Goal: Task Accomplishment & Management: Complete application form

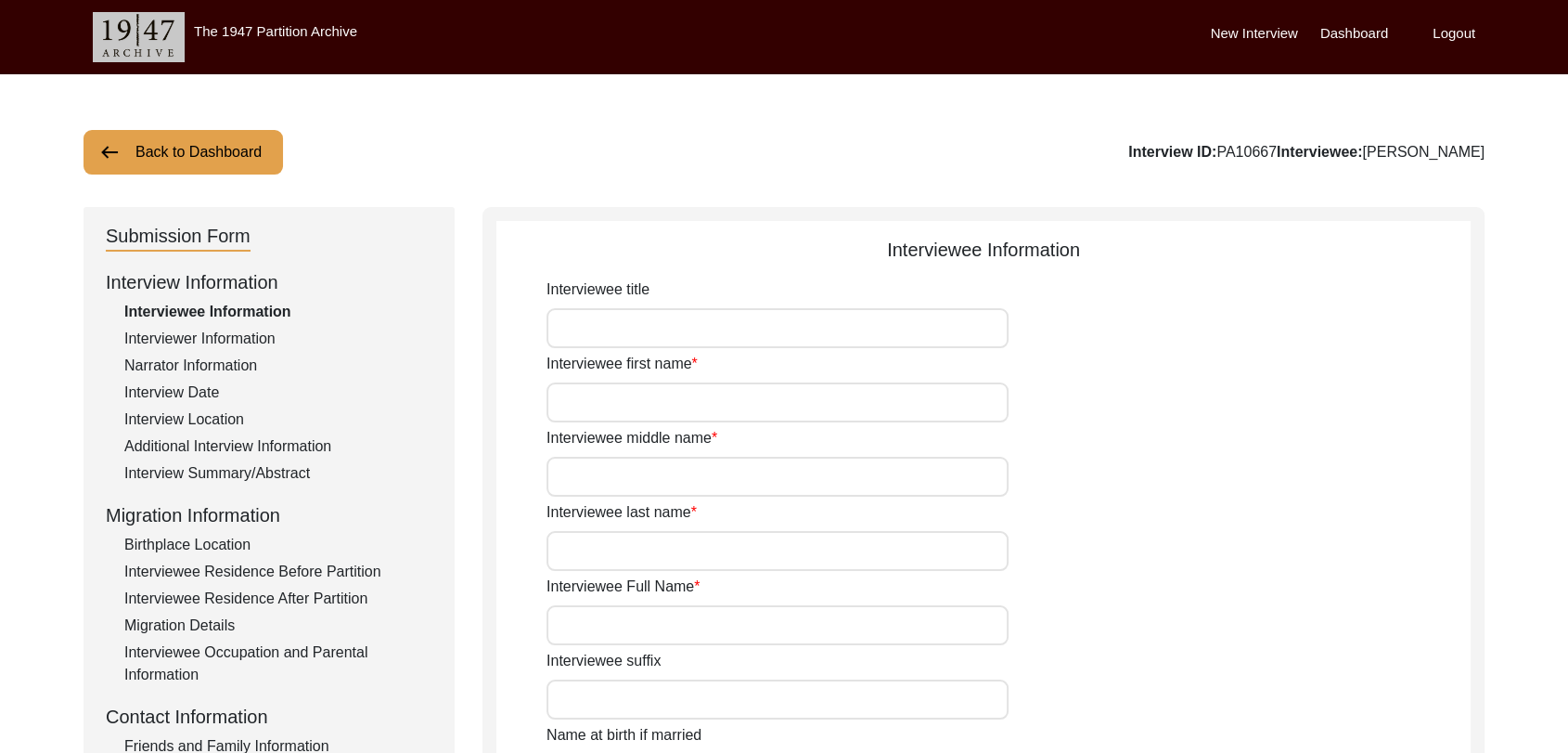
type input "Dara"
type input "[PERSON_NAME]"
type input "N/A"
type input "[PERSON_NAME]"
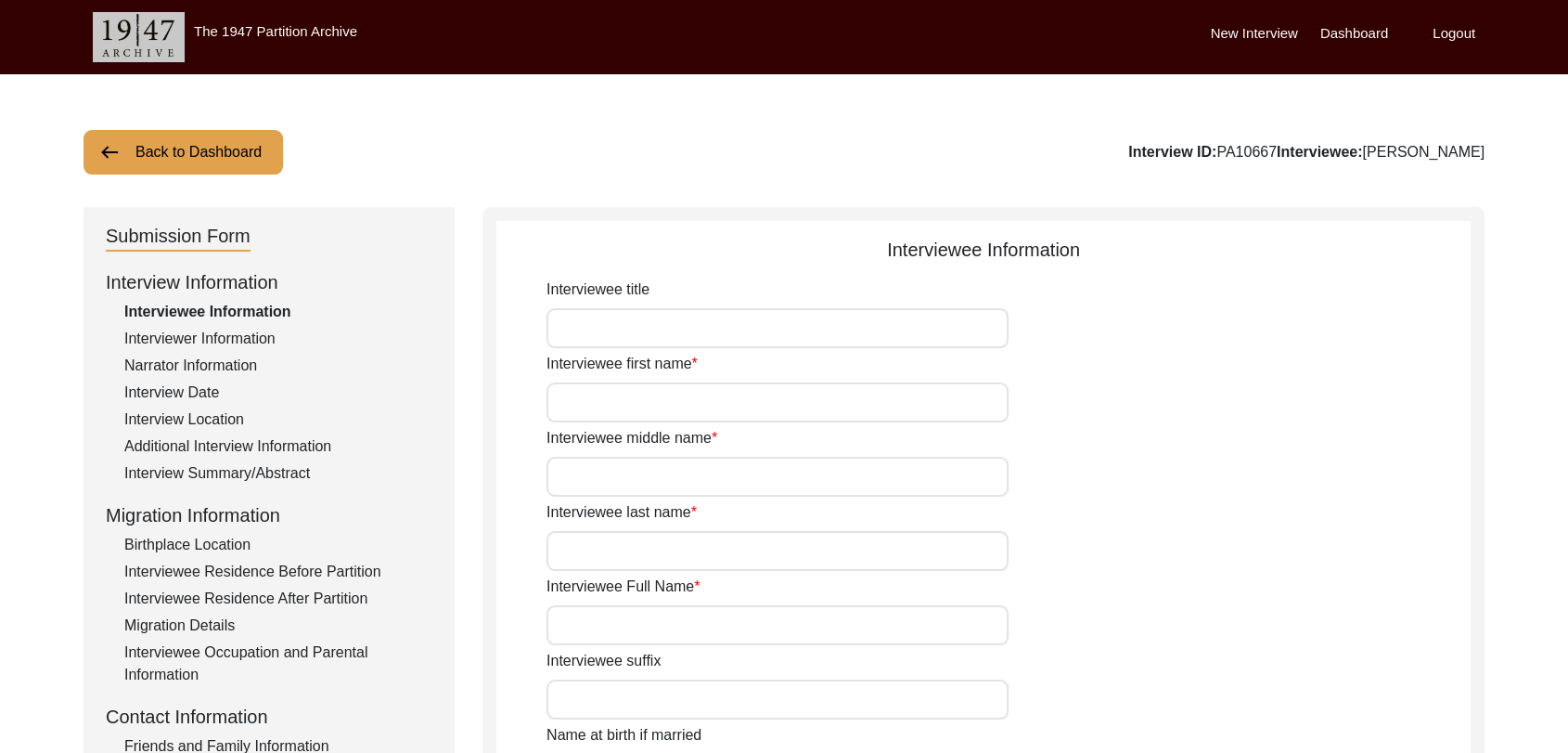
type input "1940"
type input "81"
type input "[DEMOGRAPHIC_DATA]"
type input "Punjabi"
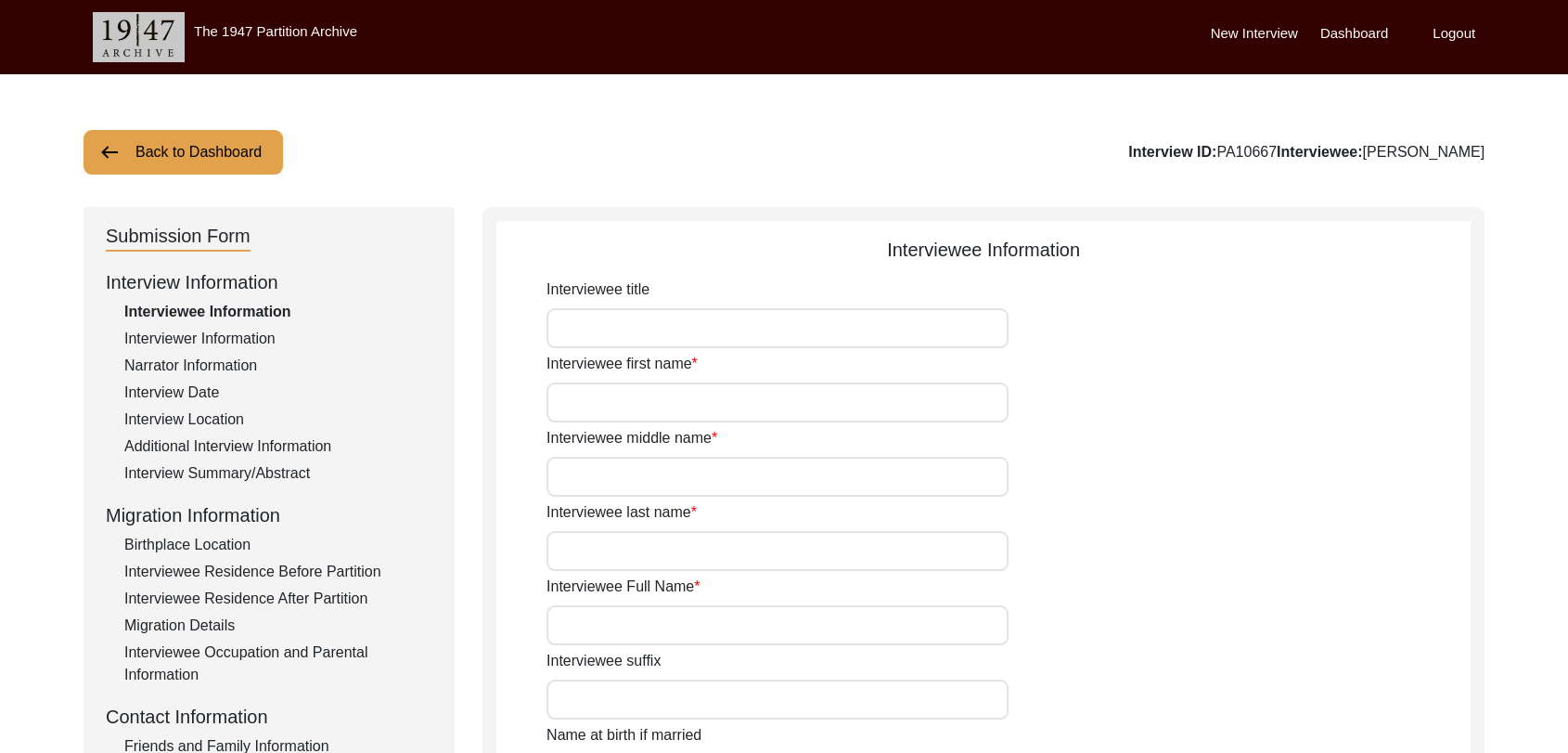
type input "[DEMOGRAPHIC_DATA]"
click at [1332, 29] on label "Dashboard" at bounding box center [1354, 33] width 67 height 21
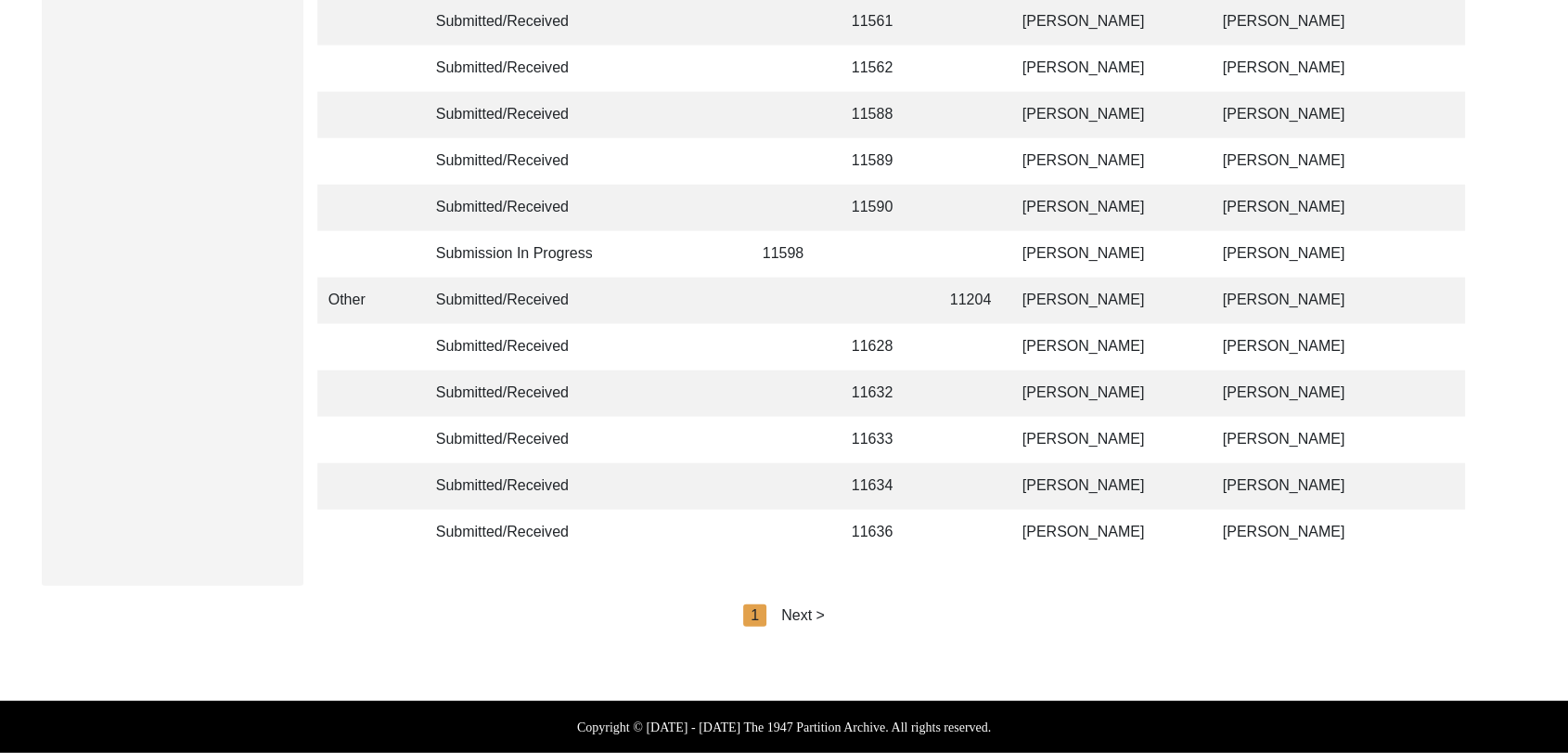
scroll to position [4423, 0]
click at [804, 614] on div "Next >" at bounding box center [803, 615] width 44 height 22
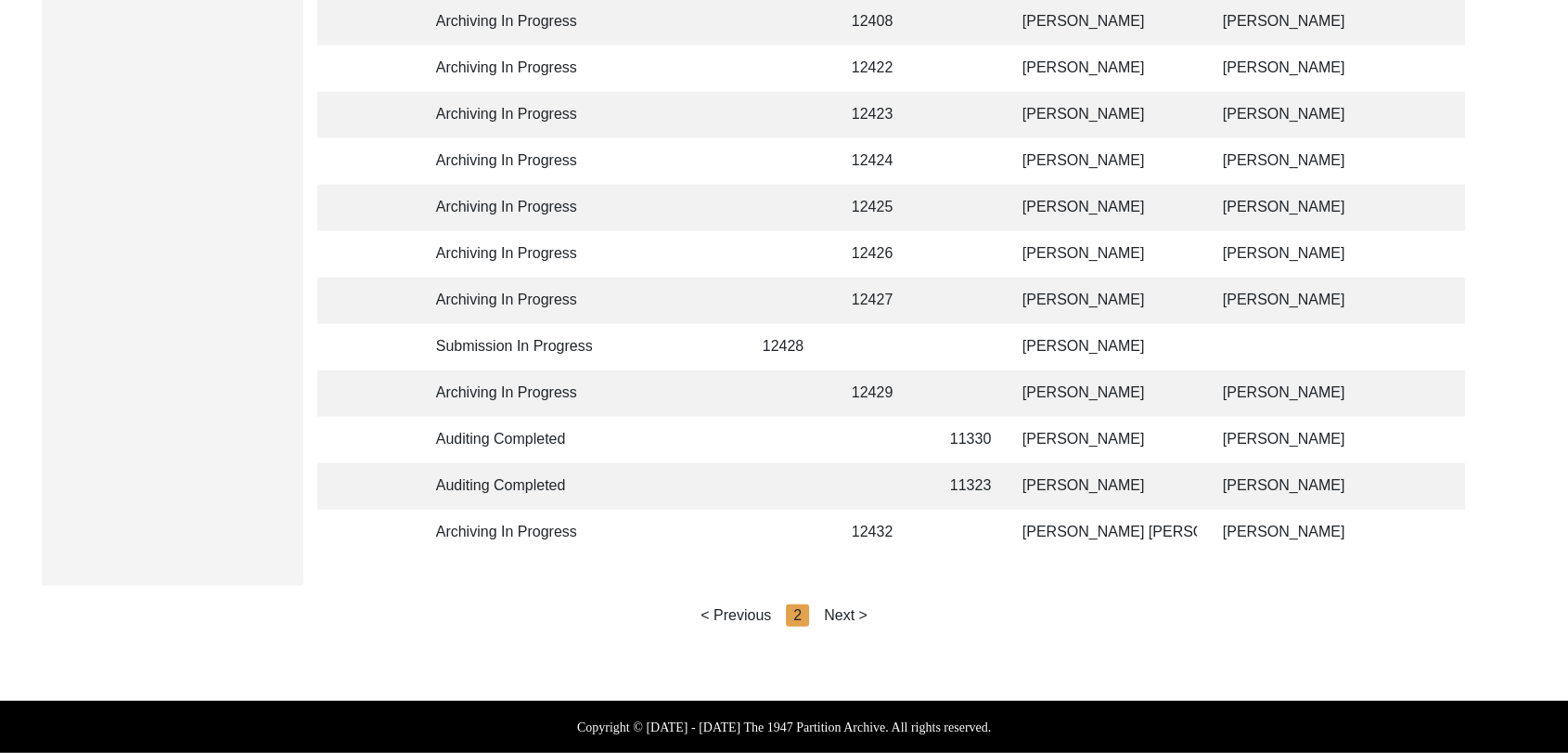
click at [827, 615] on div "Next >" at bounding box center [846, 615] width 44 height 22
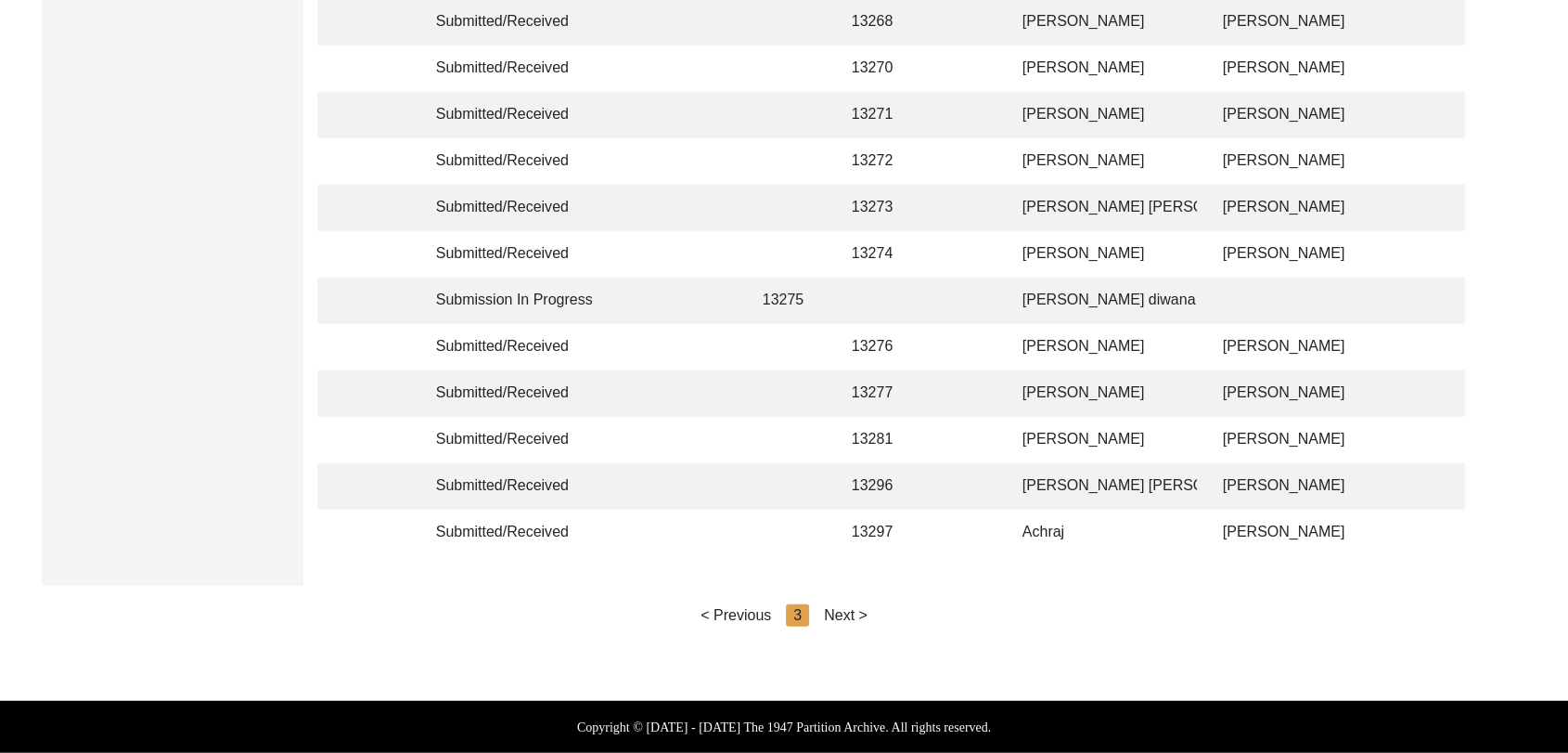
click at [847, 619] on div "Next >" at bounding box center [846, 615] width 44 height 22
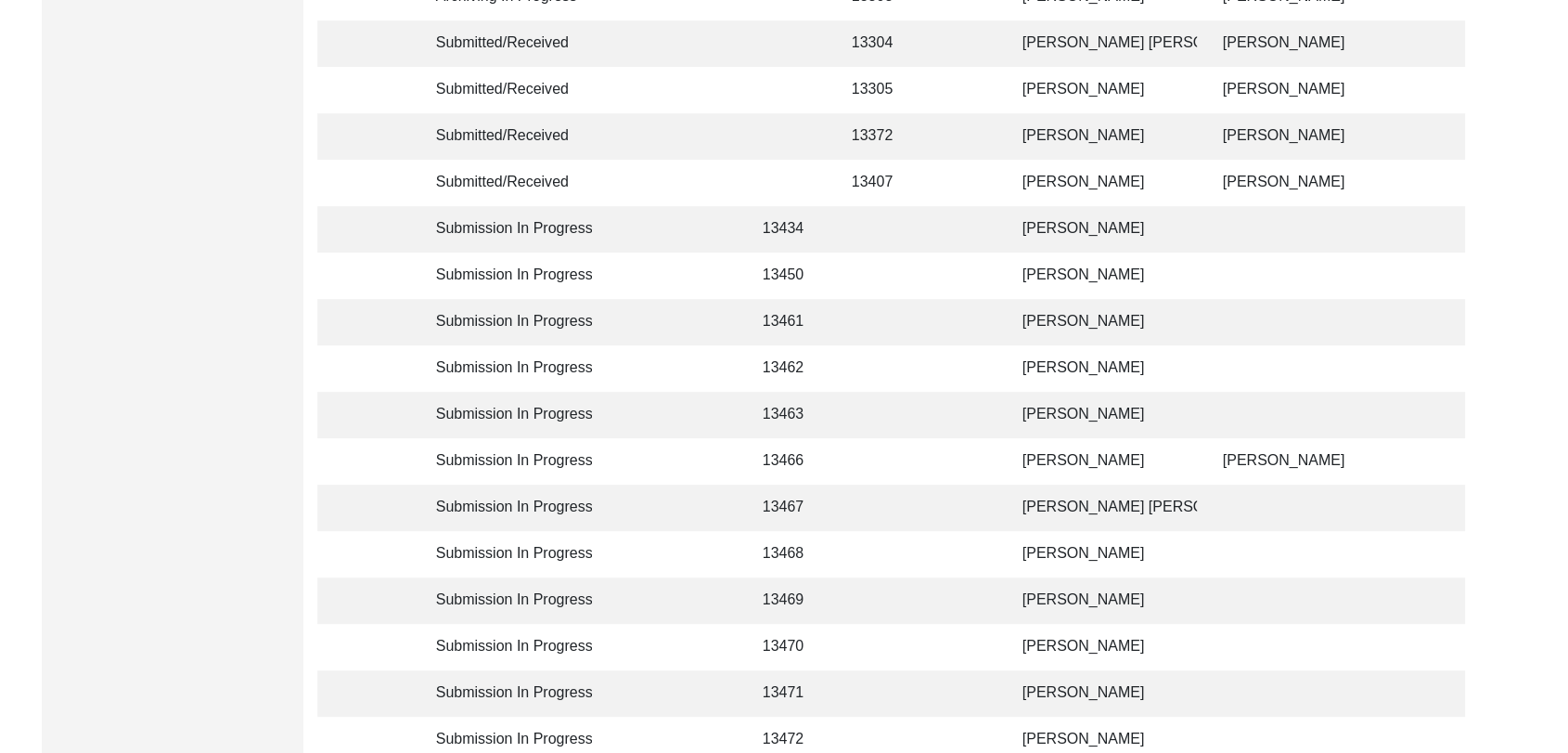
scroll to position [581, 0]
click at [1032, 502] on td "[PERSON_NAME] [PERSON_NAME]" at bounding box center [1103, 506] width 185 height 47
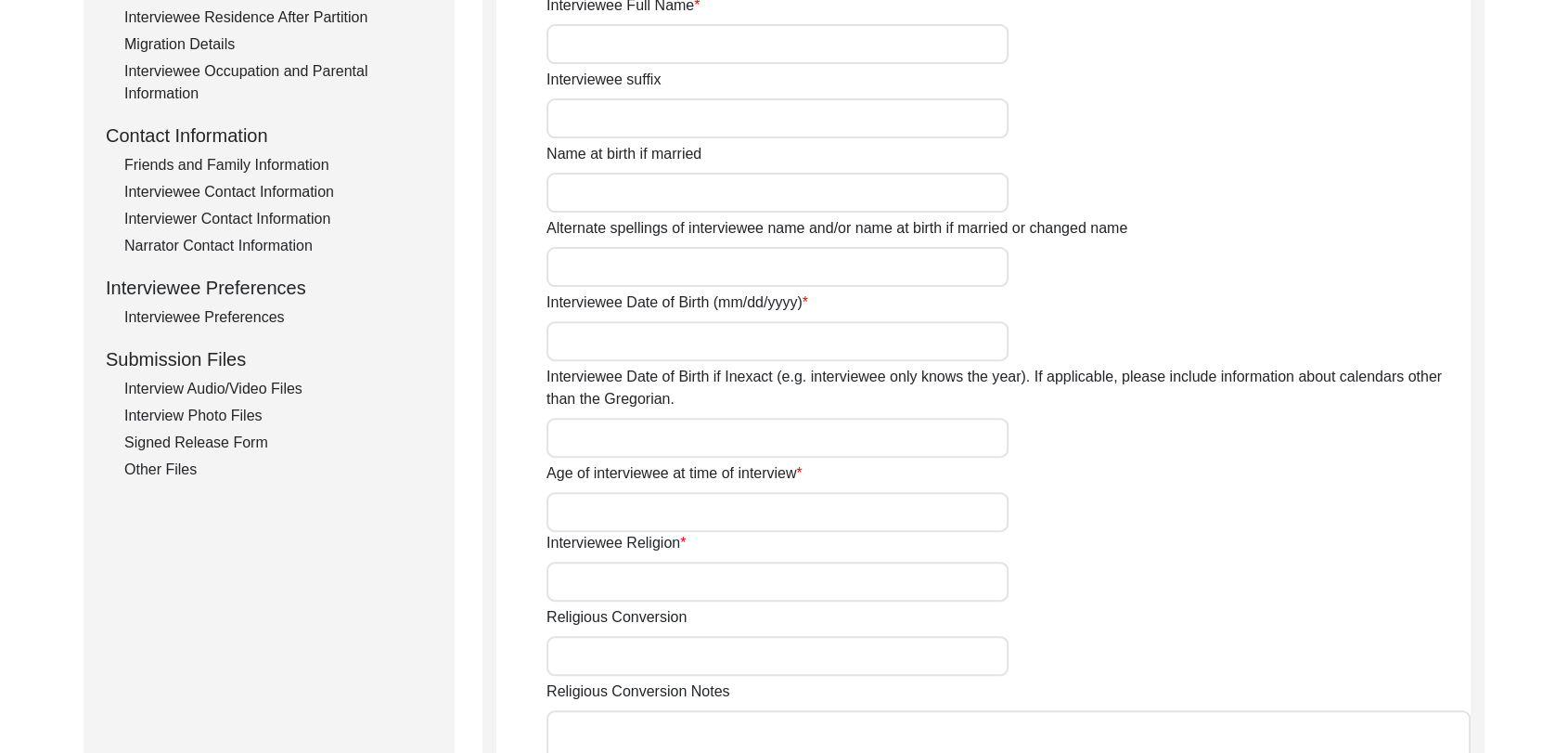
type input "[PERSON_NAME] [PERSON_NAME]"
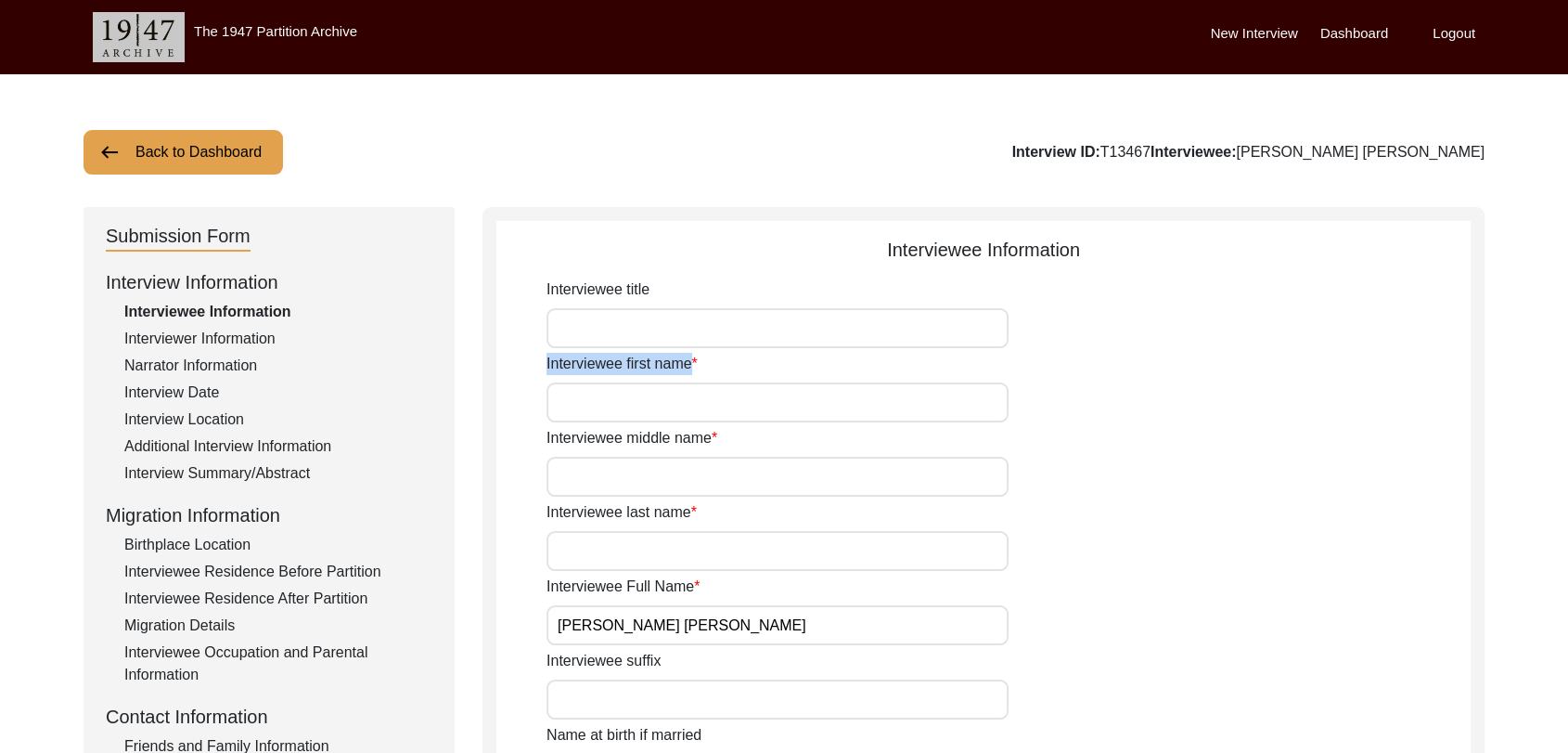
drag, startPoint x: 606, startPoint y: 421, endPoint x: 604, endPoint y: 401, distance: 20.1
click at [604, 401] on input "Interviewee first name" at bounding box center [777, 402] width 462 height 40
type input "n"
type input "[PERSON_NAME]"
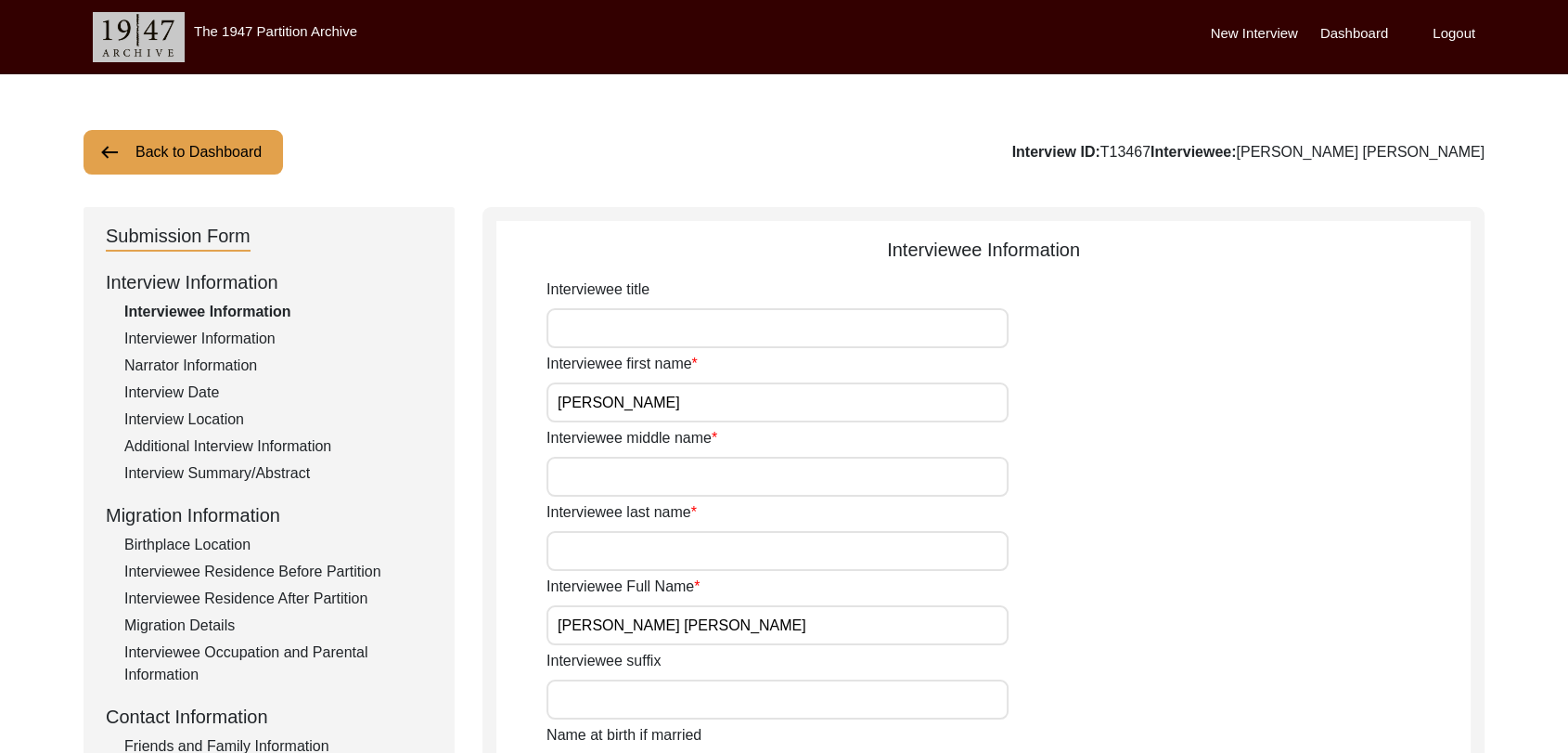
click at [618, 473] on input "Interviewee middle name" at bounding box center [777, 476] width 462 height 40
type input "[PERSON_NAME]"
click at [671, 539] on input "Interviewee last name" at bounding box center [777, 551] width 462 height 40
type input "NA"
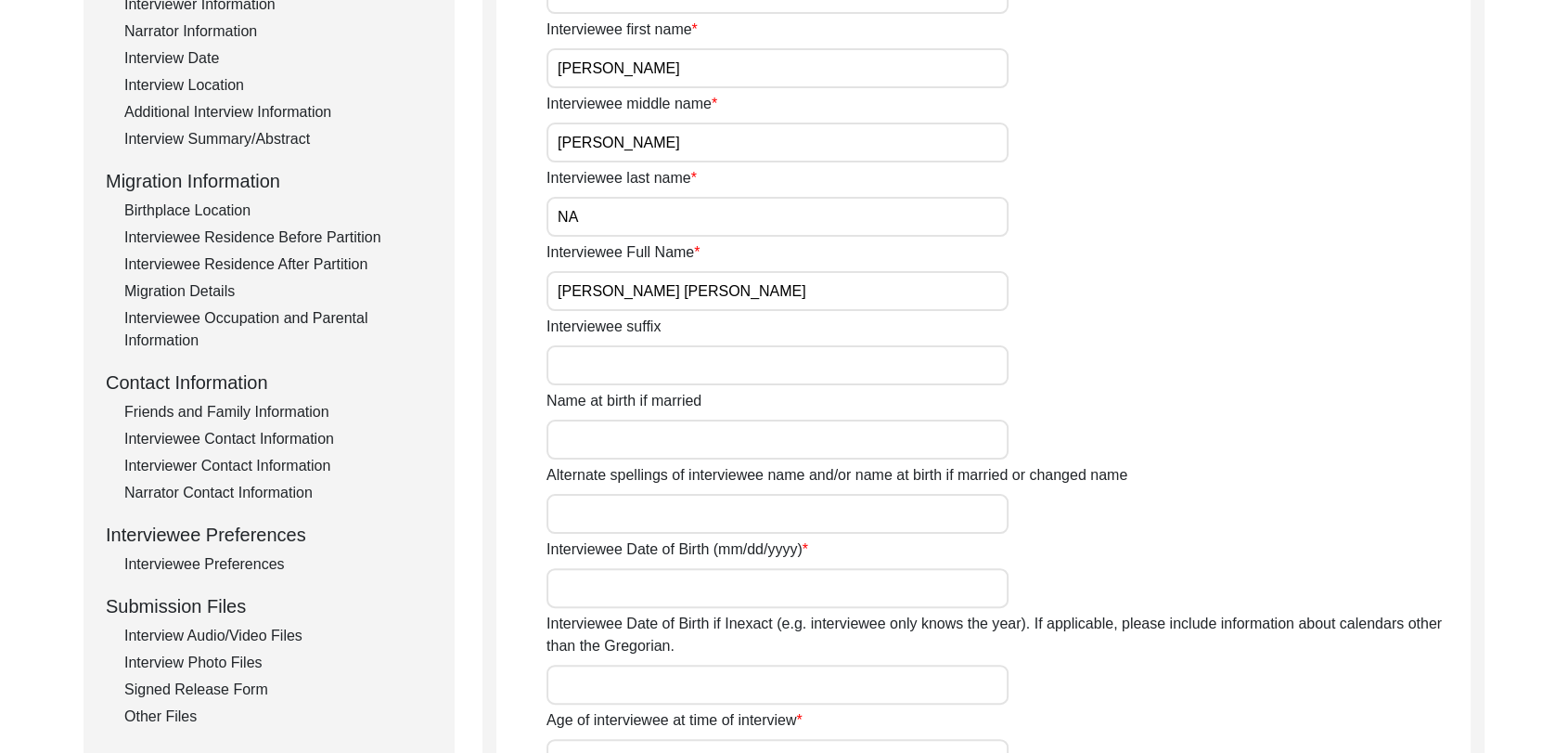
scroll to position [335, 0]
click at [637, 589] on input "Interviewee Date of Birth (mm/dd/yyyy)" at bounding box center [777, 589] width 462 height 40
type input "1922"
click at [631, 693] on input "Interviewee Date of Birth if Inexact (e.g. interviewee only knows the year). If…" at bounding box center [777, 685] width 462 height 40
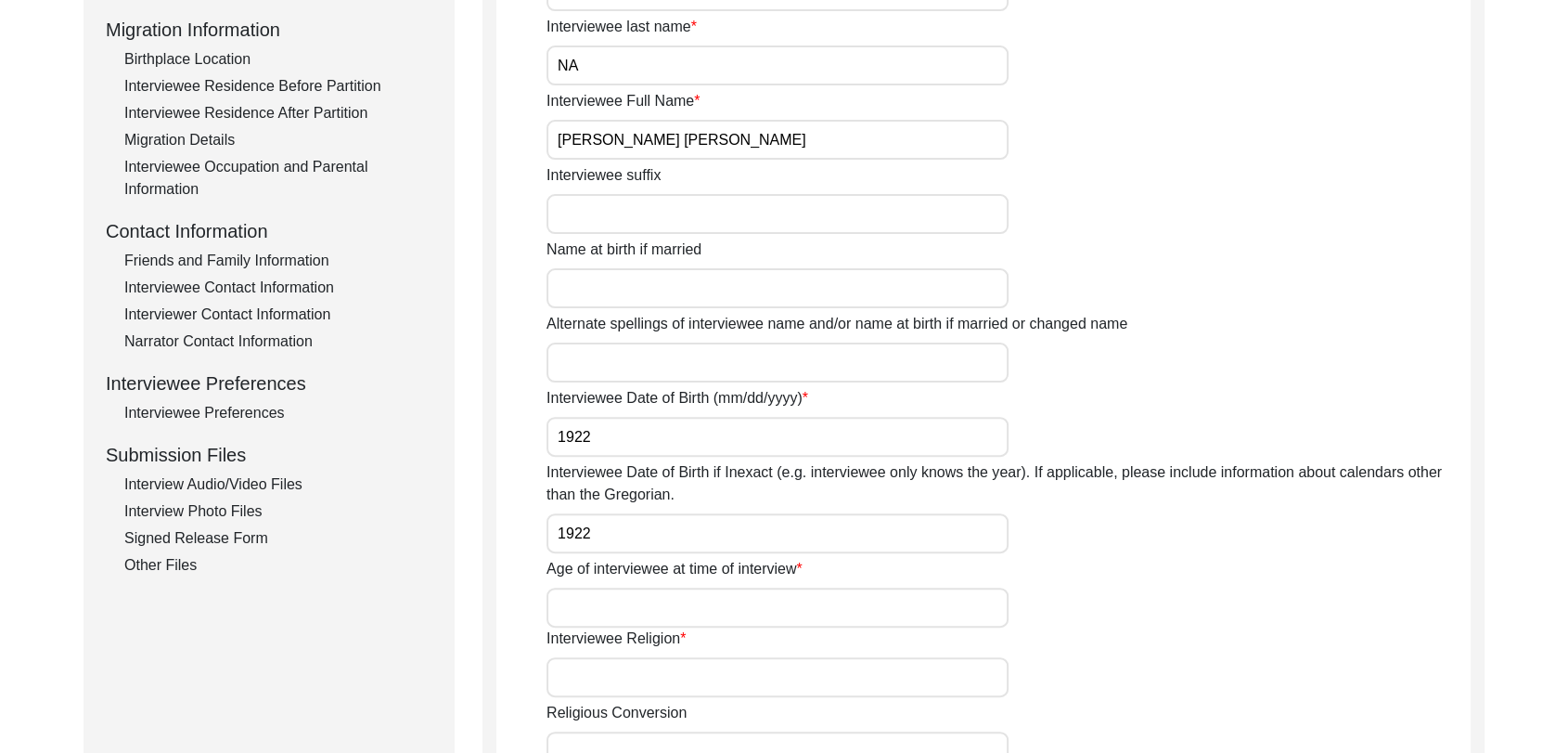
scroll to position [493, 0]
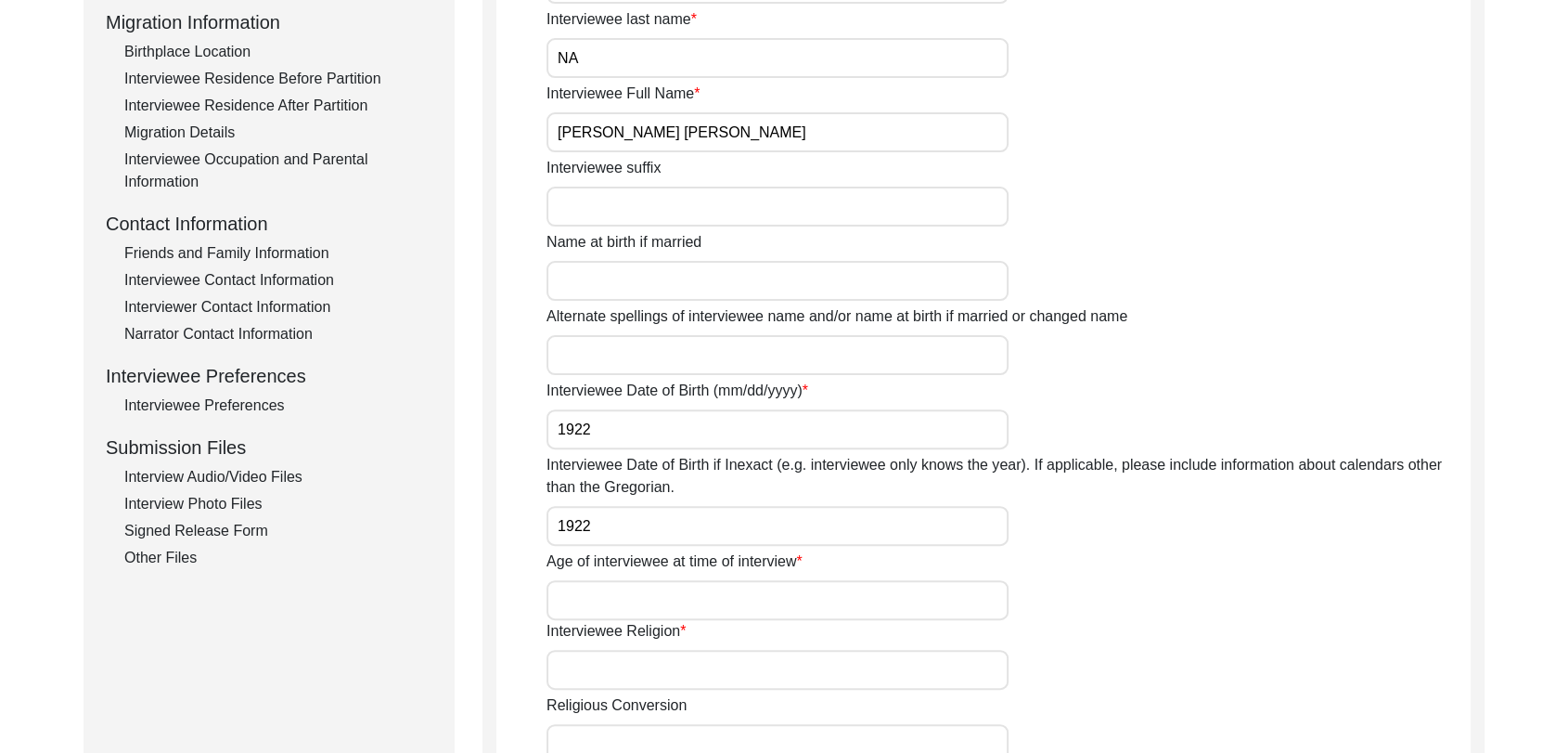
type input "1922"
click at [591, 592] on input "Age of interviewee at time of interview" at bounding box center [777, 600] width 462 height 40
type input "103 years approx"
click at [616, 678] on input "Interviewee Religion" at bounding box center [777, 670] width 462 height 40
type input "[DEMOGRAPHIC_DATA]"
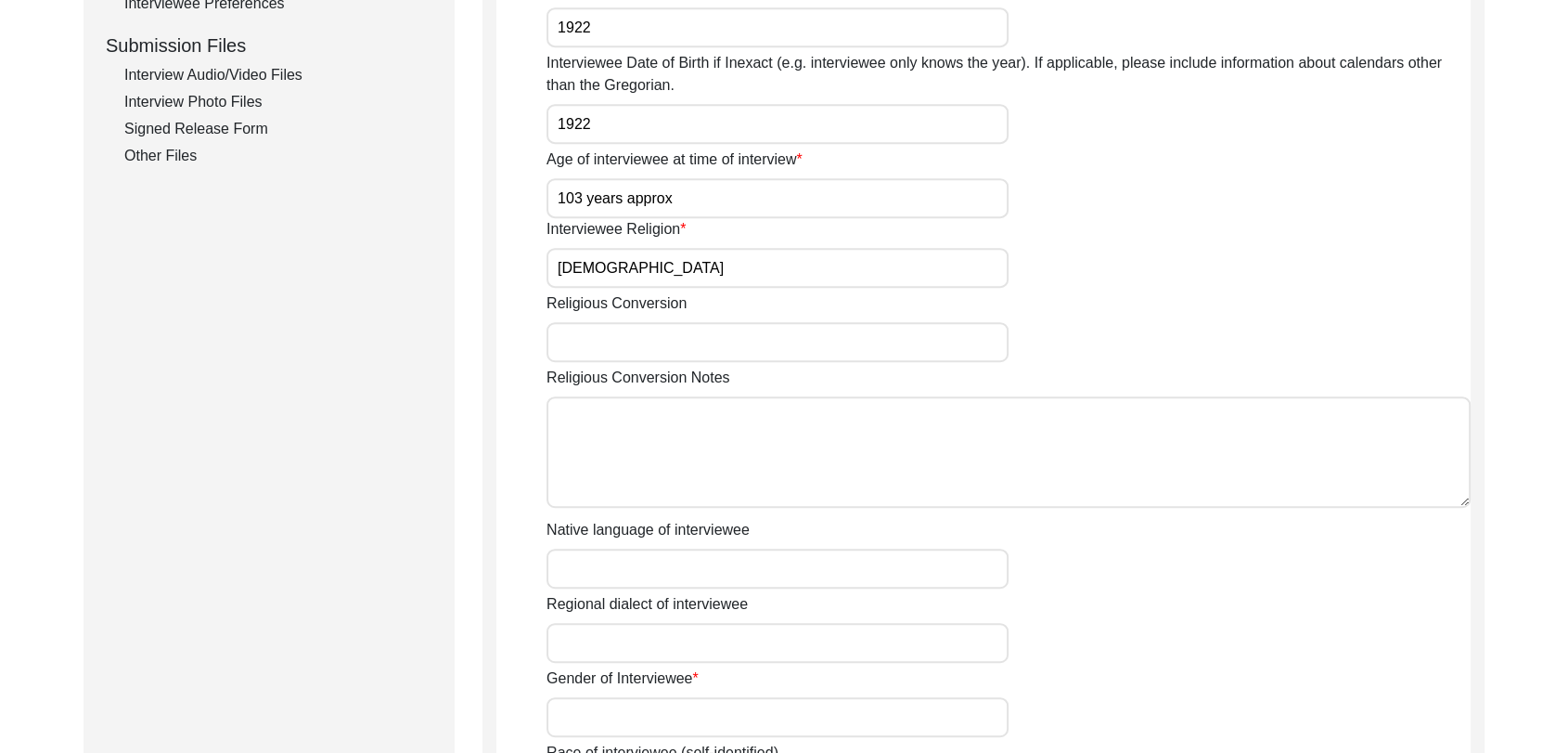
scroll to position [898, 0]
click at [647, 558] on input "Native language of interviewee" at bounding box center [777, 566] width 462 height 40
type input "Panjabi"
click at [666, 633] on input "Regional dialect of interviewee" at bounding box center [777, 640] width 462 height 40
type input "Panjabi"
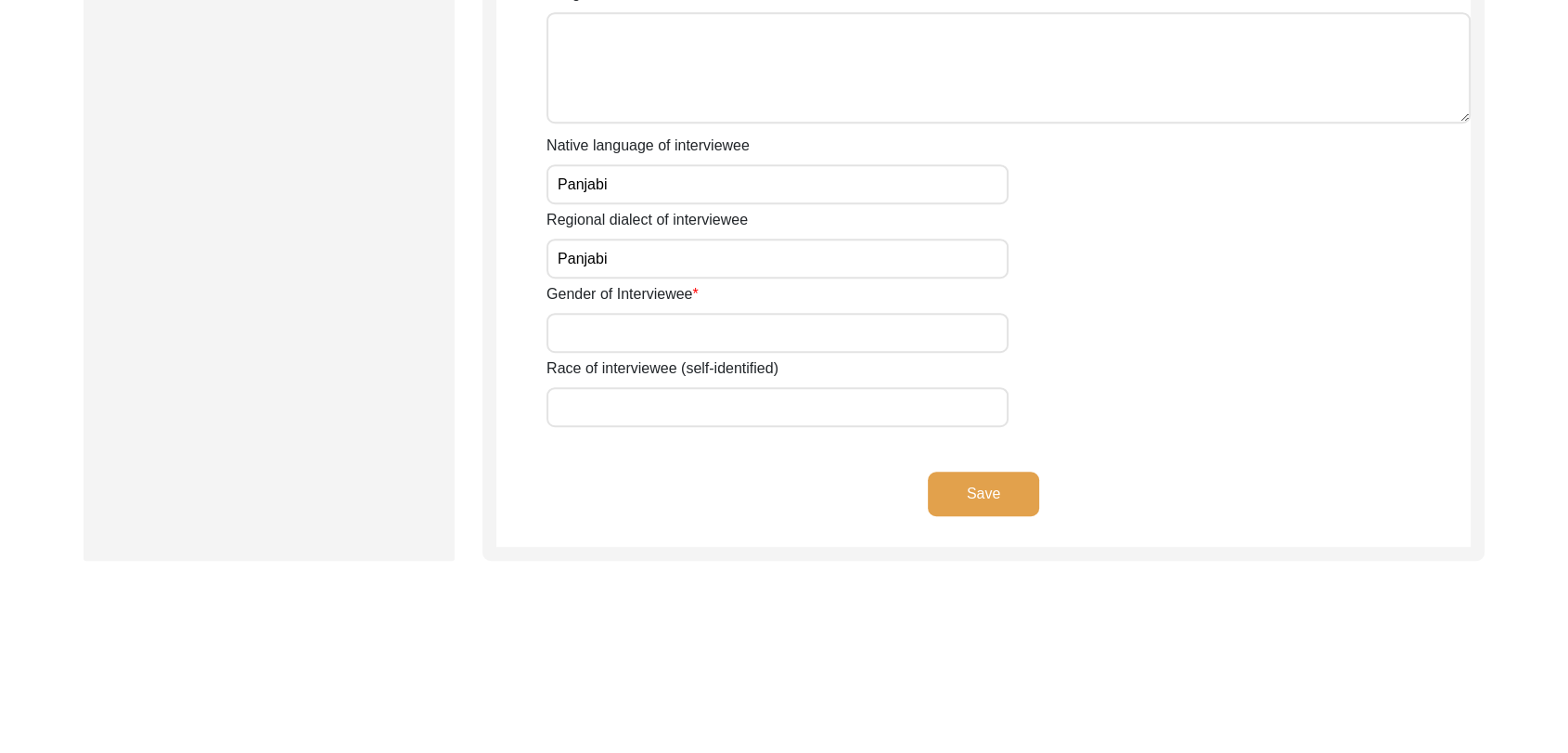
scroll to position [1282, 0]
click at [602, 322] on input "Gender of Interviewee" at bounding box center [777, 331] width 462 height 40
type input "[DEMOGRAPHIC_DATA]"
click at [994, 507] on button "Save" at bounding box center [984, 492] width 111 height 45
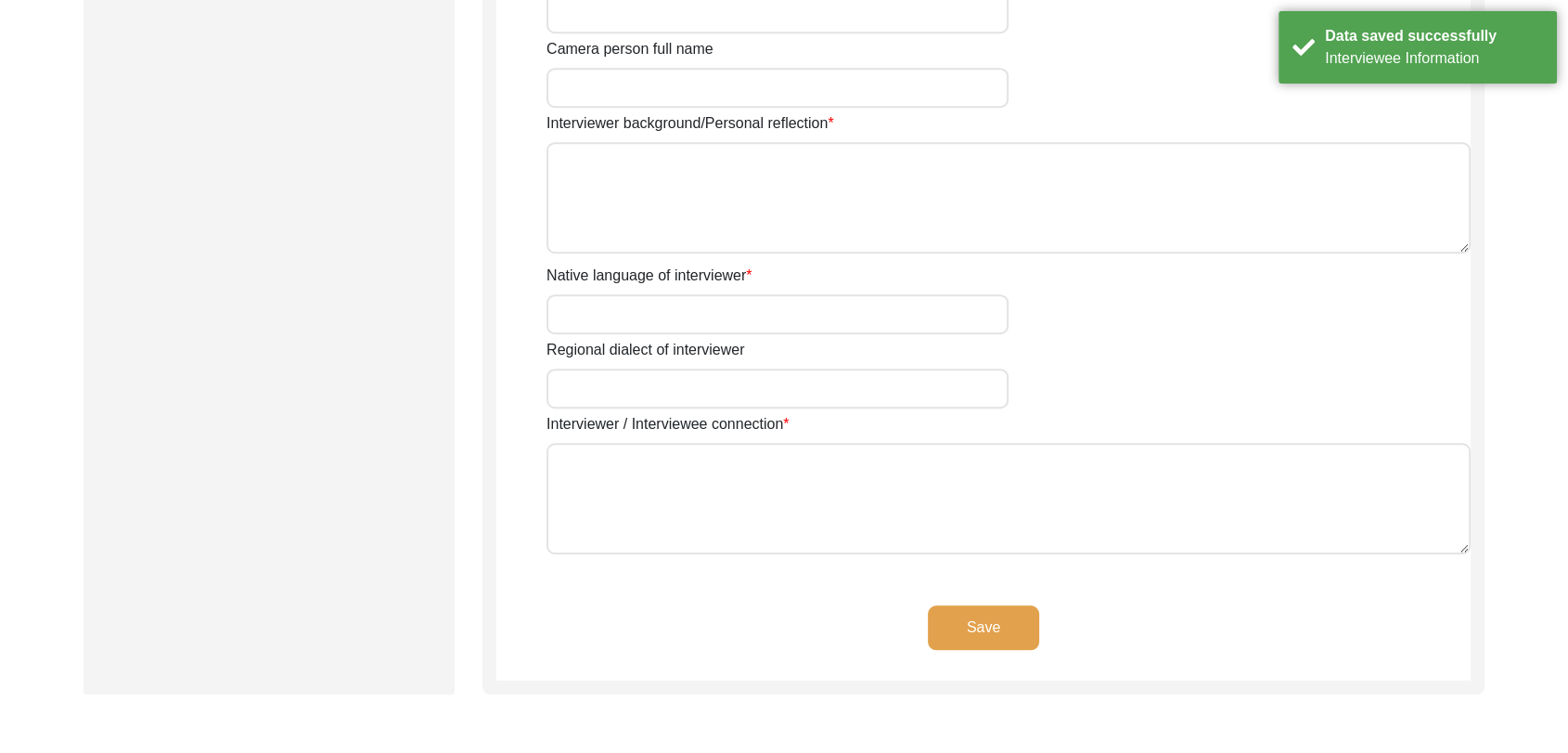
type textarea "[PERSON_NAME] Son of [PERSON_NAME] living in [GEOGRAPHIC_DATA] village of [GEOG…"
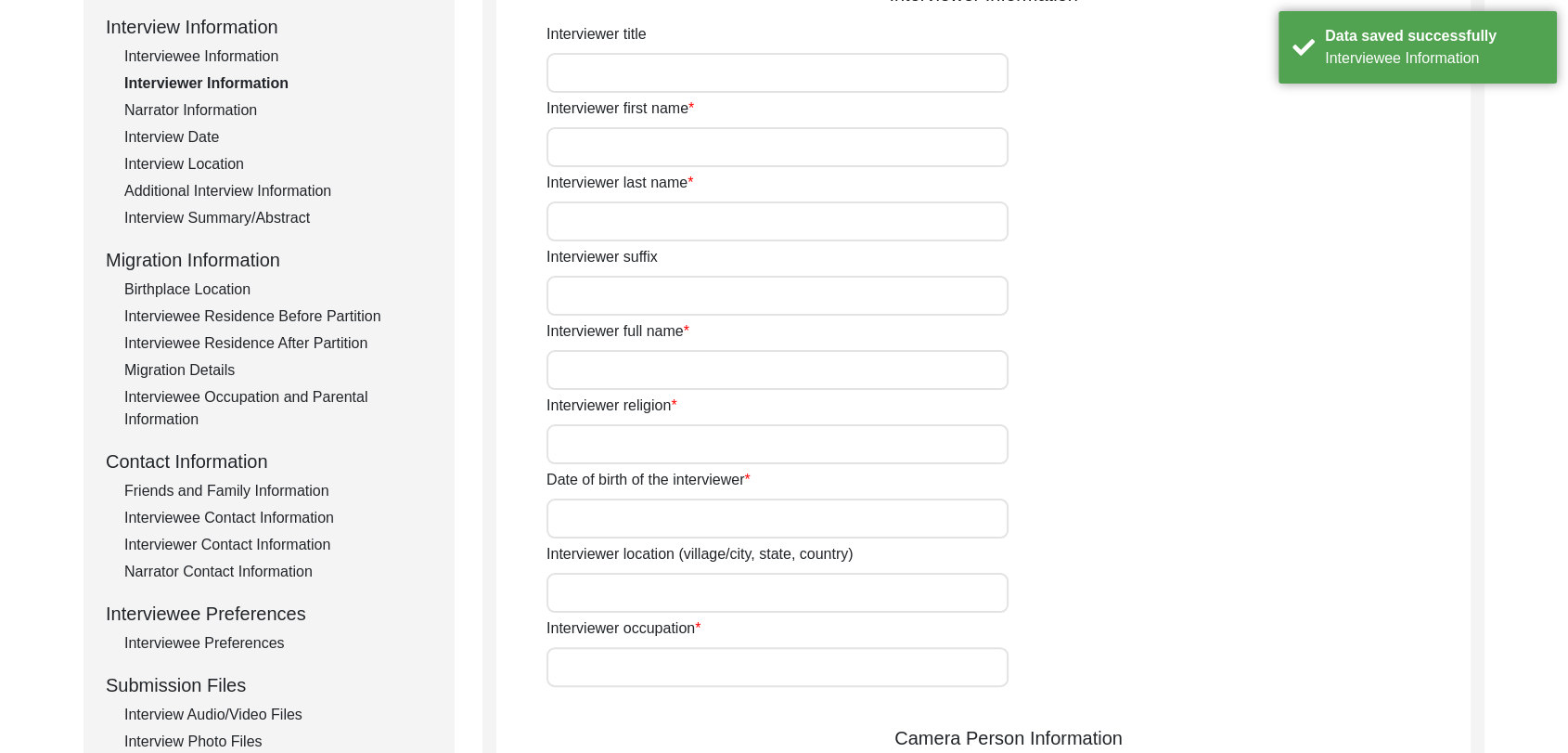
scroll to position [0, 0]
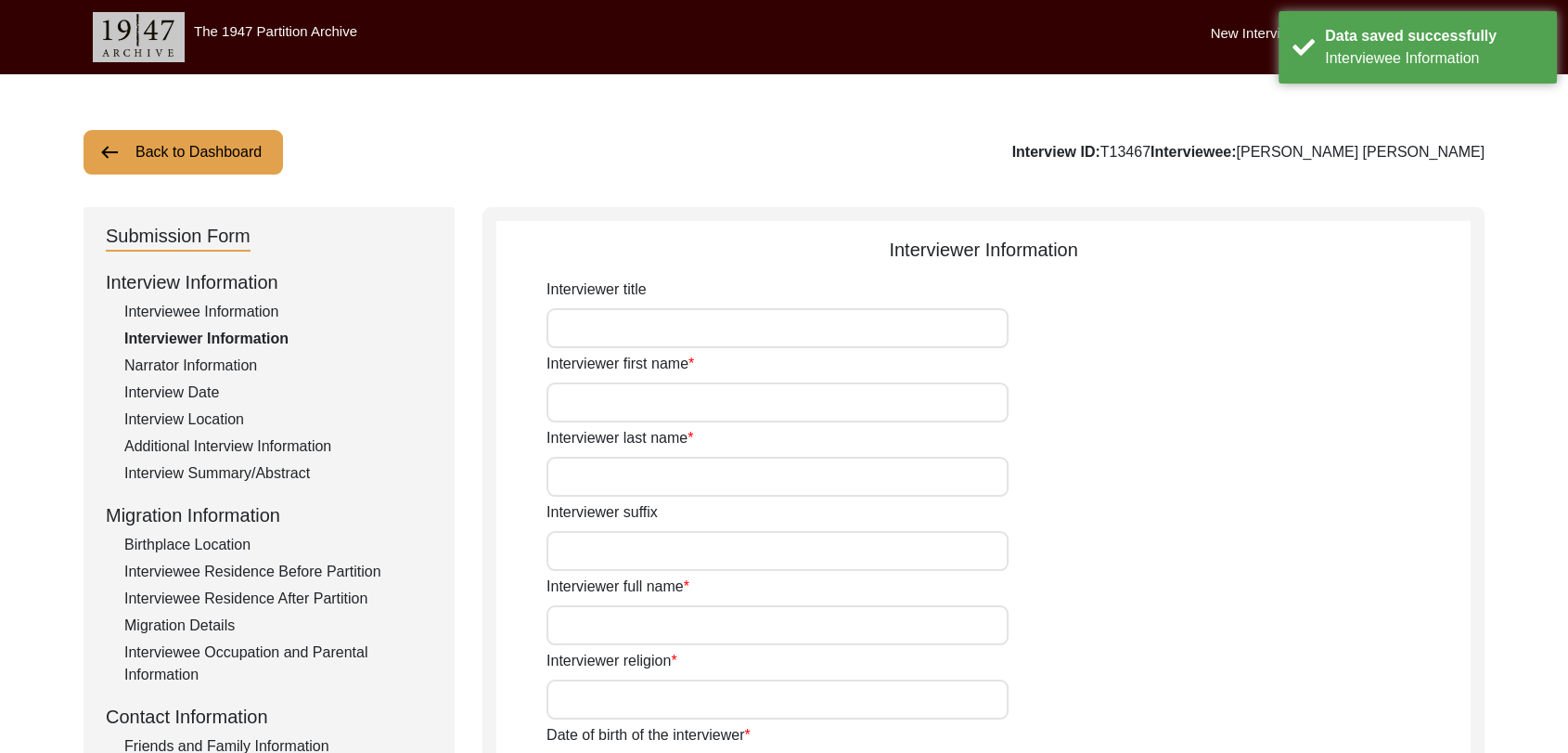
click at [661, 398] on input "Interviewer first name" at bounding box center [777, 402] width 462 height 40
type input "[PERSON_NAME]"
click at [625, 482] on input "Interviewer last name" at bounding box center [777, 476] width 462 height 40
type input "[PERSON_NAME]"
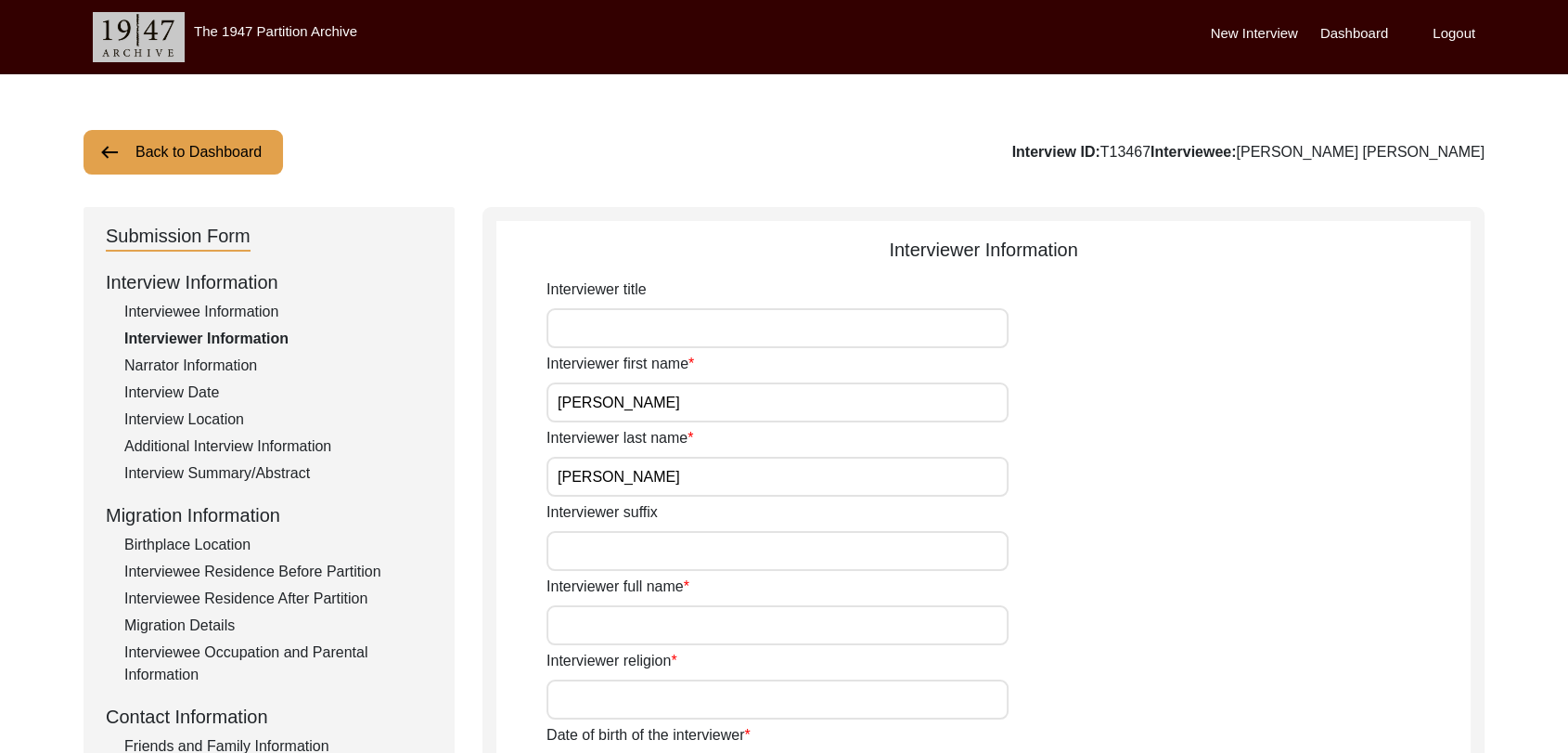
click at [608, 628] on input "Interviewer full name" at bounding box center [777, 626] width 462 height 40
type input "[PERSON_NAME]"
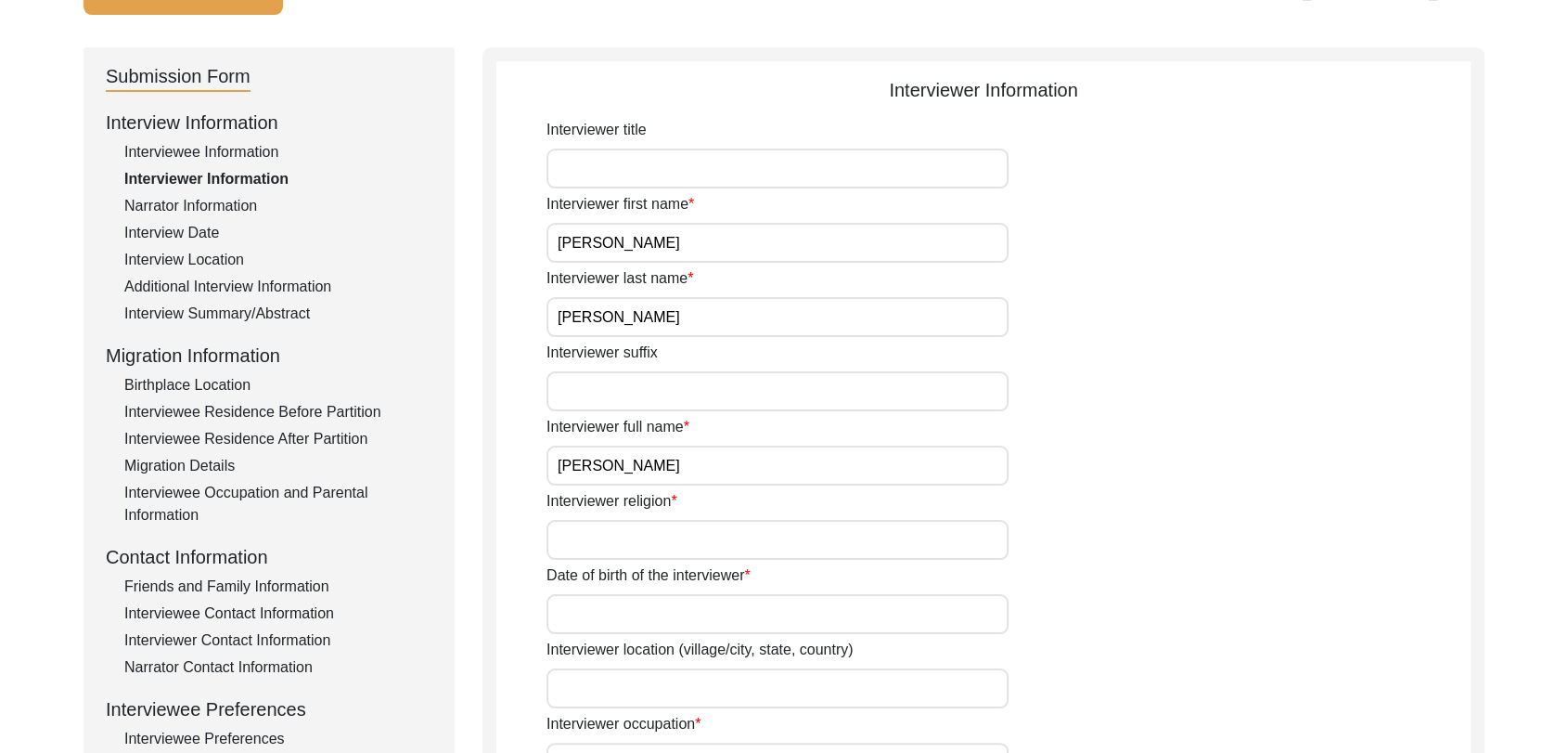
scroll to position [161, 0]
click at [586, 540] on input "Interviewer religion" at bounding box center [777, 539] width 462 height 40
type input "[DEMOGRAPHIC_DATA]"
click at [586, 612] on input "Date of birth of the interviewer" at bounding box center [777, 613] width 462 height 40
type input "[DATE]"
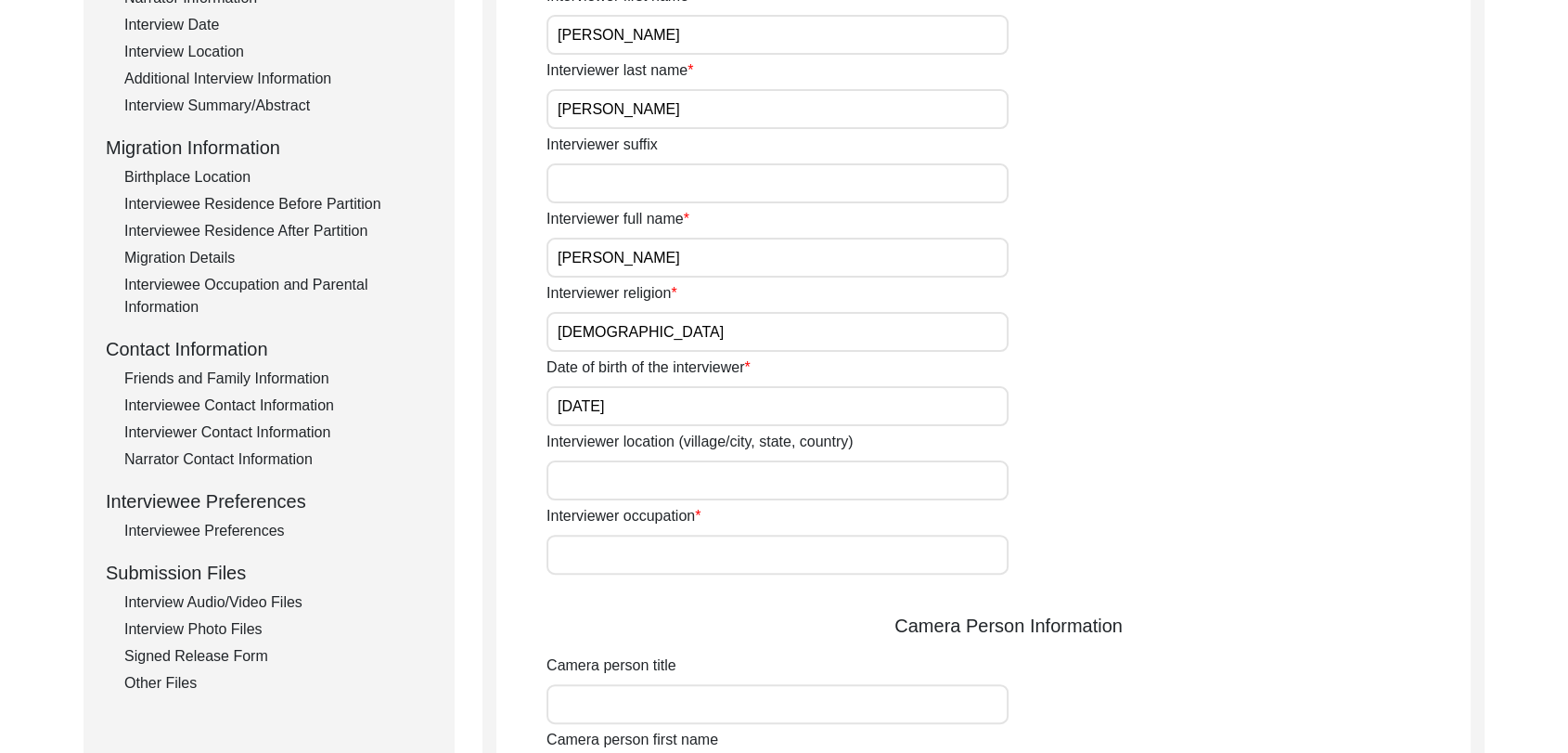
scroll to position [378, 0]
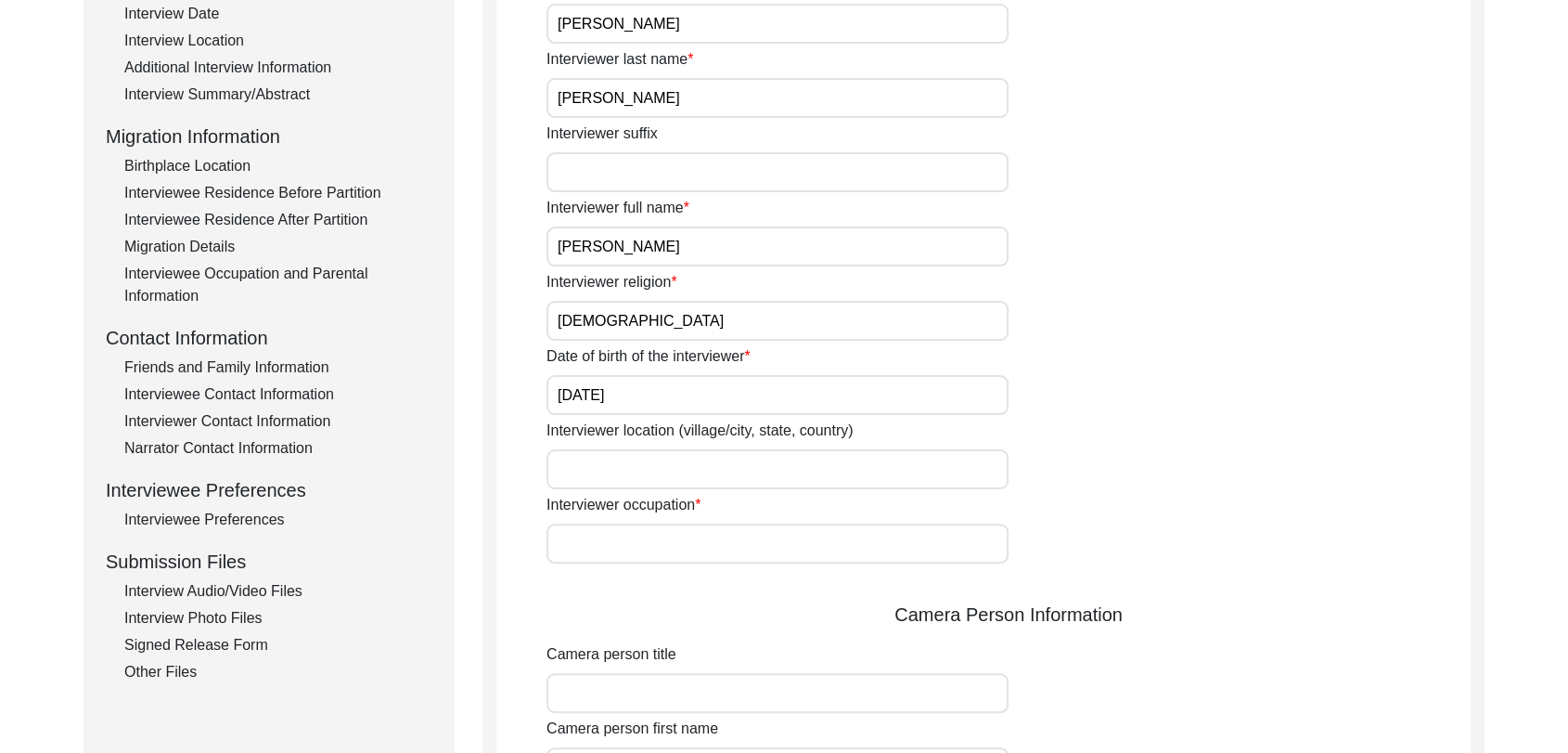
click at [604, 550] on input "Interviewer occupation" at bounding box center [777, 544] width 462 height 40
type input "Student"
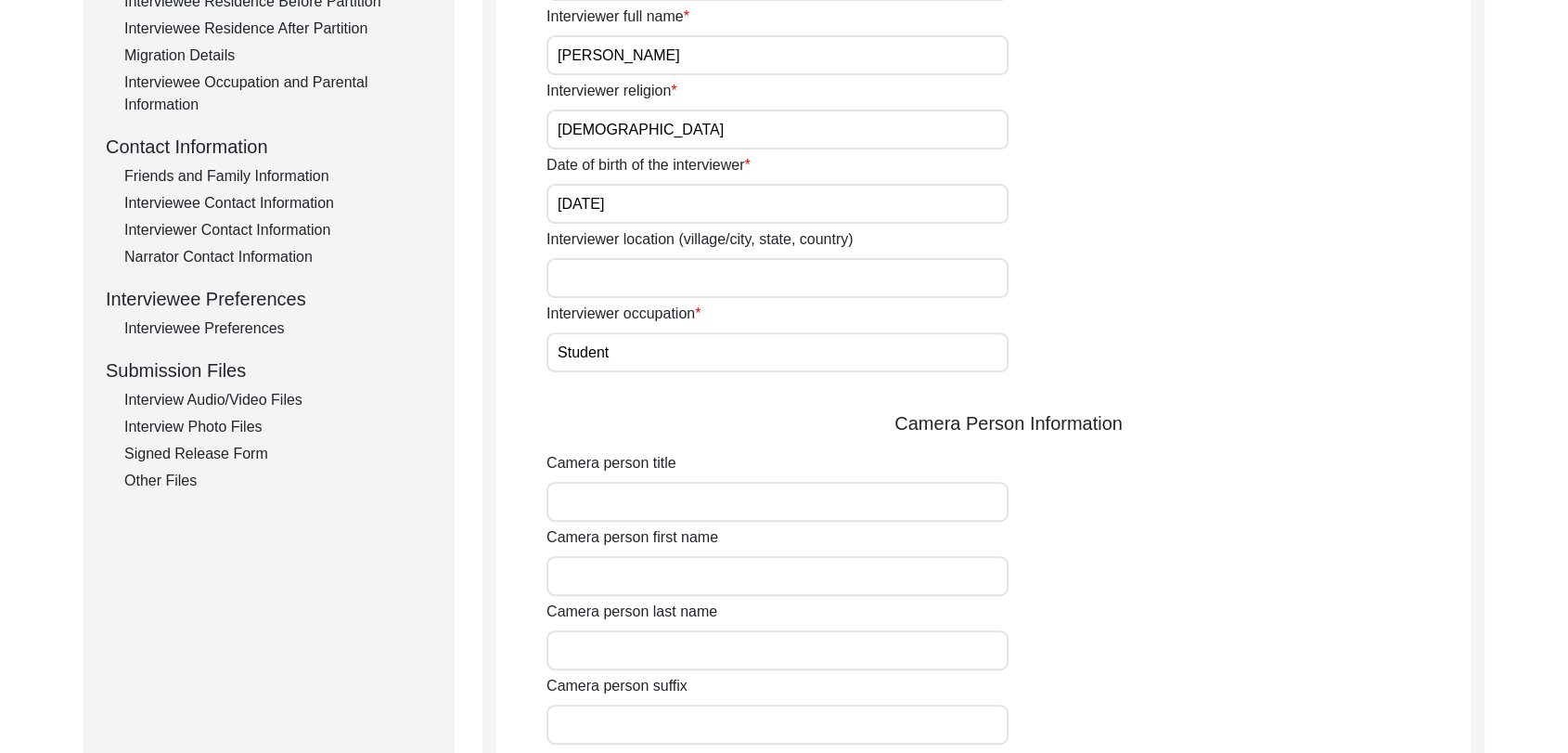
scroll to position [578, 0]
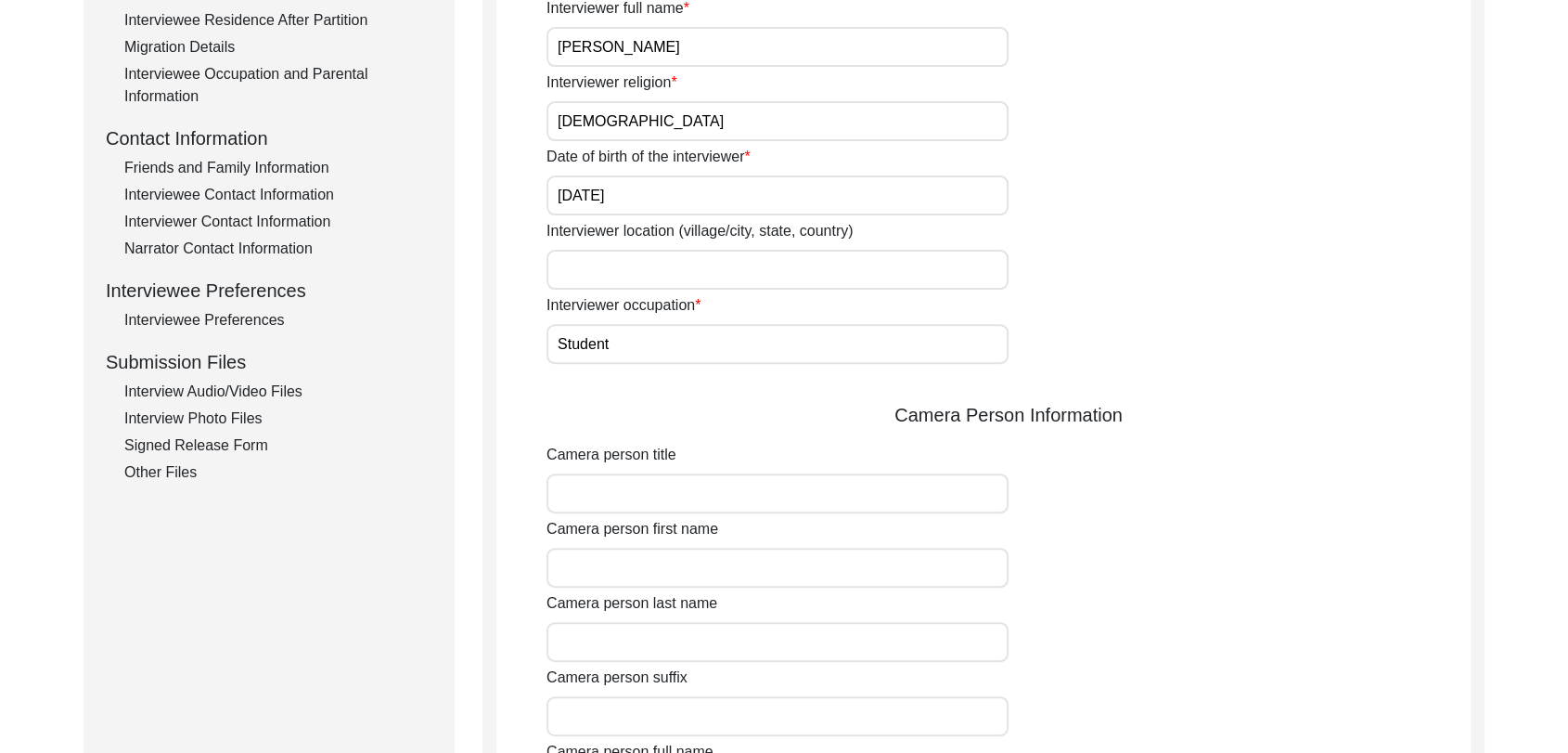
click at [595, 560] on input "Camera person first name" at bounding box center [777, 568] width 462 height 40
type input "[PERSON_NAME]"
click at [593, 654] on input "Camera person last name" at bounding box center [777, 642] width 462 height 40
type input "[PERSON_NAME]"
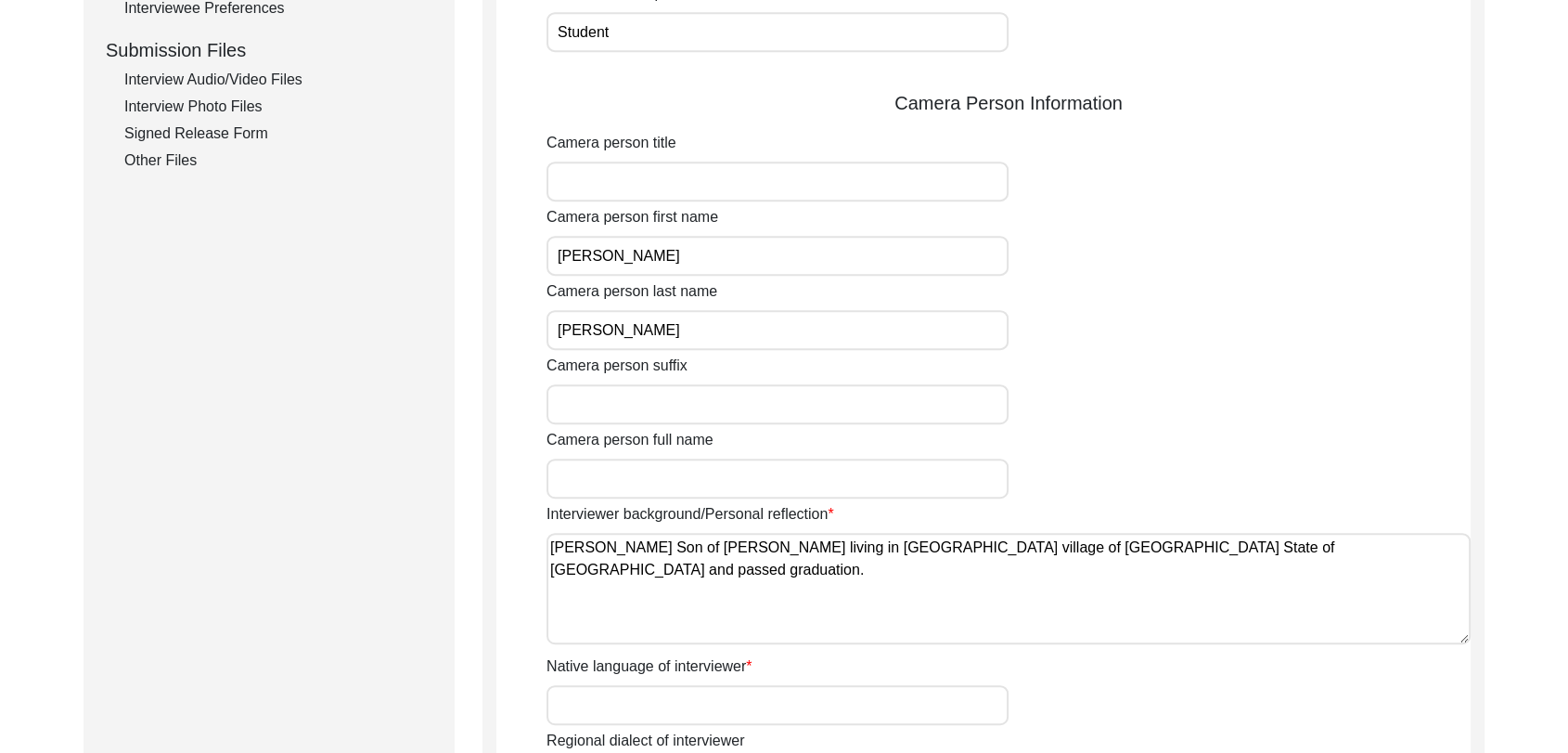
scroll to position [892, 0]
click at [567, 458] on input "Camera person full name" at bounding box center [777, 477] width 462 height 40
type input "[PERSON_NAME]"
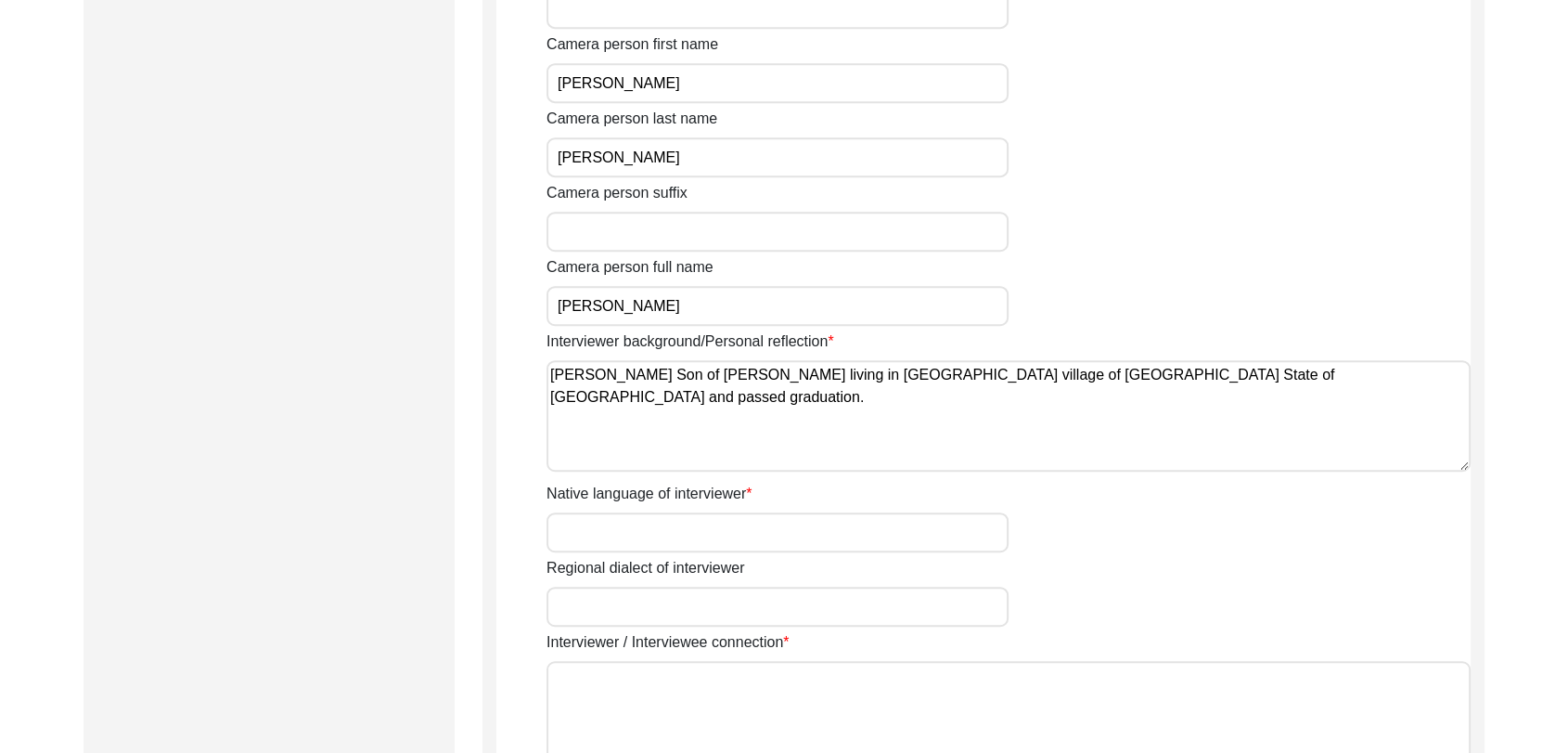
scroll to position [1070, 0]
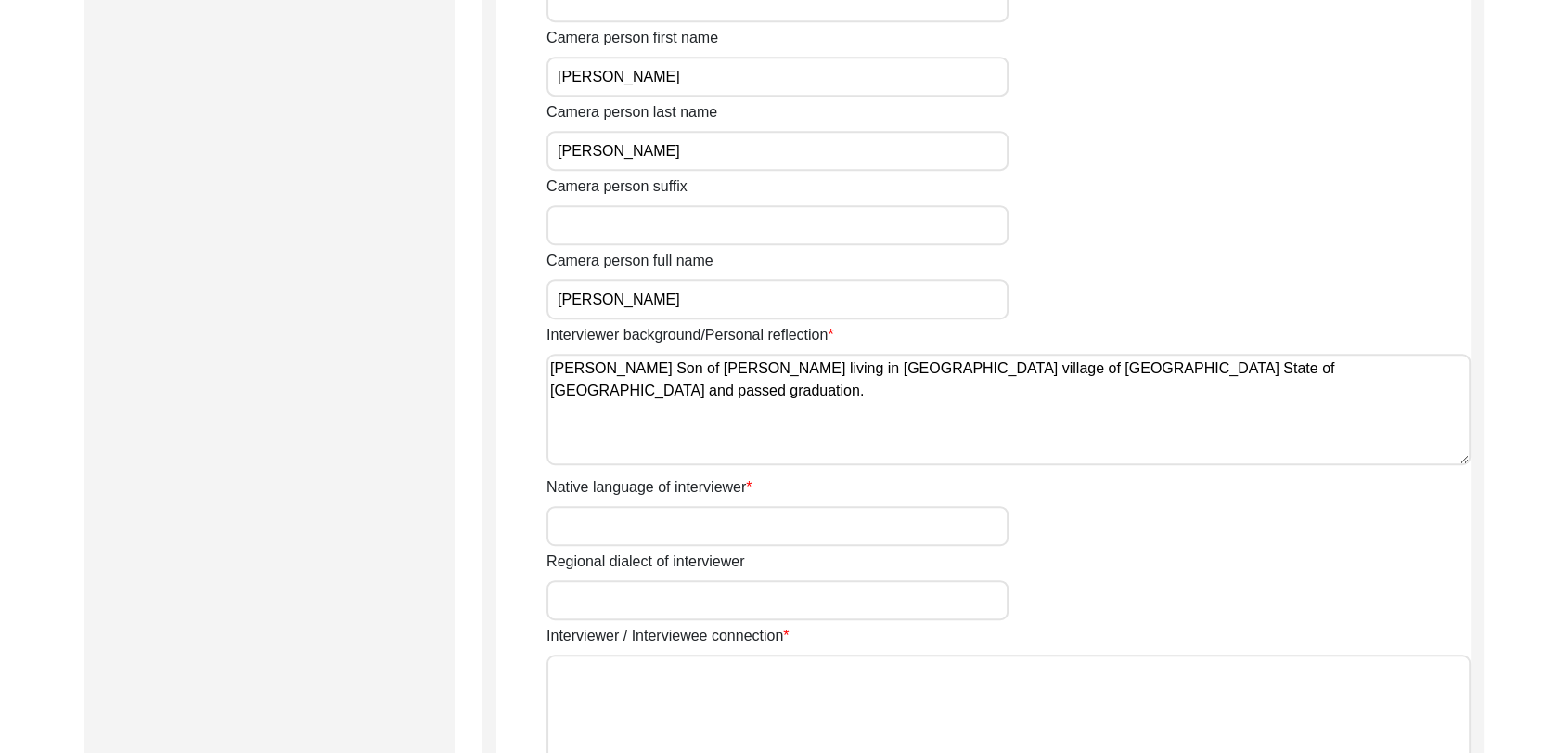
click at [606, 518] on input "Native language of interviewer" at bounding box center [777, 526] width 462 height 40
type input "Panjabi"
click at [640, 596] on input "Regional dialect of interviewer" at bounding box center [777, 600] width 462 height 40
type input "Panjabi"
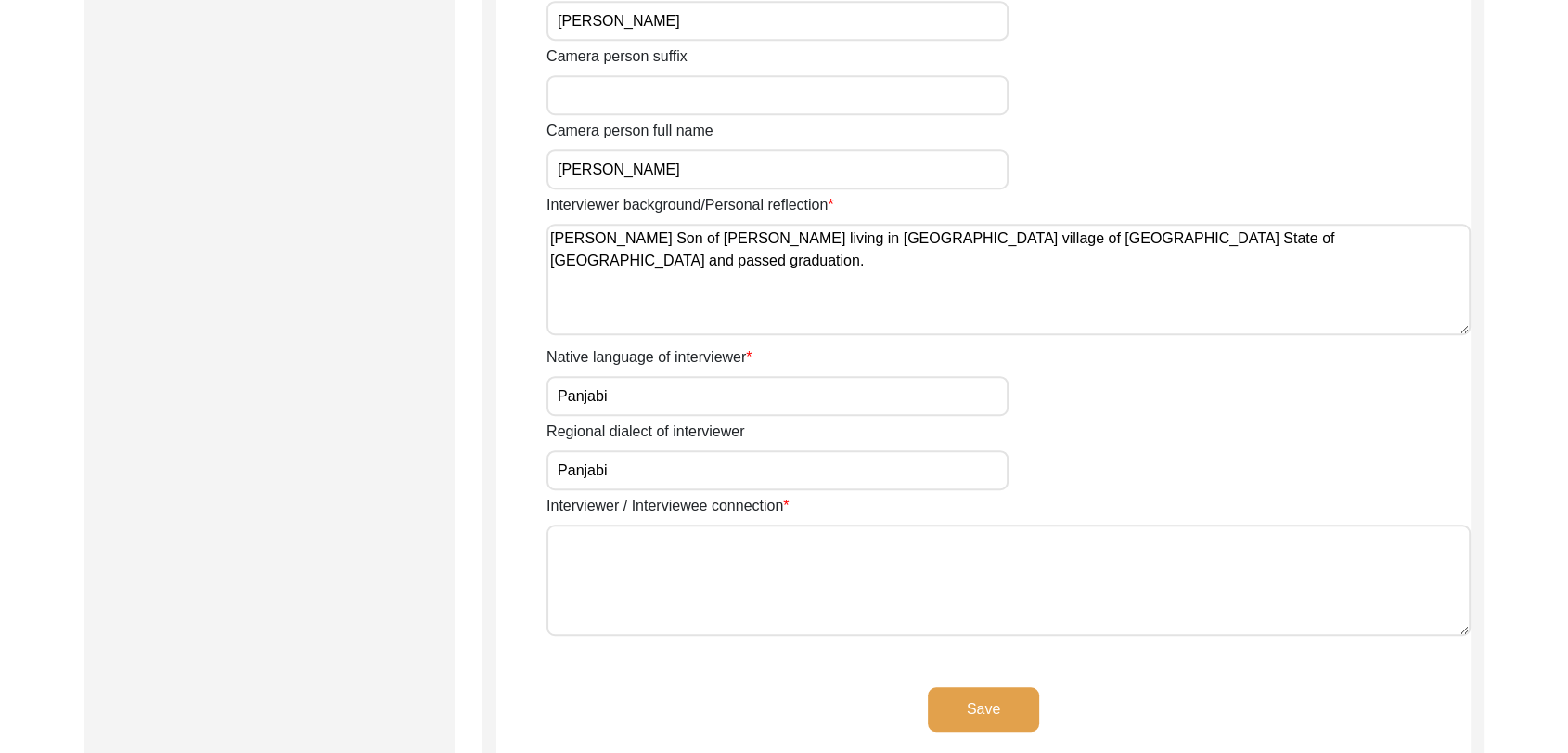
scroll to position [1204, 0]
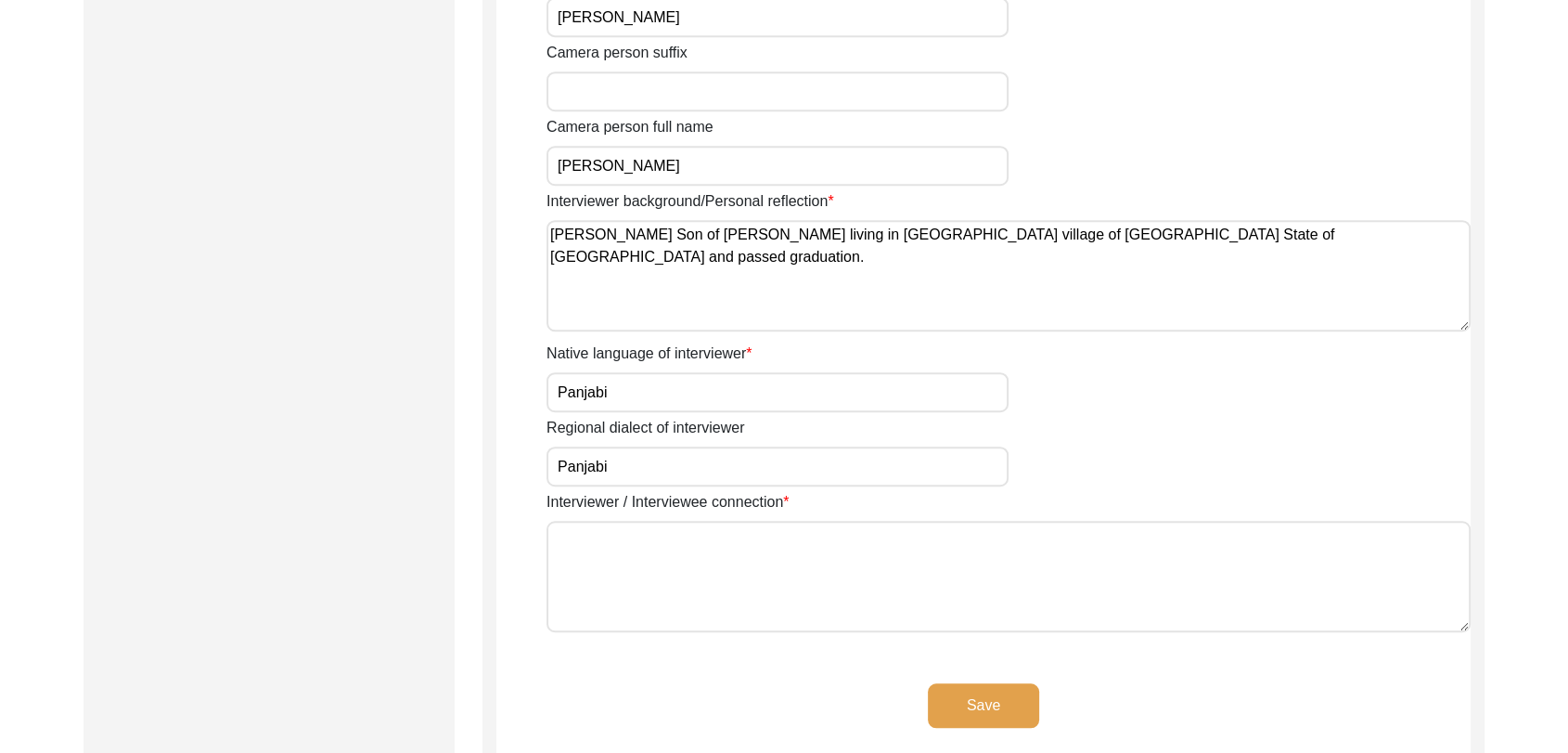
click at [660, 602] on textarea "Interviewer / Interviewee connection" at bounding box center [1008, 576] width 925 height 111
type textarea "NA"
click at [1000, 711] on button "Save" at bounding box center [984, 705] width 111 height 45
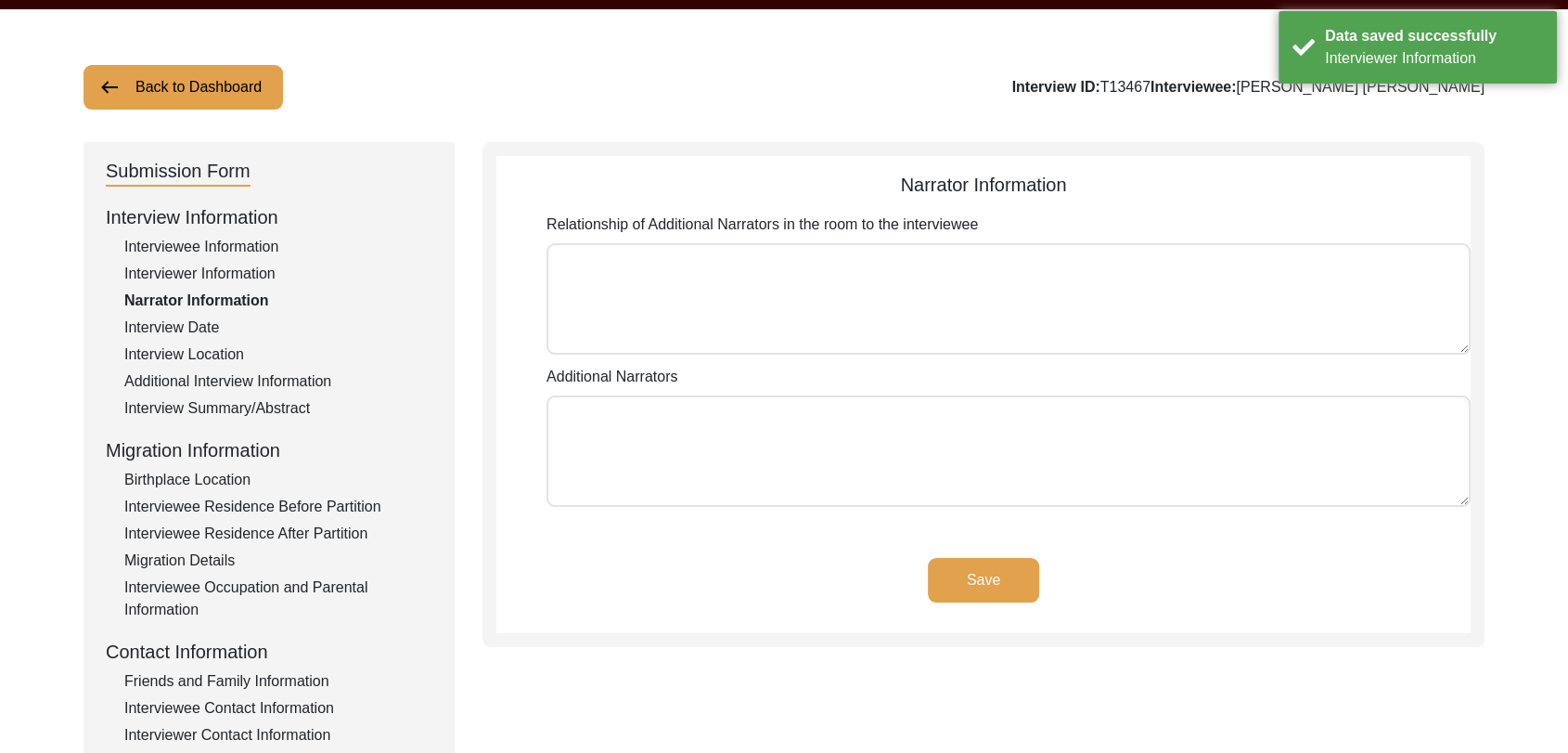
scroll to position [0, 0]
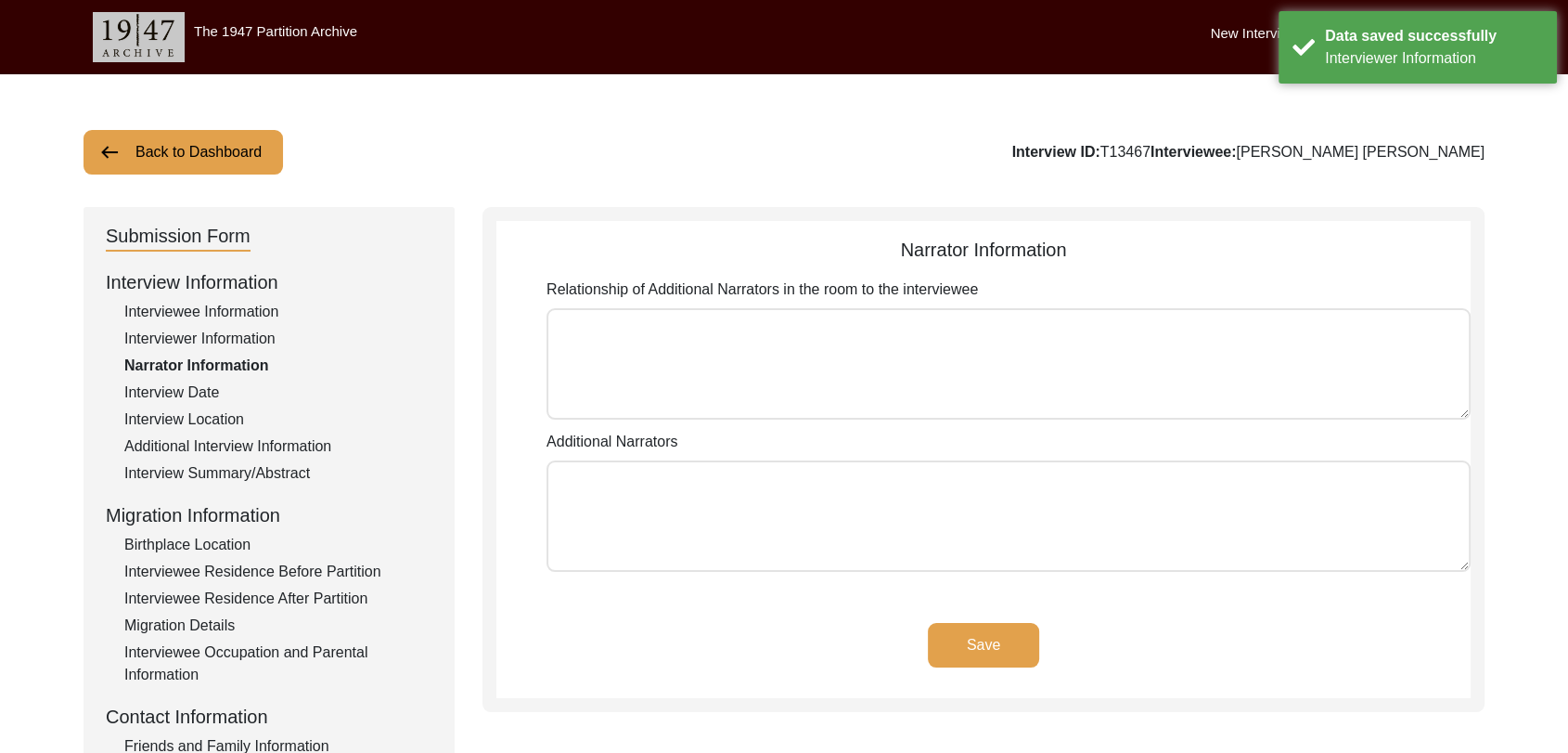
click at [974, 636] on button "Save" at bounding box center [984, 645] width 111 height 45
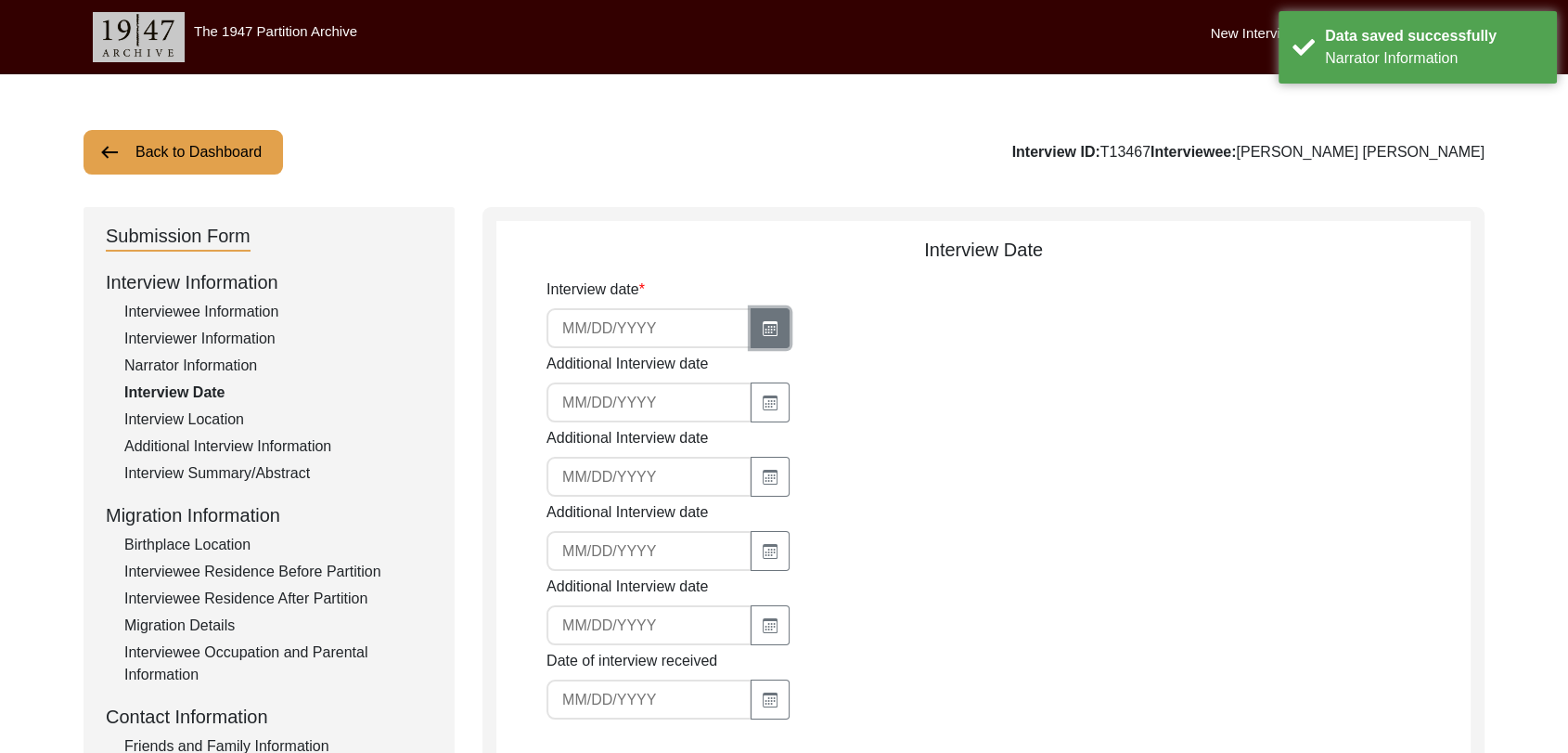
click at [763, 329] on icon "button" at bounding box center [771, 329] width 15 height 15
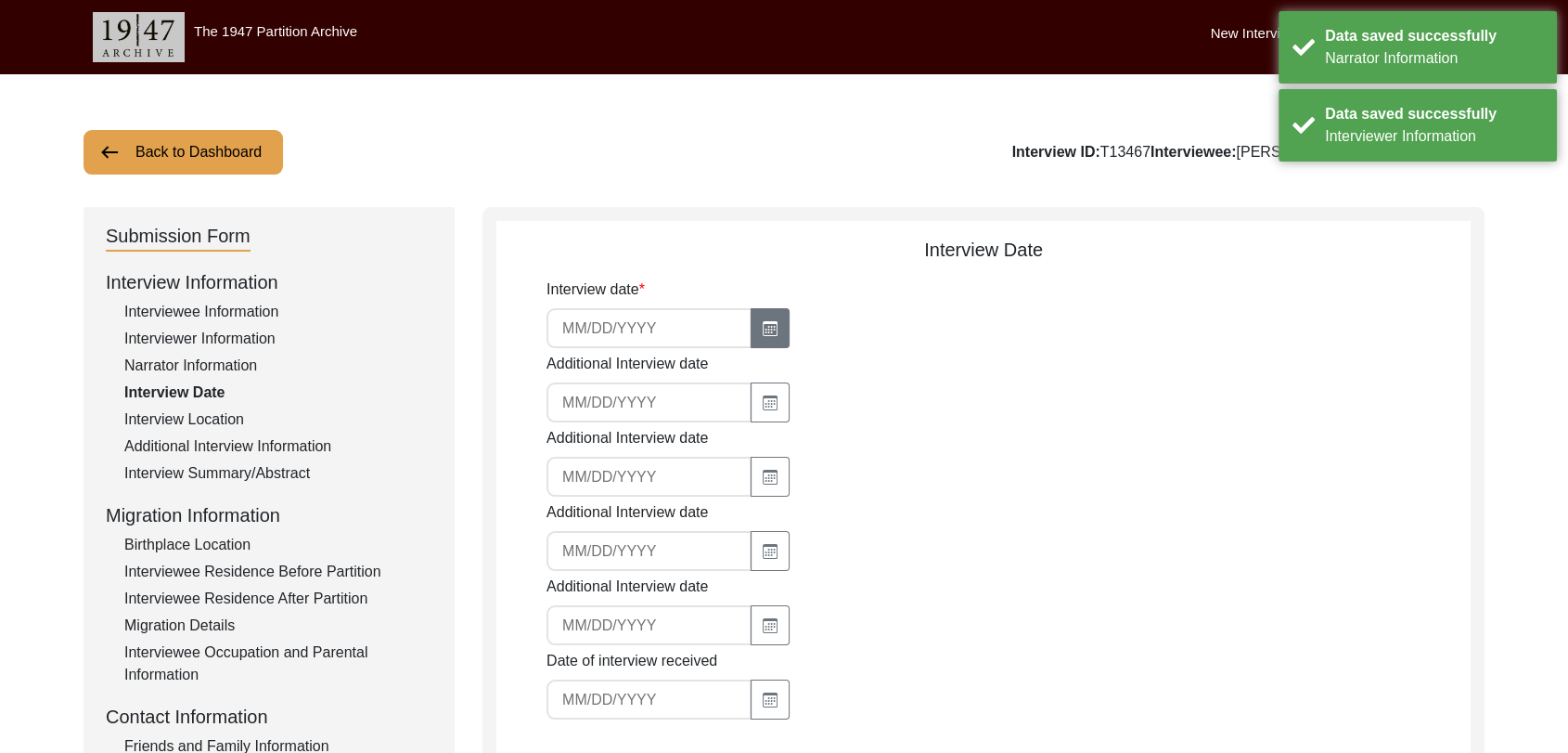
select select "8"
select select "2025"
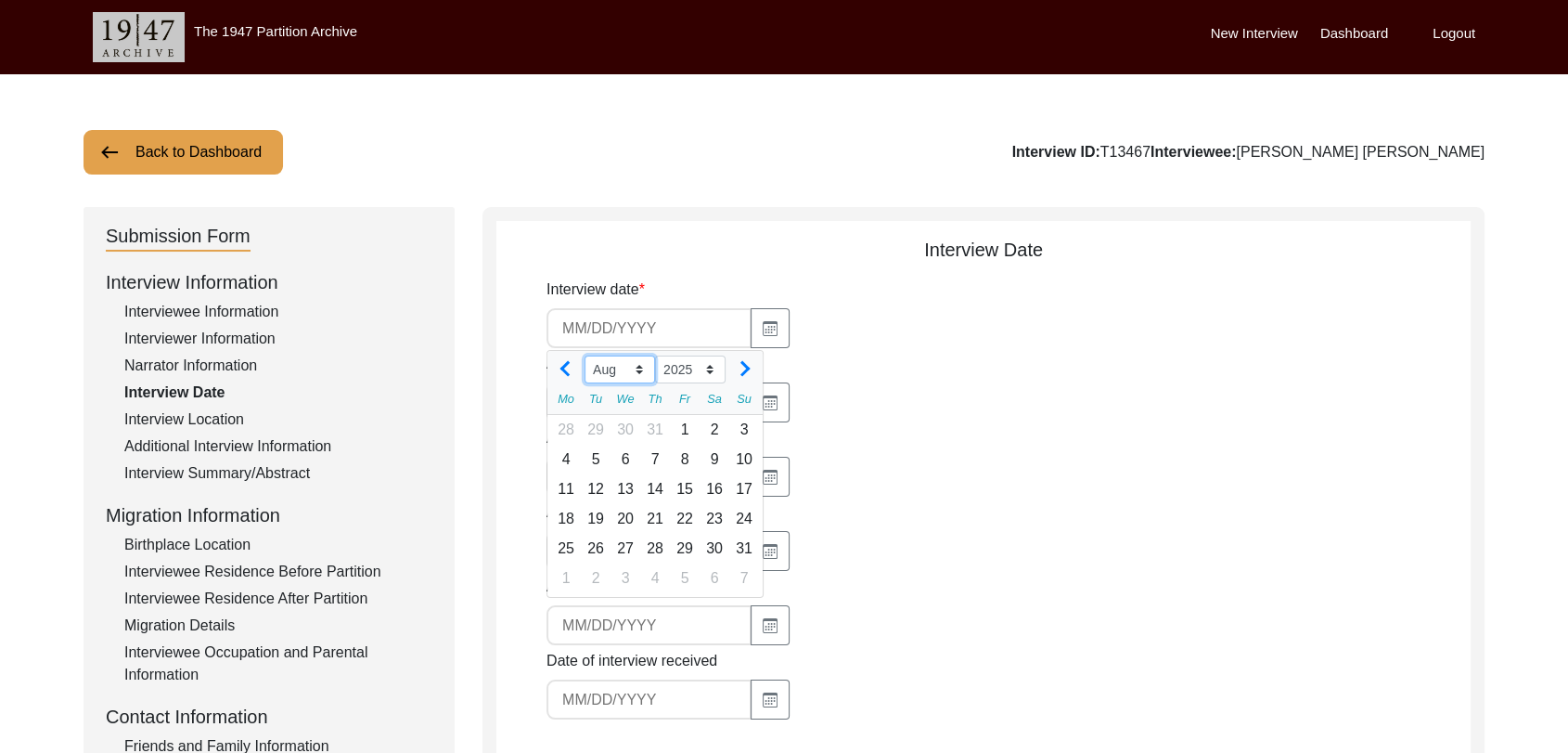
click at [639, 370] on select "Jan Feb Mar Apr May Jun [DATE] Aug Sep Oct Nov Dec" at bounding box center [620, 369] width 70 height 28
select select "7"
click at [584, 356] on select "Jan Feb Mar Apr May Jun [DATE] Aug Sep Oct Nov Dec" at bounding box center [620, 369] width 70 height 28
click at [713, 516] on div "26" at bounding box center [714, 518] width 29 height 29
type input "[DATE]"
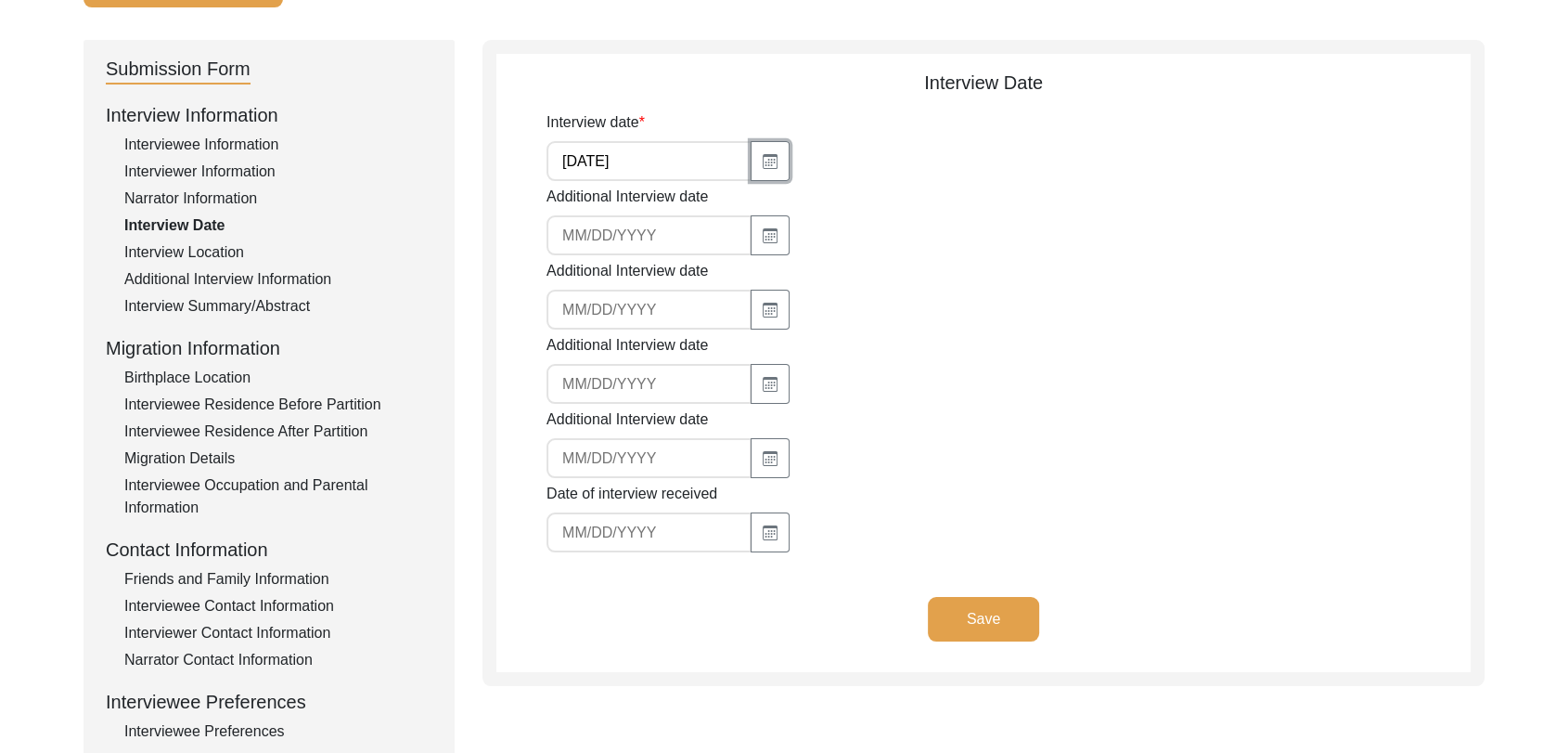
scroll to position [172, 0]
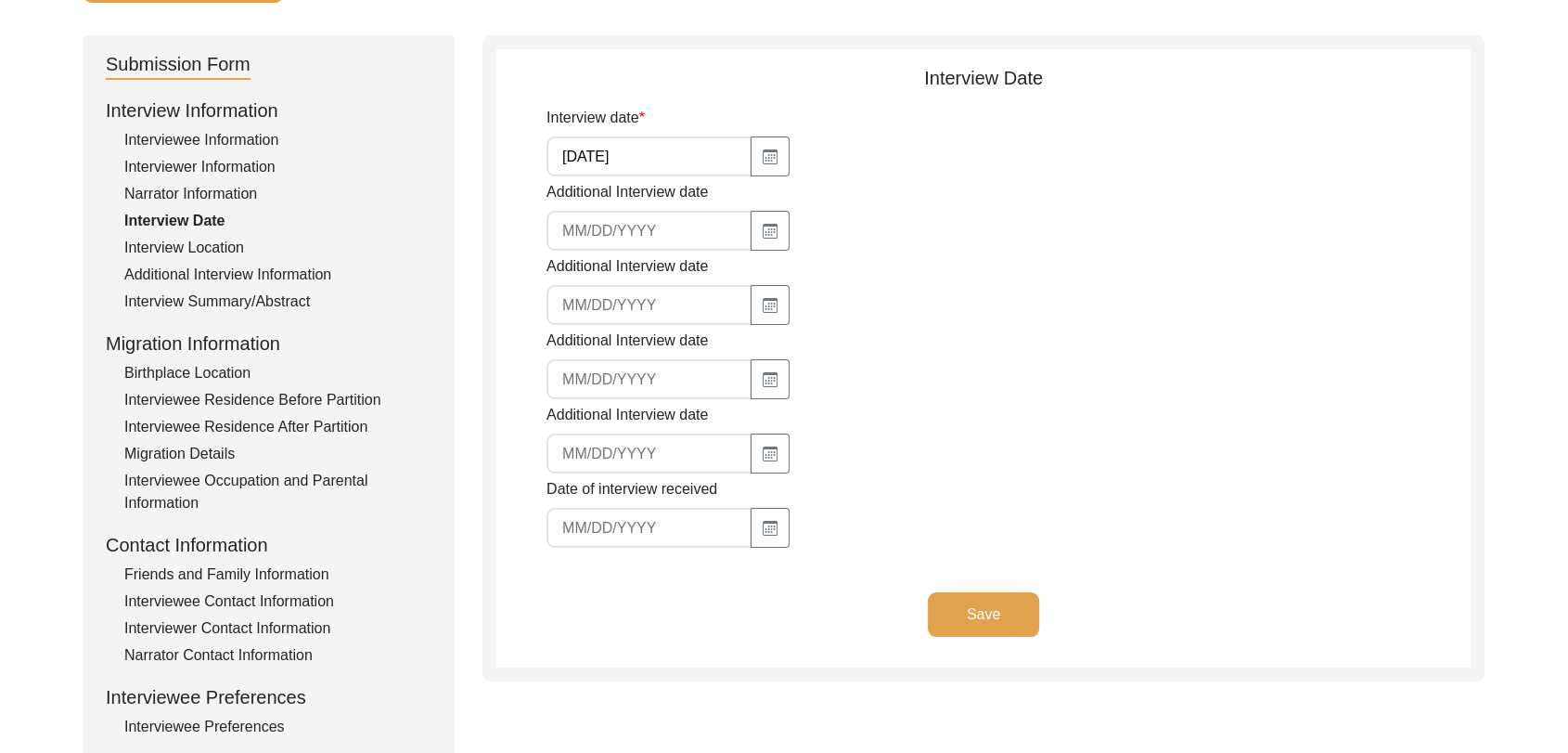
click at [984, 615] on button "Save" at bounding box center [984, 614] width 111 height 45
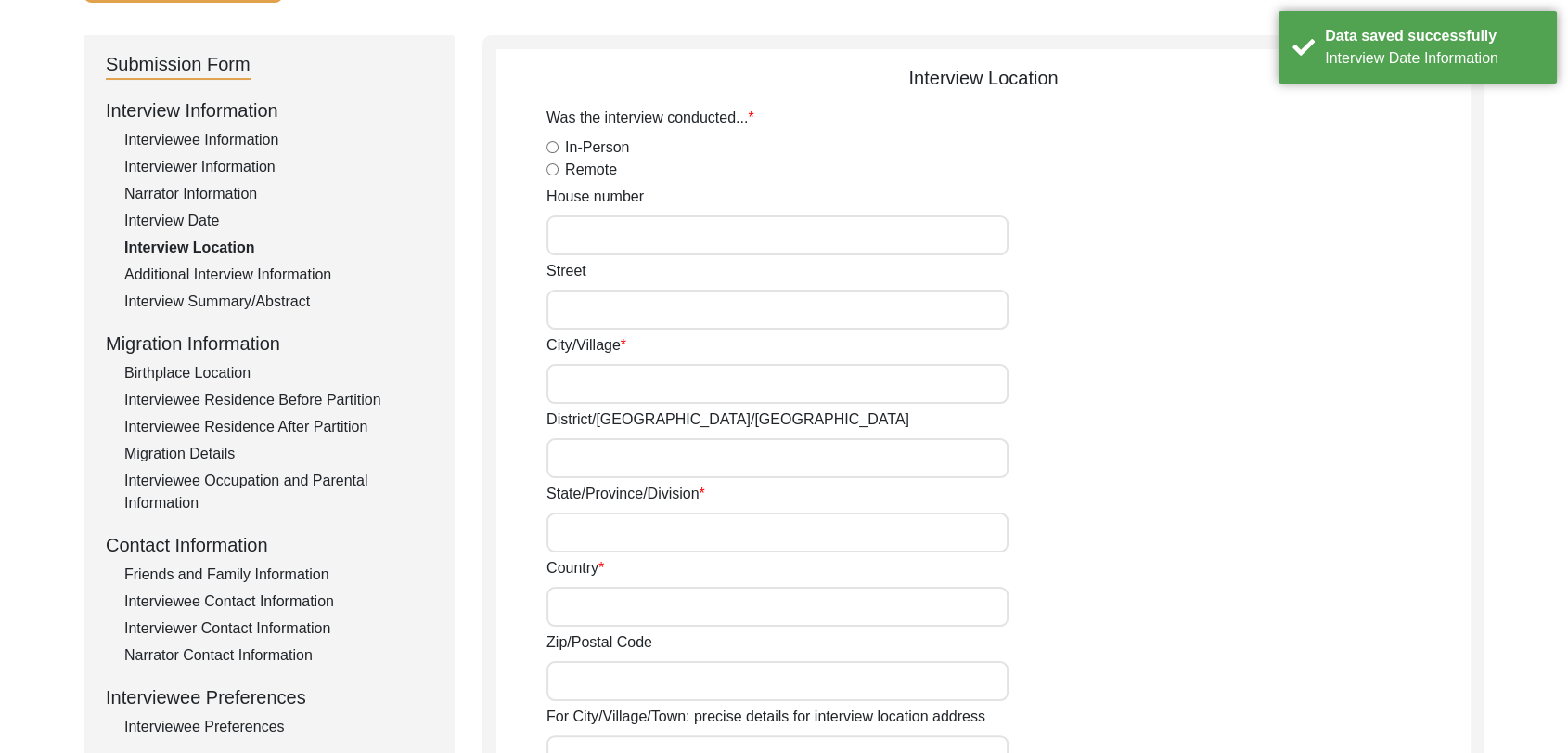
radio input "true"
type input "[PERSON_NAME]"
type input "Bathinda"
type input "[GEOGRAPHIC_DATA]"
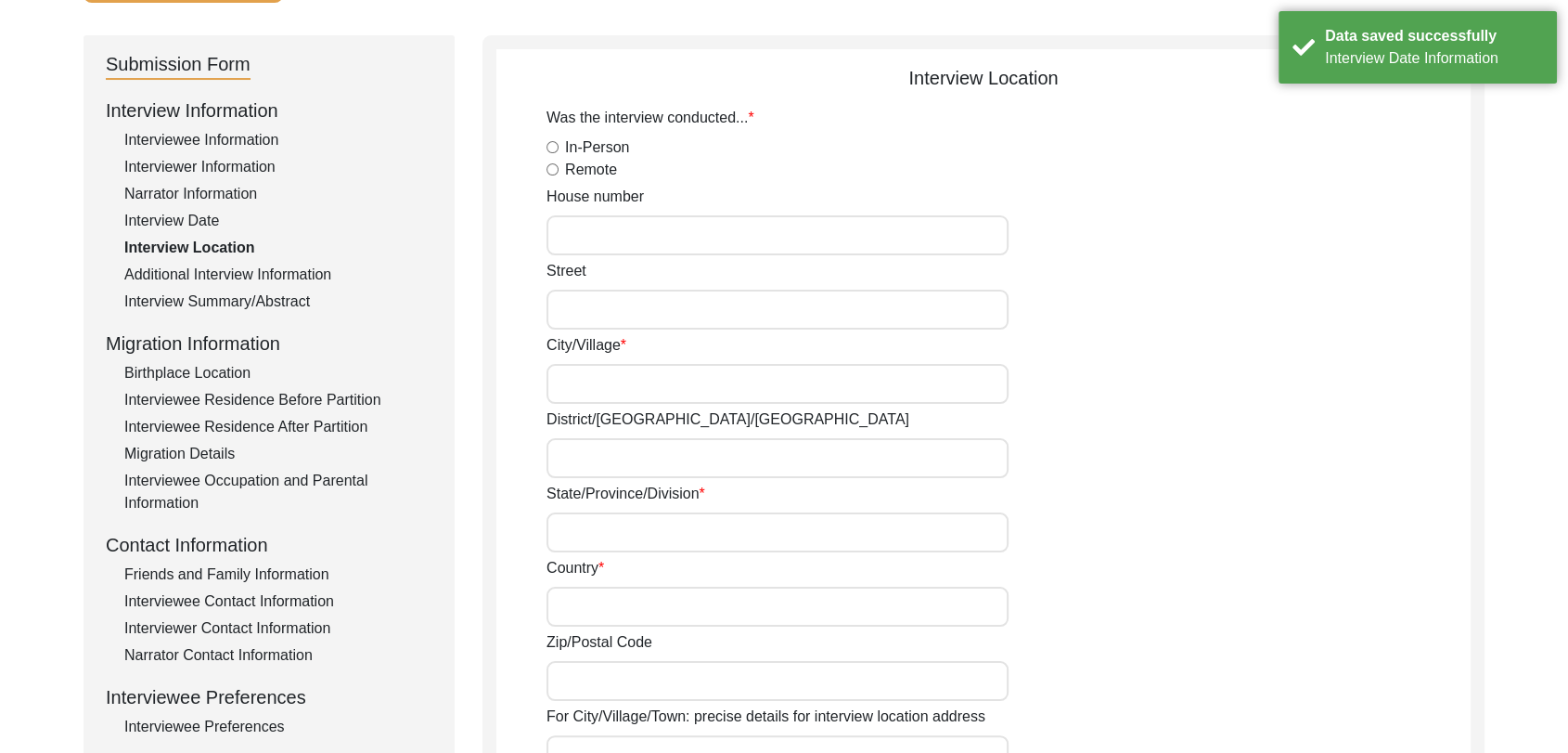
type input "151302"
type input "[PERSON_NAME], [GEOGRAPHIC_DATA], [GEOGRAPHIC_DATA], [GEOGRAPHIC_DATA]"
type input "29.955633"
type input "75.158510"
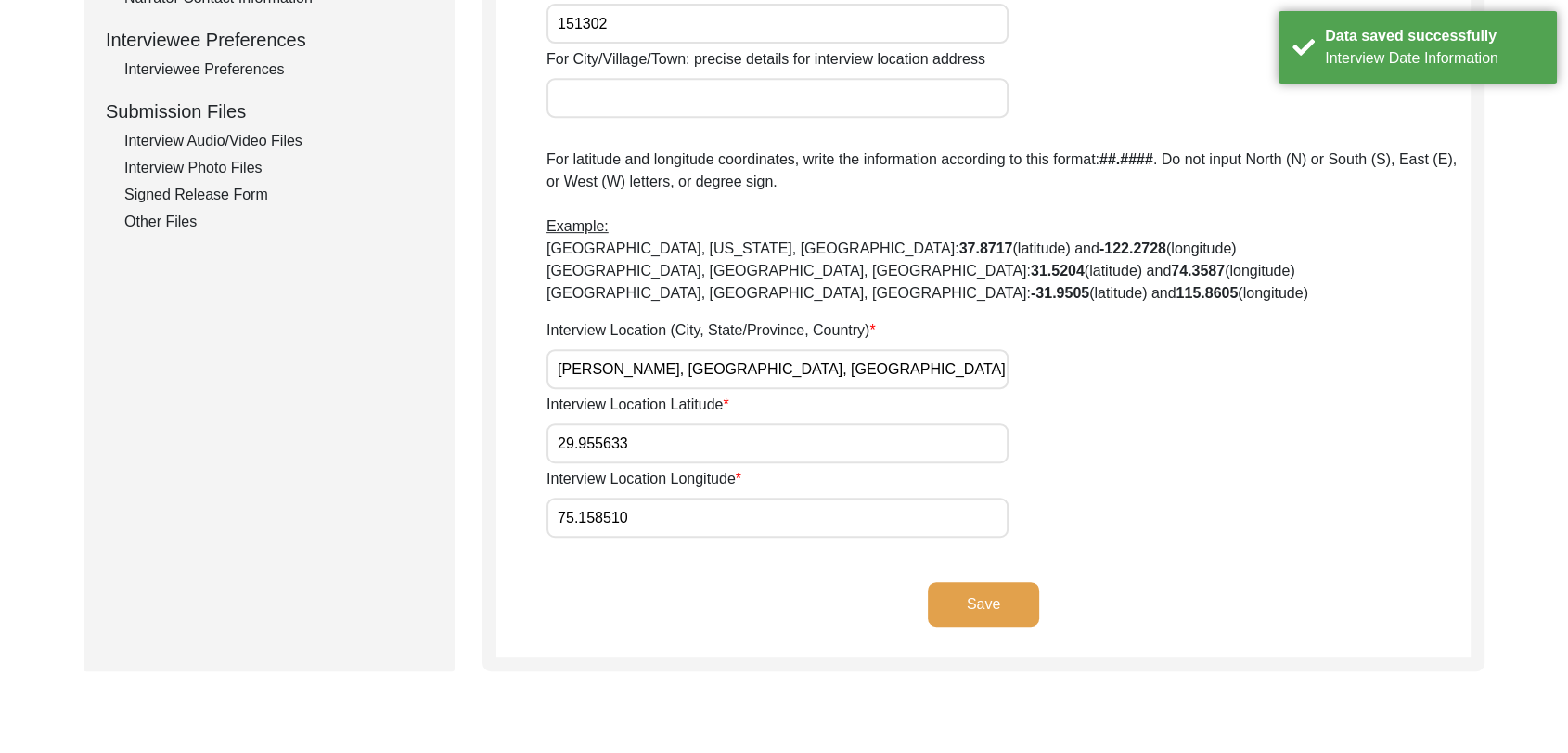
scroll to position [836, 0]
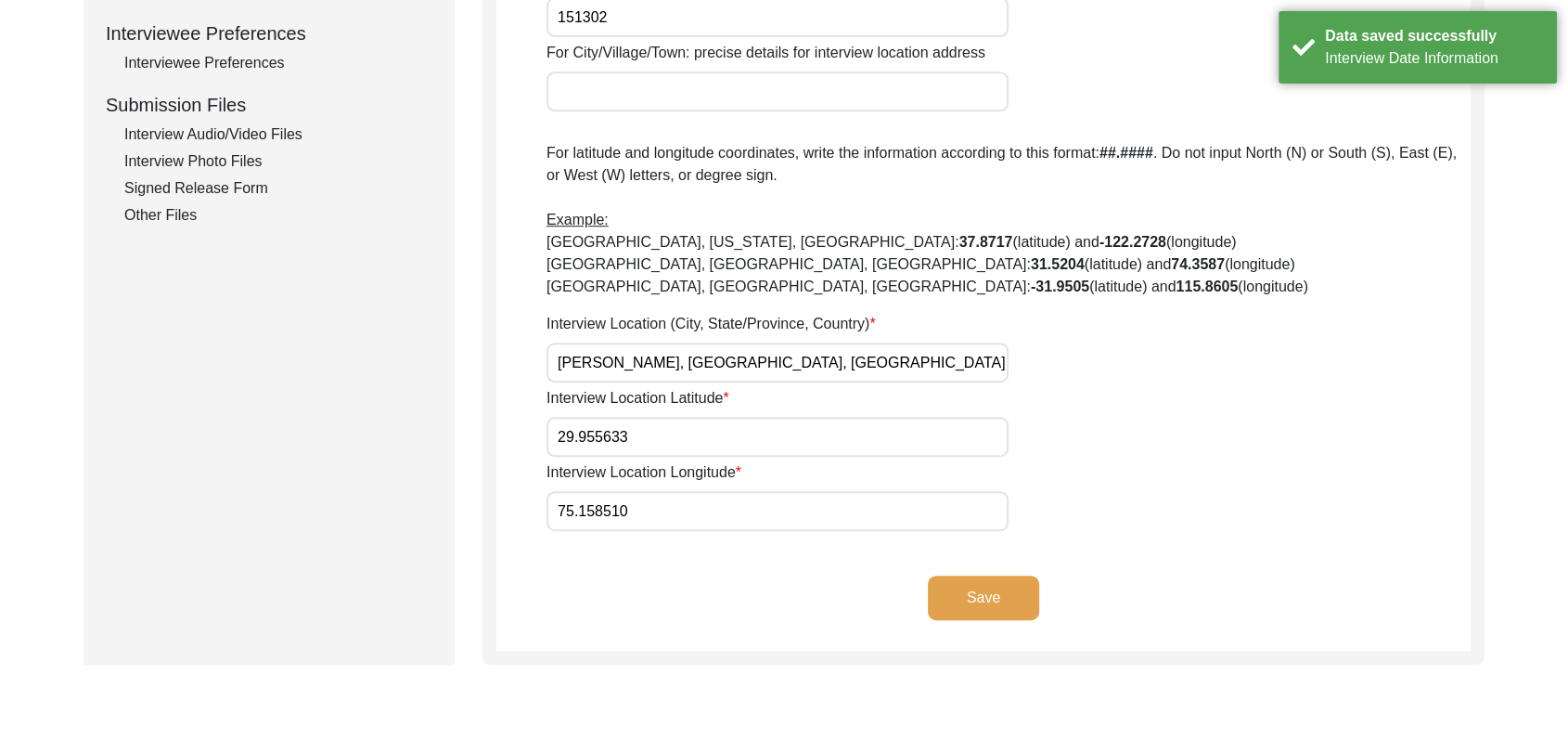
click at [959, 602] on button "Save" at bounding box center [984, 597] width 111 height 45
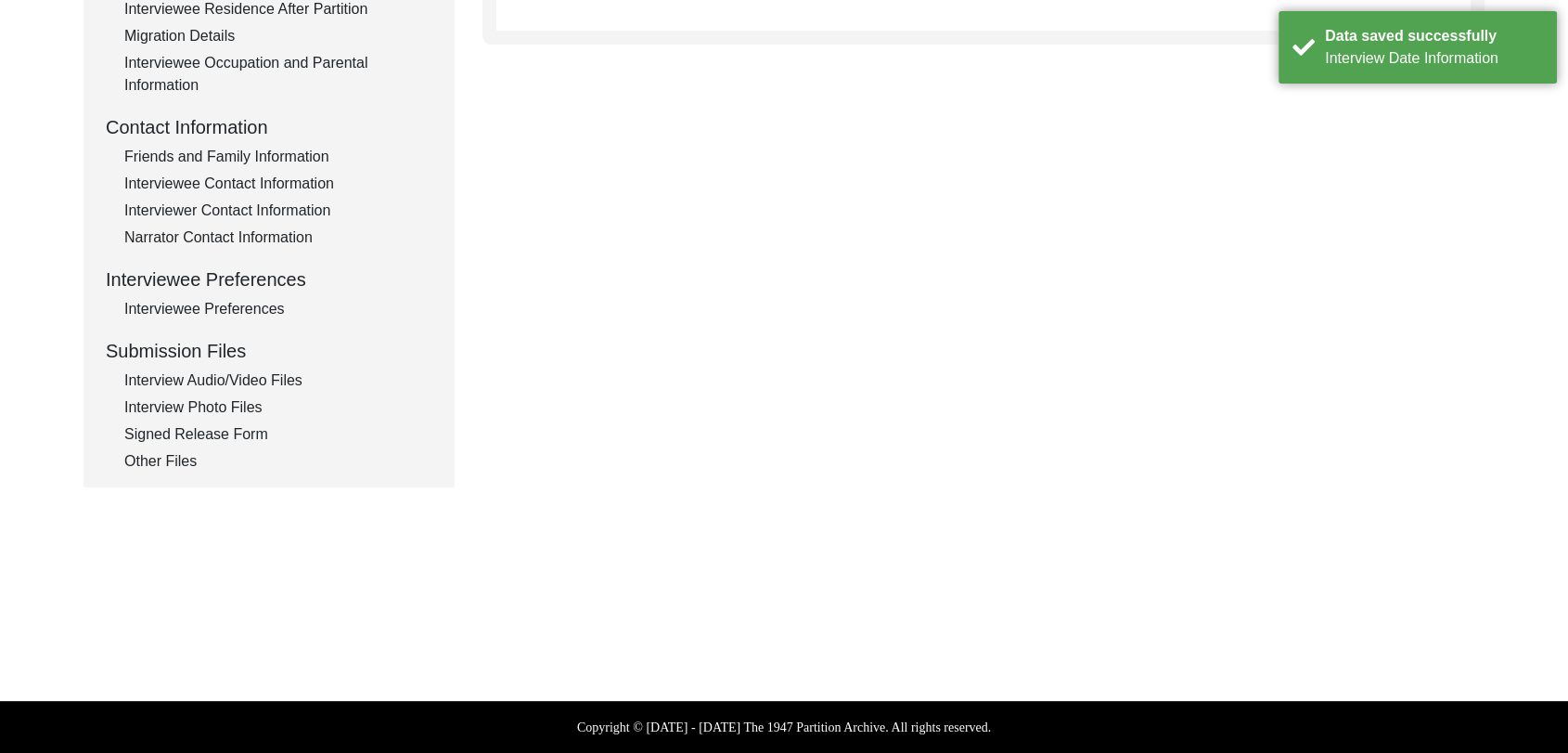
scroll to position [589, 0]
type input "Panjabi"
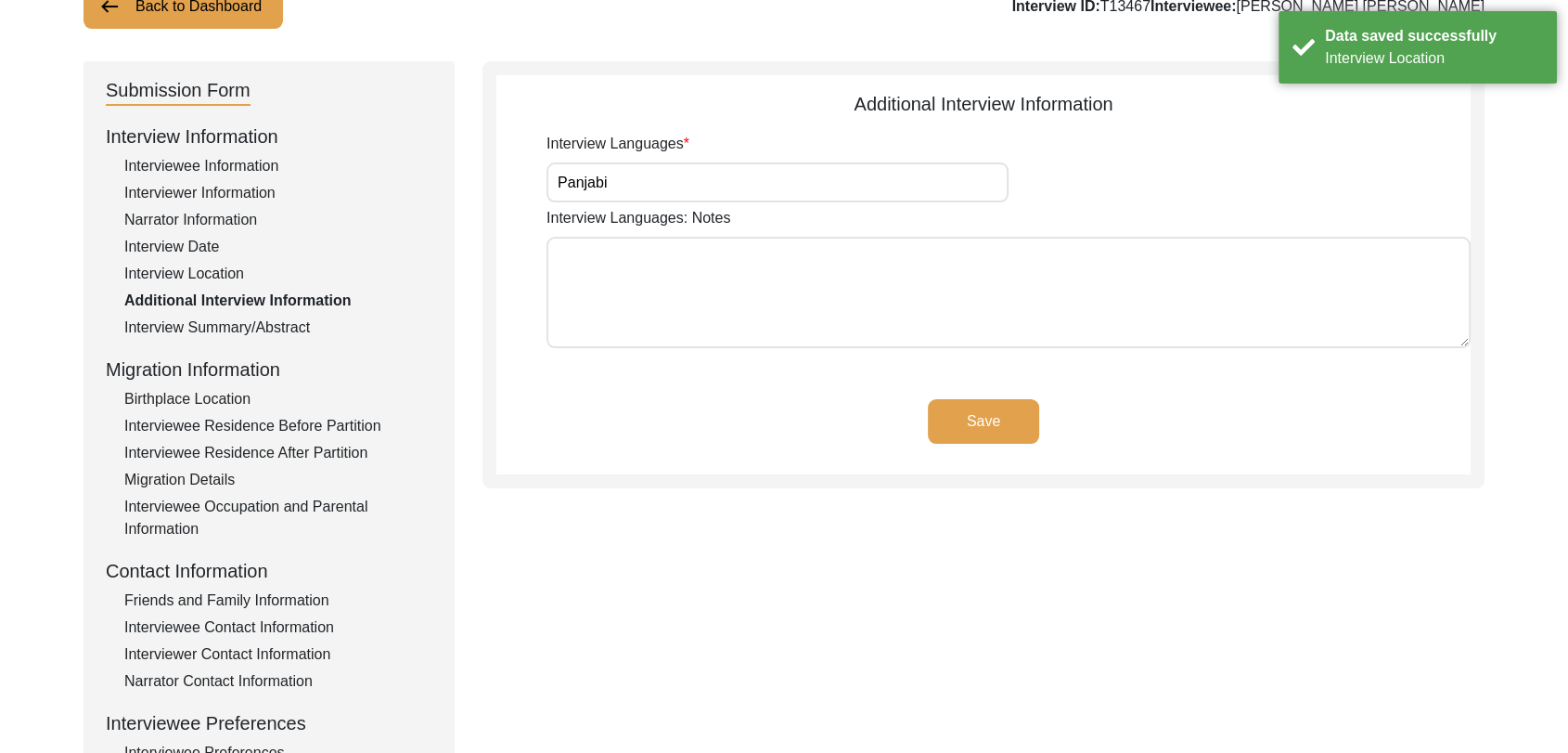
scroll to position [0, 0]
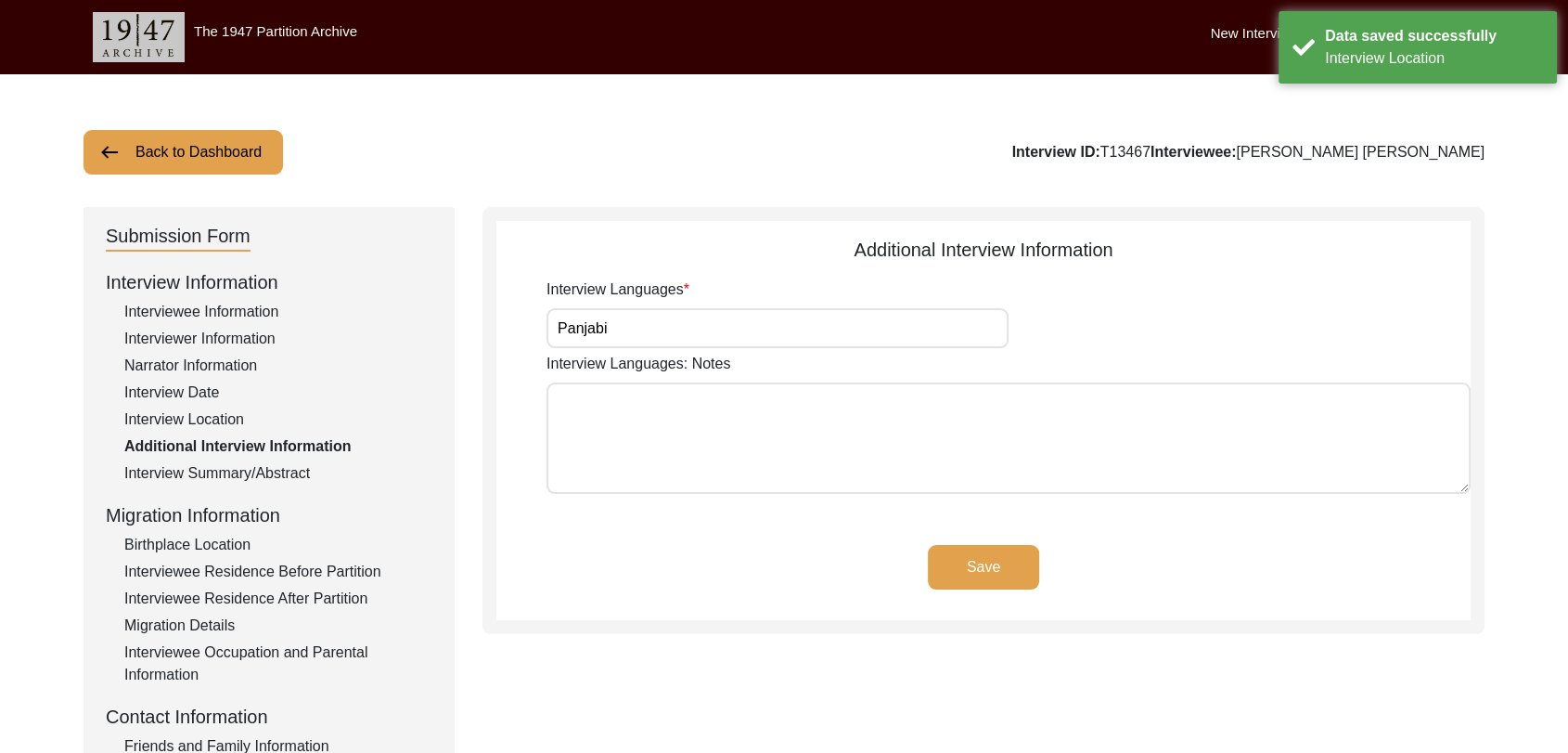
click at [196, 428] on div "Interview Location" at bounding box center [278, 419] width 308 height 22
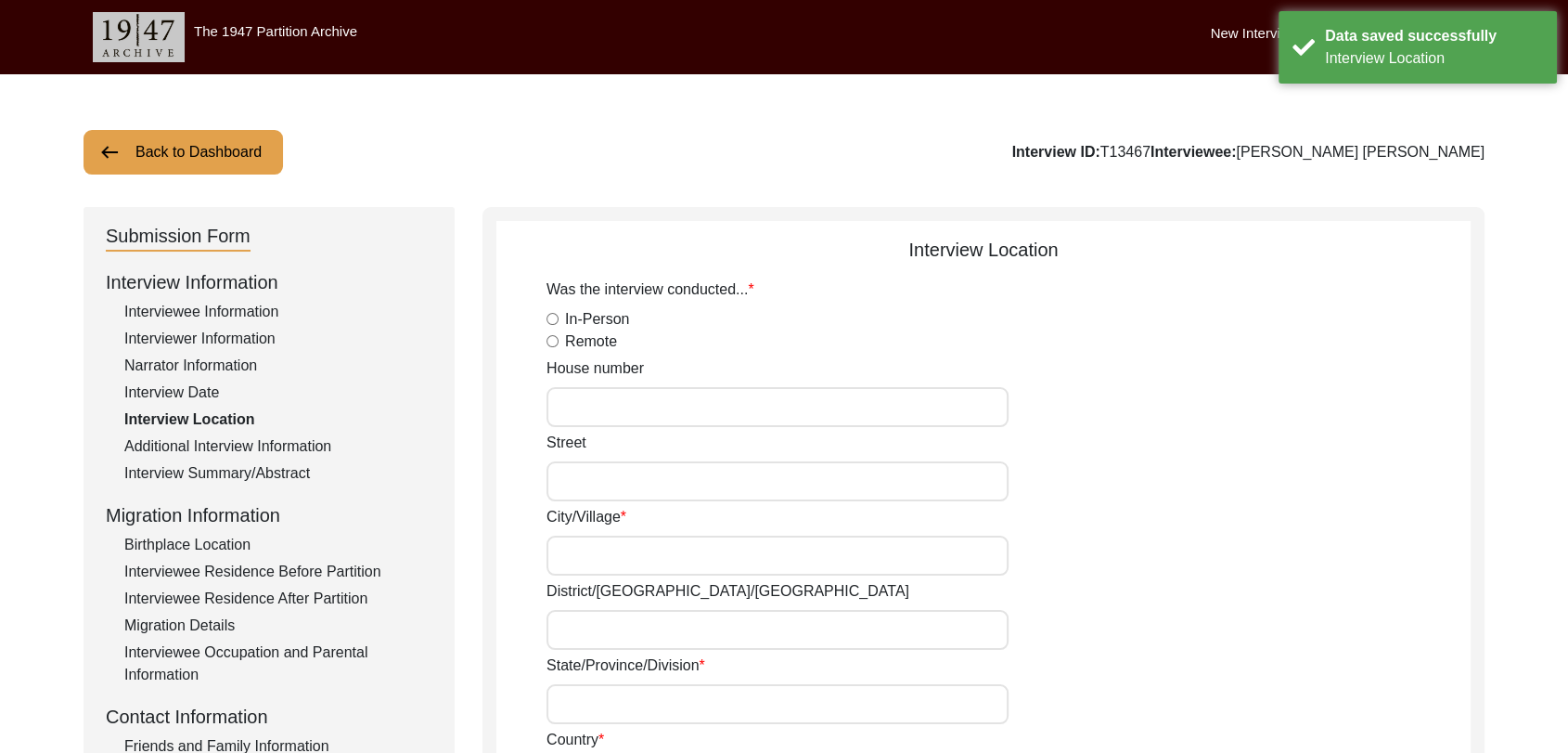
radio input "true"
type input "[PERSON_NAME]"
type input "Bathinda"
type input "[GEOGRAPHIC_DATA]"
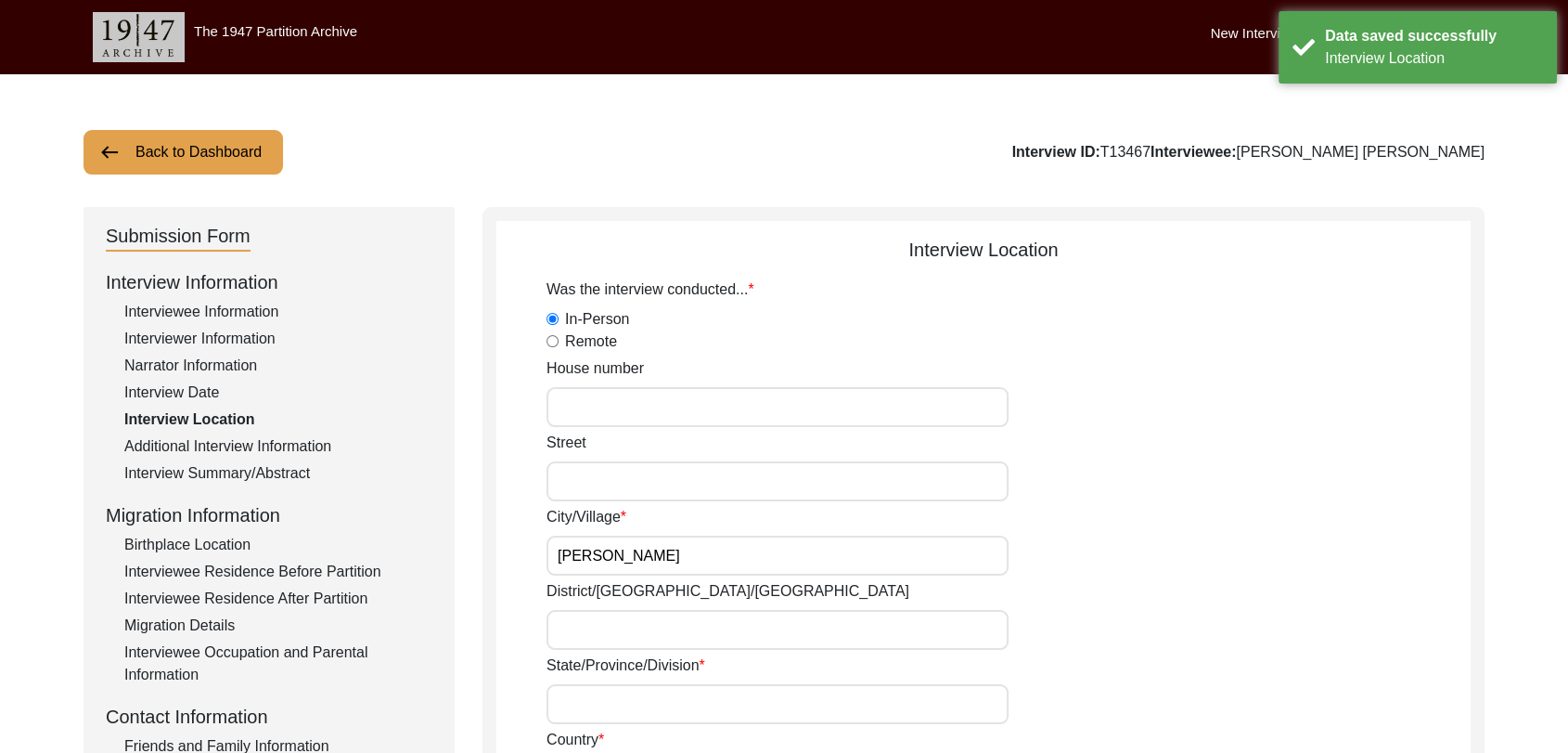
type input "151302"
type input "[PERSON_NAME], [GEOGRAPHIC_DATA], [GEOGRAPHIC_DATA], [GEOGRAPHIC_DATA]"
type input "29.955633"
type input "75.158510"
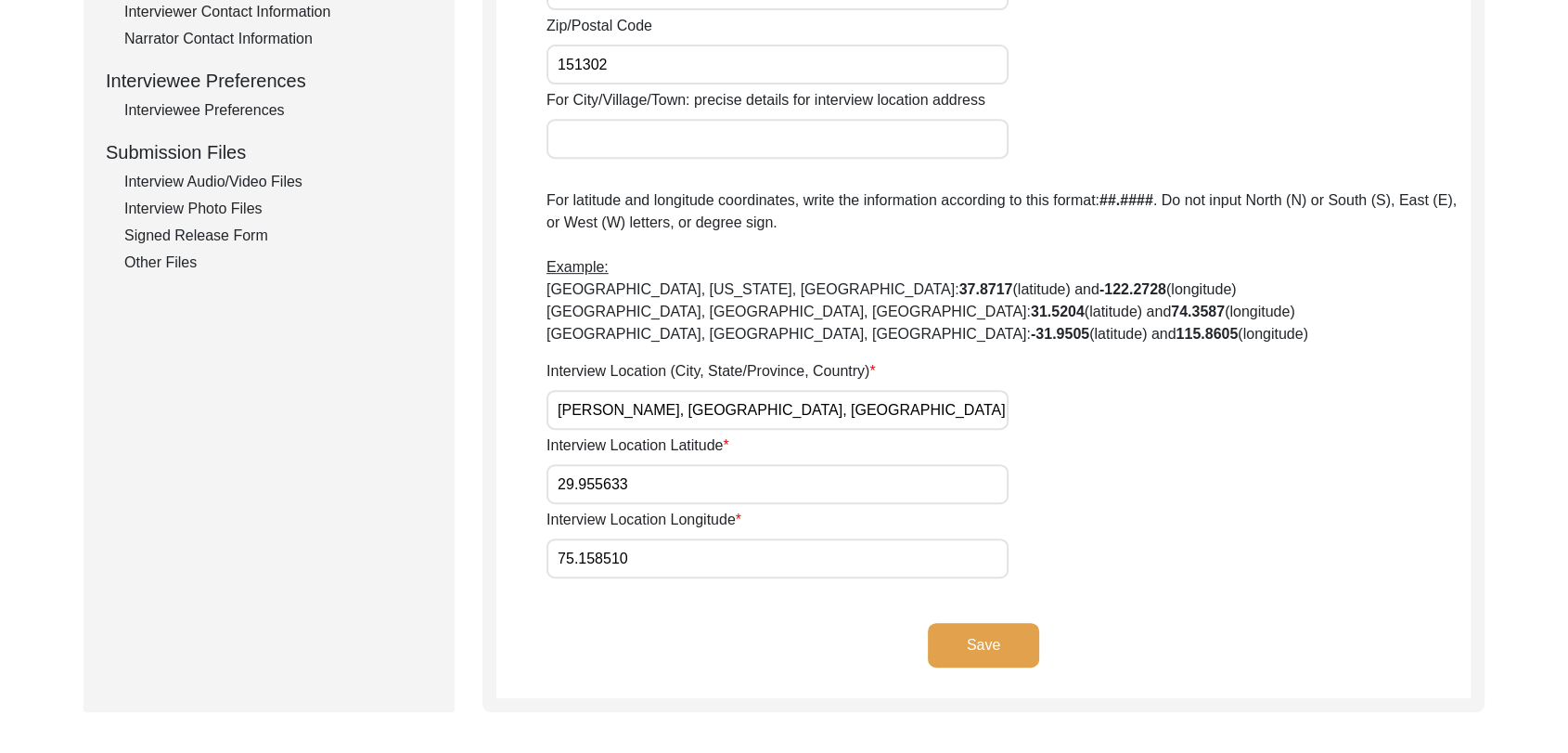
click at [966, 628] on button "Save" at bounding box center [984, 645] width 111 height 45
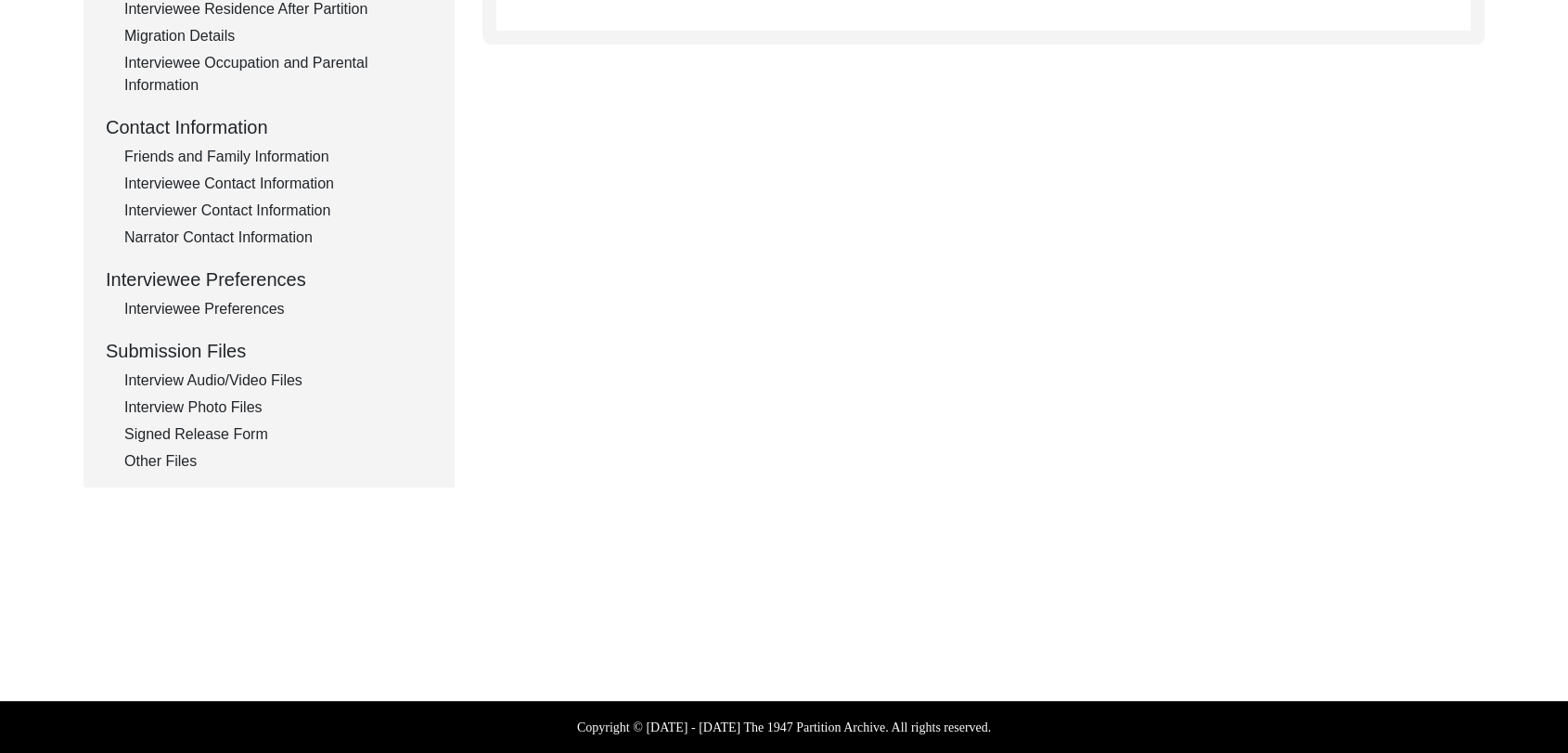
scroll to position [589, 0]
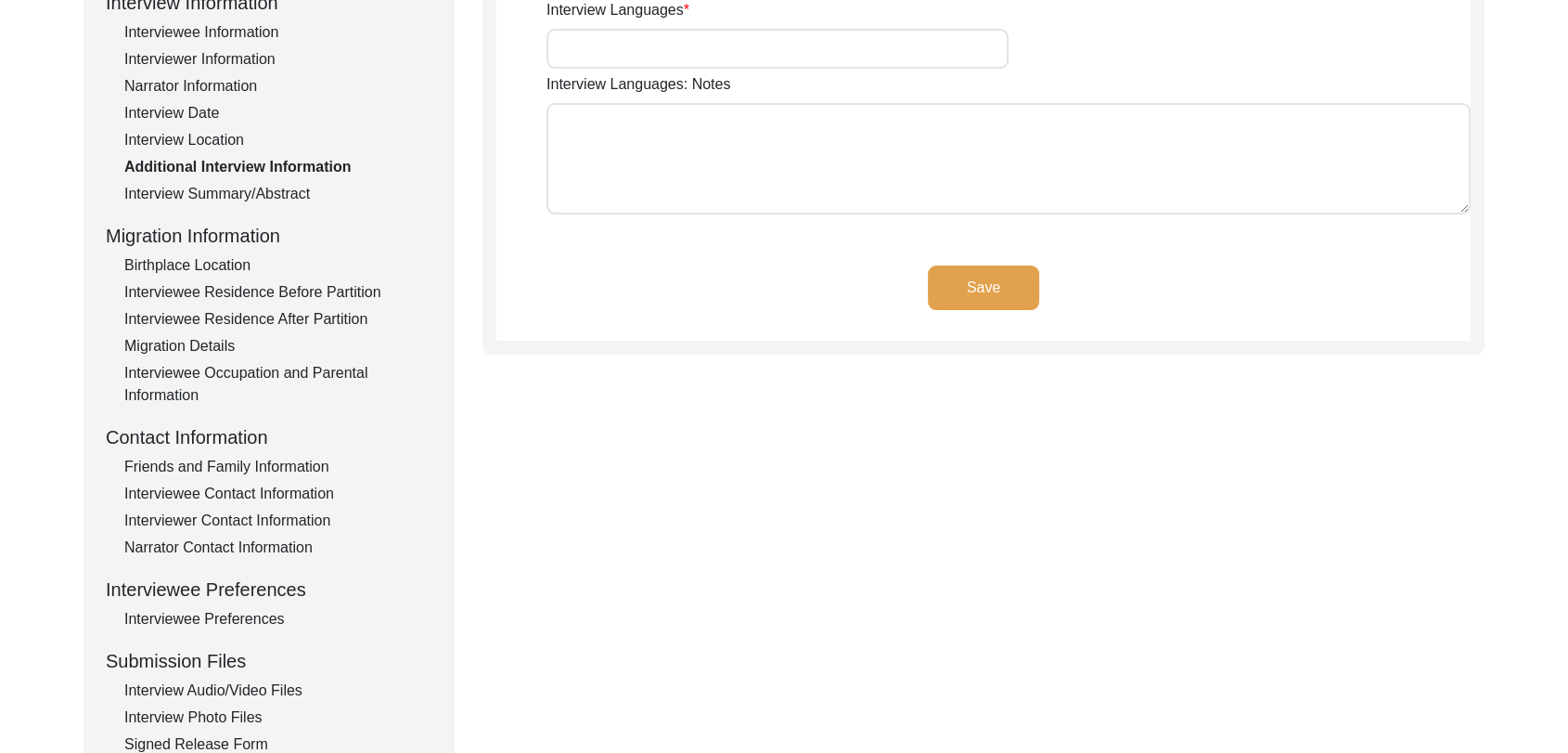
type input "Panjabi"
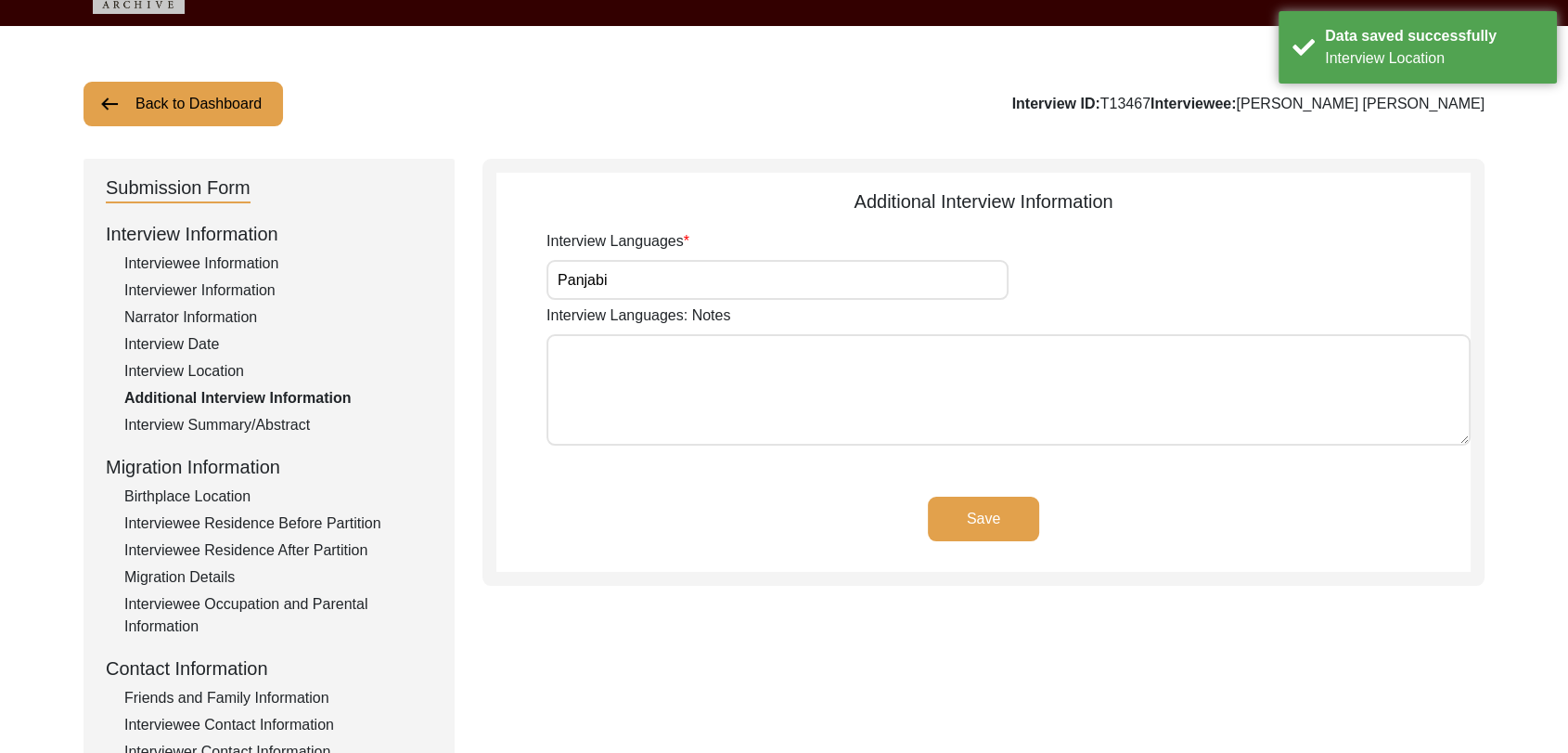
scroll to position [45, 0]
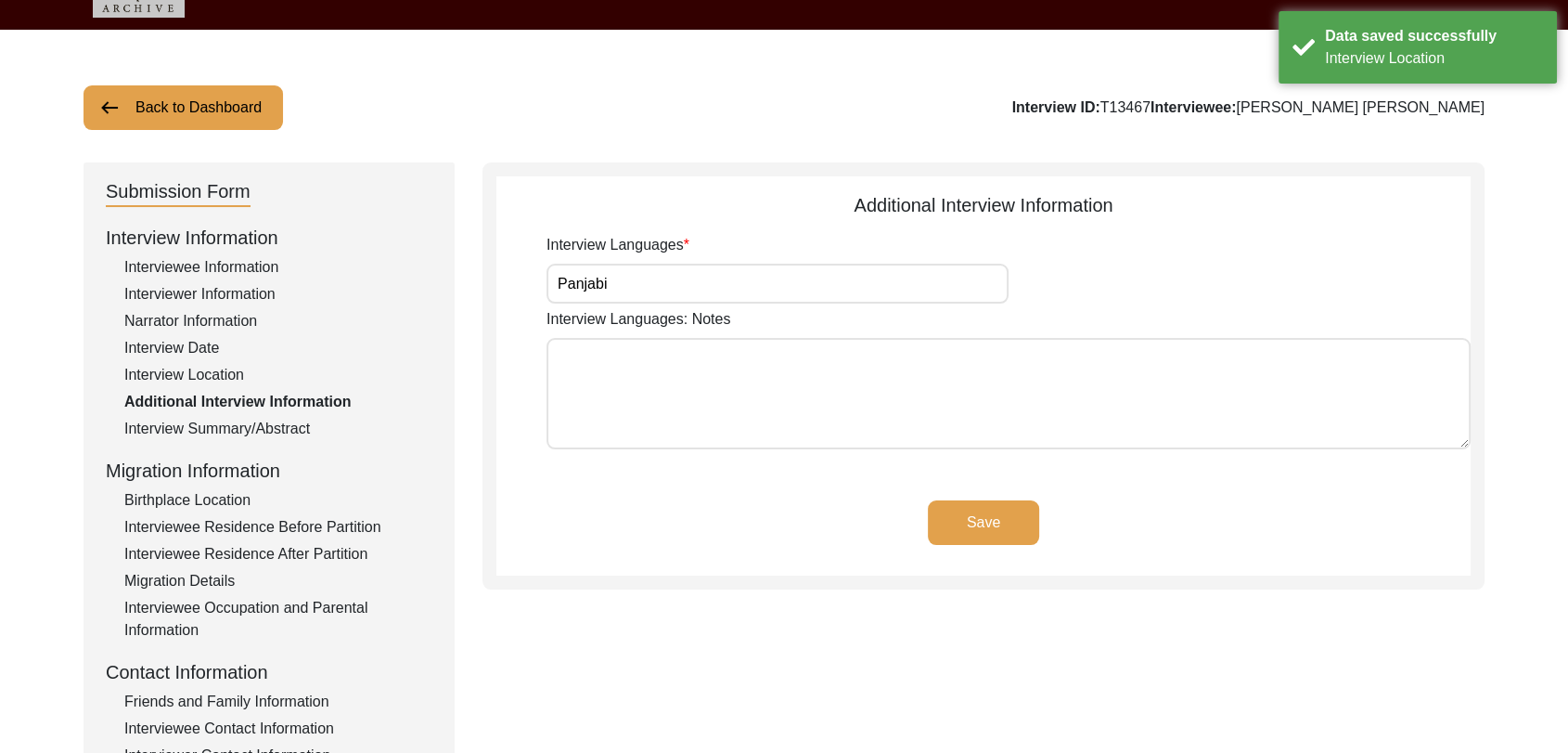
click at [997, 503] on button "Save" at bounding box center [984, 522] width 111 height 45
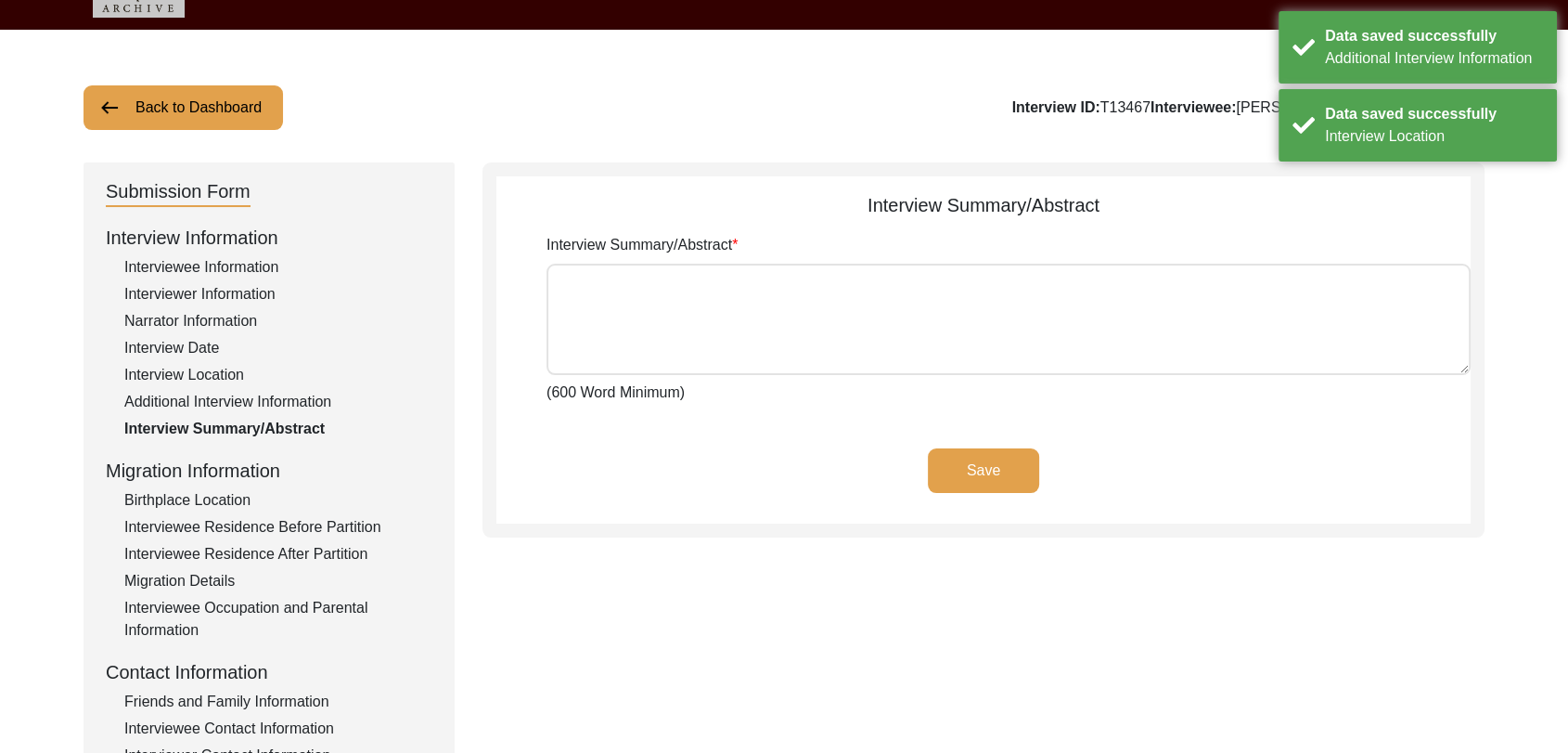
click at [253, 503] on div "Birthplace Location" at bounding box center [278, 500] width 308 height 22
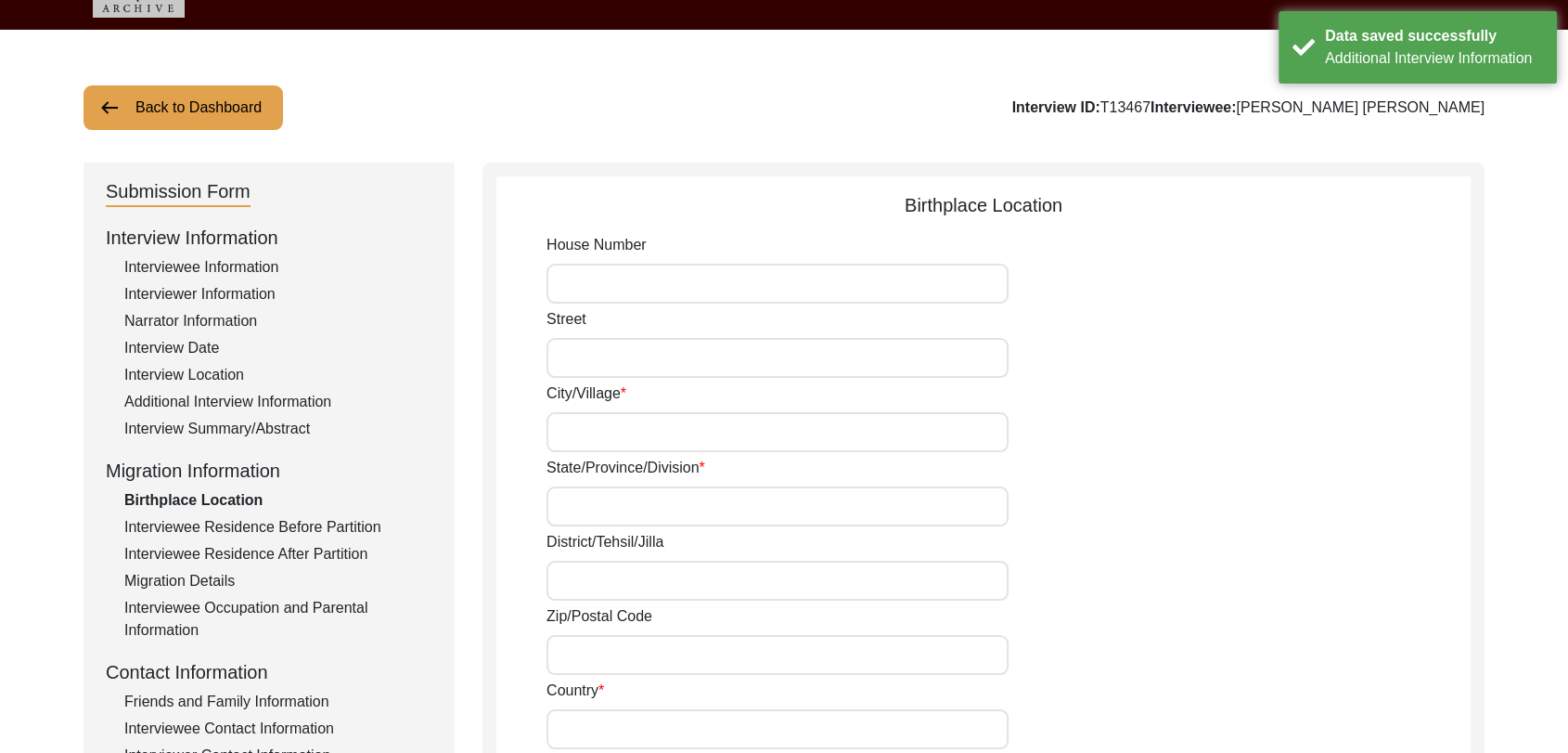
type input "[PERSON_NAME]"
type input "[GEOGRAPHIC_DATA]"
type input "Bathinda"
type input "[GEOGRAPHIC_DATA]"
type input "[PERSON_NAME], [GEOGRAPHIC_DATA], [GEOGRAPHIC_DATA], [GEOGRAPHIC_DATA]"
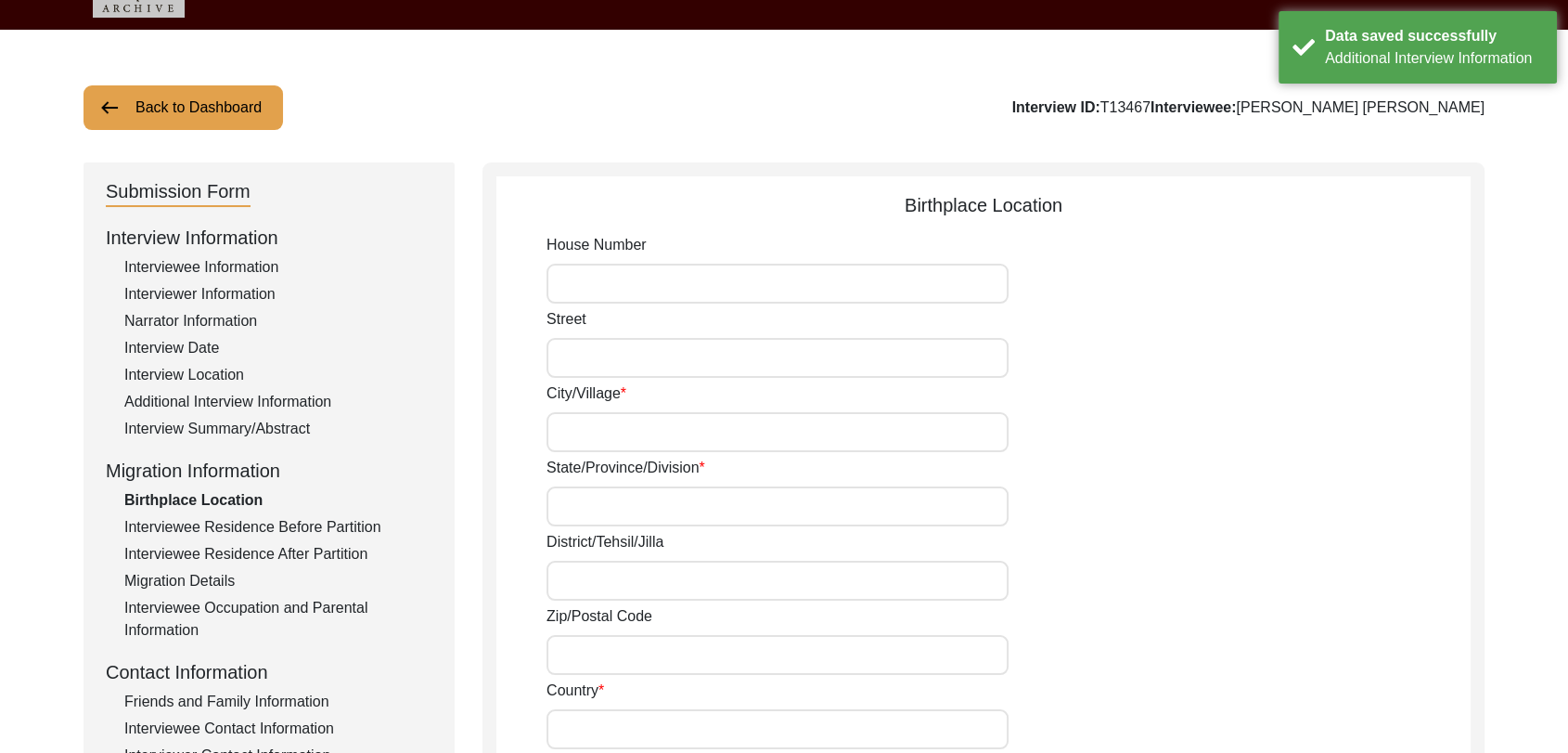
type input "29.955633"
type input "75.158510"
click at [647, 434] on input "[PERSON_NAME]" at bounding box center [777, 433] width 462 height 40
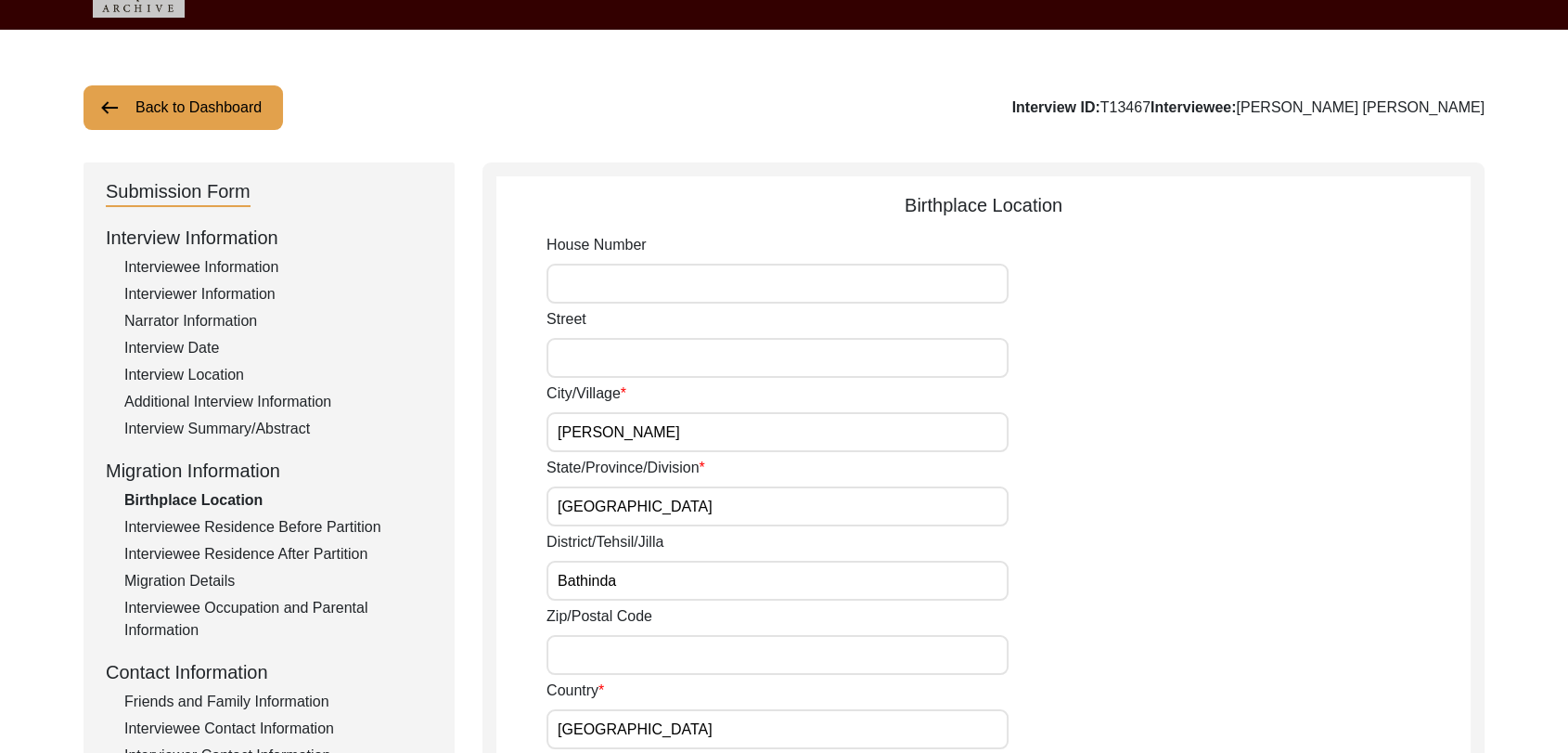
click at [596, 565] on input "Bathinda" at bounding box center [777, 581] width 462 height 40
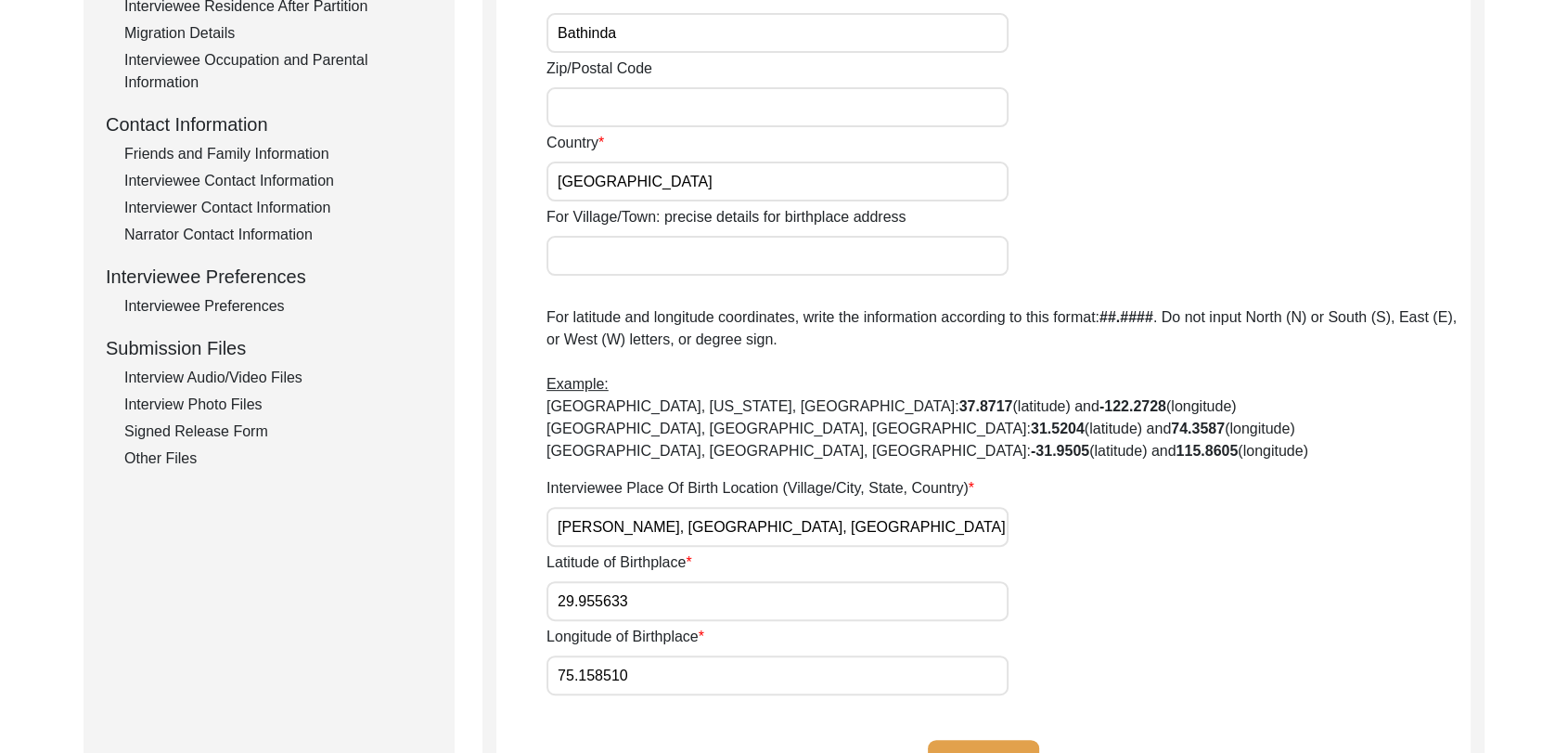
scroll to position [608, 0]
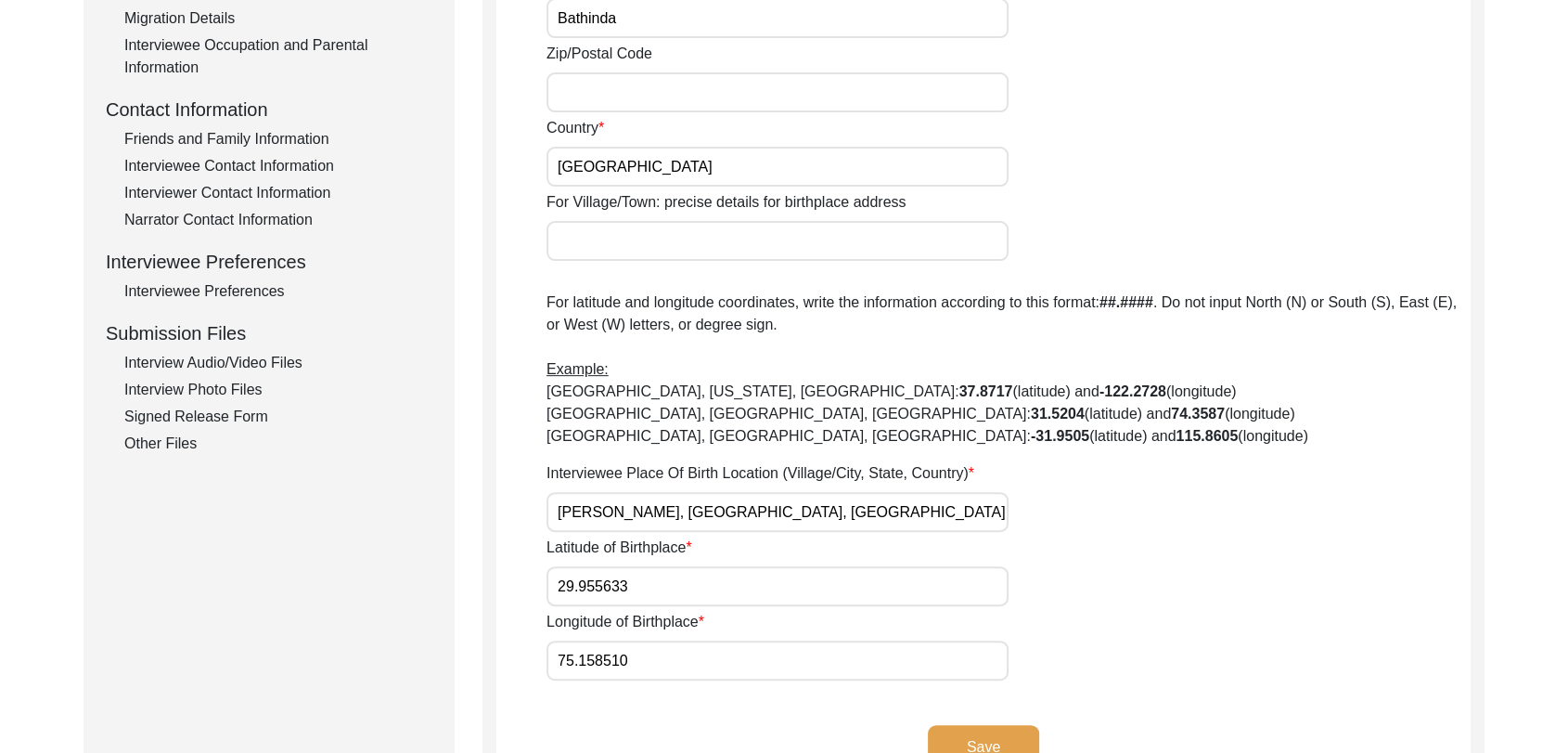
click at [969, 734] on button "Save" at bounding box center [984, 747] width 111 height 45
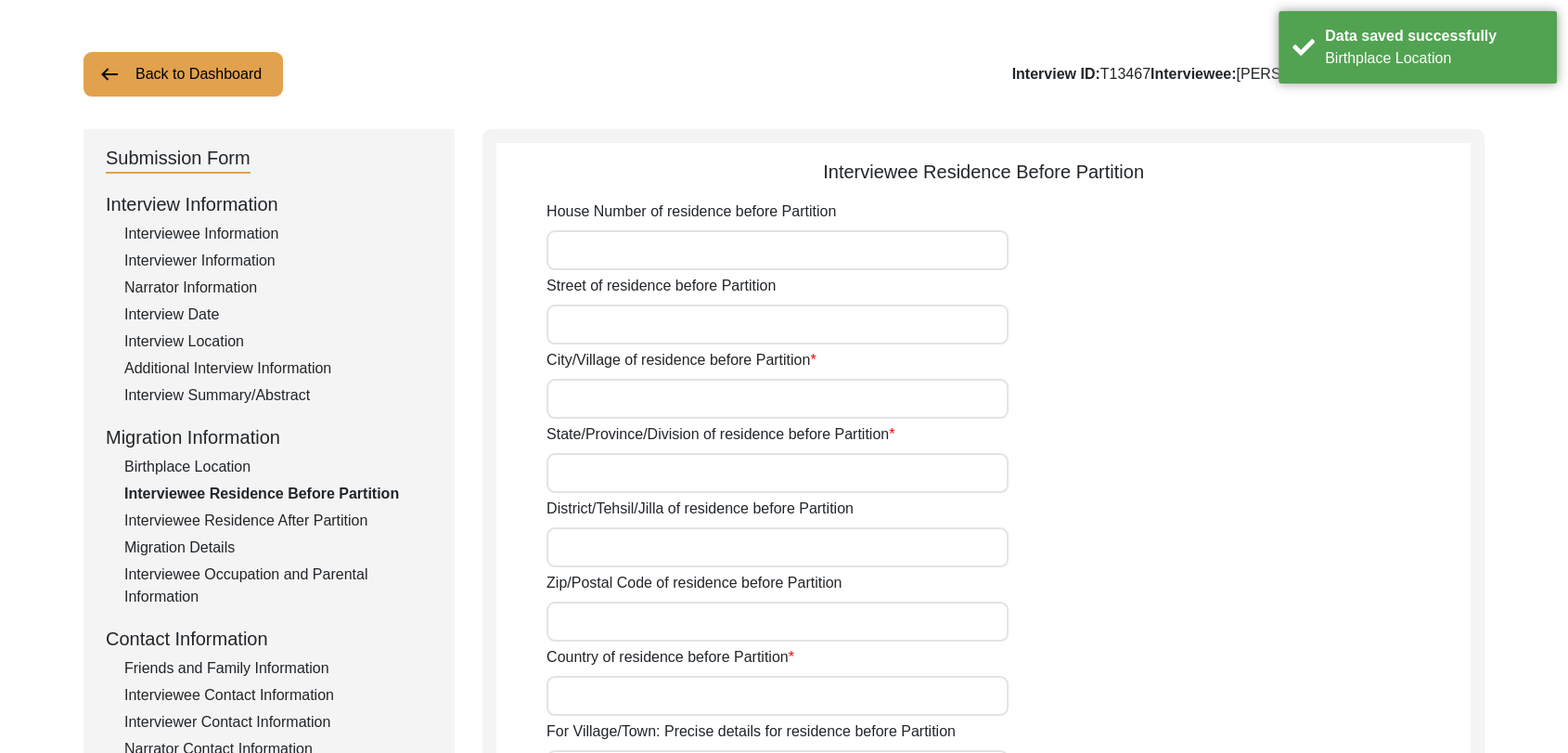
scroll to position [0, 0]
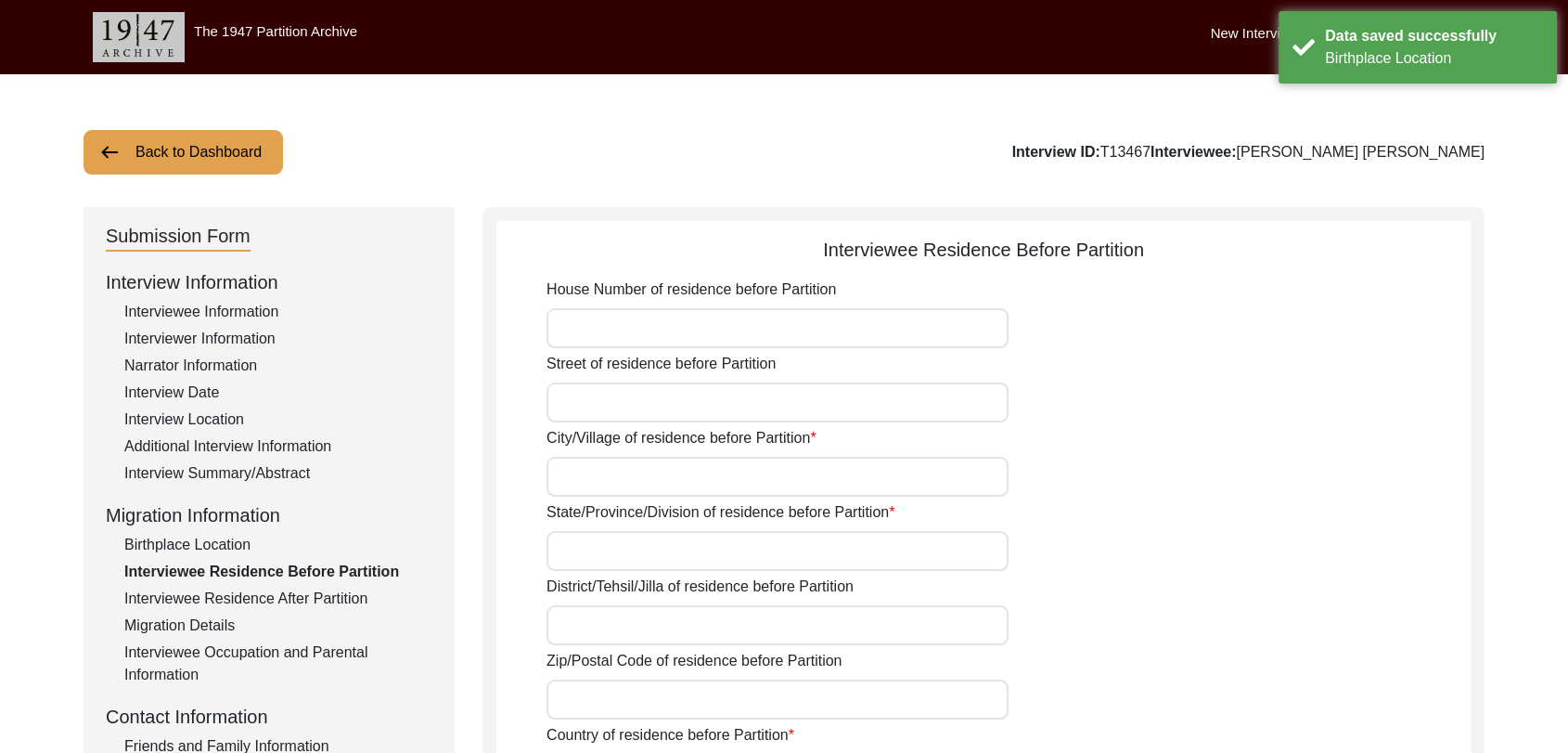
click at [679, 481] on input "City/Village of residence before Partition" at bounding box center [777, 476] width 462 height 40
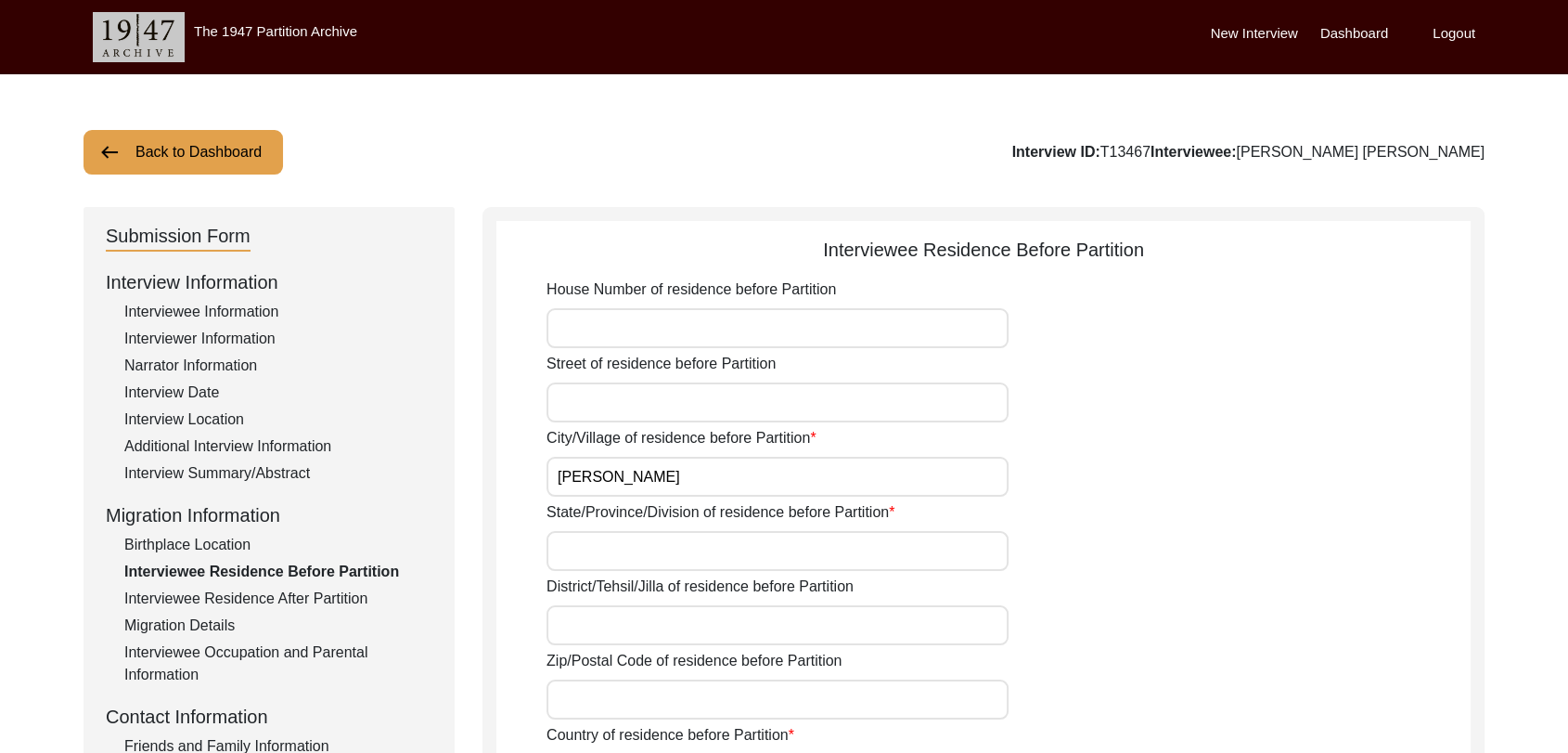
type input "[PERSON_NAME]"
click at [604, 544] on input "State/Province/Division of residence before Partition" at bounding box center [777, 551] width 462 height 40
type input "[GEOGRAPHIC_DATA]"
click at [603, 624] on input "District/Tehsil/Jilla of residence before Partition" at bounding box center [777, 626] width 462 height 40
type input "Bathinda"
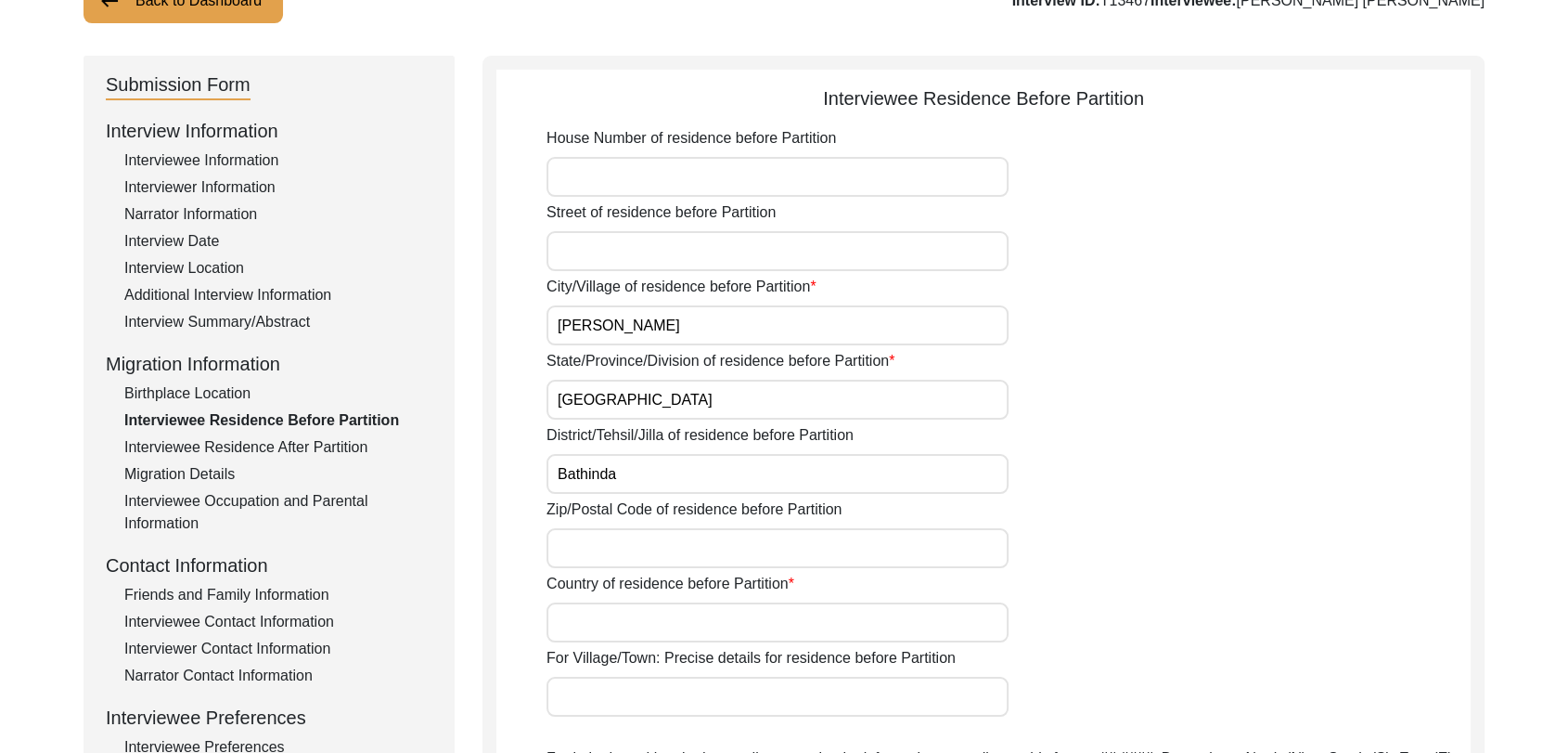
scroll to position [172, 0]
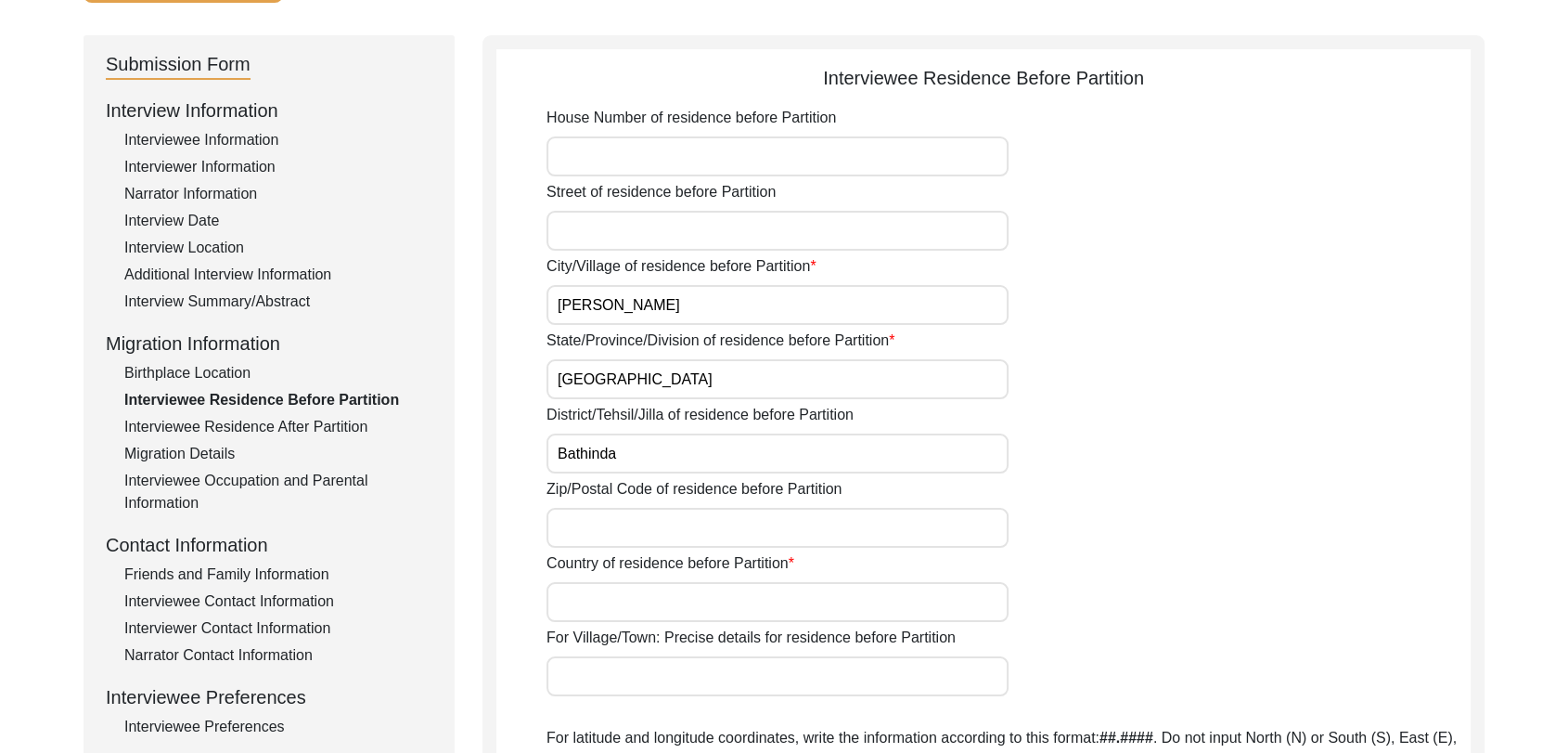
click at [597, 605] on input "Country of residence before Partition" at bounding box center [777, 602] width 462 height 40
type input "[GEOGRAPHIC_DATA]"
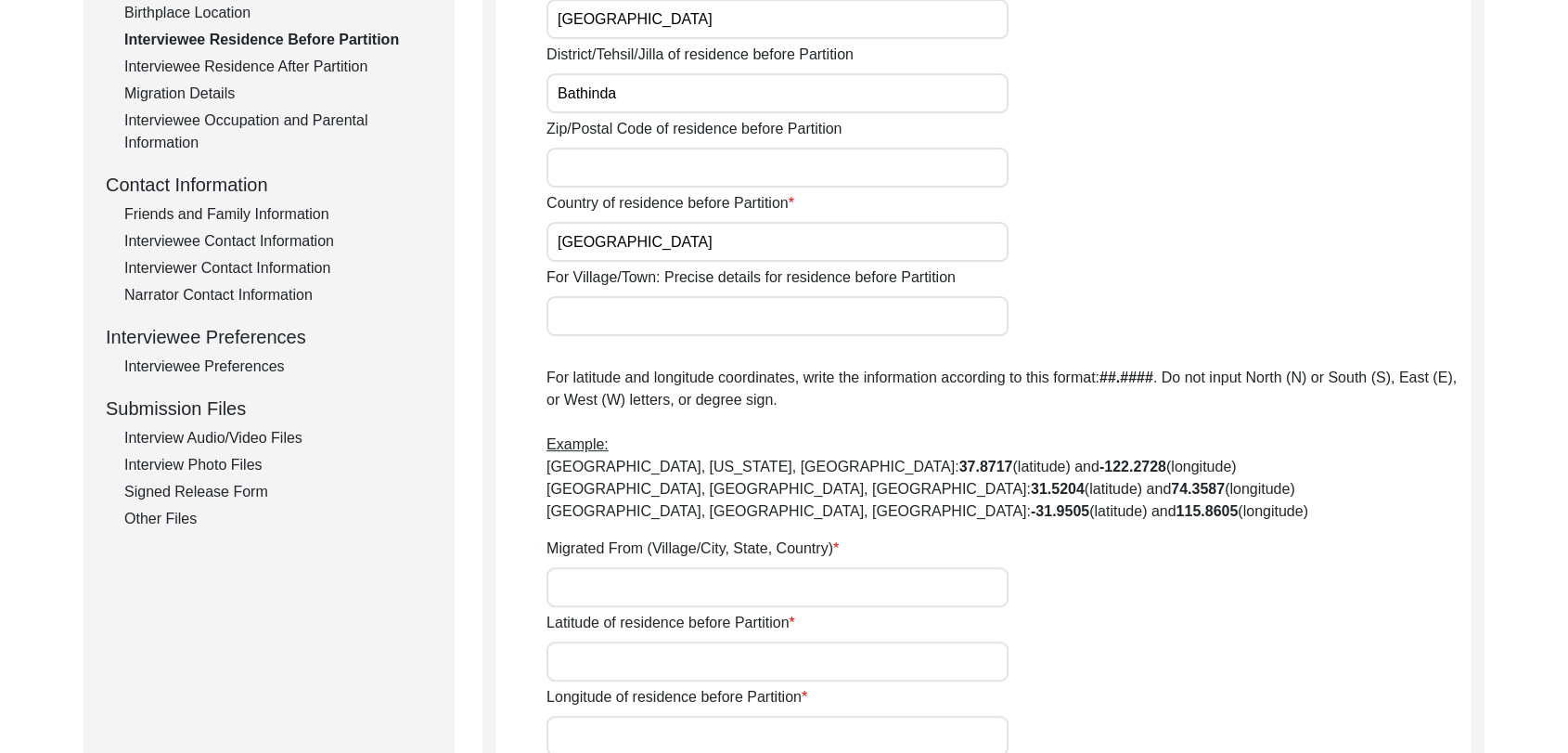
scroll to position [540, 0]
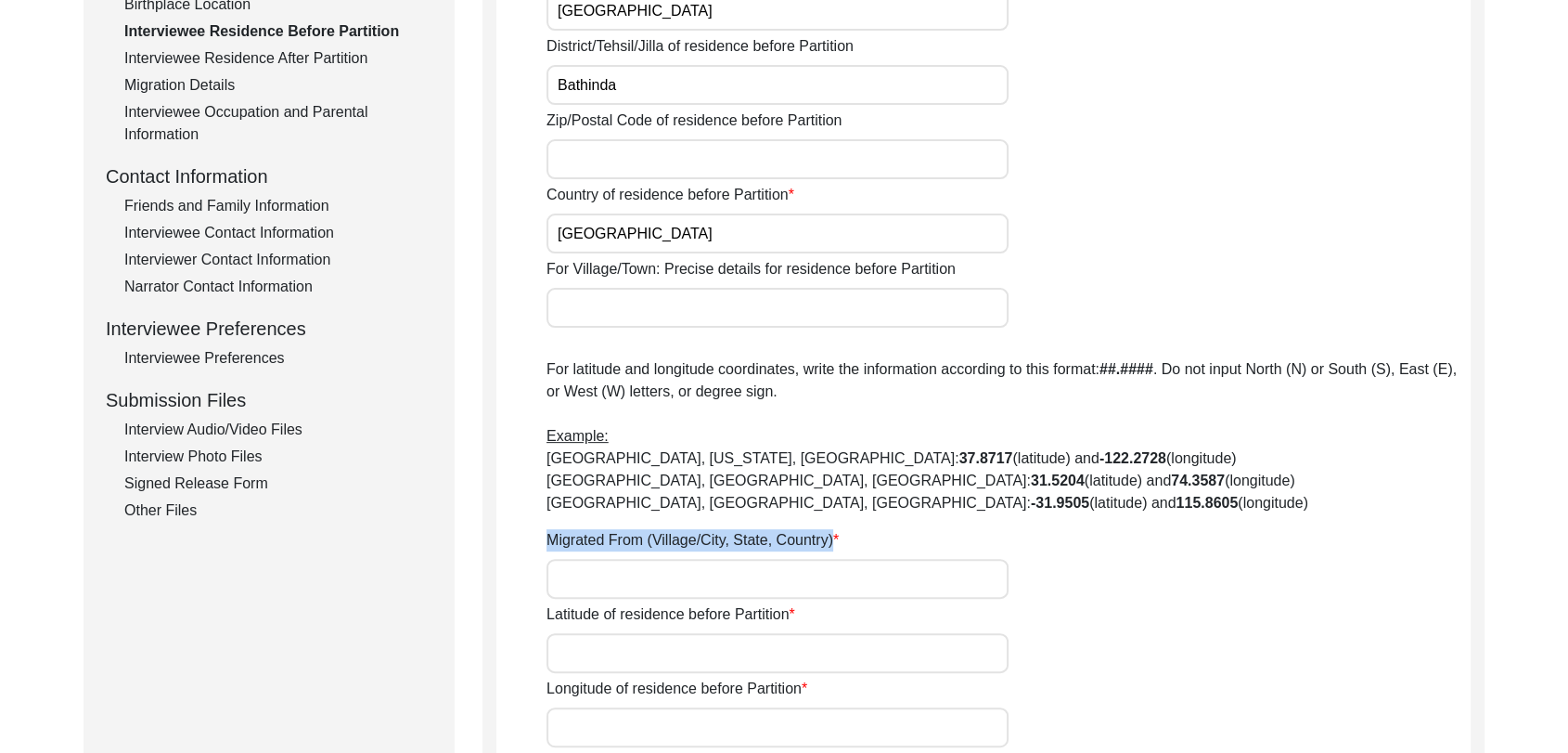
drag, startPoint x: 593, startPoint y: 551, endPoint x: 593, endPoint y: 571, distance: 20.0
click at [593, 571] on div "Migrated From (Village/City, State, Country)" at bounding box center [1008, 564] width 925 height 69
click at [593, 571] on input "Migrated From (Village/City, State, Country)" at bounding box center [777, 579] width 462 height 40
type input "NA"
click at [646, 630] on div "Latitude of residence before Partition" at bounding box center [1008, 638] width 925 height 69
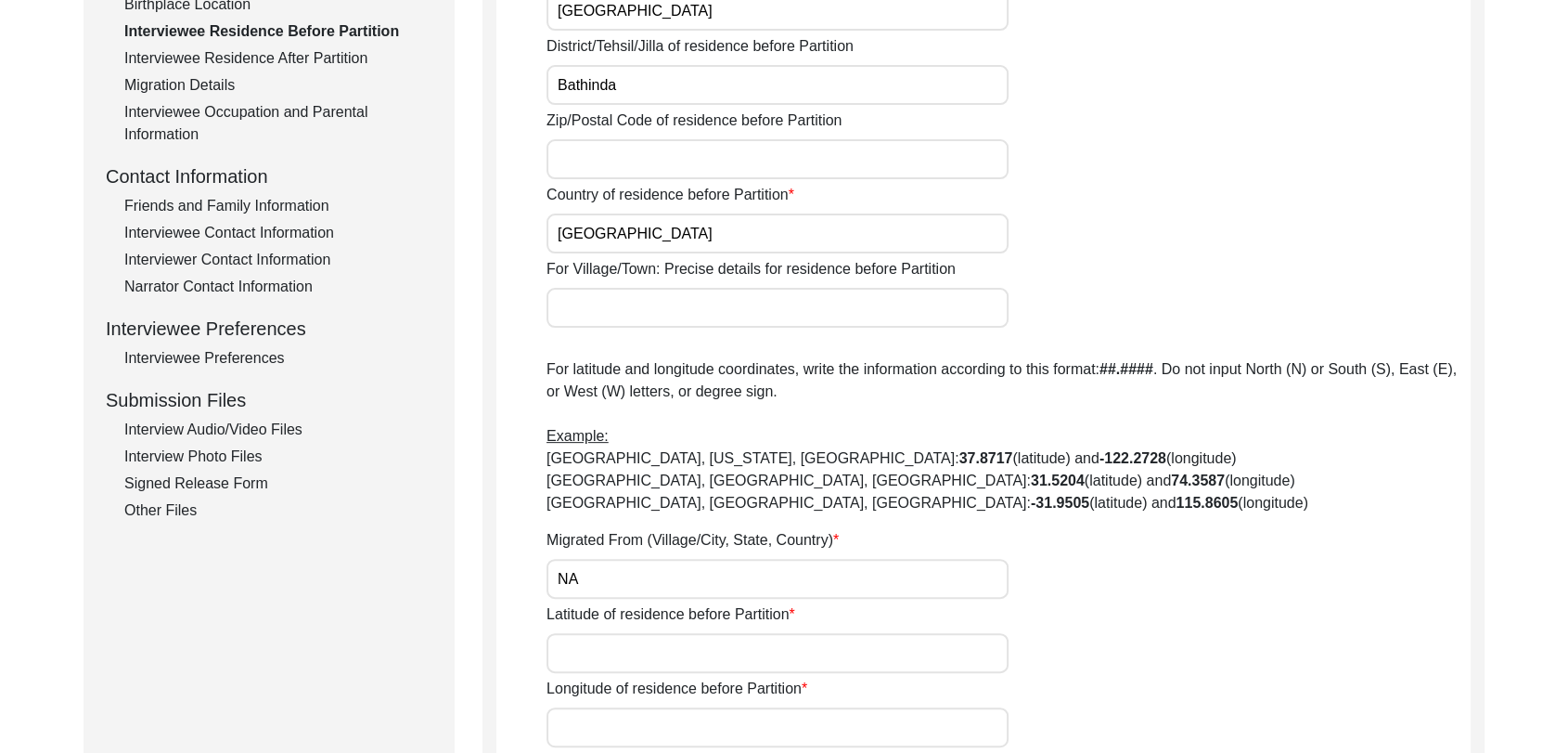
click at [648, 647] on input "Latitude of residence before Partition" at bounding box center [777, 653] width 462 height 40
type input "000000"
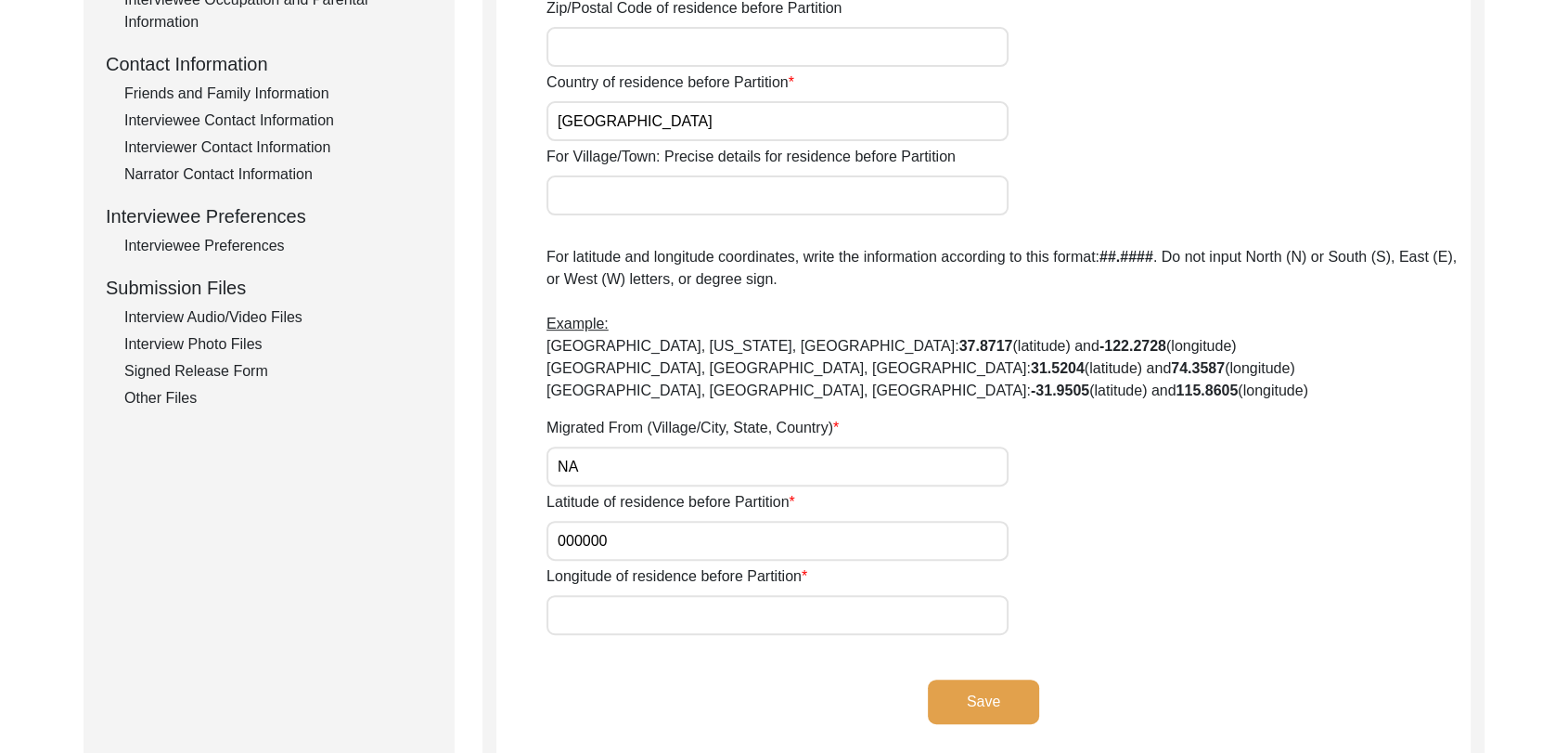
scroll to position [656, 0]
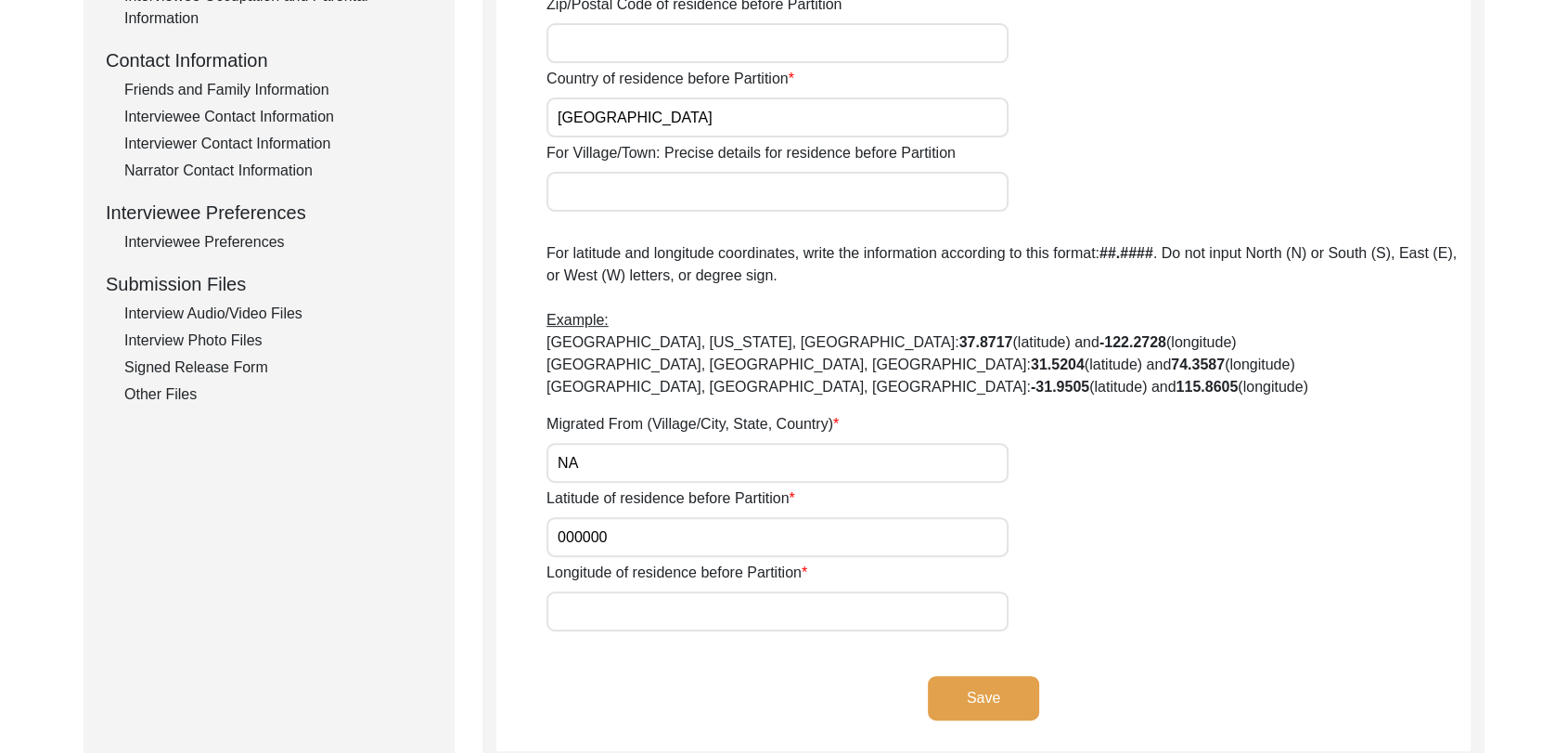
click at [629, 602] on input "Longitude of residence before Partition" at bounding box center [777, 611] width 462 height 40
type input "000000"
click at [987, 703] on button "Save" at bounding box center [984, 698] width 111 height 45
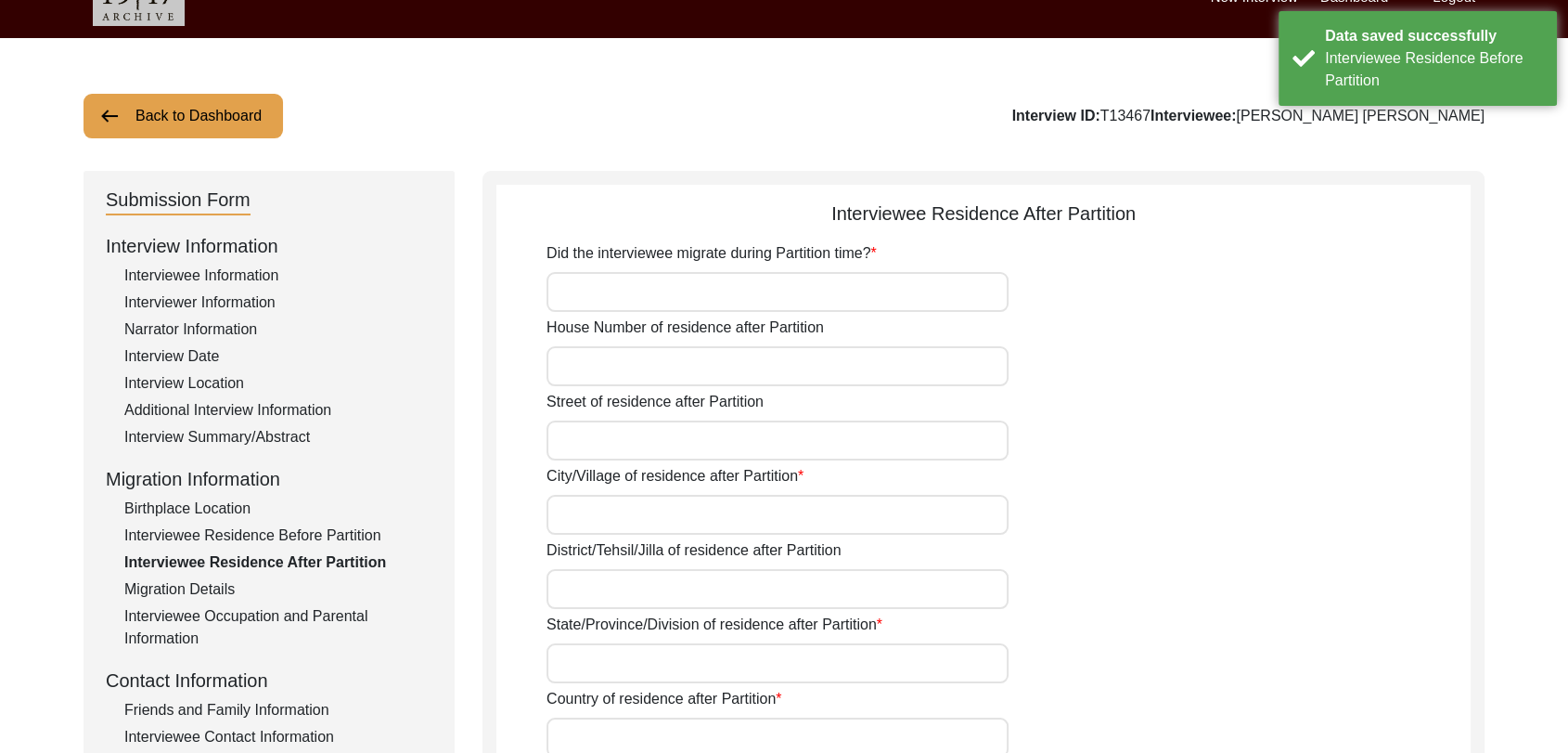
scroll to position [0, 0]
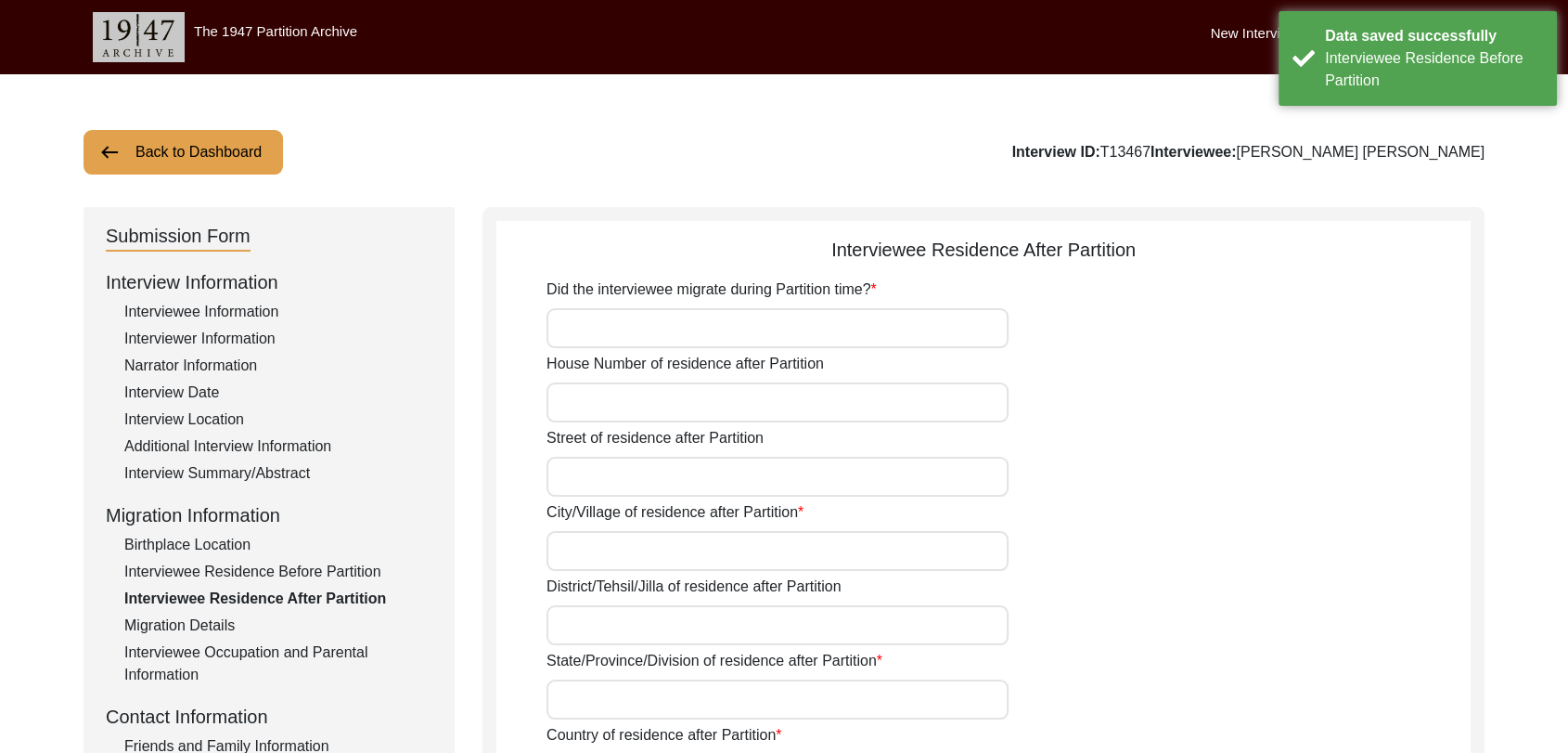
click at [582, 314] on input "Did the interviewee migrate during Partition time?" at bounding box center [777, 328] width 462 height 40
type input "No"
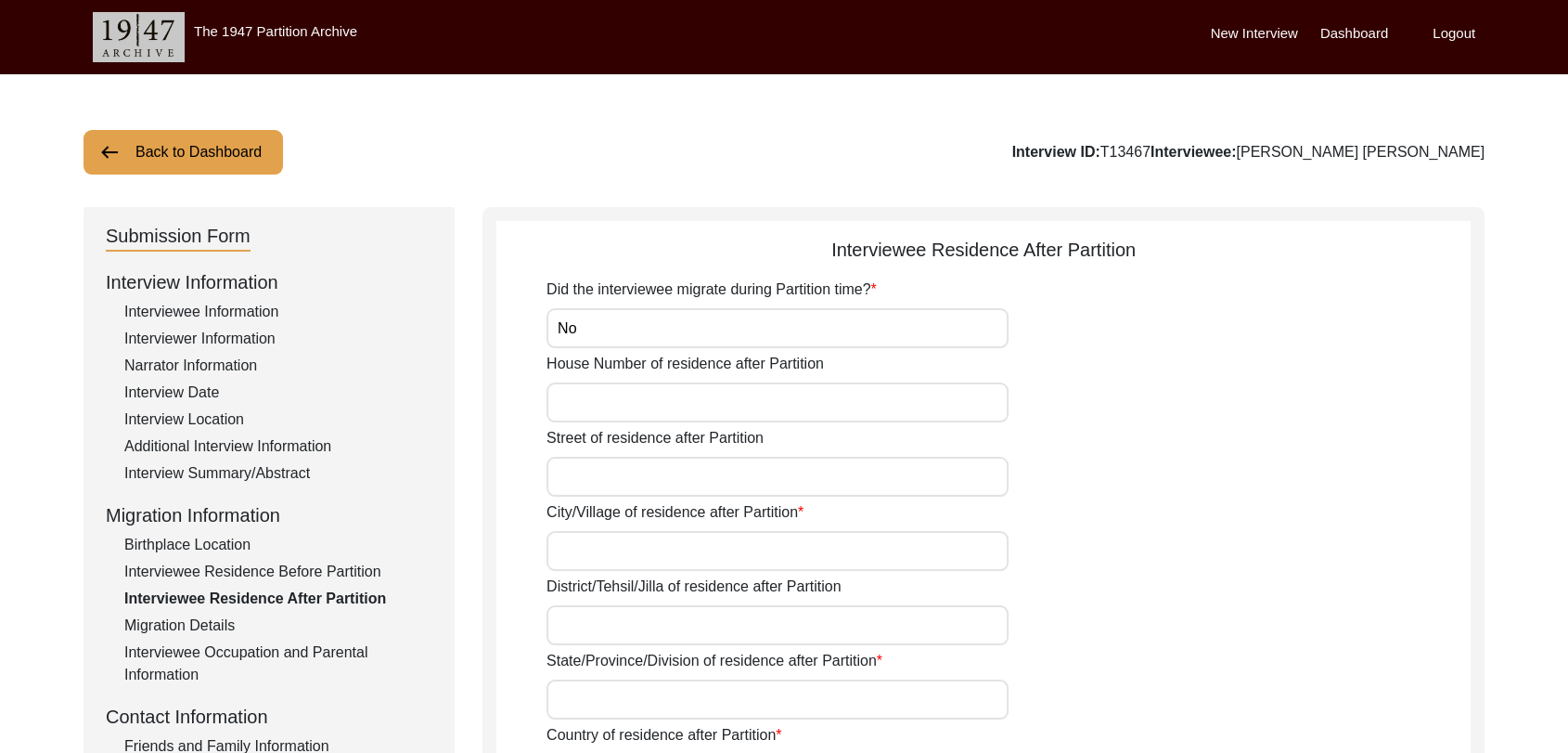
click at [593, 550] on input "City/Village of residence after Partition" at bounding box center [777, 551] width 462 height 40
type input "[PERSON_NAME]"
click at [621, 619] on input "District/Tehsil/Jilla of residence after Partition" at bounding box center [777, 626] width 462 height 40
type input "Bathinda"
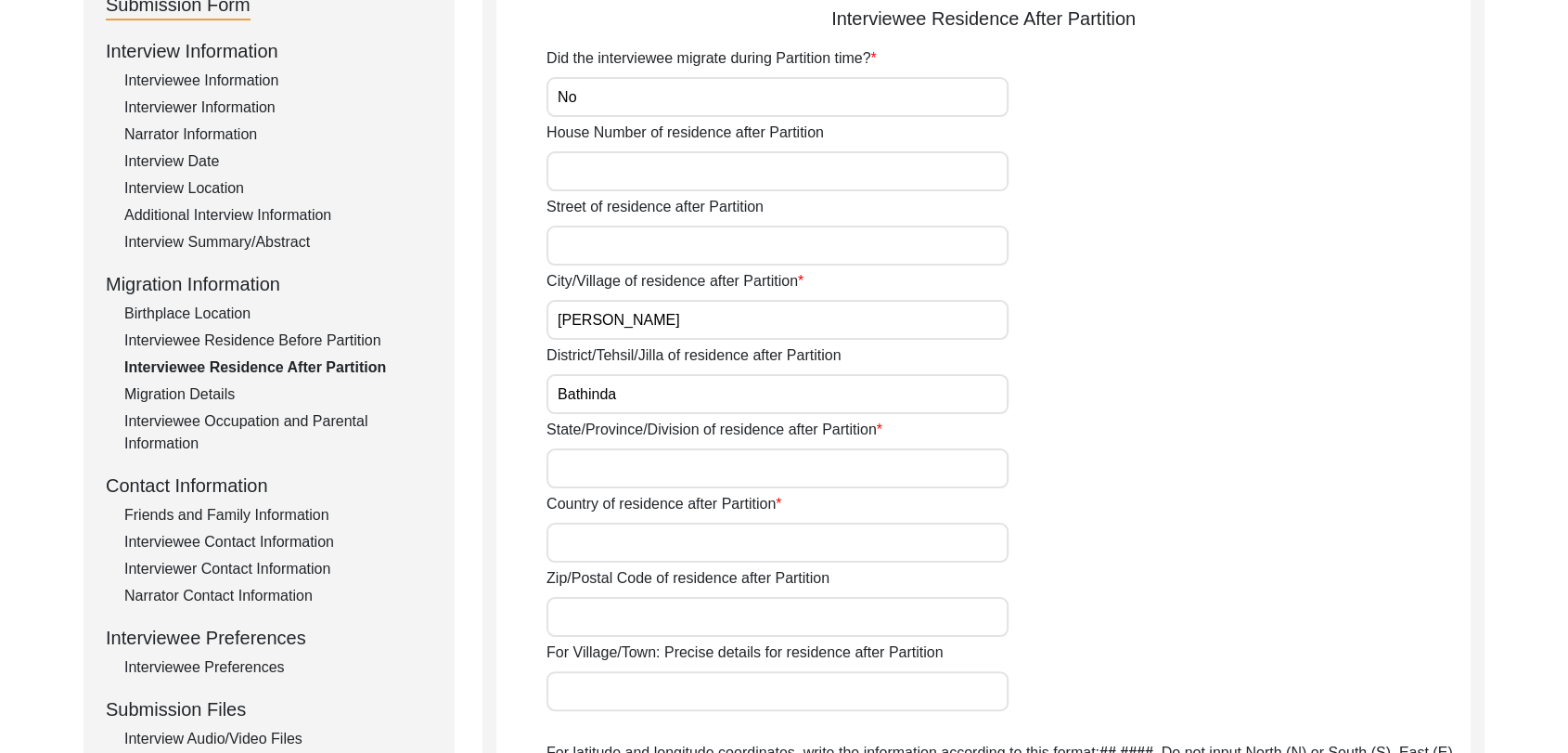
scroll to position [244, 0]
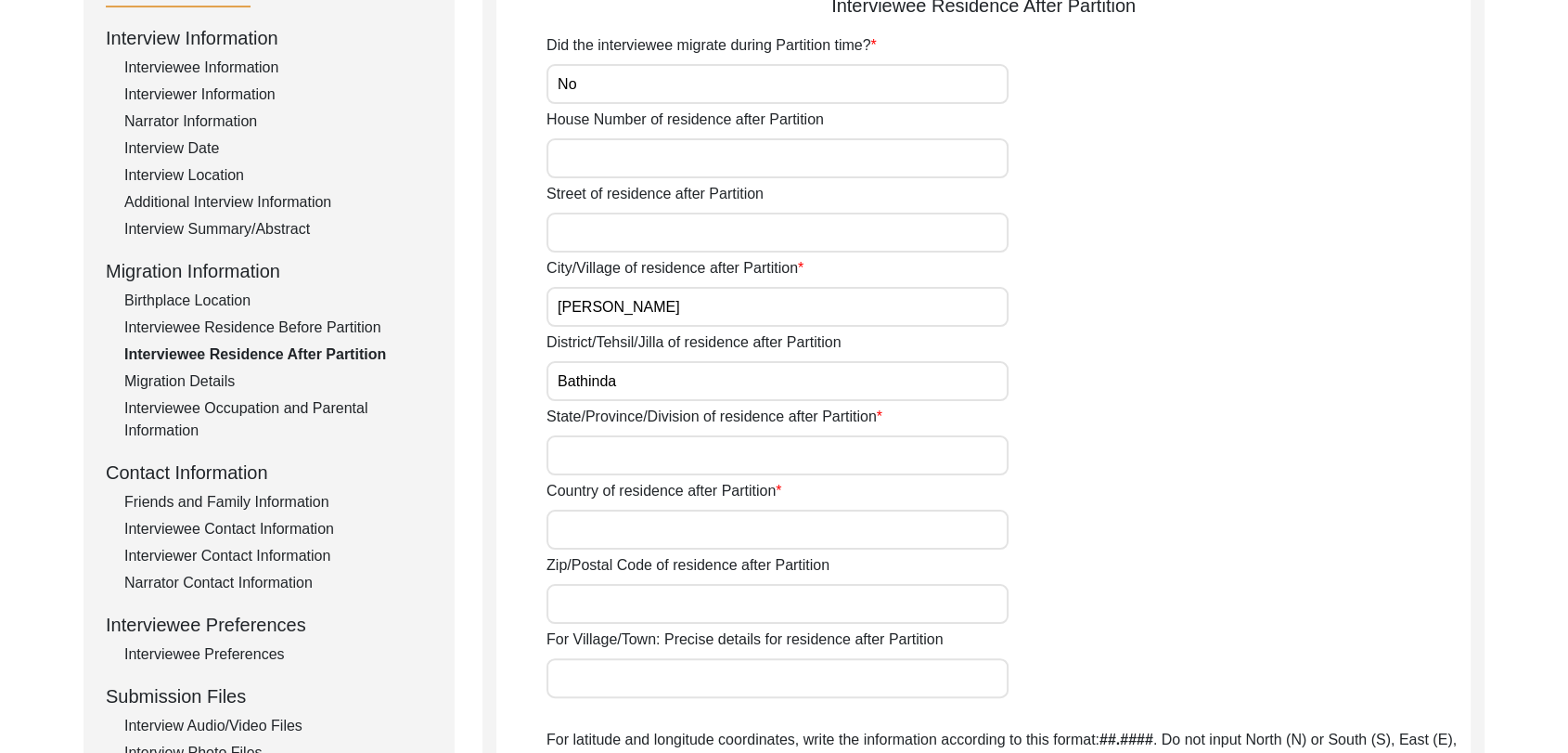
click at [597, 453] on input "State/Province/Division of residence after Partition" at bounding box center [777, 455] width 462 height 40
type input "[GEOGRAPHIC_DATA]"
click at [618, 526] on input "Country of residence after Partition" at bounding box center [777, 530] width 462 height 40
type input "[GEOGRAPHIC_DATA]"
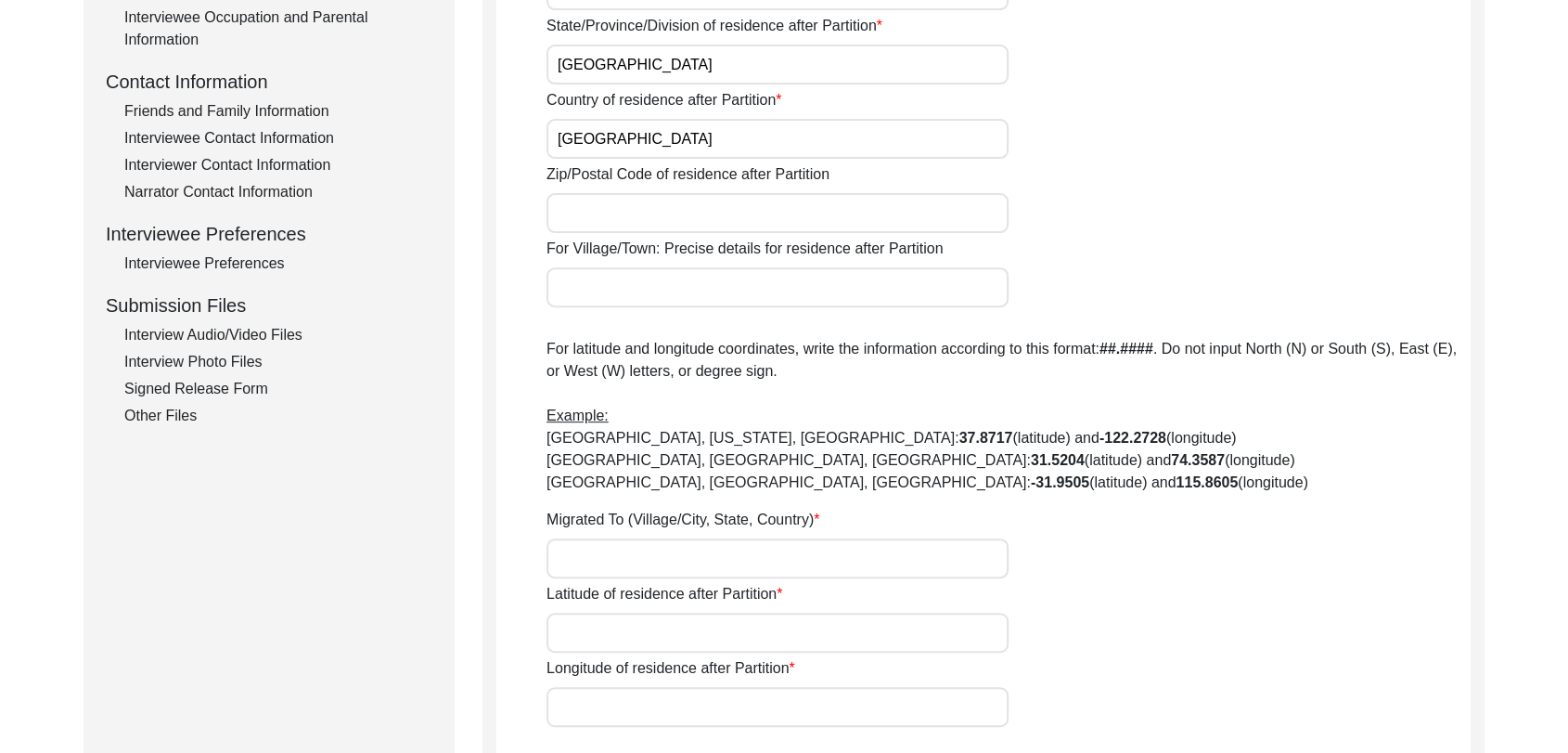
scroll to position [636, 0]
click at [607, 565] on input "Migrated To (Village/City, State, Country)" at bounding box center [777, 557] width 462 height 40
type input "NA"
click at [615, 626] on input "Latitude of residence after Partition" at bounding box center [777, 632] width 462 height 40
type input "000000"
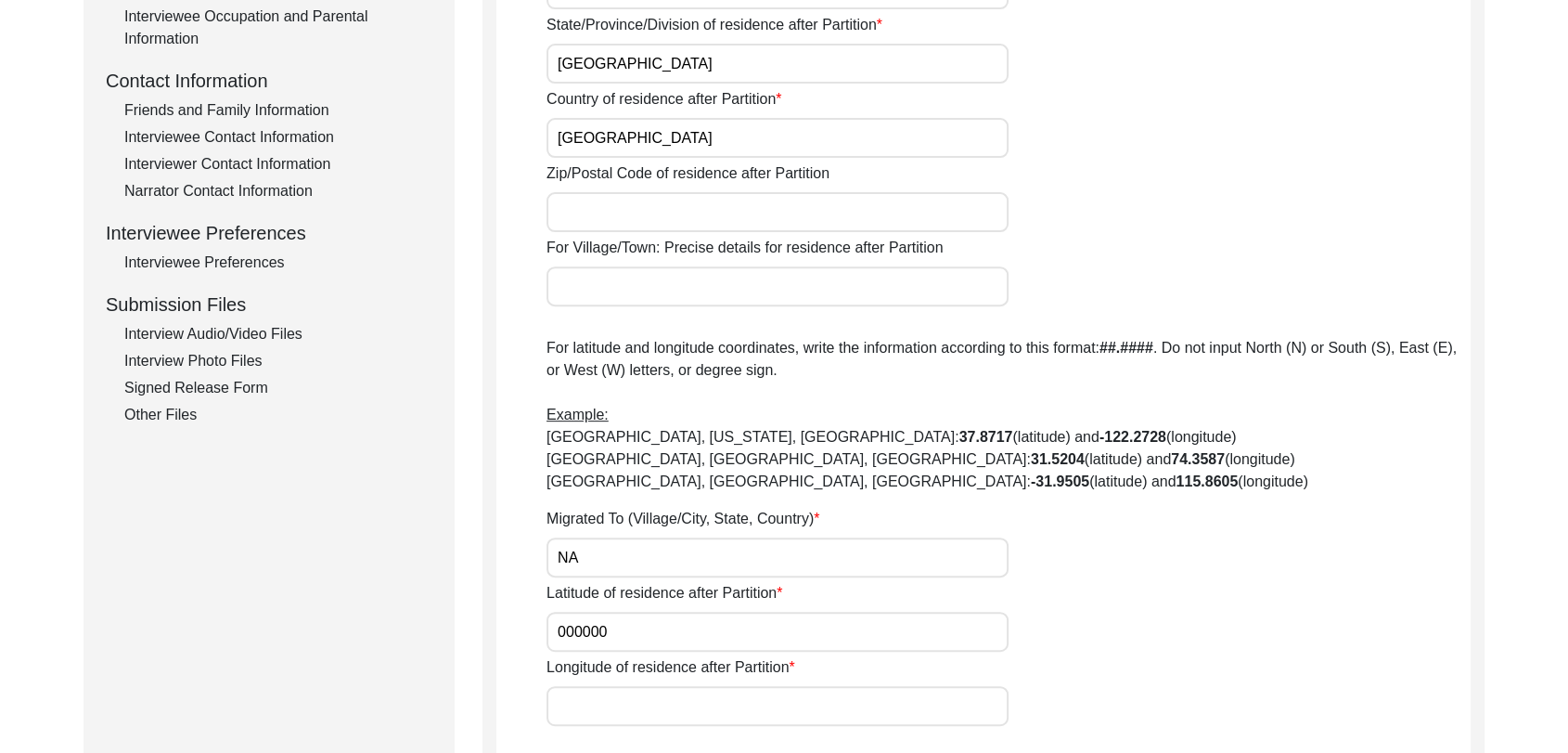
click at [578, 711] on input "Longitude of residence after Partition" at bounding box center [777, 706] width 462 height 40
type input "000000"
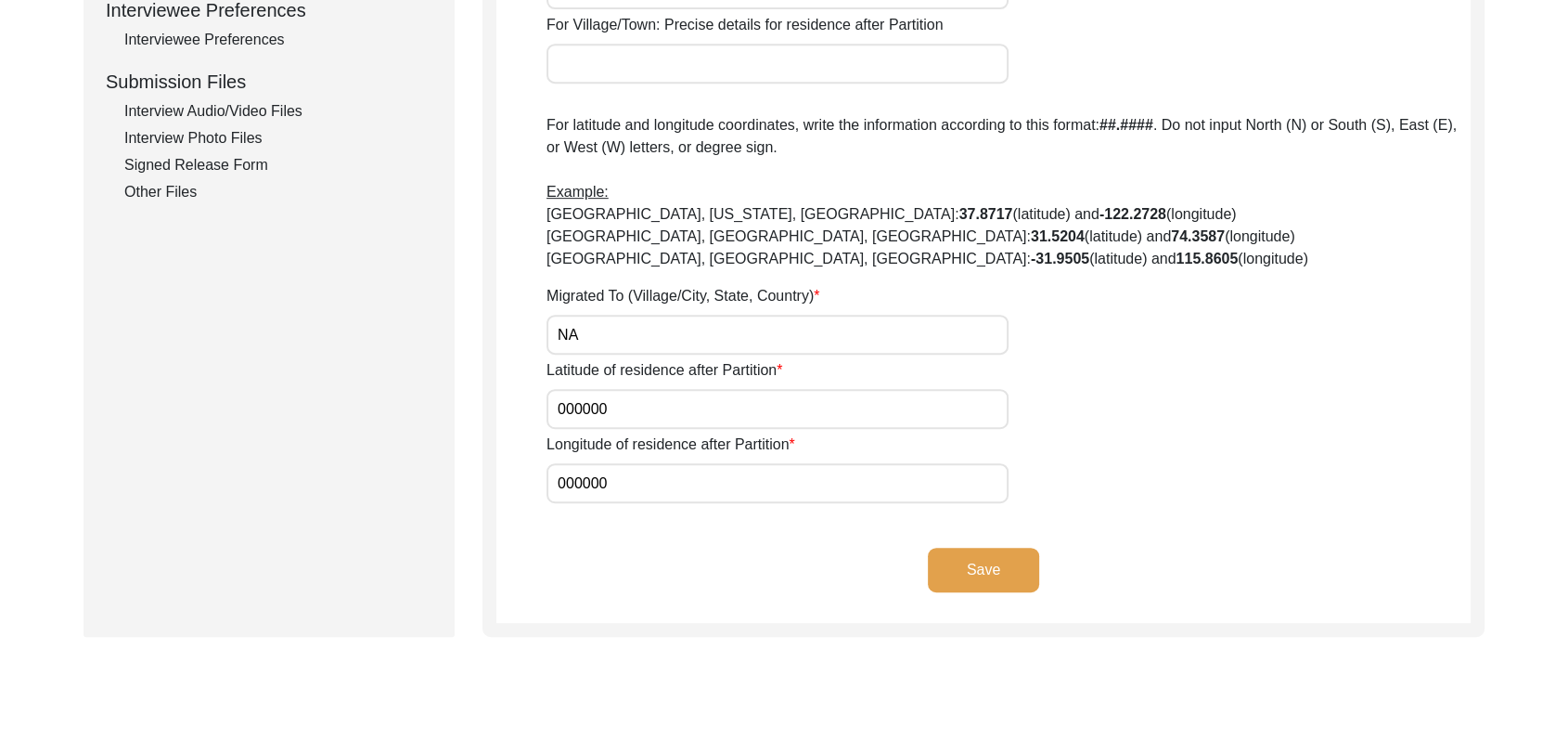
scroll to position [888, 0]
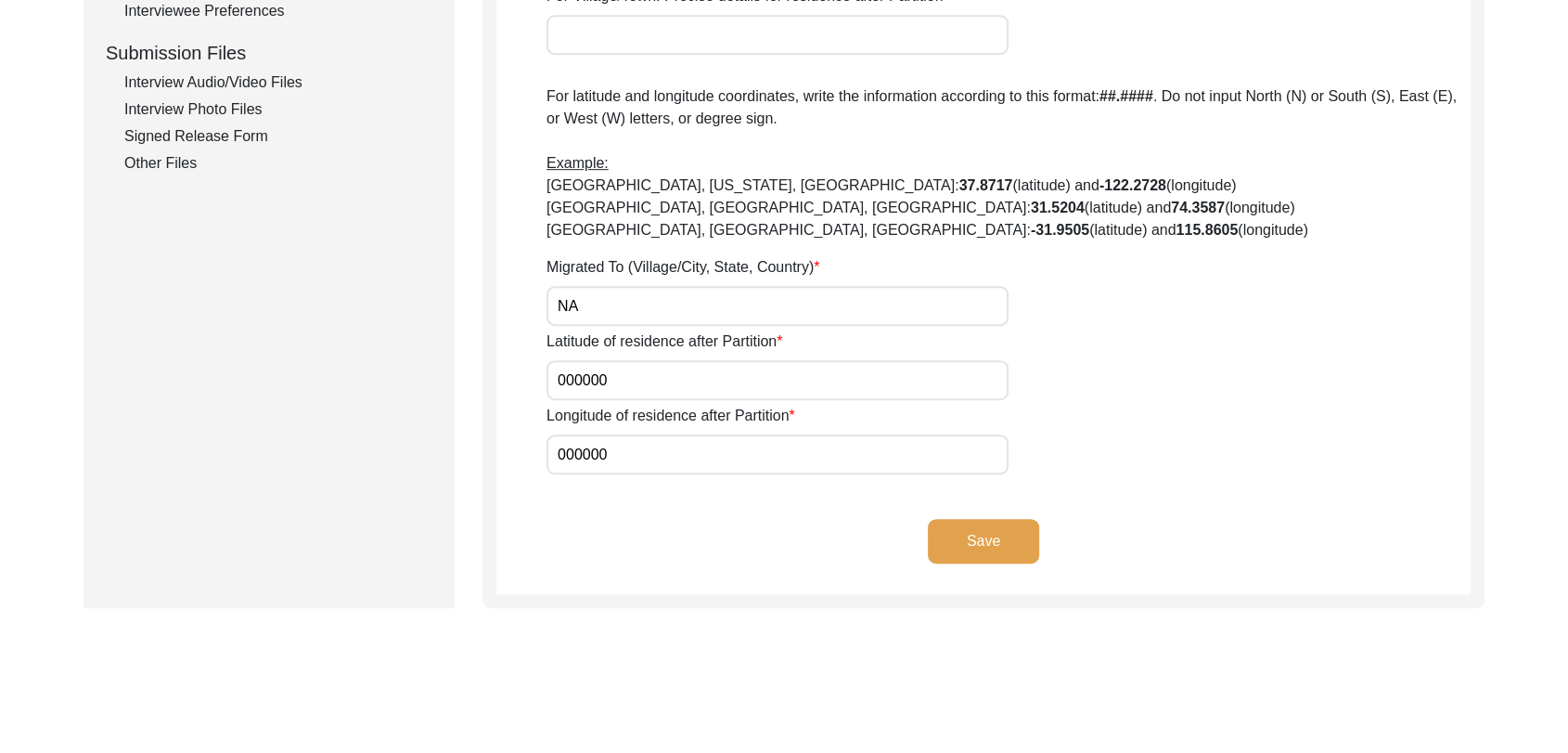
click at [970, 533] on button "Save" at bounding box center [984, 541] width 111 height 45
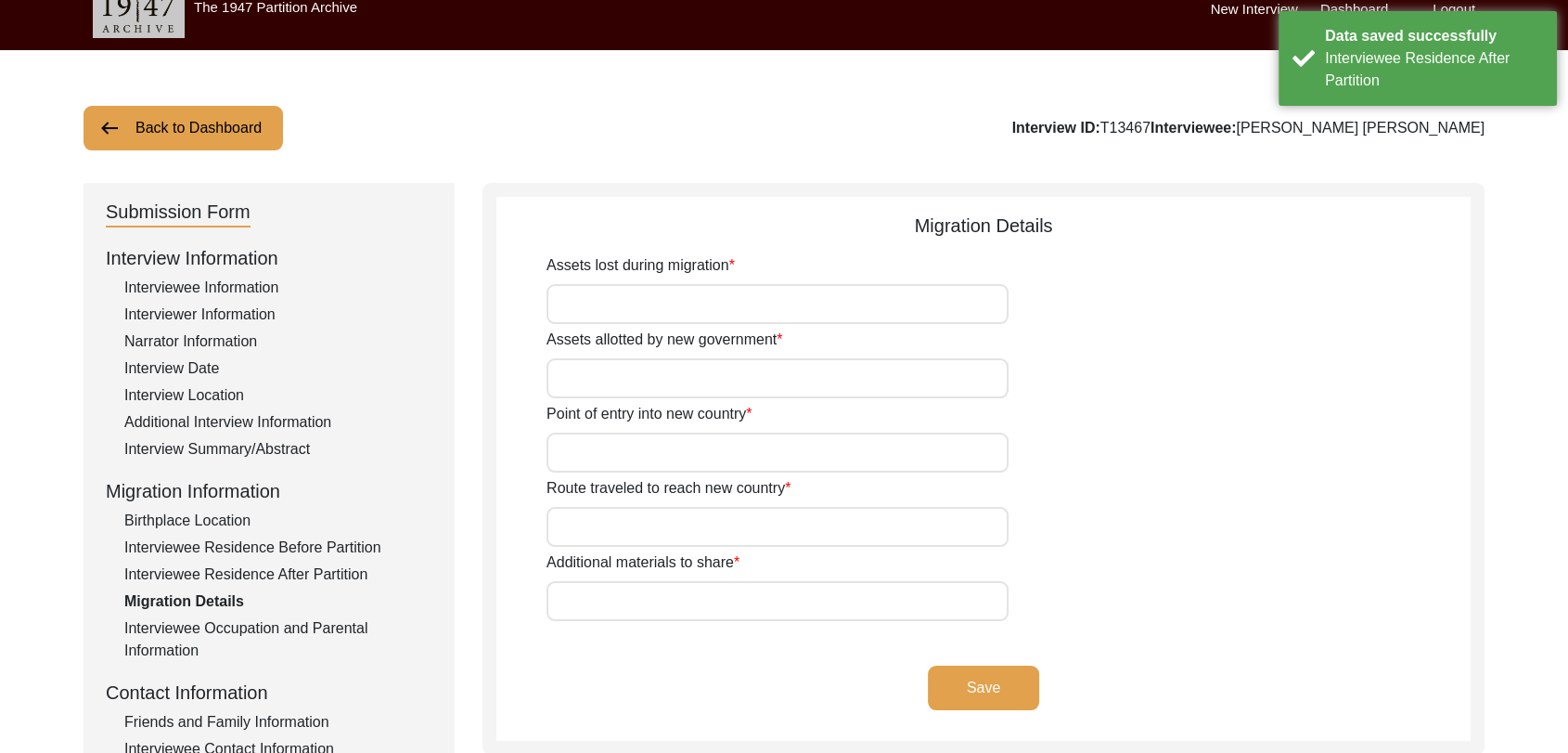
scroll to position [17, 0]
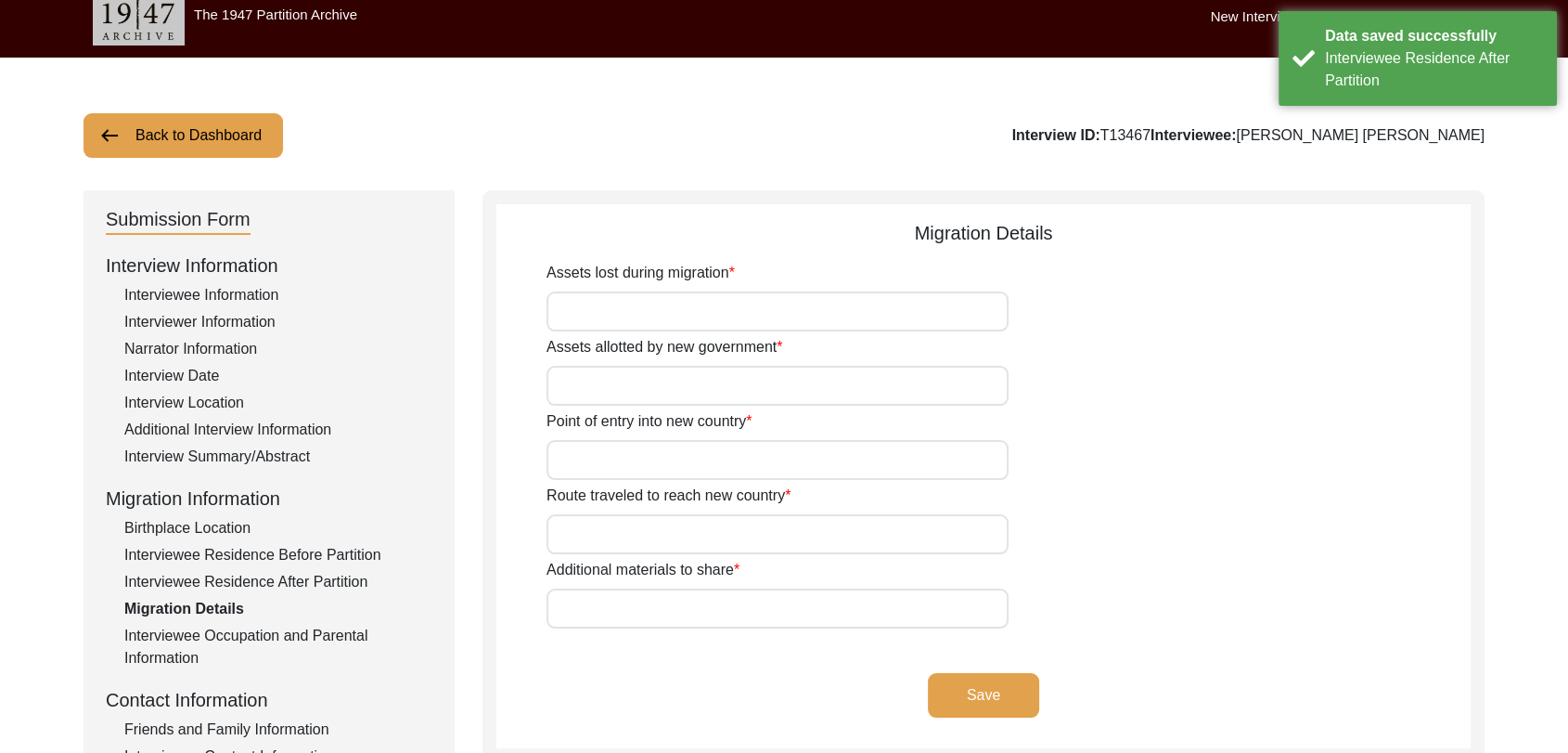
click at [617, 313] on input "Assets lost during migration" at bounding box center [777, 312] width 462 height 40
type input "Na"
click at [597, 387] on input "Assets allotted by new government" at bounding box center [777, 386] width 462 height 40
type input "Na"
click at [615, 448] on input "Point of entry into new country" at bounding box center [777, 460] width 462 height 40
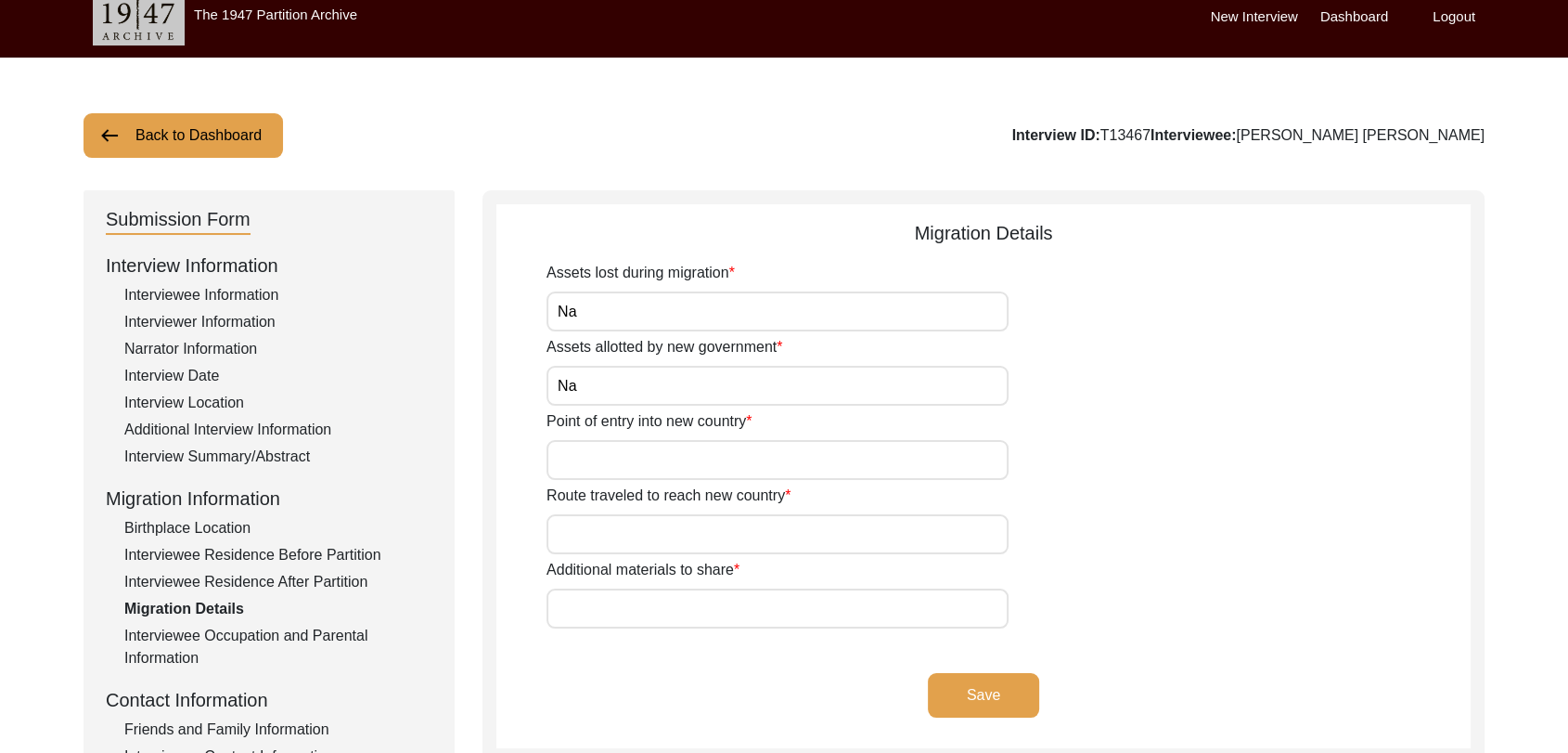
type input "Na"
click at [619, 556] on div "Assets lost during migration Na Assets allotted by new government Na Point of e…" at bounding box center [1008, 445] width 925 height 367
click at [602, 536] on input "Route traveled to reach new country" at bounding box center [777, 534] width 462 height 40
type input "NA"
click at [580, 618] on input "Additional materials to share" at bounding box center [777, 608] width 462 height 40
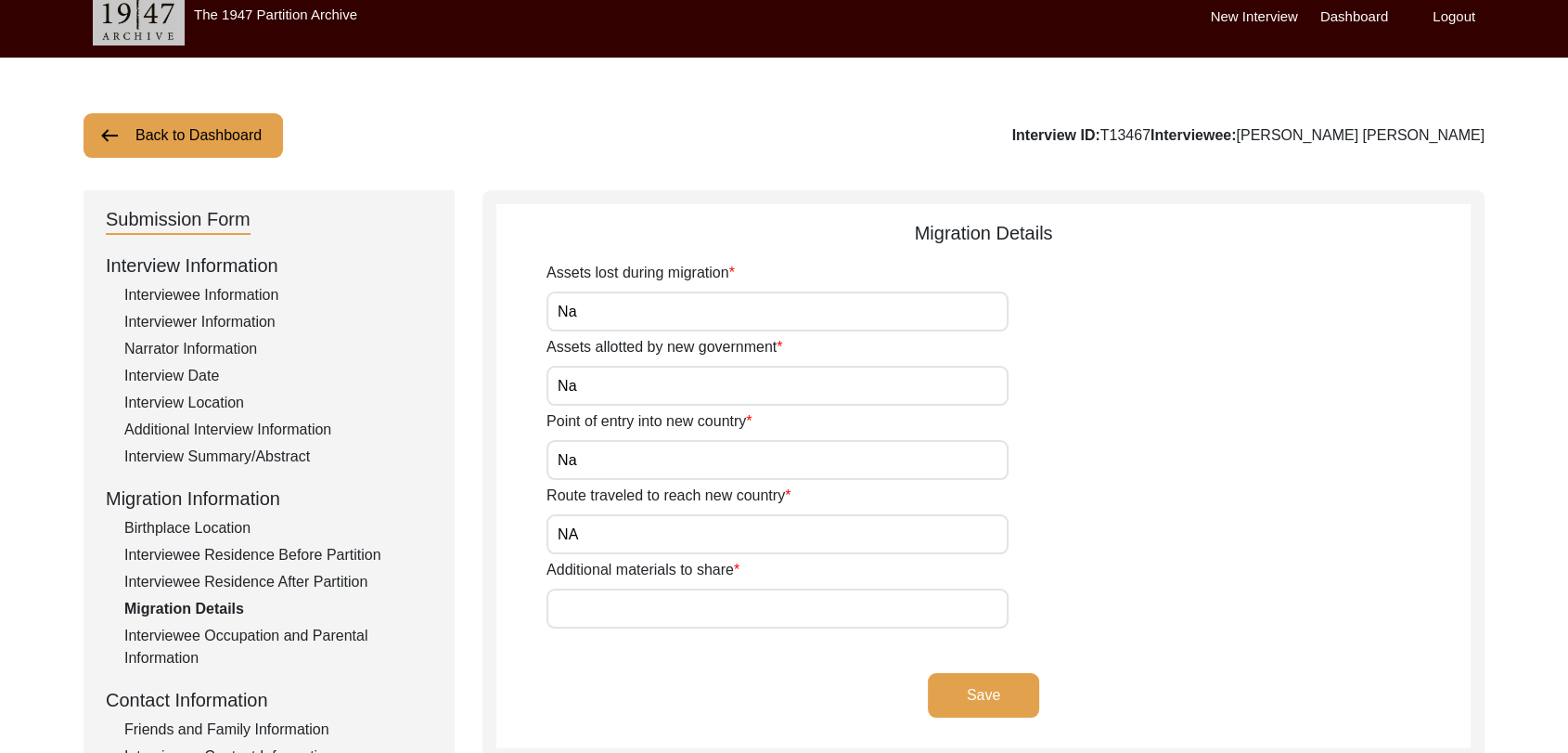
type input "Nothing"
click at [987, 704] on button "Save" at bounding box center [984, 695] width 111 height 45
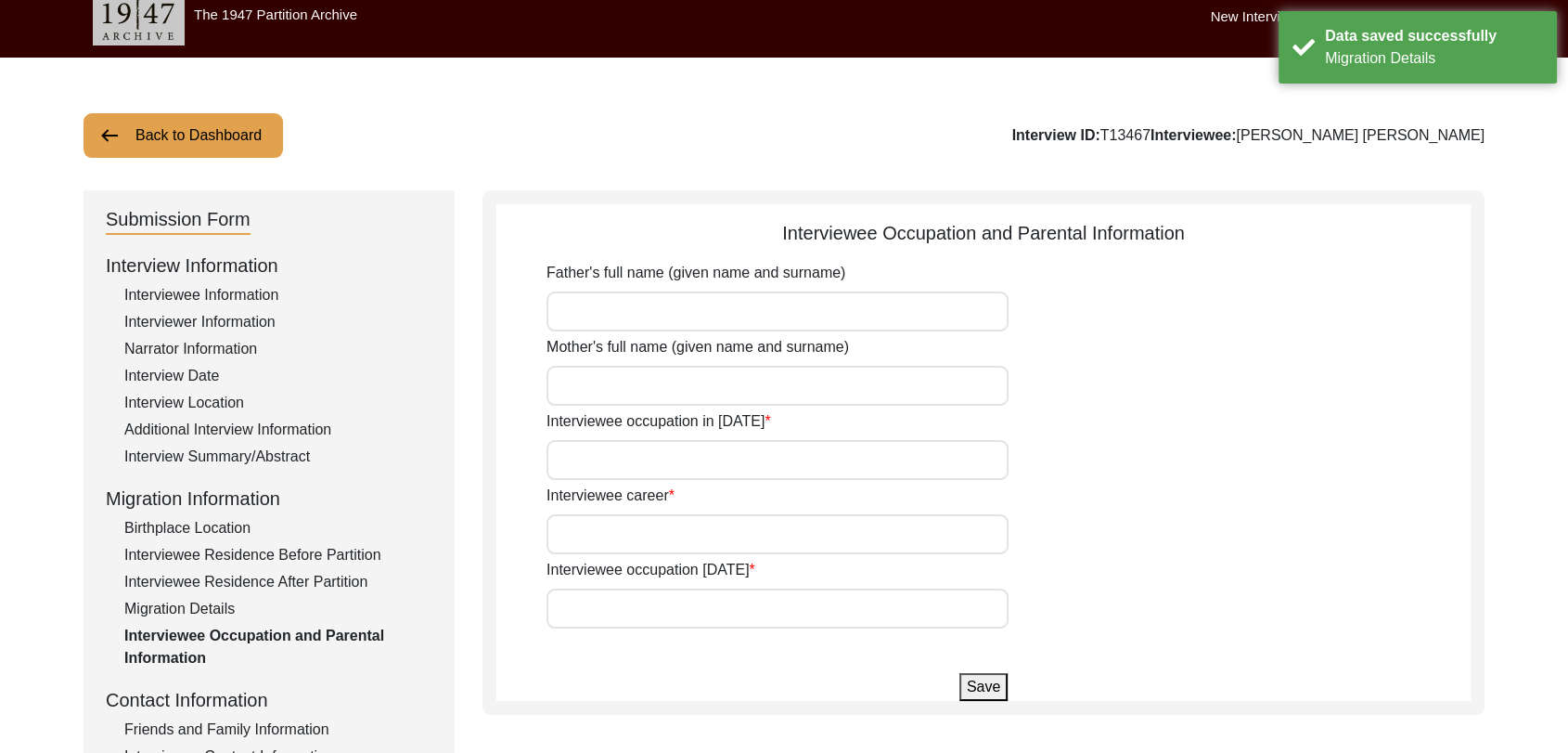
click at [582, 301] on input "Father's full name (given name and surname)" at bounding box center [777, 312] width 462 height 40
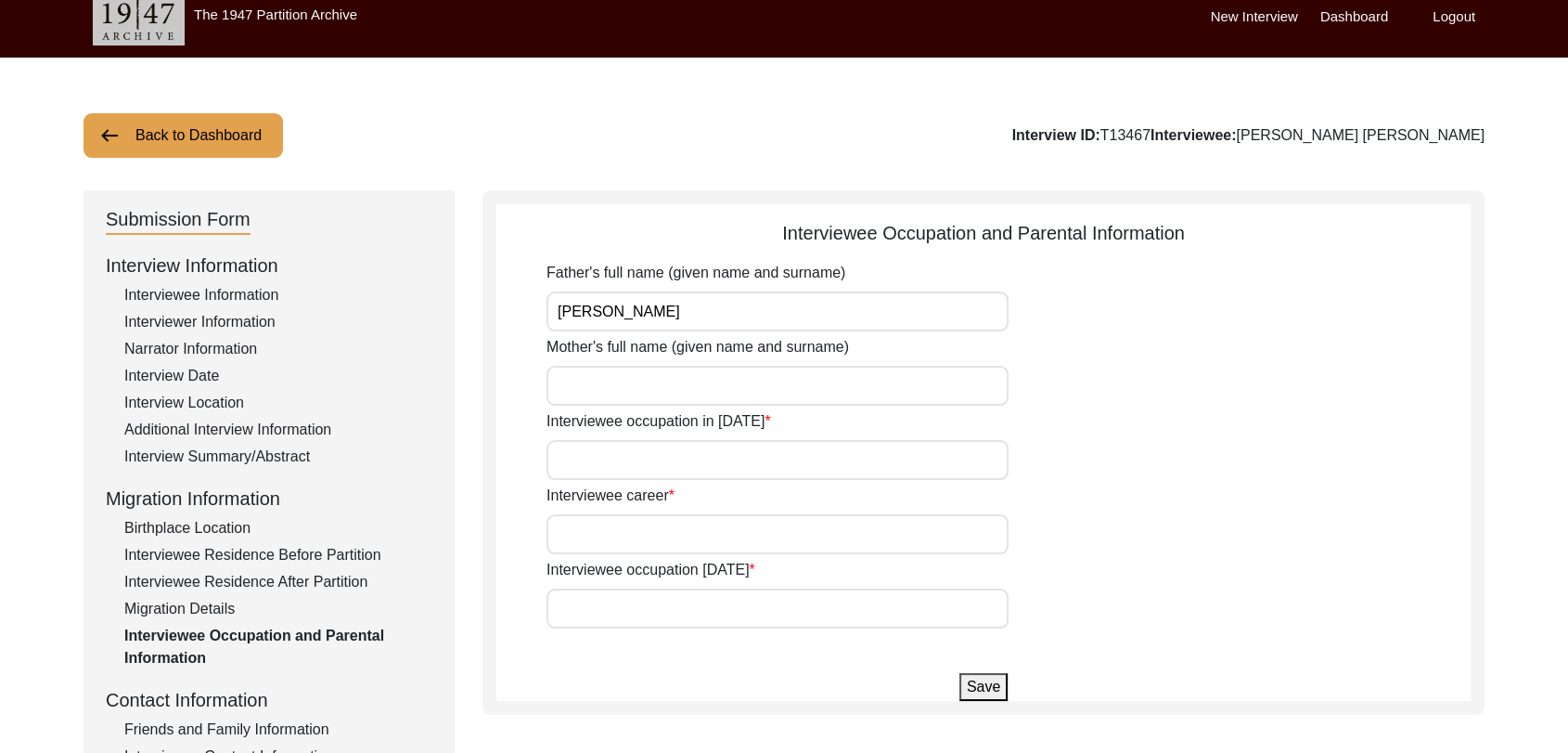
click at [624, 398] on input "Mother's full name (given name and surname)" at bounding box center [777, 386] width 462 height 40
click at [565, 310] on input "[PERSON_NAME]" at bounding box center [777, 312] width 462 height 40
type input "[PERSON_NAME]"
click at [597, 393] on input "Mother's full name (given name and surname)" at bounding box center [777, 386] width 462 height 40
type input "[PERSON_NAME]"
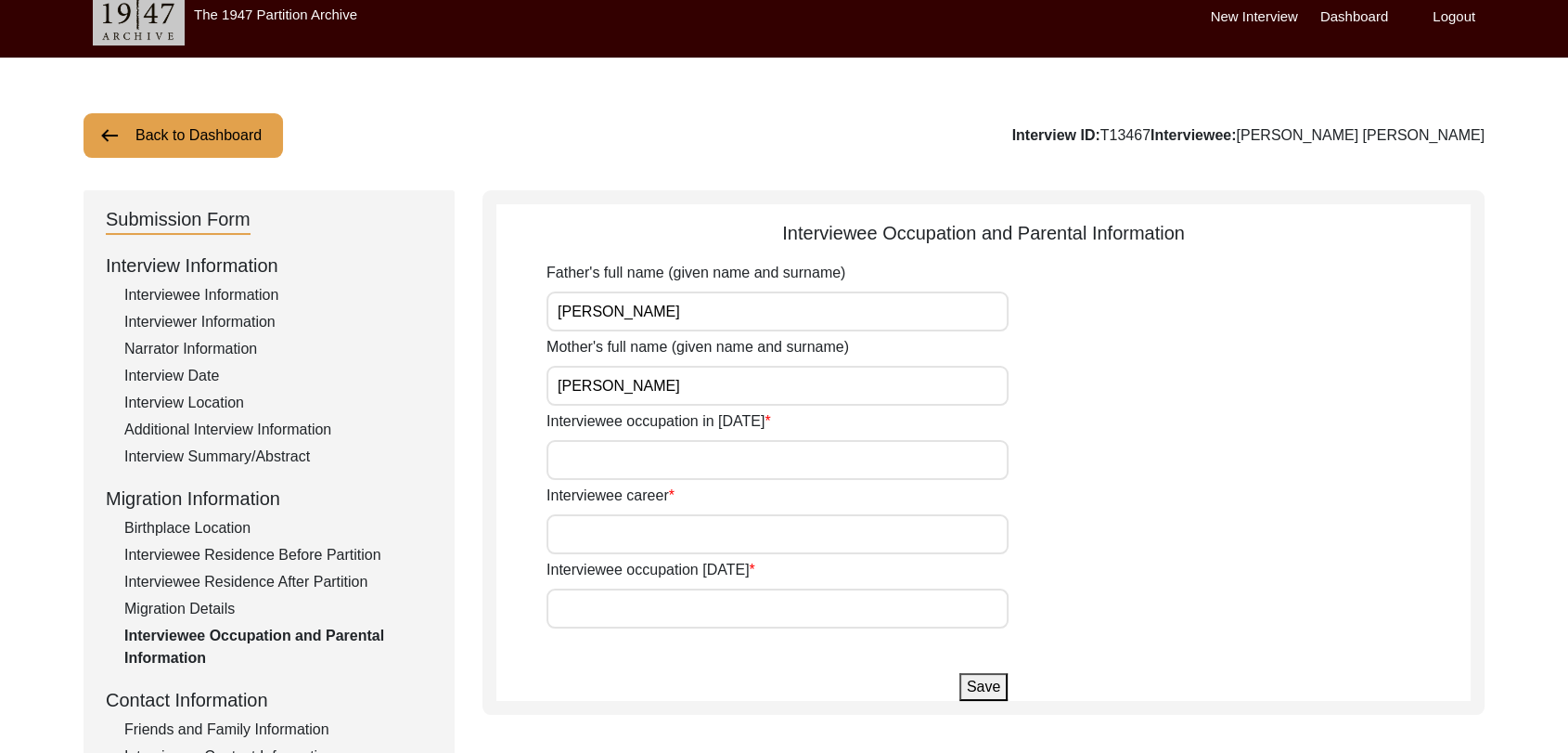
click at [609, 473] on input "Interviewee occupation in [DATE]" at bounding box center [777, 460] width 462 height 40
type input "Agriculture"
click at [650, 539] on input "Interviewee career" at bounding box center [777, 534] width 462 height 40
type input "Agriculture"
click at [628, 615] on input "Interviewee occupation [DATE]" at bounding box center [777, 608] width 462 height 40
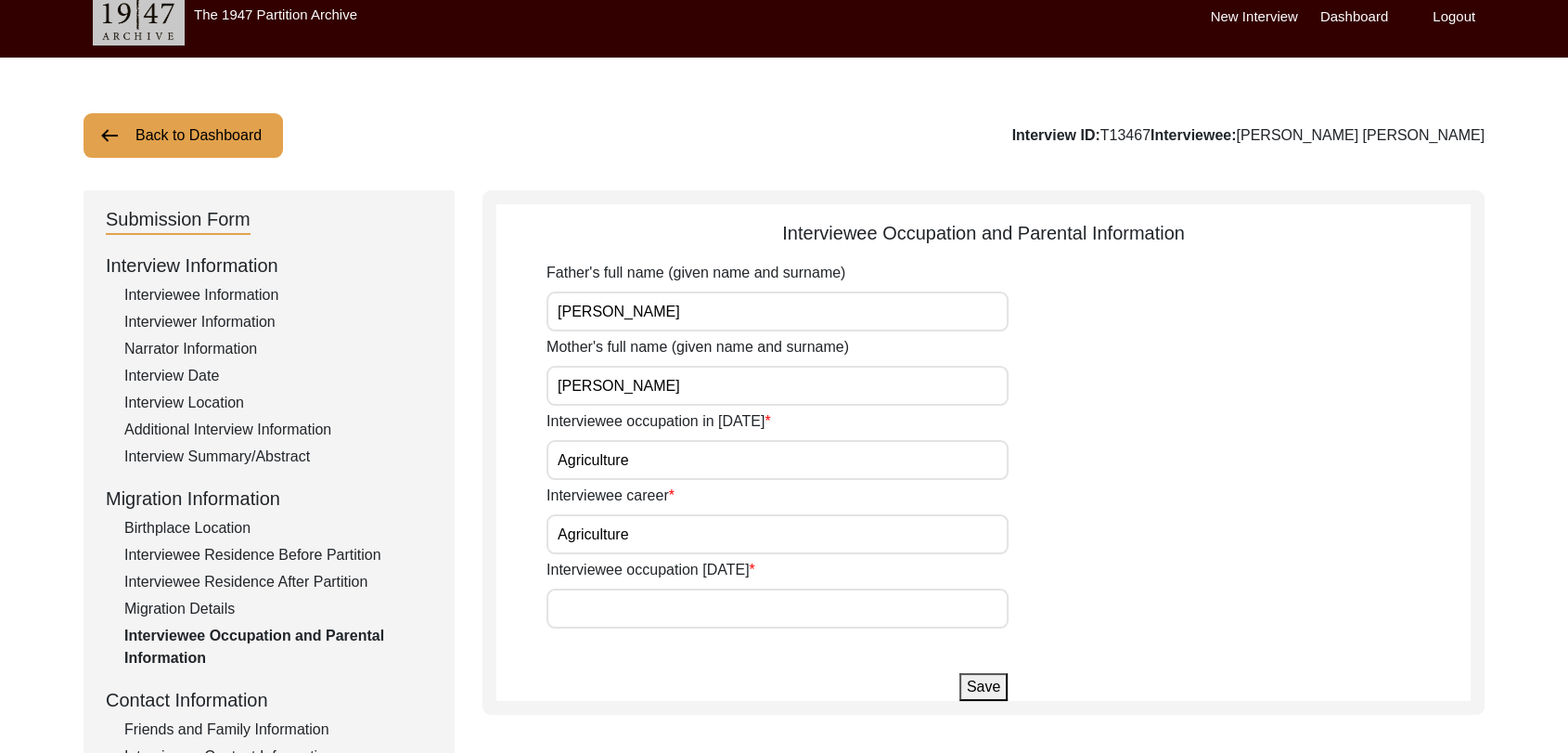
type input "Nothing"
click at [973, 677] on button "Save" at bounding box center [984, 686] width 48 height 28
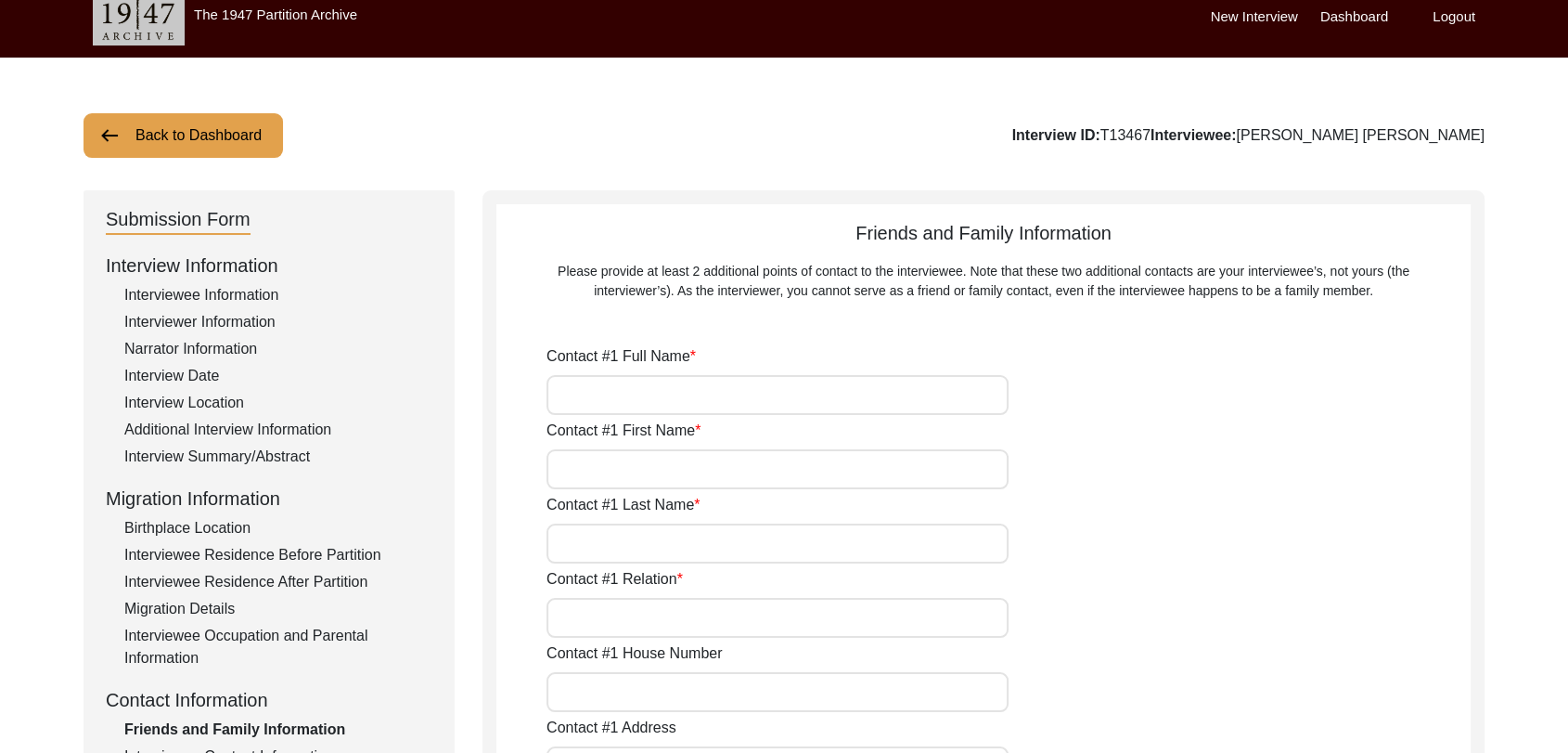
click at [610, 400] on input "Contact #1 Full Name" at bounding box center [777, 396] width 462 height 40
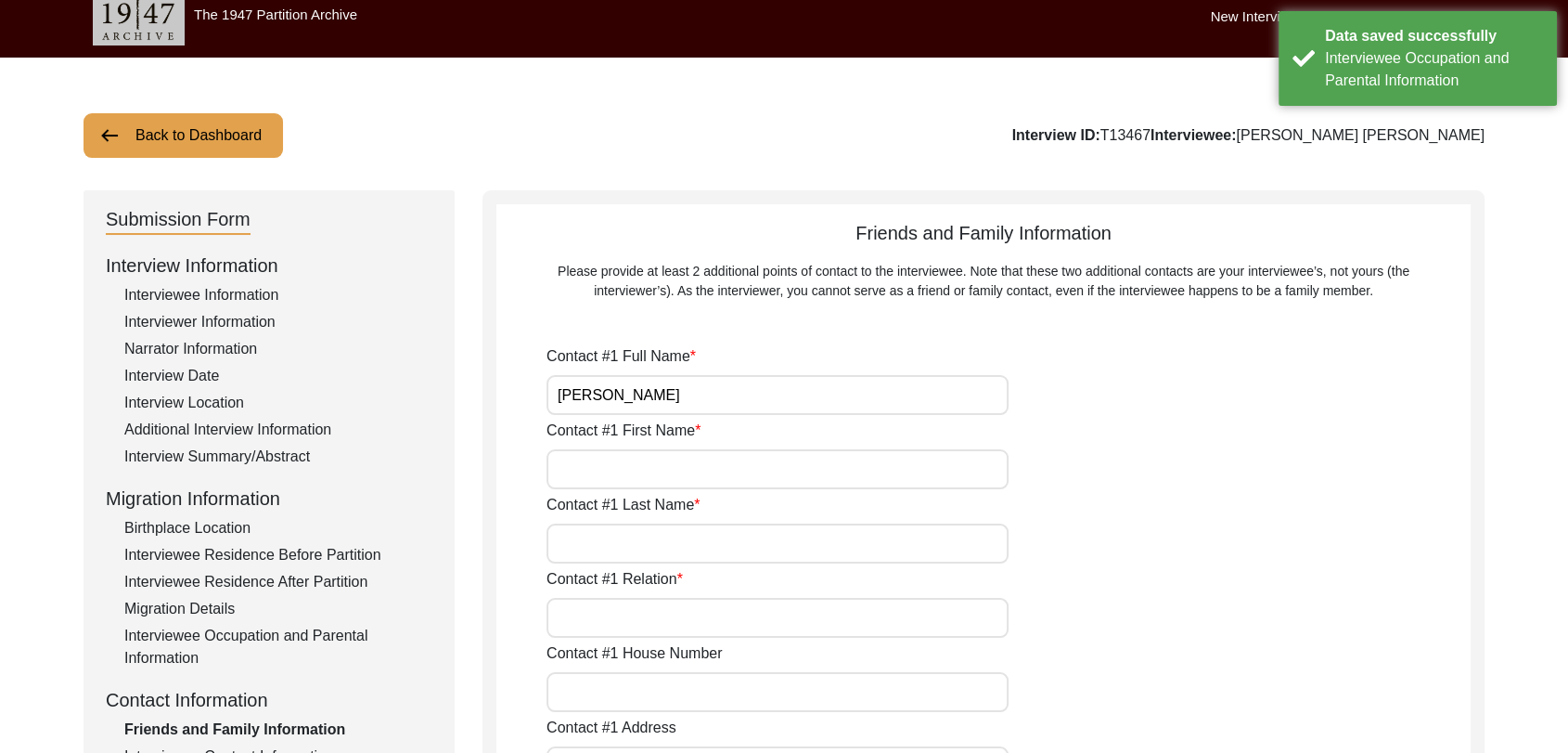
type input "[PERSON_NAME]"
click at [602, 459] on input "Contact #1 First Name" at bounding box center [777, 470] width 462 height 40
type input "[PERSON_NAME]"
click at [606, 547] on input "Contact #1 Last Name" at bounding box center [777, 544] width 462 height 40
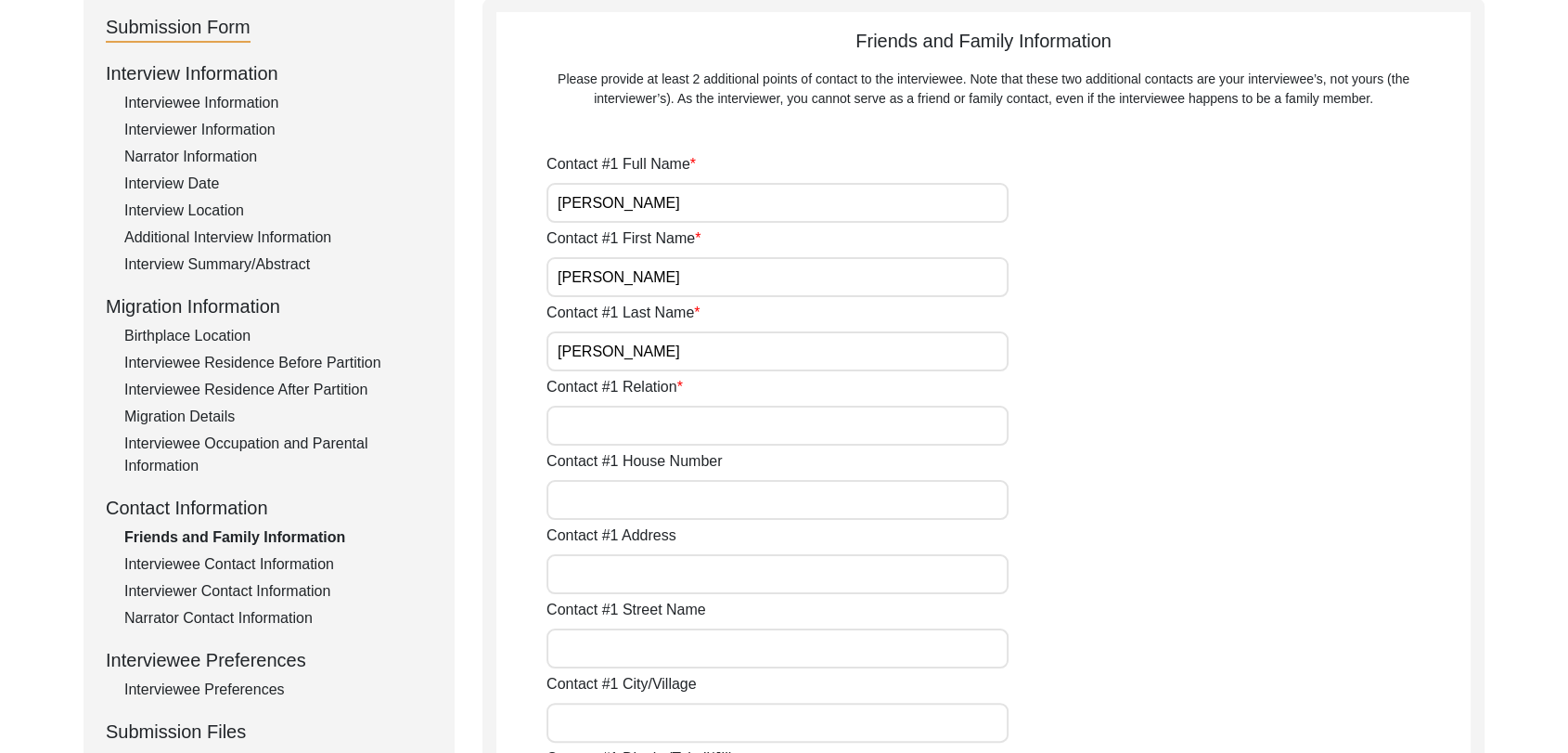
scroll to position [210, 0]
type input "[PERSON_NAME]"
click at [589, 425] on input "Contact #1 Relation" at bounding box center [777, 425] width 462 height 40
type input "Son"
click at [584, 504] on input "Contact #1 House Number" at bounding box center [777, 499] width 462 height 40
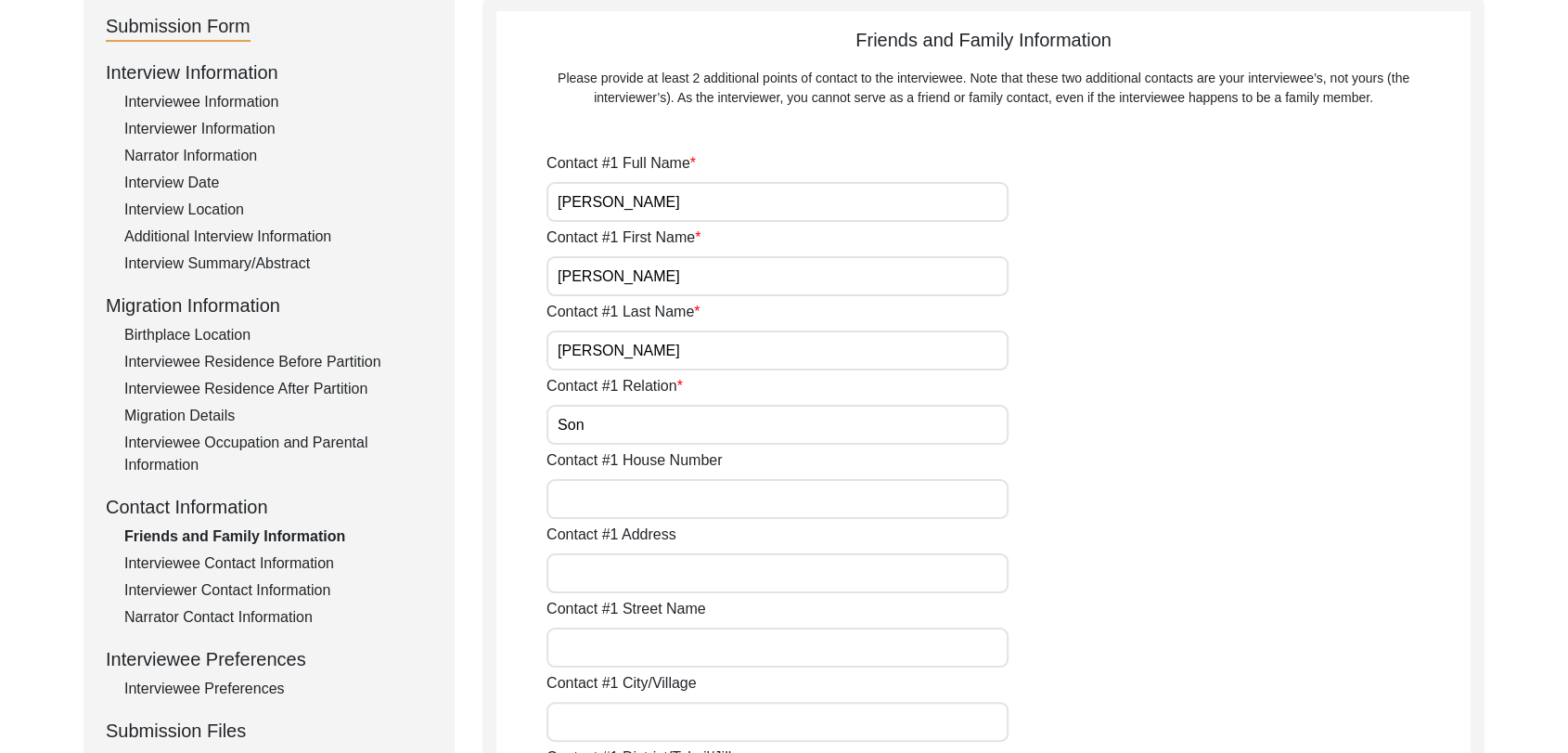
type input "Na"
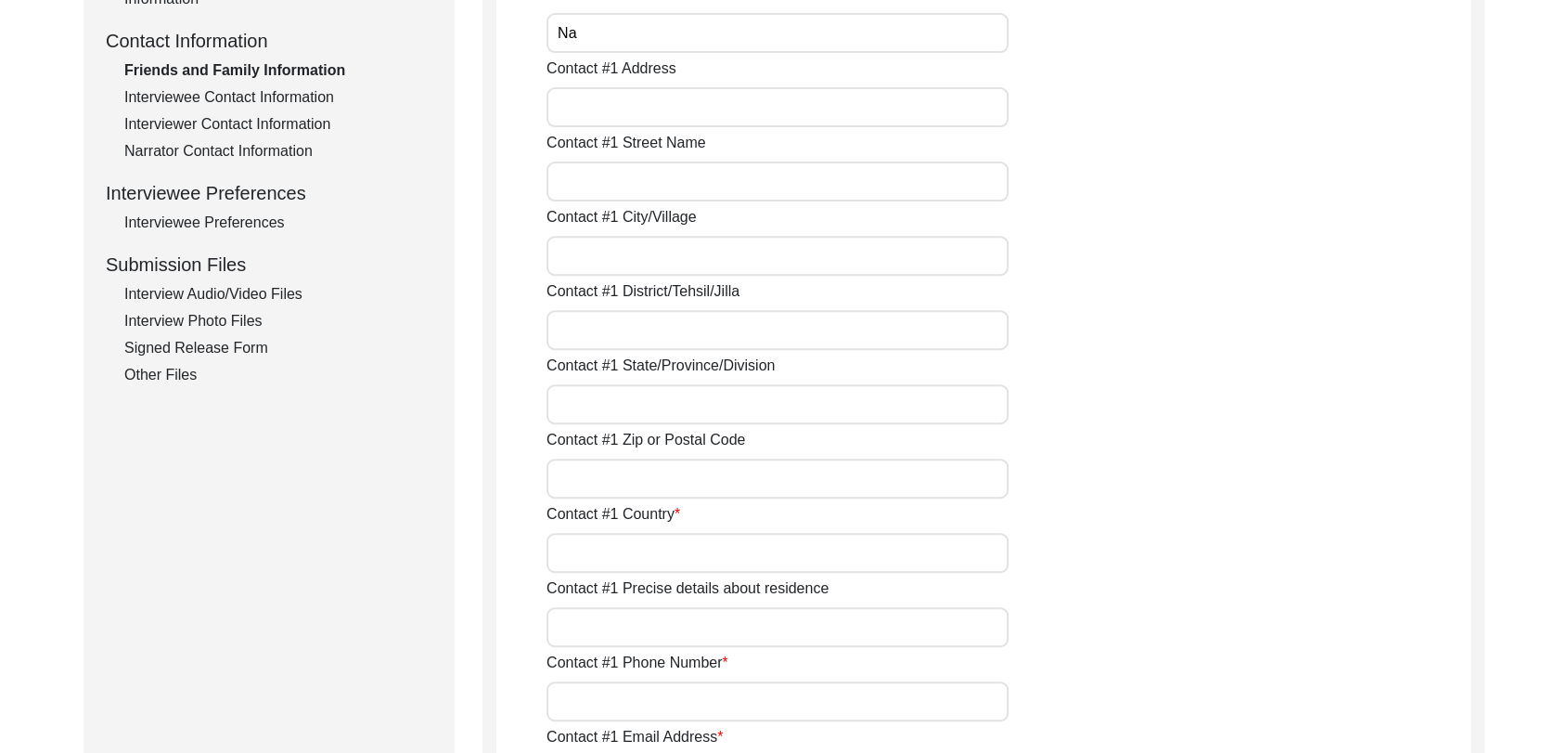
scroll to position [696, 0]
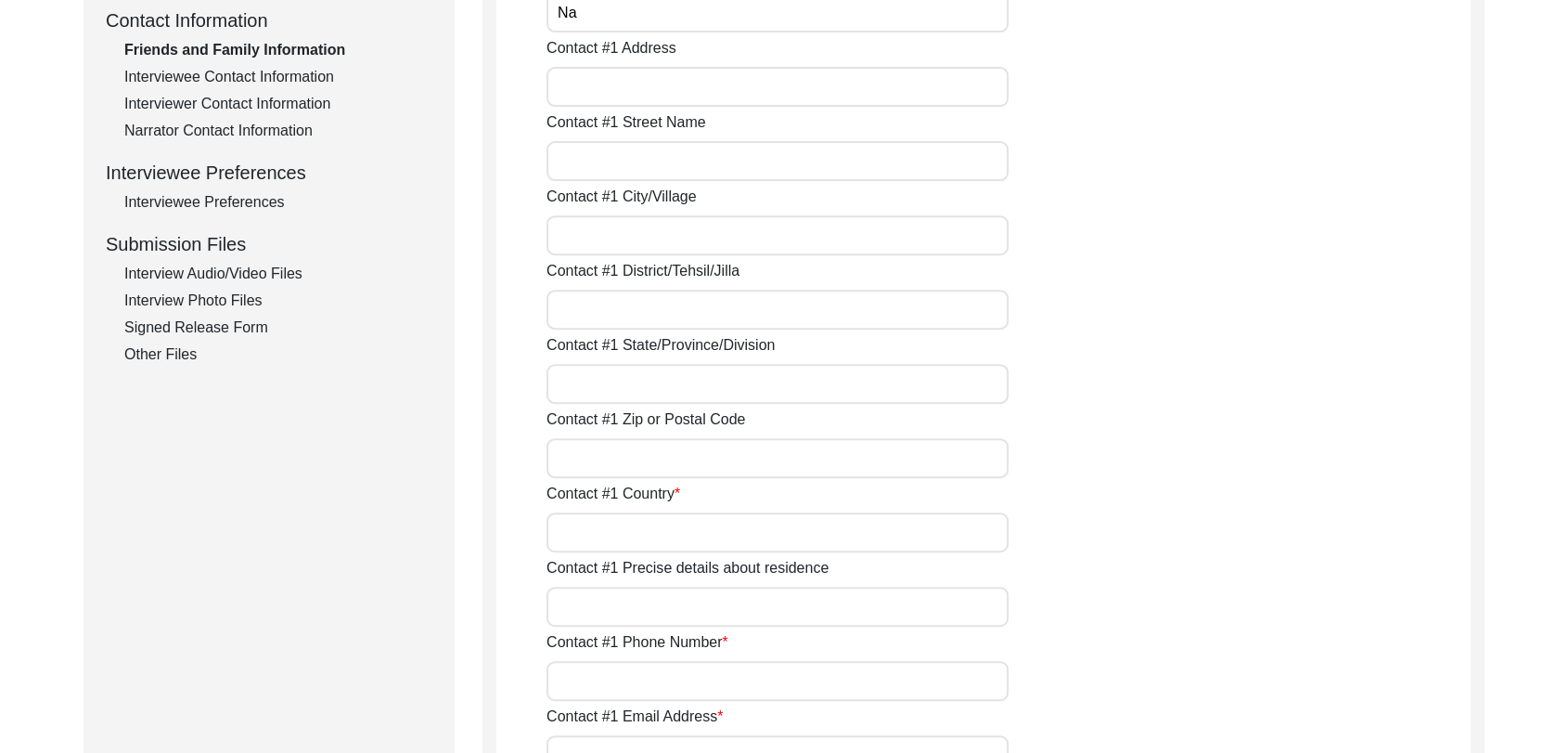
click at [603, 544] on input "Contact #1 Country" at bounding box center [777, 532] width 462 height 40
type input "[GEOGRAPHIC_DATA]"
click at [603, 222] on input "Contact #1 City/Village" at bounding box center [777, 236] width 462 height 40
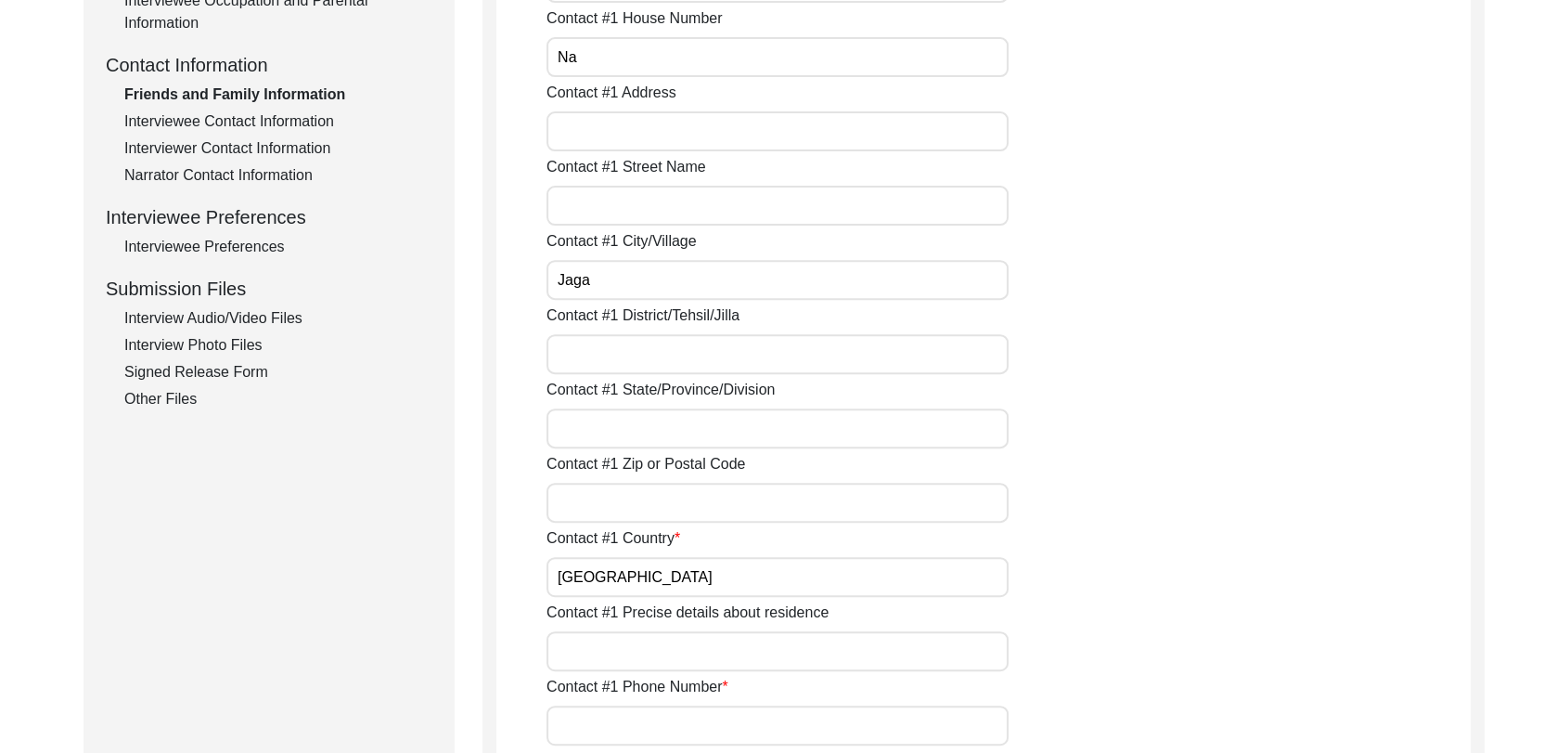
type input "[PERSON_NAME]"
click at [639, 357] on input "Contact #1 District/Tehsil/Jilla" at bounding box center [777, 355] width 462 height 40
type input "Bathinda"
click at [630, 423] on input "Contact #1 State/Province/Division" at bounding box center [777, 429] width 462 height 40
type input "[GEOGRAPHIC_DATA]"
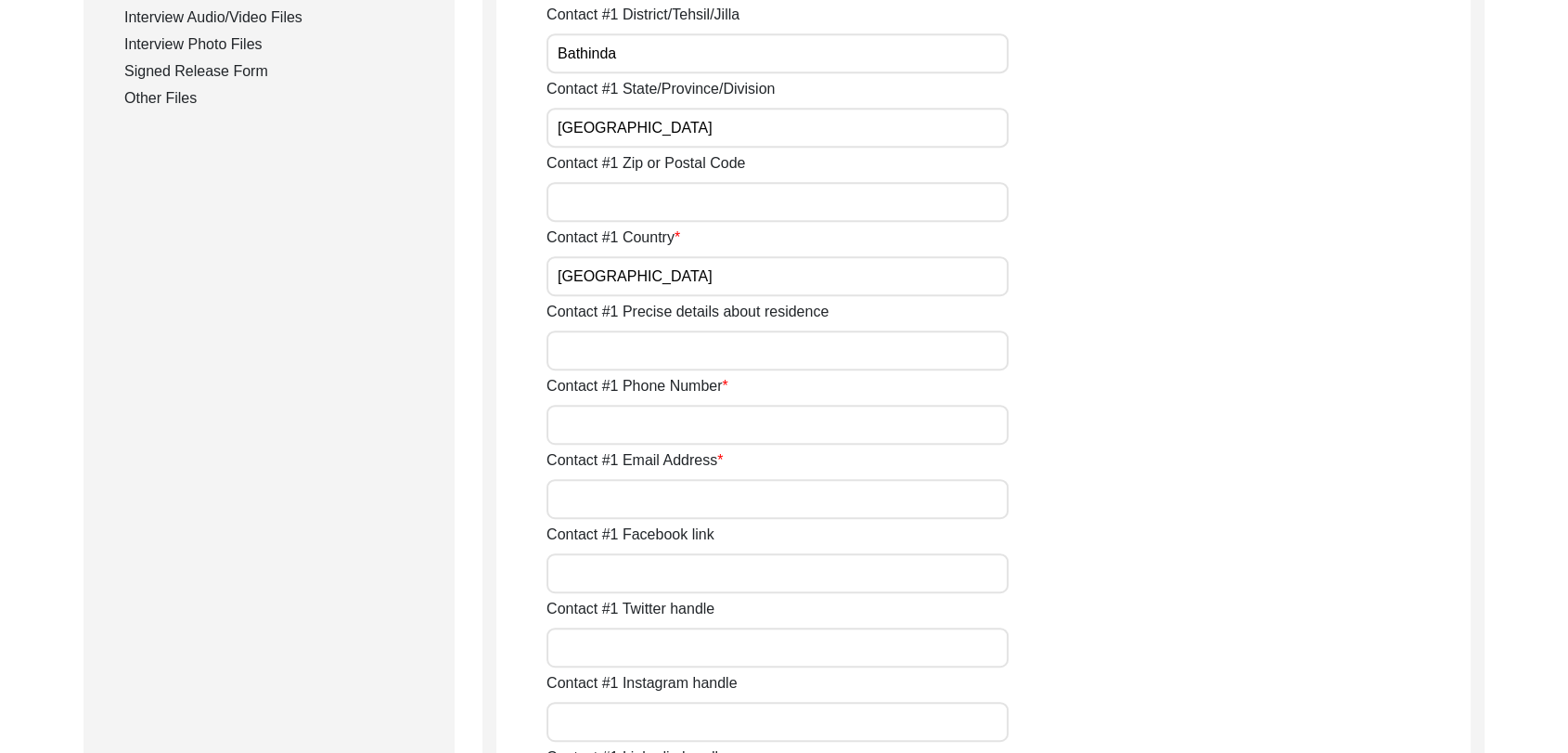
scroll to position [962, 0]
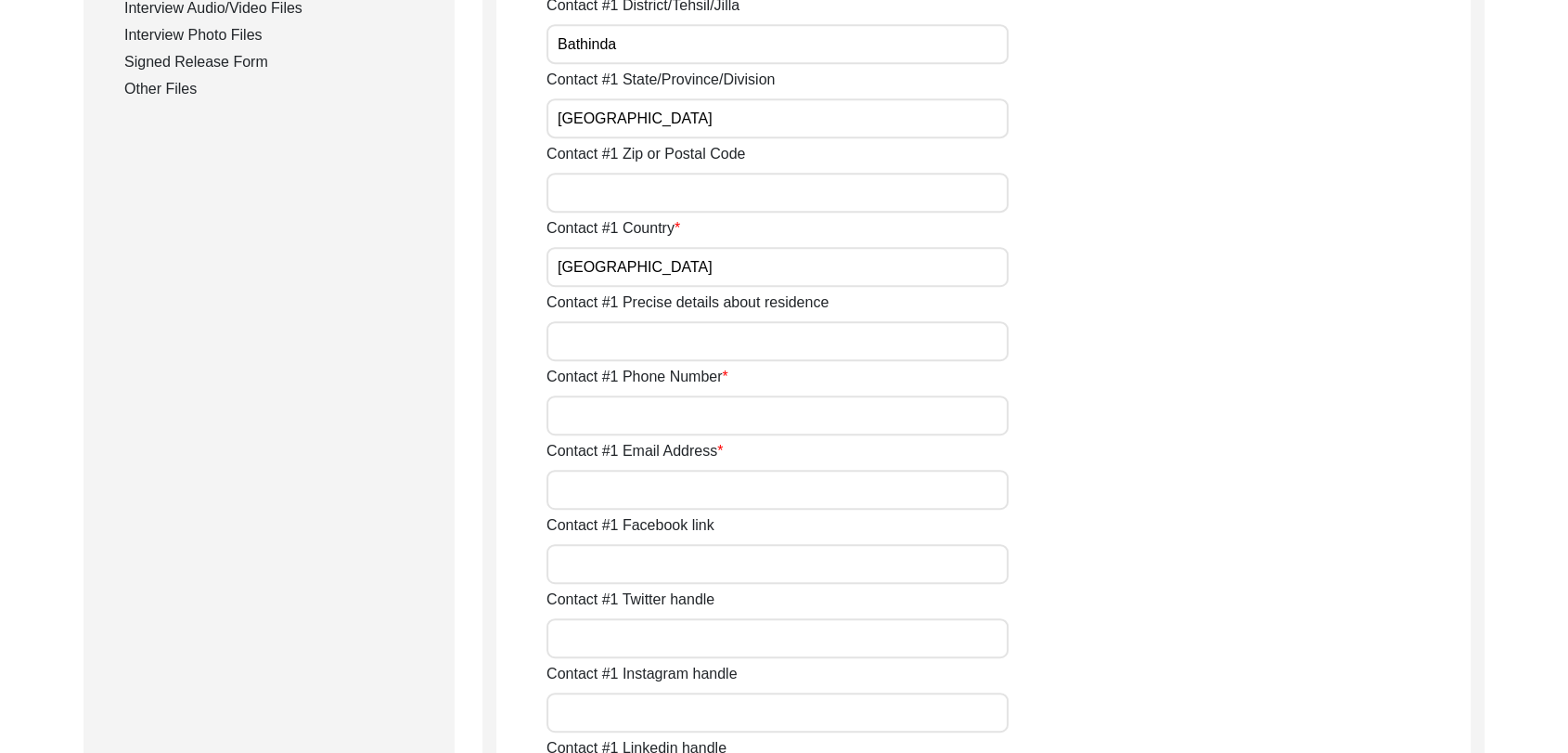
click at [610, 410] on input "Contact #1 Phone Number" at bounding box center [777, 415] width 462 height 40
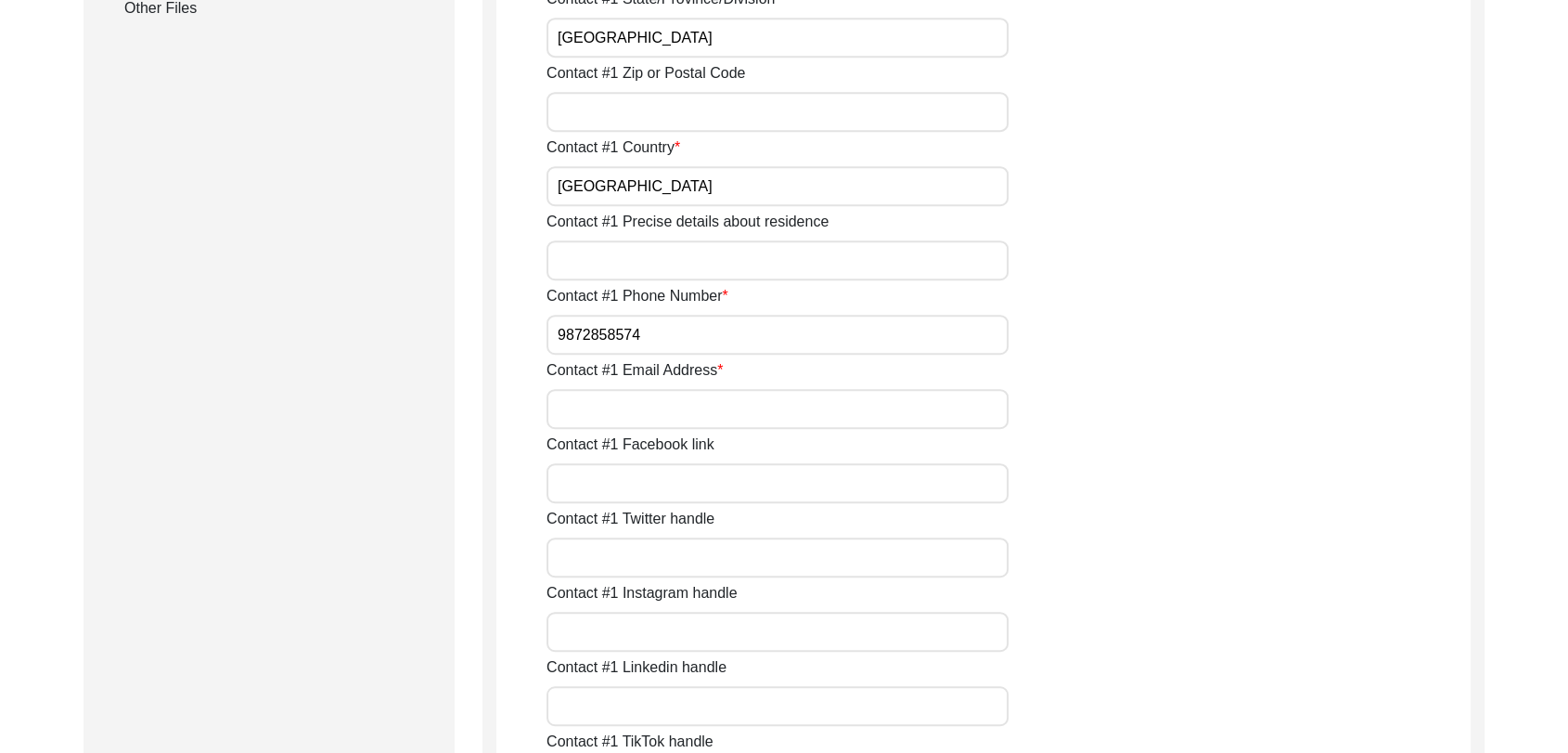
scroll to position [1047, 0]
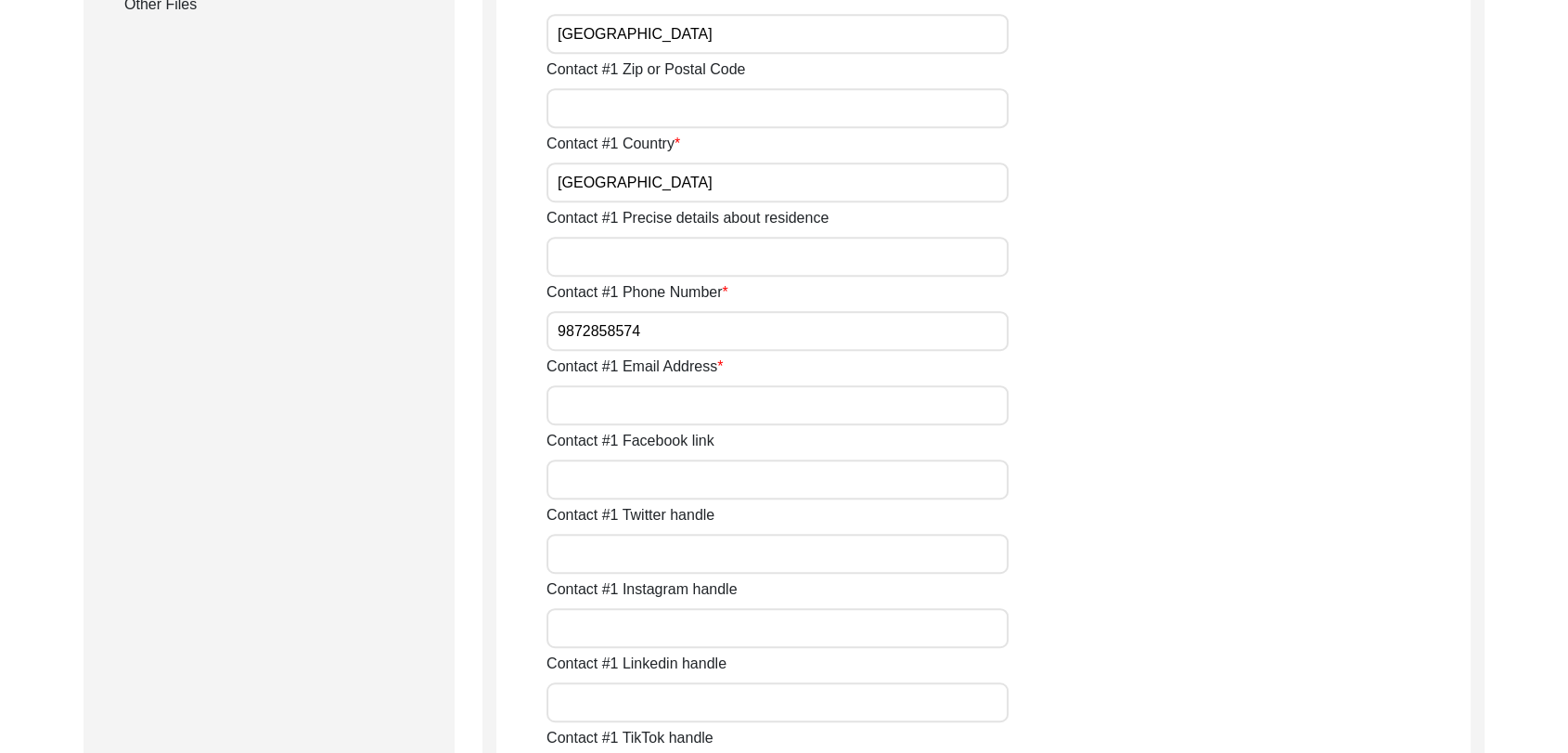
type input "9872858574"
click at [616, 416] on input "Contact #1 Email Address" at bounding box center [777, 405] width 462 height 40
type input "NA"
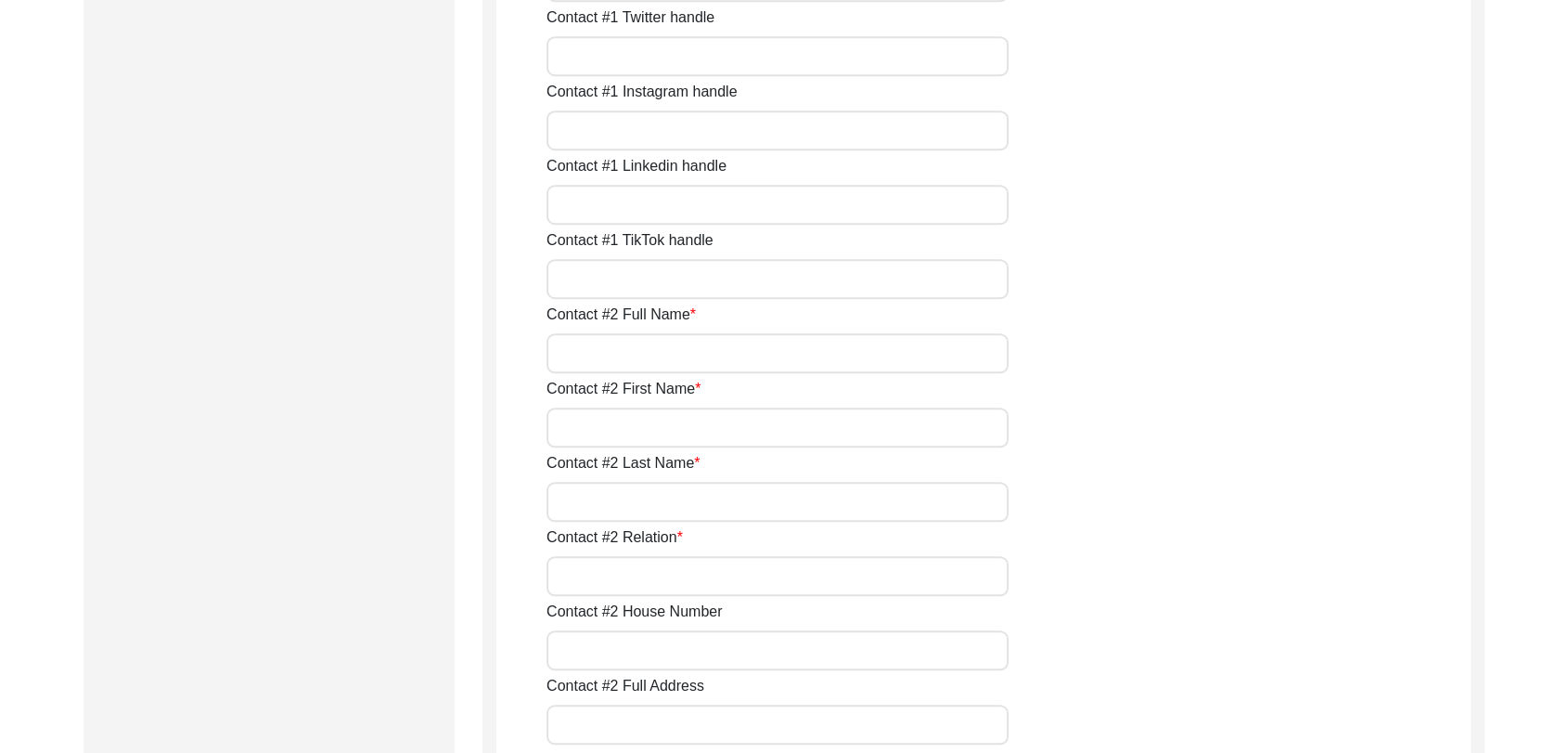
scroll to position [1538, 0]
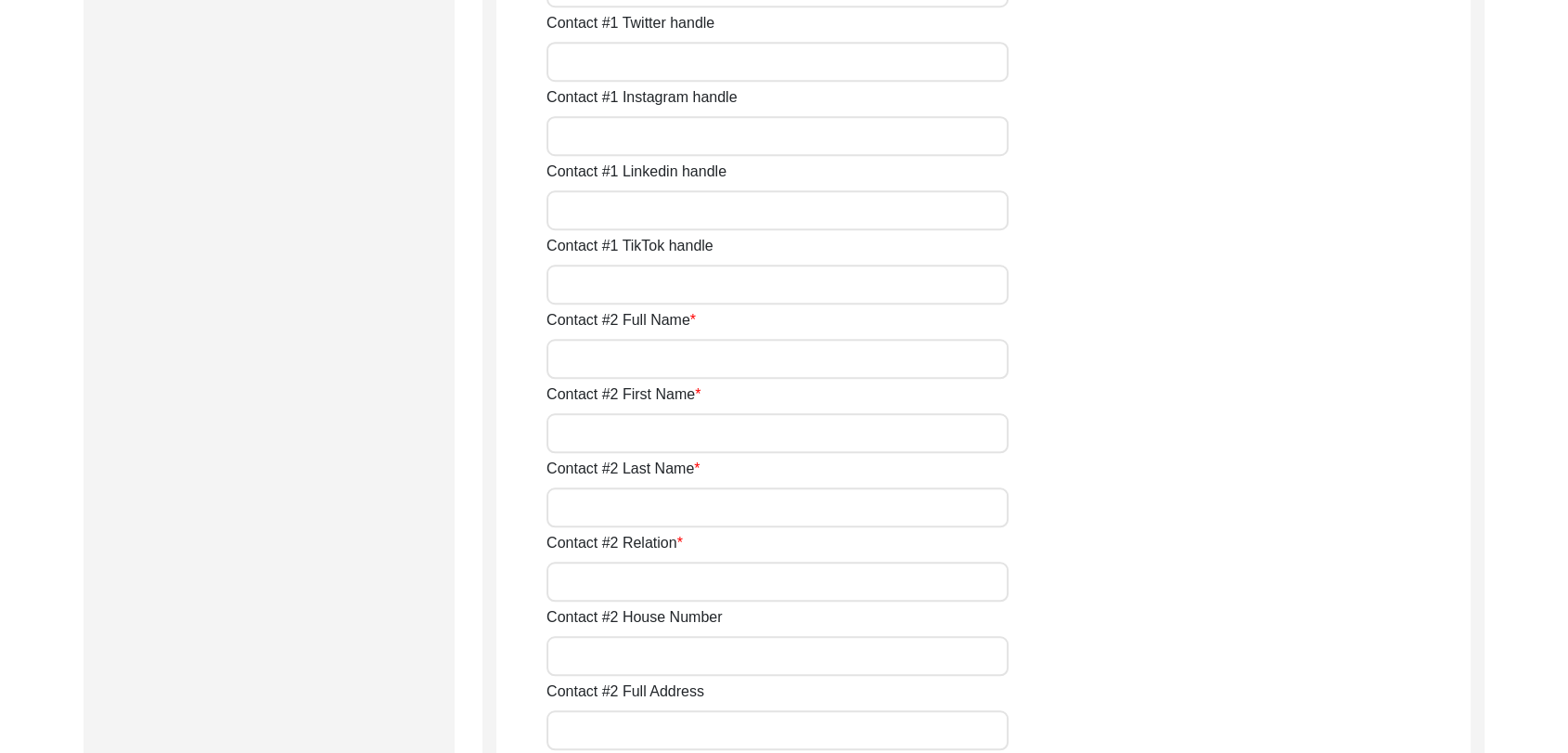
click at [600, 339] on input "Contact #2 Full Name" at bounding box center [777, 358] width 462 height 40
type input "NA"
click at [623, 432] on input "Contact #2 First Name" at bounding box center [777, 434] width 462 height 40
type input "NA"
click at [622, 507] on input "Contact #2 Last Name" at bounding box center [777, 508] width 462 height 40
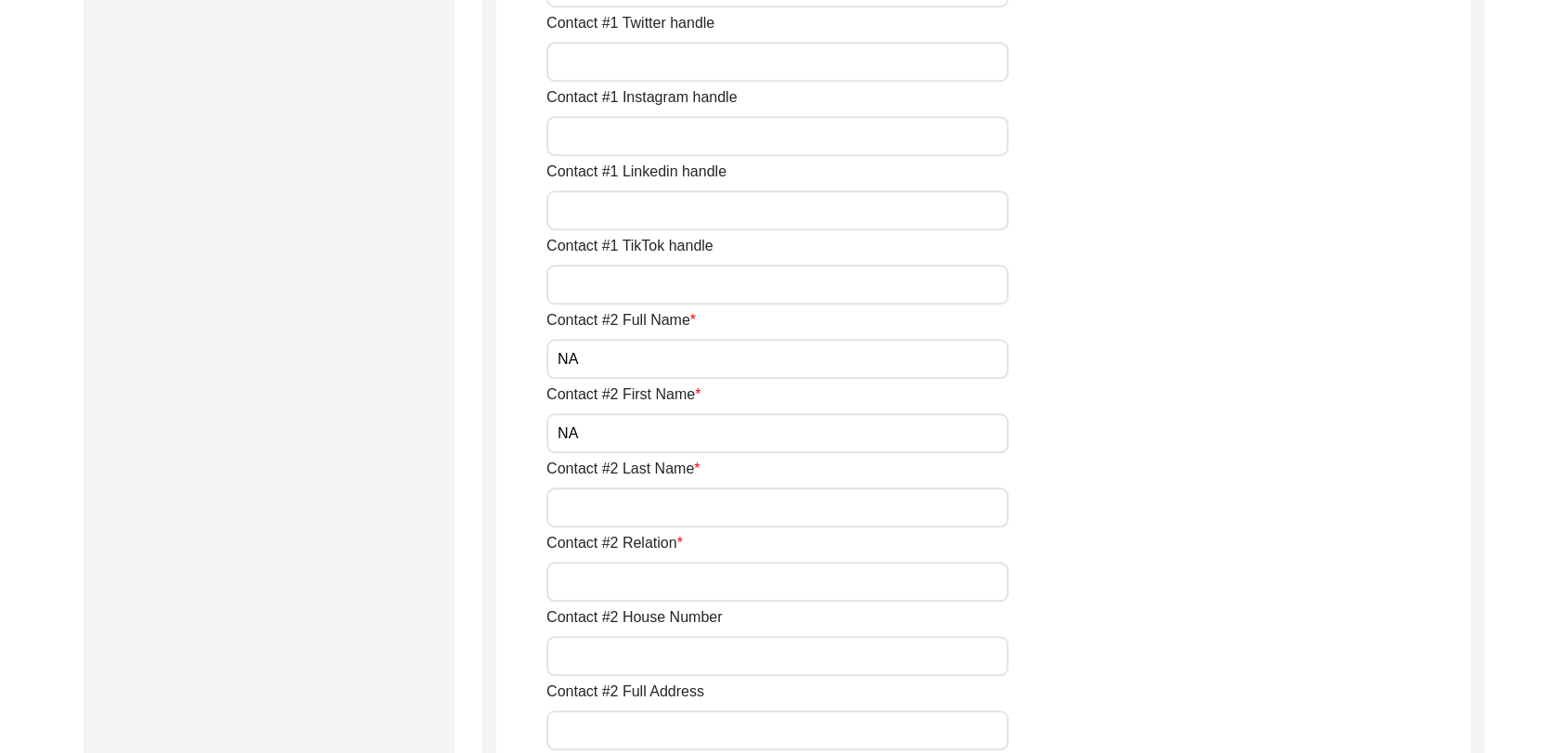
type input "NA"
click at [623, 584] on input "Contact #2 Relation" at bounding box center [777, 582] width 462 height 40
type input "NA"
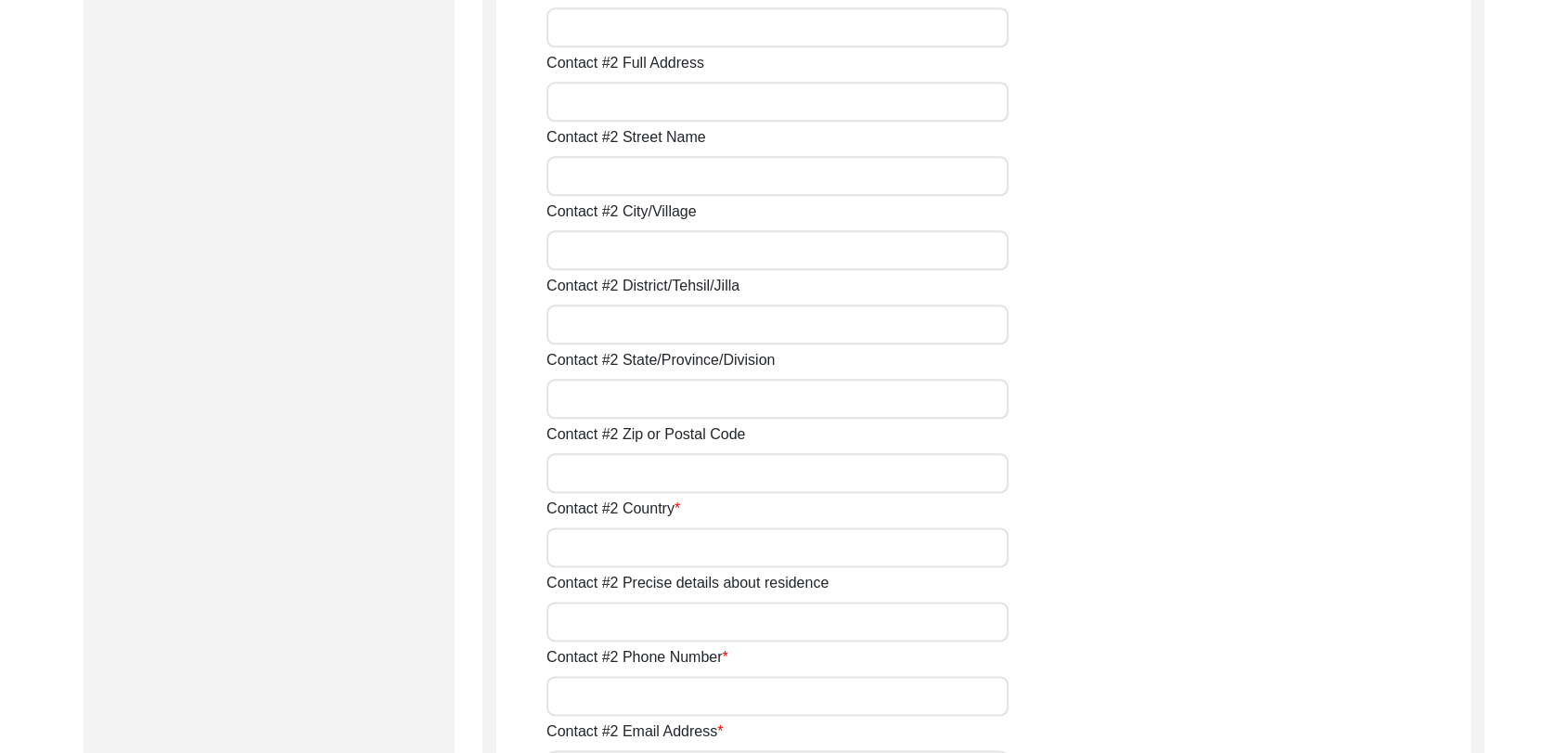
scroll to position [2177, 0]
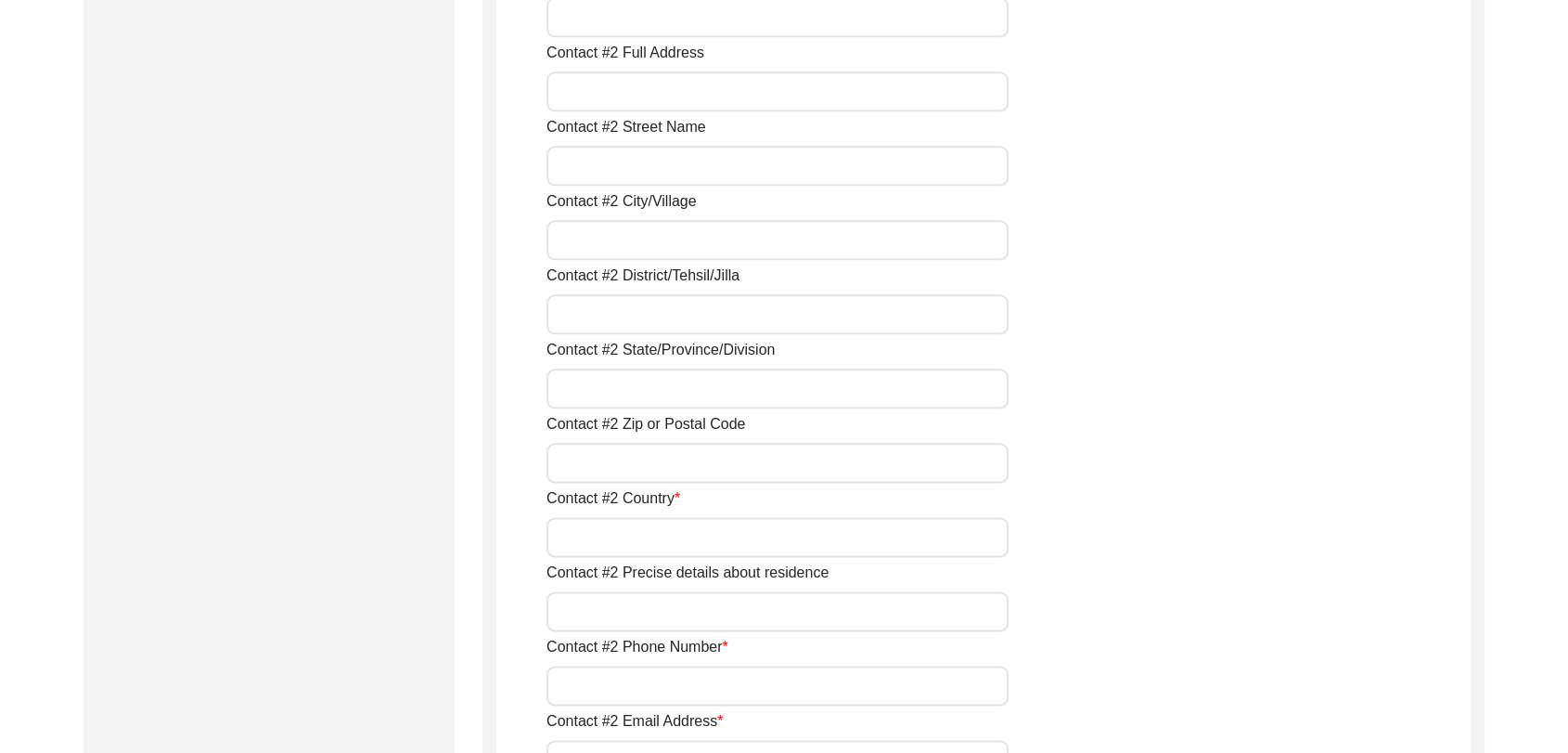
click at [622, 543] on input "Contact #2 Country" at bounding box center [777, 537] width 462 height 40
type input "NA"
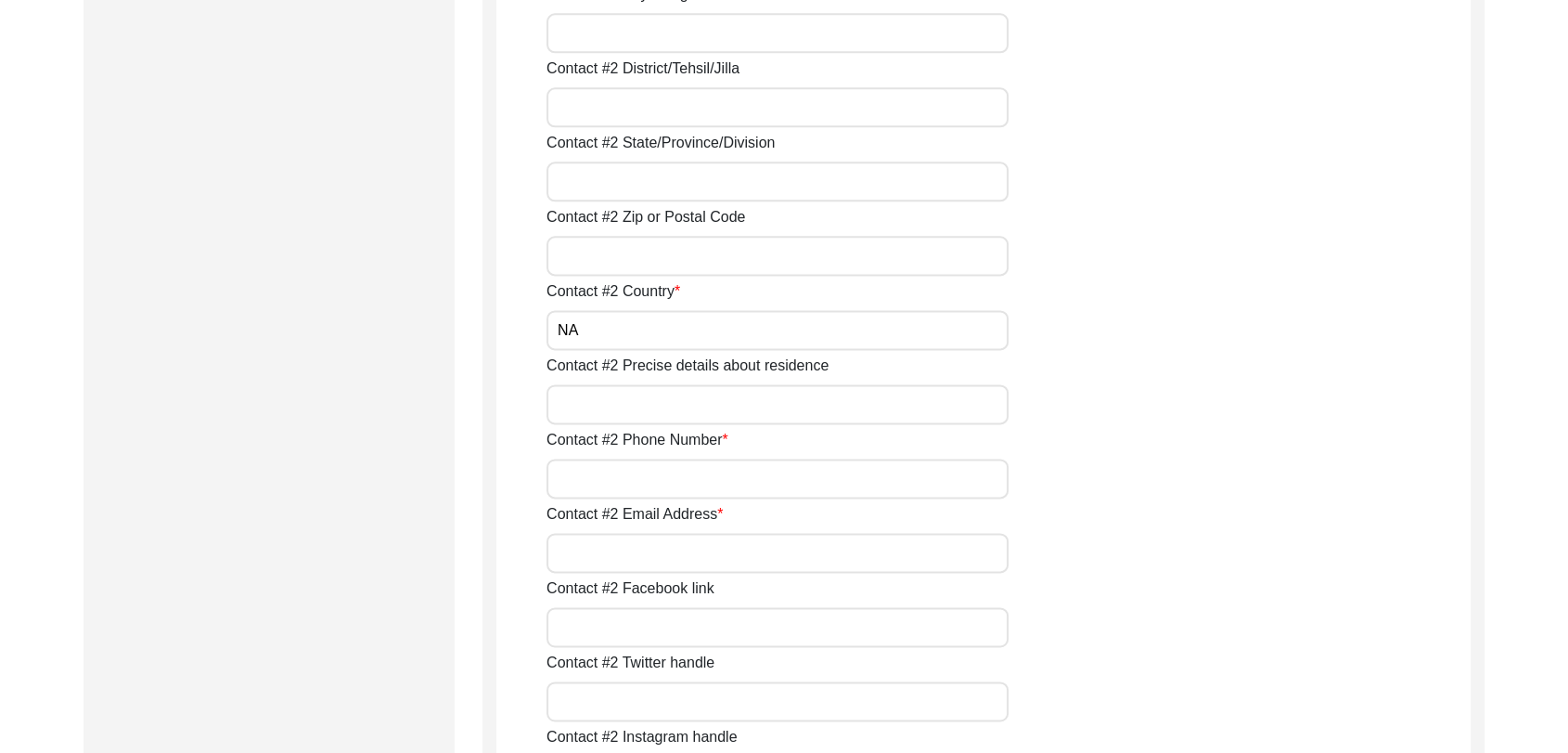
scroll to position [2387, 0]
click at [594, 492] on input "Contact #2 Phone Number" at bounding box center [777, 476] width 462 height 40
type input "NA"
click at [609, 552] on input "Contact #2 Email Address" at bounding box center [777, 550] width 462 height 40
type input "NA"
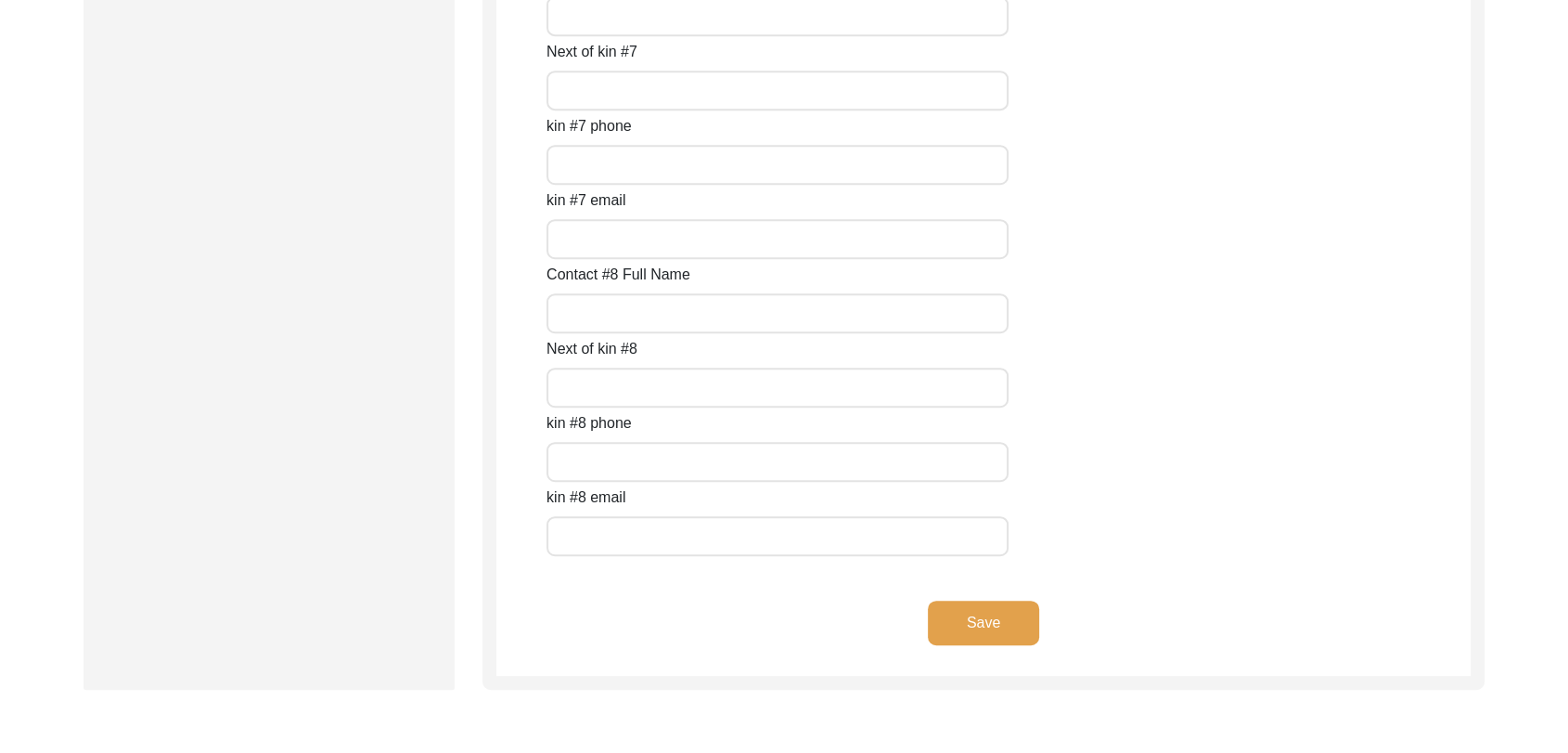
scroll to position [8321, 0]
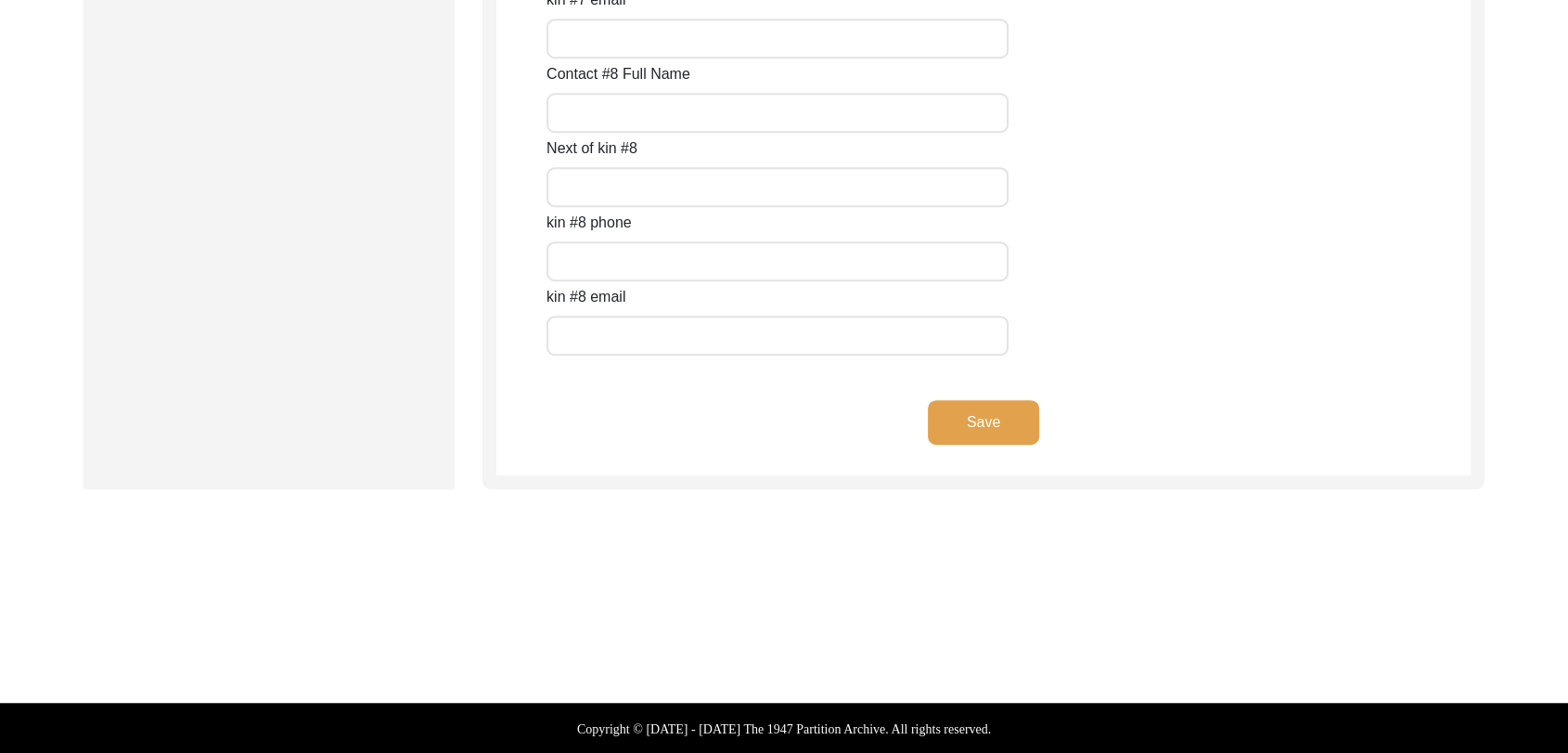
click at [964, 422] on button "Save" at bounding box center [984, 422] width 111 height 45
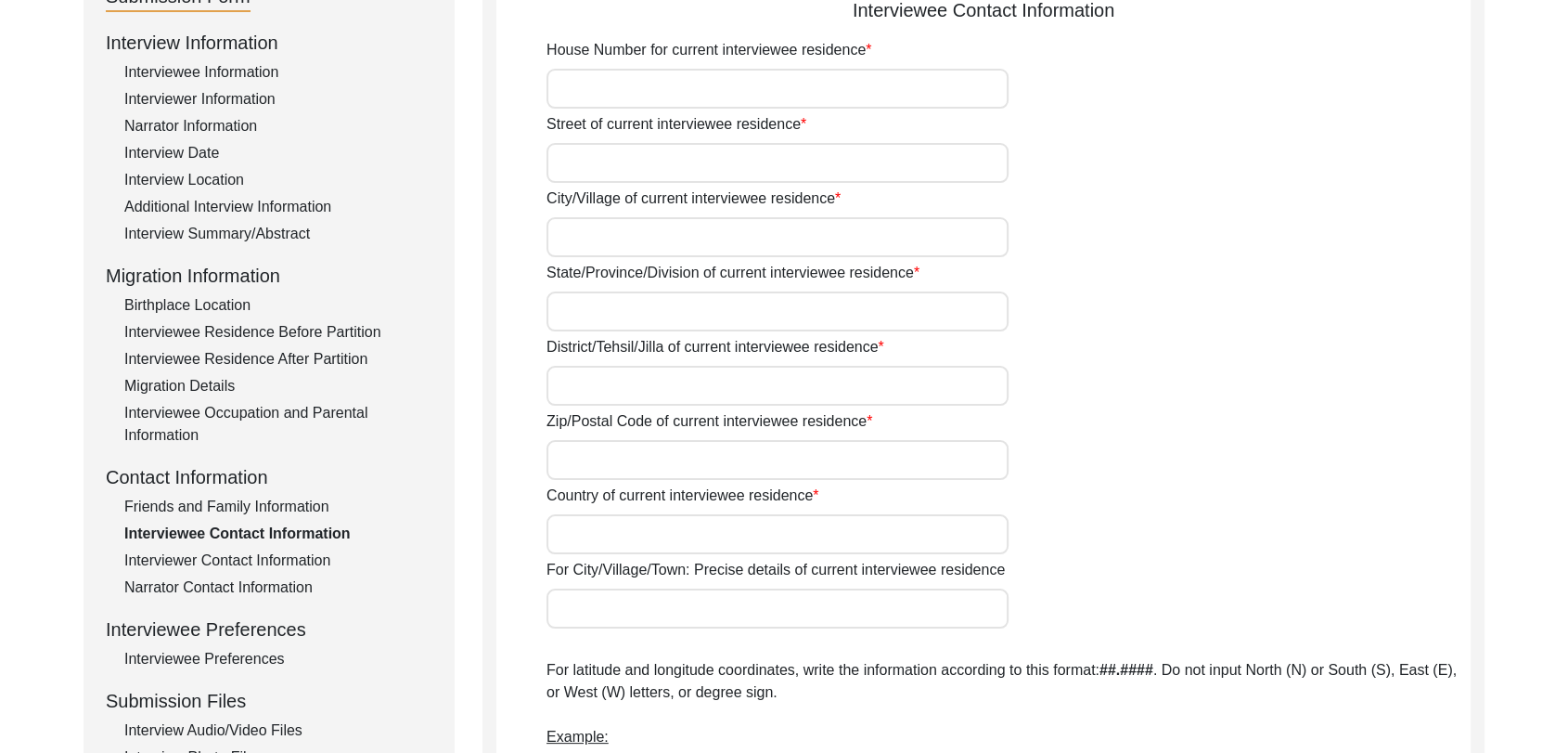
scroll to position [0, 0]
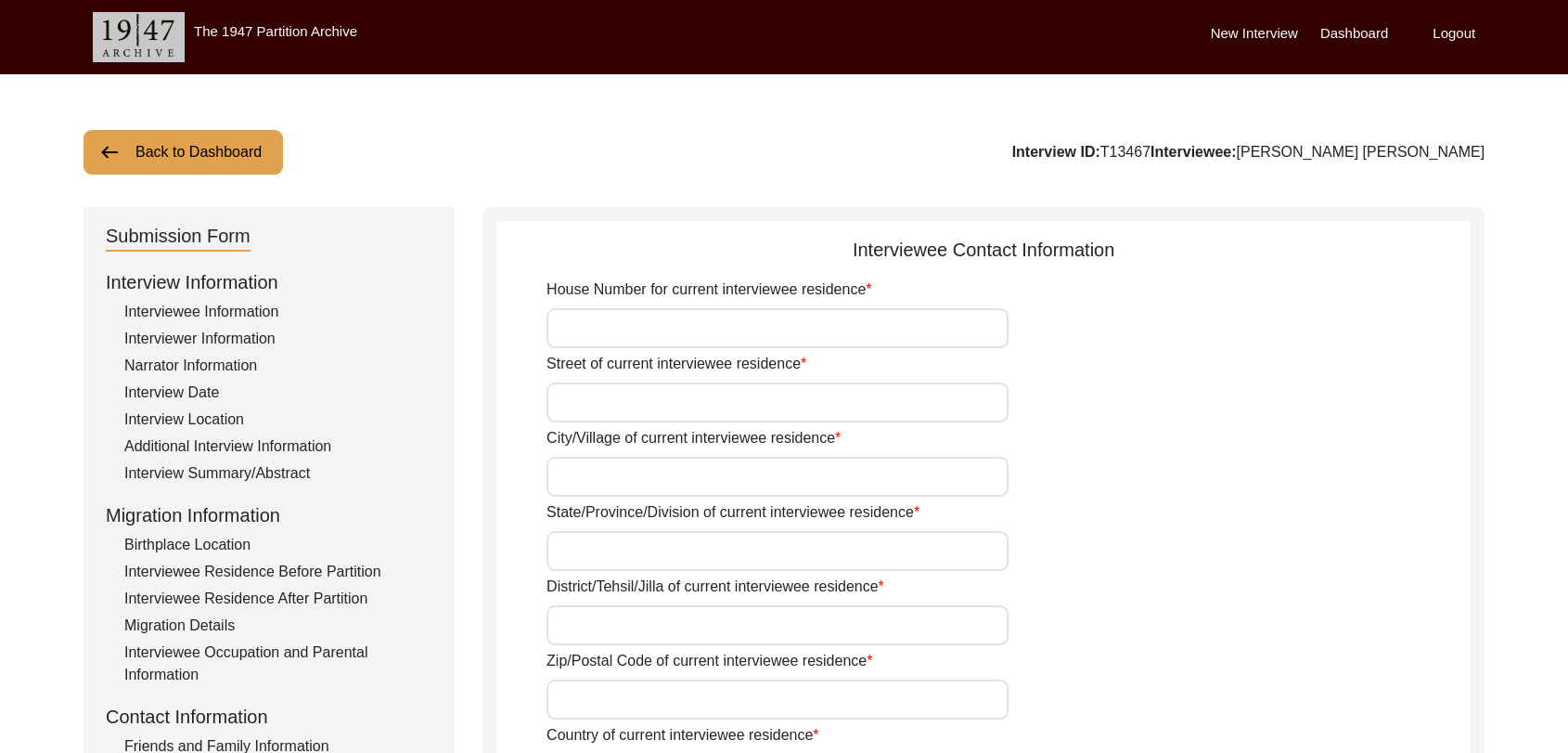
click at [617, 317] on input "House Number for current interviewee residence" at bounding box center [777, 328] width 462 height 40
type input "Na"
click at [635, 390] on input "Street of current interviewee residence" at bounding box center [777, 402] width 462 height 40
type input "Na"
type input "[PERSON_NAME]"
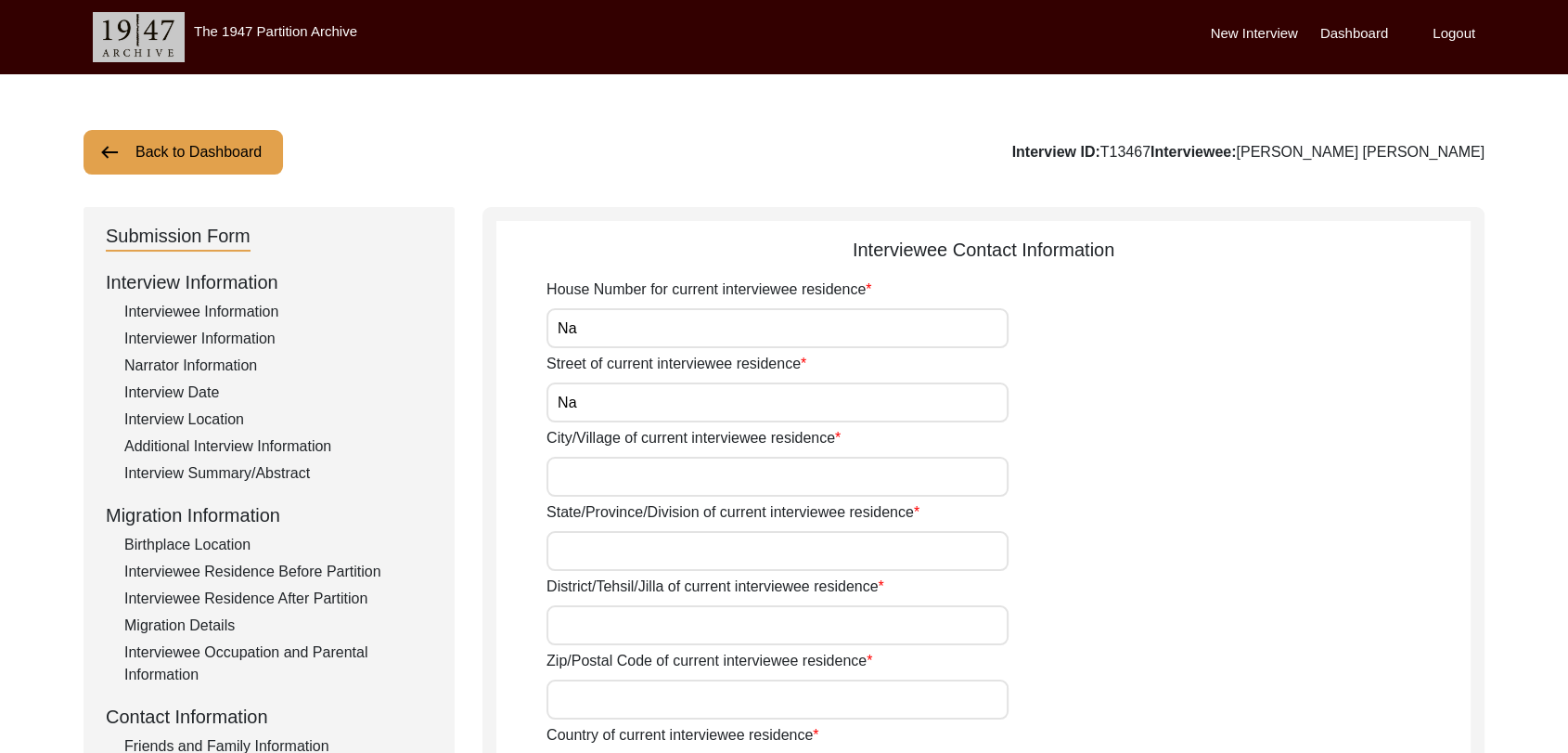
type input "[GEOGRAPHIC_DATA]"
type input "Bathinda"
type input "151302"
type input "[GEOGRAPHIC_DATA]"
type input "[PERSON_NAME], [GEOGRAPHIC_DATA], [GEOGRAPHIC_DATA], [GEOGRAPHIC_DATA]"
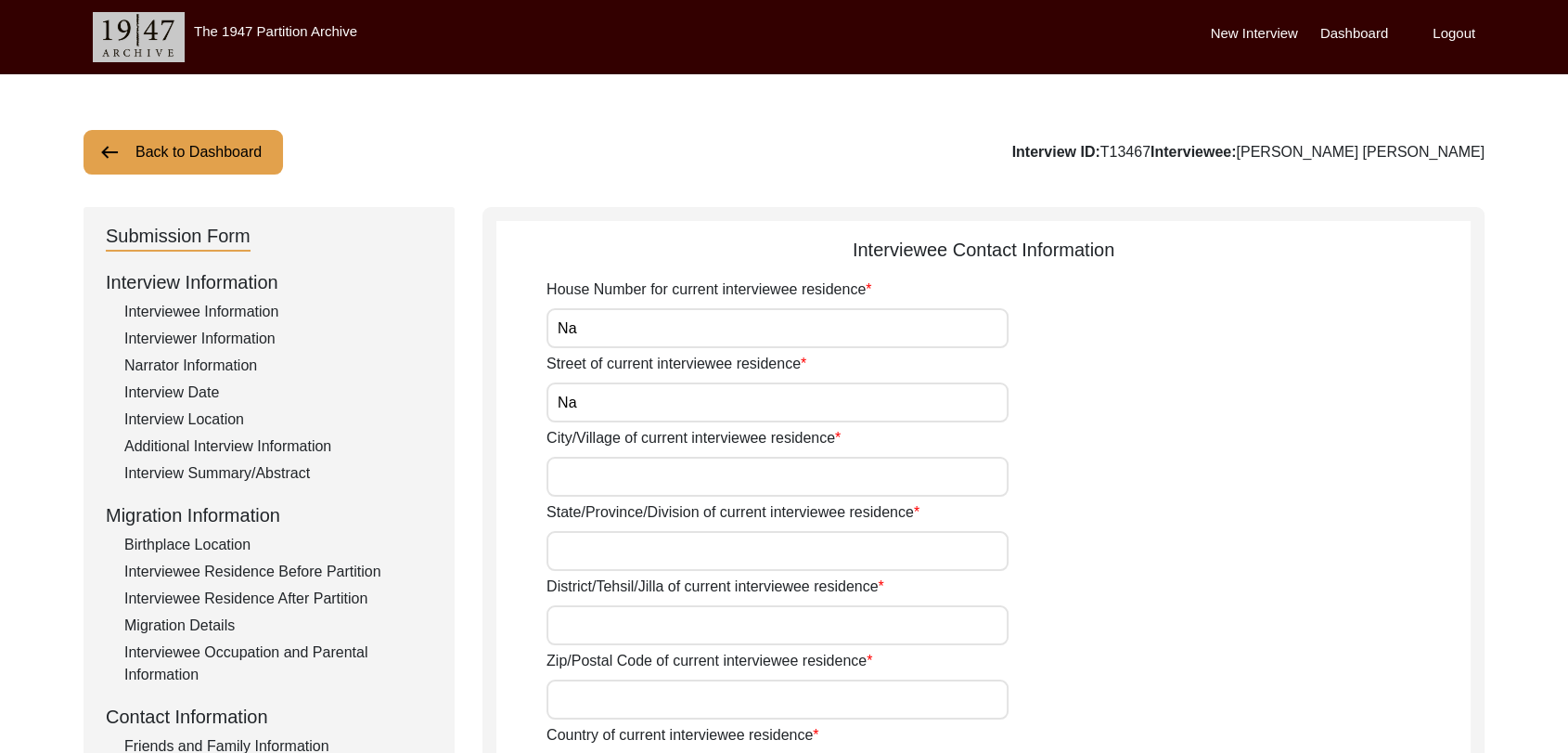
type input "29.955633"
type input "75.158510"
type input "000000"
type input "NA"
click at [603, 501] on label "State/Province/Division of current interviewee residence" at bounding box center [733, 512] width 373 height 22
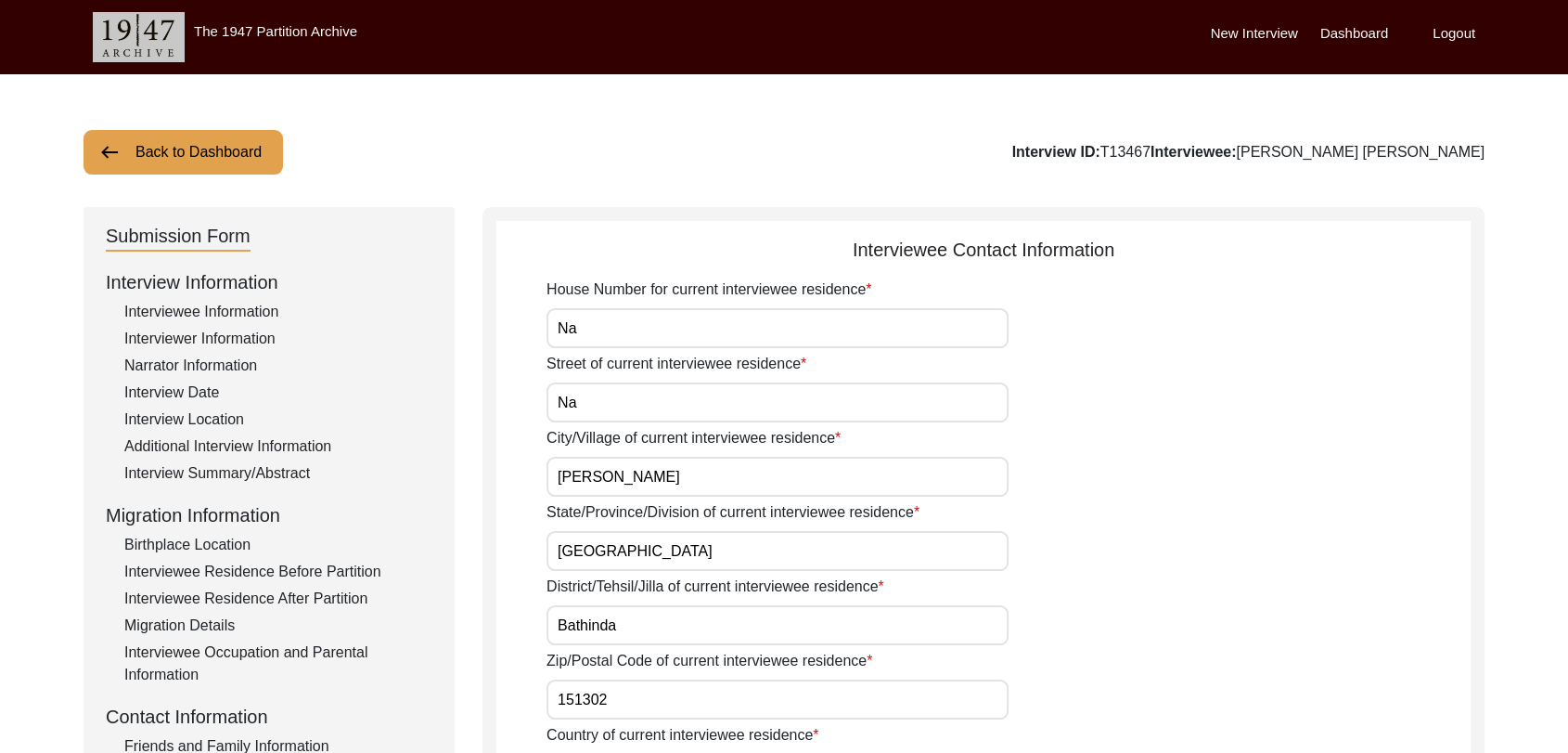
click at [603, 531] on input "[GEOGRAPHIC_DATA]" at bounding box center [777, 551] width 462 height 40
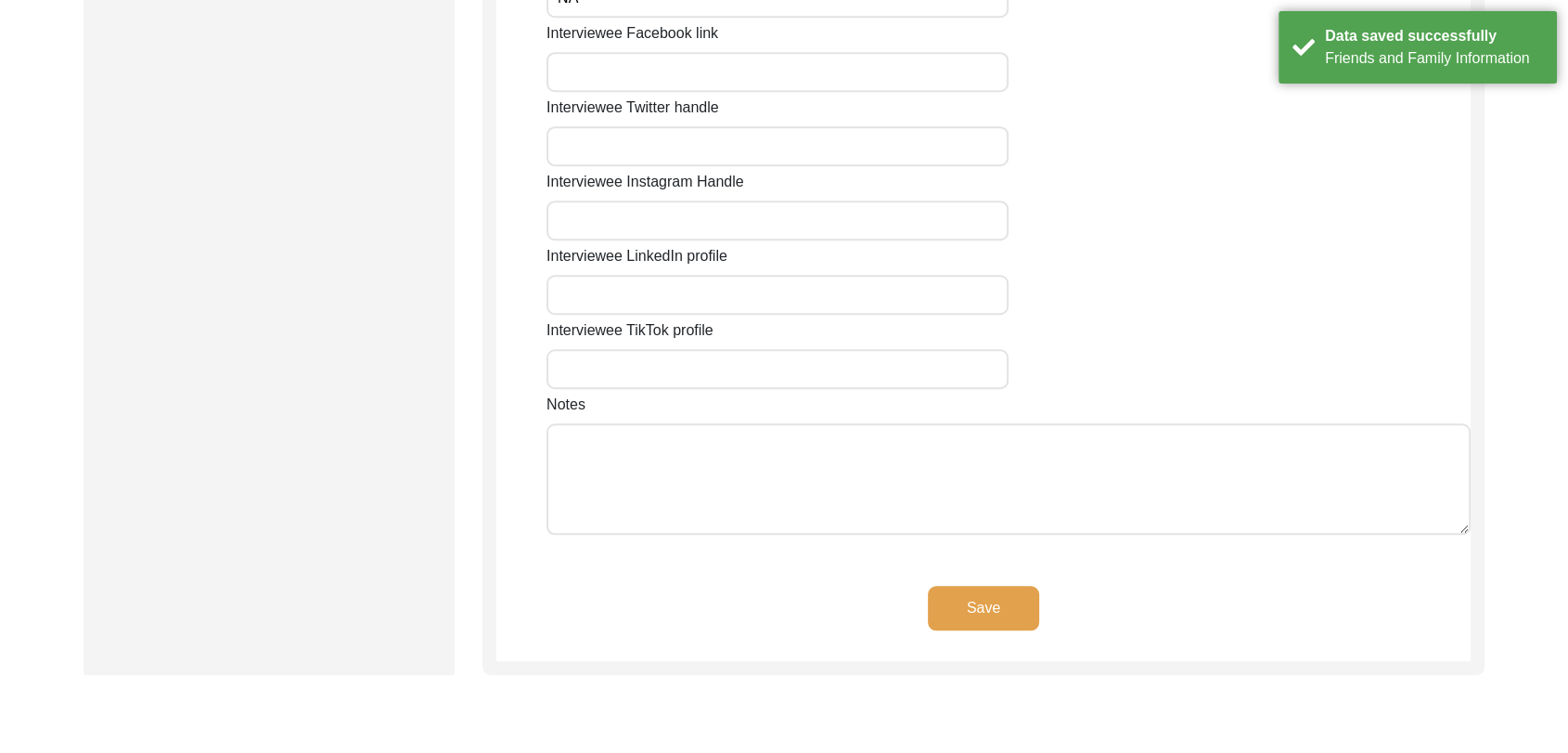
scroll to position [1436, 0]
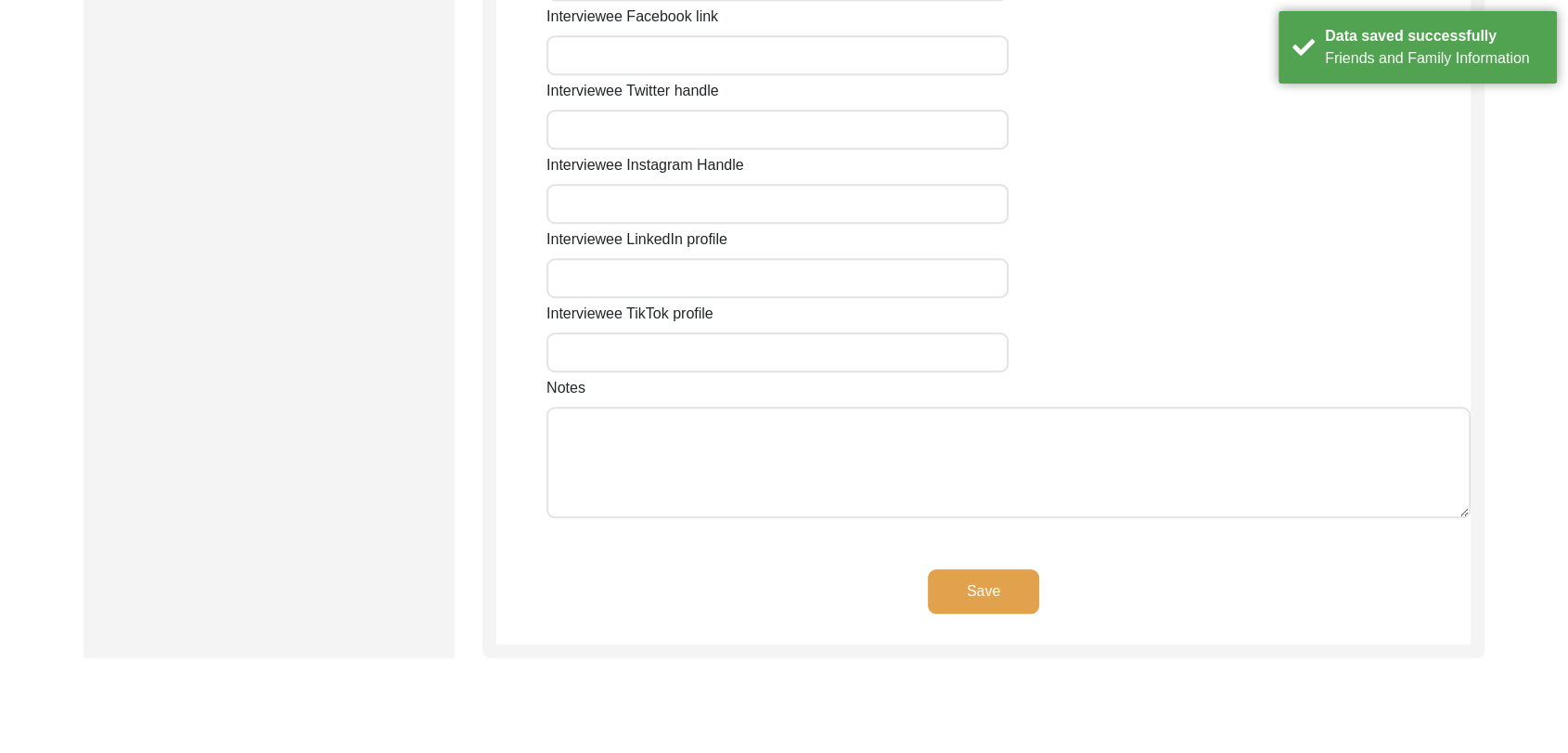
click at [968, 589] on button "Save" at bounding box center [984, 591] width 111 height 45
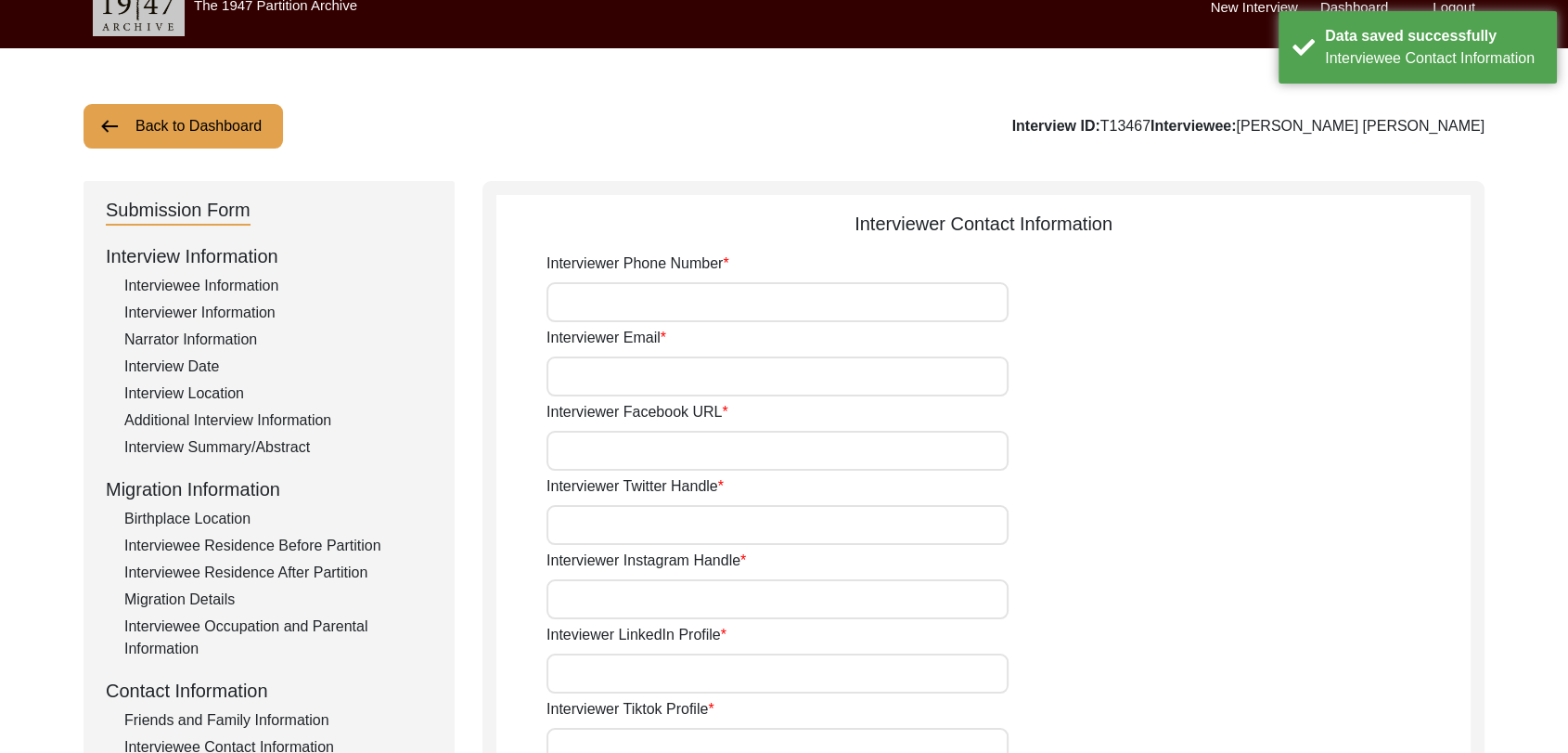
scroll to position [0, 0]
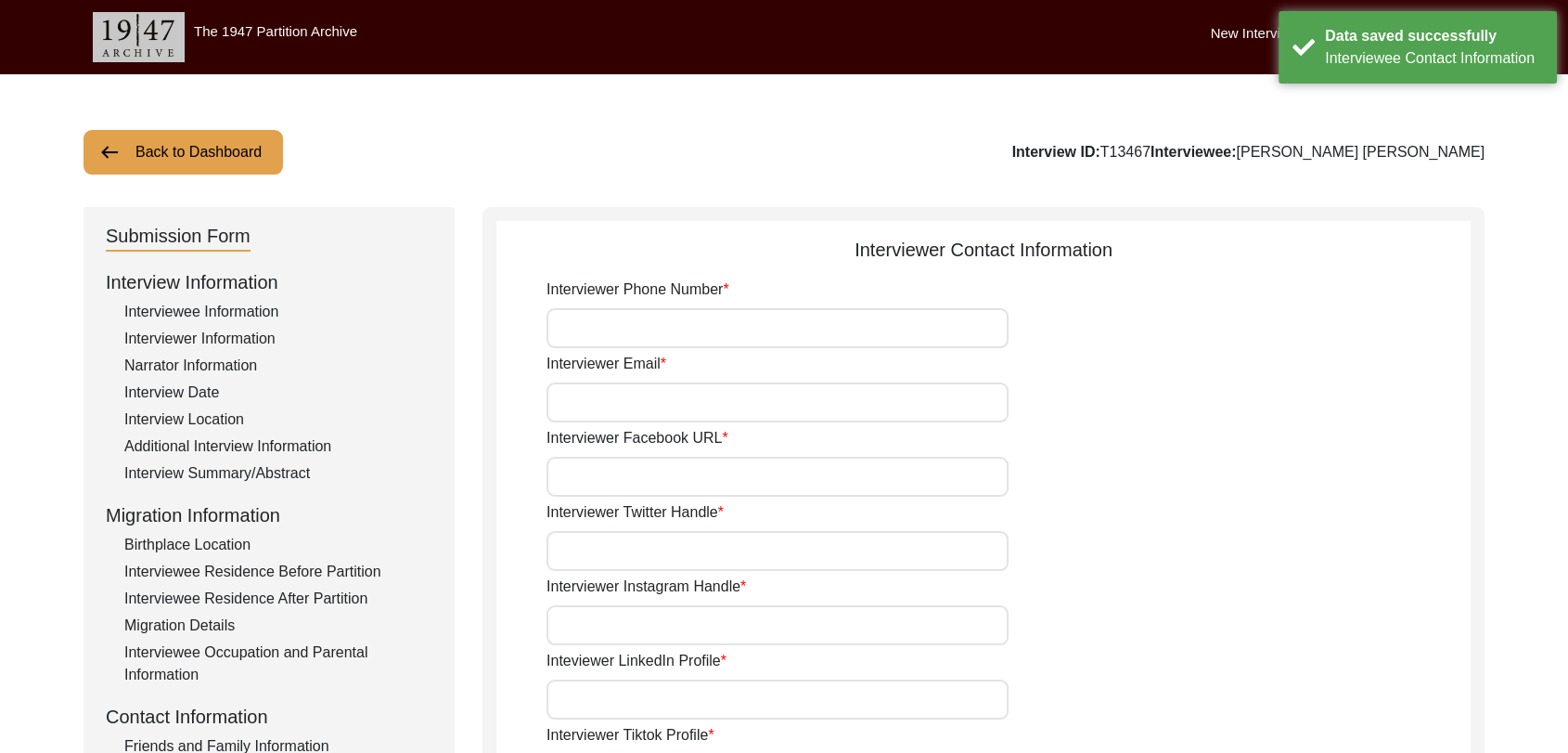
click at [604, 353] on label "Interviewer Email" at bounding box center [606, 363] width 120 height 22
click at [604, 382] on input "Interviewer Email" at bounding box center [777, 402] width 462 height 40
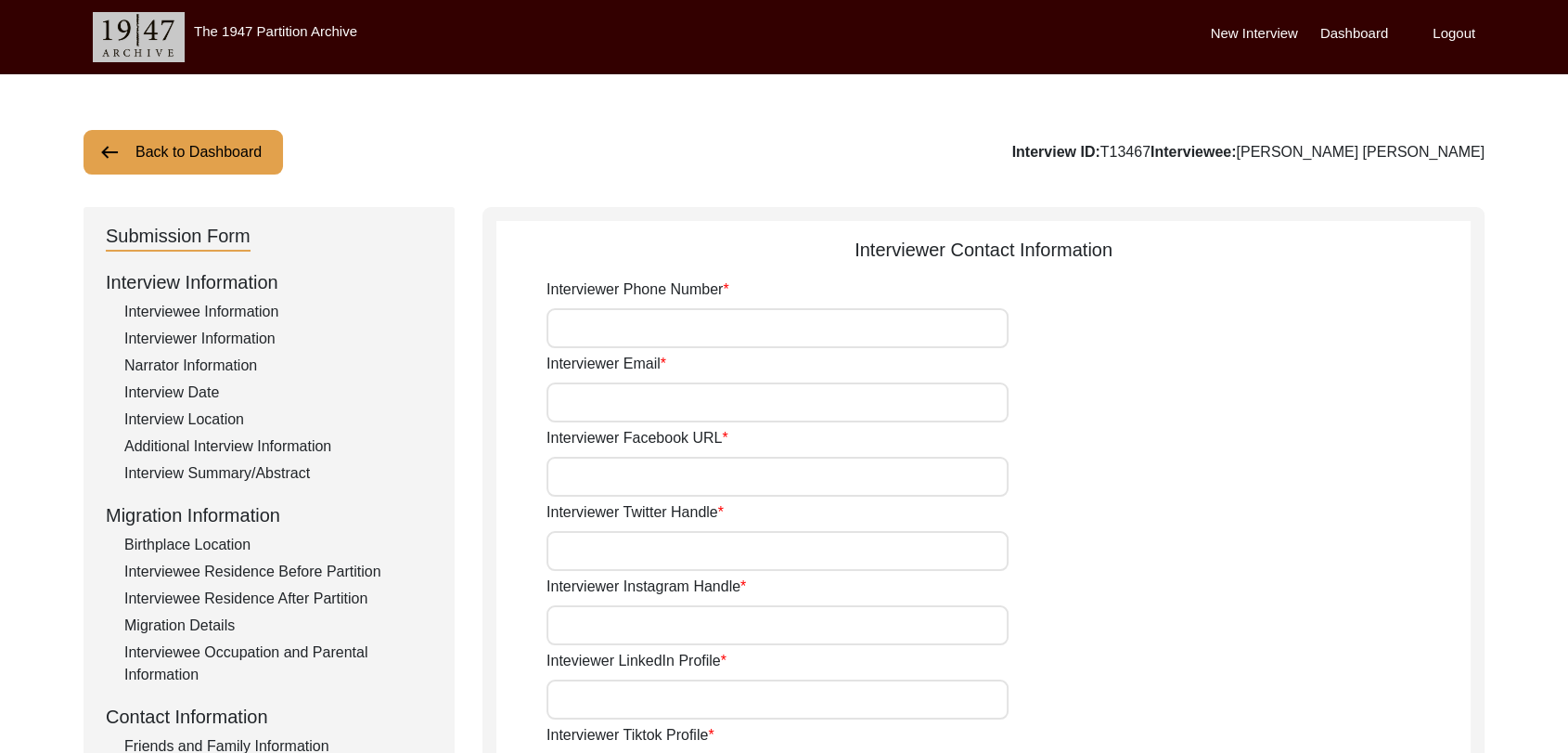
click at [600, 338] on input "Interviewer Phone Number" at bounding box center [777, 328] width 462 height 40
type input "9780788027"
click at [643, 408] on input "Interviewer Email" at bounding box center [777, 402] width 462 height 40
type input "[PERSON_NAME][EMAIL_ADDRESS][PERSON_NAME][DOMAIN_NAME]"
click at [684, 471] on input "Interviewer Facebook URL" at bounding box center [777, 476] width 462 height 40
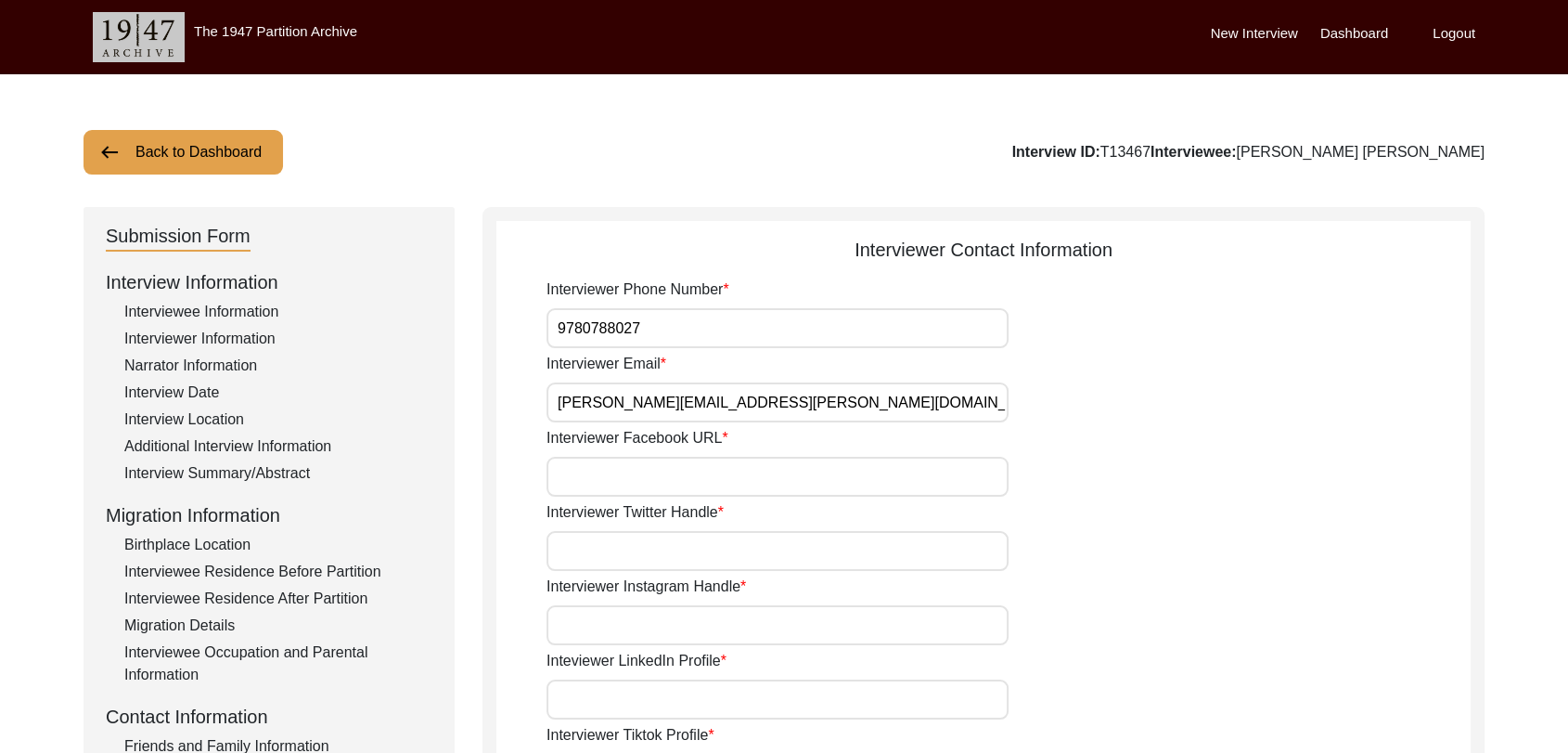
type input "NA"
click at [646, 536] on input "Interviewer Twitter Handle" at bounding box center [777, 551] width 462 height 40
type input "NA"
click at [639, 631] on input "Interviewer Instagram Handle" at bounding box center [777, 626] width 462 height 40
type input "NA"
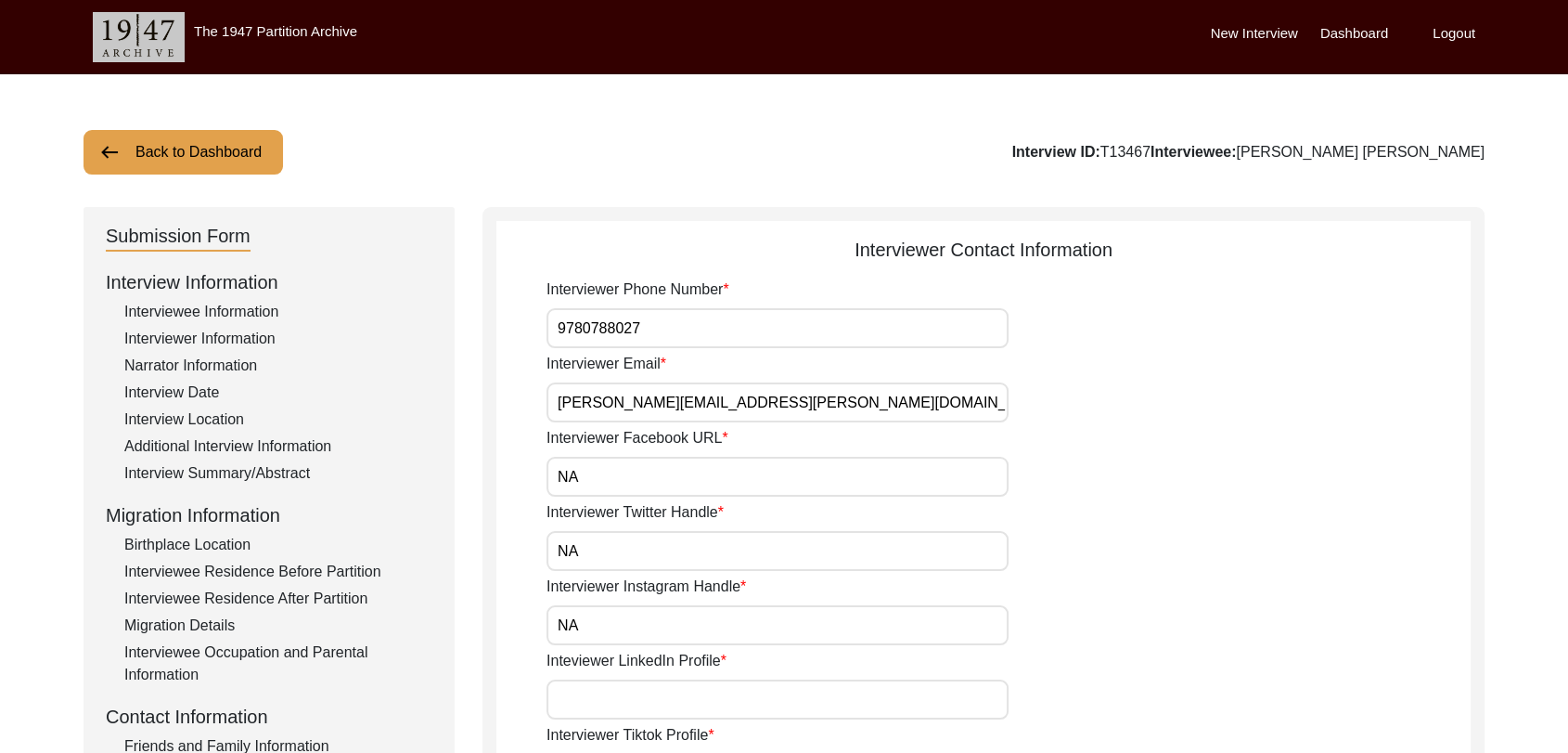
click at [609, 684] on input "Inteviewer LinkedIn Profile" at bounding box center [777, 700] width 462 height 40
type input "NA"
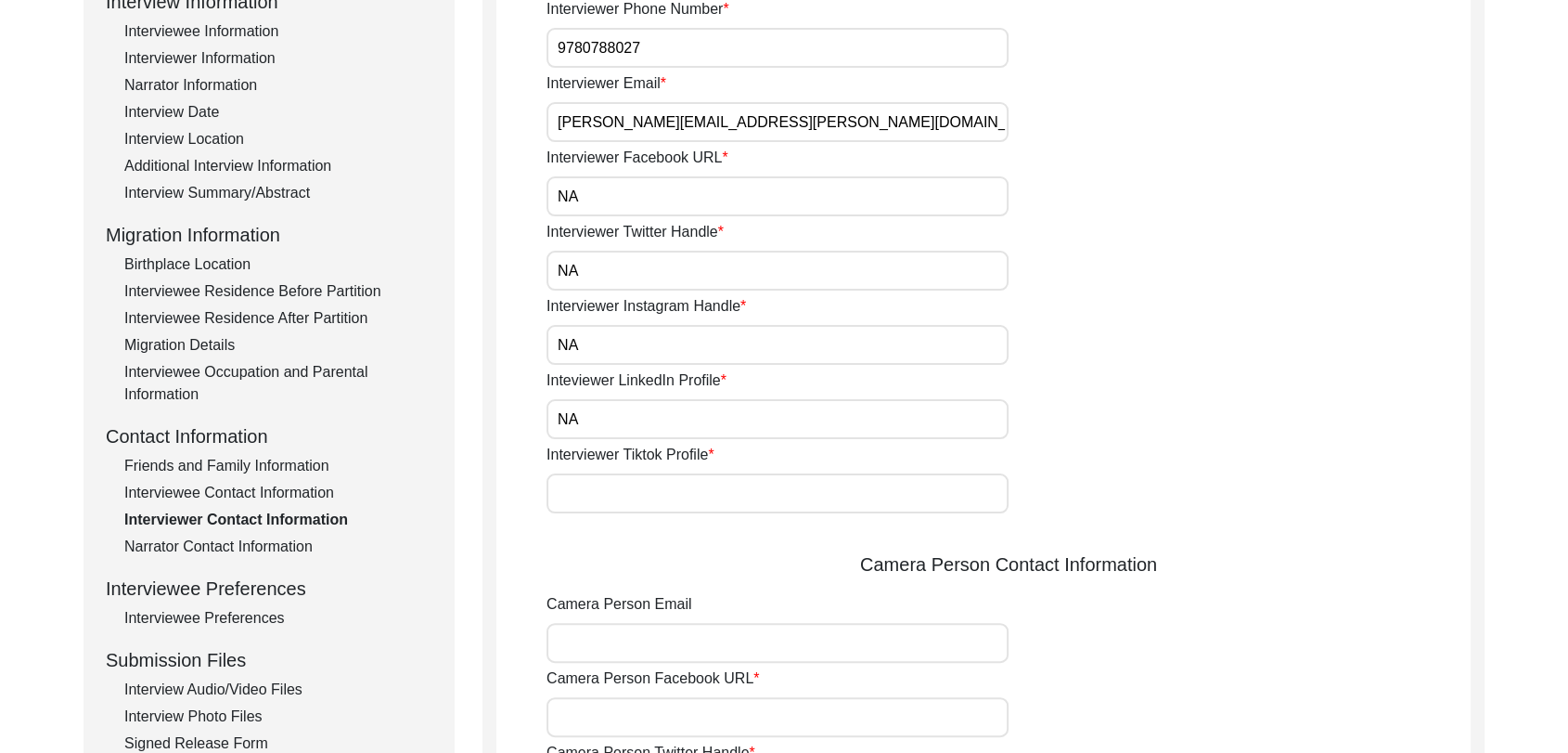
scroll to position [290, 0]
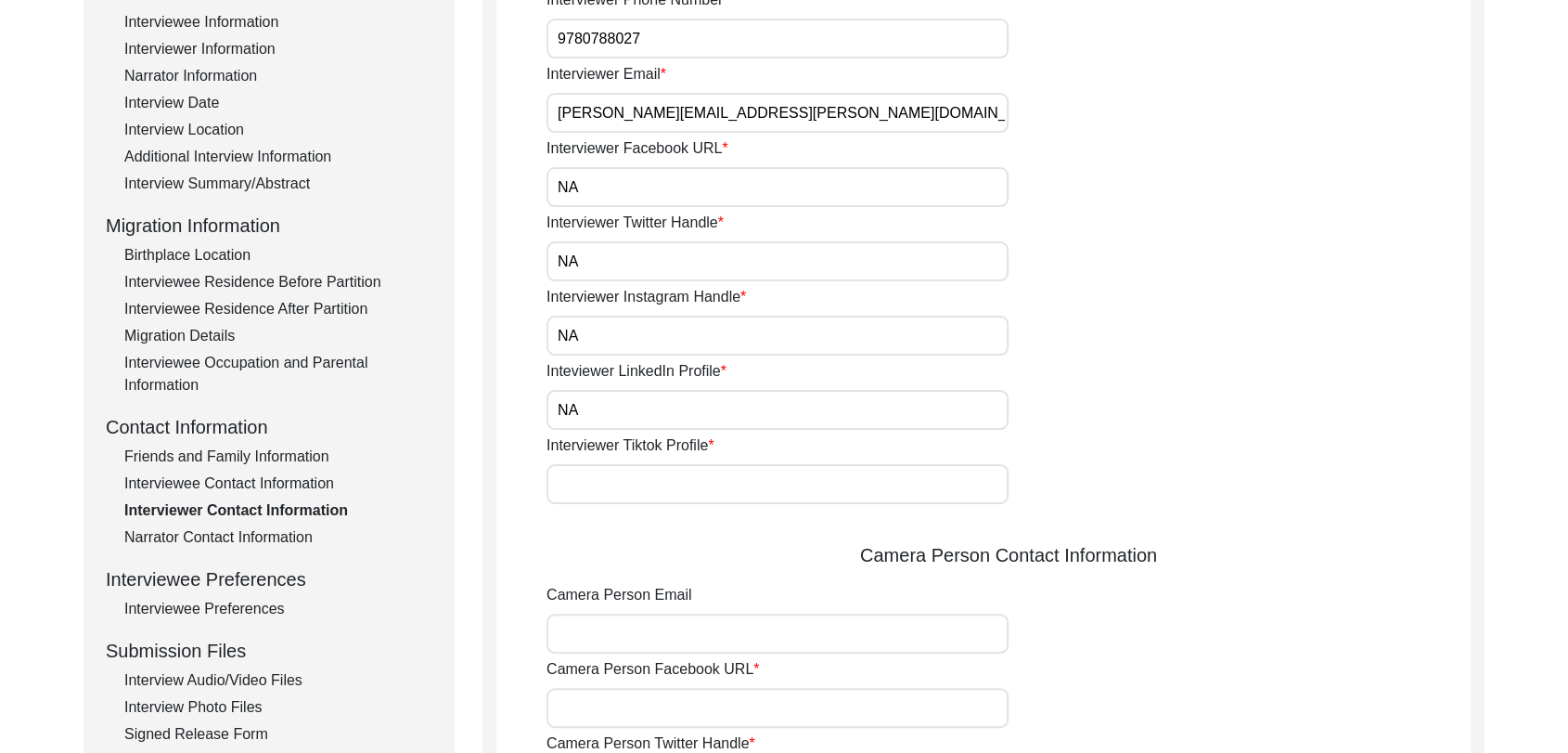
click at [589, 489] on input "Interviewer Tiktok Profile" at bounding box center [777, 484] width 462 height 40
type input "NA"
click at [641, 624] on input "Camera Person Email" at bounding box center [777, 634] width 462 height 40
type input "[PERSON_NAME][EMAIL_ADDRESS][PERSON_NAME][DOMAIN_NAME]"
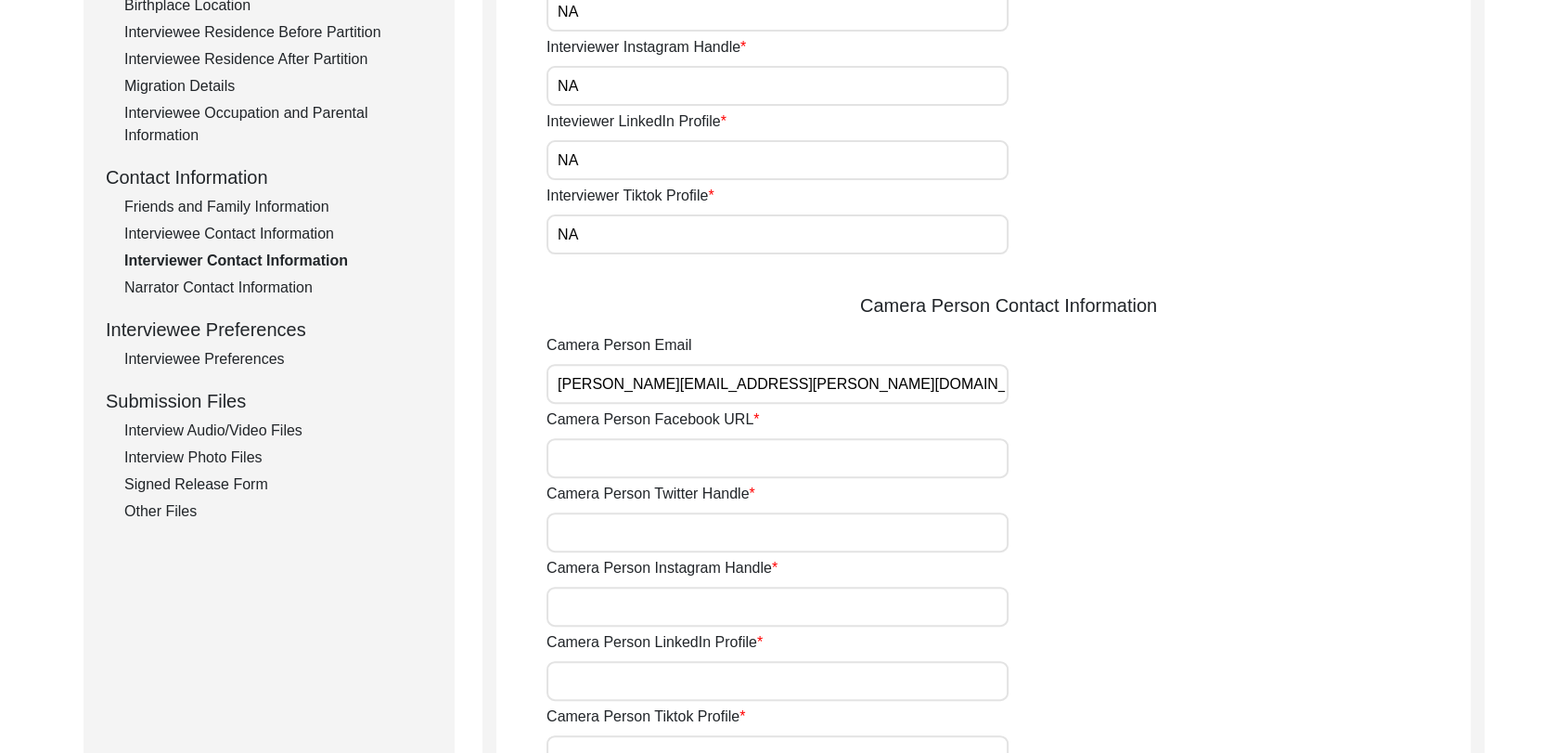
scroll to position [541, 0]
click at [603, 471] on input "Camera Person Facebook URL" at bounding box center [777, 456] width 462 height 40
type input "NA"
click at [616, 519] on input "Camera Person Twitter Handle" at bounding box center [777, 531] width 462 height 40
type input "NA"
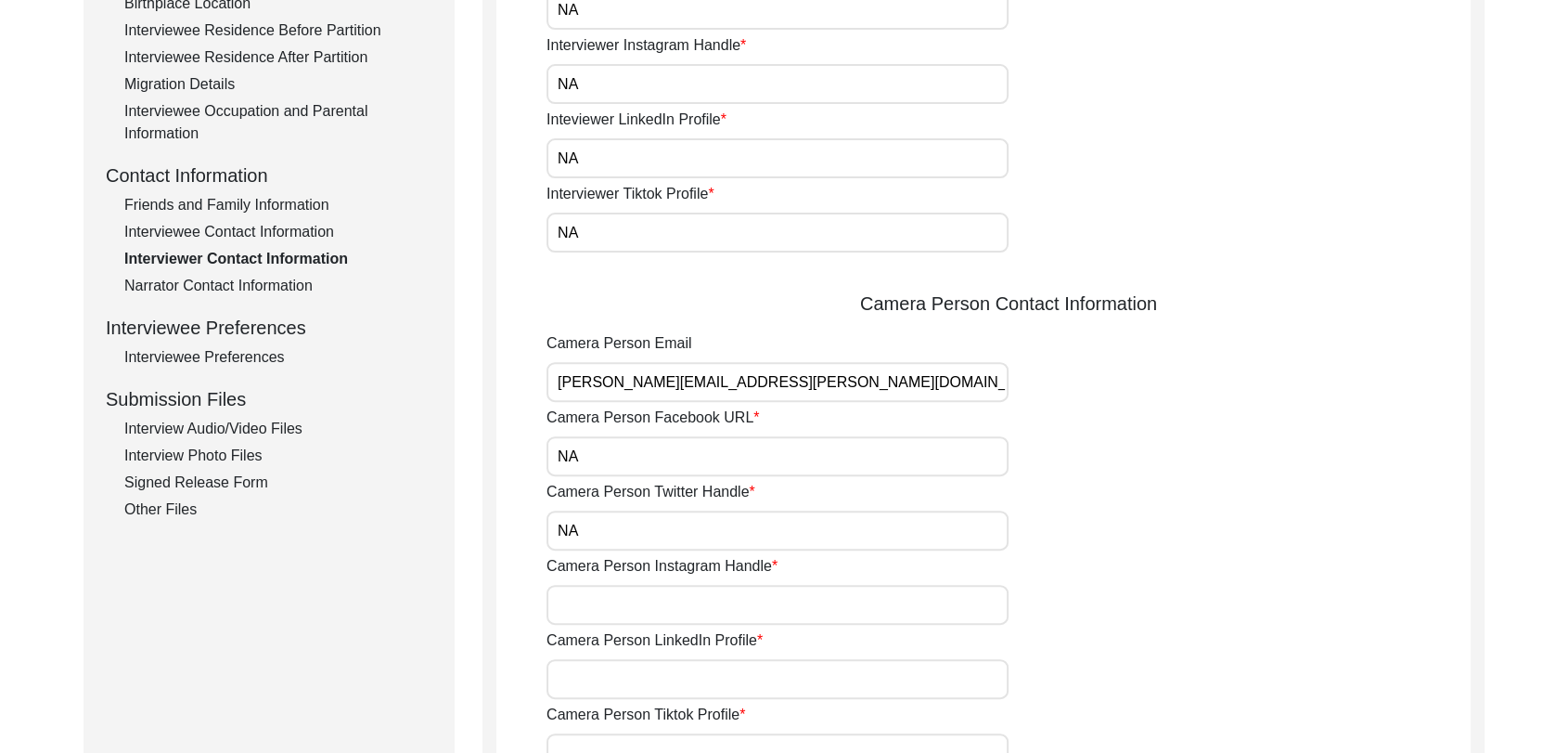
drag, startPoint x: 537, startPoint y: 615, endPoint x: 575, endPoint y: 607, distance: 38.8
click at [575, 607] on app-interviewer-contact-information "Interviewer Contact Information Interviewer Phone Number [PHONE_NUMBER] Intervi…" at bounding box center [983, 331] width 974 height 1273
click at [575, 607] on input "Camera Person Instagram Handle" at bounding box center [777, 605] width 462 height 40
type input "NA"
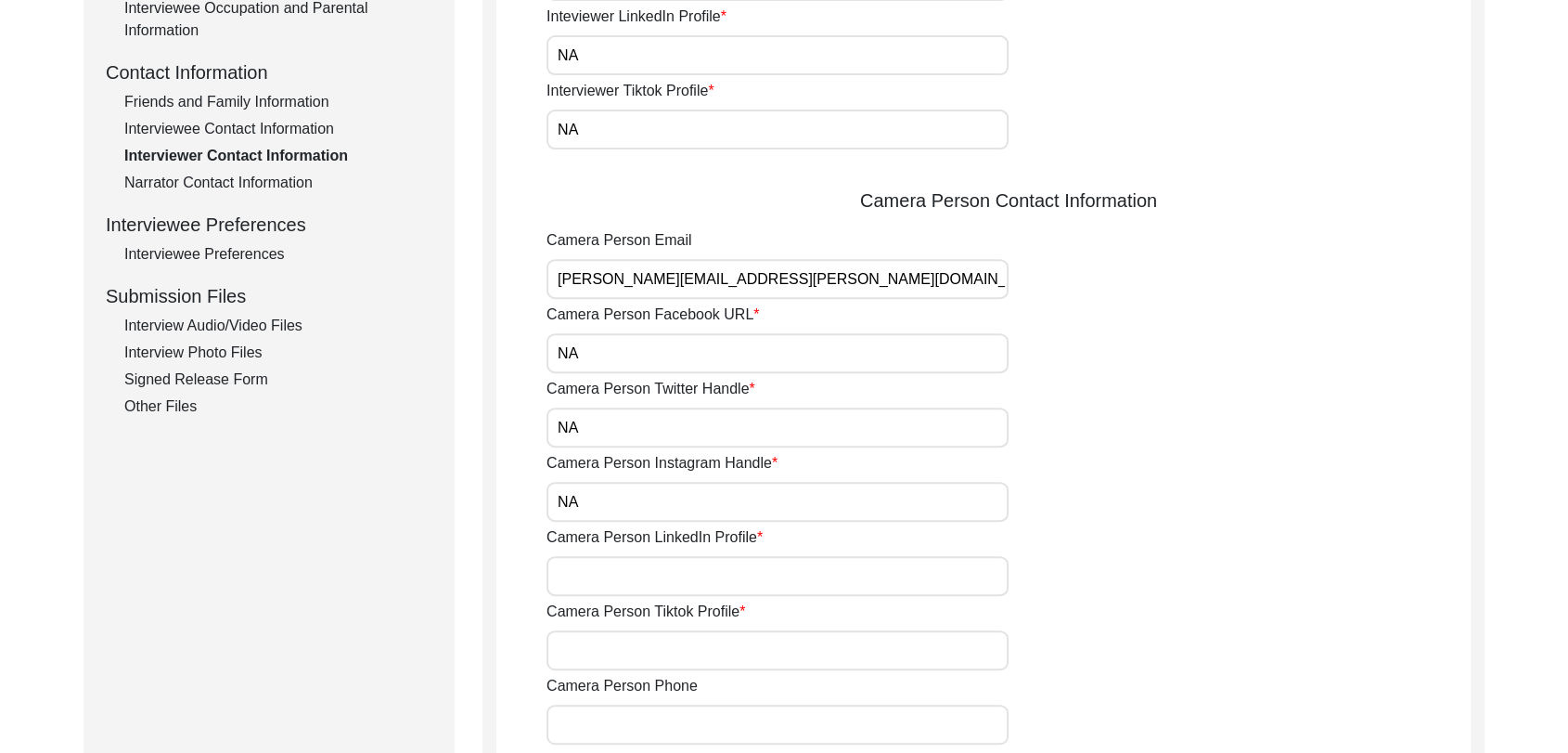
scroll to position [647, 0]
click at [586, 575] on input "Camera Person LinkedIn Profile" at bounding box center [777, 574] width 462 height 40
type input "NA"
click at [602, 647] on input "Camera Person Tiktok Profile" at bounding box center [777, 648] width 462 height 40
type input "NA"
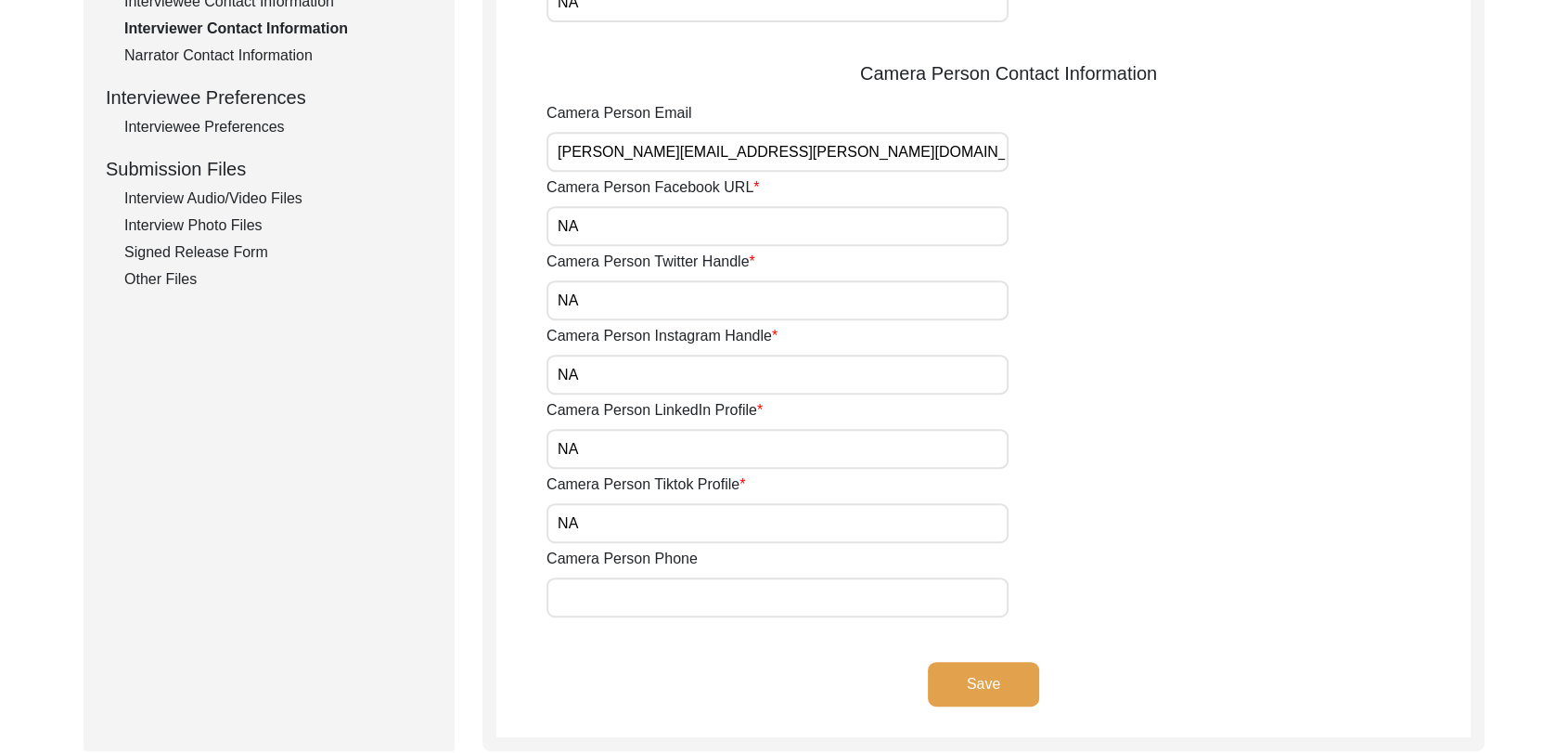
scroll to position [773, 0]
click at [588, 597] on input "Camera Person Phone" at bounding box center [777, 596] width 462 height 40
type input "9780788027"
click at [986, 687] on button "Save" at bounding box center [984, 683] width 111 height 45
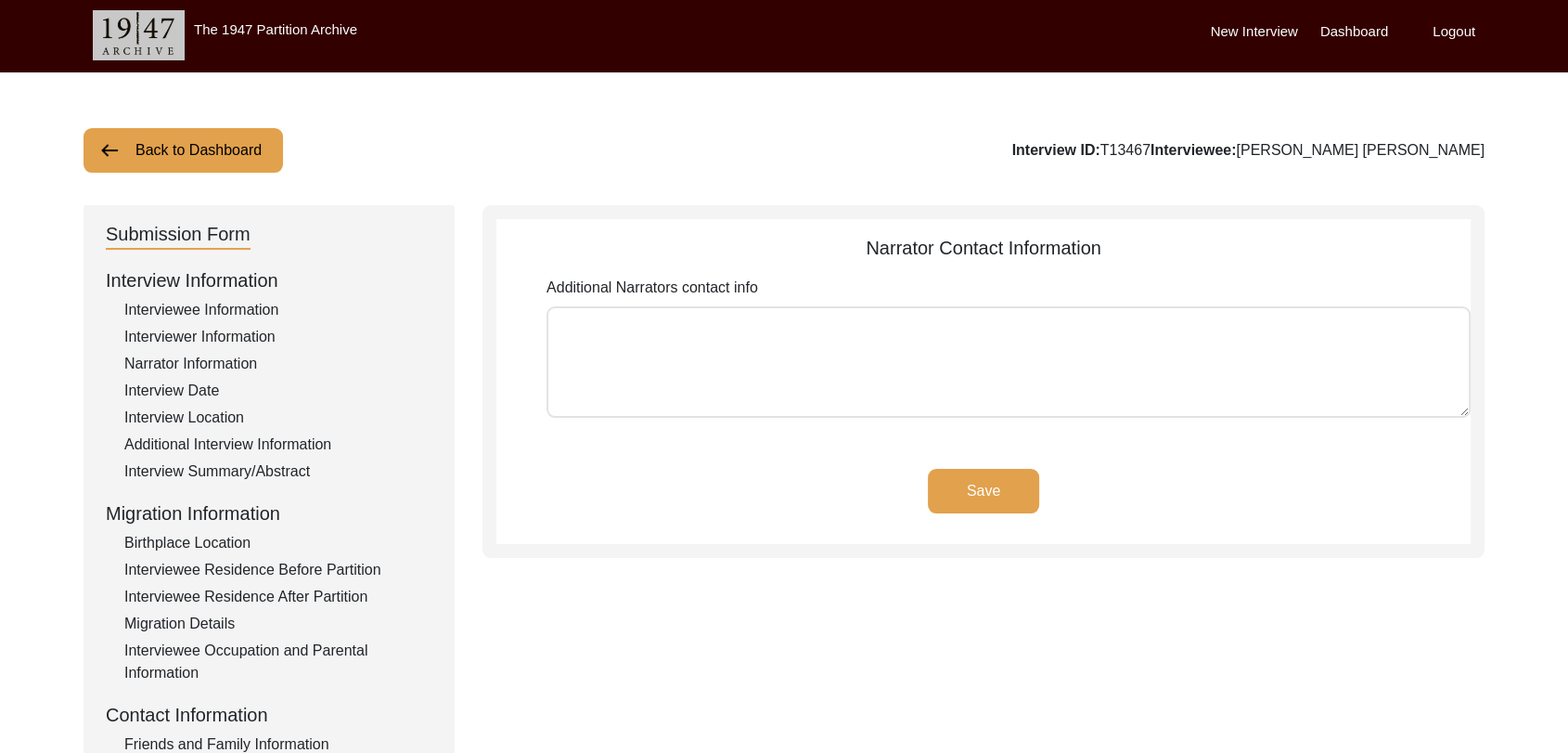
scroll to position [0, 0]
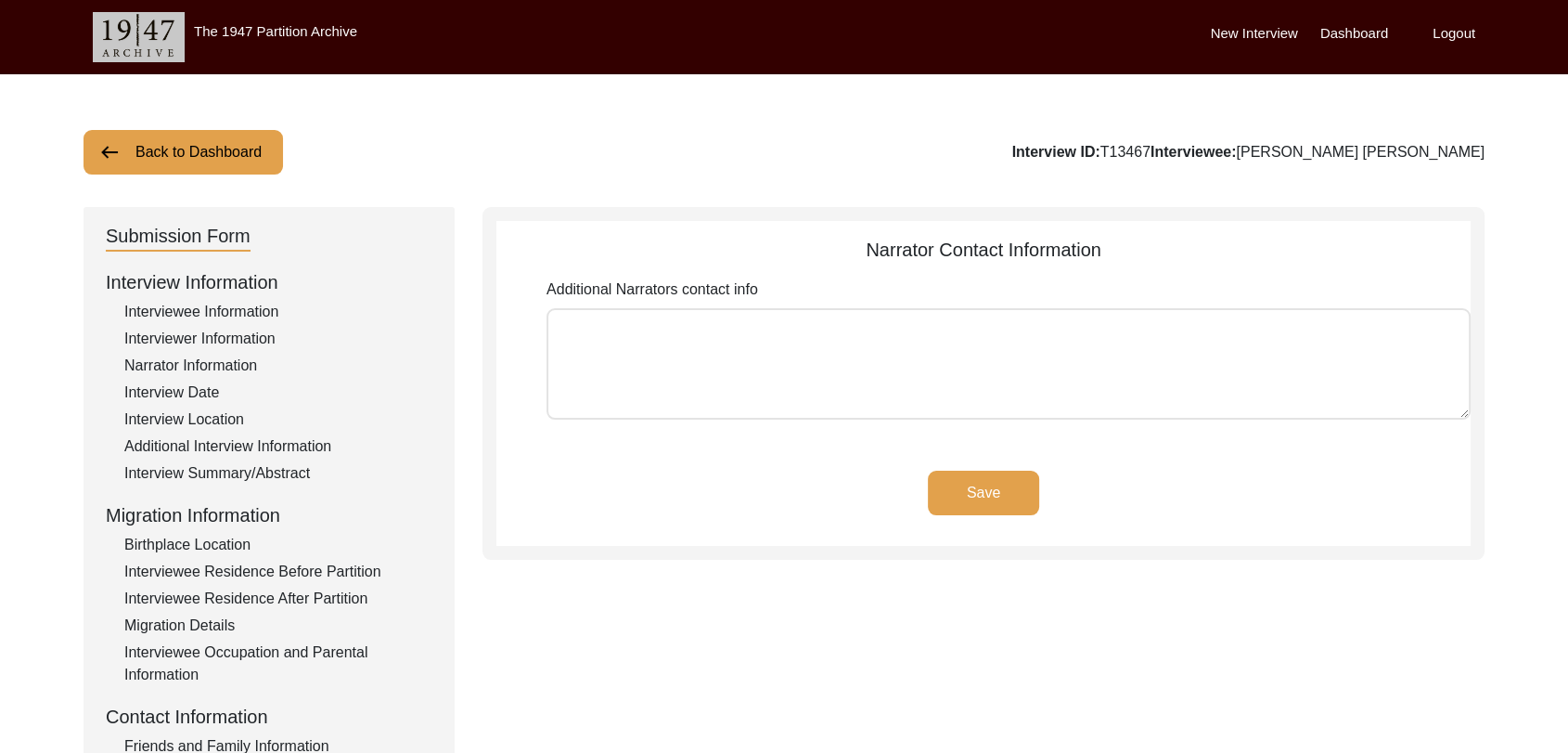
click at [1014, 504] on button "Save" at bounding box center [984, 492] width 111 height 45
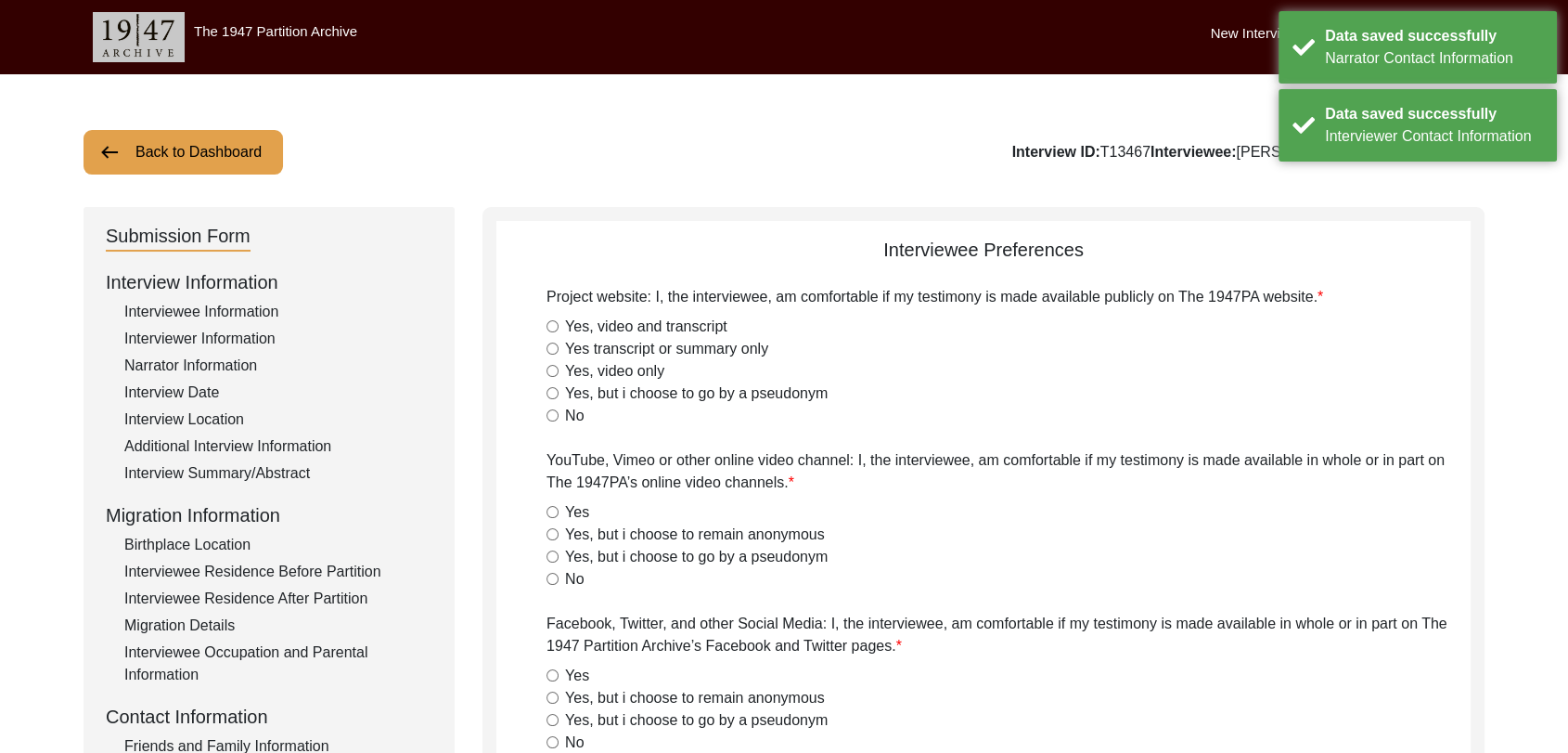
click at [559, 327] on div "Yes, video and transcript" at bounding box center [1008, 326] width 925 height 22
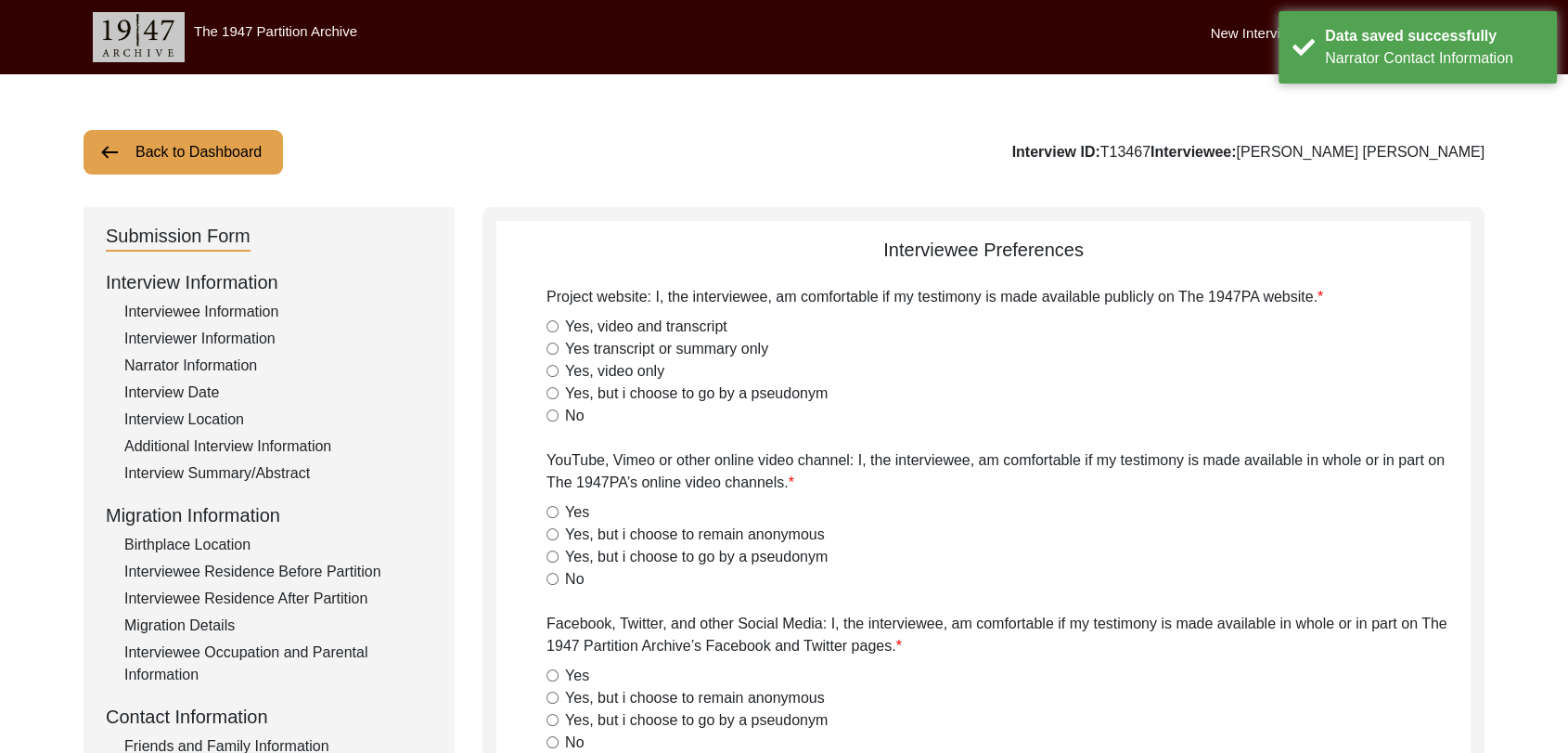
click at [549, 321] on input "Yes, video and transcript" at bounding box center [552, 326] width 12 height 12
radio input "true"
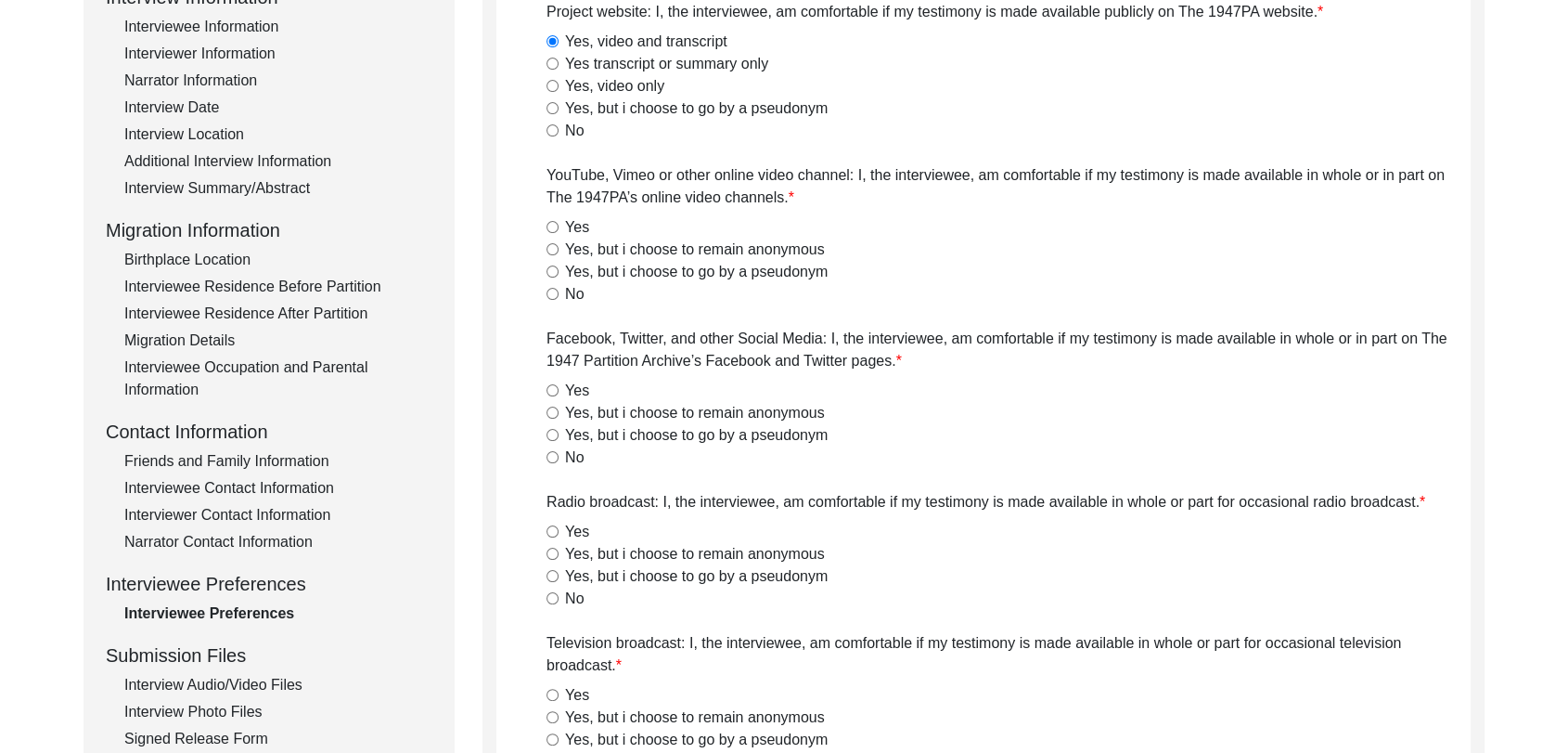
scroll to position [284, 0]
click at [556, 225] on input "Yes" at bounding box center [552, 227] width 12 height 12
radio input "true"
click at [555, 392] on input "Yes" at bounding box center [552, 391] width 12 height 12
radio input "true"
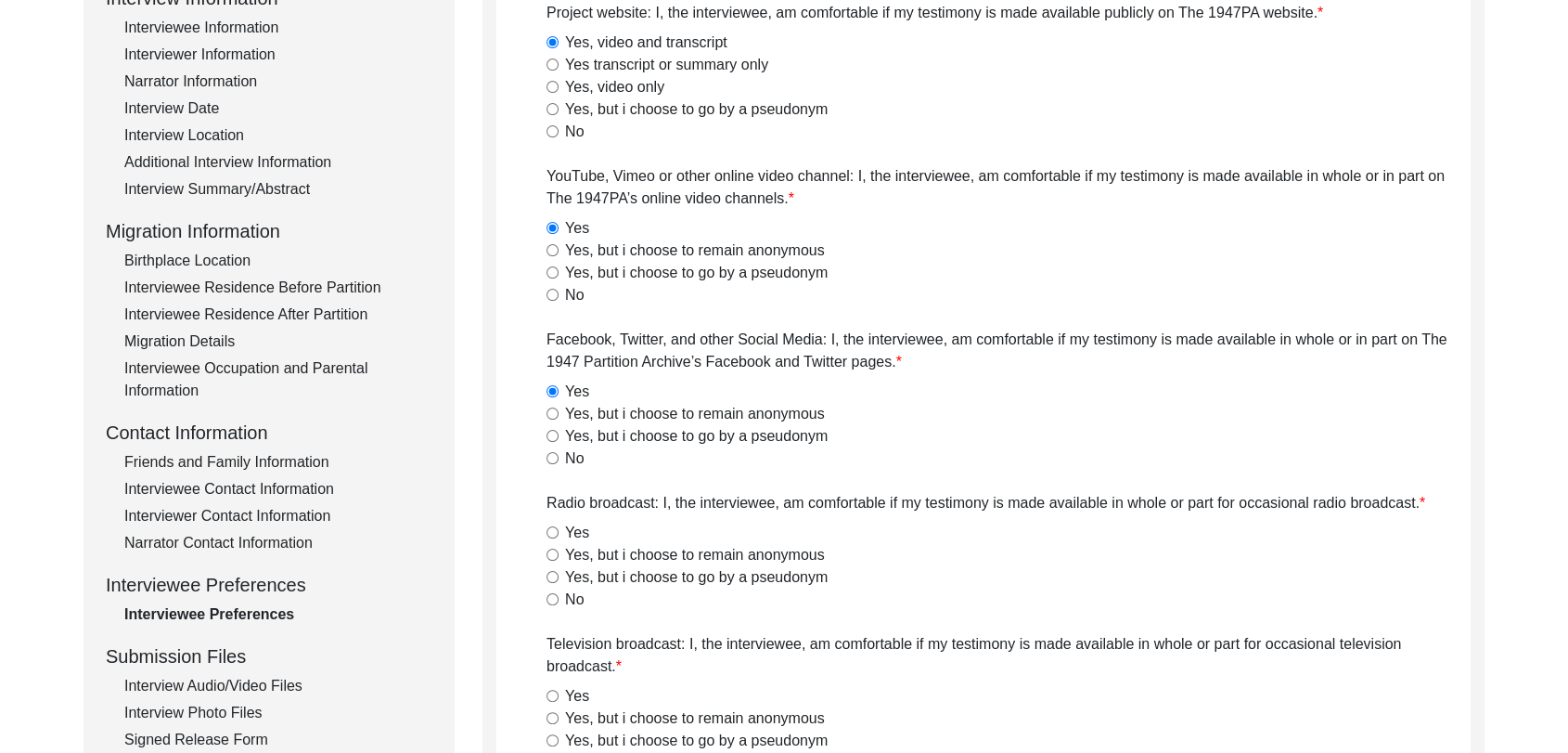
click at [549, 536] on input "Yes" at bounding box center [552, 532] width 12 height 12
radio input "true"
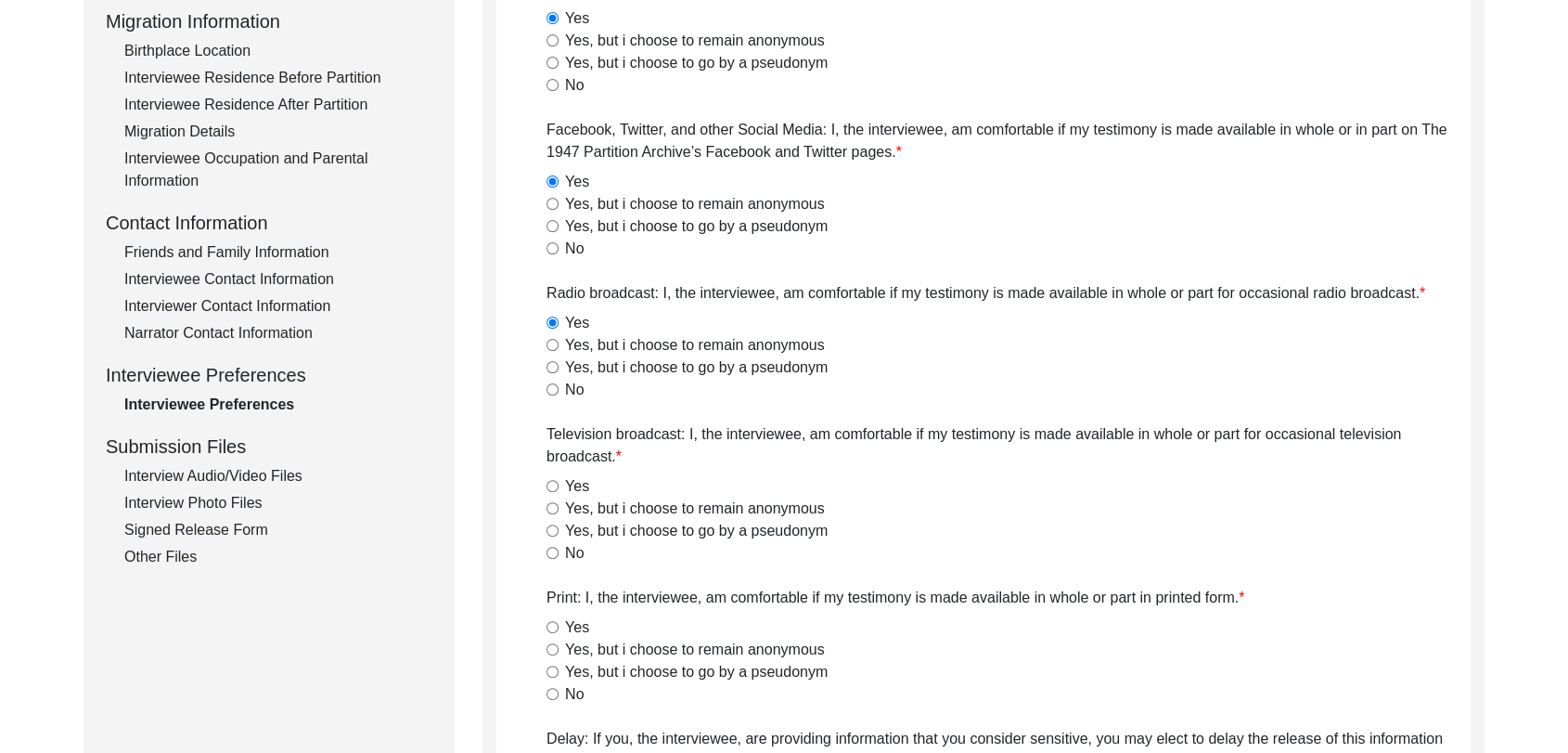
scroll to position [508, 0]
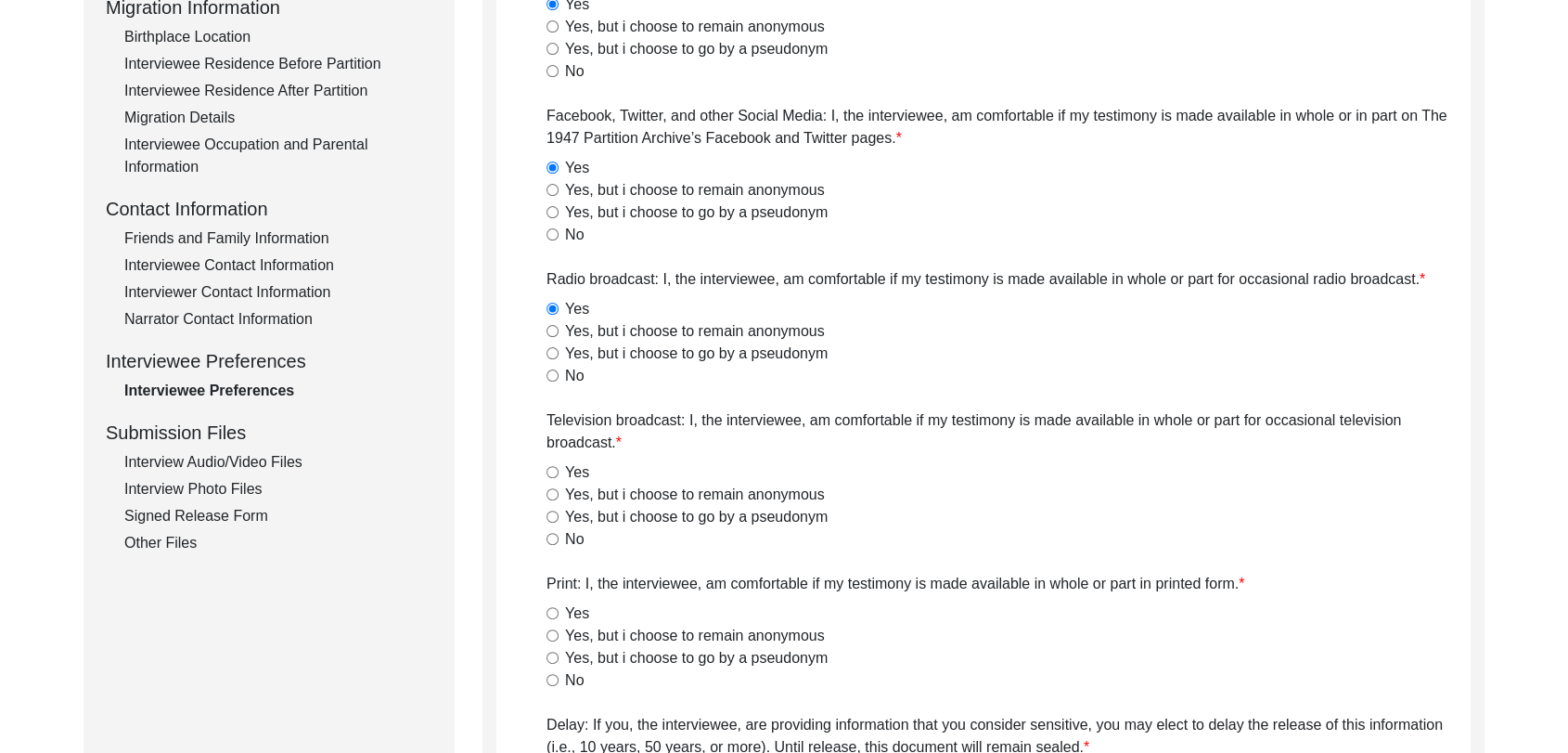
click at [553, 472] on input "Yes" at bounding box center [552, 472] width 12 height 12
radio input "true"
click at [546, 614] on input "Yes" at bounding box center [552, 613] width 12 height 12
radio input "true"
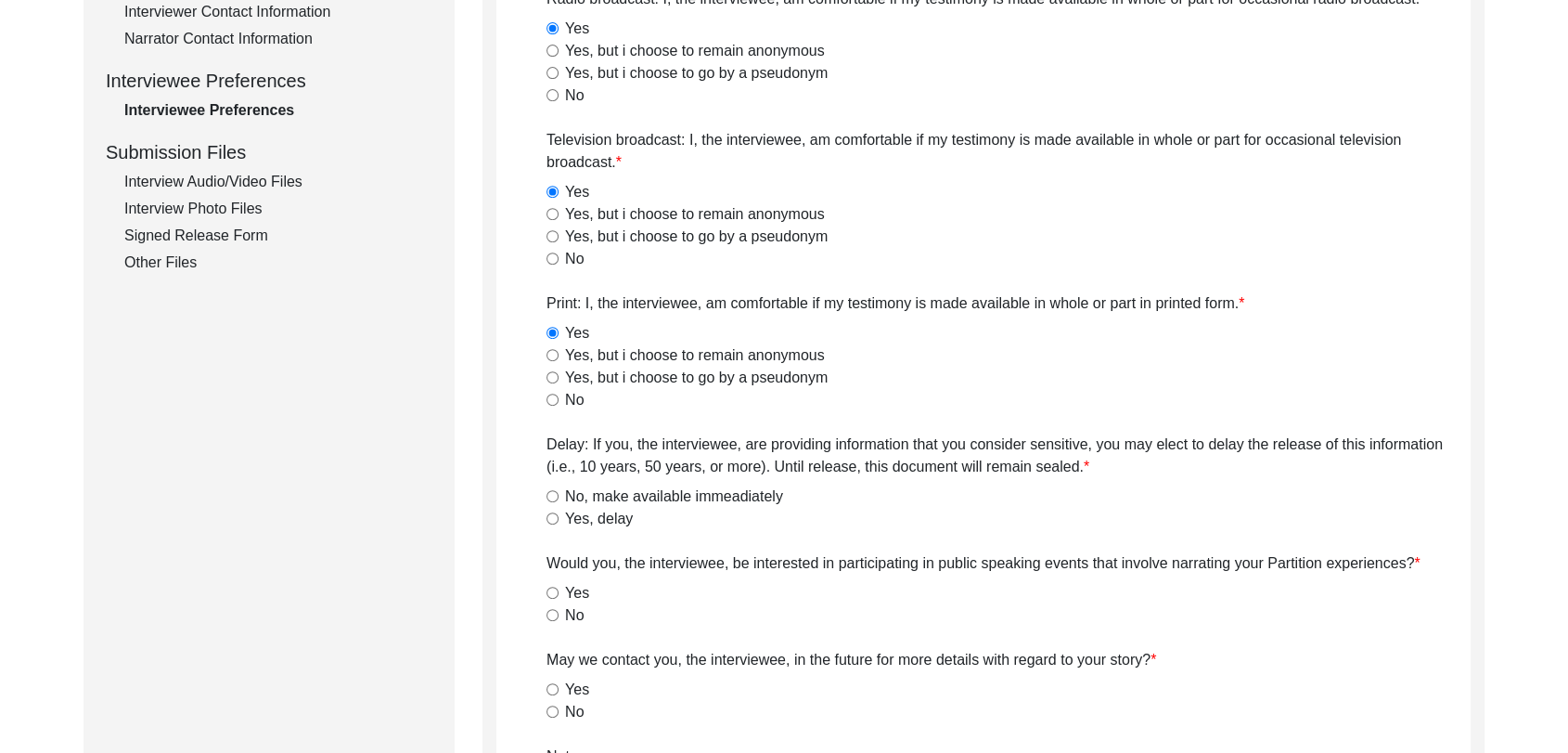
scroll to position [797, 0]
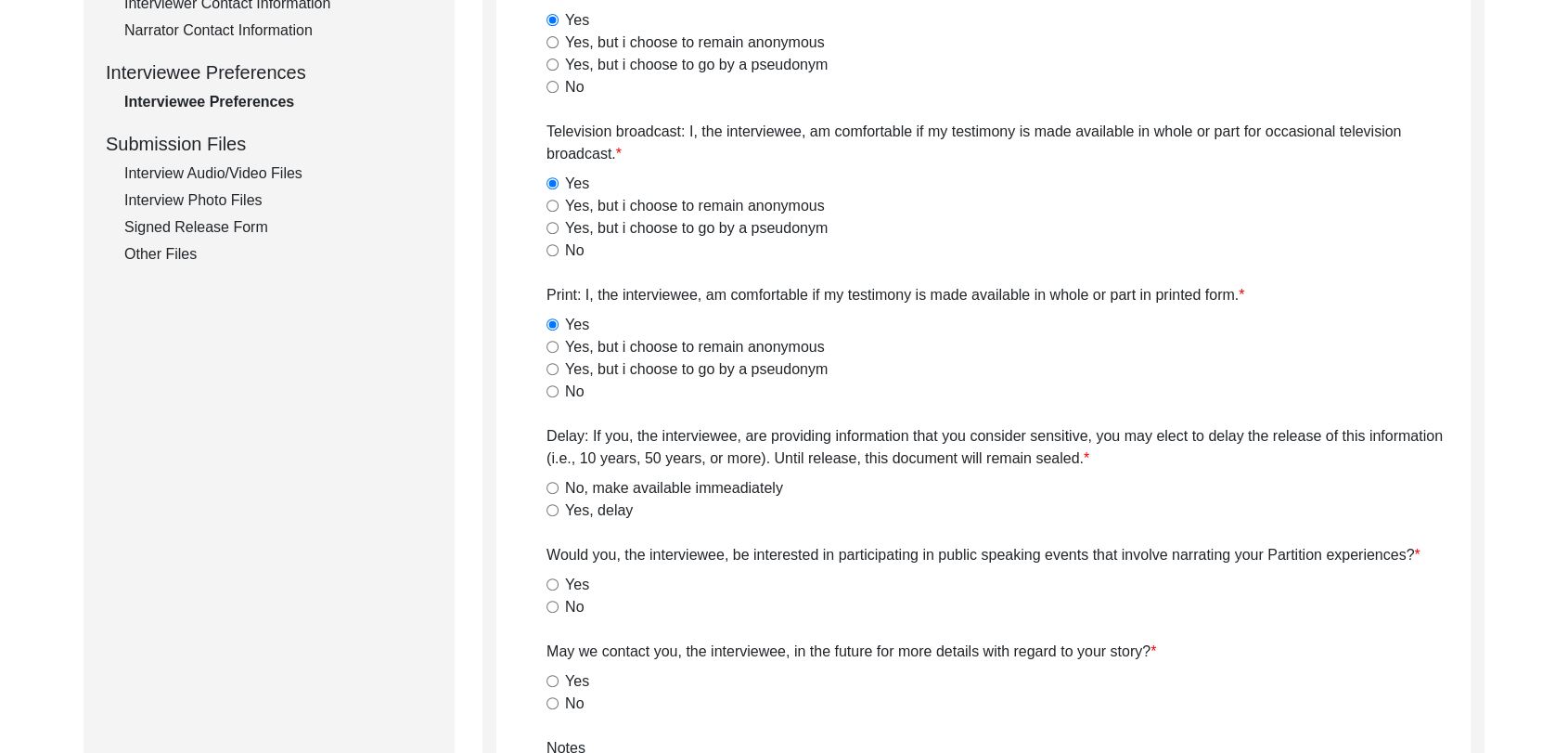
click at [554, 587] on input "Yes" at bounding box center [552, 584] width 12 height 12
radio input "true"
click at [549, 488] on input "No, make available immeadiately" at bounding box center [552, 488] width 12 height 12
radio input "true"
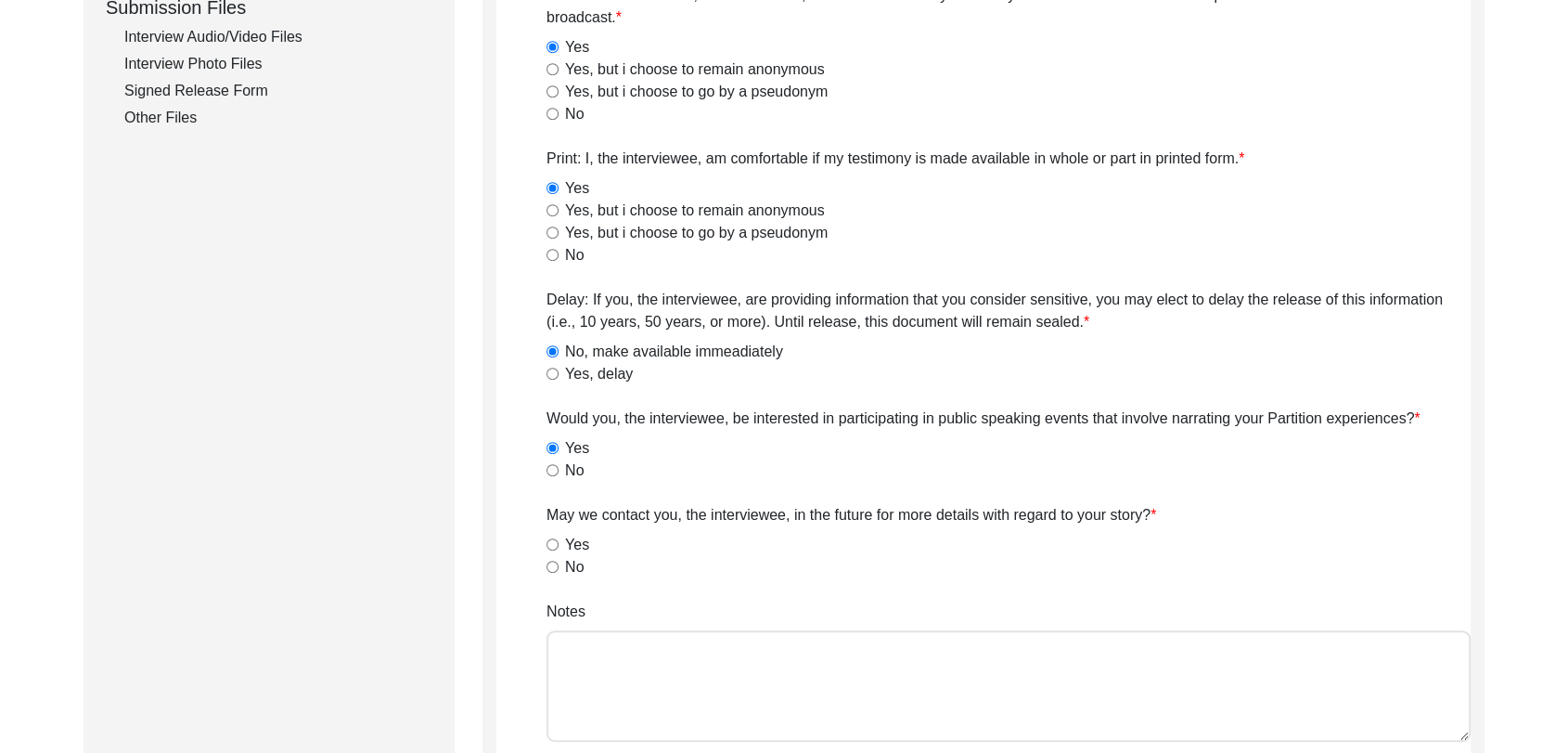
scroll to position [978, 0]
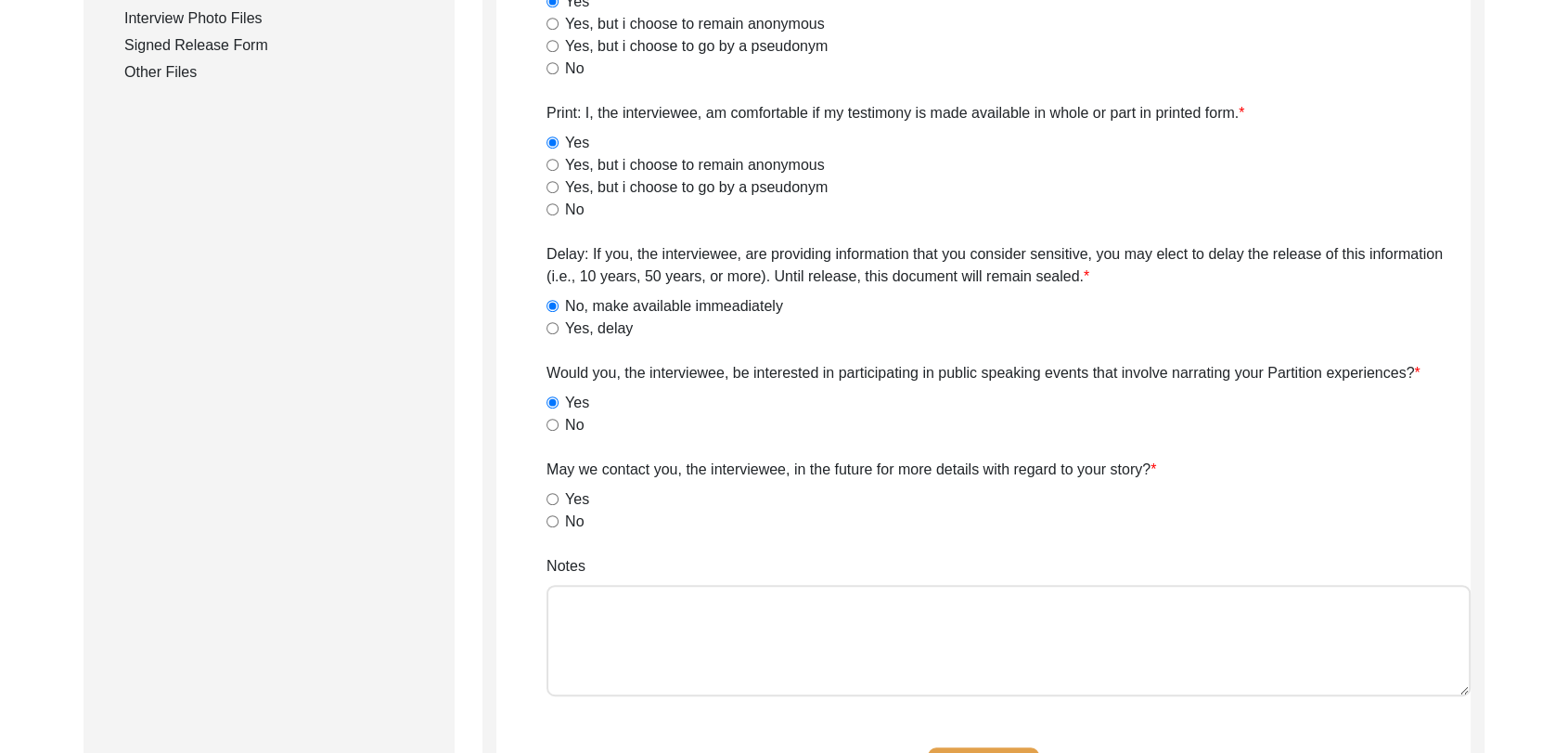
click at [550, 501] on input "Yes" at bounding box center [552, 499] width 12 height 12
radio input "true"
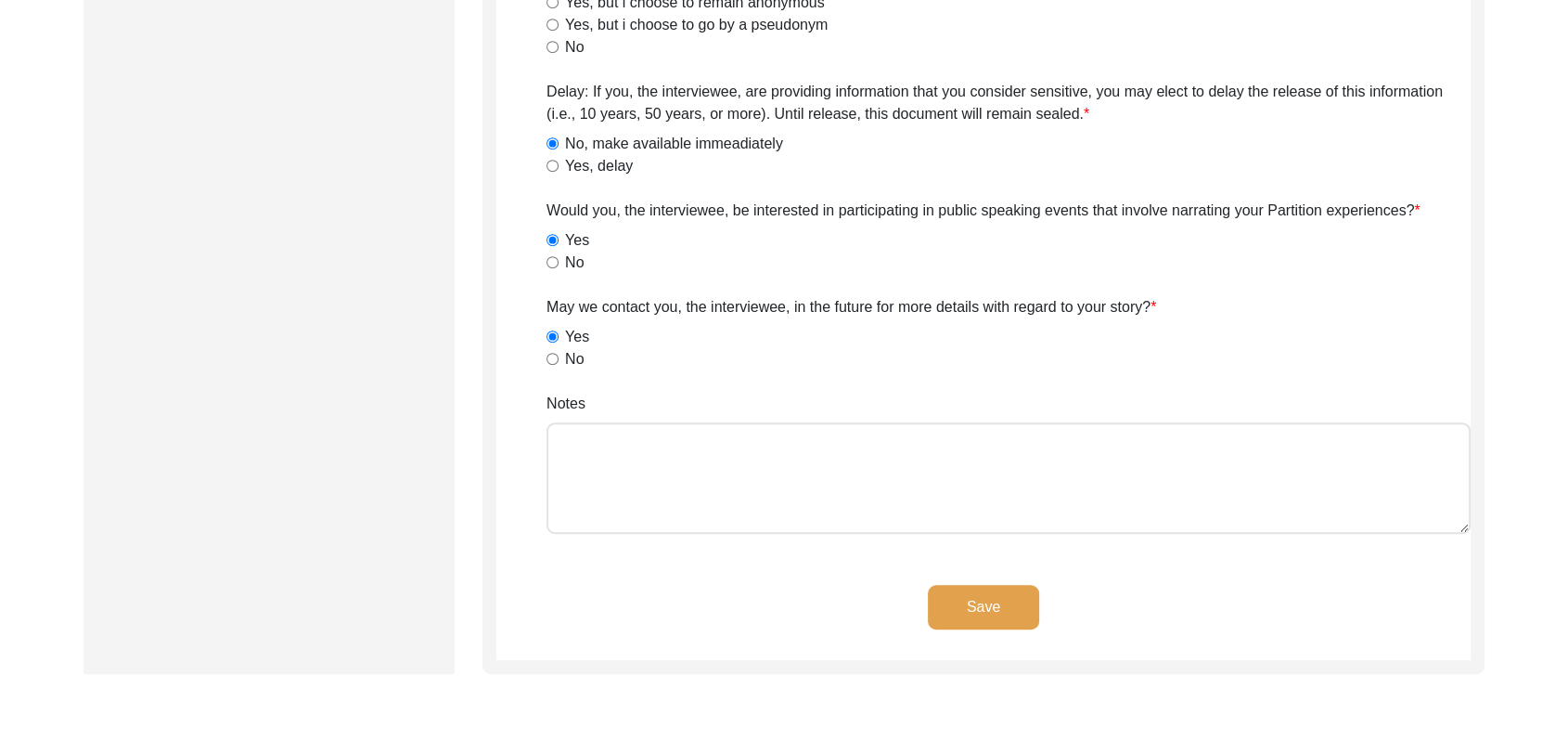
scroll to position [1151, 0]
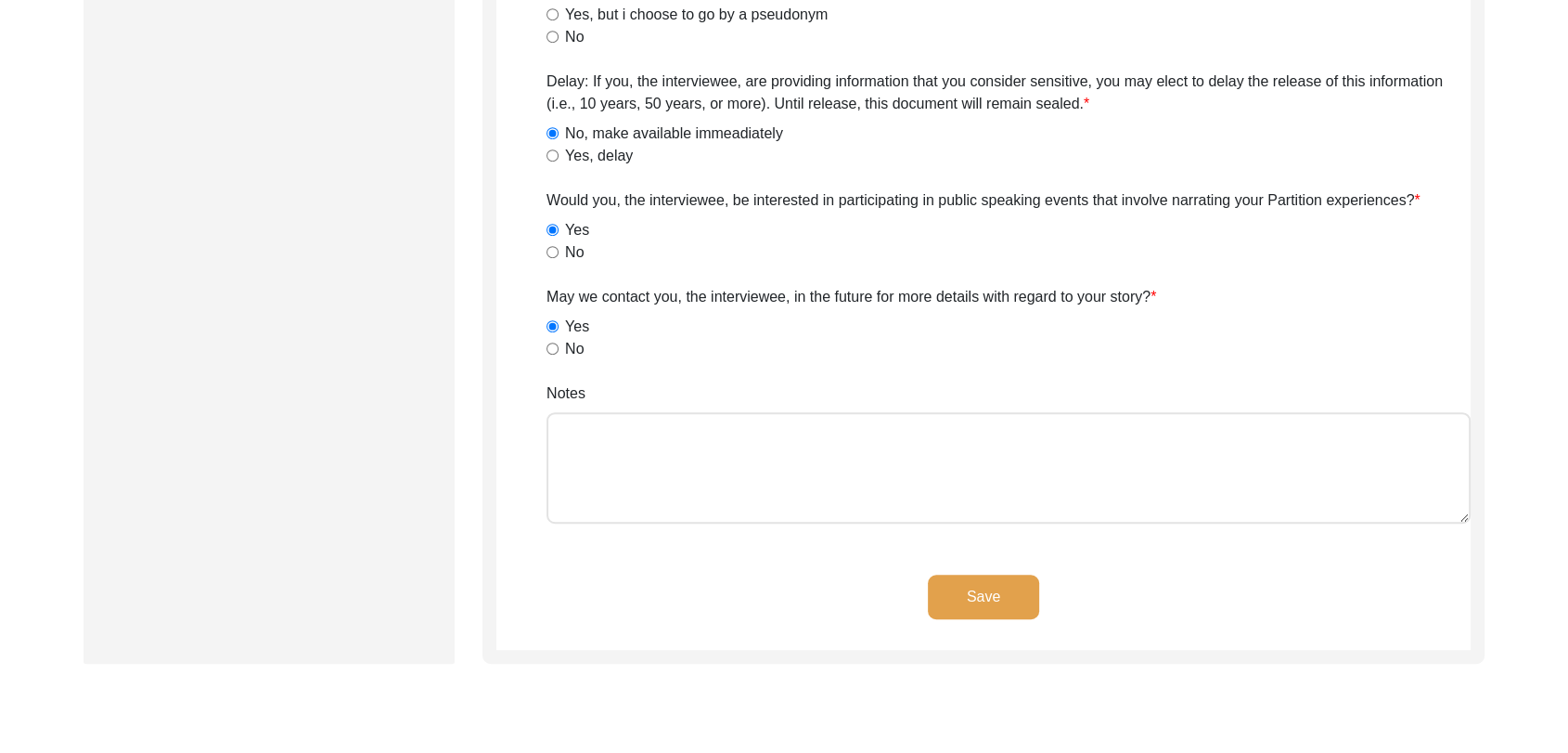
click at [1004, 589] on button "Save" at bounding box center [984, 597] width 111 height 45
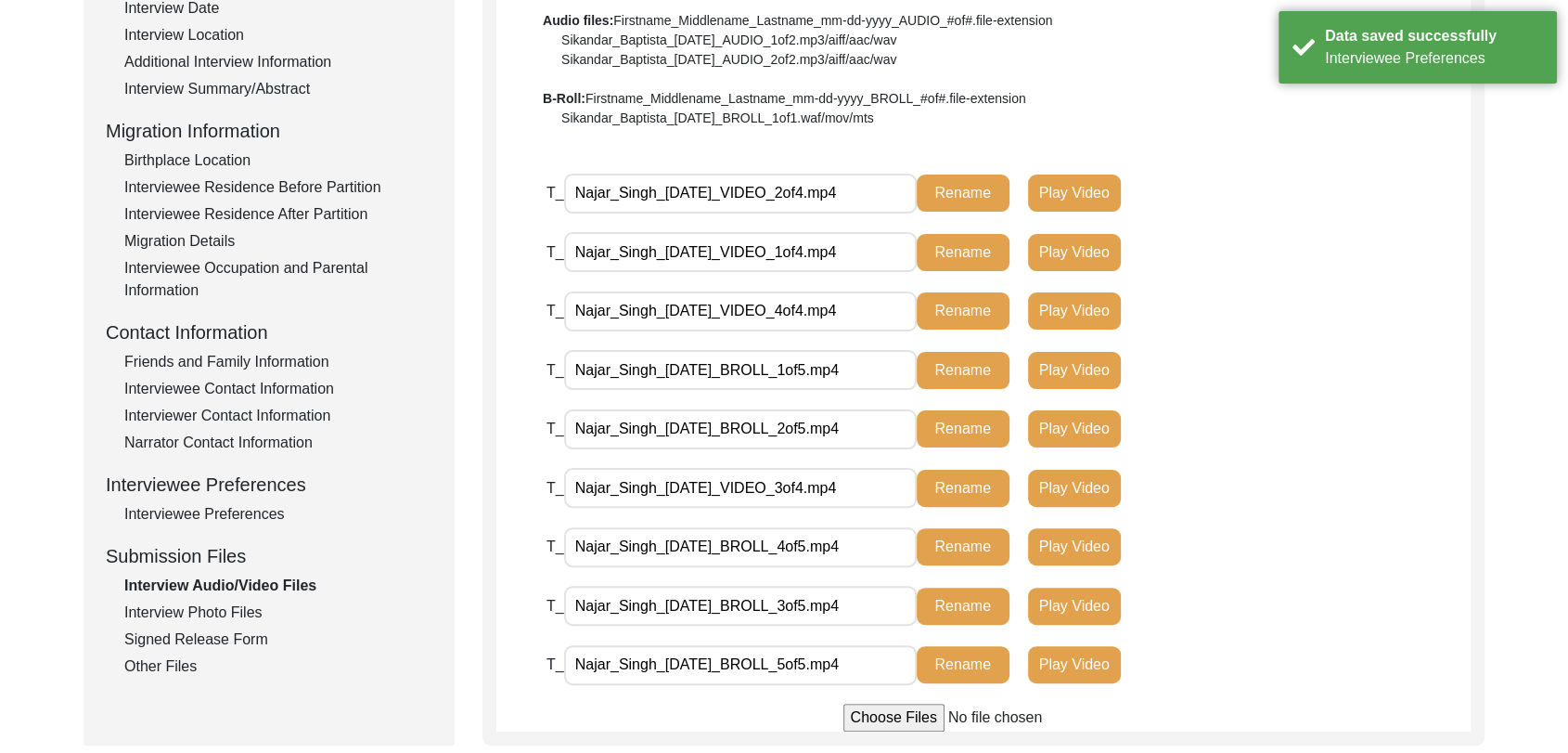
scroll to position [402, 0]
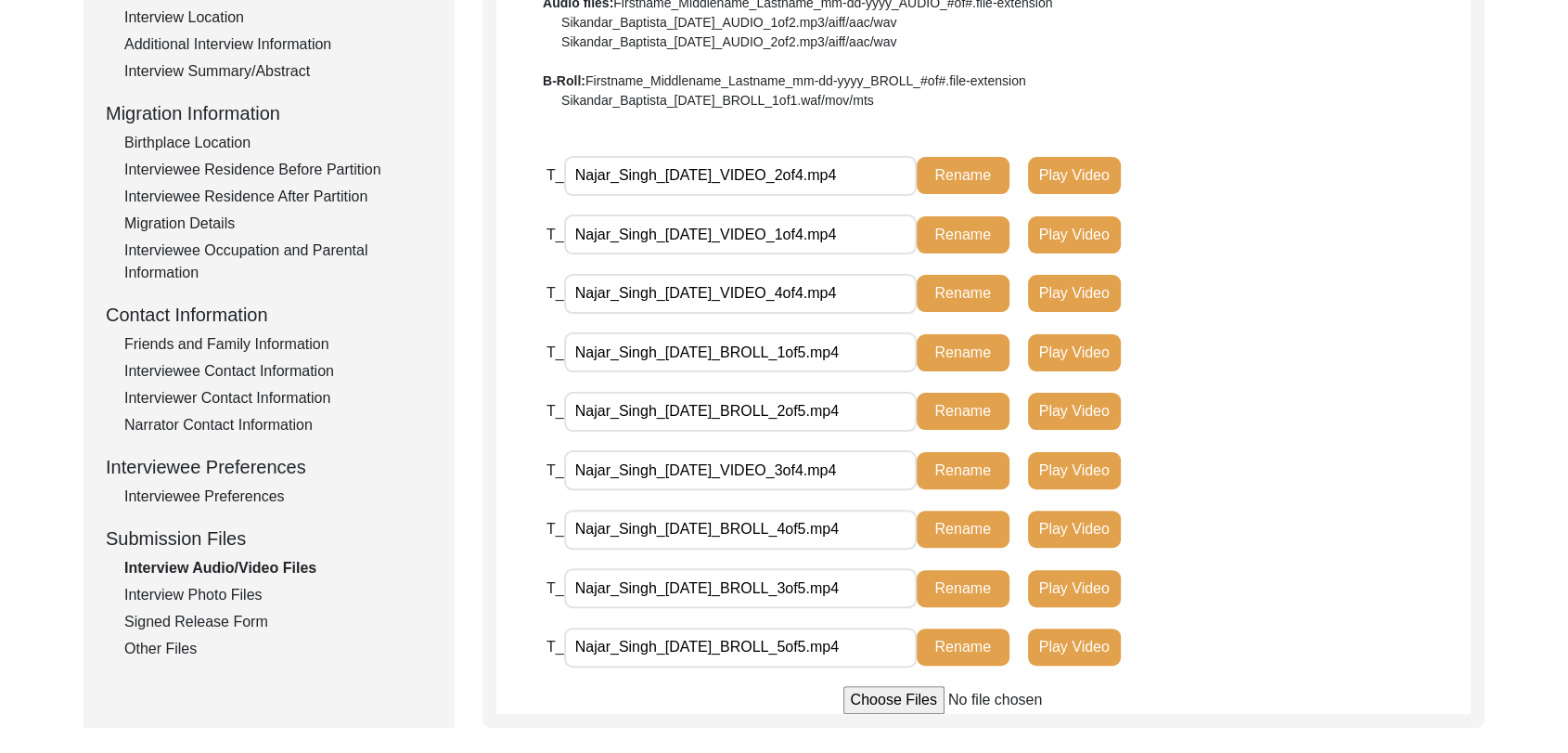
click at [230, 596] on div "Interview Photo Files" at bounding box center [278, 594] width 308 height 22
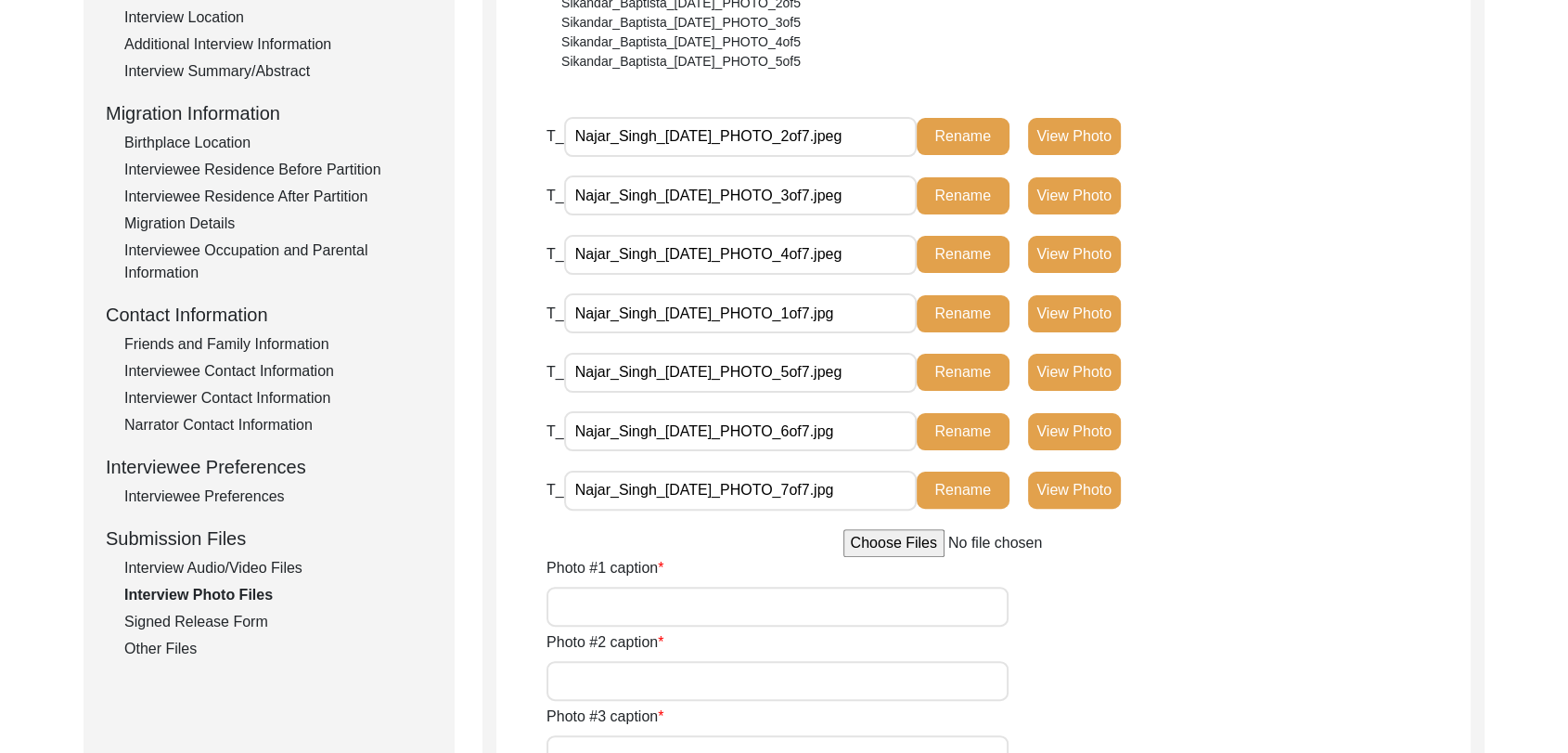
click at [1064, 310] on button "View Photo" at bounding box center [1075, 314] width 93 height 37
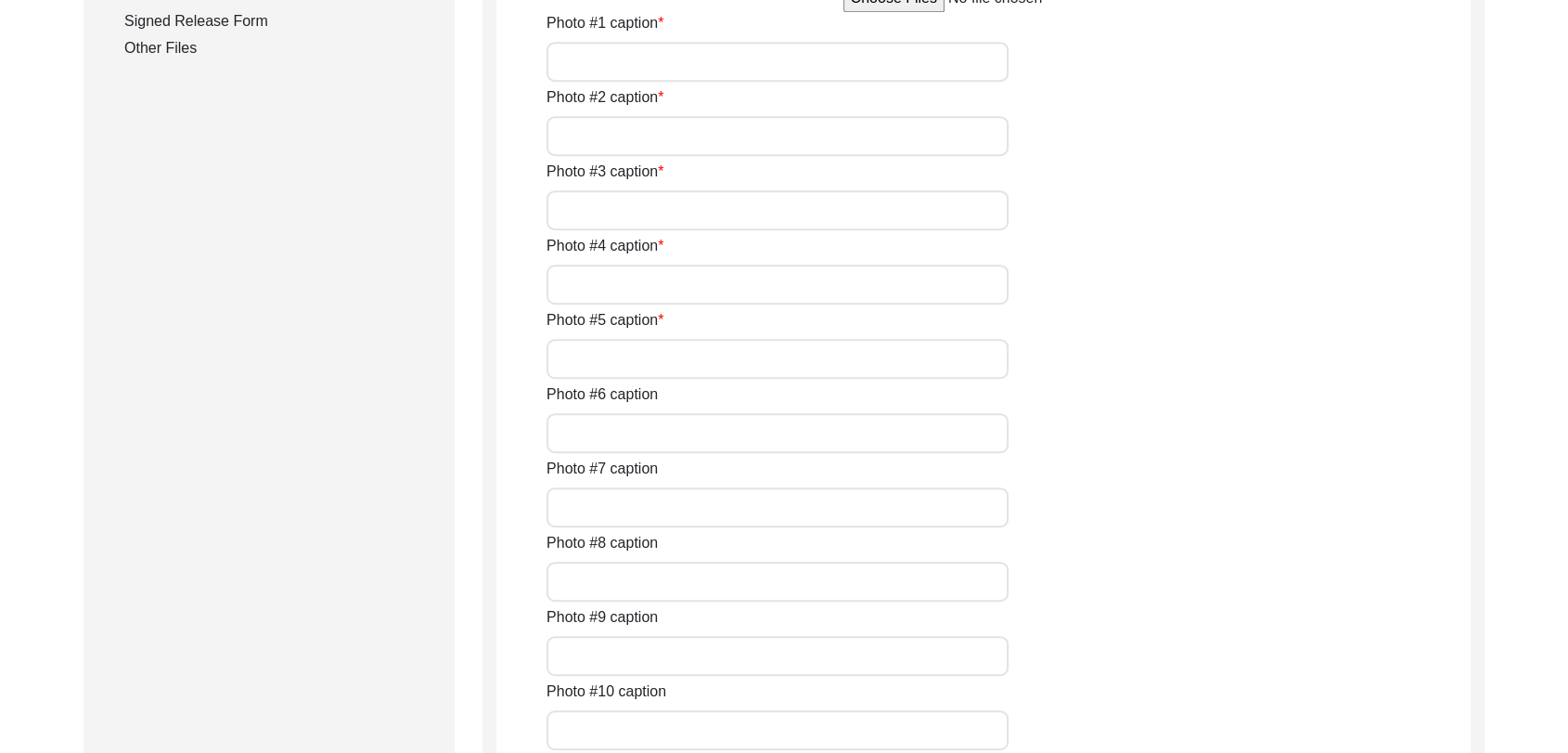
scroll to position [1005, 0]
click at [679, 80] on input "Photo #1 caption" at bounding box center [777, 60] width 462 height 40
type input "A close pic of Interviewee"
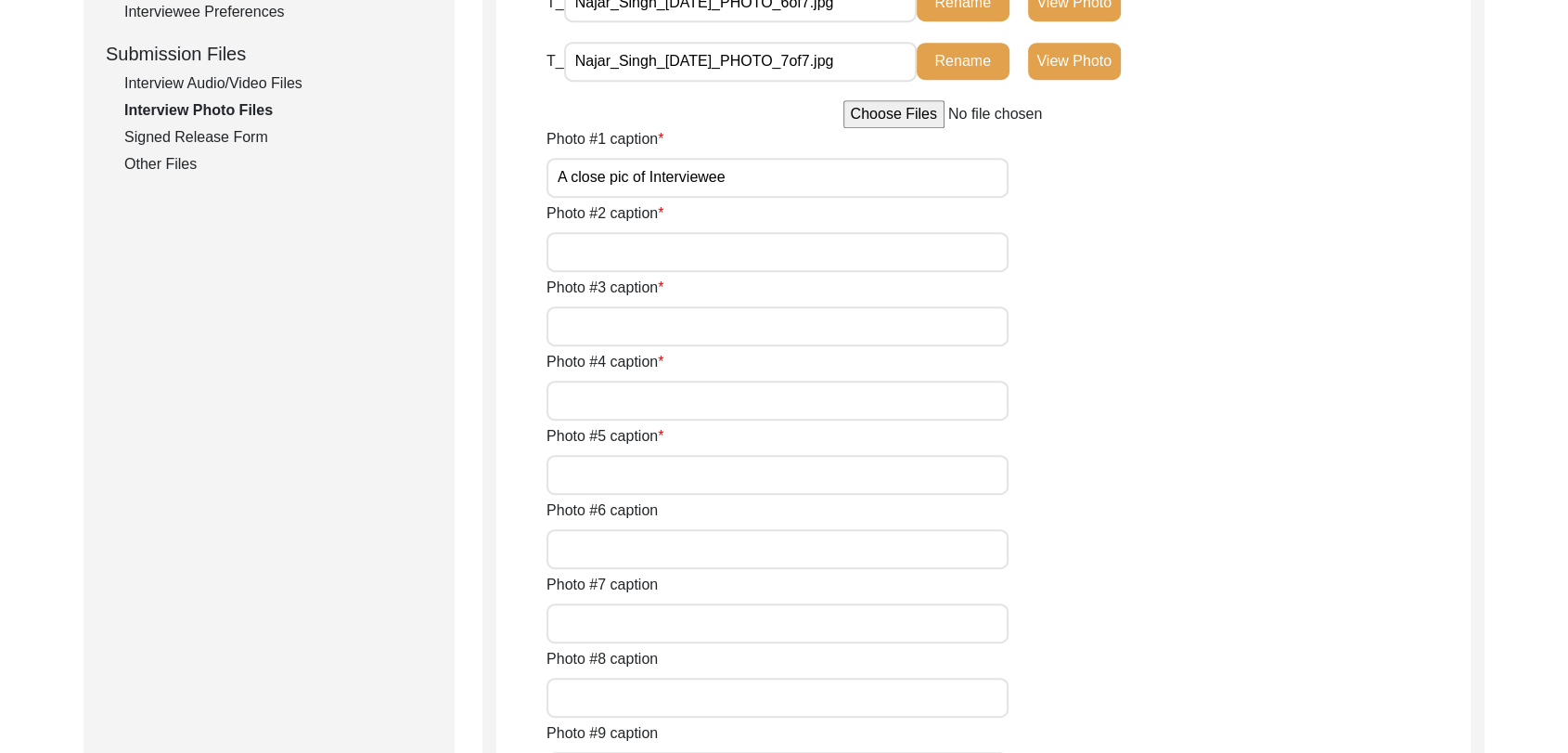
scroll to position [840, 0]
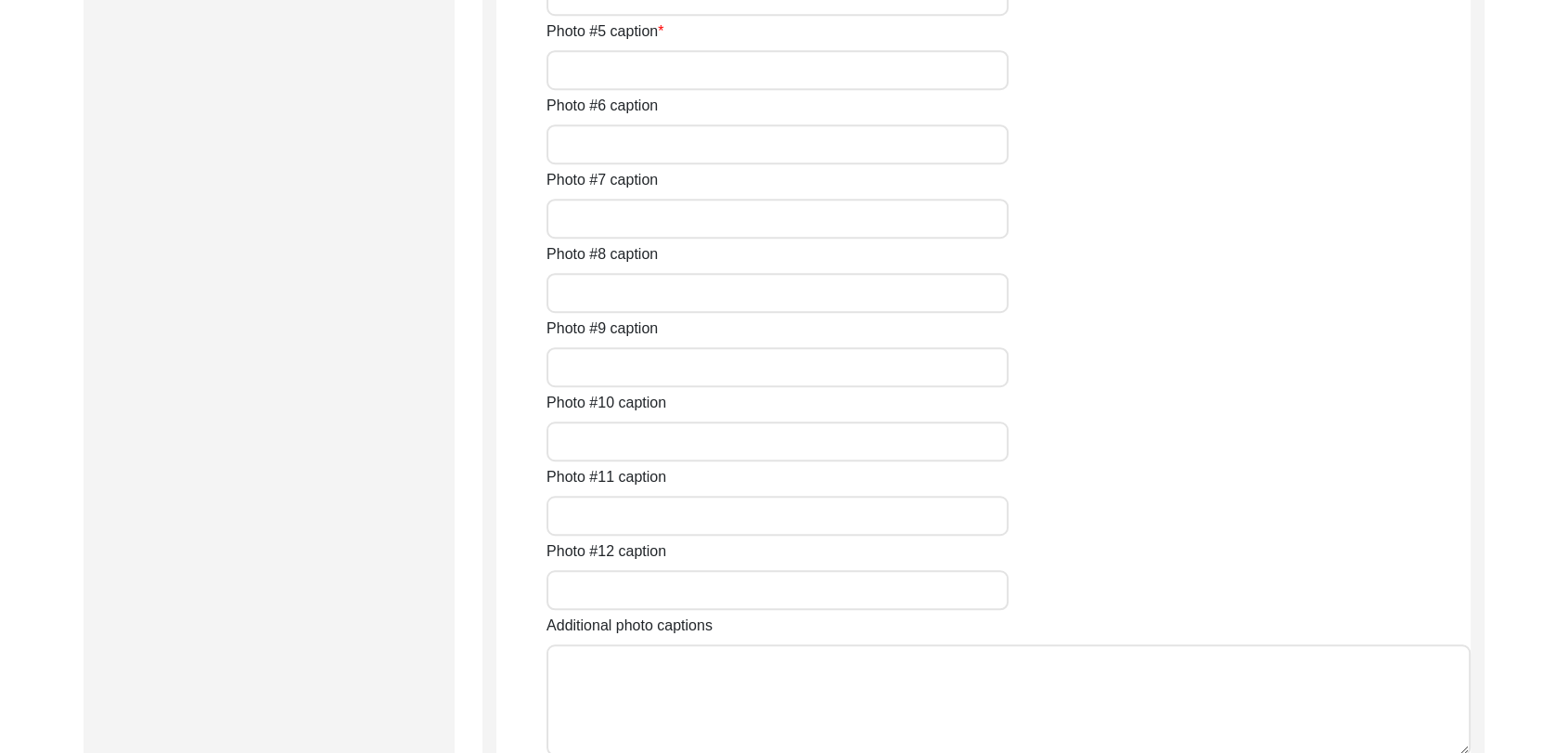
scroll to position [1303, 0]
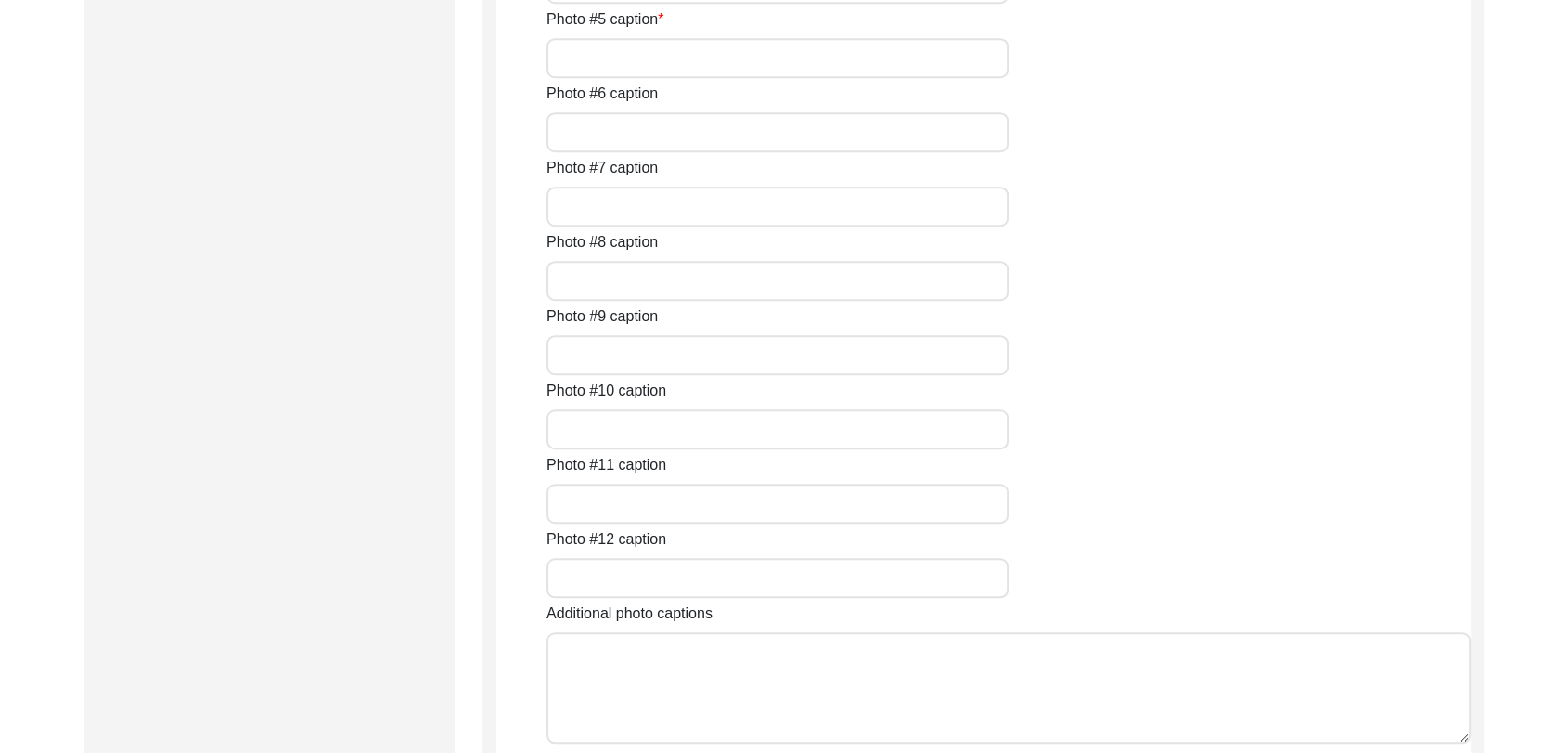
type input "pic of interviewee with interviewer"
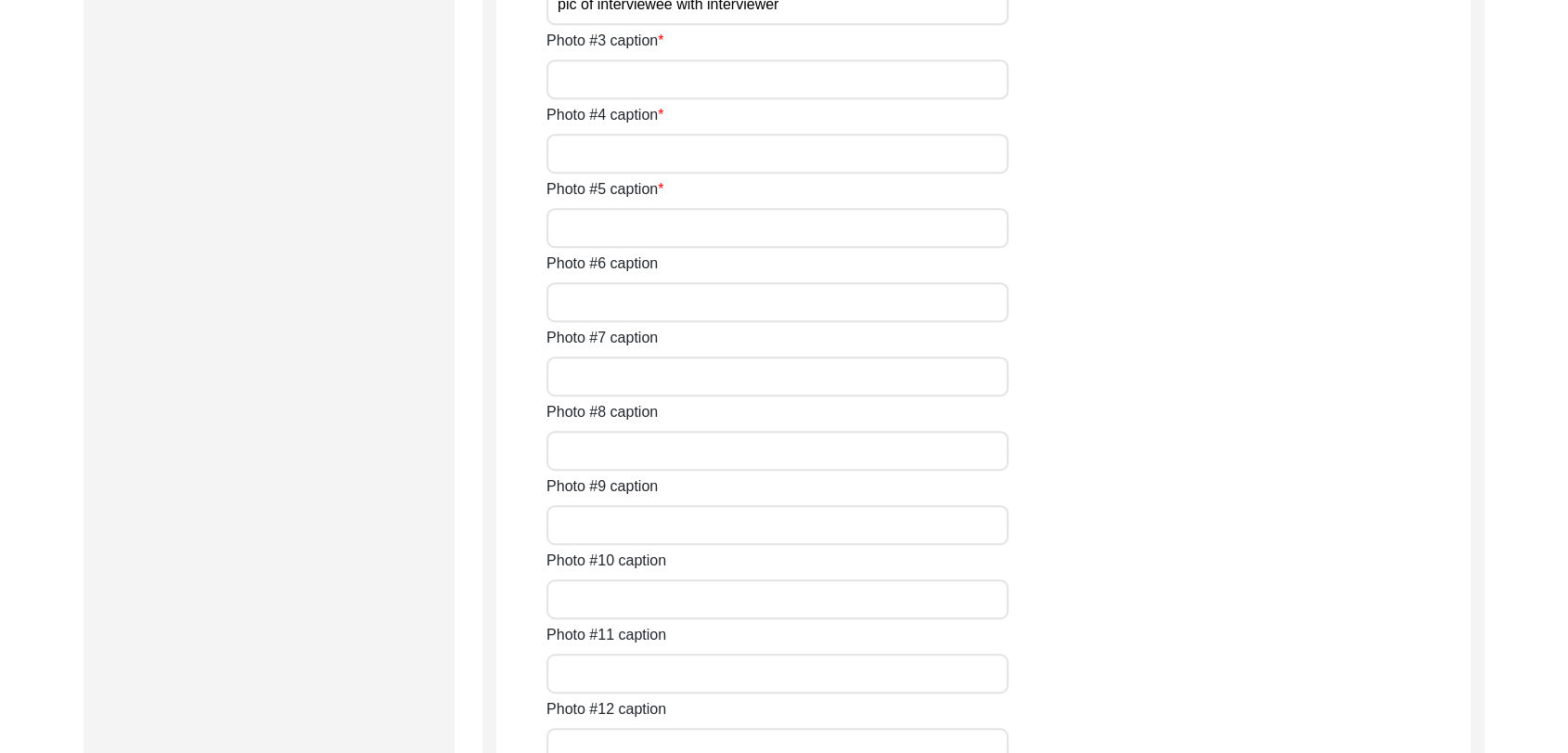
scroll to position [1065, 0]
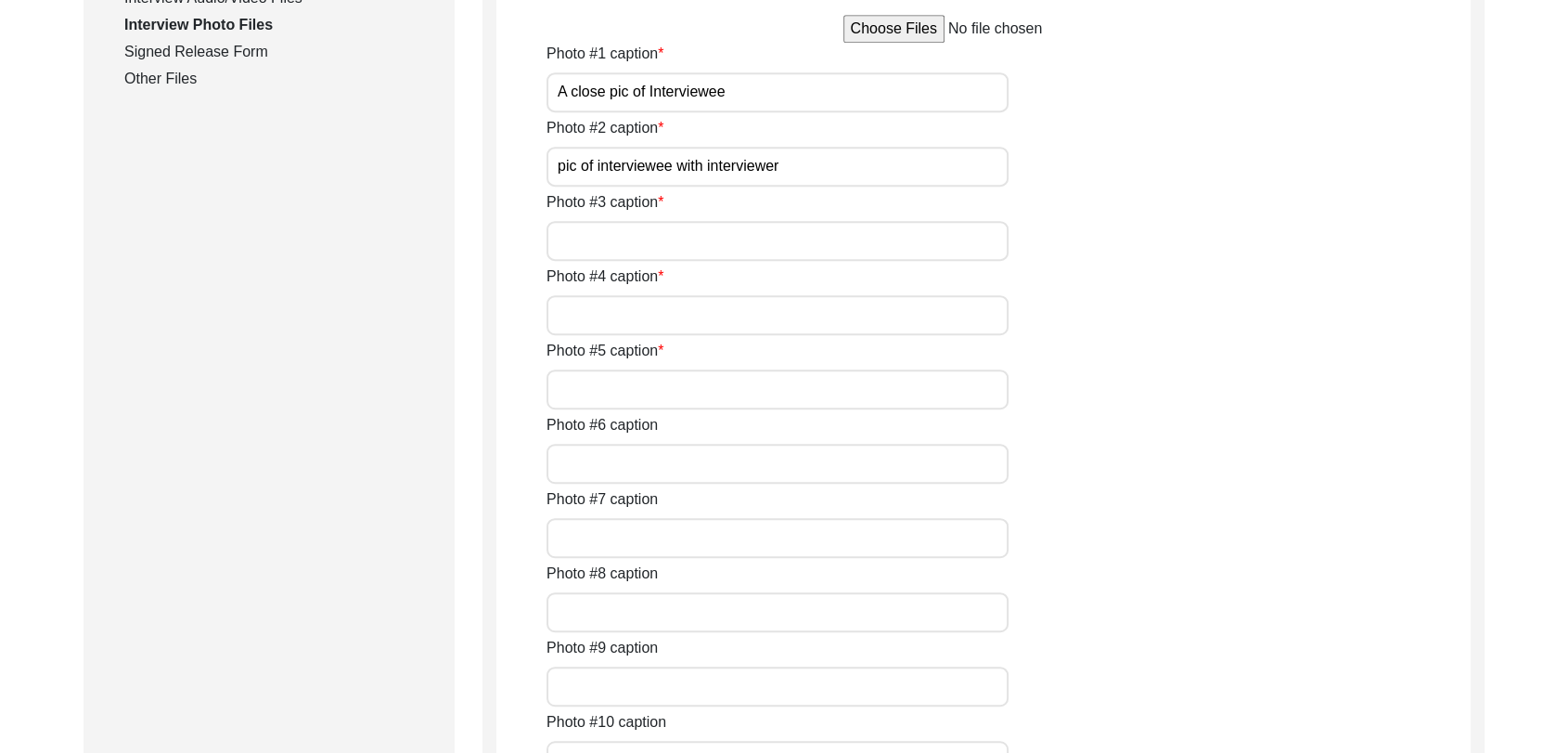
scroll to position [971, 0]
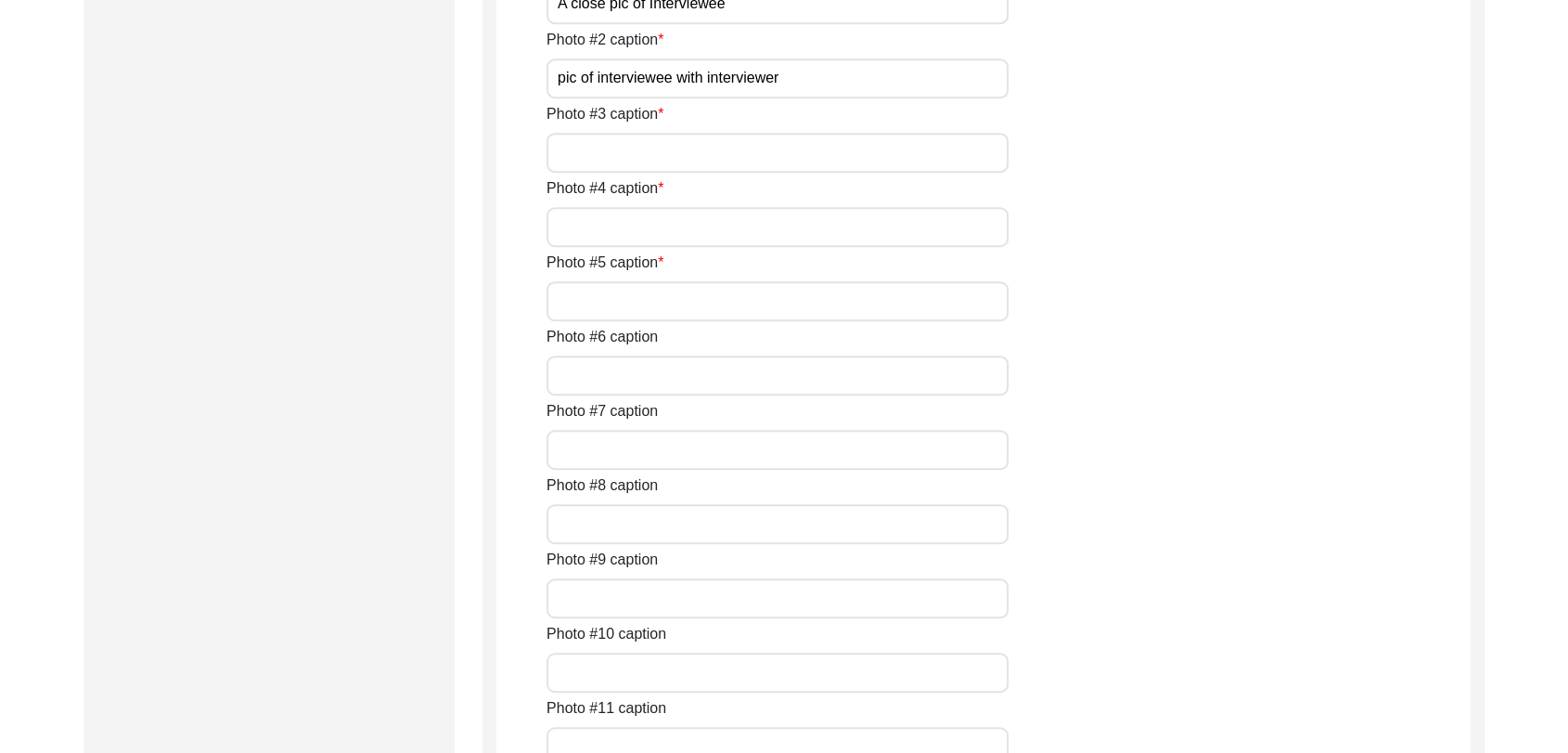
scroll to position [1061, 0]
click at [802, 172] on input "Photo #3 caption" at bounding box center [777, 152] width 462 height 40
type input "Conversation between Interviewer and interviewee"
click at [664, 246] on input "Photo #4 caption" at bounding box center [777, 226] width 462 height 40
type input "a pic of interviewee"
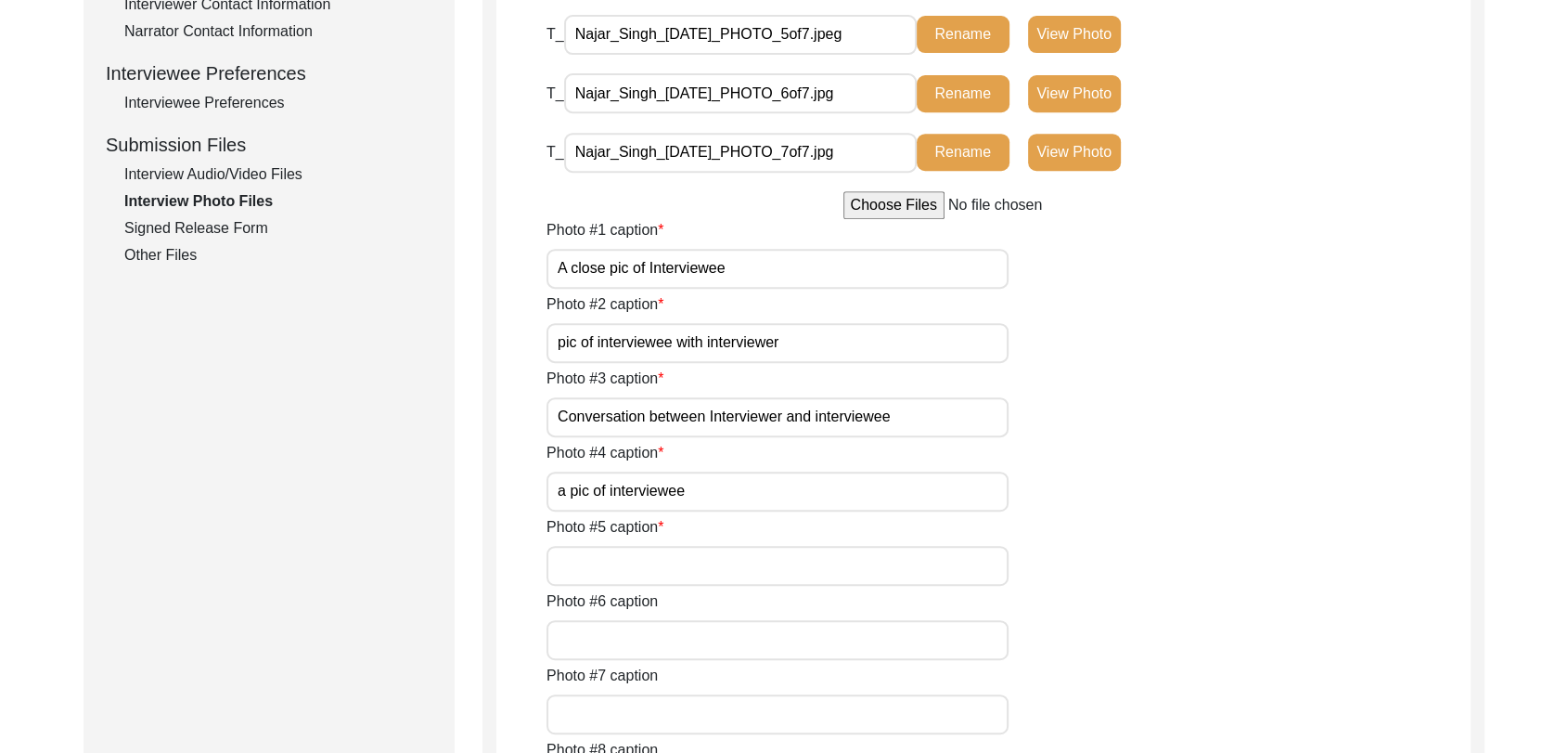
scroll to position [743, 0]
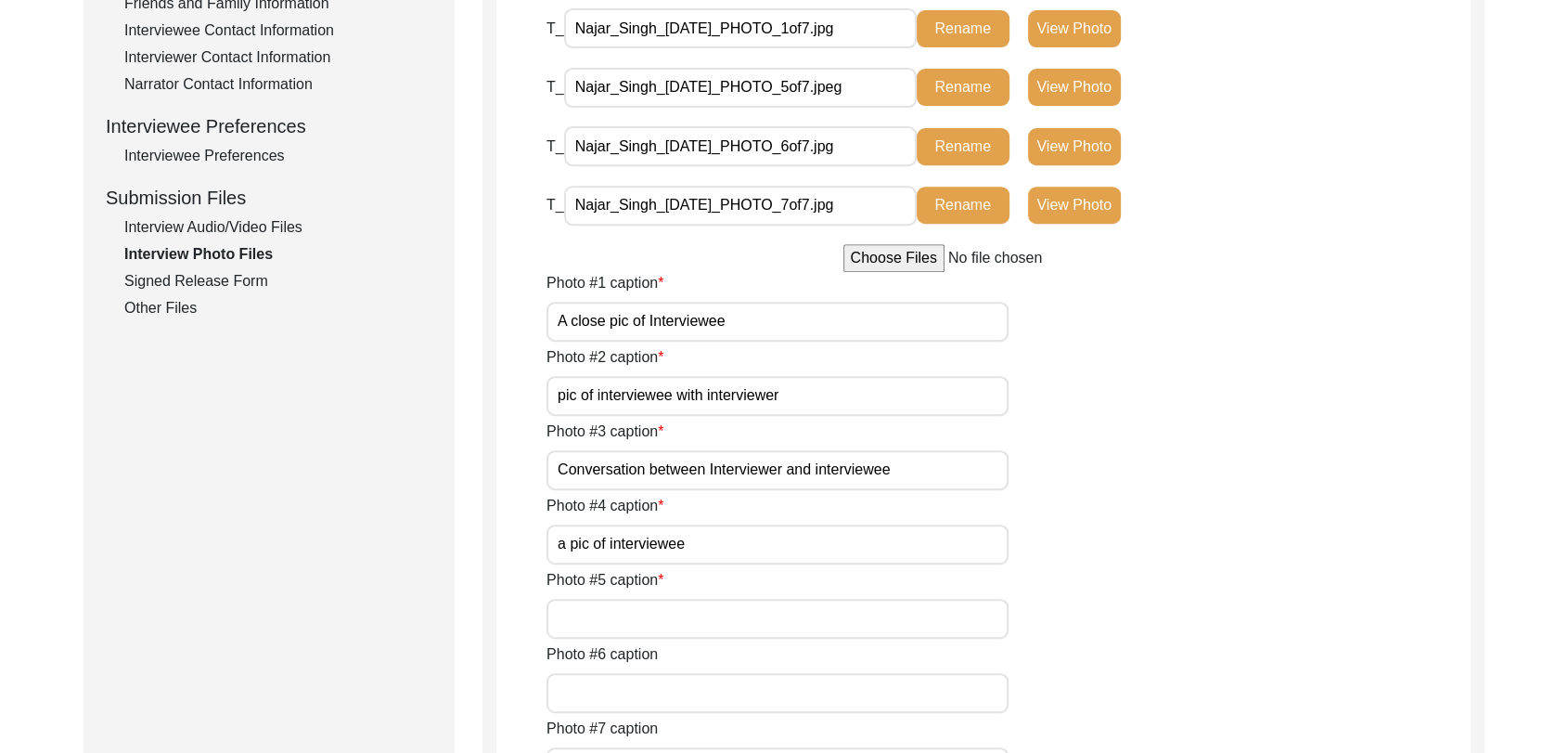
click at [1047, 63] on div "T_ Najar_Singh_[DATE]_PHOTO_1of7.jpg Rename View Photo" at bounding box center [870, 36] width 647 height 55
click at [1060, 106] on button "View Photo" at bounding box center [1075, 87] width 93 height 37
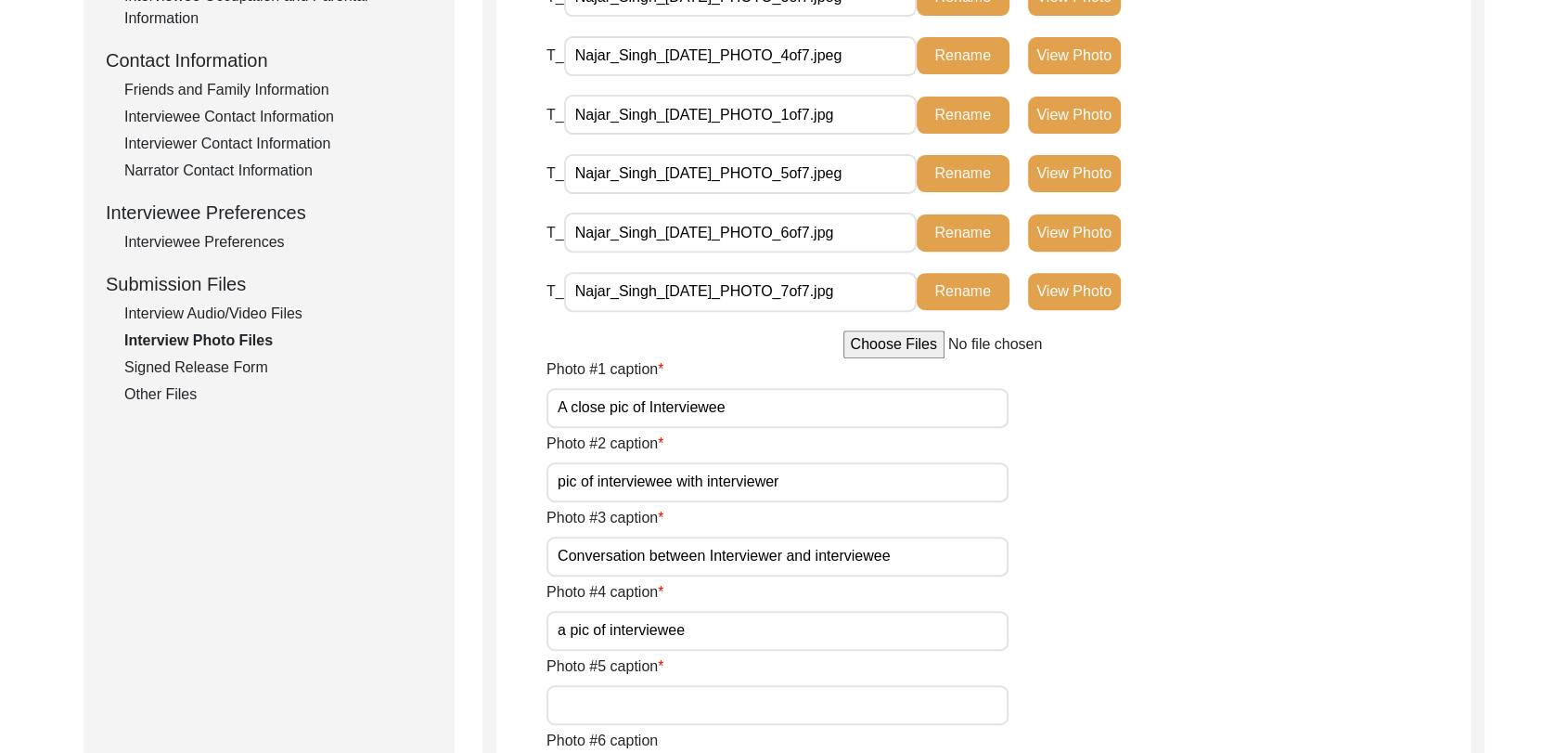
scroll to position [668, 0]
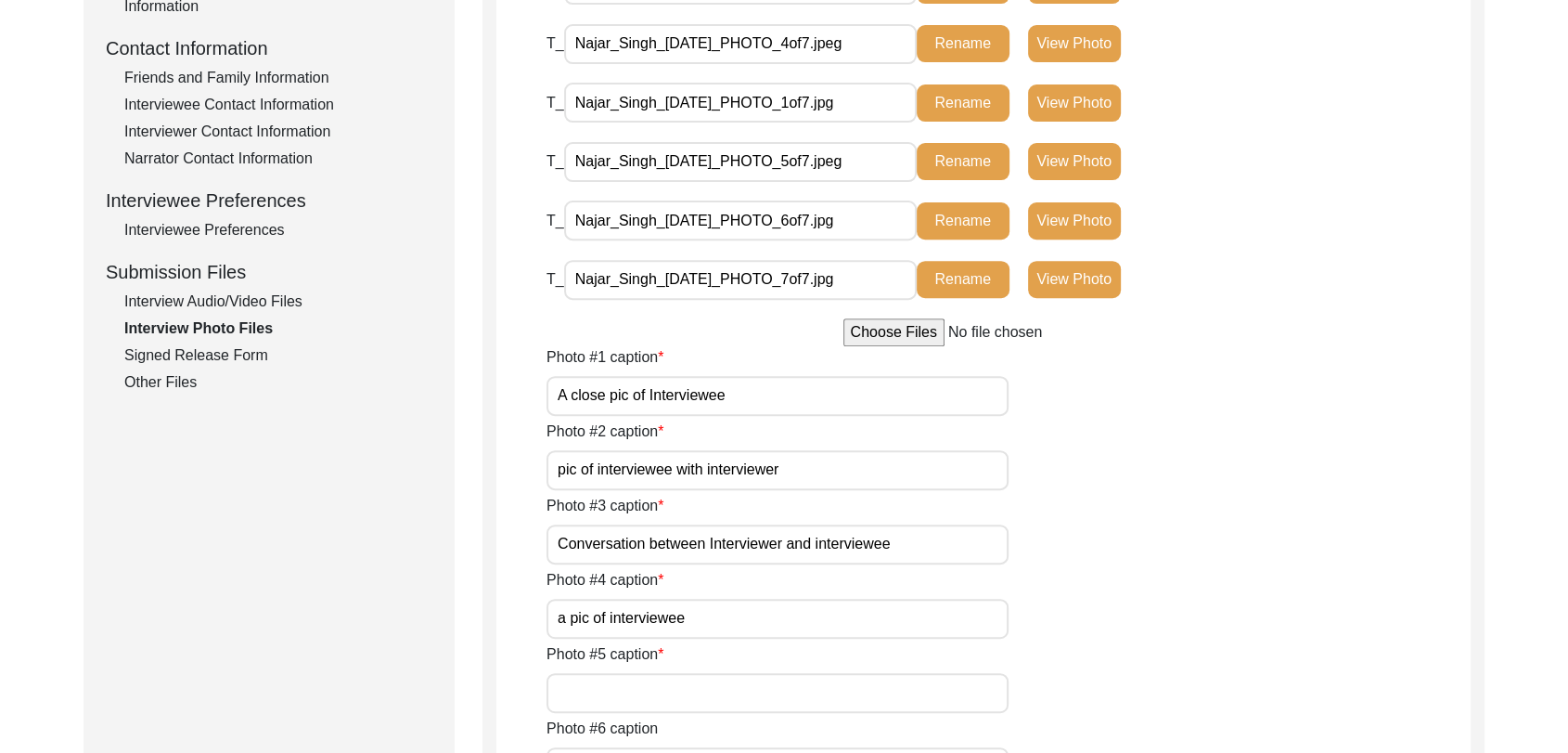
click at [1082, 240] on button "View Photo" at bounding box center [1075, 221] width 93 height 37
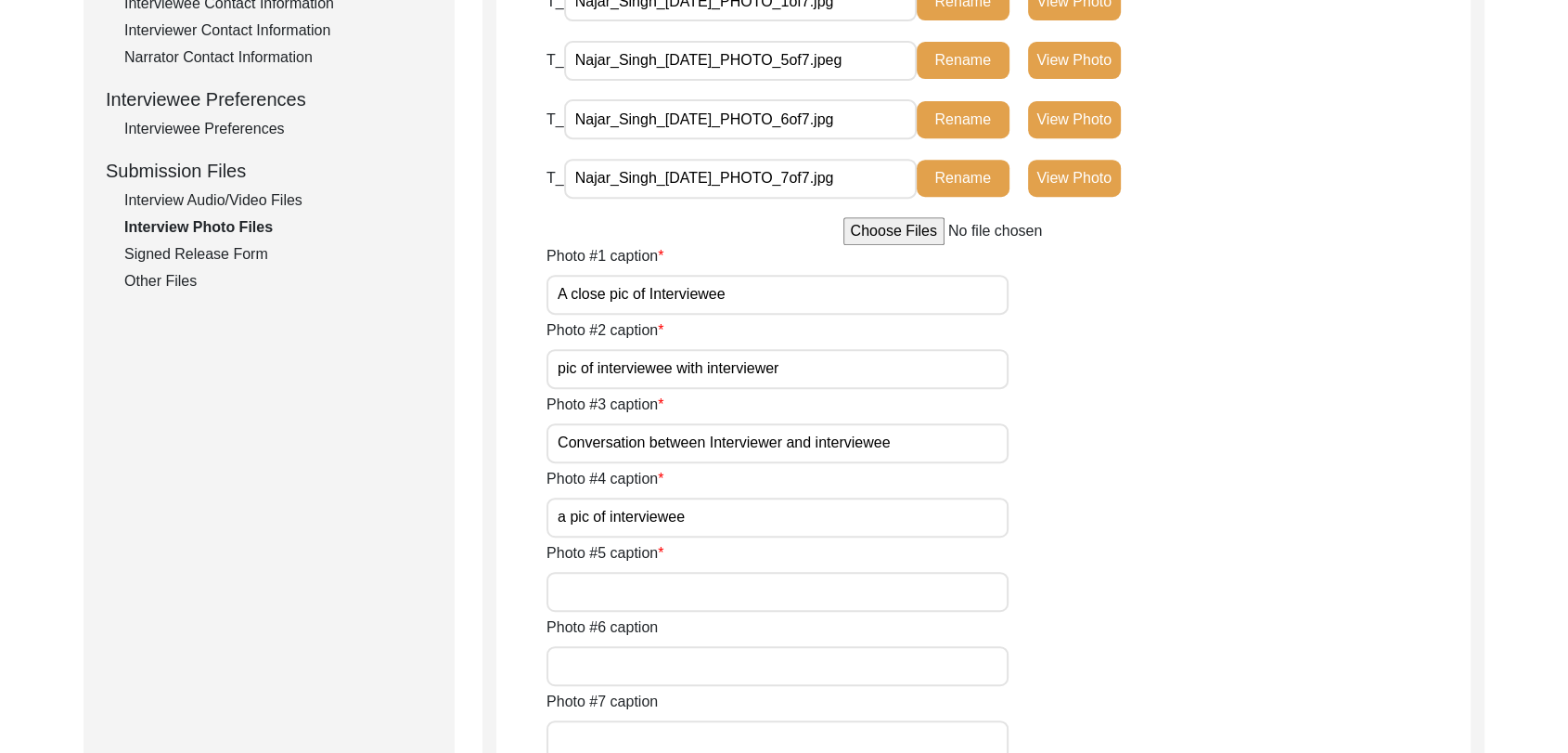
scroll to position [771, 0]
click at [1061, 138] on button "View Photo" at bounding box center [1075, 118] width 93 height 37
click at [1074, 196] on button "View Photo" at bounding box center [1075, 177] width 93 height 37
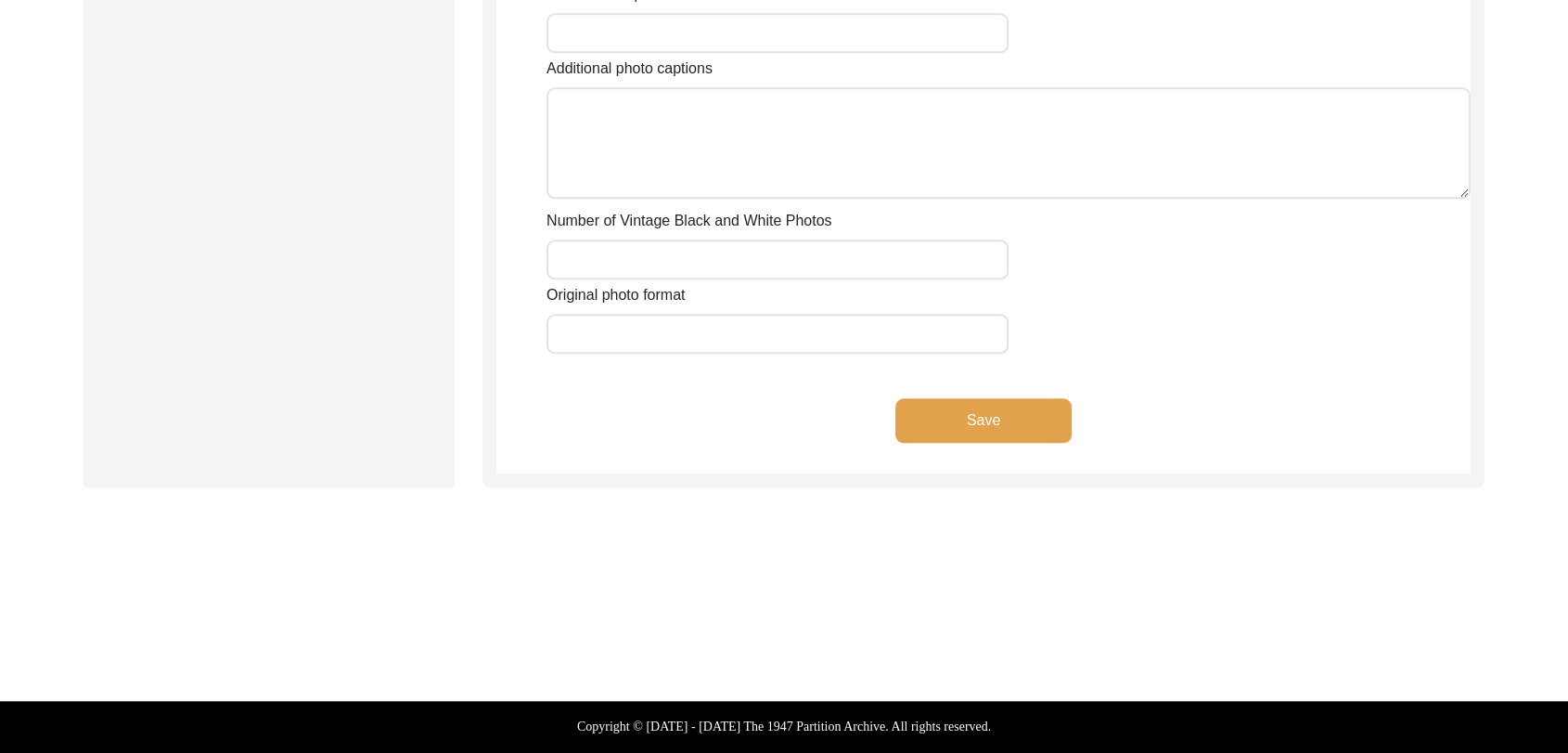
scroll to position [2313, 0]
type input "A"
type input "conversation between interviewer and interviewee"
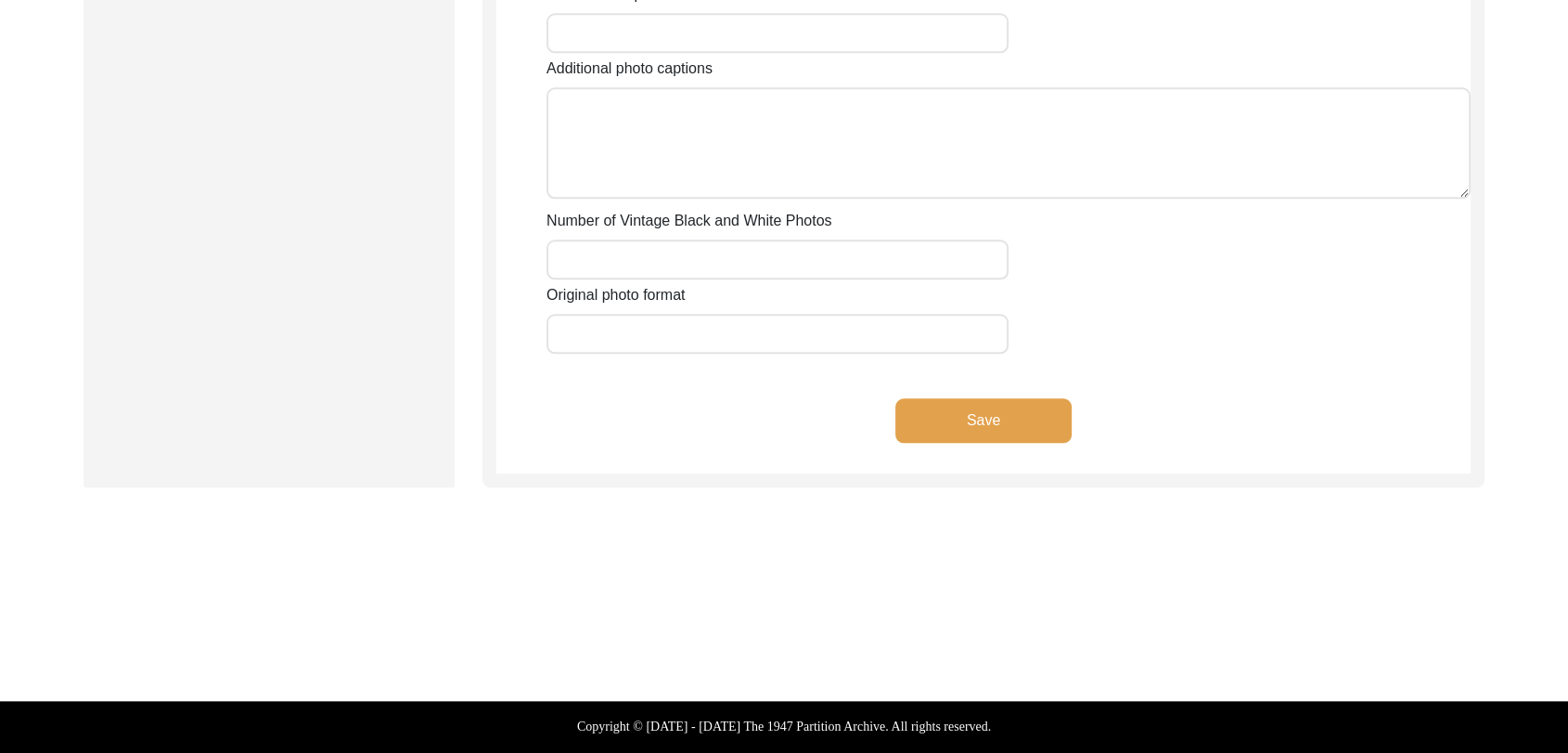
type input "A pic of interviewee"
type input "a pic of interviewee"
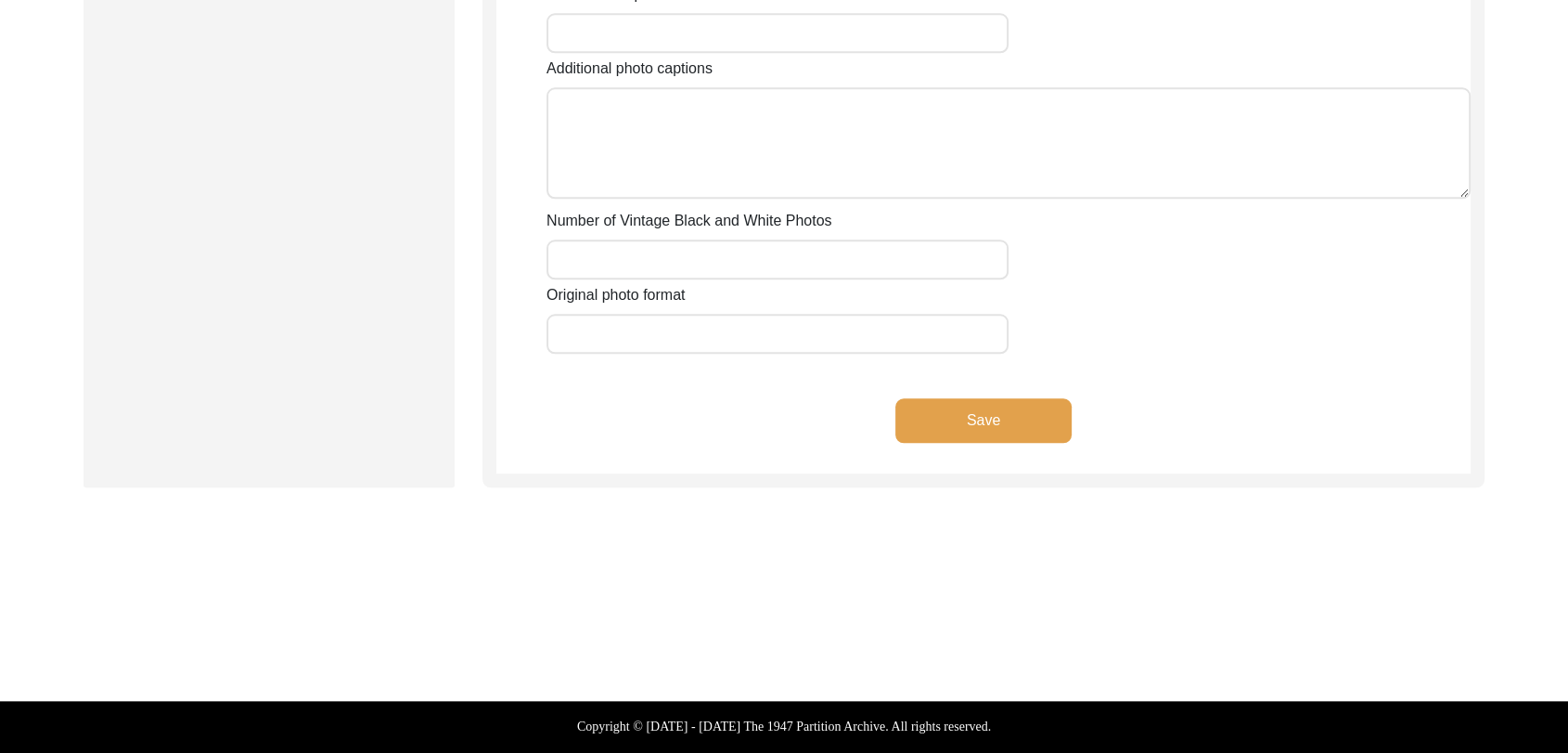
click at [961, 443] on button "Save" at bounding box center [984, 420] width 177 height 45
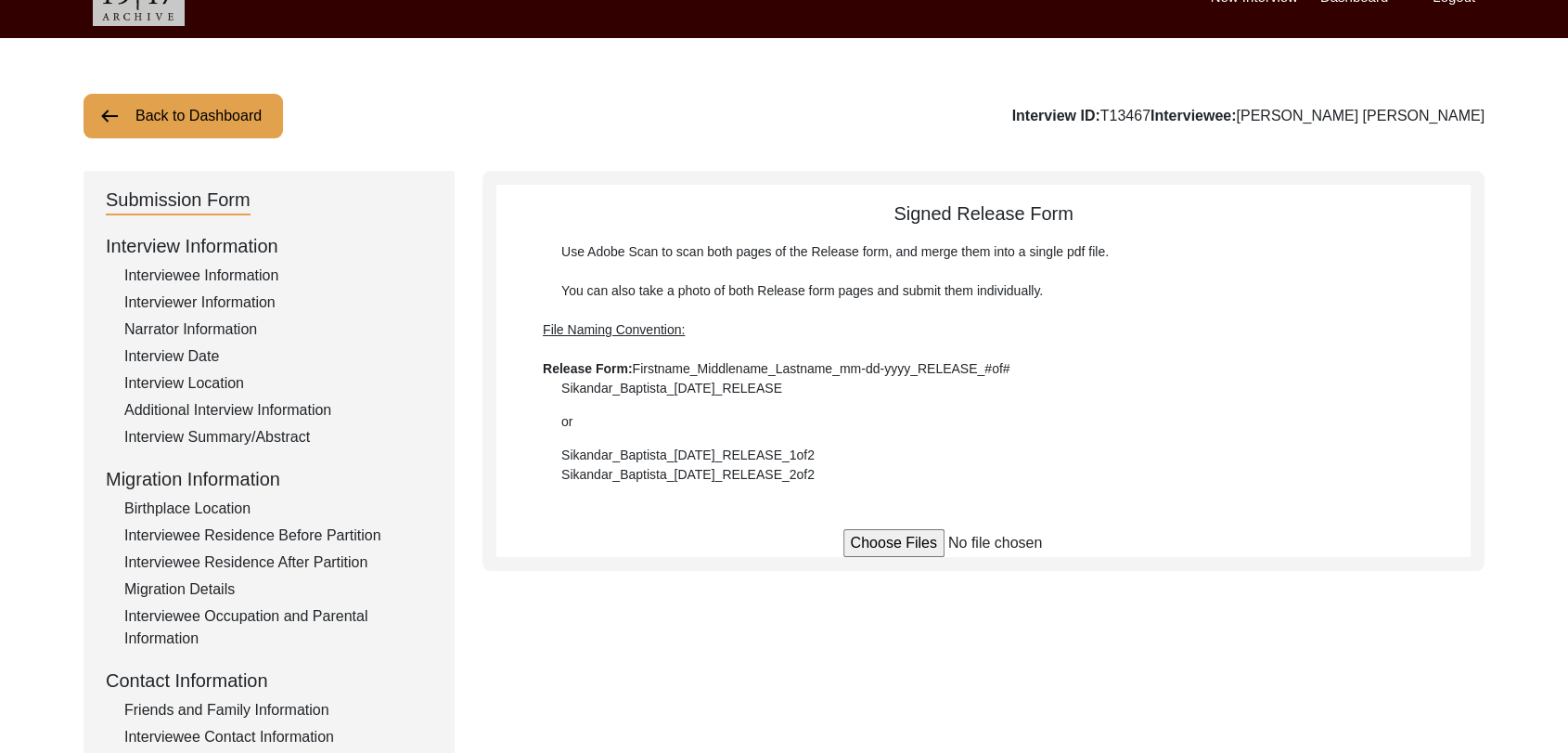
scroll to position [34, 0]
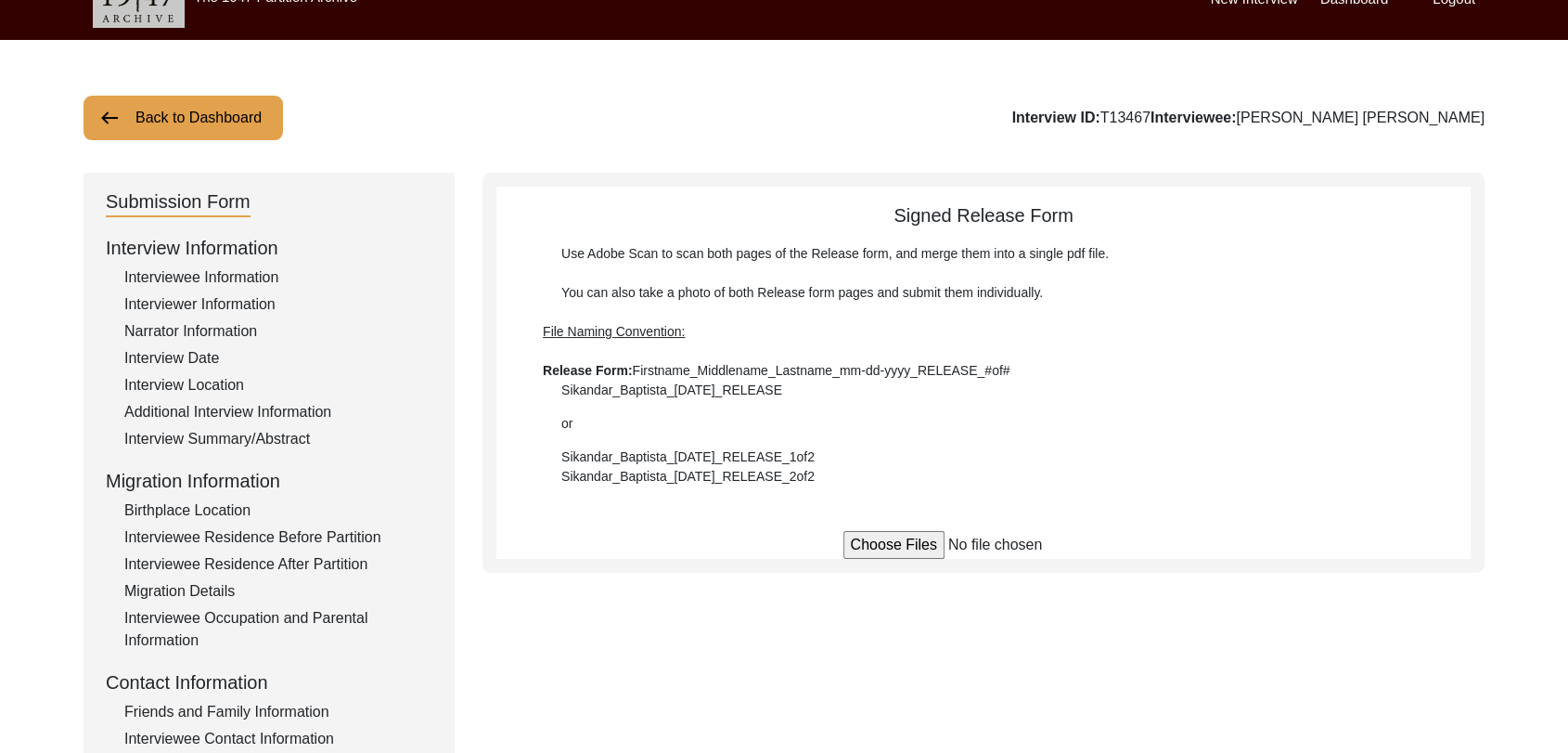
click at [910, 548] on input "file" at bounding box center [985, 545] width 281 height 28
type input "C:\fakepath\Najar_Singh_[DATE]_RELEASE_1of1.pdf"
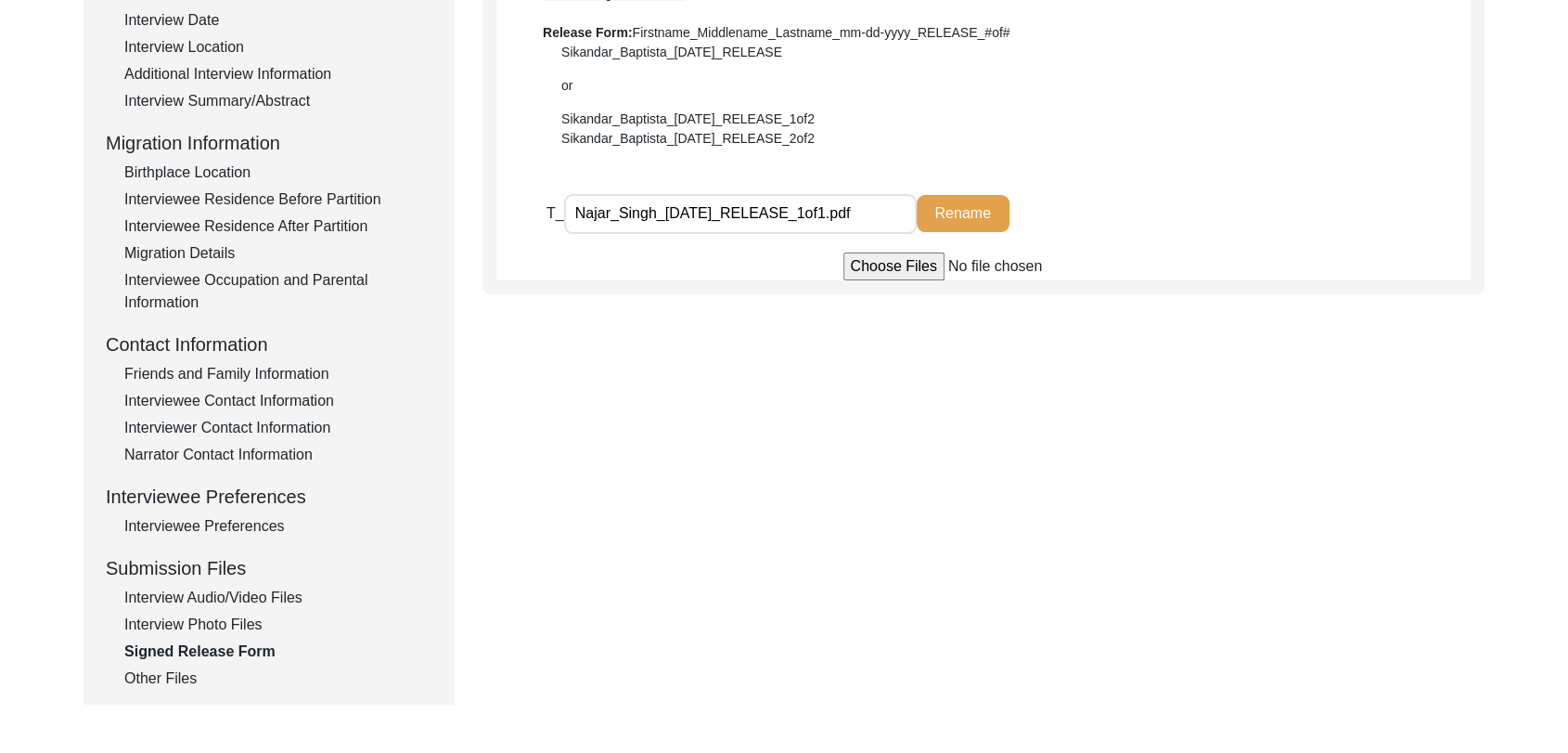
scroll to position [336, 0]
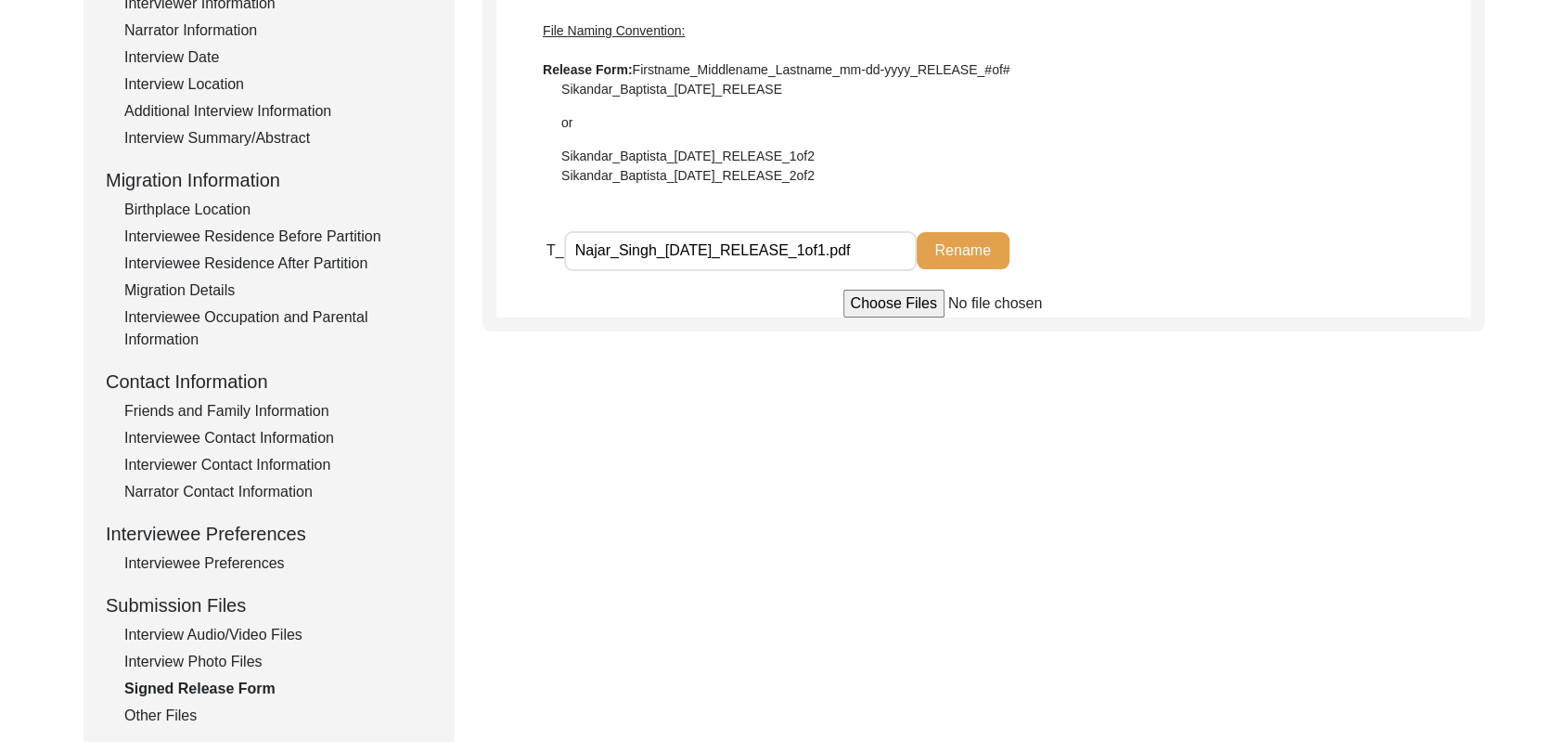
click at [188, 715] on div "Other Files" at bounding box center [278, 715] width 308 height 22
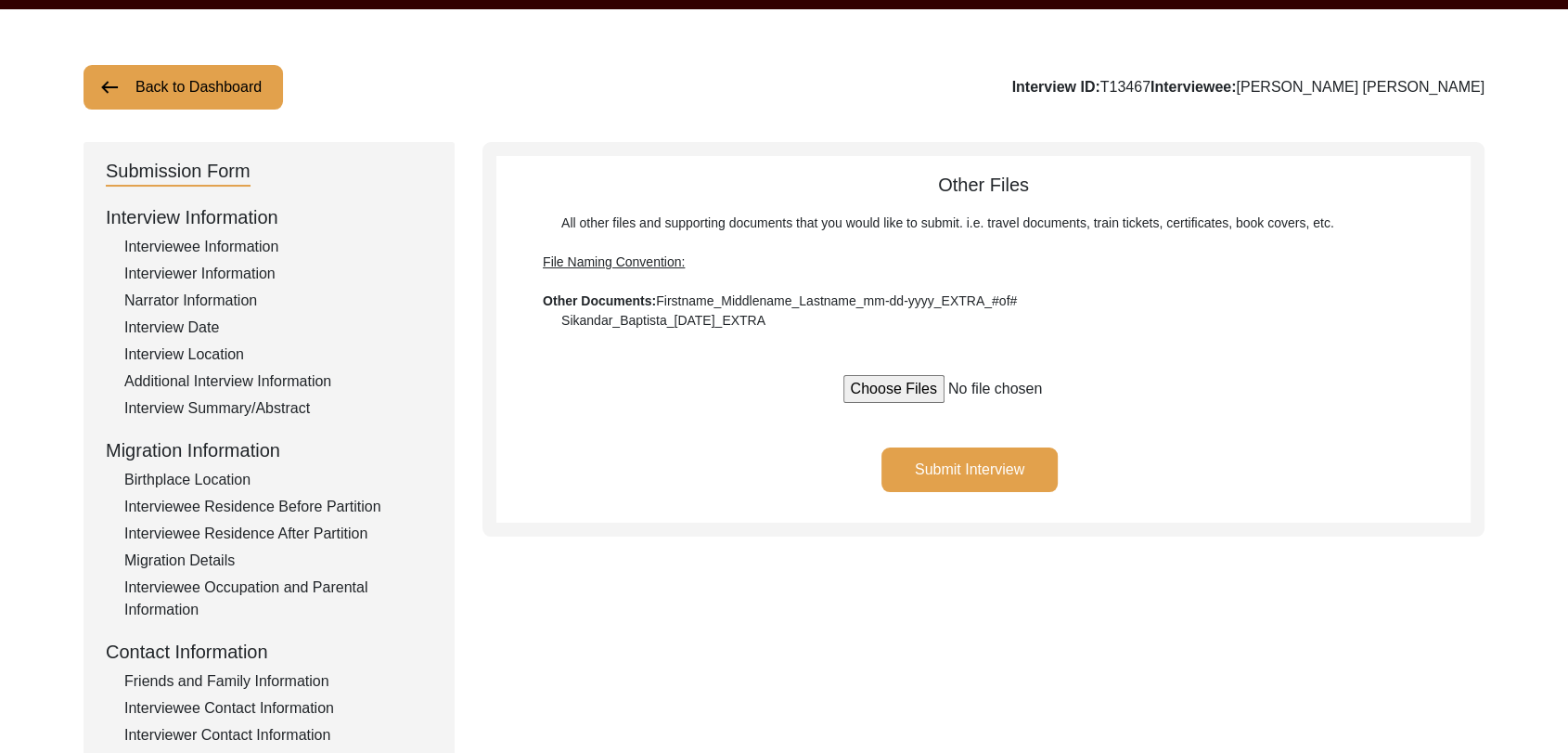
scroll to position [0, 0]
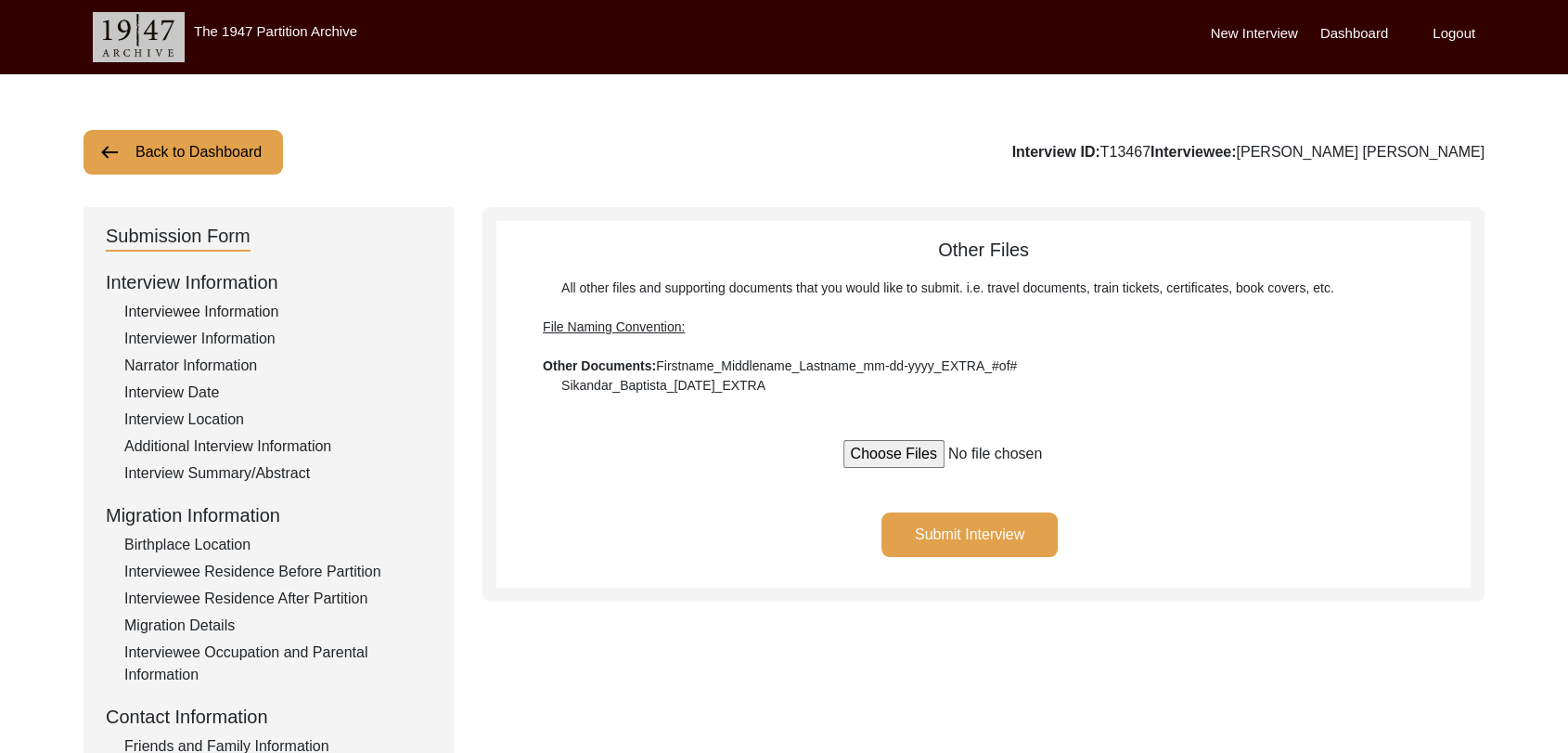
click at [1353, 33] on label "Dashboard" at bounding box center [1354, 33] width 67 height 21
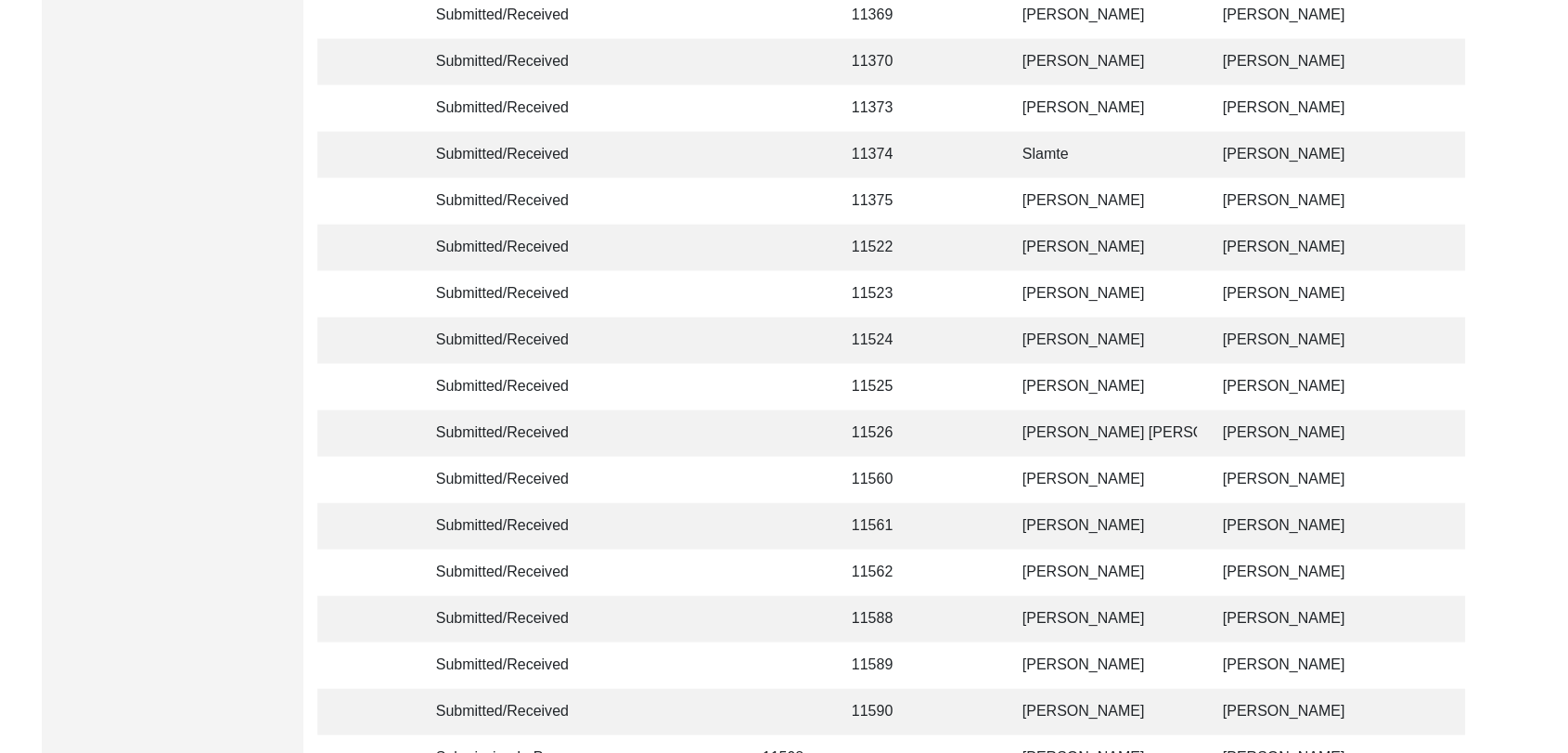
scroll to position [4424, 0]
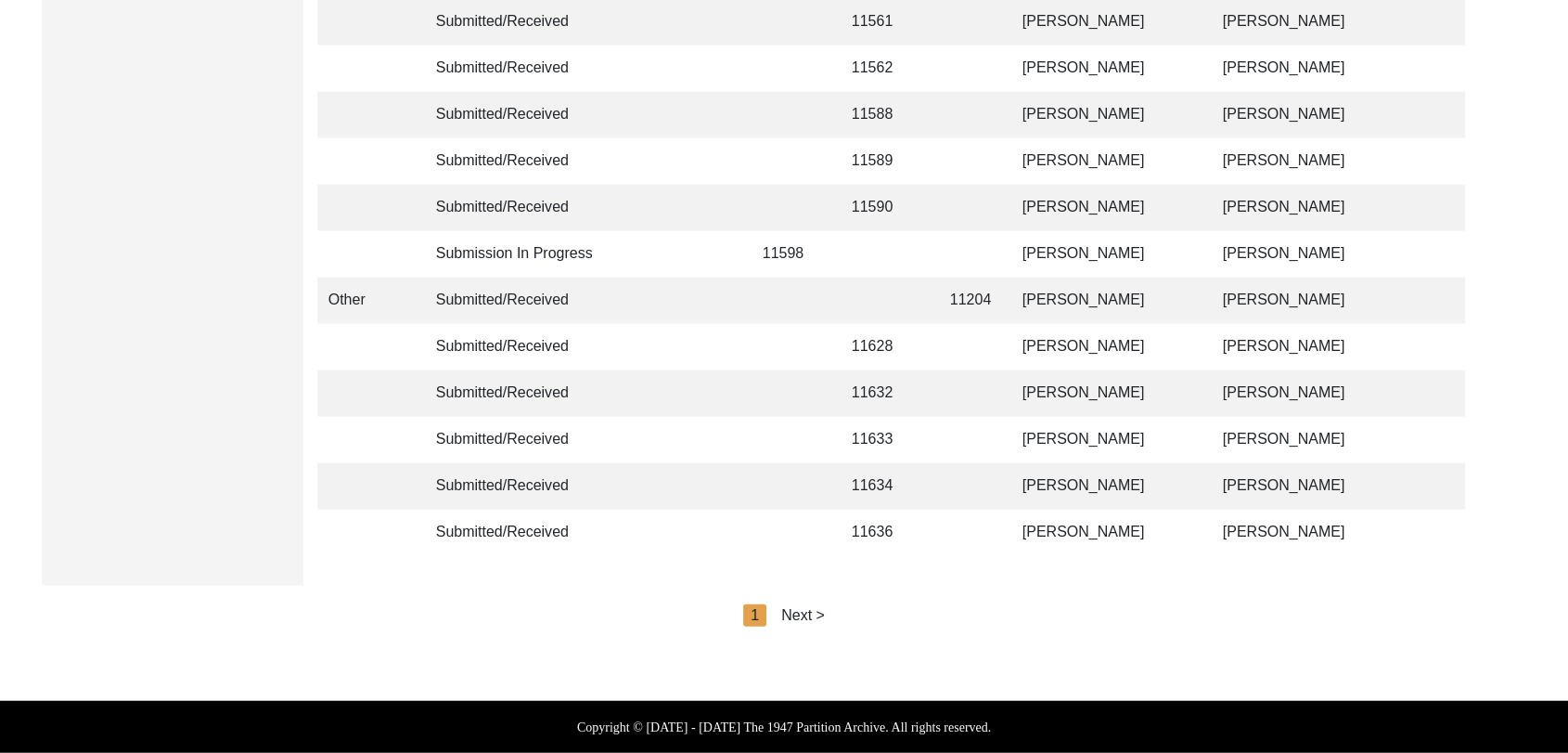
click at [813, 613] on div "Next >" at bounding box center [803, 615] width 44 height 22
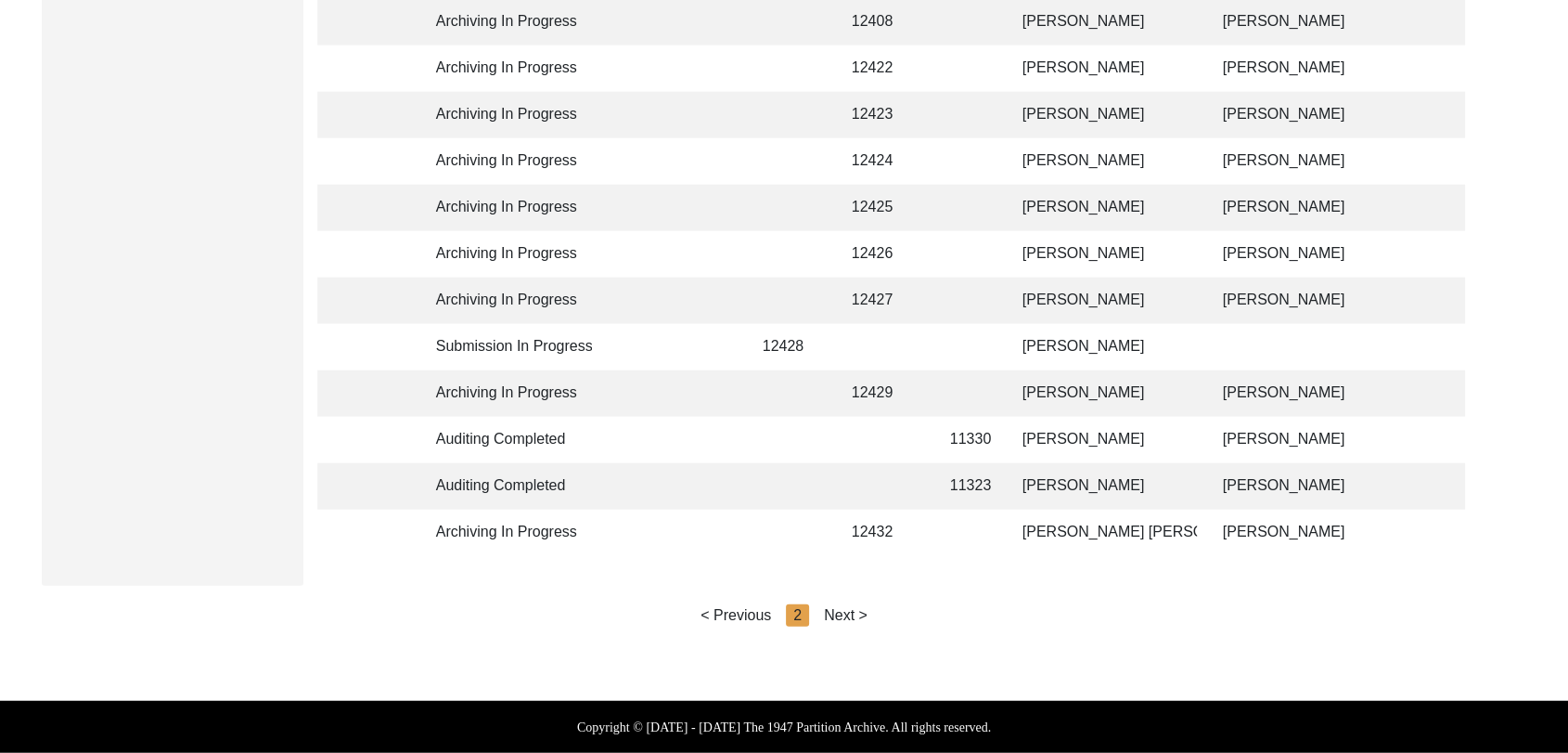
click at [858, 608] on div "Next >" at bounding box center [846, 615] width 44 height 22
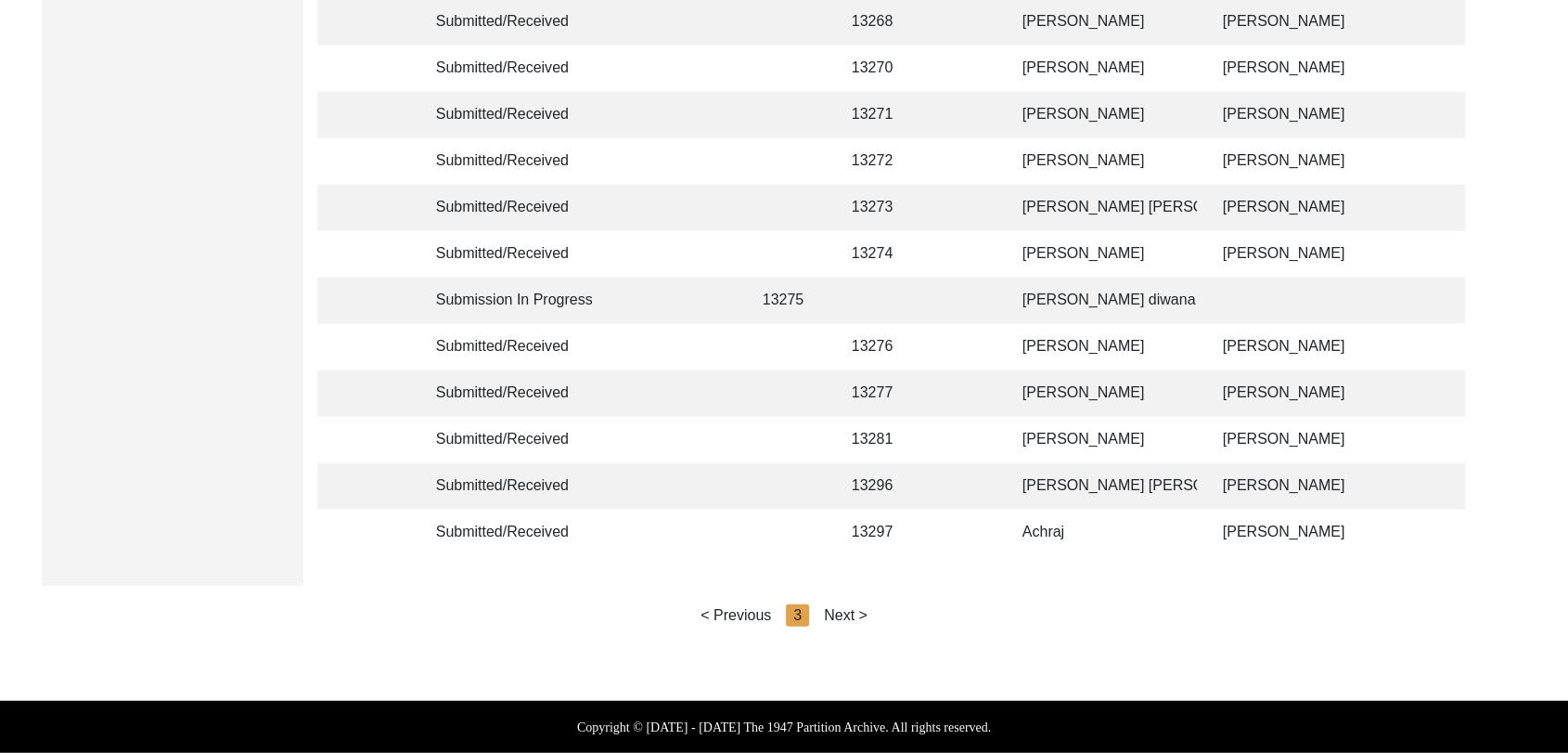
click at [846, 616] on div "Next >" at bounding box center [846, 615] width 44 height 22
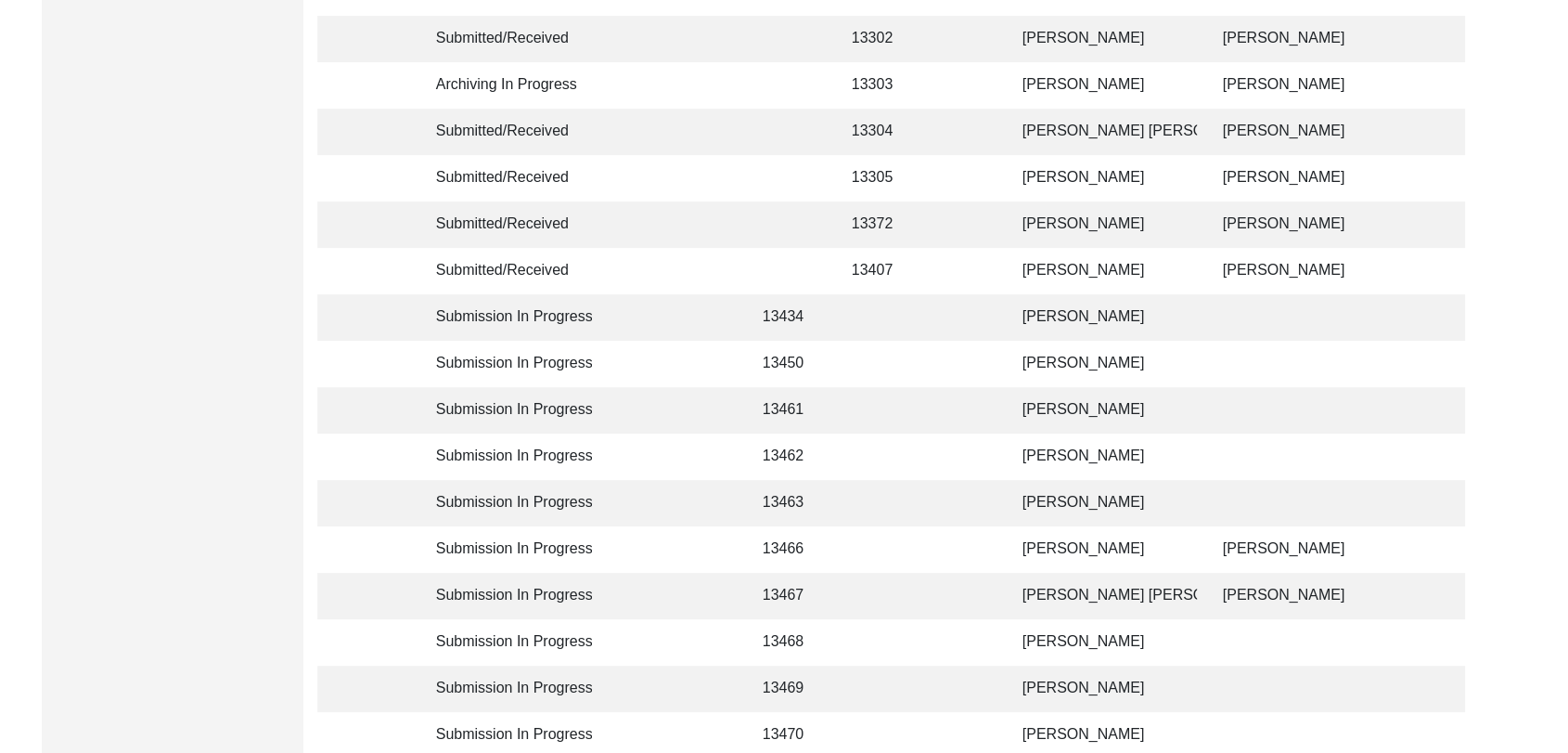
scroll to position [486, 0]
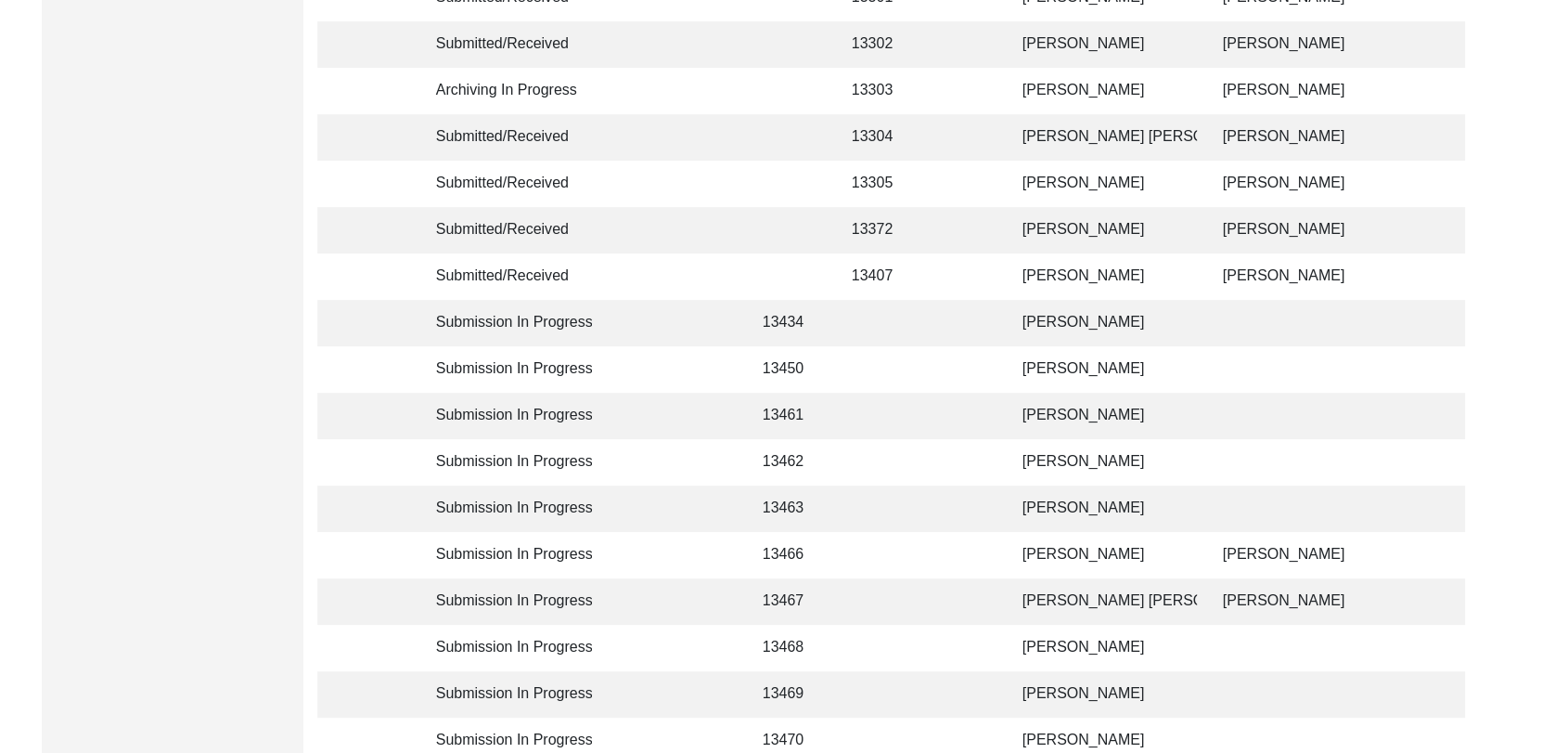
click at [1075, 322] on td "[PERSON_NAME]" at bounding box center [1103, 322] width 185 height 47
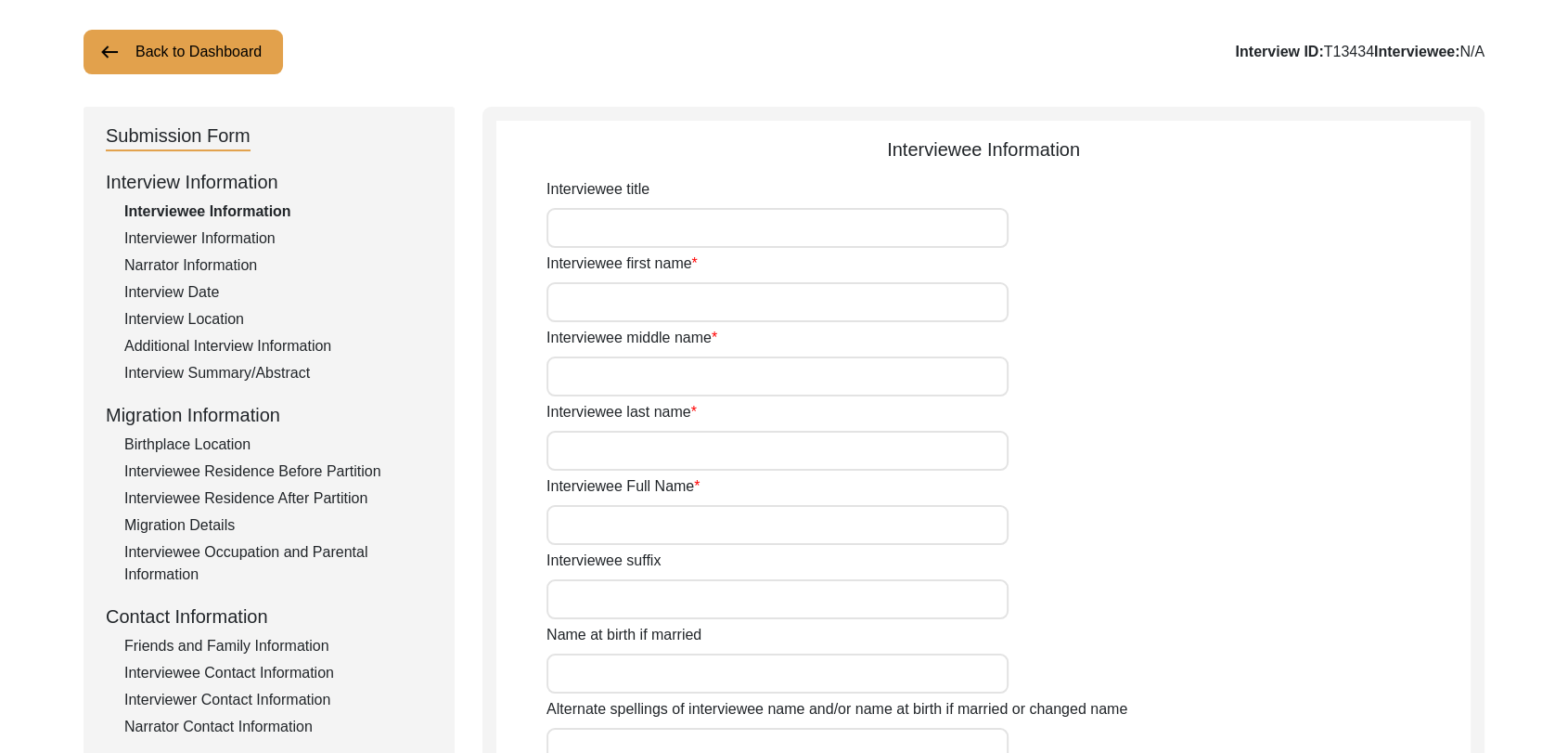
scroll to position [102, 0]
click at [629, 306] on input "Interviewee first name" at bounding box center [777, 300] width 462 height 40
type input "[PERSON_NAME]"
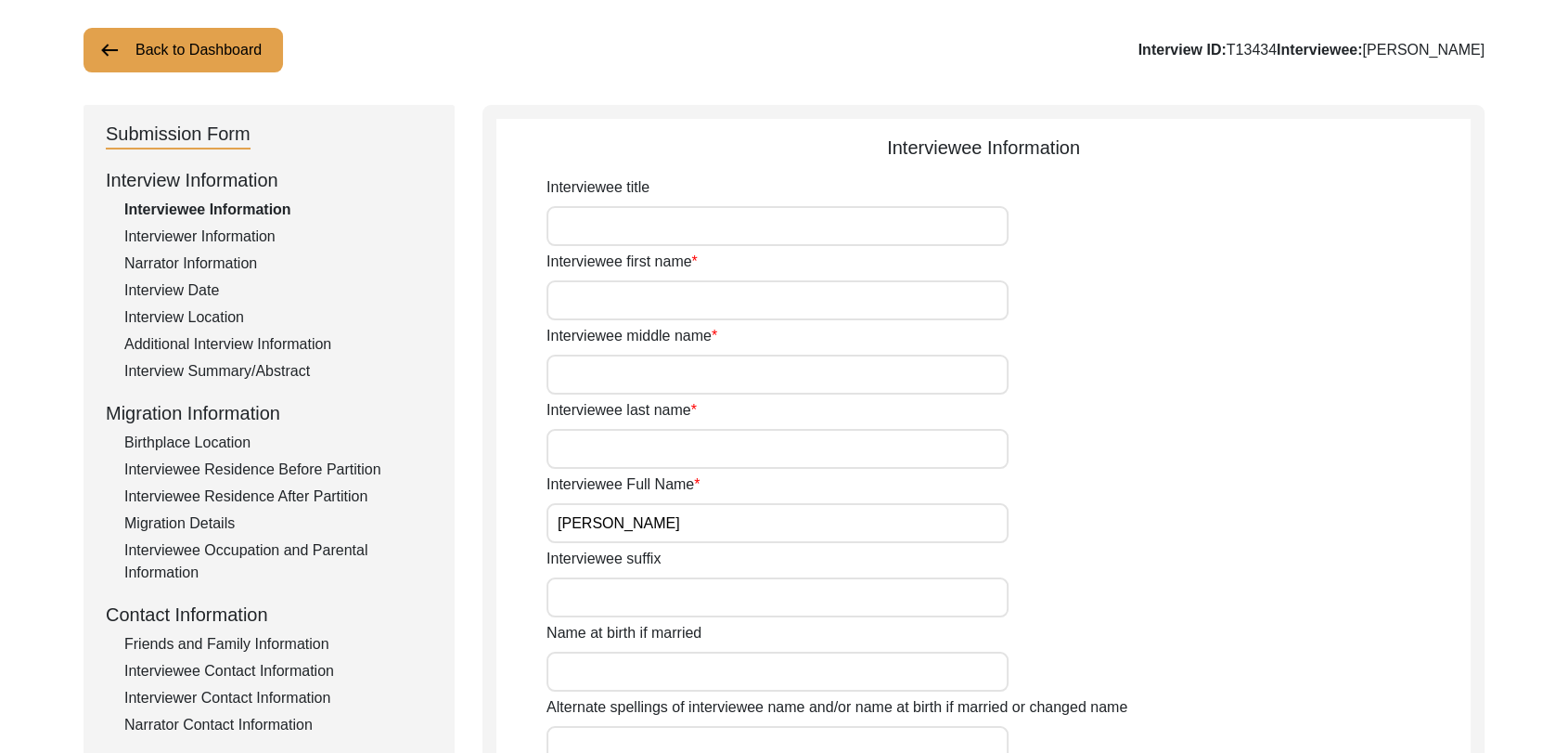
click at [575, 289] on input "Interviewee first name" at bounding box center [777, 300] width 462 height 40
type input "Mohammaed"
click at [567, 367] on input "Interviewee middle name" at bounding box center [777, 375] width 462 height 40
type input "Sadique"
click at [598, 455] on input "Interviewee last name" at bounding box center [777, 449] width 462 height 40
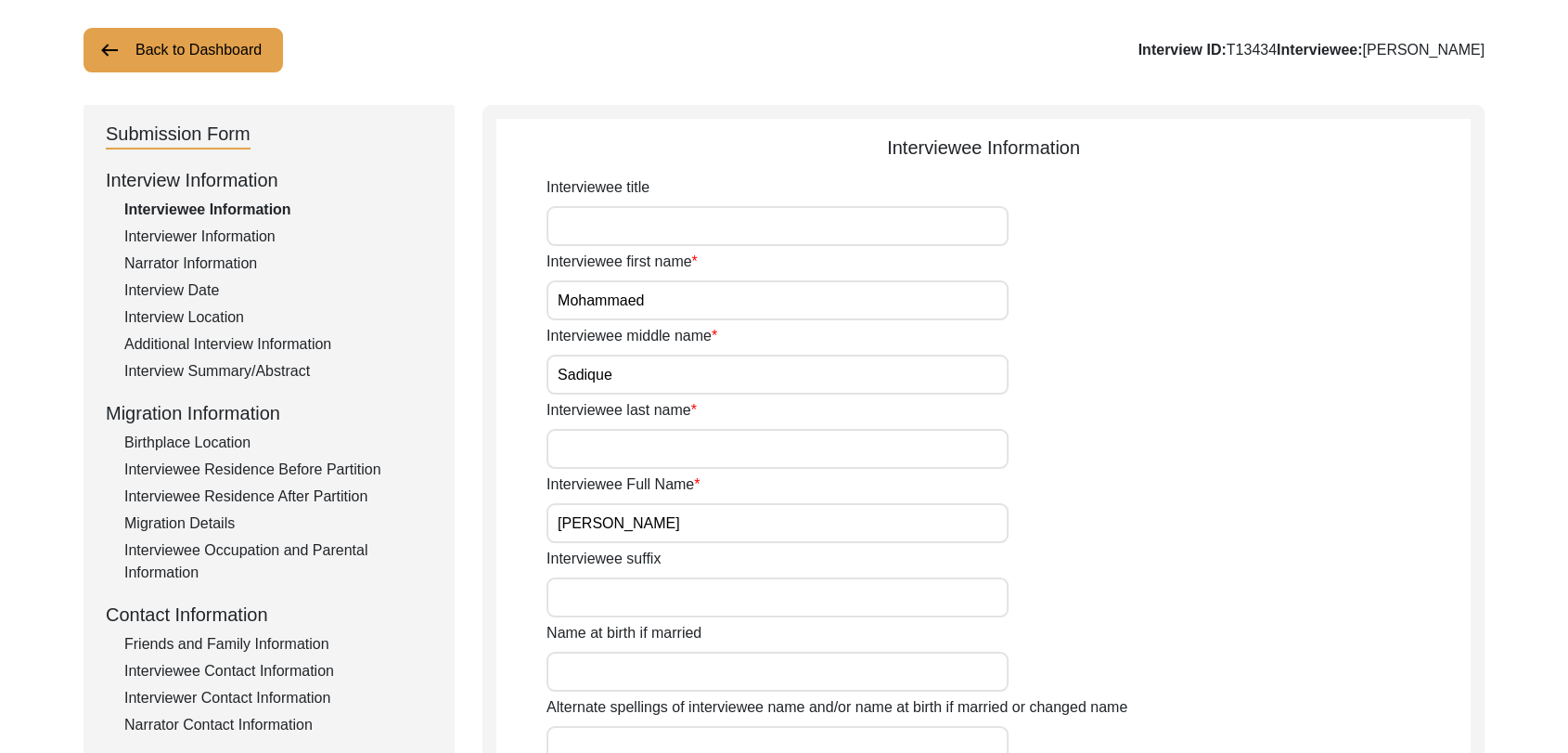
type input "NA"
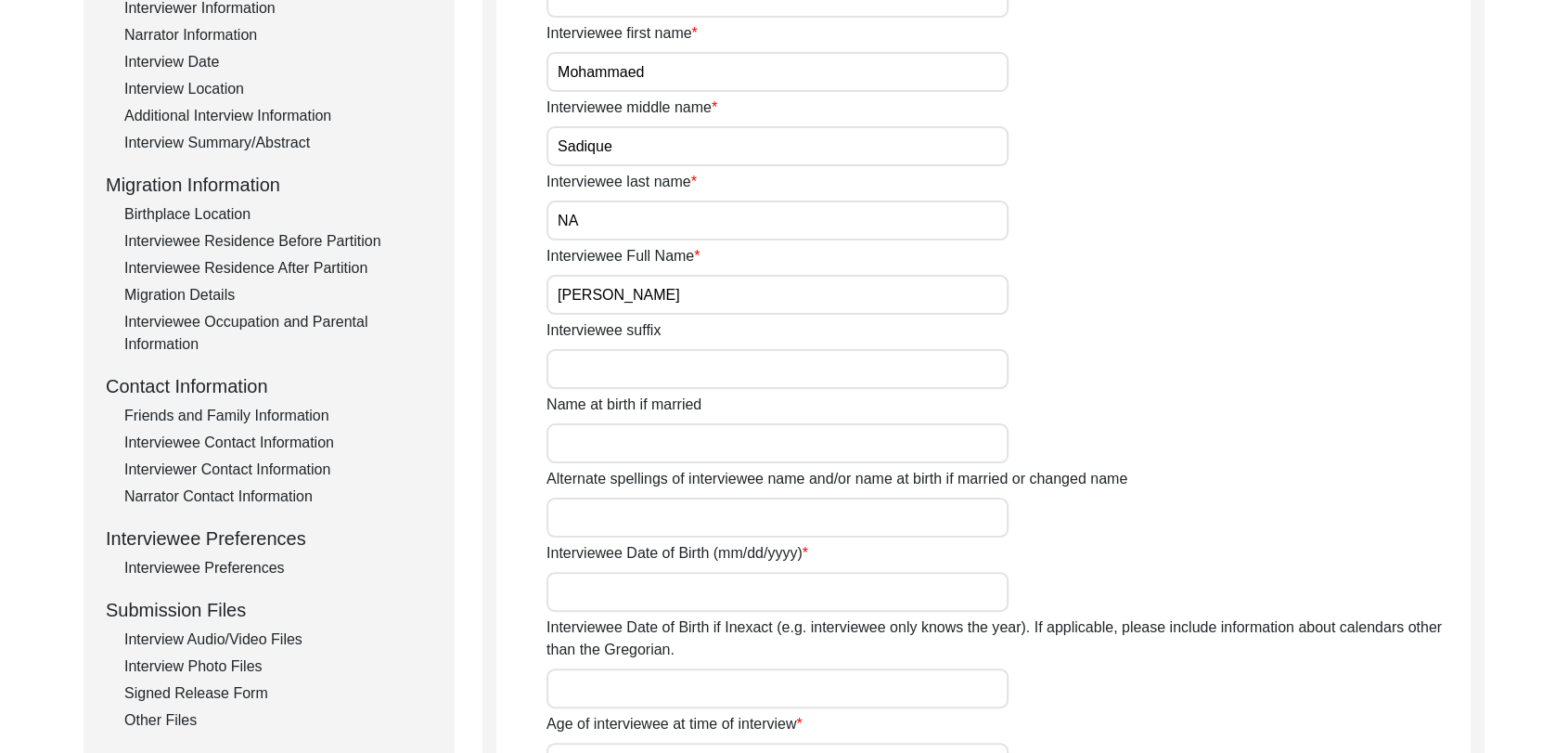
scroll to position [335, 0]
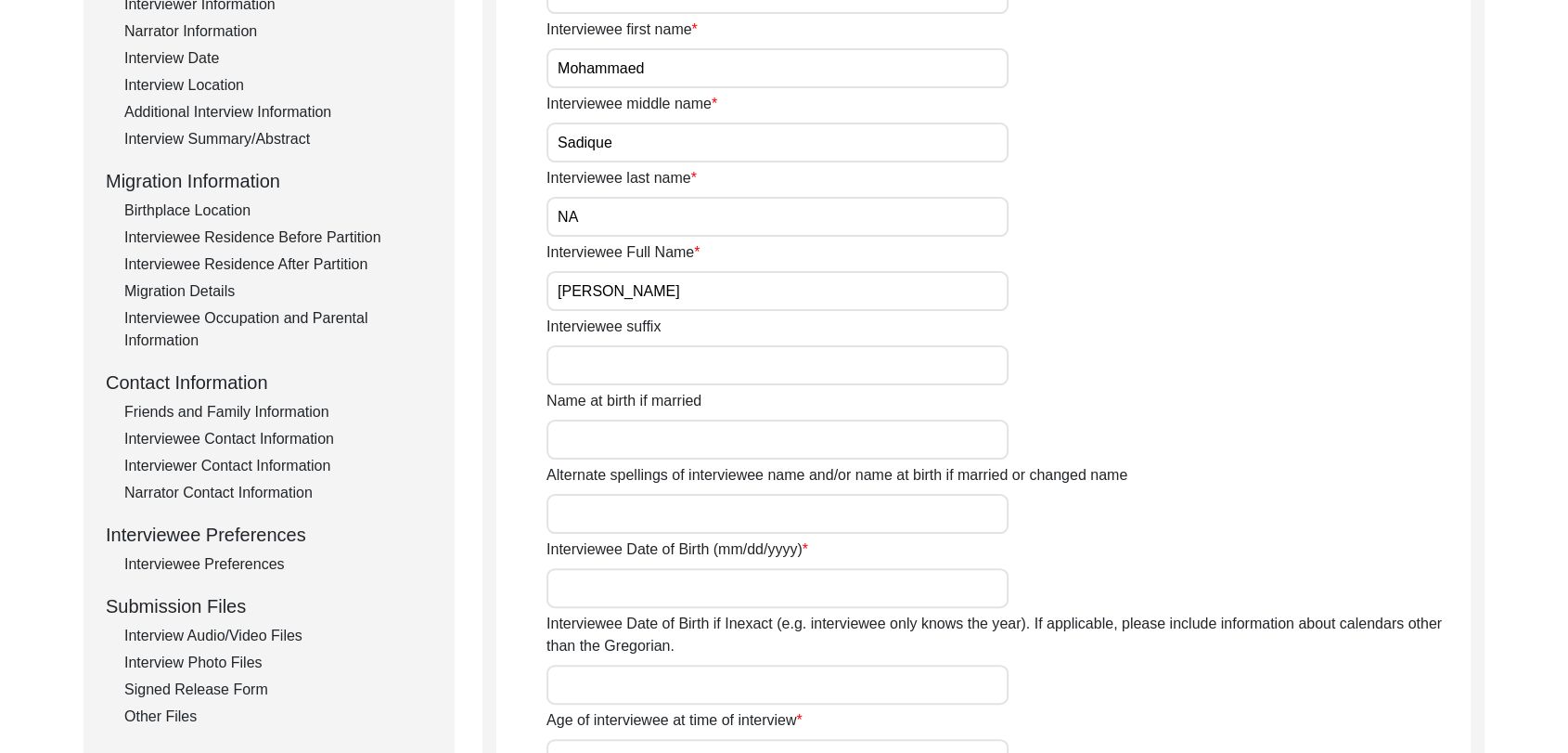
click at [586, 591] on input "Interviewee Date of Birth (mm/dd/yyyy)" at bounding box center [777, 589] width 462 height 40
type input "1942"
click at [594, 691] on input "Interviewee Date of Birth if Inexact (e.g. interviewee only knows the year). If…" at bounding box center [777, 685] width 462 height 40
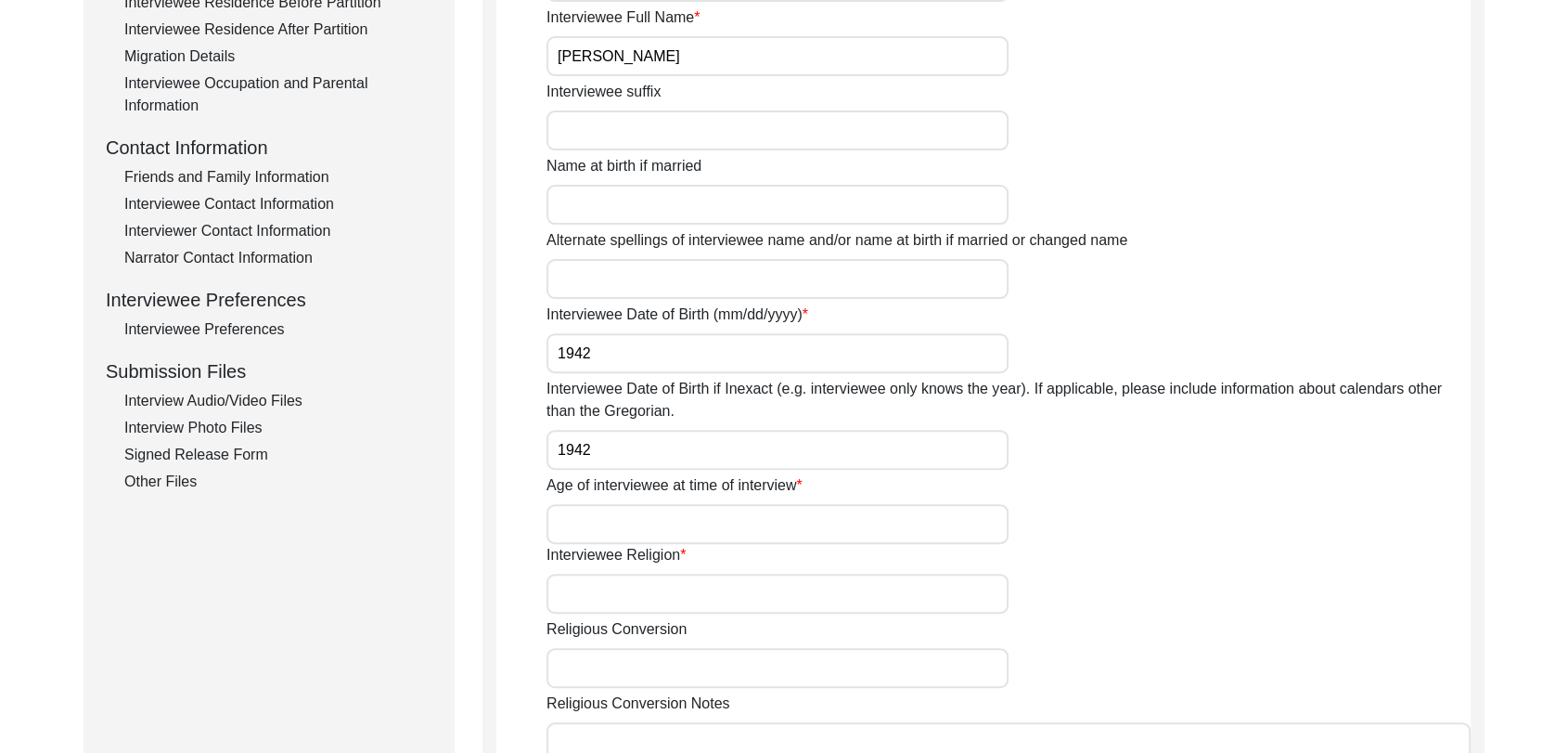
scroll to position [572, 0]
type input "1942"
click at [602, 520] on input "Age of interviewee at time of interview" at bounding box center [777, 521] width 462 height 40
type input "83 years"
click at [621, 589] on input "Interviewee Religion" at bounding box center [777, 591] width 462 height 40
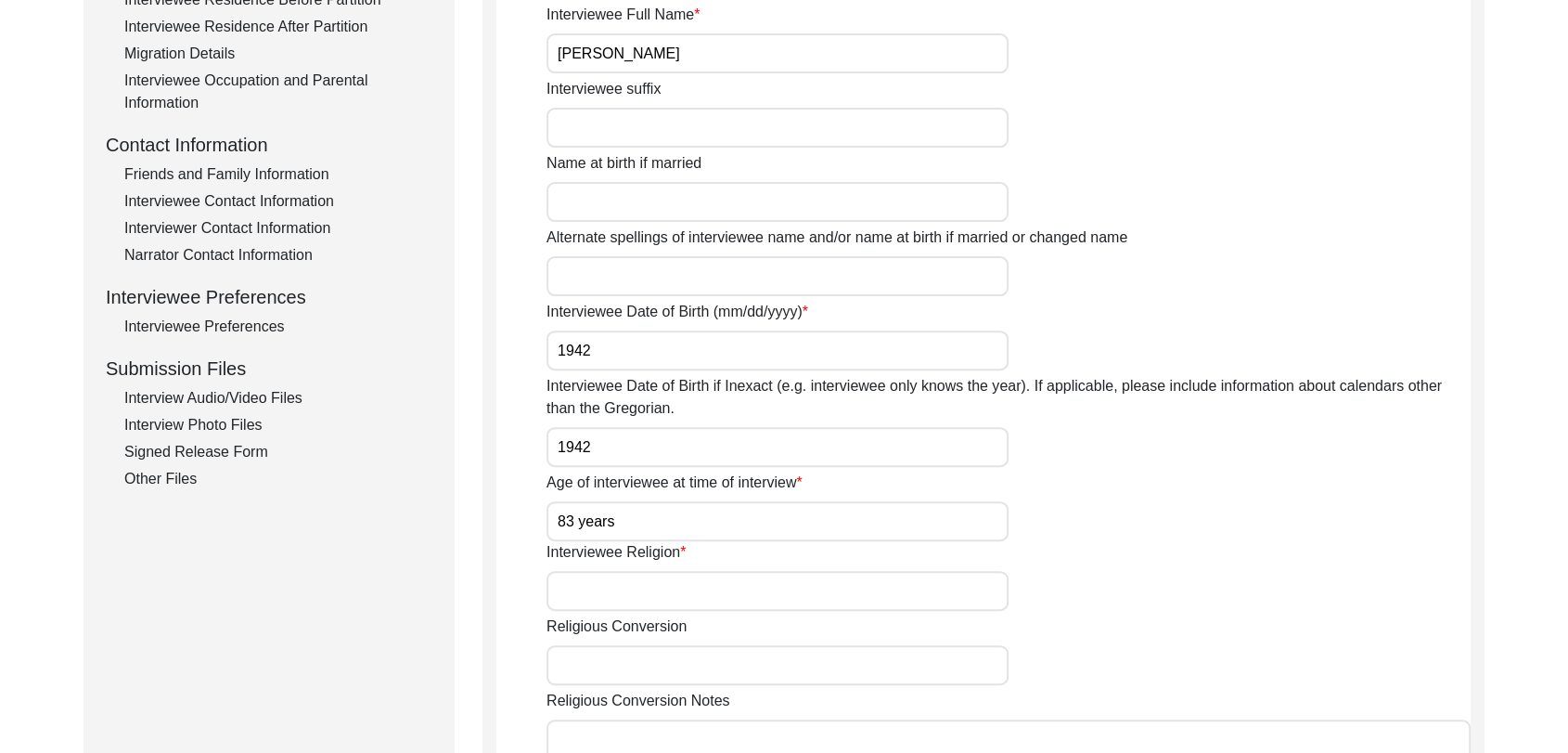
type input "[DEMOGRAPHIC_DATA]"
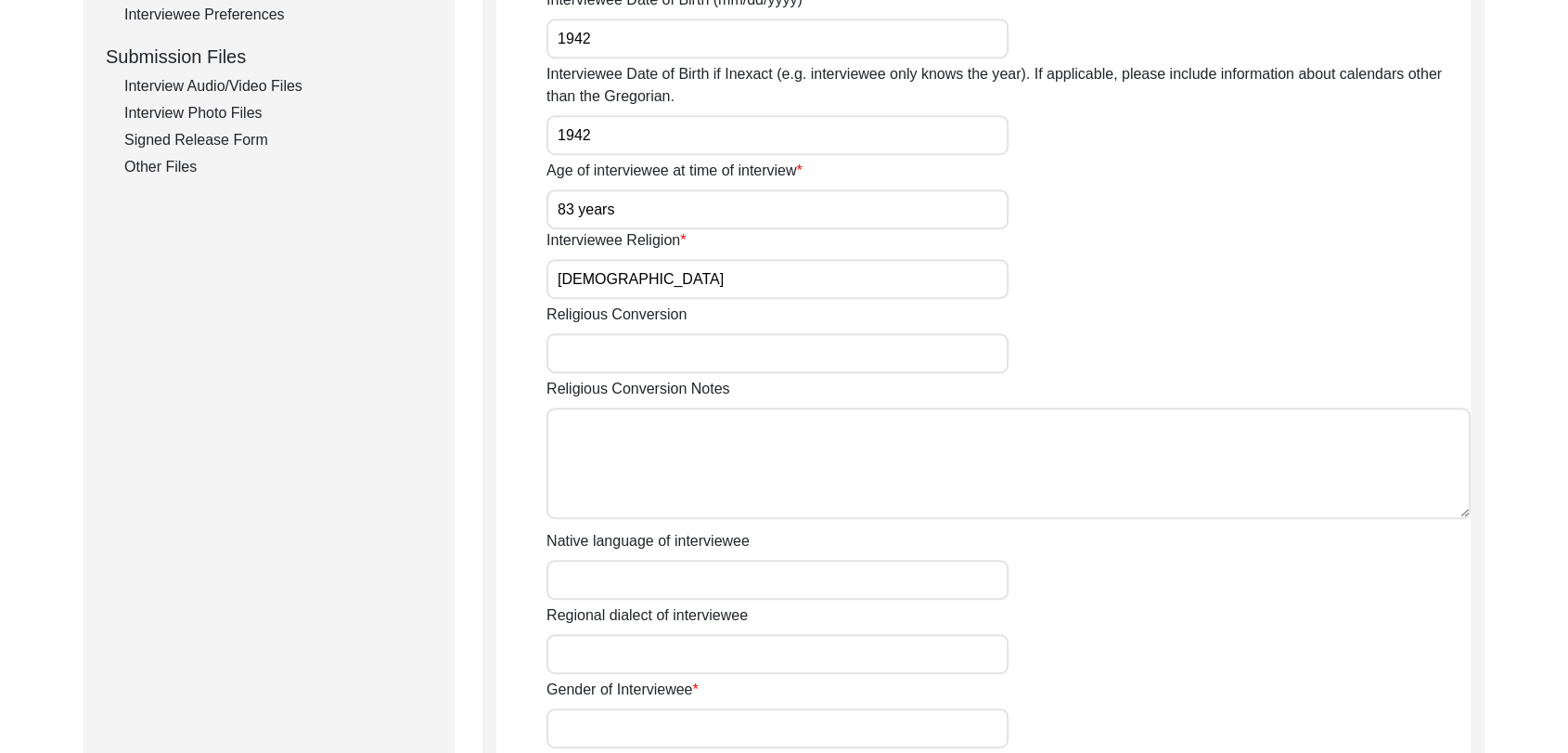
scroll to position [889, 0]
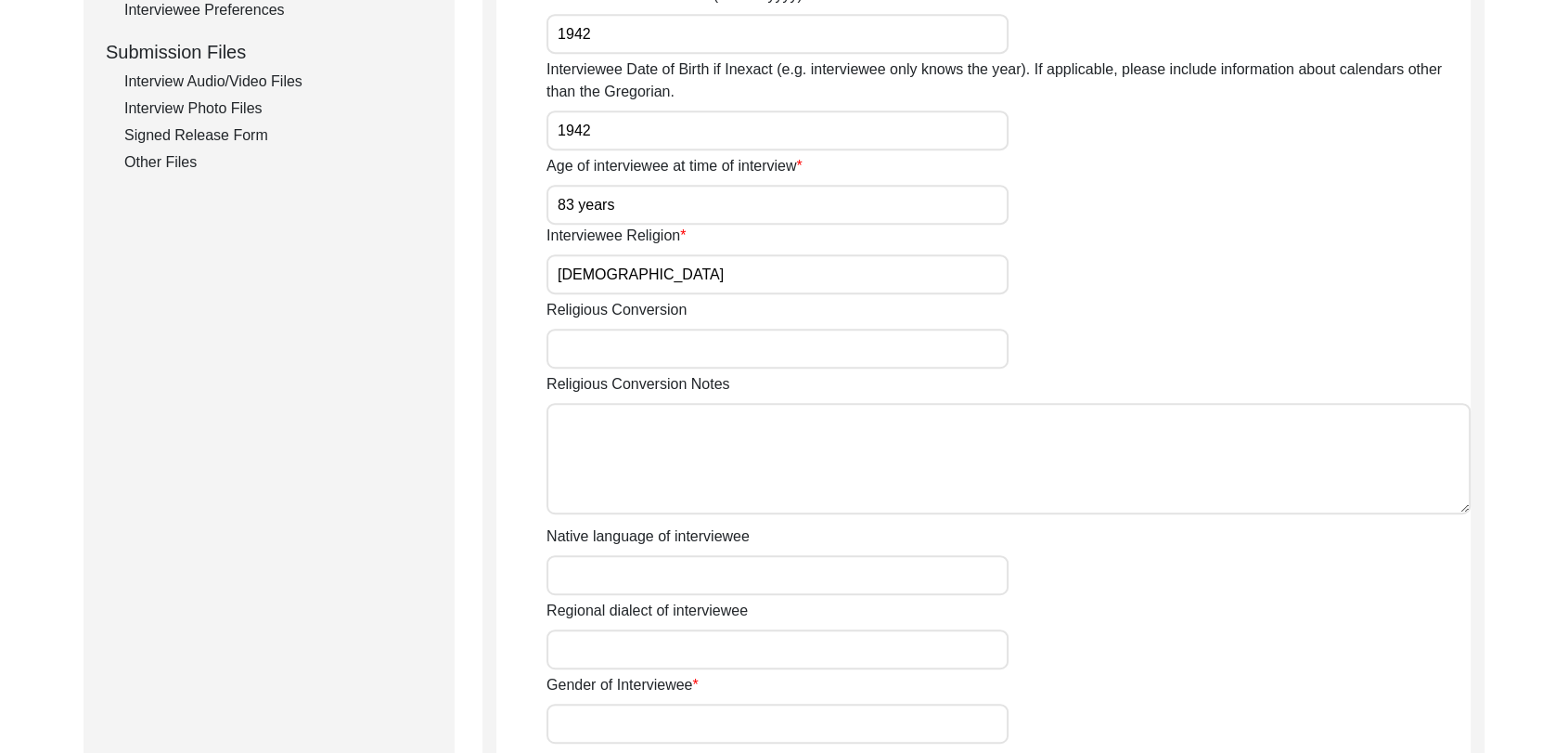
click at [580, 568] on input "Native language of interviewee" at bounding box center [777, 575] width 462 height 40
type input "Panjabi"
click at [592, 657] on input "Regional dialect of interviewee" at bounding box center [777, 649] width 462 height 40
type input "Panjabi"
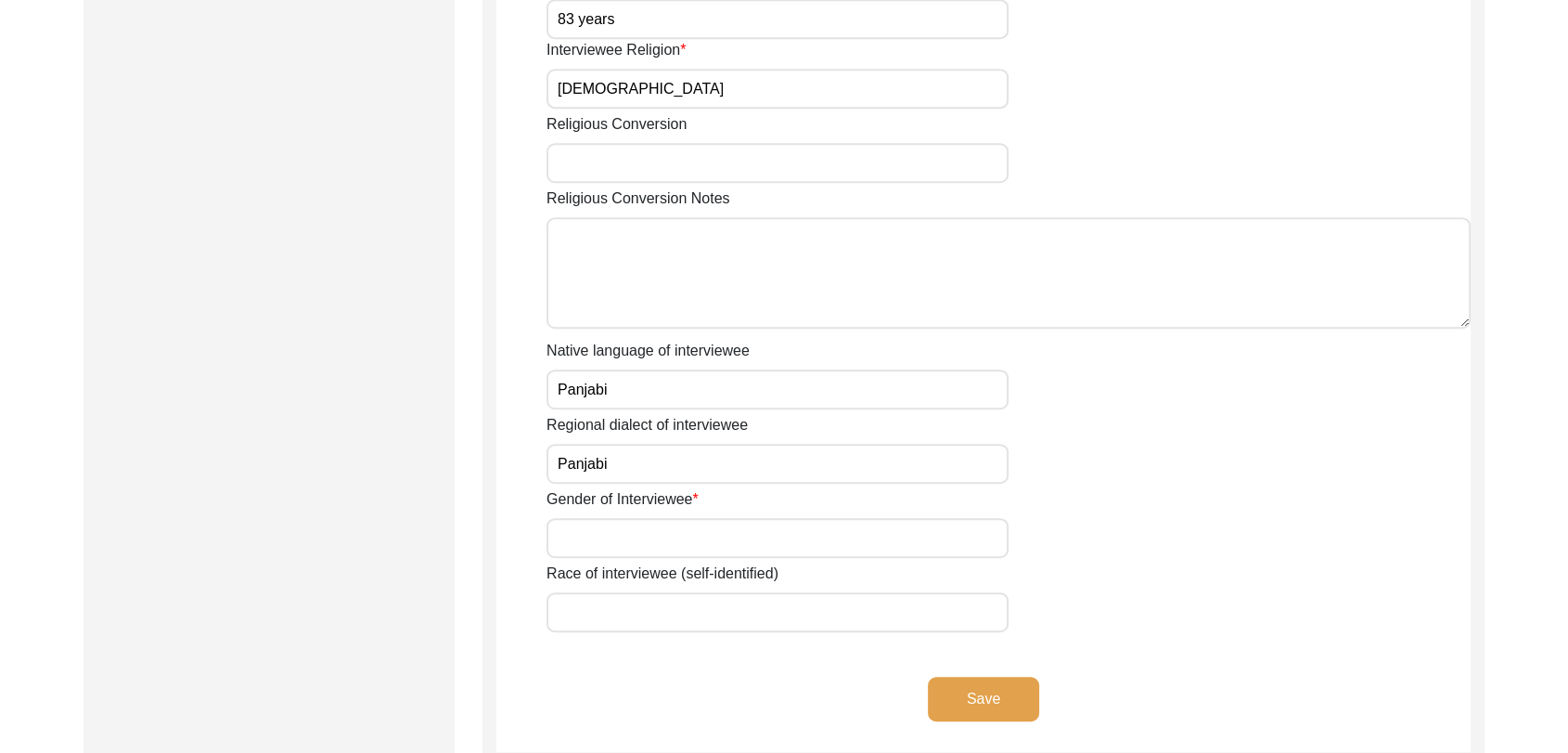
scroll to position [1077, 0]
click at [587, 513] on div "Gender of Interviewee" at bounding box center [1008, 520] width 925 height 69
click at [588, 523] on input "Gender of Interviewee" at bounding box center [777, 535] width 462 height 40
type input "[DEMOGRAPHIC_DATA]"
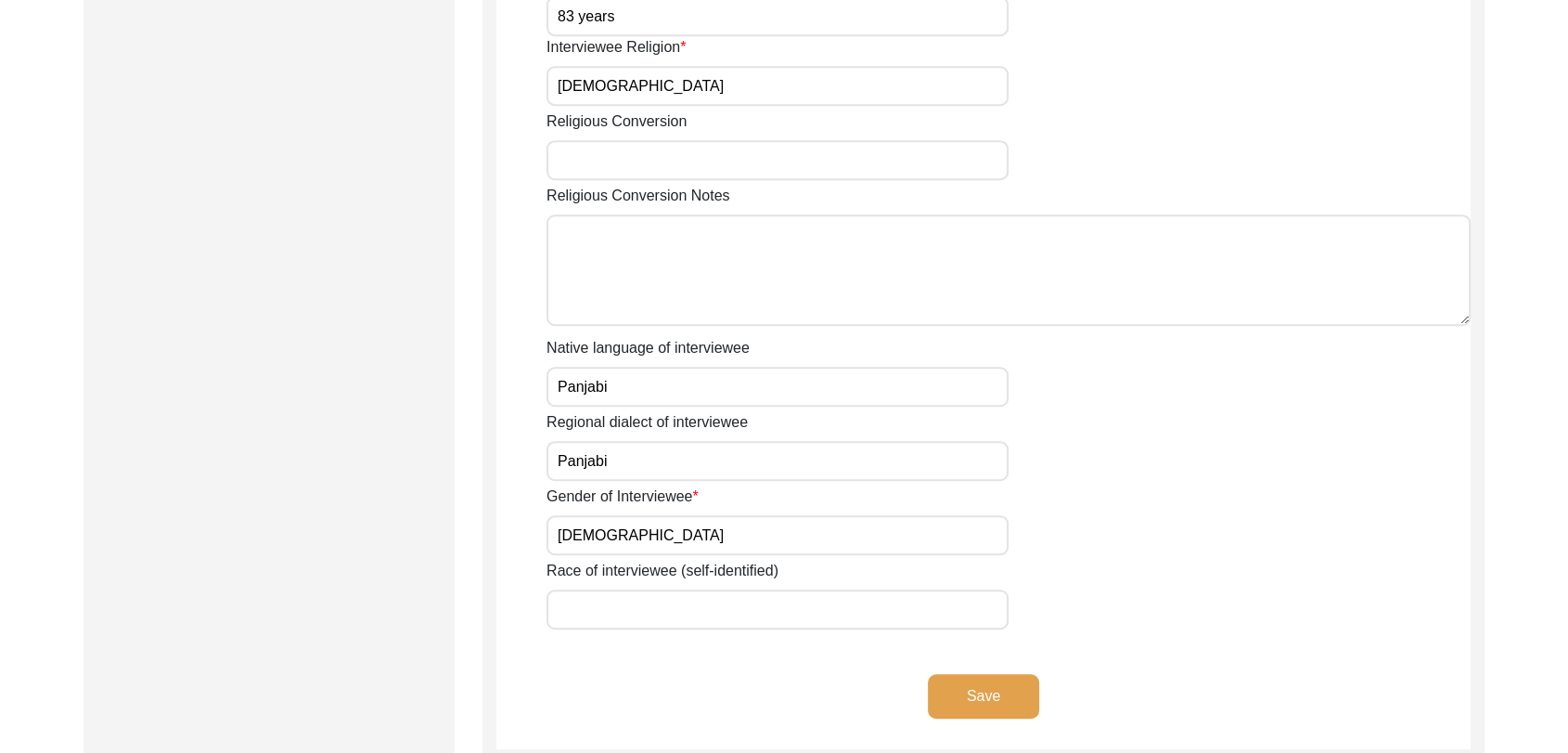
click at [639, 613] on input "Race of interviewee (self-identified)" at bounding box center [777, 609] width 462 height 40
click at [988, 689] on button "Save" at bounding box center [984, 696] width 111 height 45
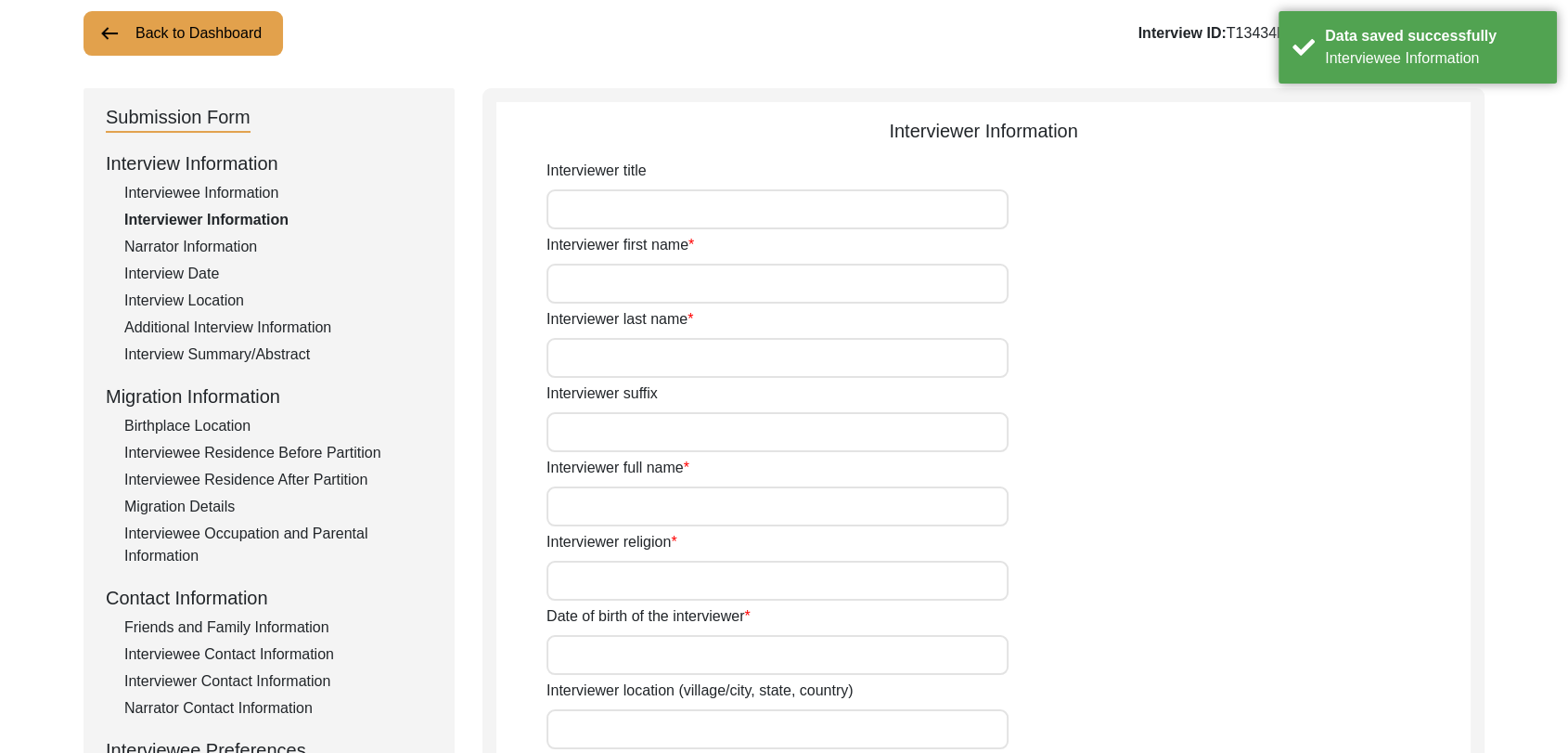
scroll to position [0, 0]
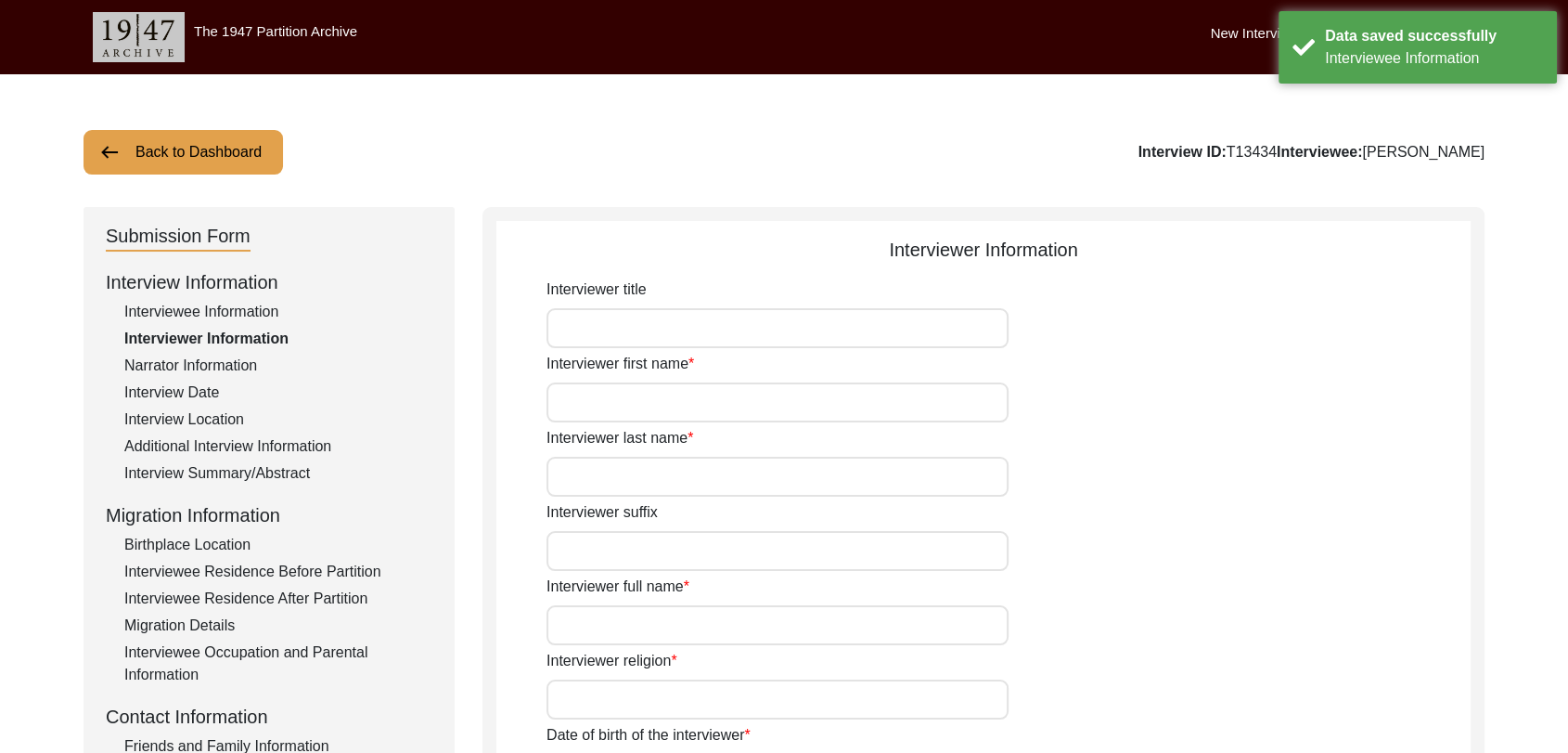
click at [637, 416] on input "Interviewer first name" at bounding box center [777, 402] width 462 height 40
type input "[PERSON_NAME]"
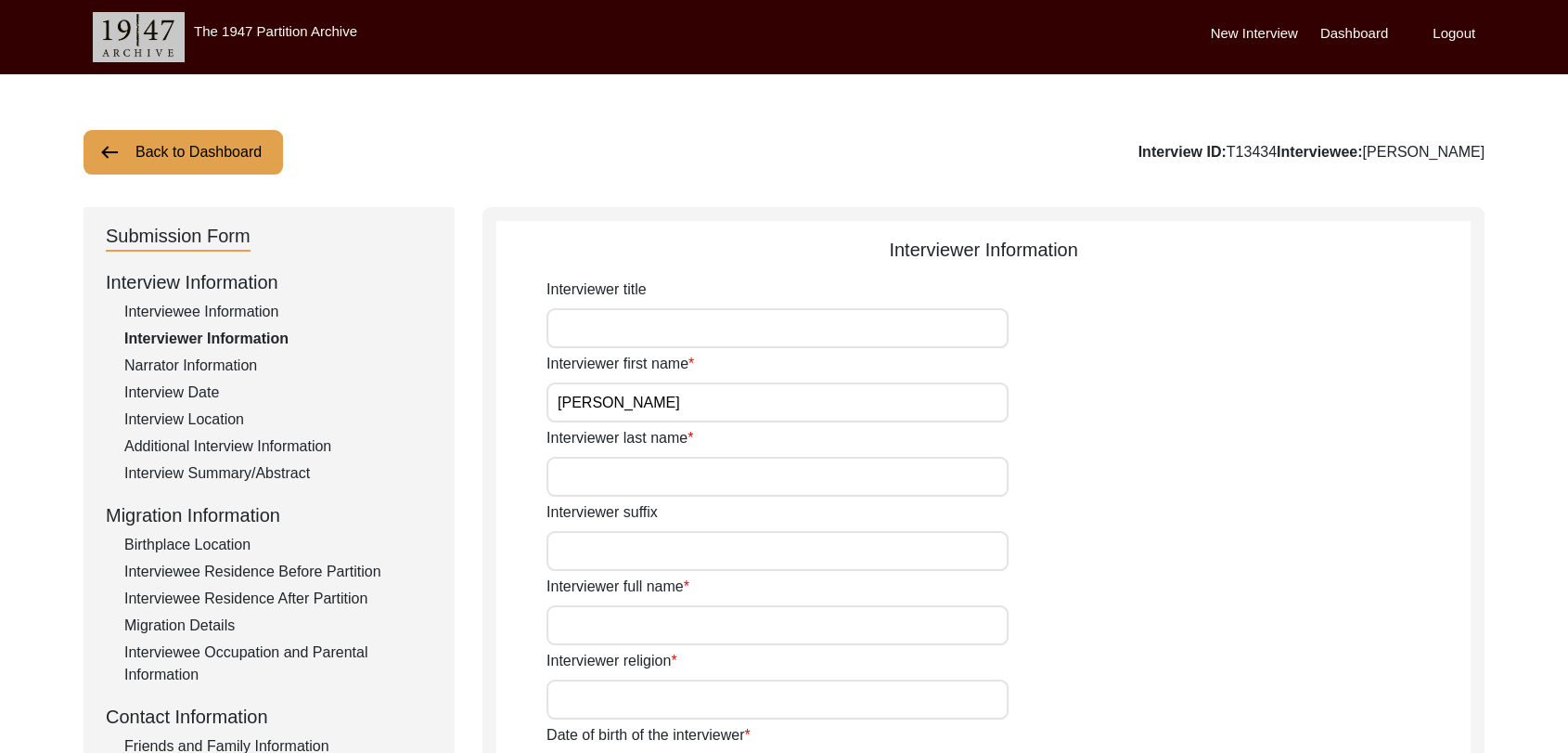
click at [625, 476] on input "Interviewer last name" at bounding box center [777, 476] width 462 height 40
type input "[PERSON_NAME]"
click at [606, 640] on input "Interviewer full name" at bounding box center [777, 626] width 462 height 40
type input "[PERSON_NAME]"
click at [599, 692] on input "Interviewer religion" at bounding box center [777, 700] width 462 height 40
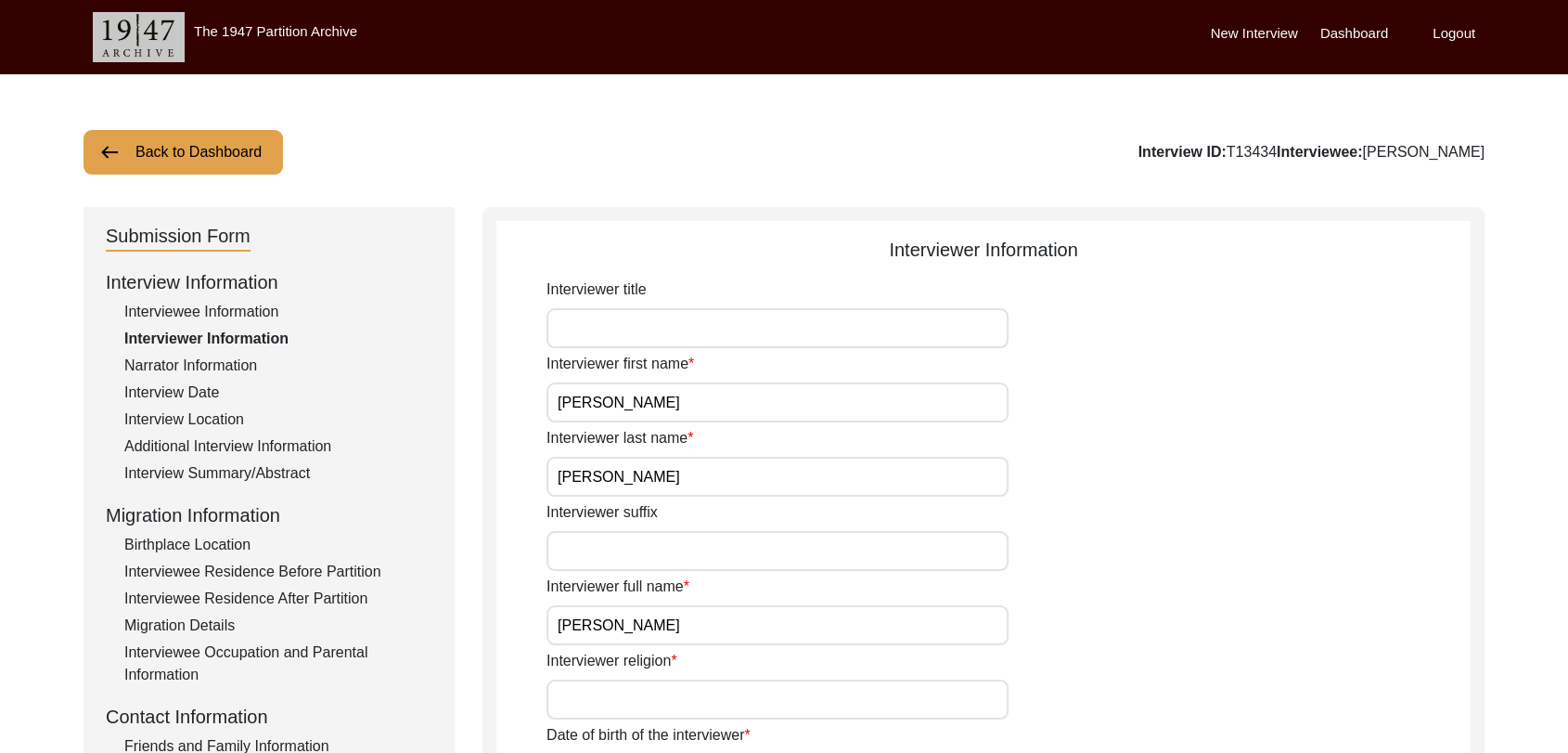
type input "[DEMOGRAPHIC_DATA]"
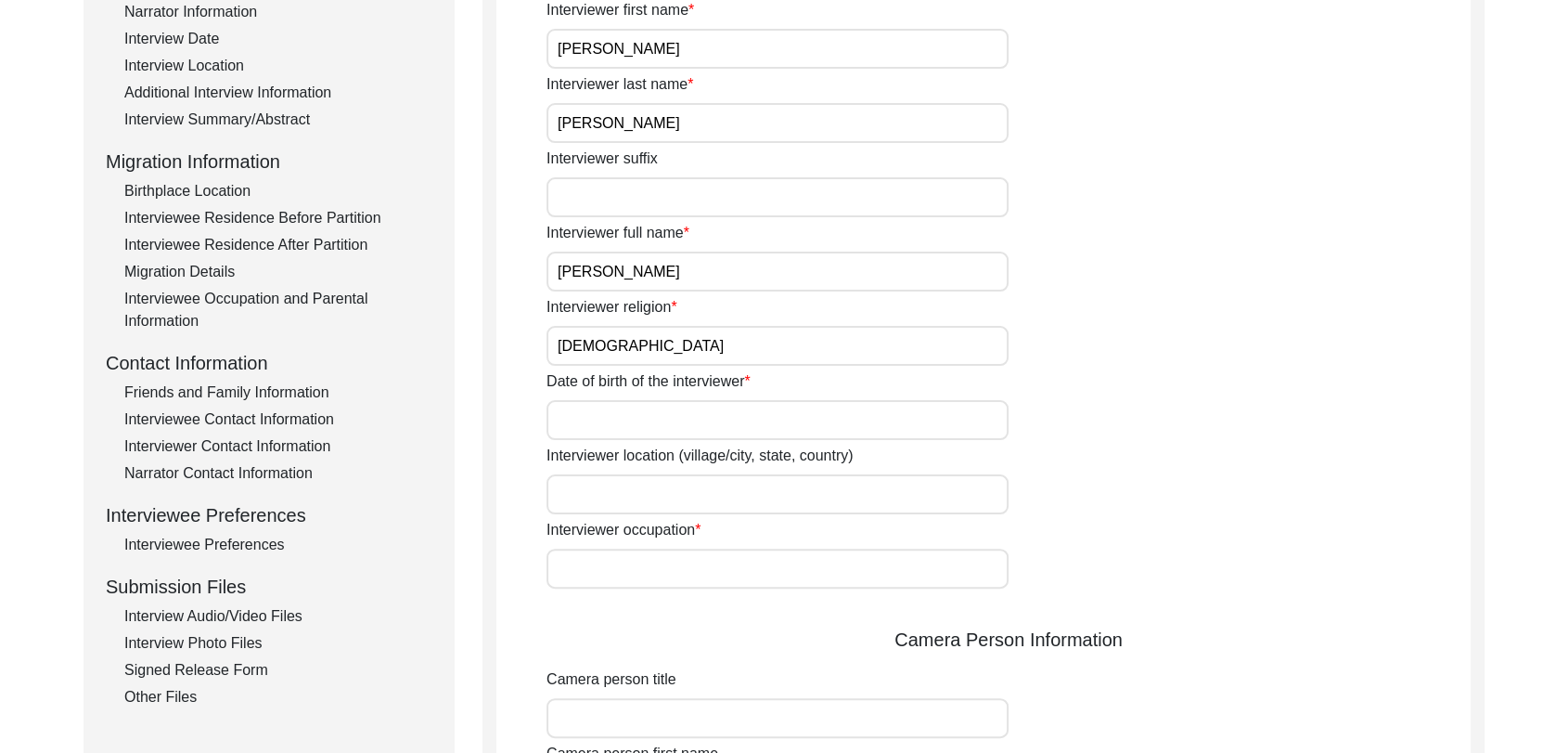
scroll to position [372, 0]
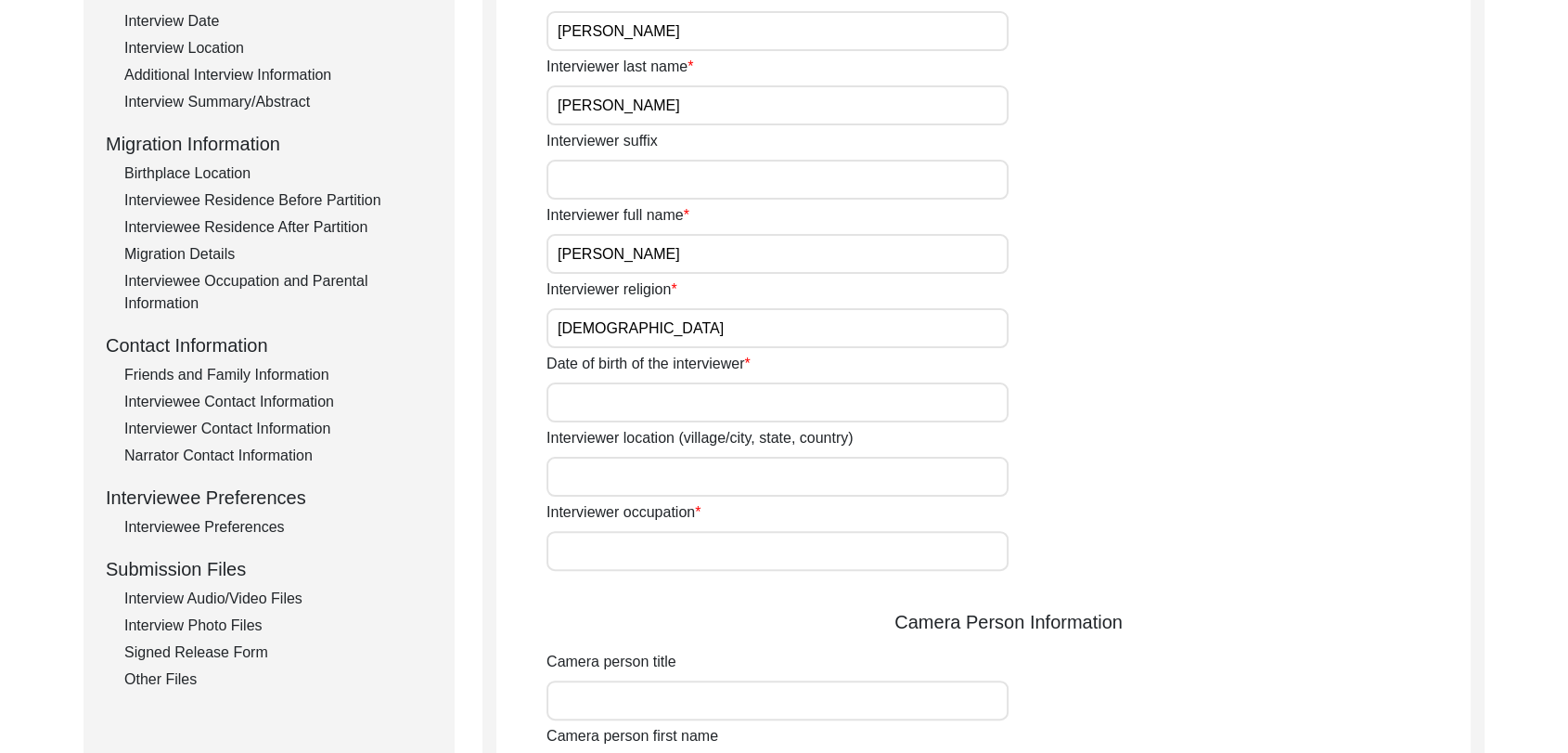
click at [590, 380] on div "Date of birth of the interviewer" at bounding box center [1008, 387] width 925 height 69
click at [590, 403] on input "Date of birth of the interviewer" at bounding box center [777, 402] width 462 height 40
type input "[DATE]"
click at [631, 535] on input "Interviewer occupation" at bounding box center [777, 551] width 462 height 40
type input "Student"
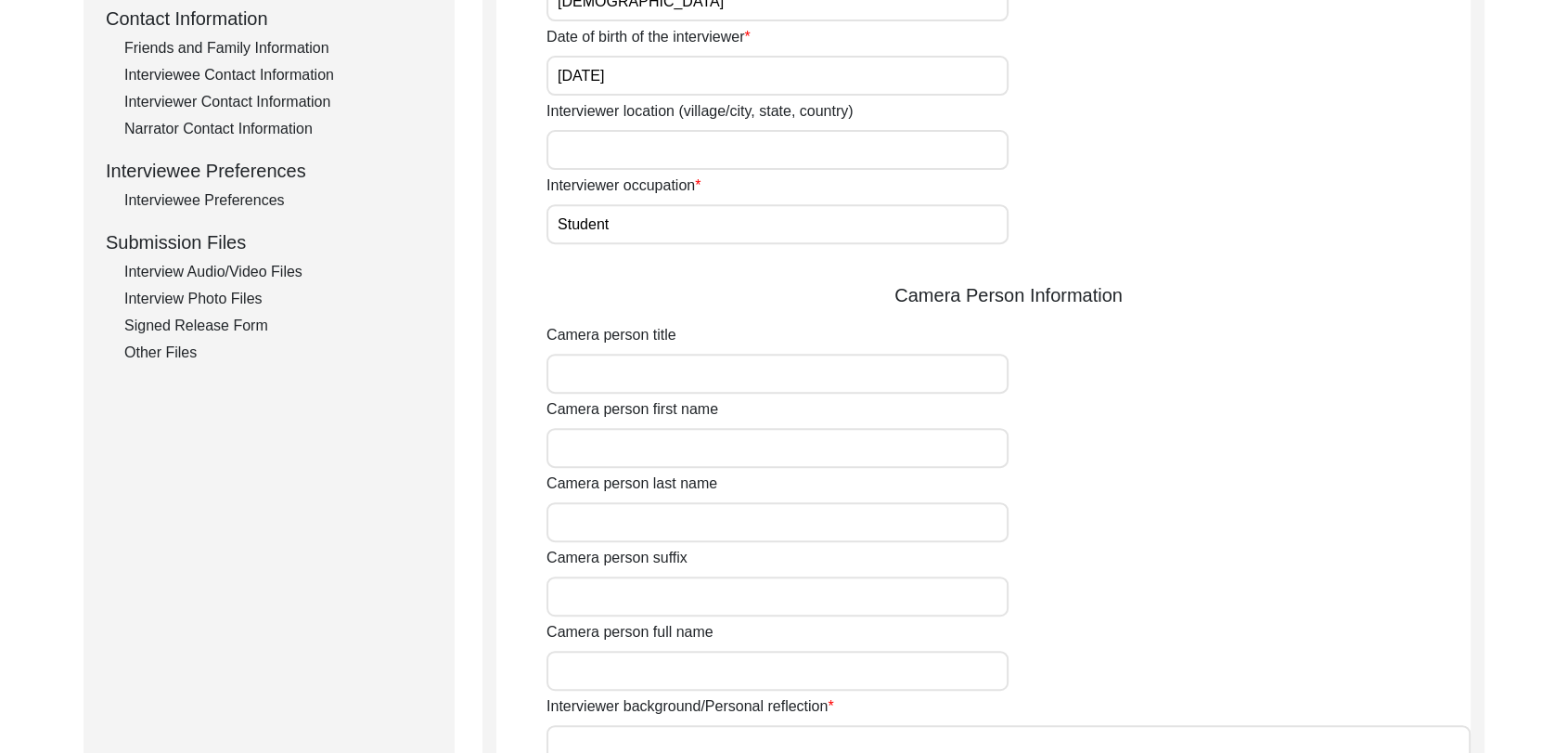
scroll to position [700, 0]
click at [612, 456] on input "Camera person first name" at bounding box center [777, 446] width 462 height 40
type input "[PERSON_NAME]"
click at [627, 522] on input "Camera person last name" at bounding box center [777, 520] width 462 height 40
type input "[PERSON_NAME]"
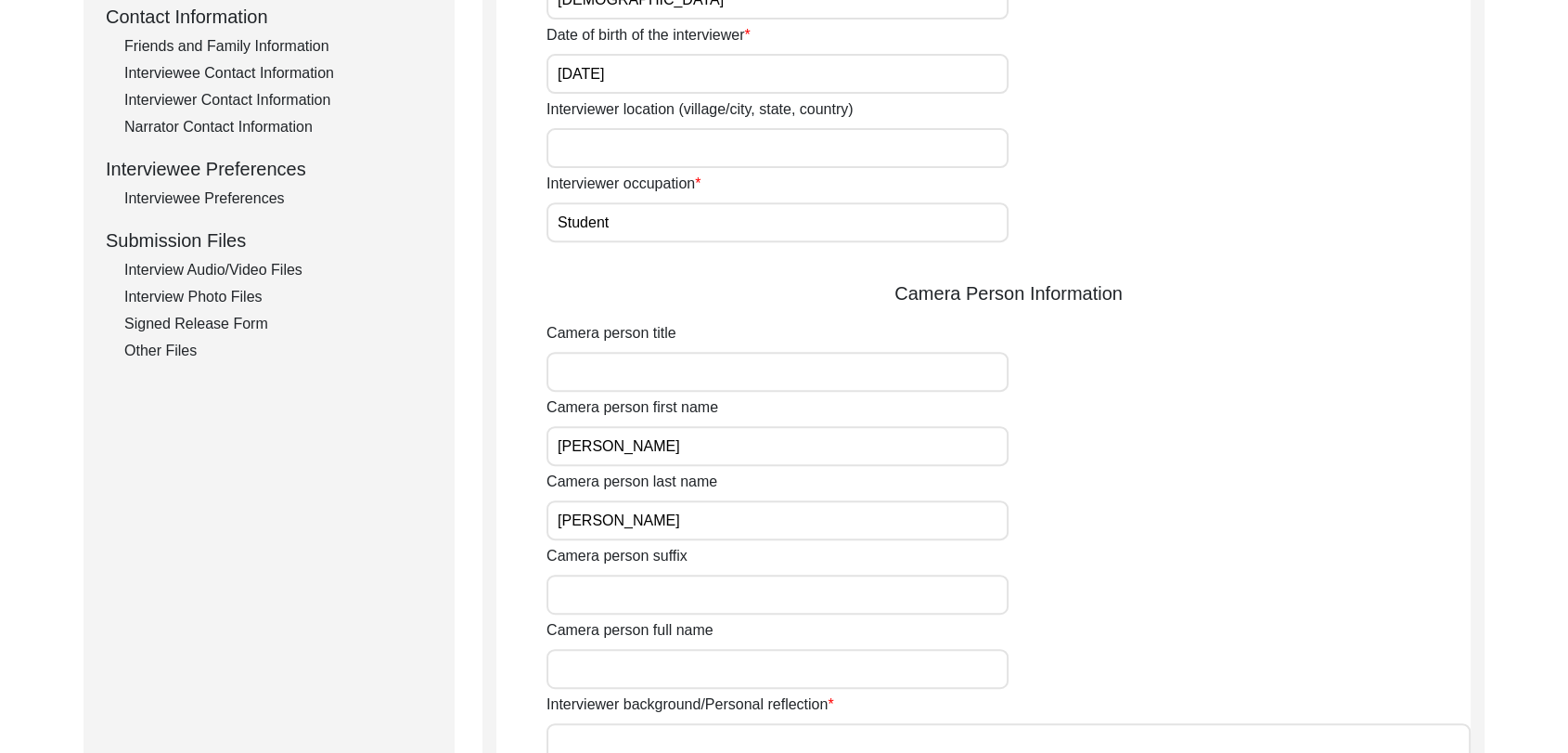
click at [616, 685] on input "Camera person full name" at bounding box center [777, 669] width 462 height 40
type input "[PERSON_NAME]"
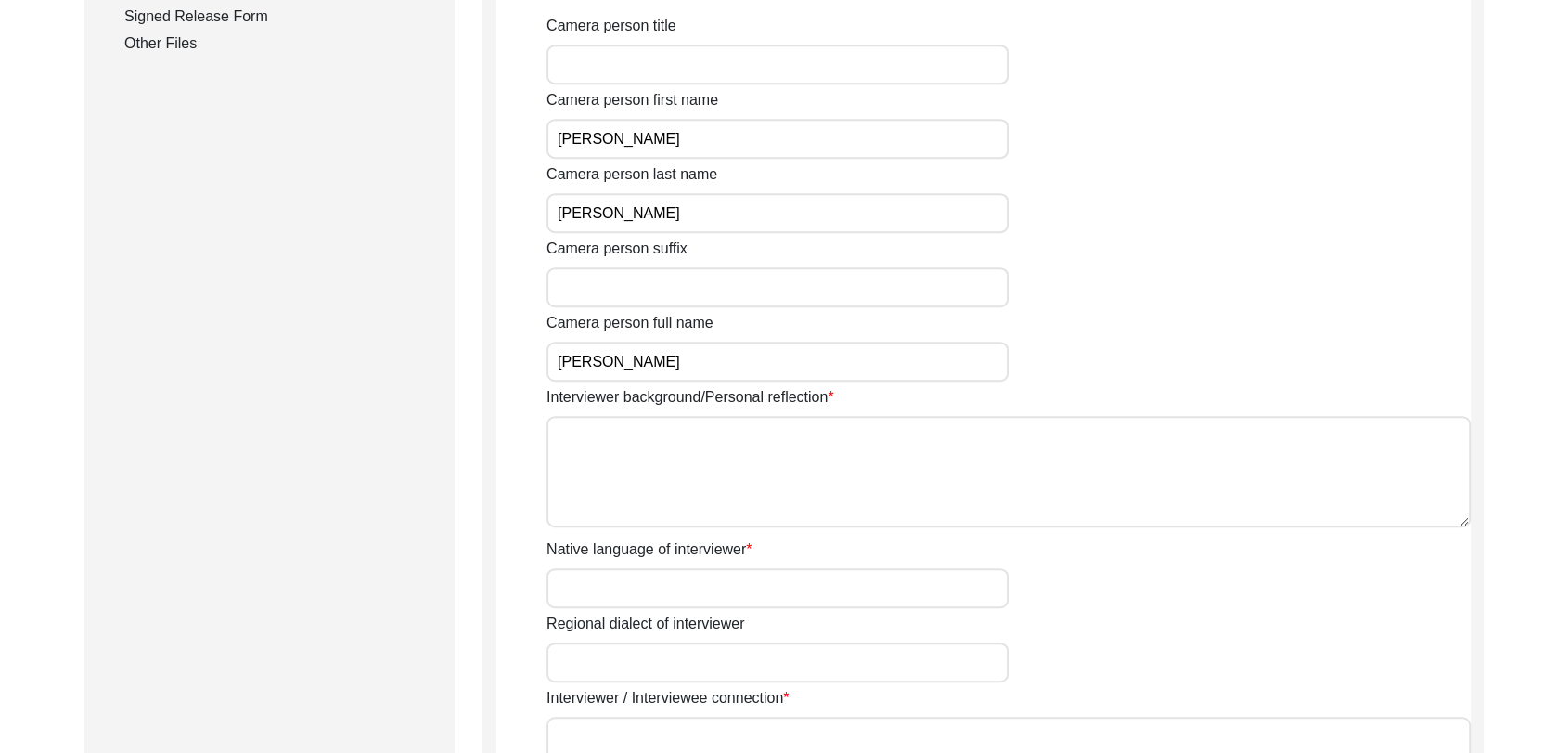
scroll to position [1017, 0]
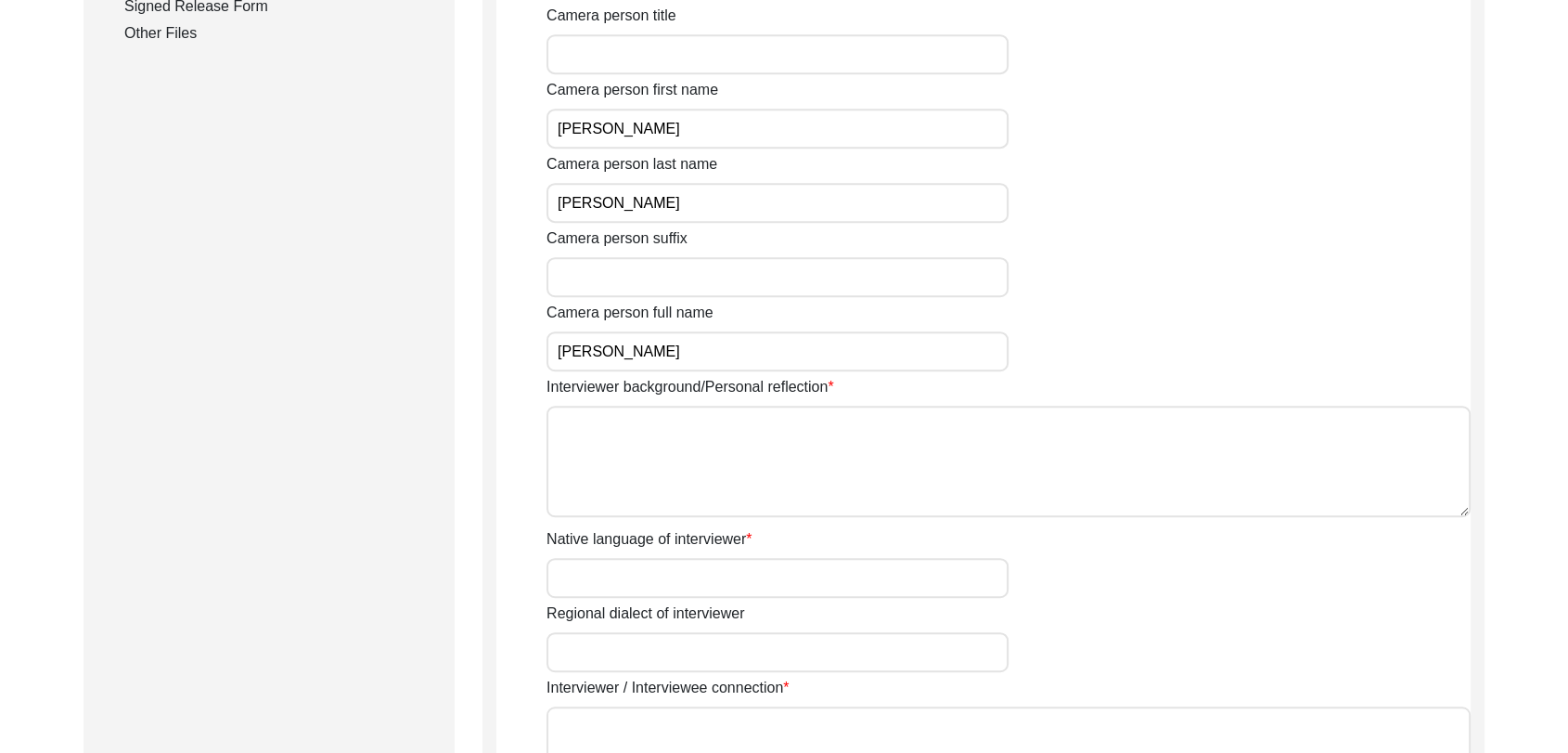
click at [586, 475] on textarea "Interviewer background/Personal reflection" at bounding box center [1008, 461] width 925 height 111
click at [747, 454] on textarea "Interviewer background/Personal reflection" at bounding box center [1008, 461] width 925 height 111
paste textarea "[PERSON_NAME] Son of [PERSON_NAME] living in [GEOGRAPHIC_DATA] village of [GEOG…"
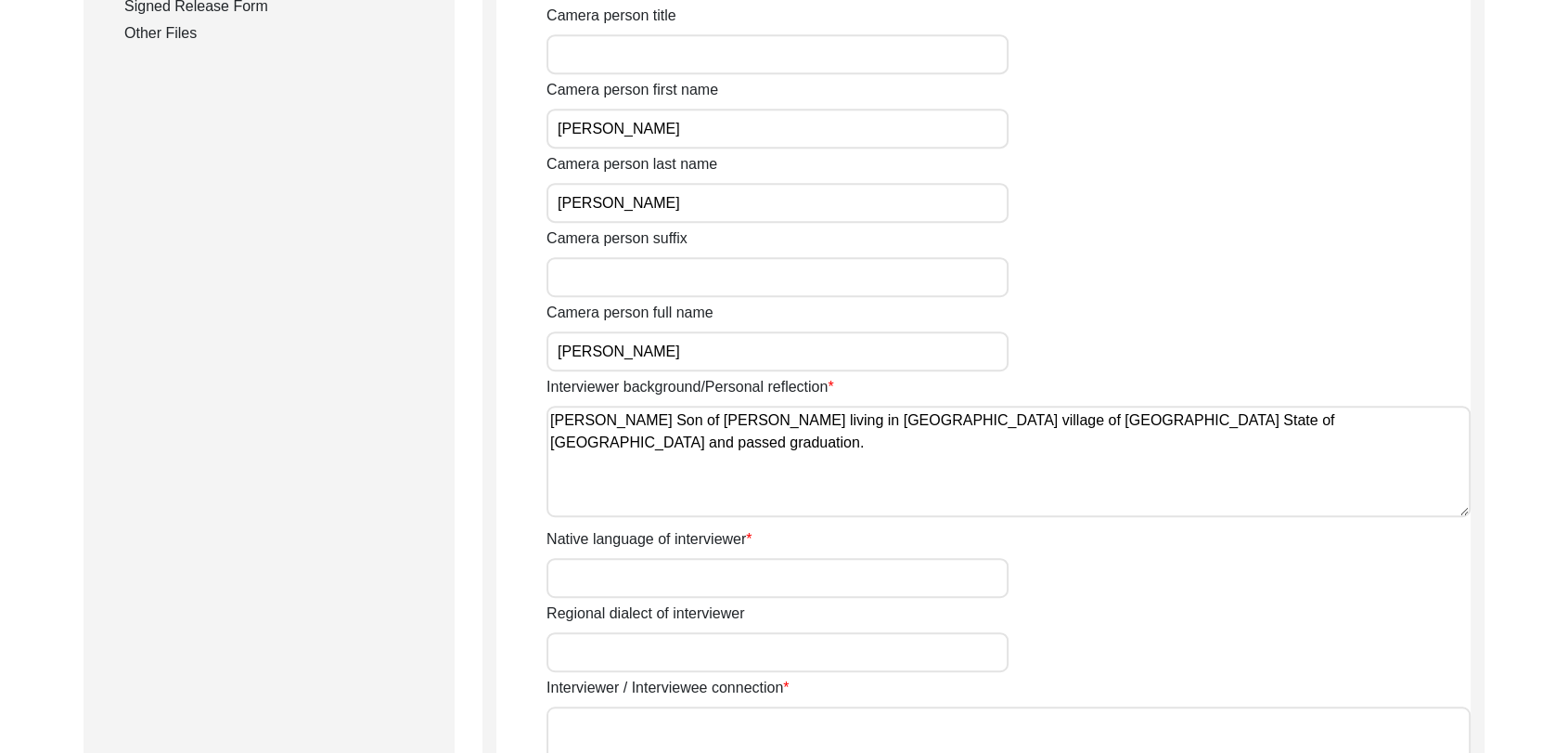
type textarea "[PERSON_NAME] Son of [PERSON_NAME] living in [GEOGRAPHIC_DATA] village of [GEOG…"
click at [706, 574] on input "Native language of interviewer" at bounding box center [777, 578] width 462 height 40
type input "Panjabi"
click at [675, 650] on input "Regional dialect of interviewer" at bounding box center [777, 652] width 462 height 40
type input "Panjabi"
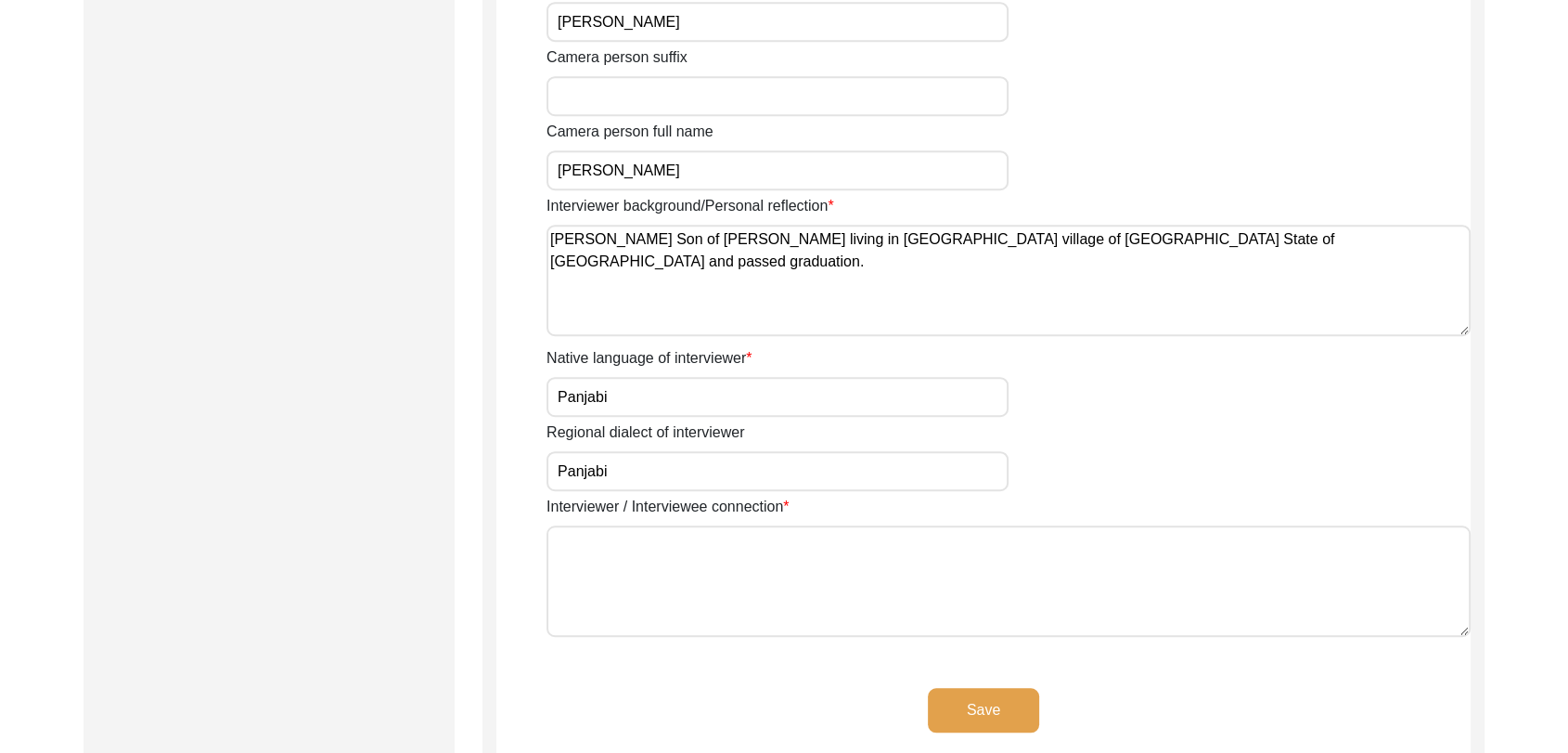
scroll to position [1201, 0]
click at [663, 554] on textarea "Interviewer / Interviewee connection" at bounding box center [1008, 579] width 925 height 111
type textarea "Nothing"
click at [1010, 702] on button "Save" at bounding box center [984, 708] width 111 height 45
click at [978, 713] on button "Save" at bounding box center [984, 708] width 111 height 45
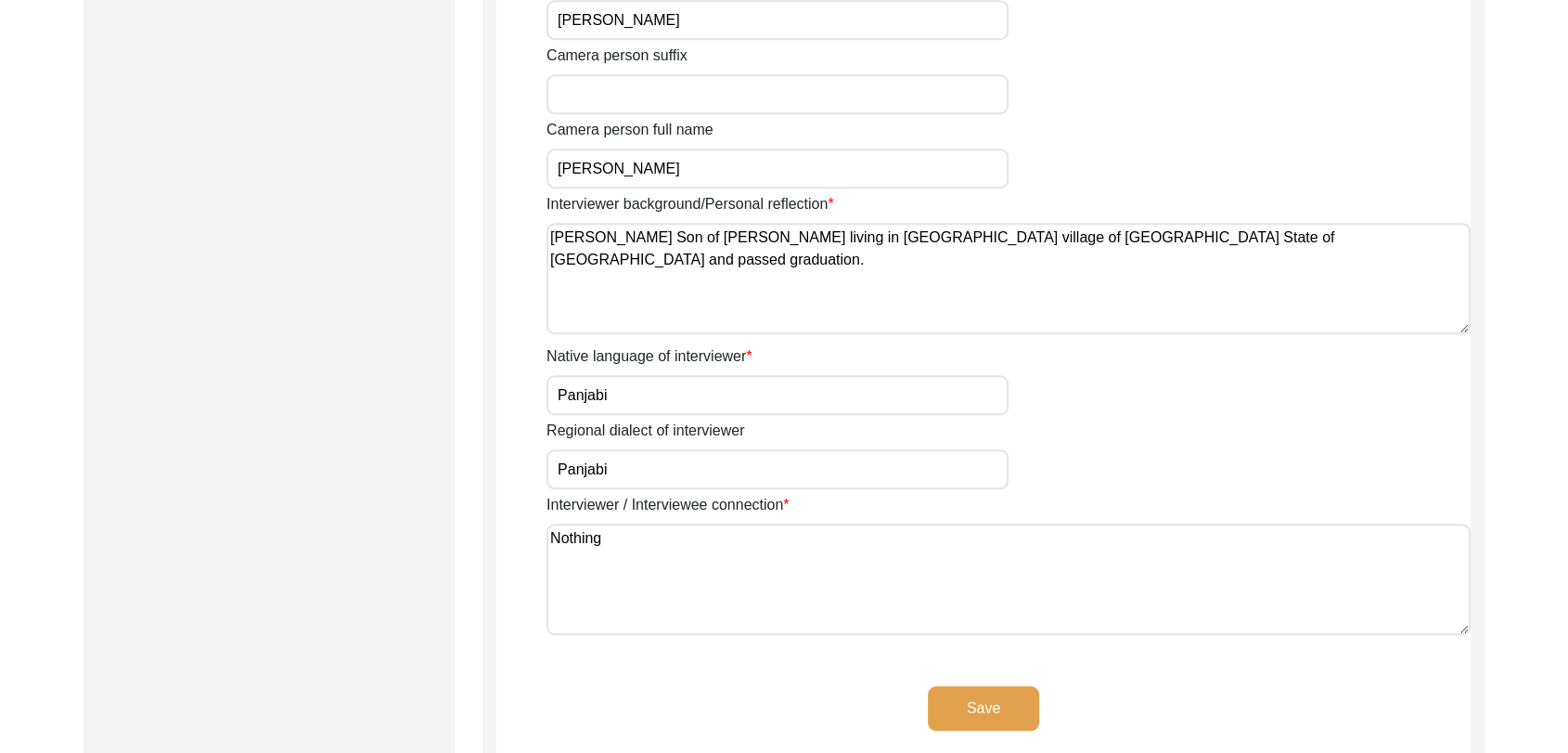
click at [1001, 702] on button "Save" at bounding box center [984, 708] width 111 height 45
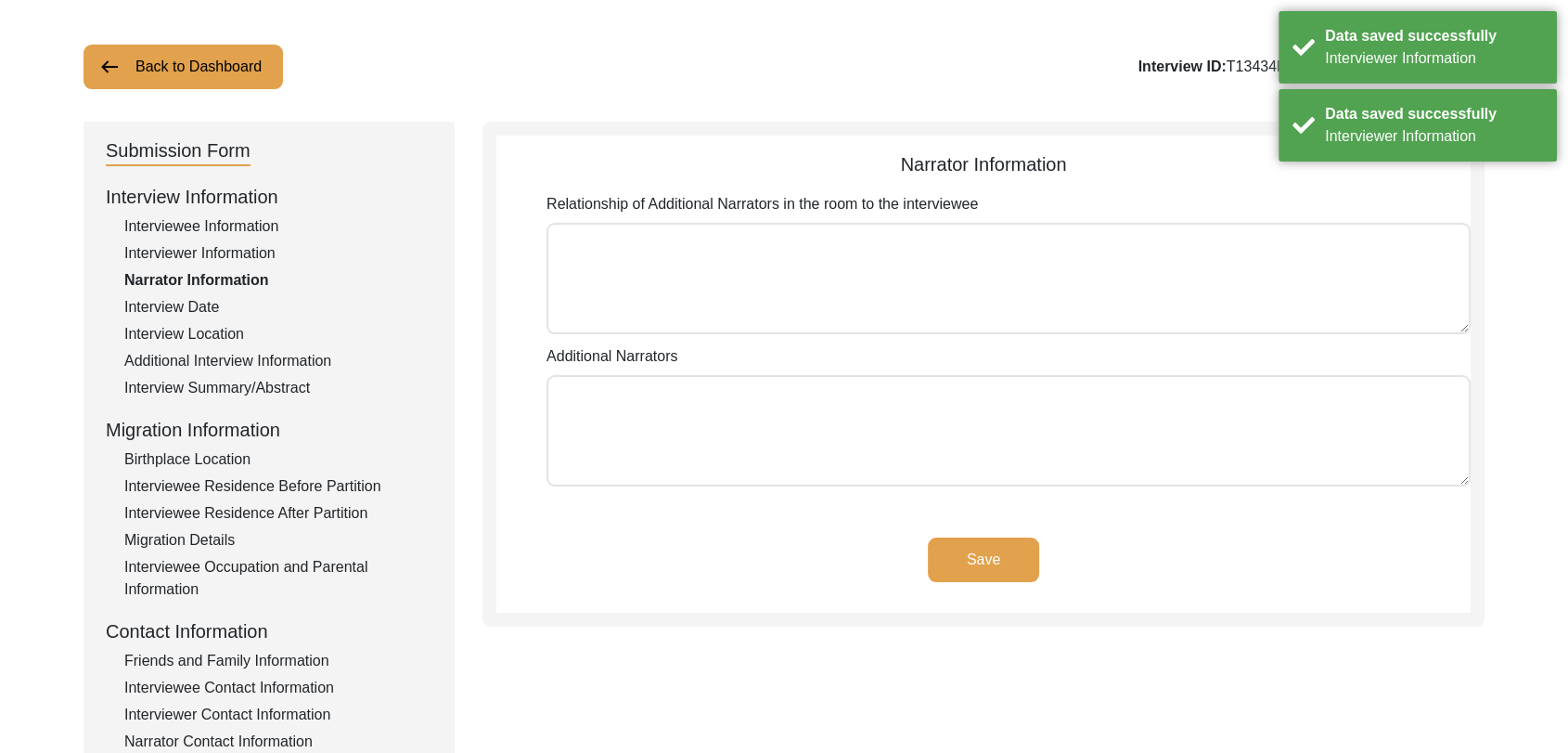
scroll to position [0, 0]
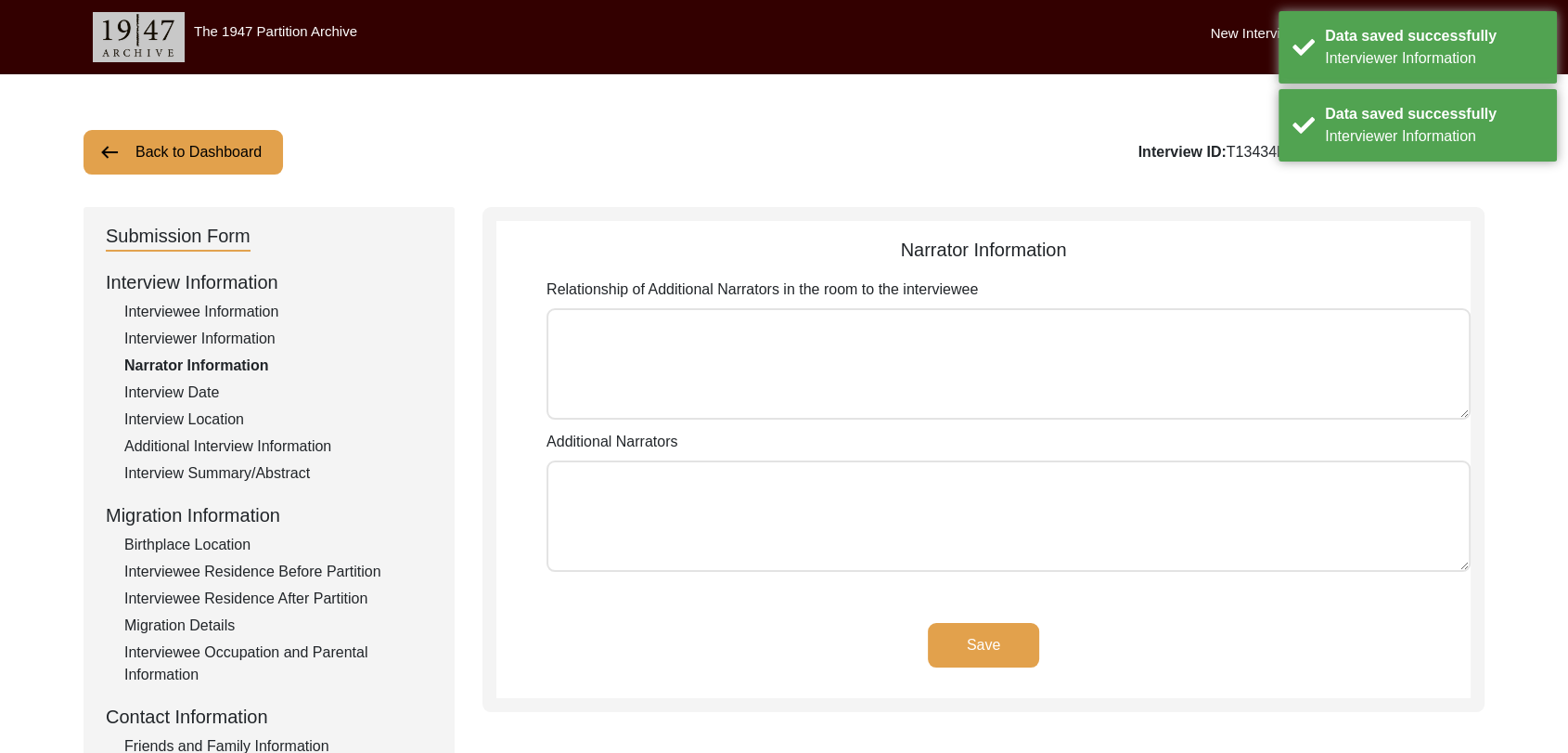
click at [719, 352] on textarea "Relationship of Additional Narrators in the room to the interviewee" at bounding box center [1008, 363] width 925 height 111
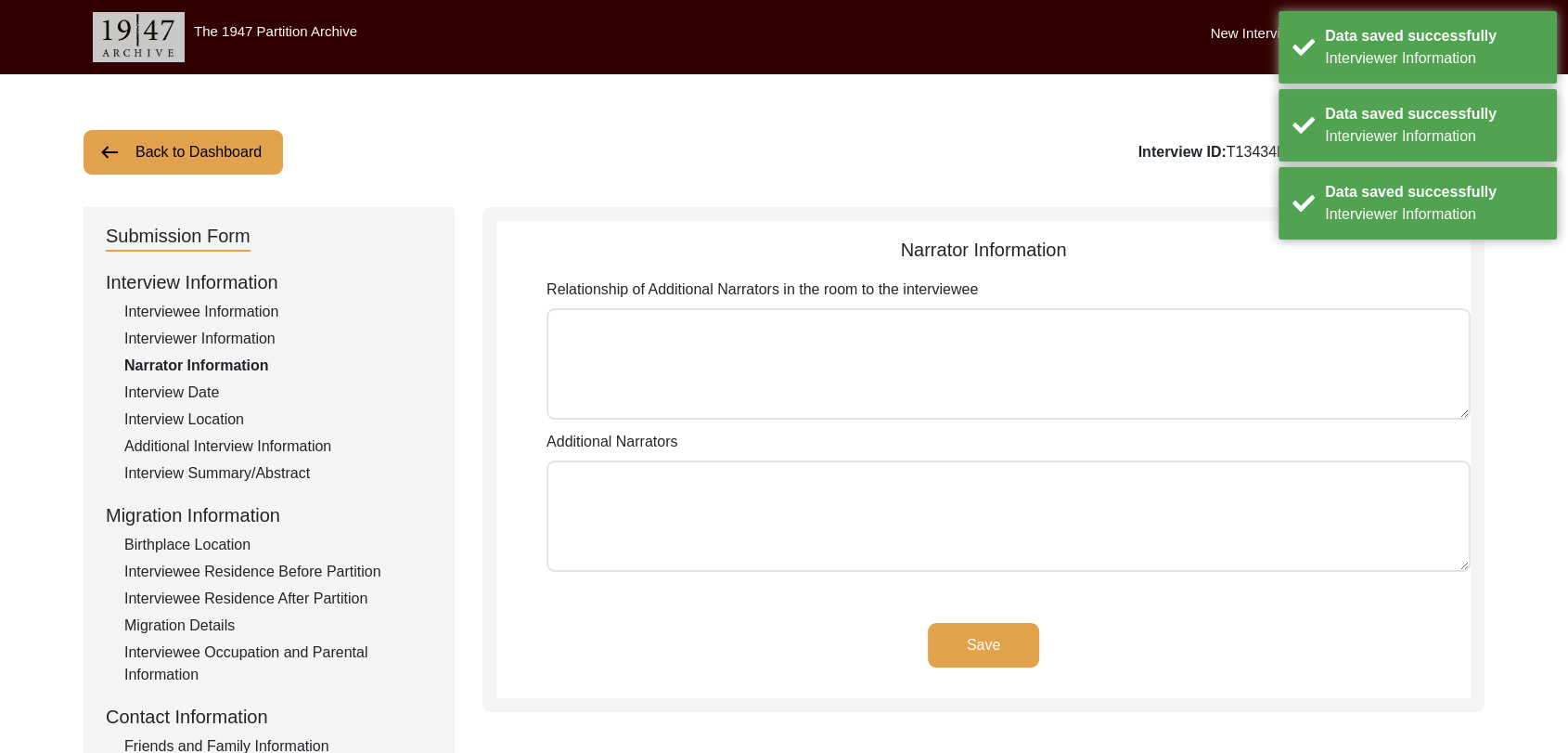
click at [988, 653] on button "Save" at bounding box center [984, 645] width 111 height 45
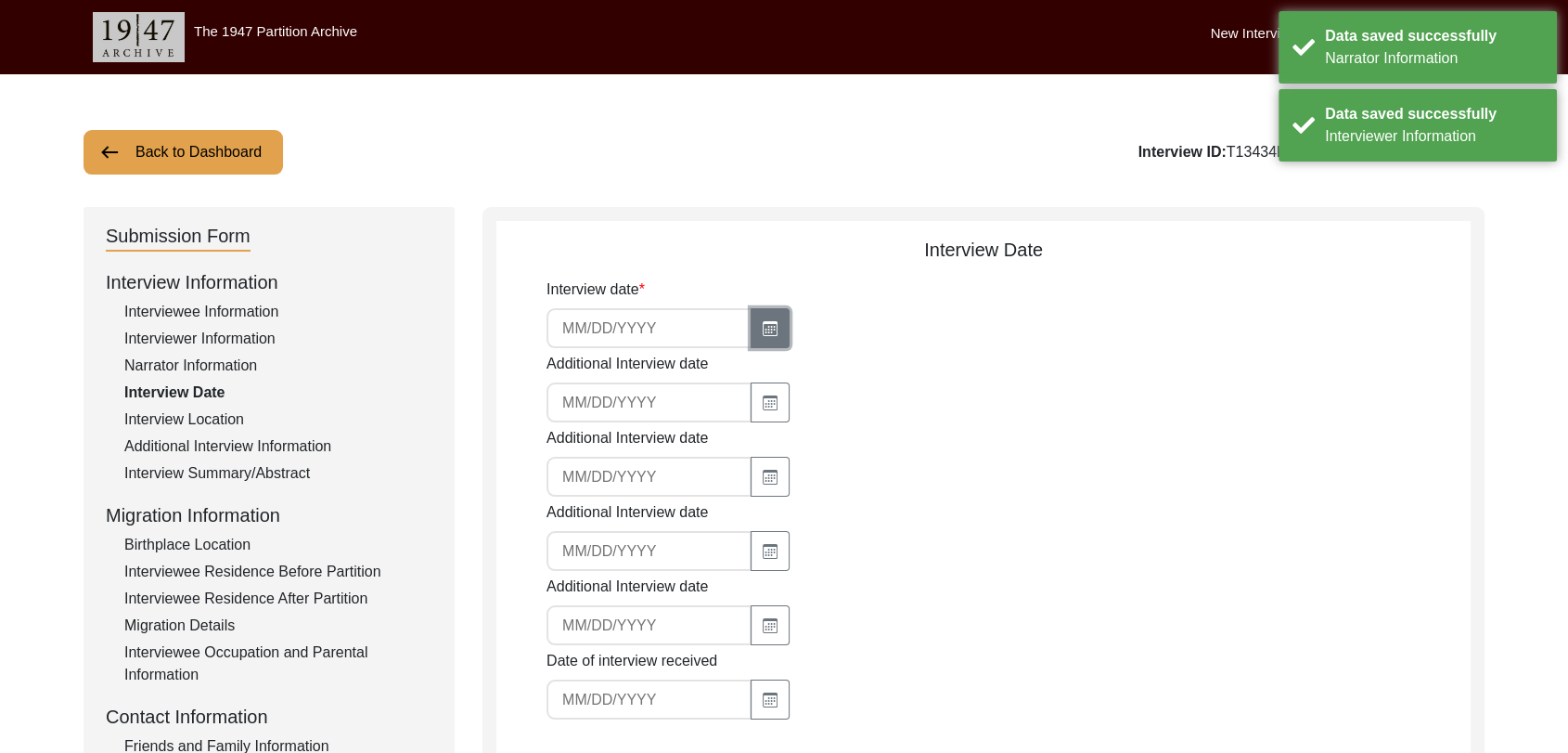
click at [764, 338] on button "button" at bounding box center [770, 328] width 39 height 40
select select "8"
select select "2025"
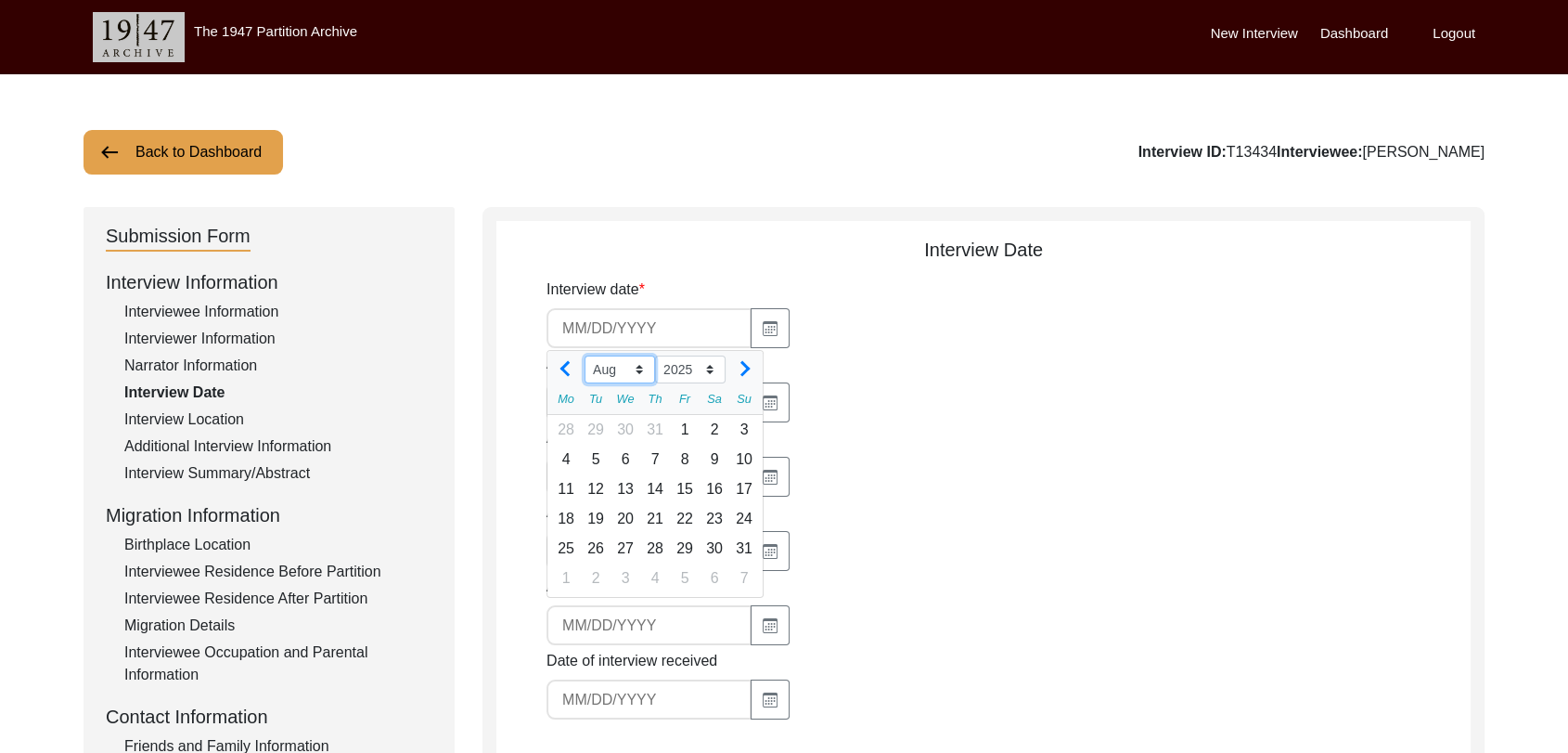
click at [640, 375] on select "Jan Feb Mar Apr May Jun [DATE] Aug Sep Oct Nov Dec" at bounding box center [620, 369] width 70 height 28
select select "7"
click at [584, 356] on select "Jan Feb Mar Apr May Jun [DATE] Aug Sep Oct Nov Dec" at bounding box center [620, 369] width 70 height 28
click at [656, 518] on div "24" at bounding box center [655, 518] width 29 height 29
type input "[DATE]"
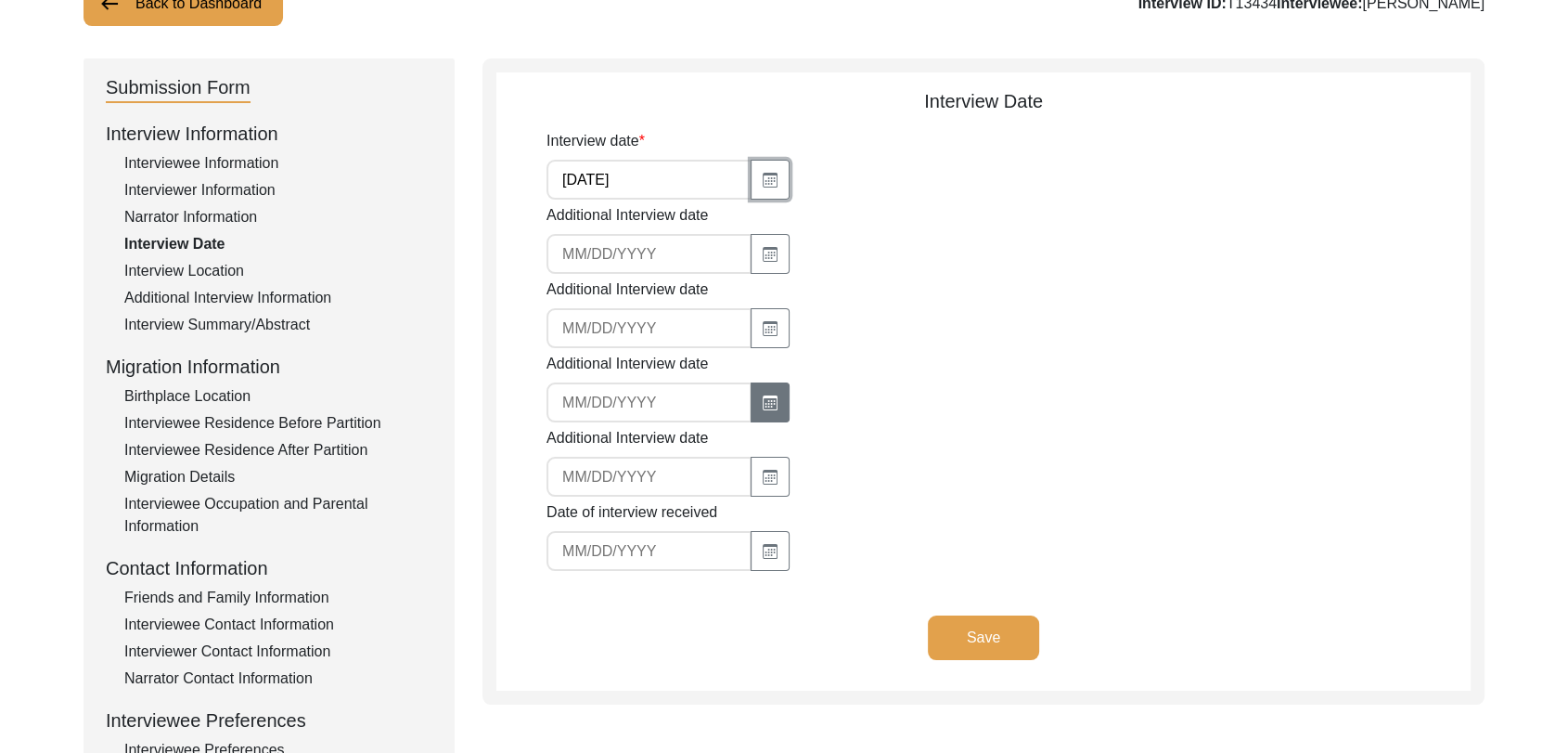
scroll to position [152, 0]
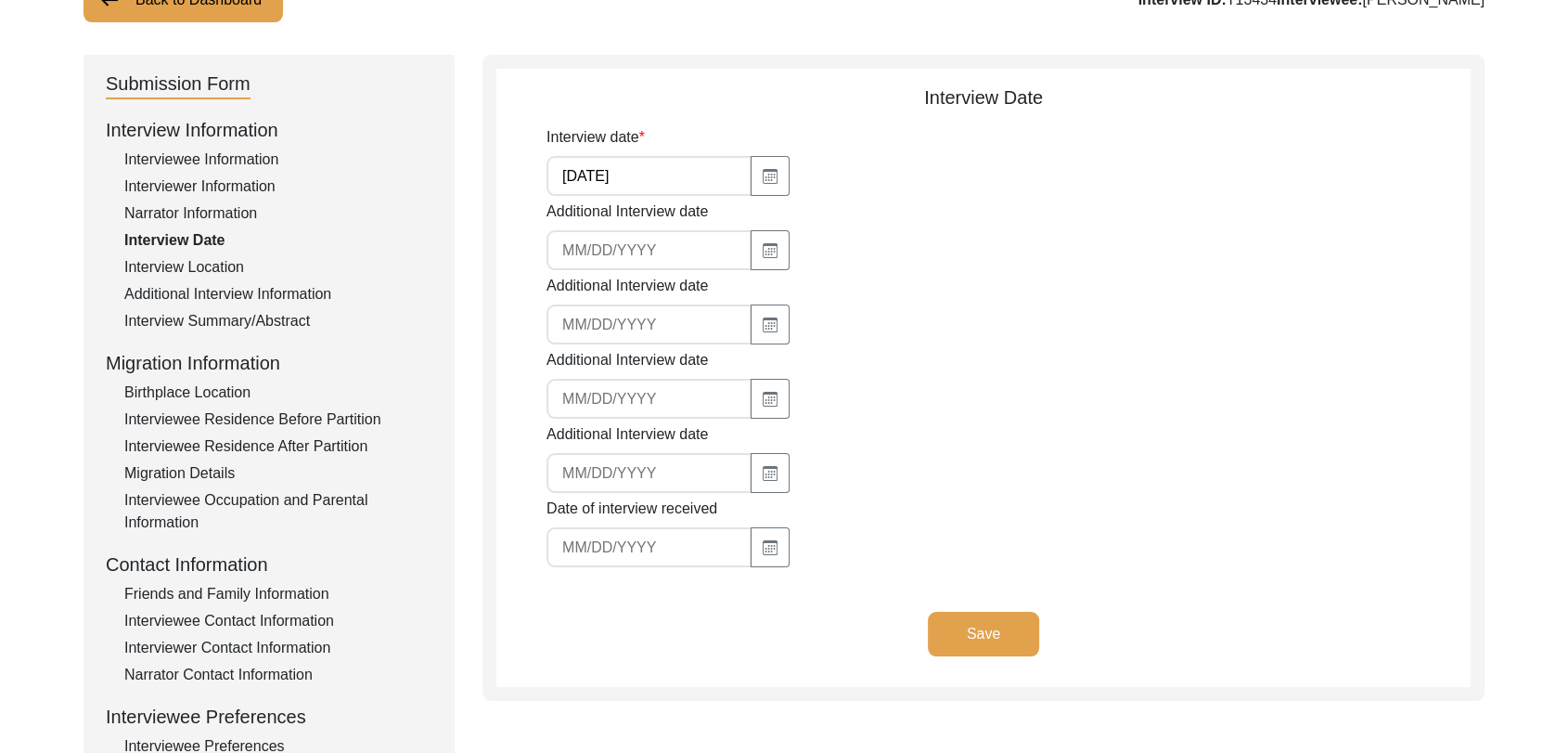
click at [980, 618] on button "Save" at bounding box center [984, 634] width 111 height 45
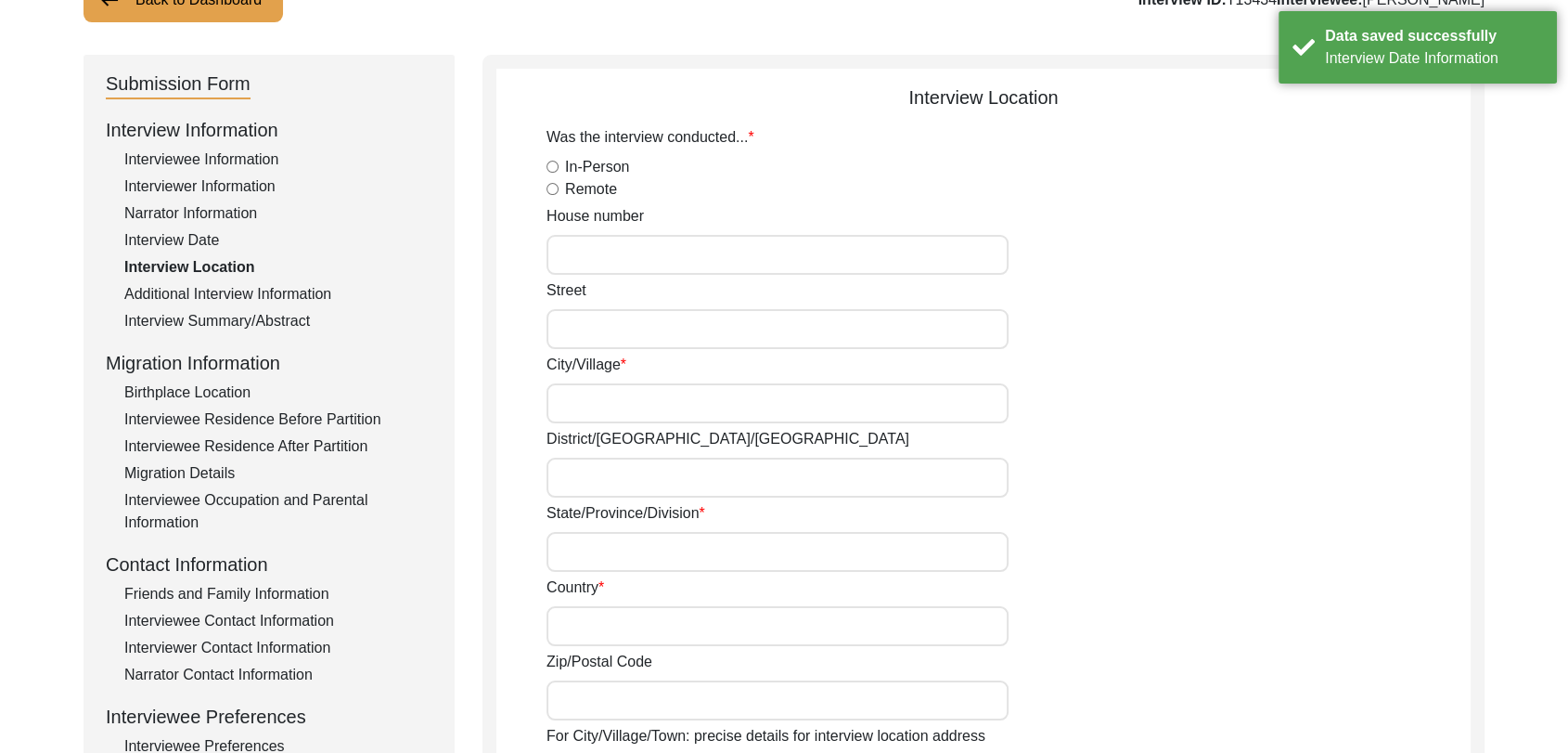
click at [549, 164] on input "In-Person" at bounding box center [552, 166] width 12 height 12
radio input "true"
click at [592, 394] on input "City/Village" at bounding box center [777, 403] width 462 height 40
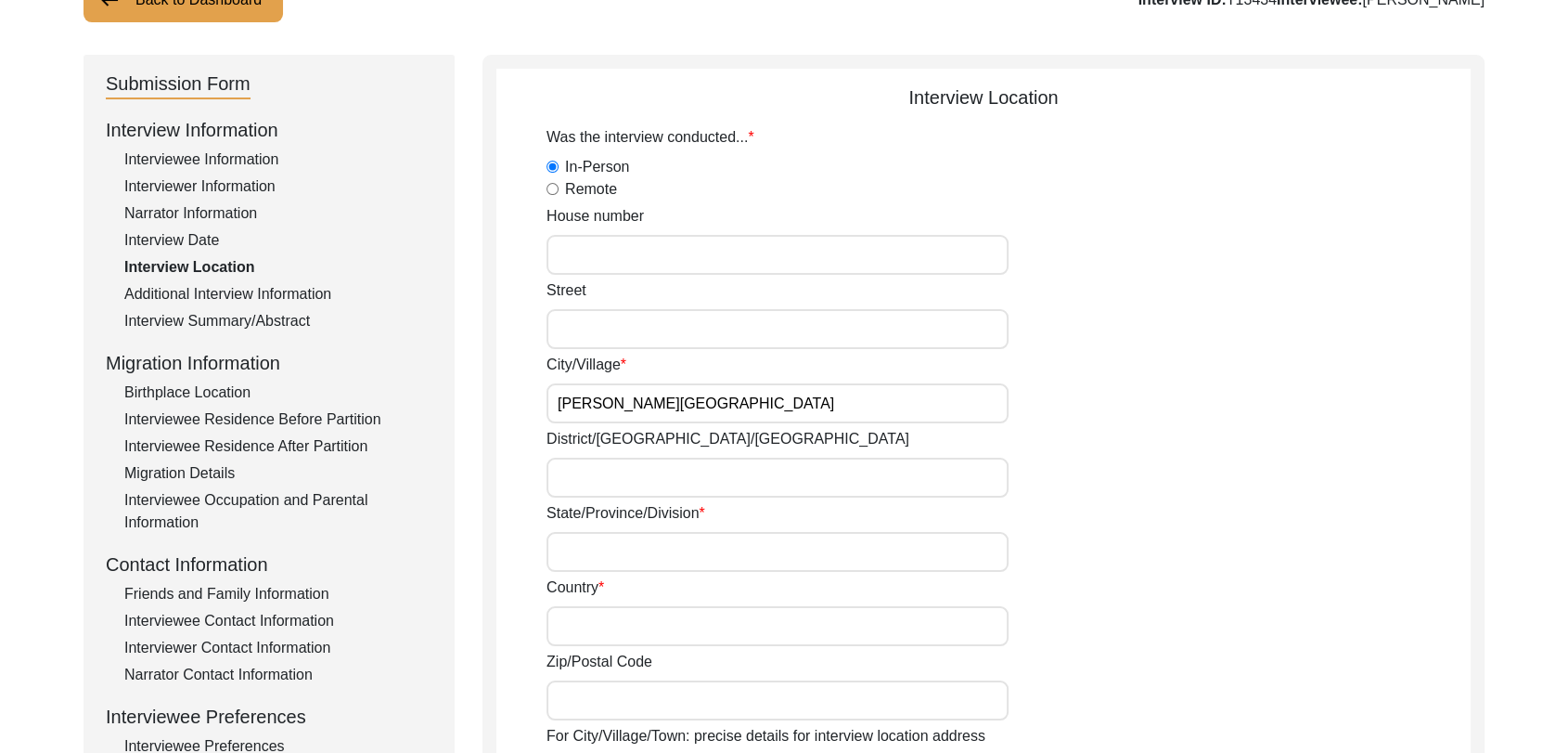
type input "[PERSON_NAME][GEOGRAPHIC_DATA]"
click at [602, 488] on input "District/[GEOGRAPHIC_DATA]/[GEOGRAPHIC_DATA]" at bounding box center [777, 477] width 462 height 40
type input "Ludhiana"
click at [646, 541] on input "State/Province/Division" at bounding box center [777, 552] width 462 height 40
type input "[GEOGRAPHIC_DATA]"
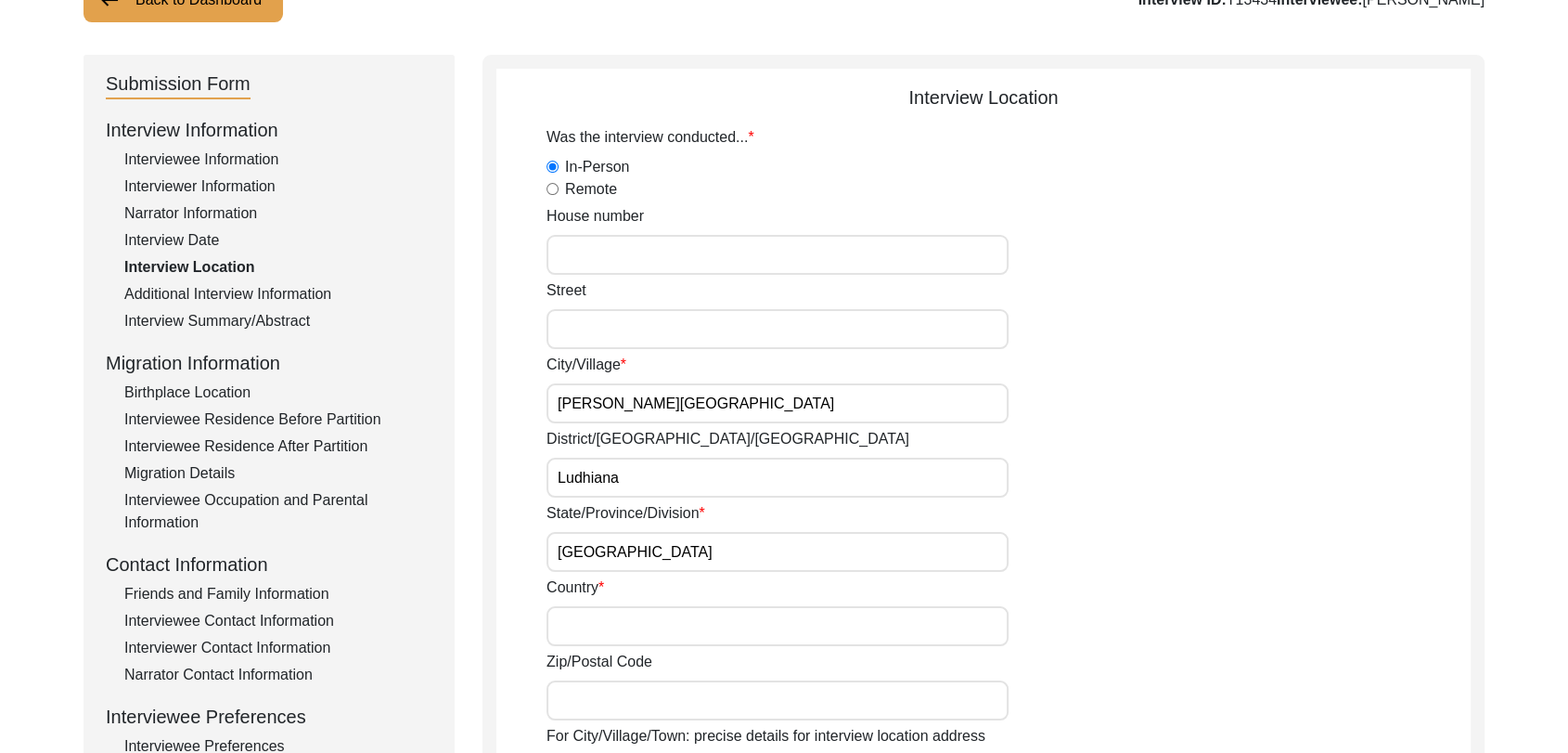
click at [601, 611] on input "Country" at bounding box center [777, 627] width 462 height 40
type input "[GEOGRAPHIC_DATA]"
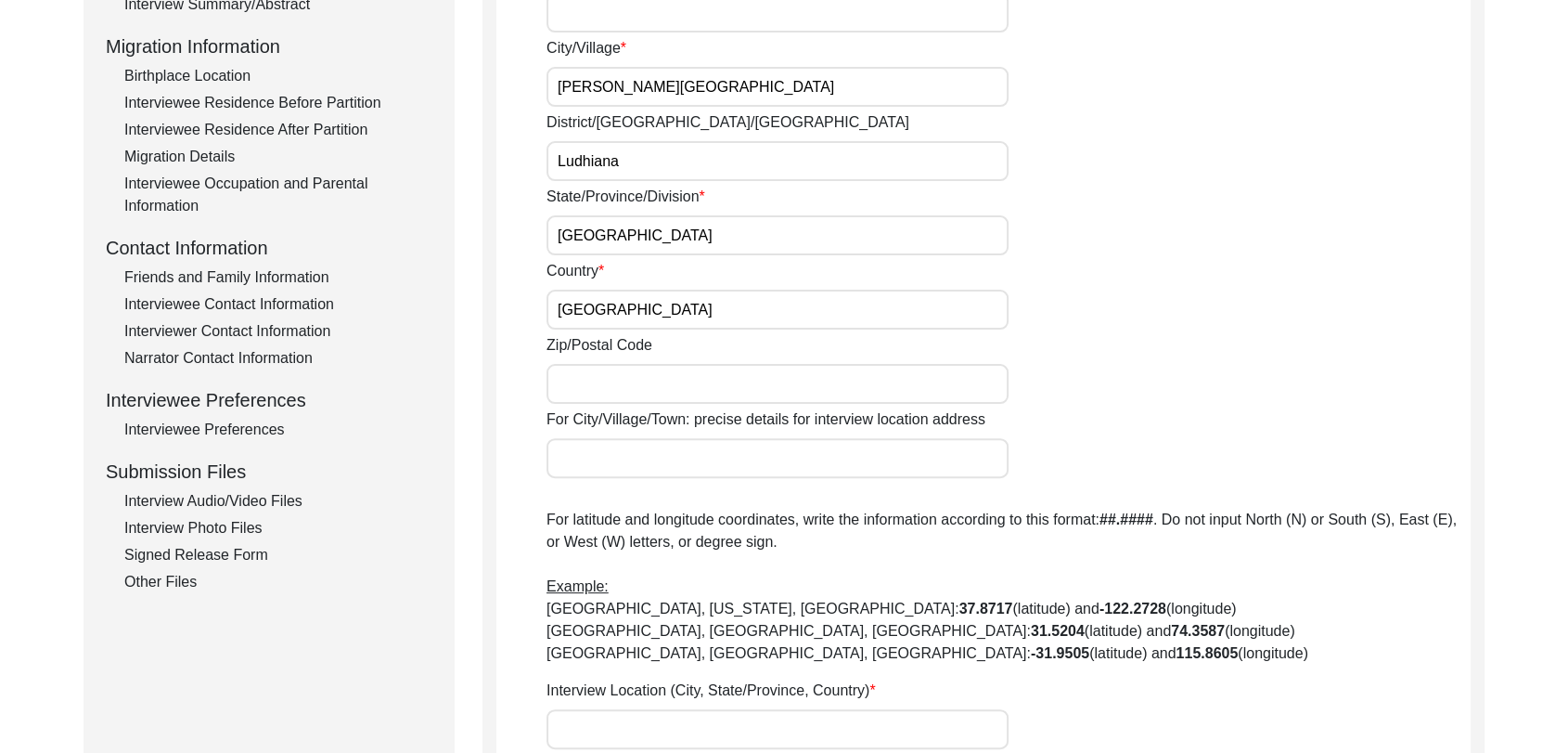
scroll to position [471, 0]
click at [577, 377] on input "Zip/Postal Code" at bounding box center [777, 382] width 462 height 40
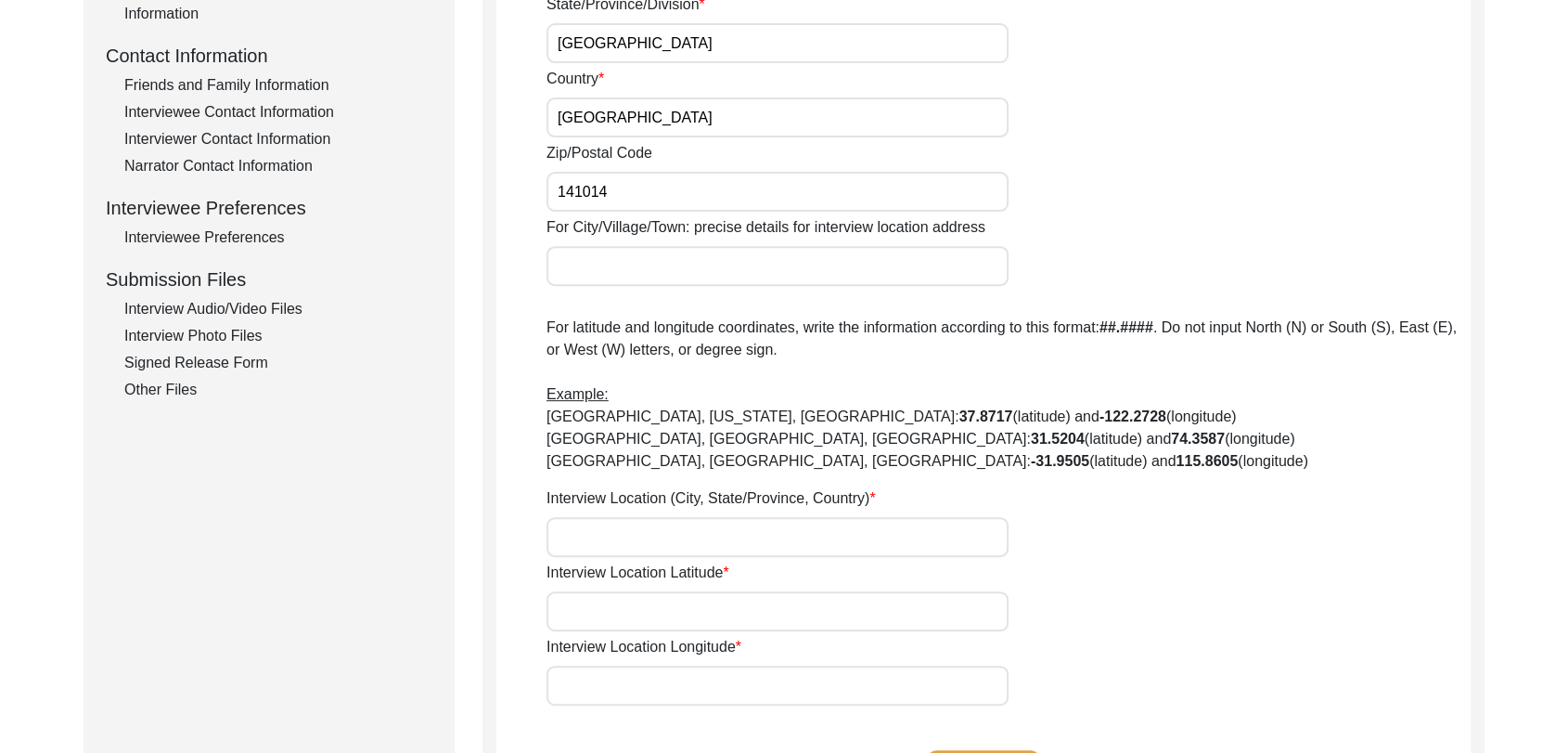
scroll to position [662, 0]
type input "141014"
click at [602, 524] on input "Interview Location (City, State/Province, Country)" at bounding box center [777, 536] width 462 height 40
type input "[PERSON_NAME][GEOGRAPHIC_DATA], [GEOGRAPHIC_DATA], [GEOGRAPHIC_DATA], [GEOGRAPH…"
click at [602, 621] on input "Interview Location Latitude" at bounding box center [777, 610] width 462 height 40
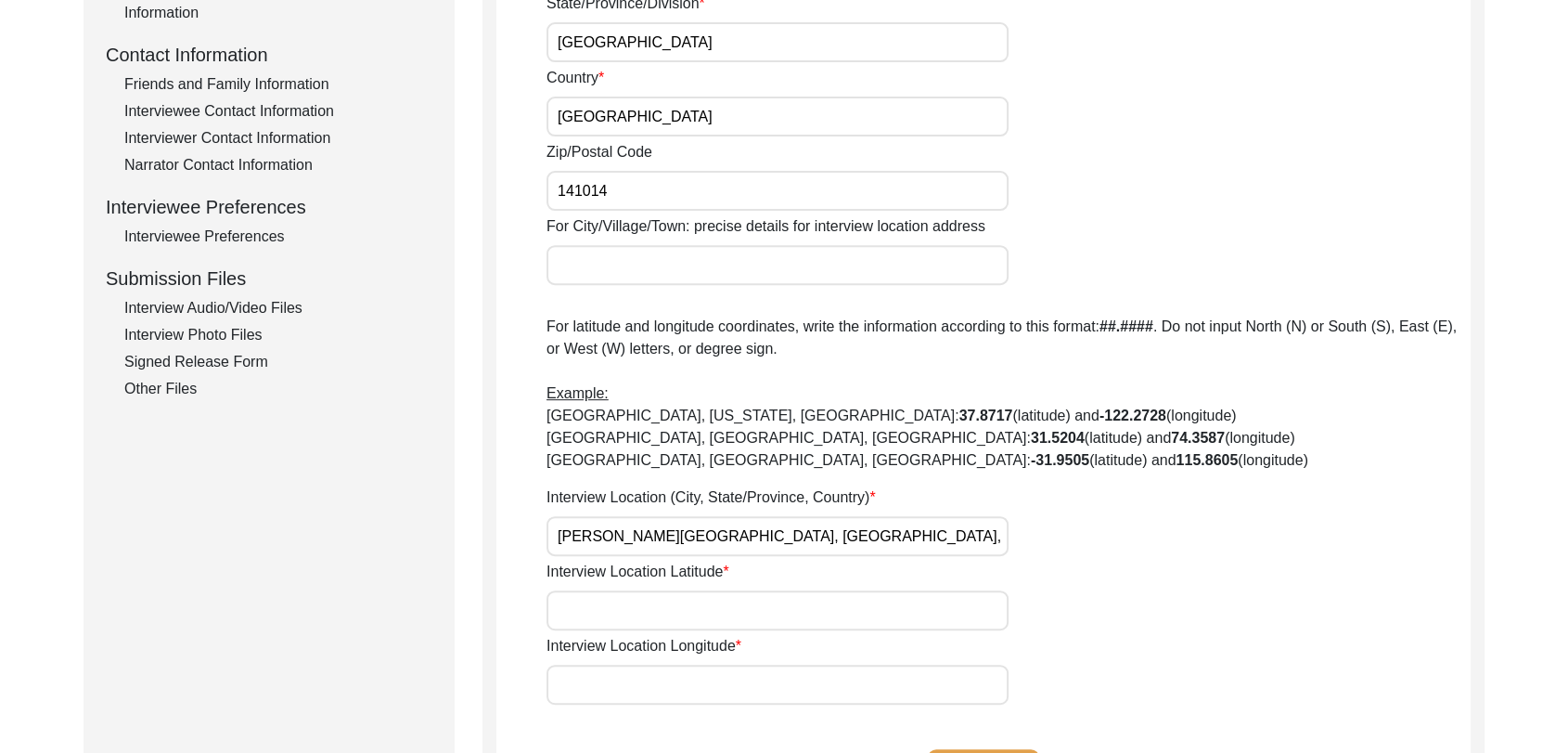
click at [841, 536] on input "[PERSON_NAME][GEOGRAPHIC_DATA], [GEOGRAPHIC_DATA], [GEOGRAPHIC_DATA], [GEOGRAPH…" at bounding box center [777, 536] width 462 height 40
click at [554, 532] on input "[PERSON_NAME][GEOGRAPHIC_DATA], [GEOGRAPHIC_DATA], [GEOGRAPHIC_DATA], [GEOGRAPH…" at bounding box center [777, 536] width 462 height 40
click at [614, 608] on input "Interview Location Latitude" at bounding box center [777, 610] width 462 height 40
type input "000000"
click at [616, 665] on input "Interview Location Longitude" at bounding box center [777, 685] width 462 height 40
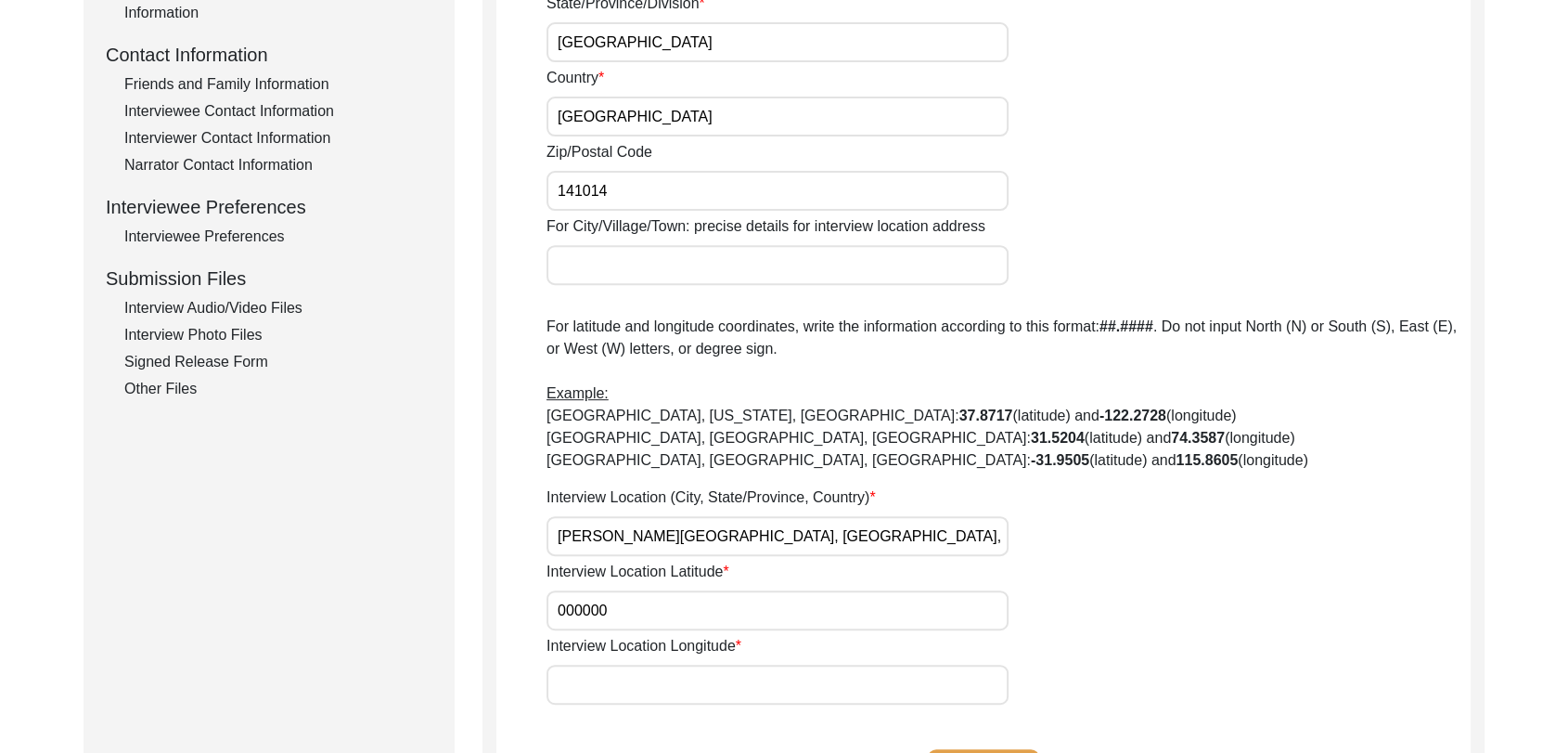
type input "000000"
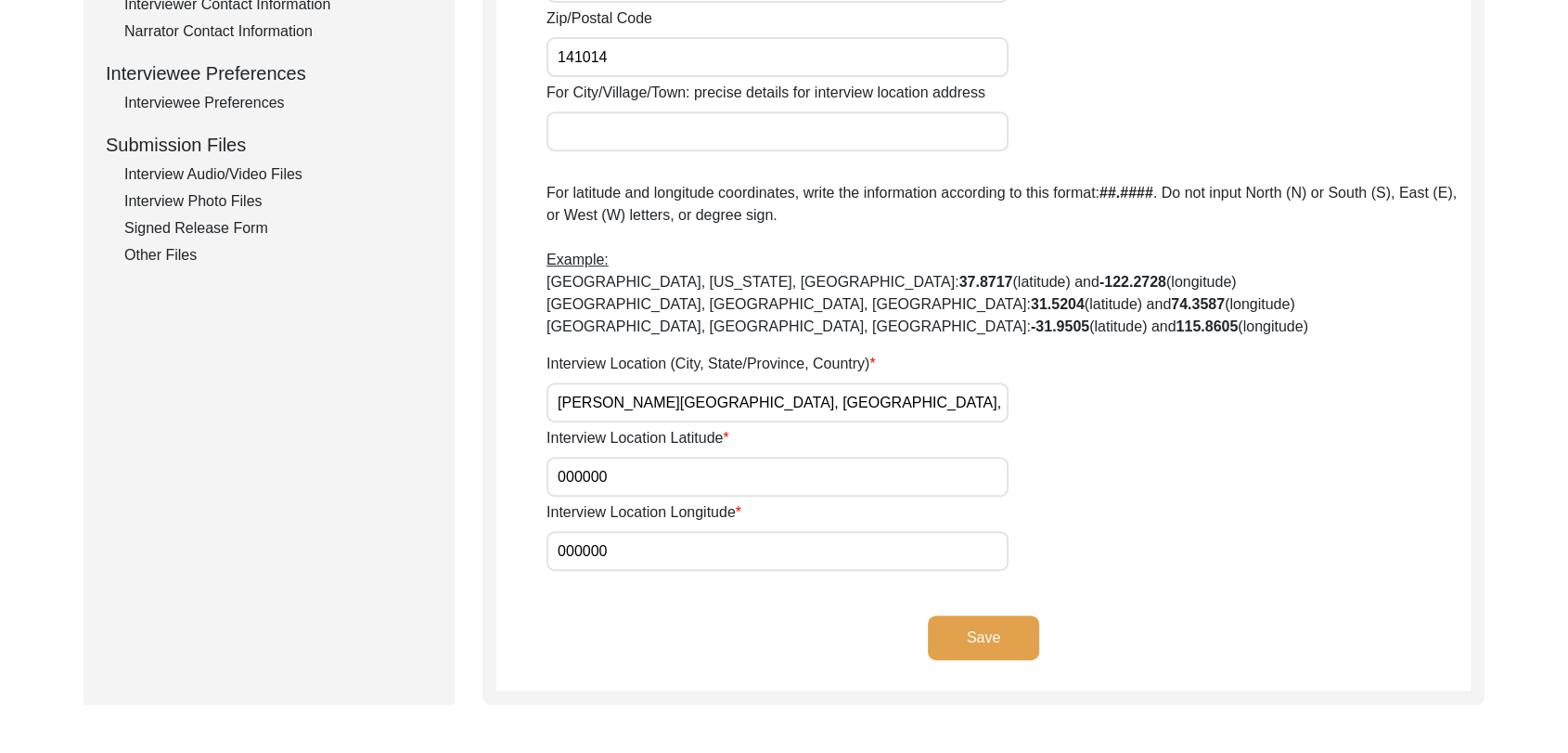
scroll to position [803, 0]
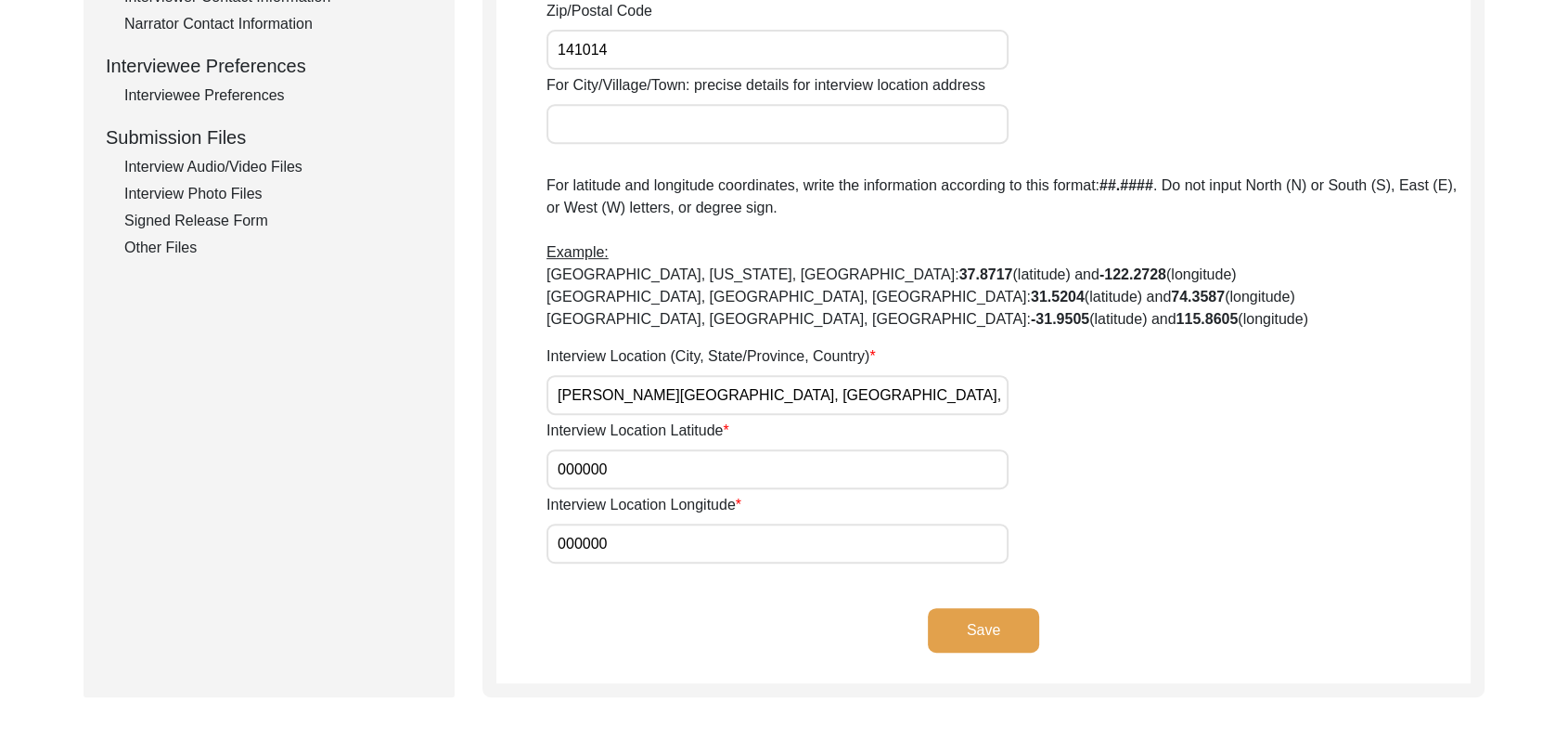
click at [1002, 623] on button "Save" at bounding box center [984, 630] width 111 height 45
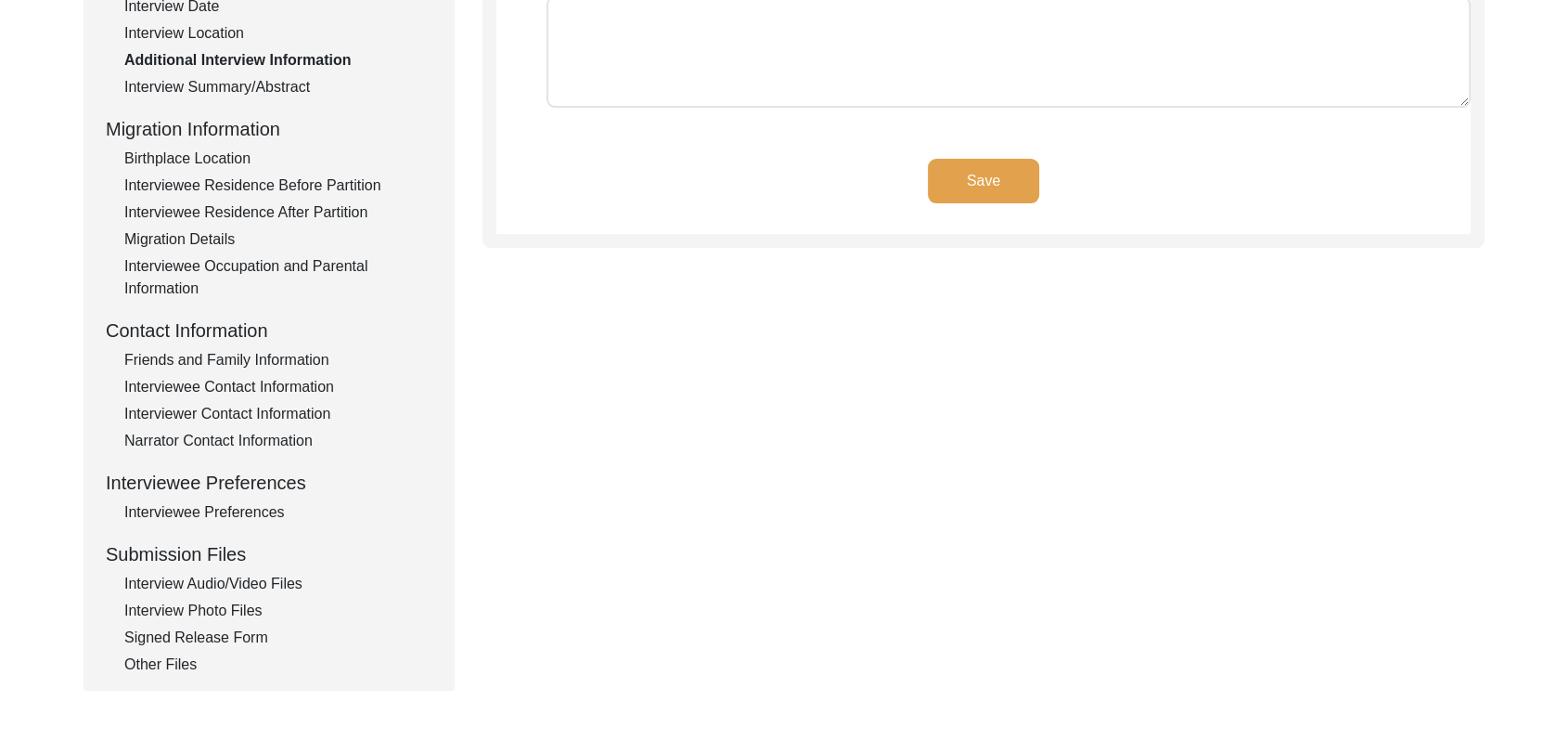
scroll to position [396, 0]
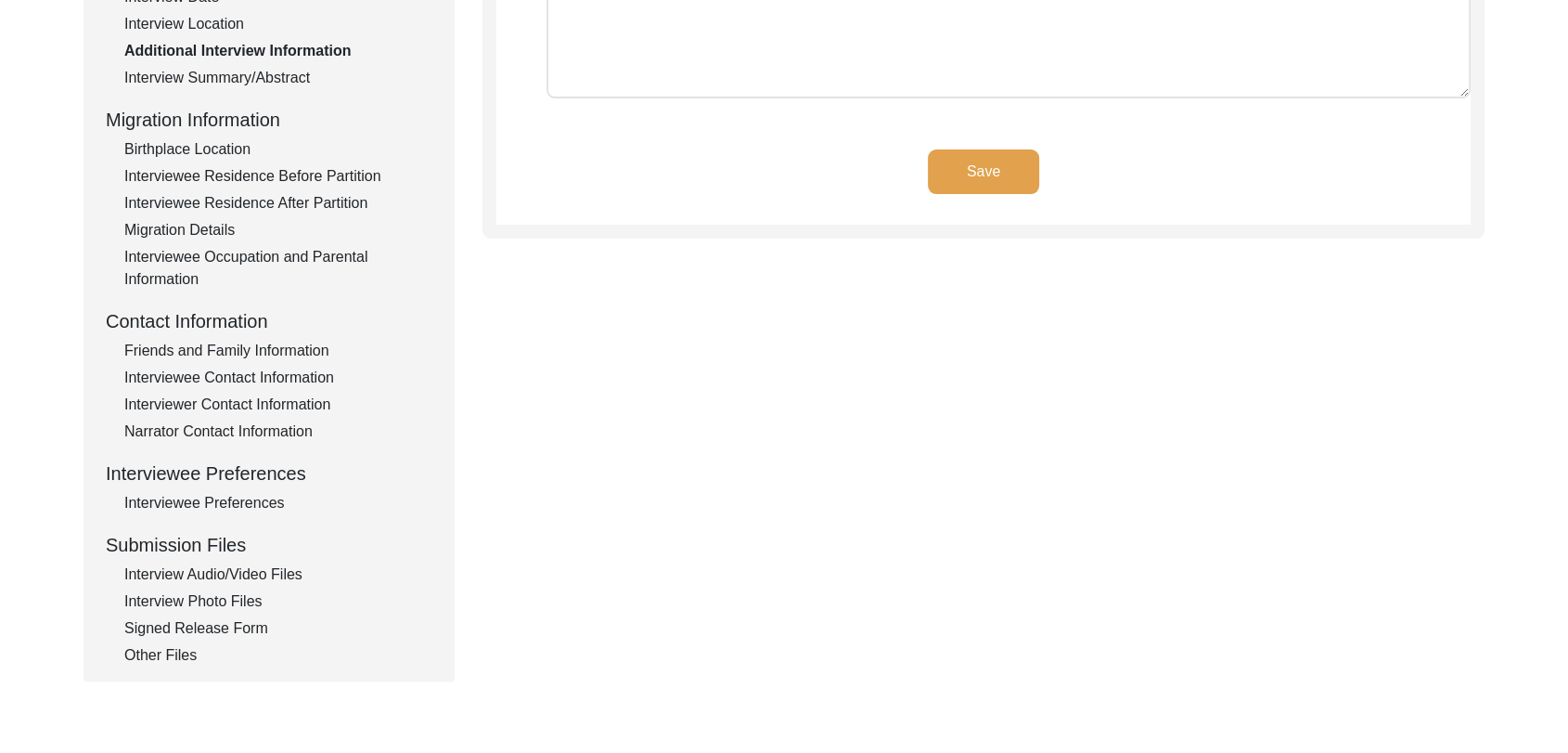
click at [220, 575] on div "Interview Audio/Video Files" at bounding box center [278, 574] width 308 height 22
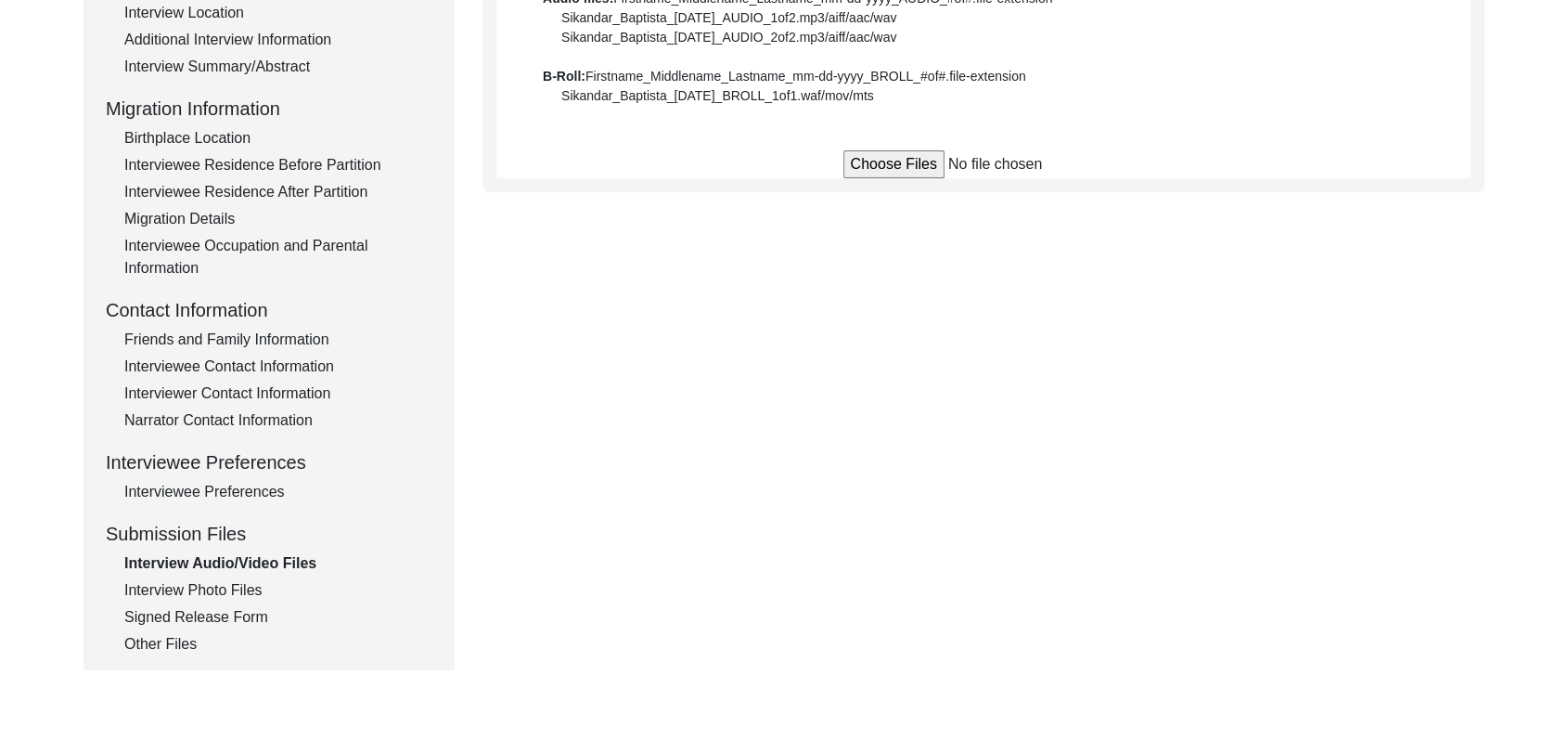
scroll to position [405, 0]
click at [222, 587] on div "Interview Photo Files" at bounding box center [278, 591] width 308 height 22
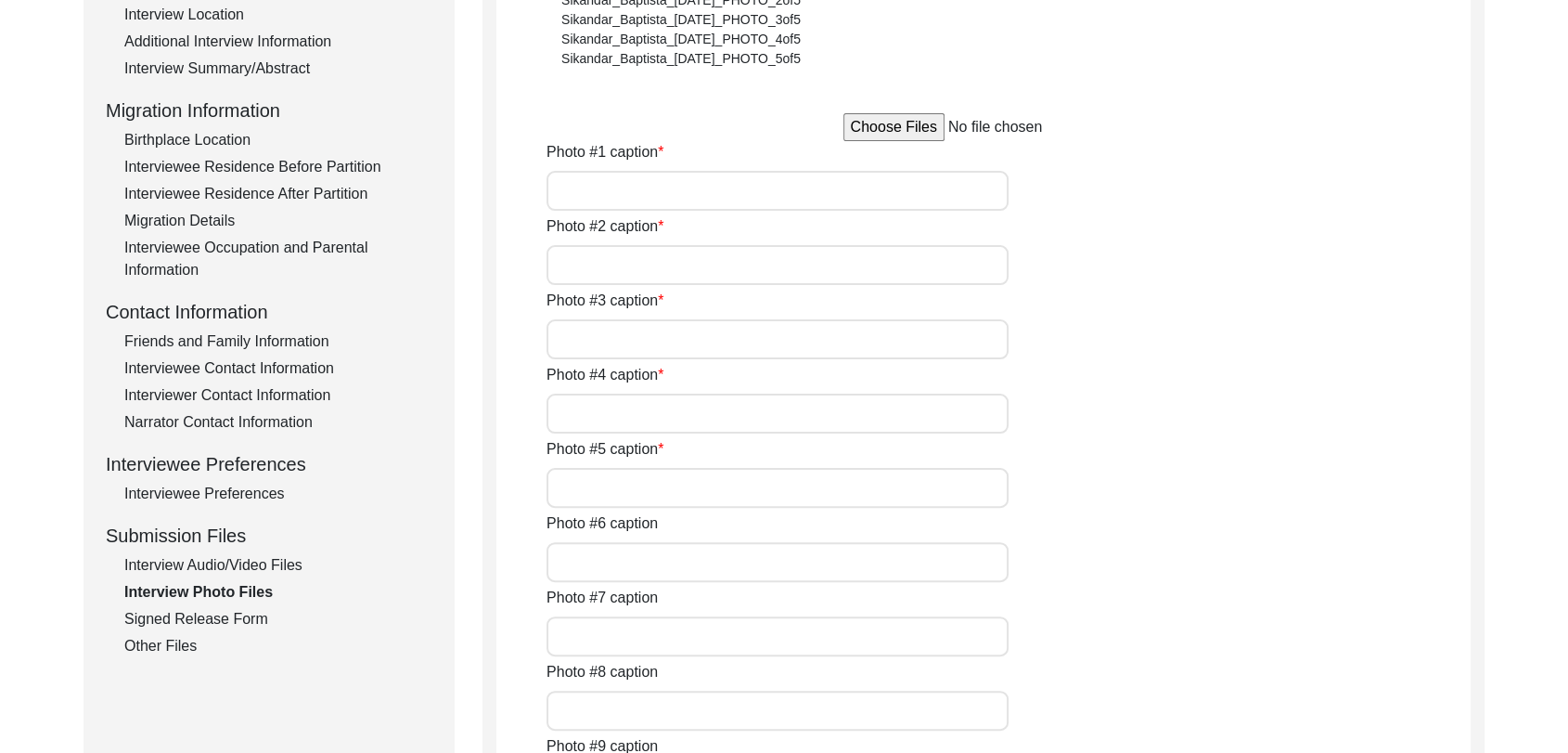
click at [216, 567] on div "Interview Audio/Video Files" at bounding box center [278, 565] width 308 height 22
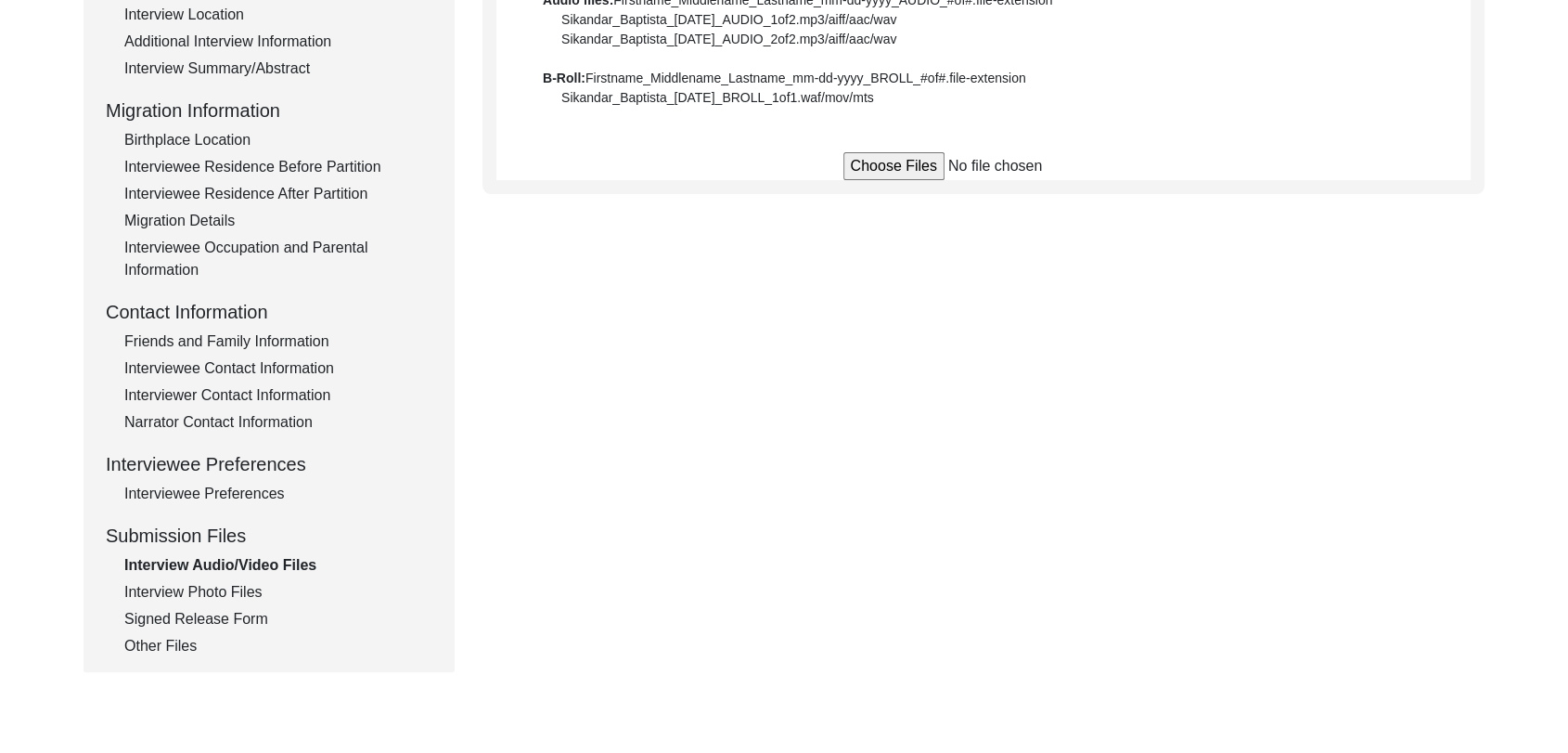
click at [215, 613] on div "Signed Release Form" at bounding box center [278, 619] width 308 height 22
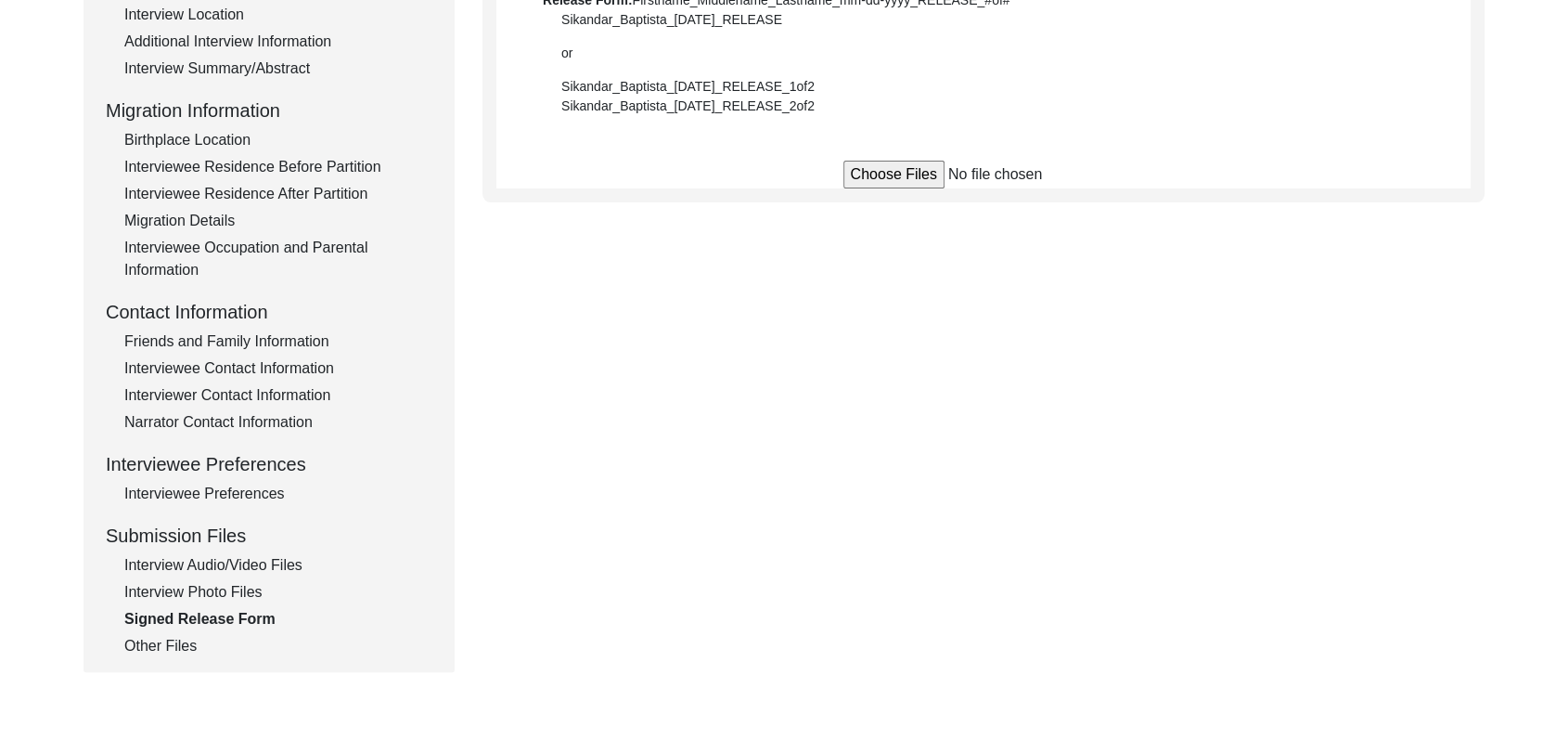
click at [201, 556] on div "Interview Audio/Video Files" at bounding box center [278, 565] width 308 height 22
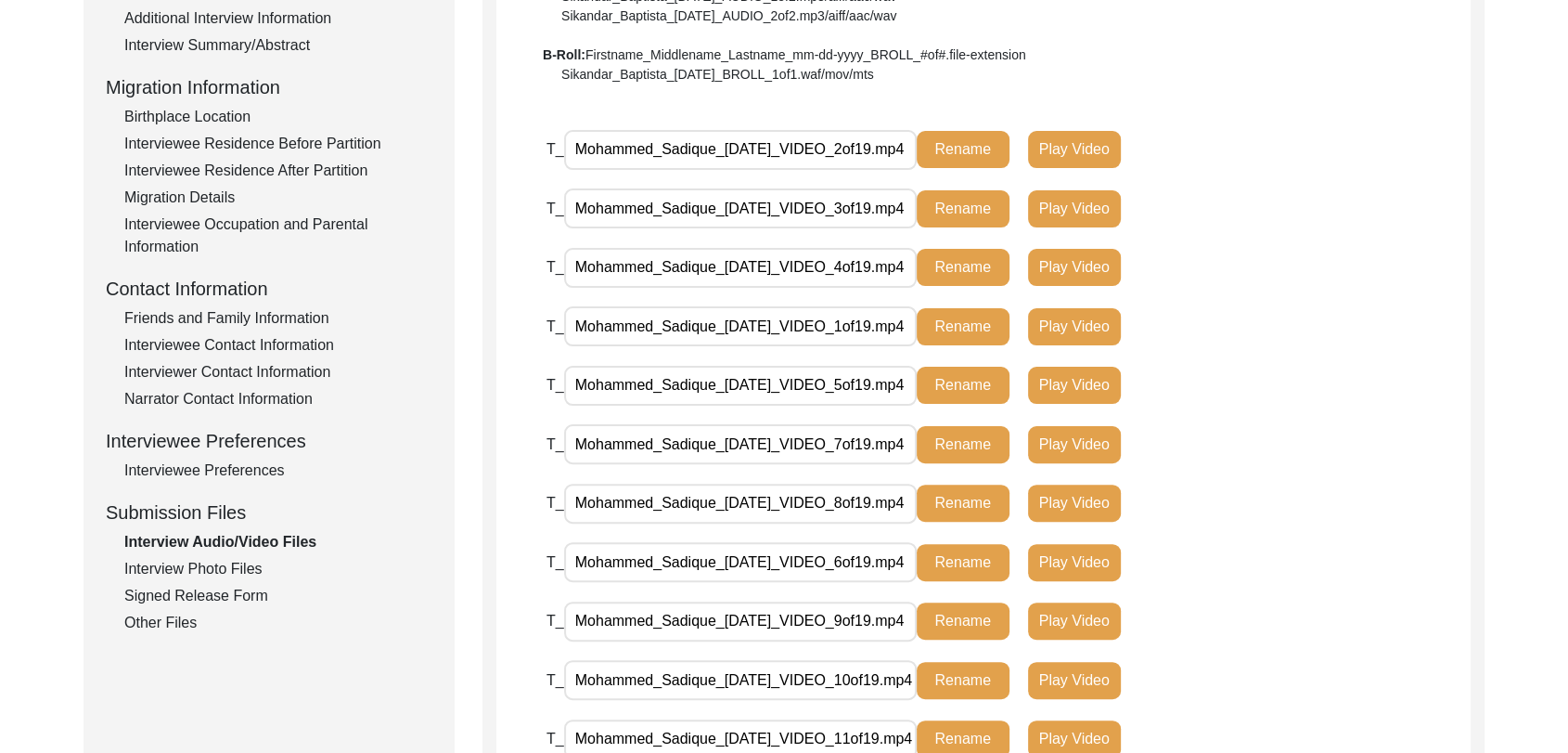
scroll to position [425, 0]
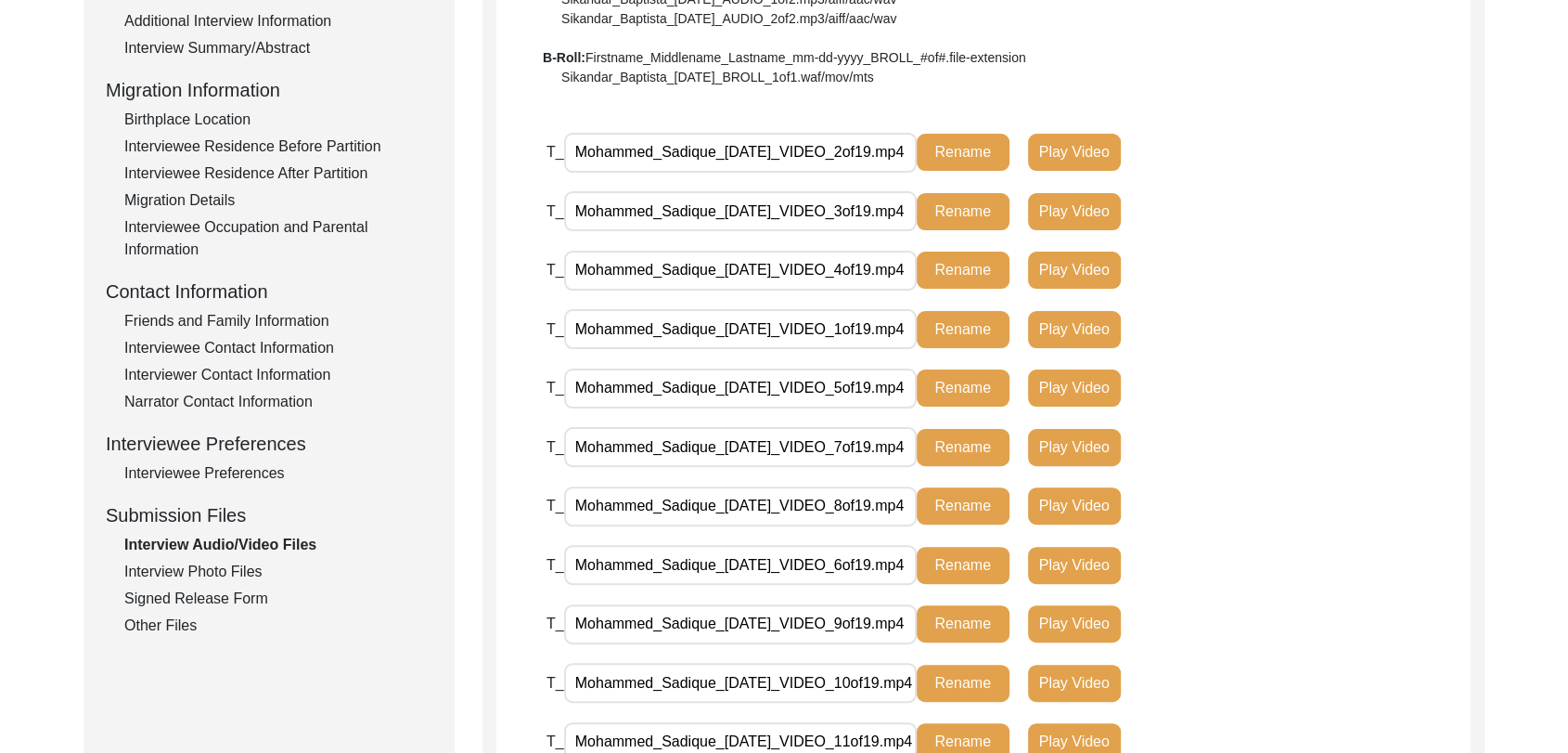
click at [831, 155] on input "Mohammed_Sadique_[DATE]_VIDEO_2of19.mp4" at bounding box center [740, 153] width 353 height 40
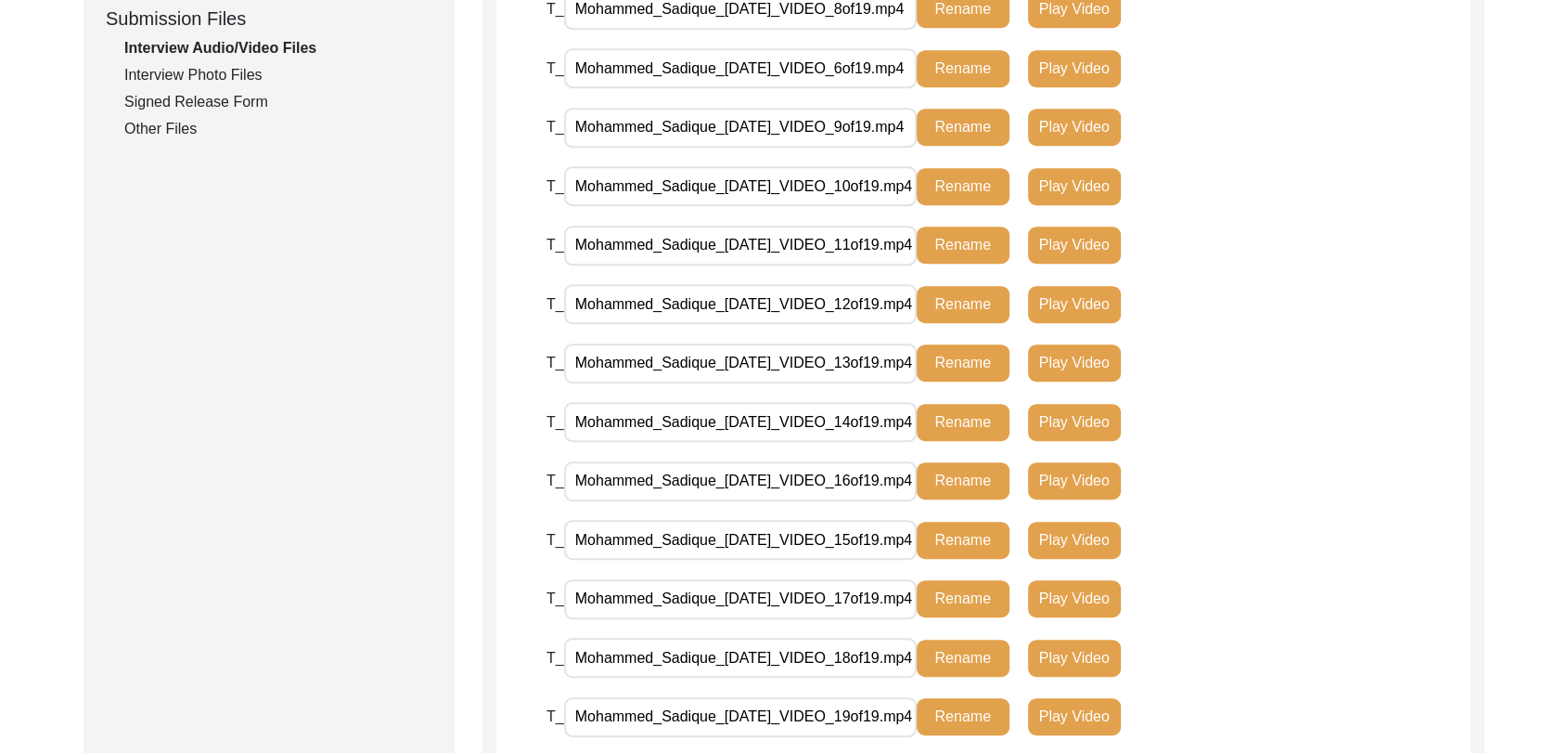
scroll to position [0, 0]
click at [195, 76] on div "Interview Photo Files" at bounding box center [278, 74] width 308 height 22
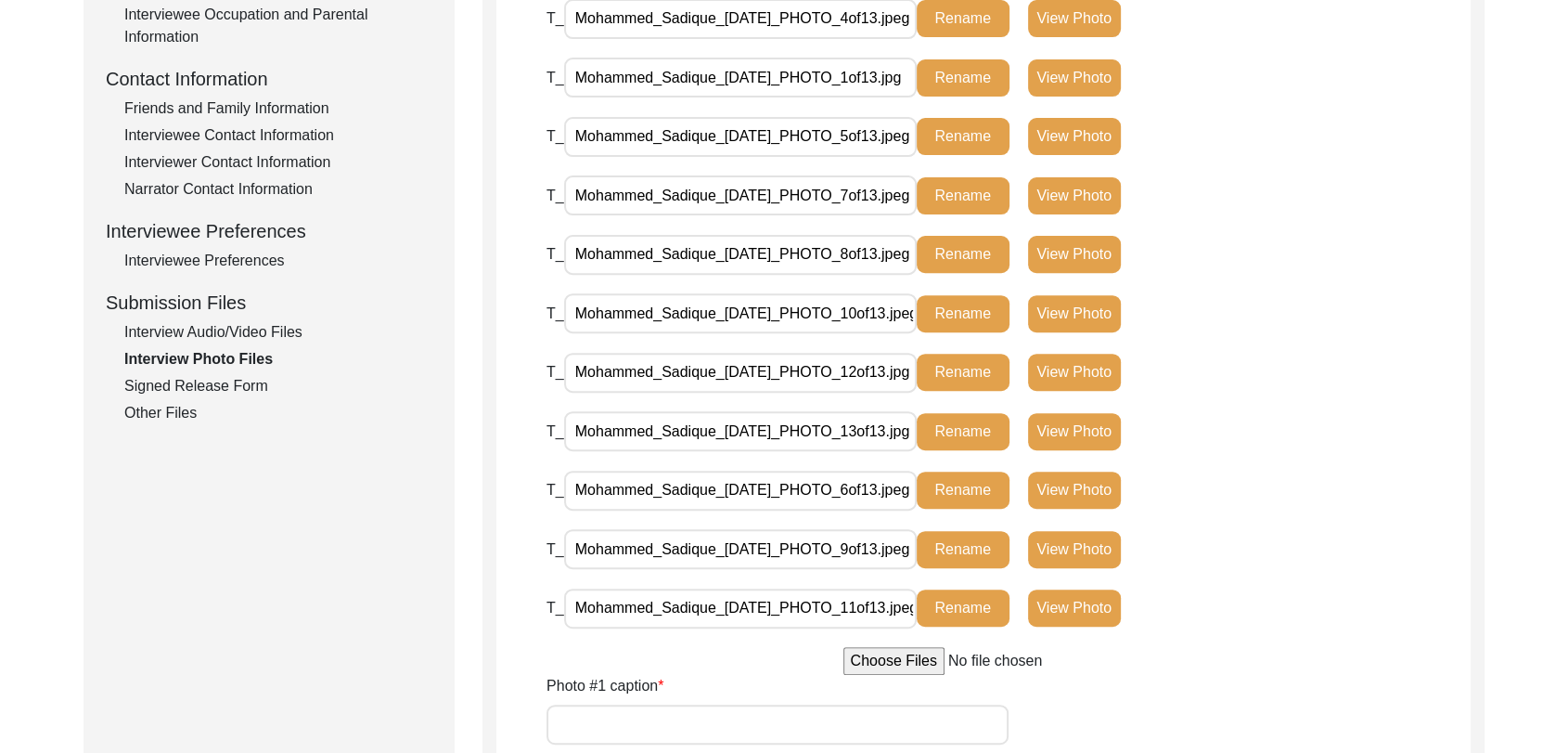
scroll to position [644, 0]
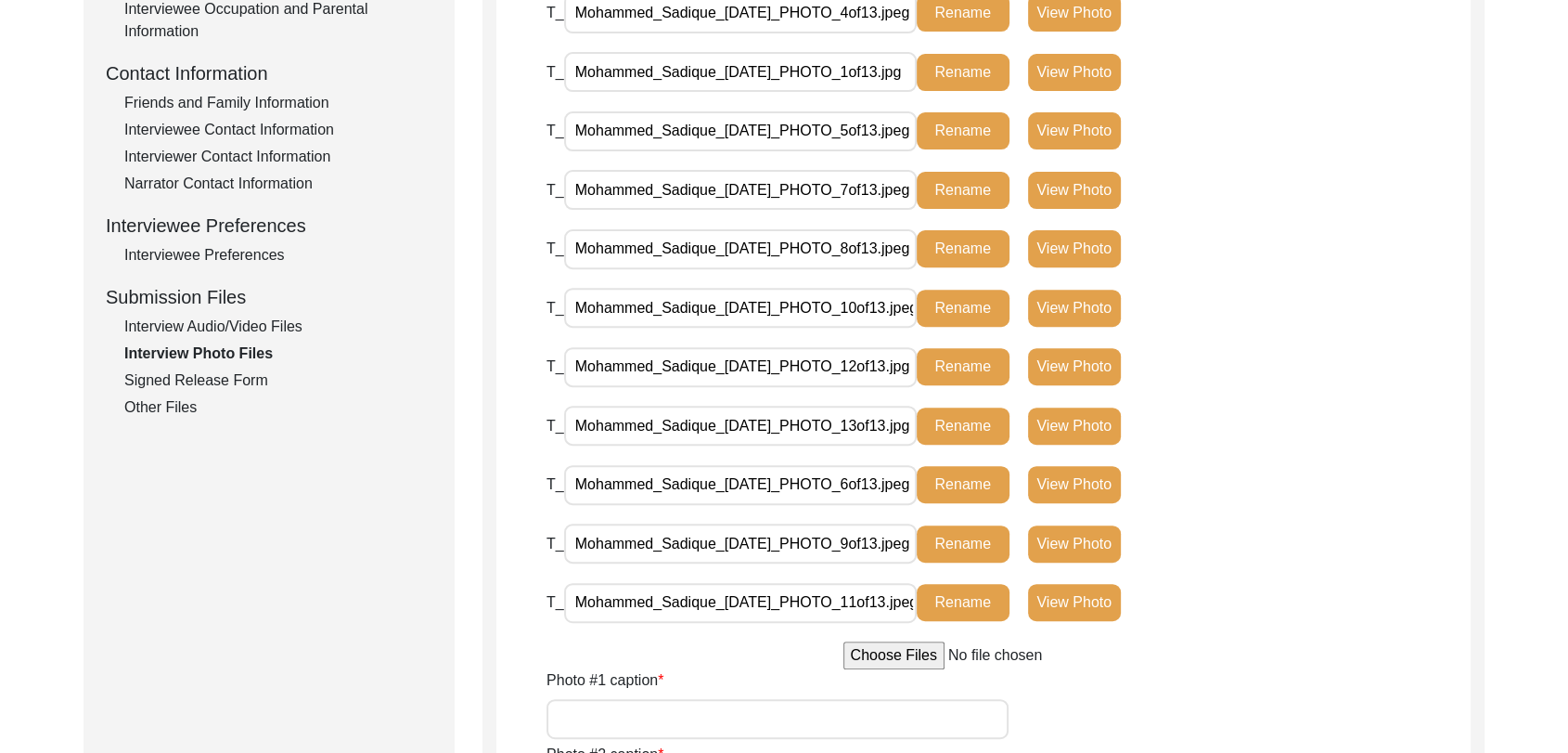
click at [238, 383] on div "Signed Release Form" at bounding box center [278, 380] width 308 height 22
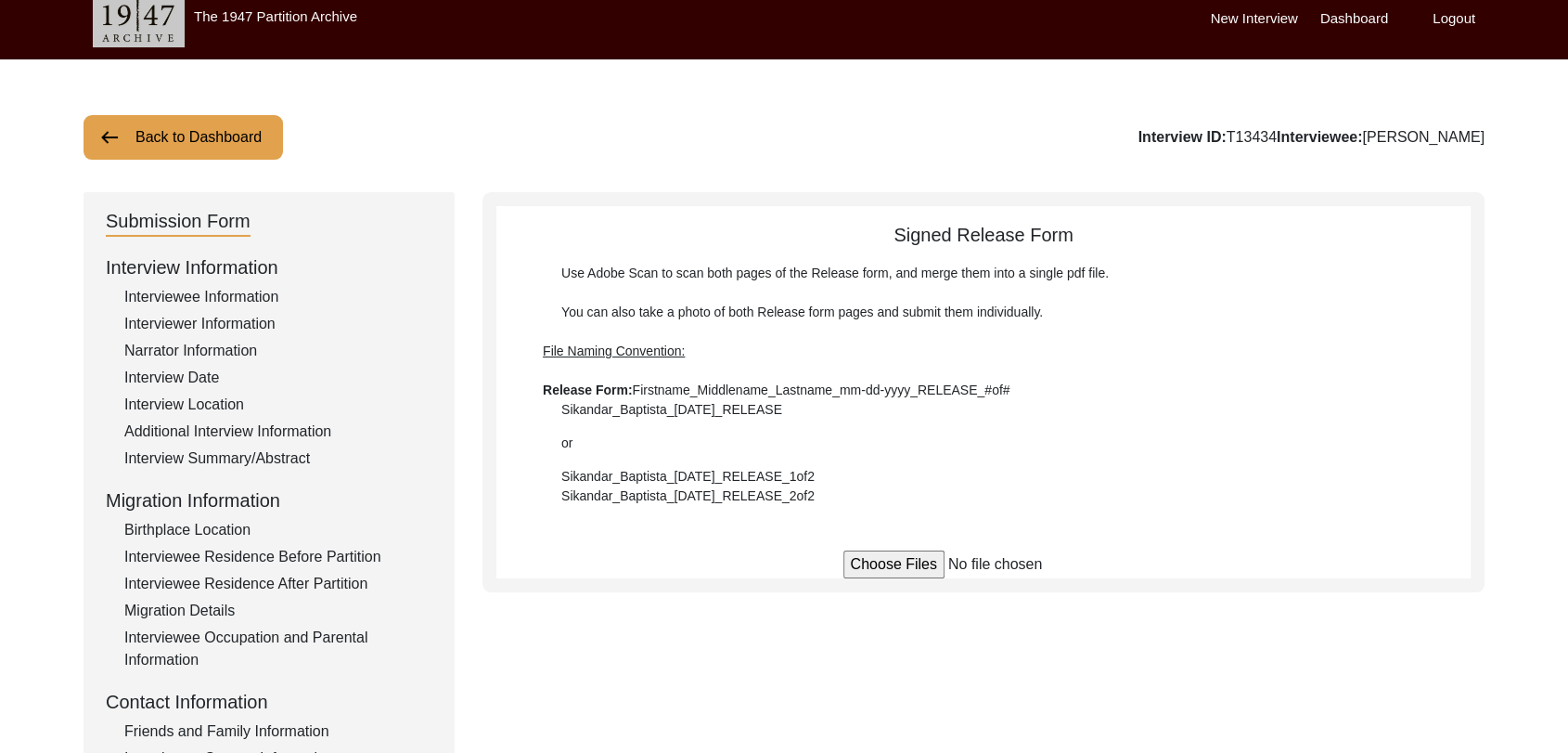
scroll to position [0, 0]
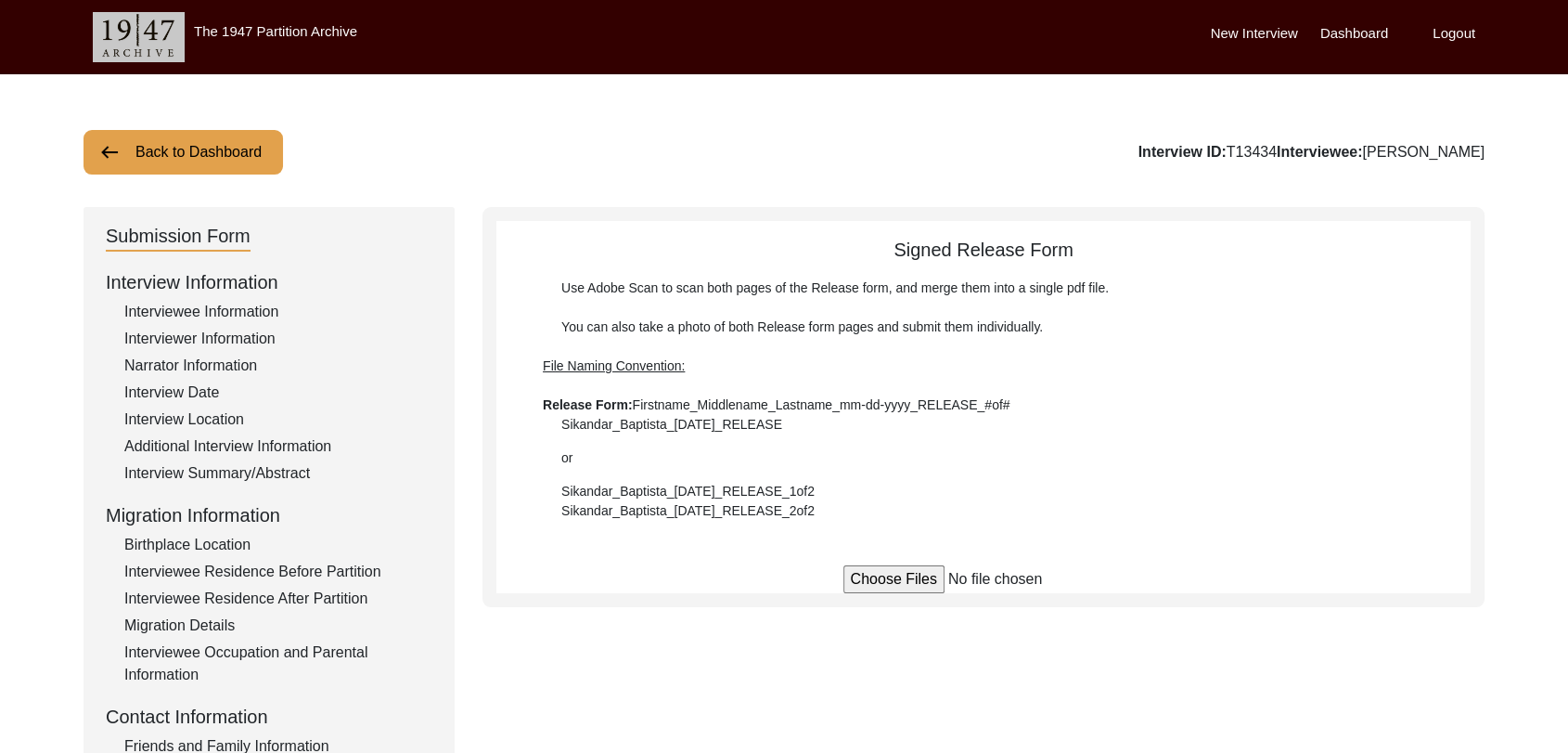
click at [906, 588] on input "file" at bounding box center [985, 579] width 281 height 28
type input "C:\fakepath\Mohammed_Sadique_[DATE]_RELEASE_1of1.pdf"
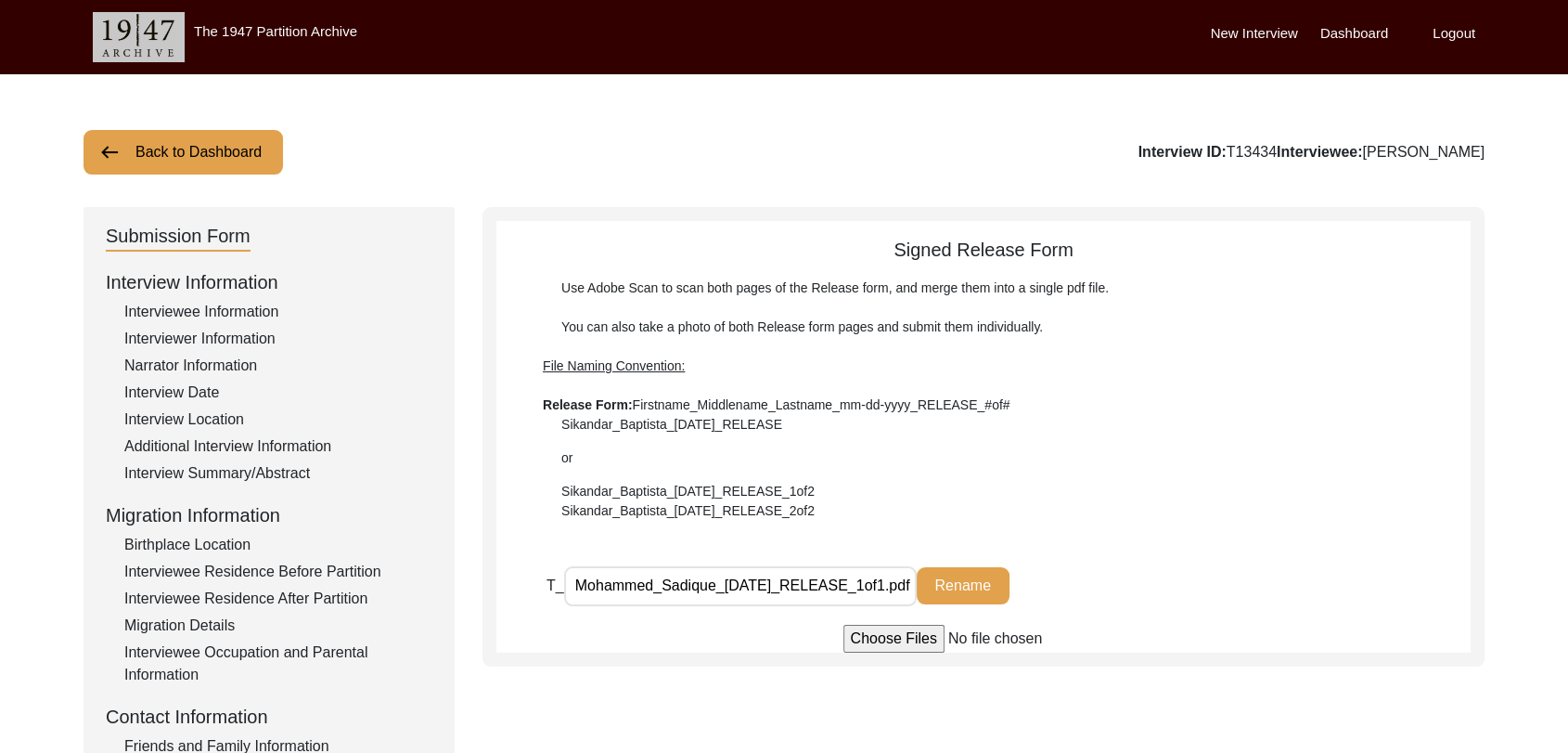
click at [1350, 31] on label "Dashboard" at bounding box center [1354, 33] width 67 height 21
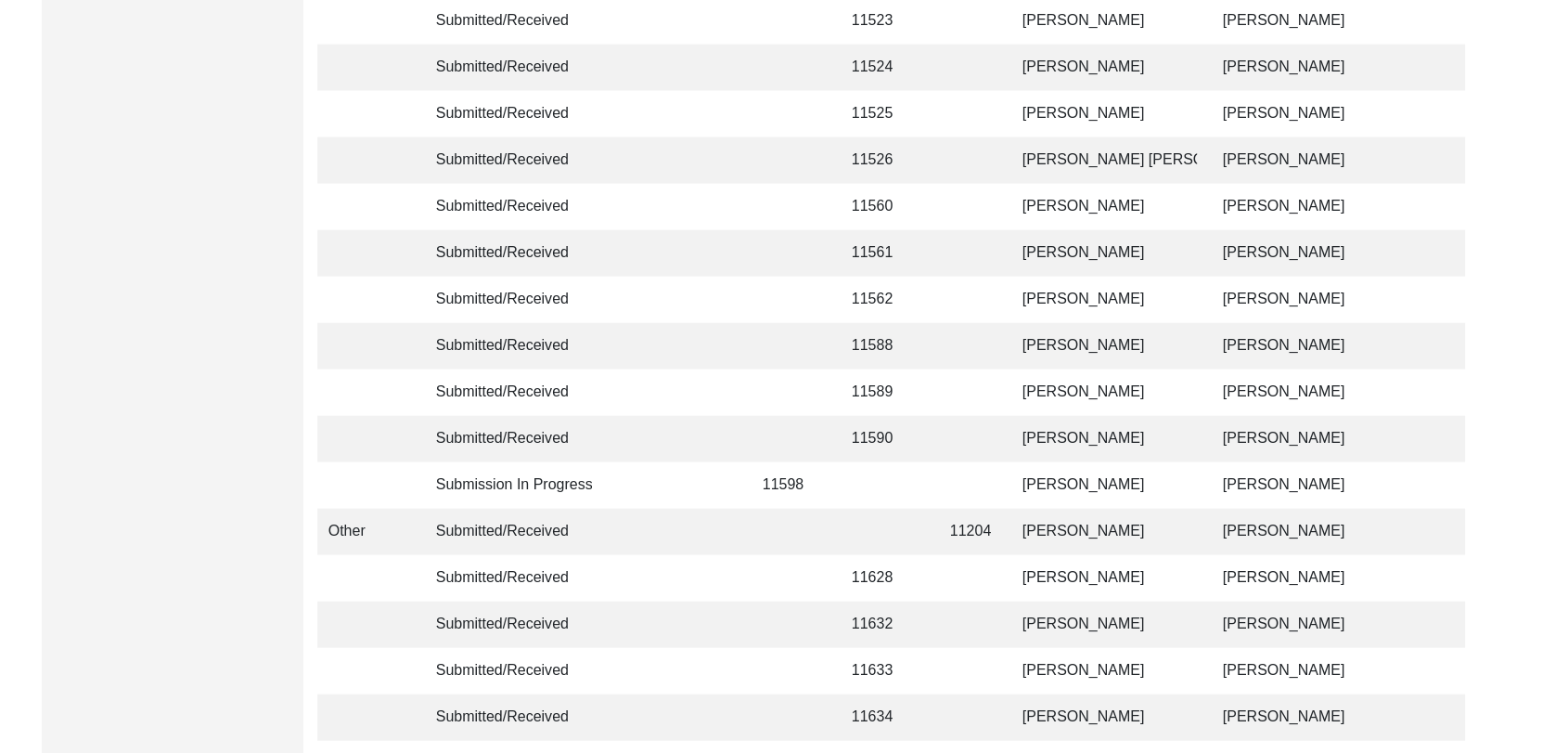
scroll to position [4424, 0]
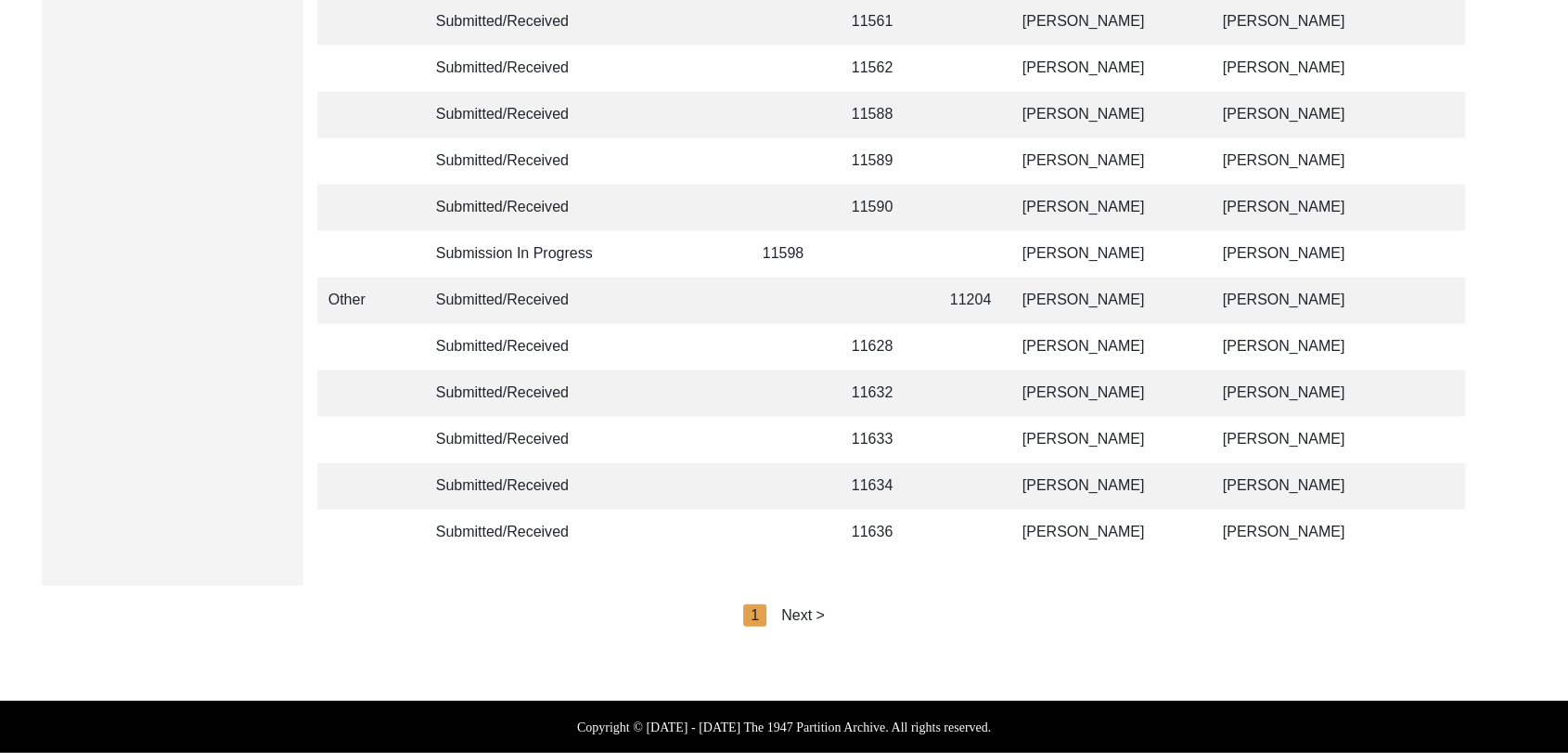
click at [807, 618] on div "Next >" at bounding box center [803, 615] width 44 height 22
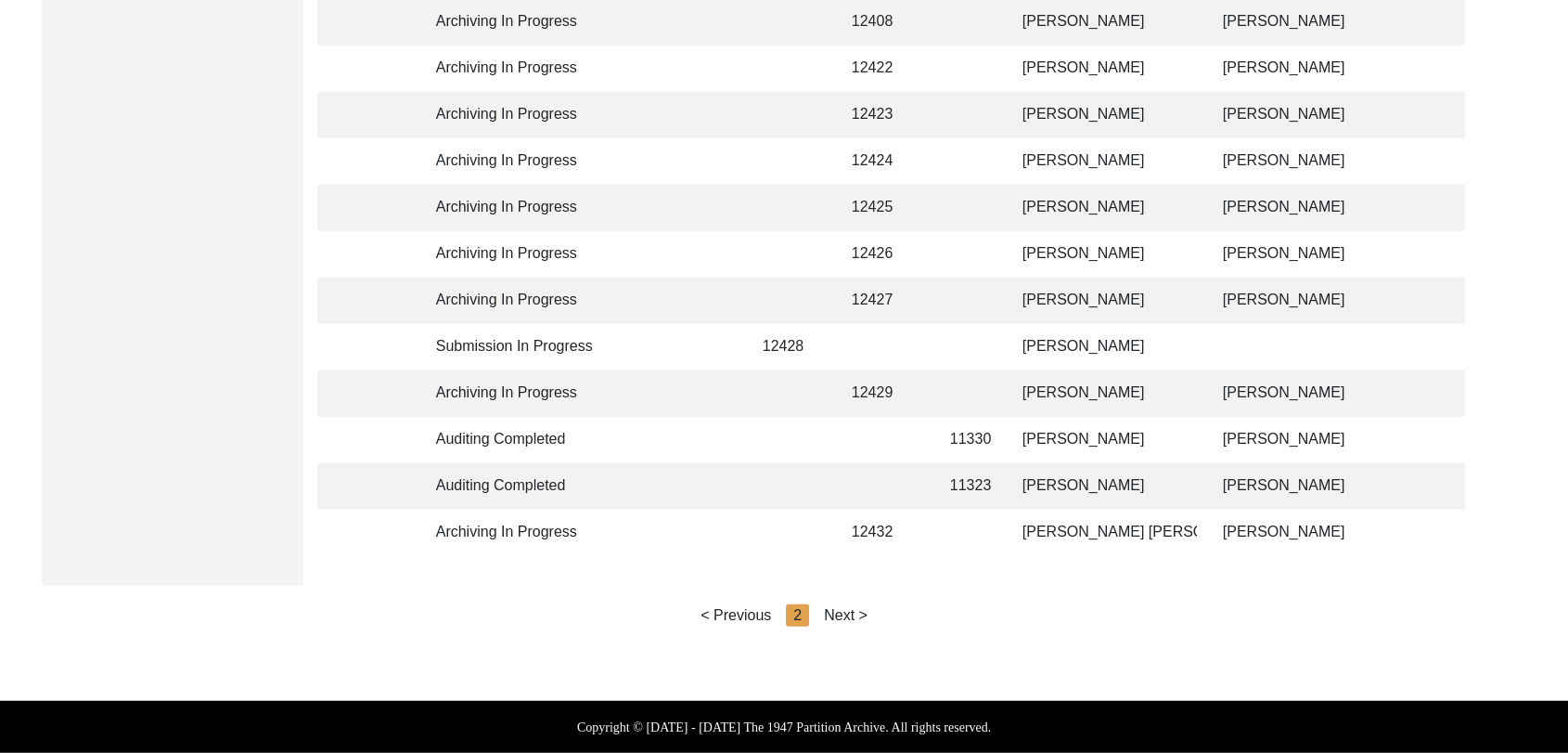
click at [844, 615] on div "Next >" at bounding box center [846, 615] width 44 height 22
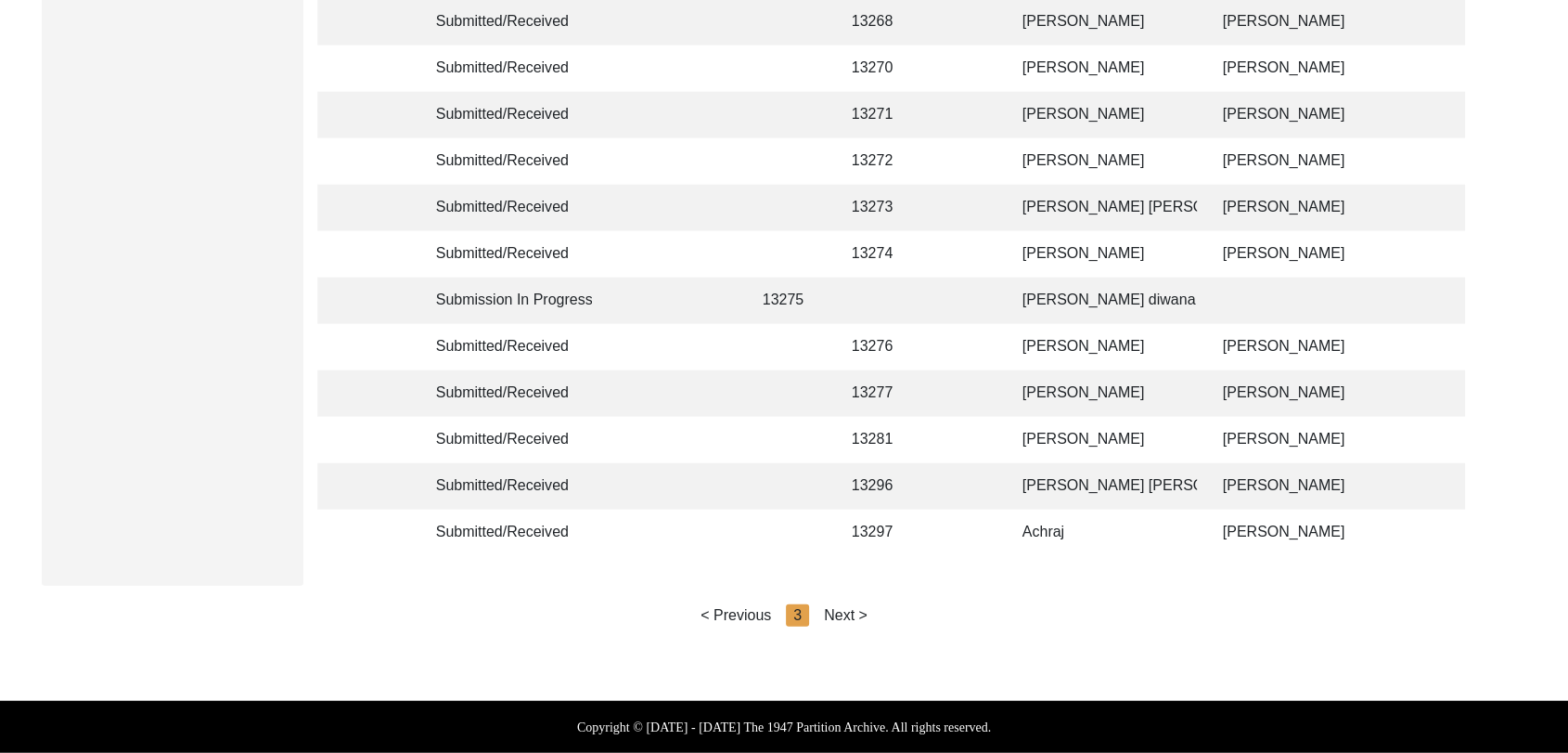
click at [842, 614] on div "Next >" at bounding box center [846, 615] width 44 height 22
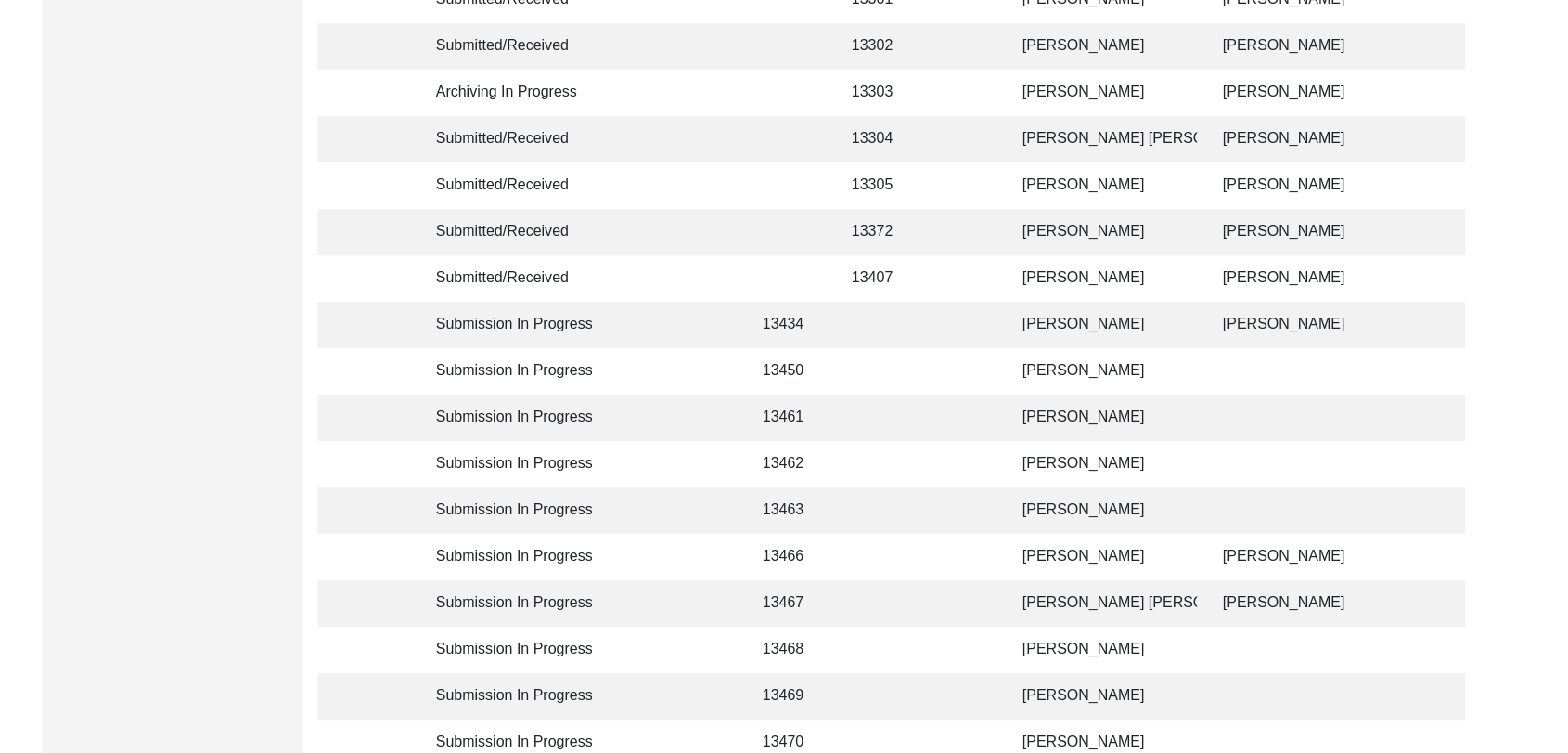
scroll to position [425, 0]
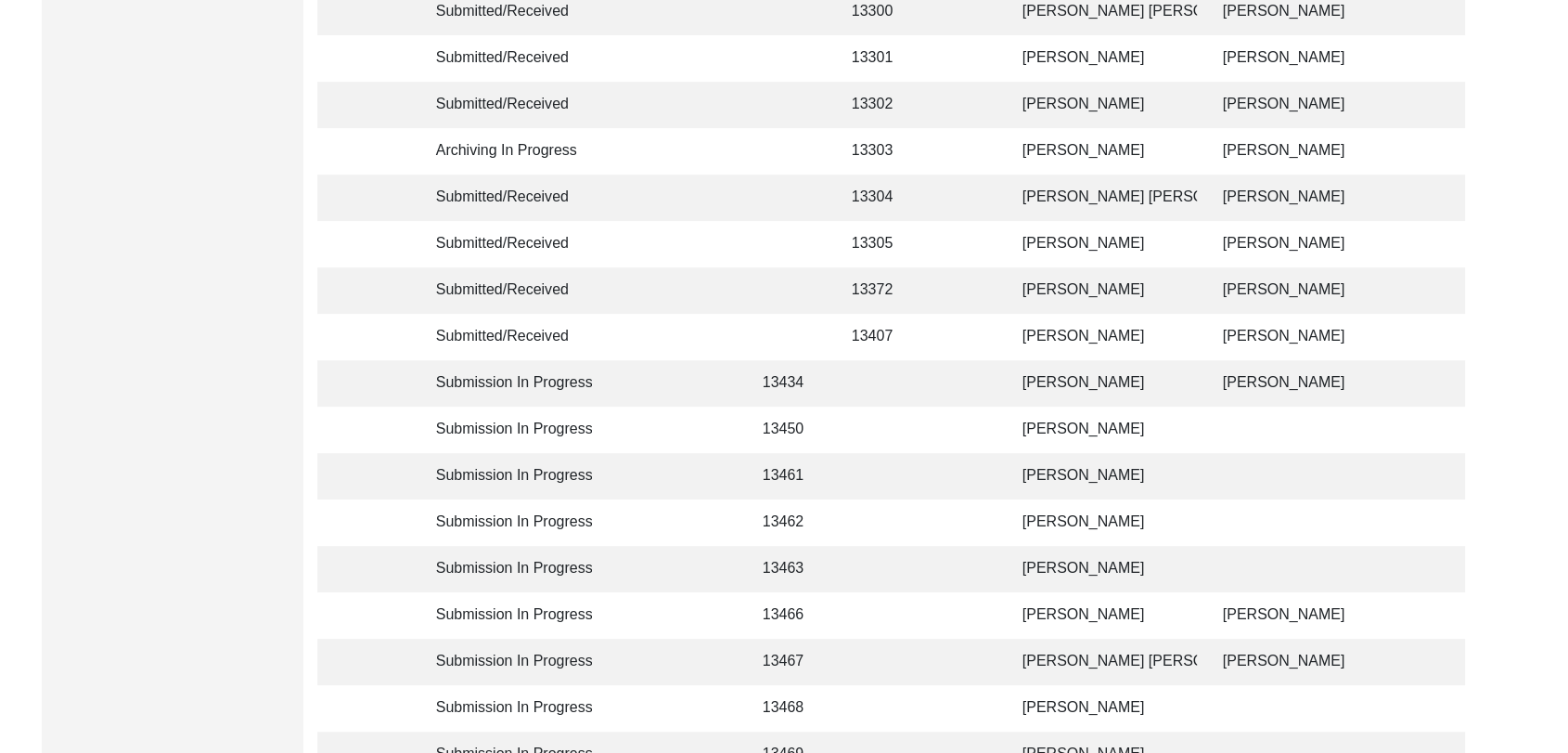
click at [1054, 428] on td "[PERSON_NAME]" at bounding box center [1103, 430] width 185 height 47
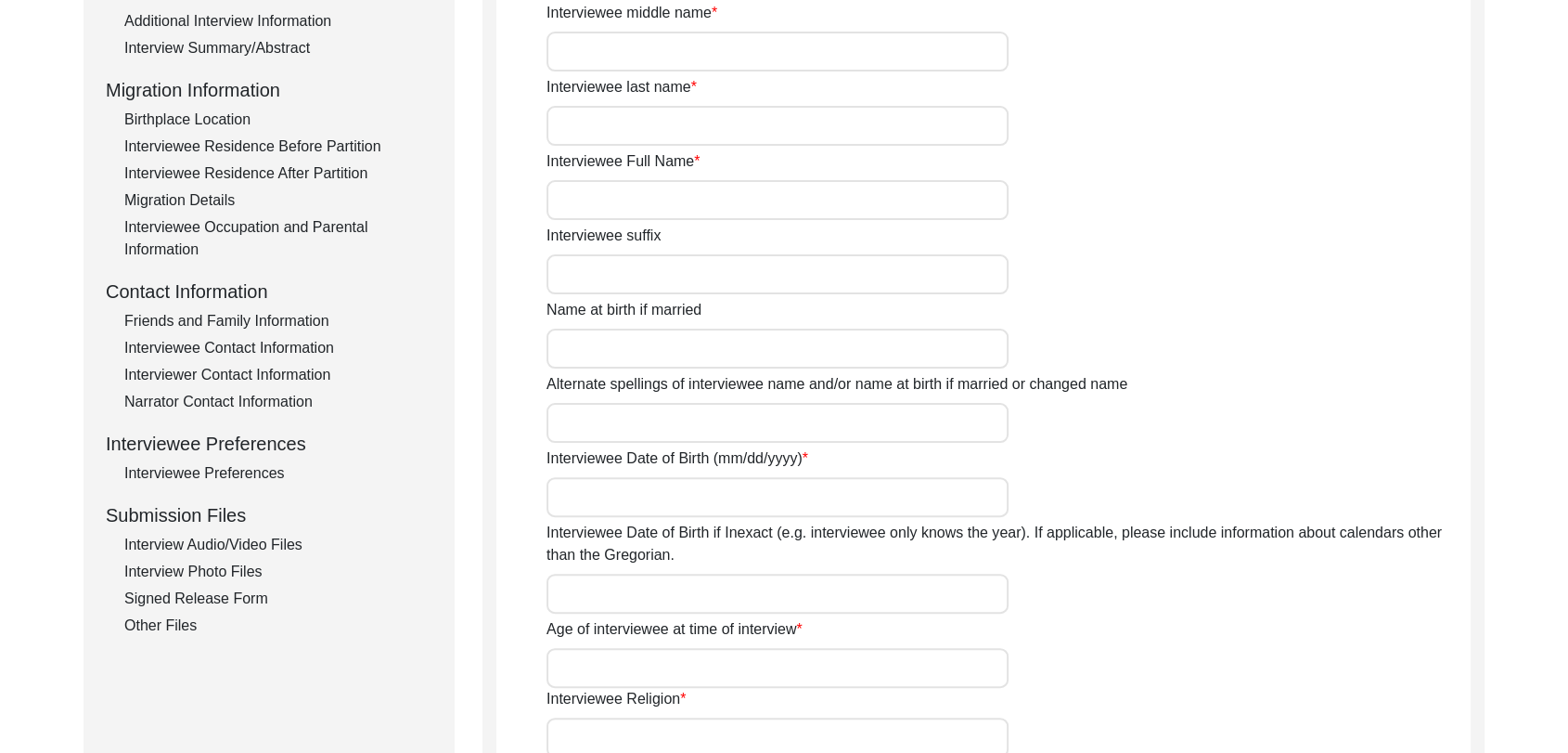
type input "[PERSON_NAME]"
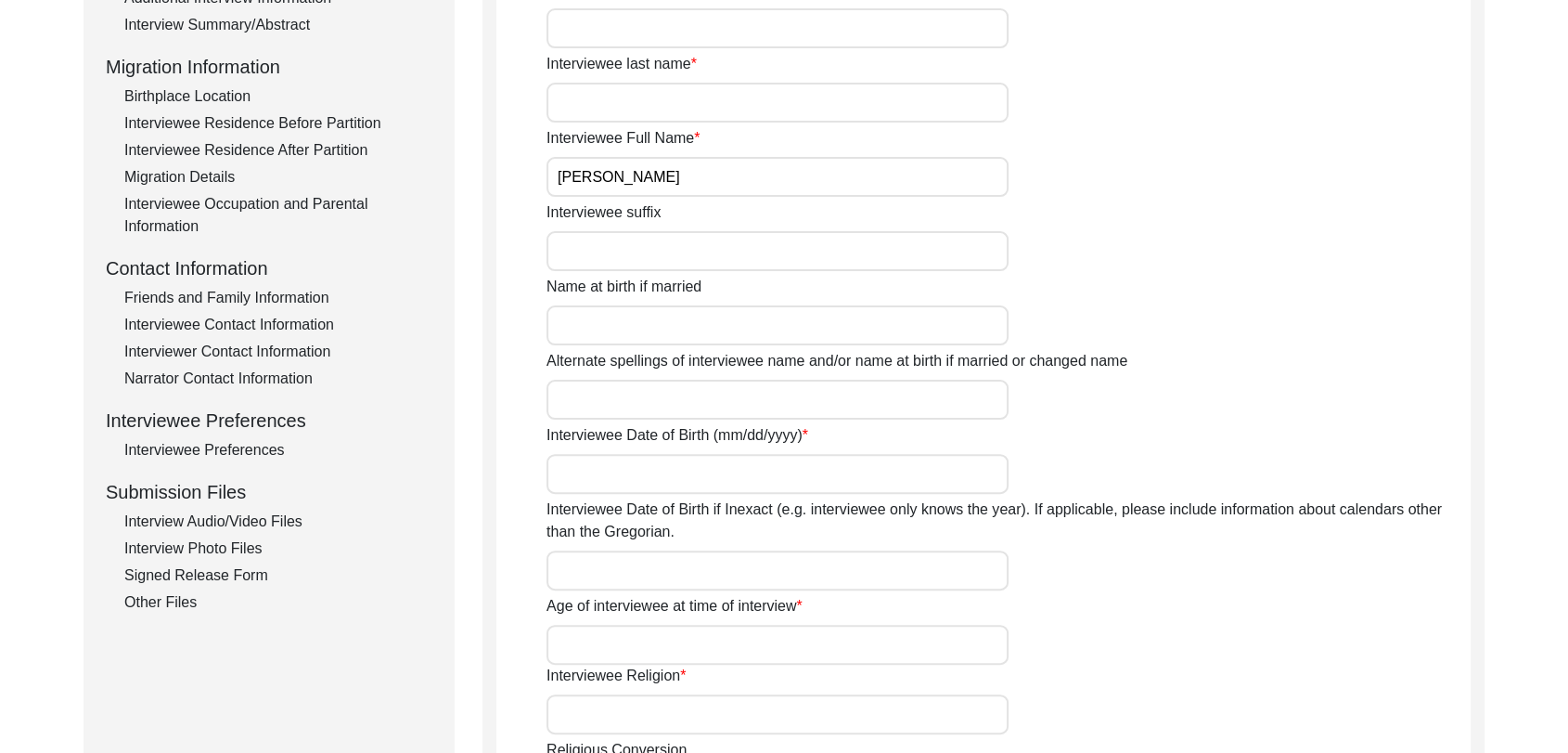
scroll to position [451, 0]
click at [219, 550] on div "Interview Photo Files" at bounding box center [278, 547] width 308 height 22
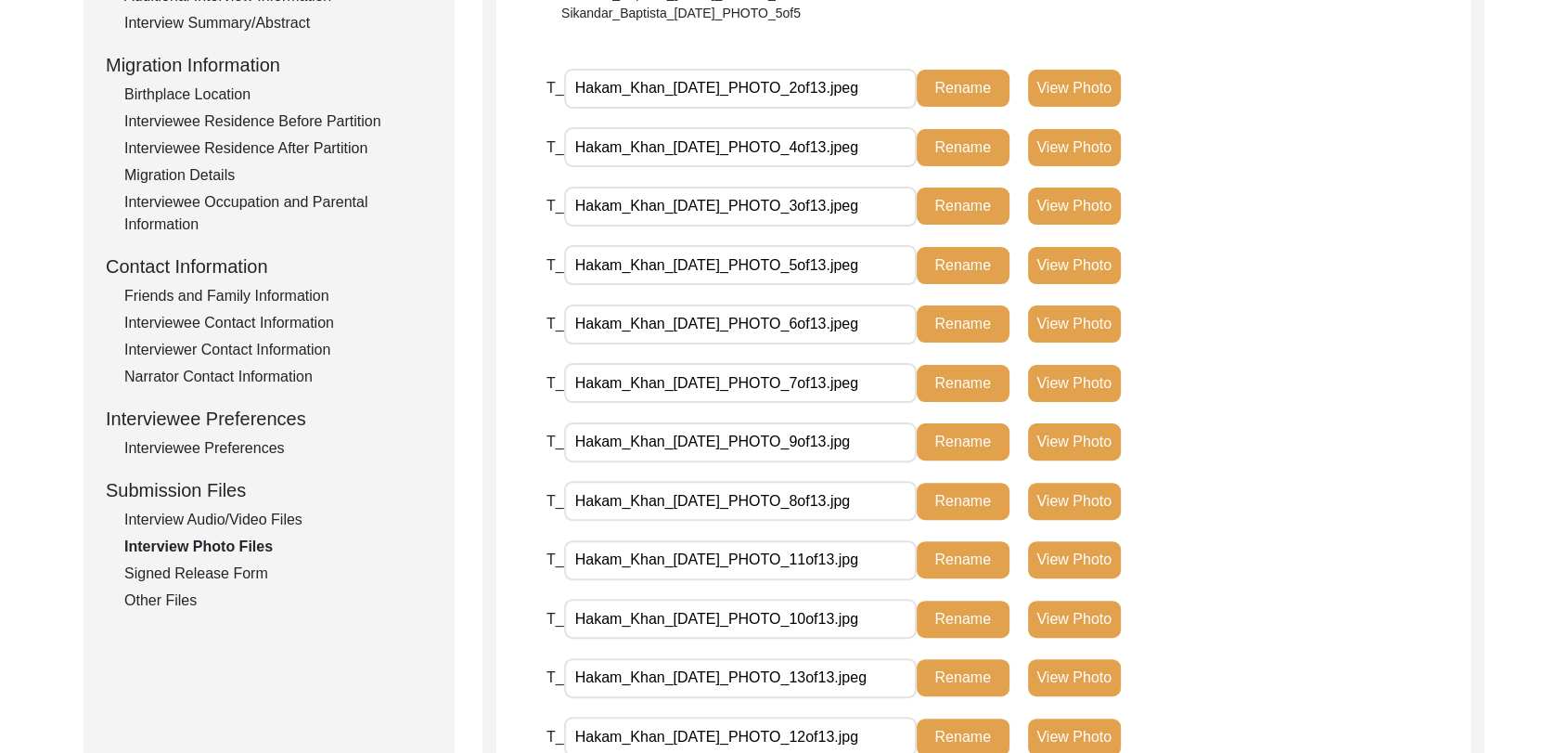
click at [220, 520] on div "Interview Audio/Video Files" at bounding box center [278, 519] width 308 height 22
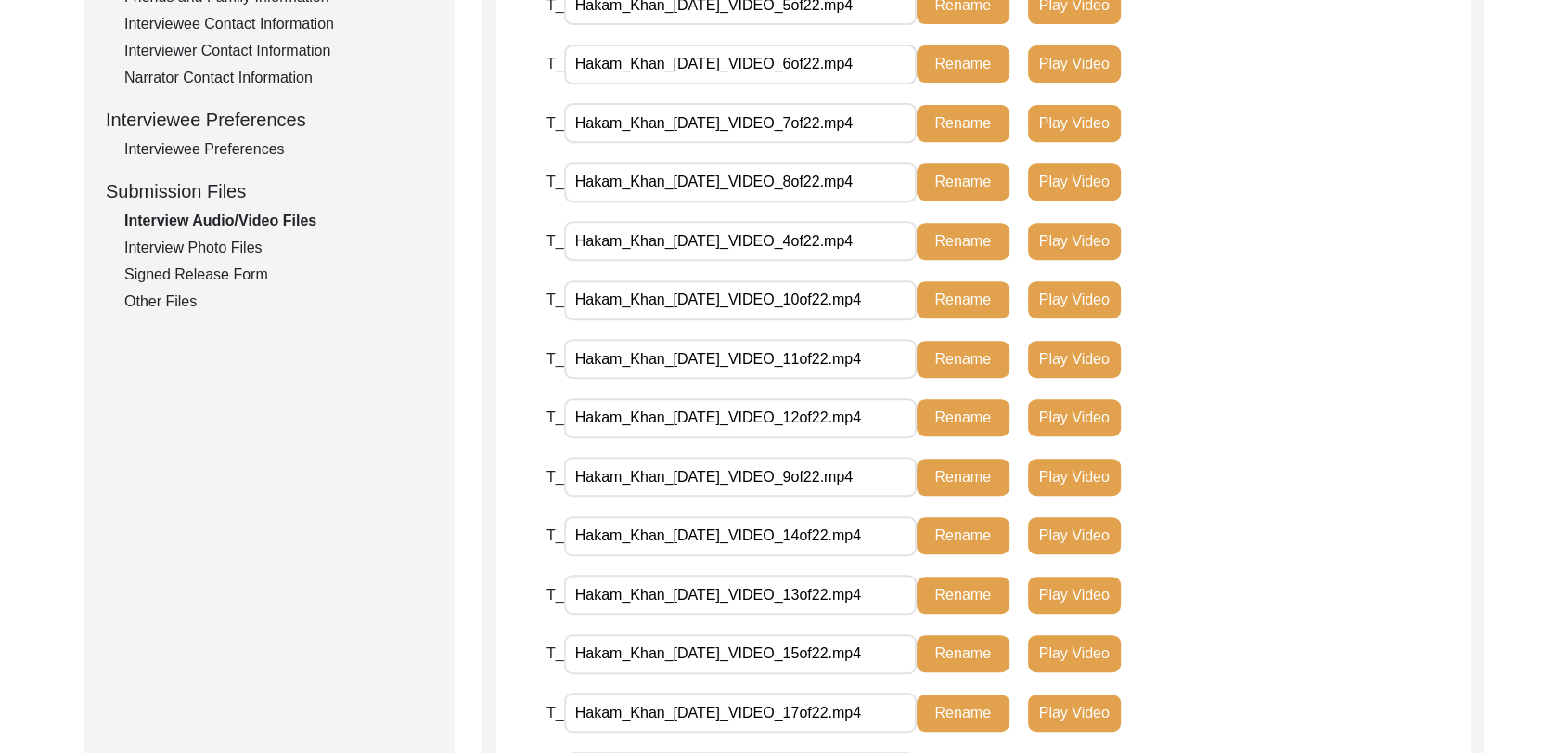
scroll to position [742, 0]
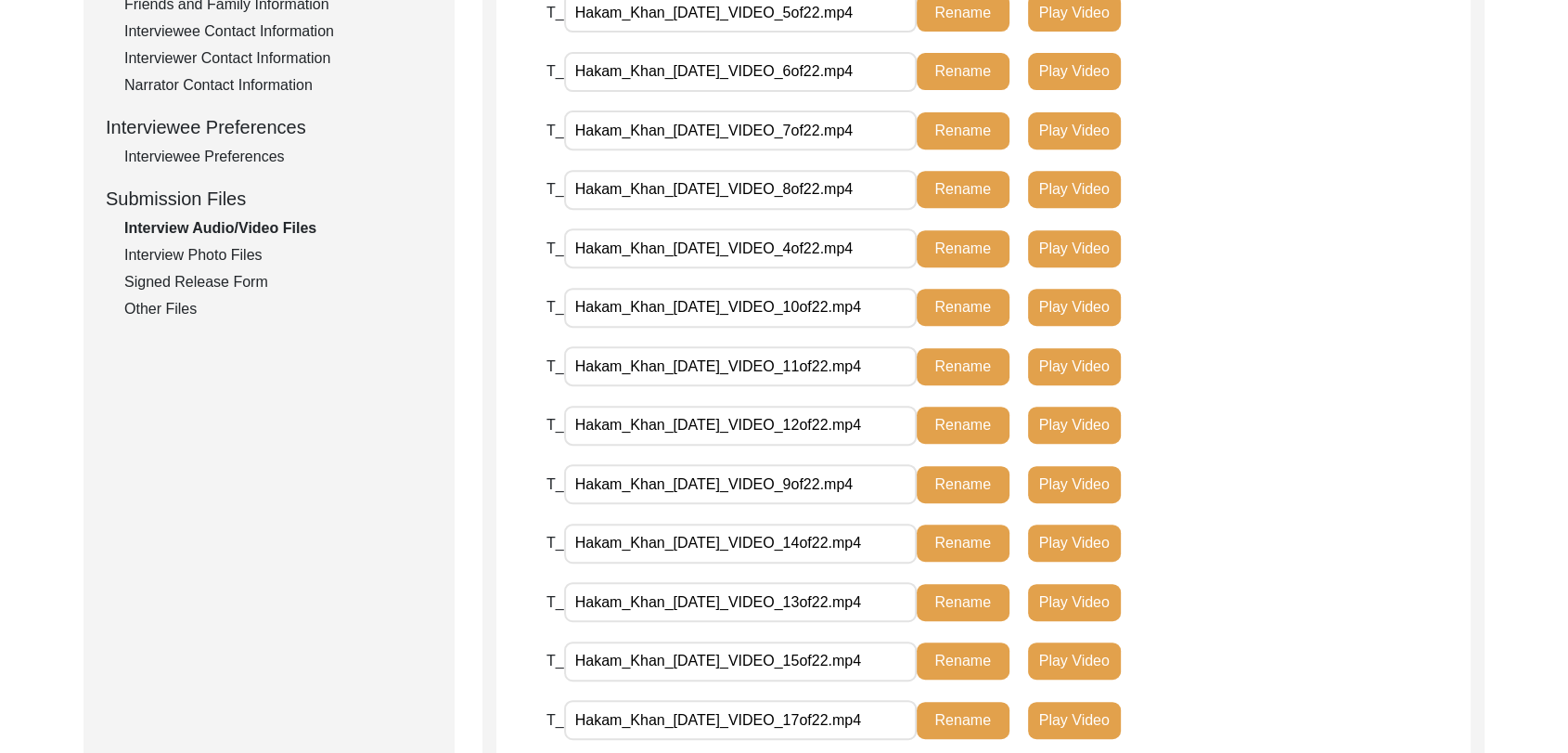
click at [208, 263] on div "Interview Photo Files" at bounding box center [278, 255] width 308 height 22
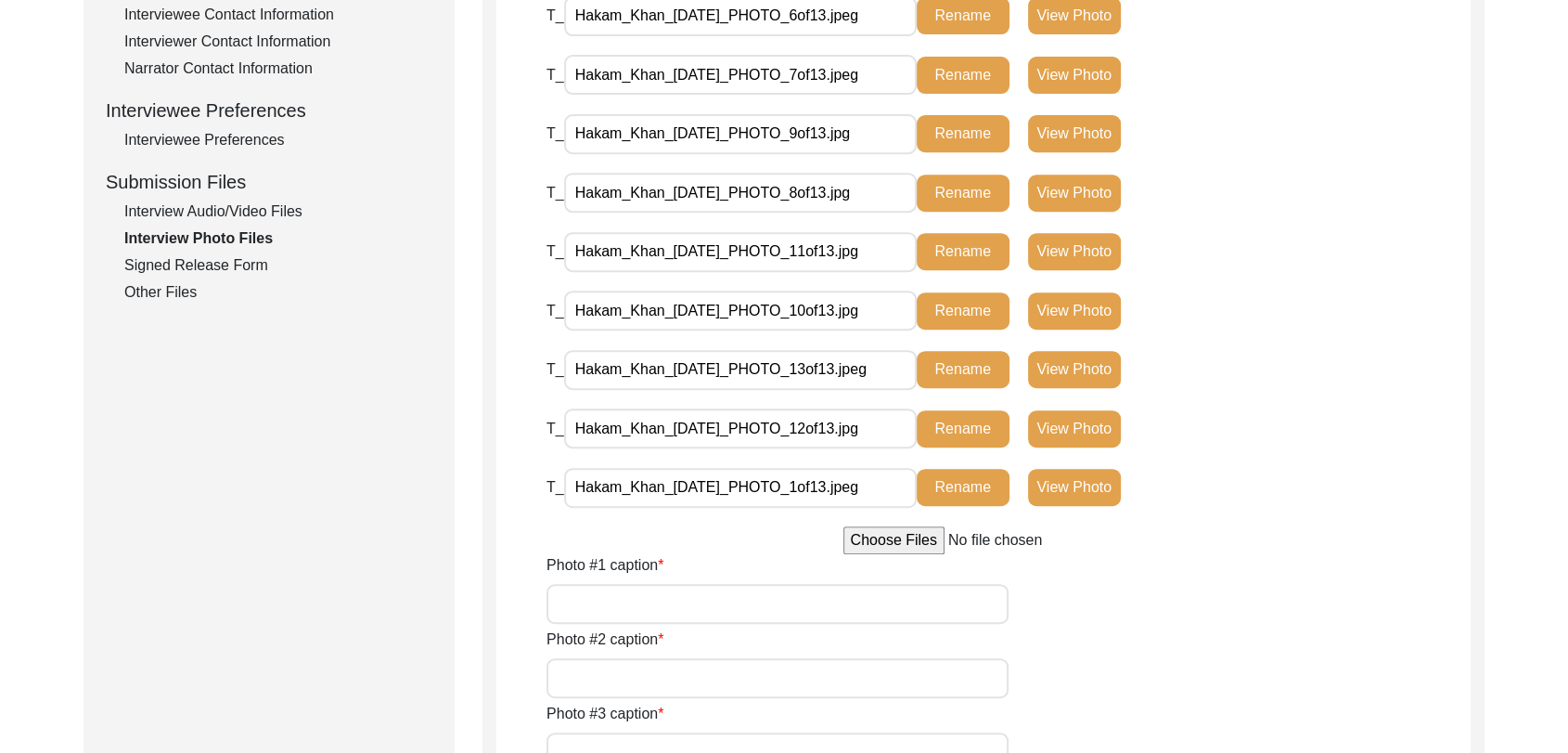
scroll to position [750, 0]
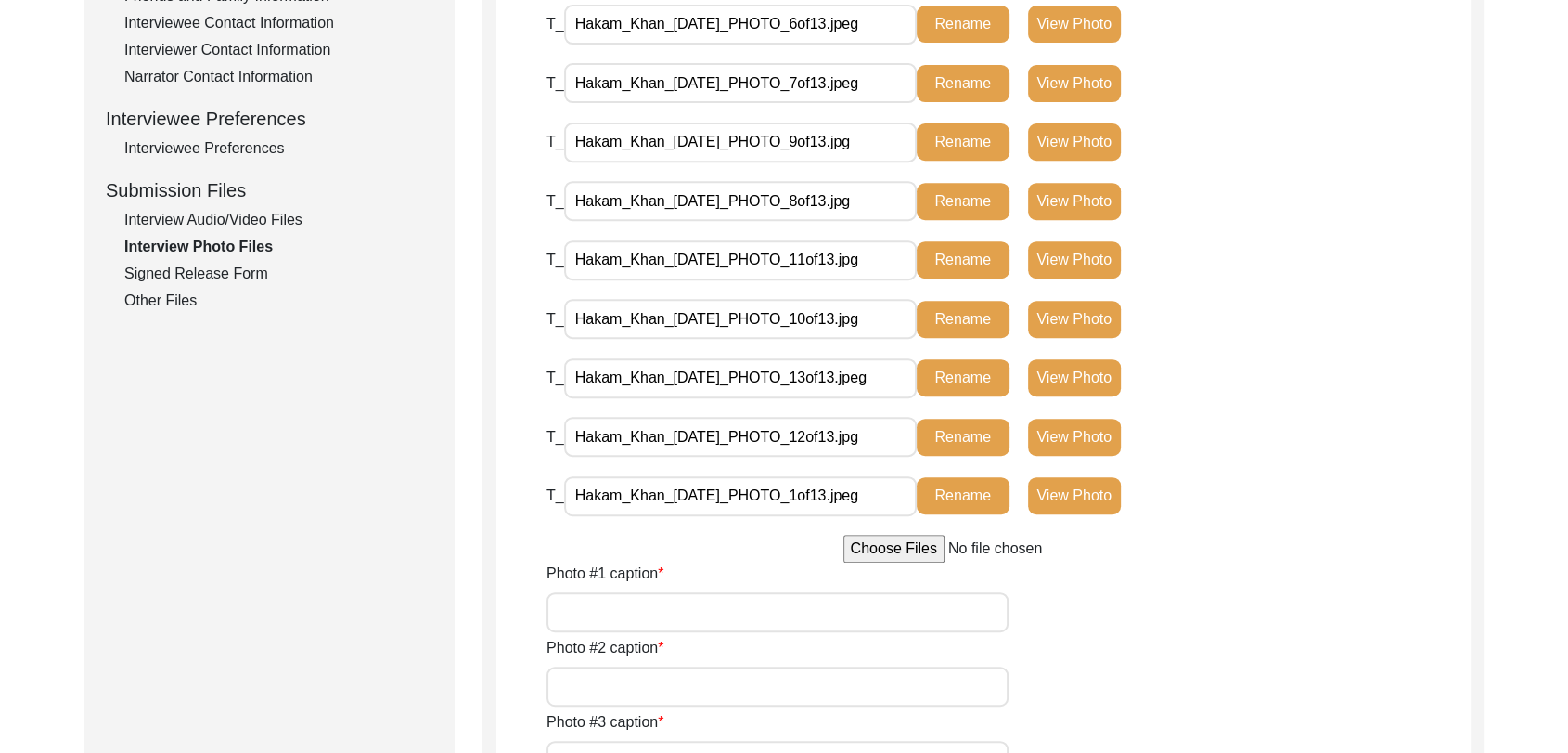
click at [200, 273] on div "Signed Release Form" at bounding box center [278, 273] width 308 height 22
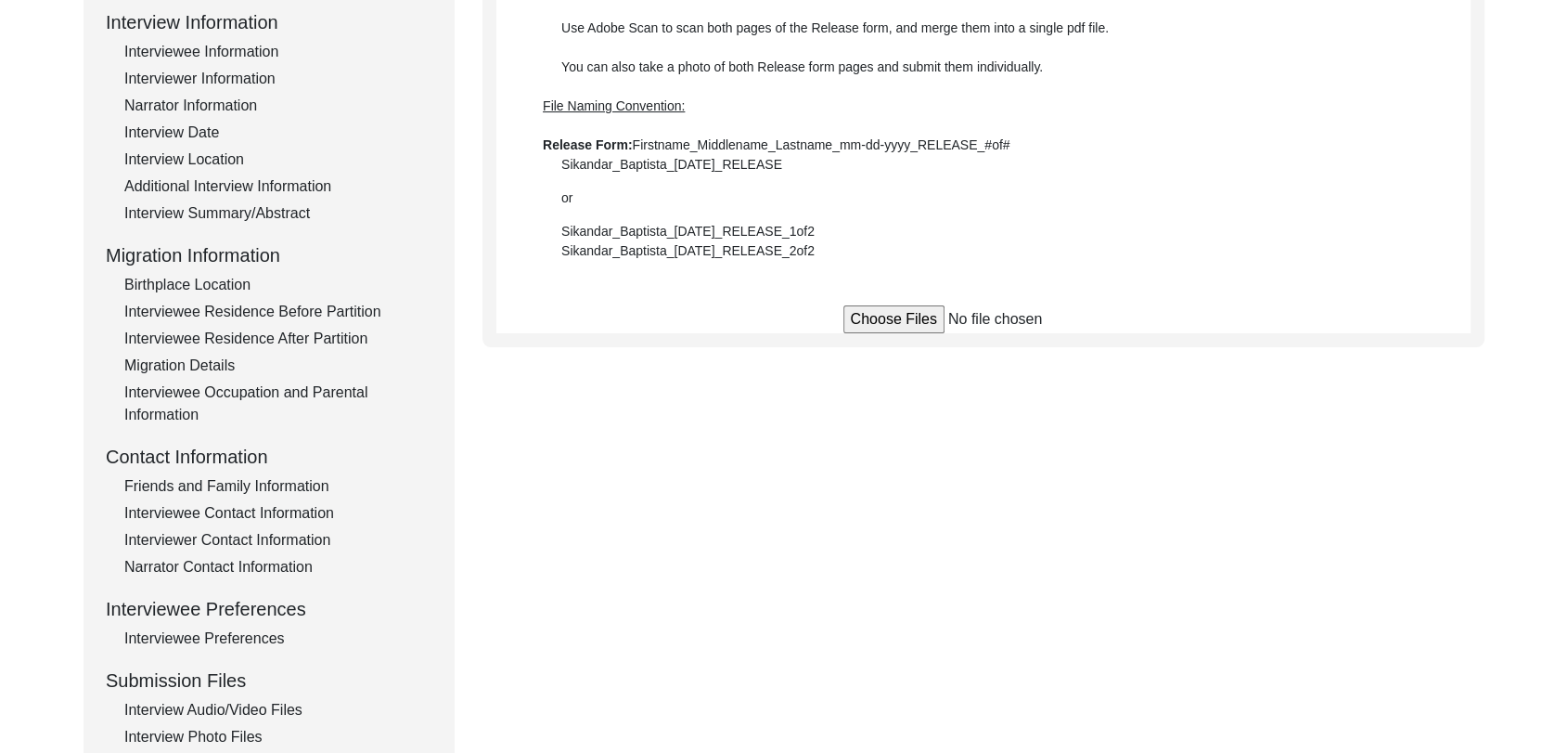
scroll to position [257, 0]
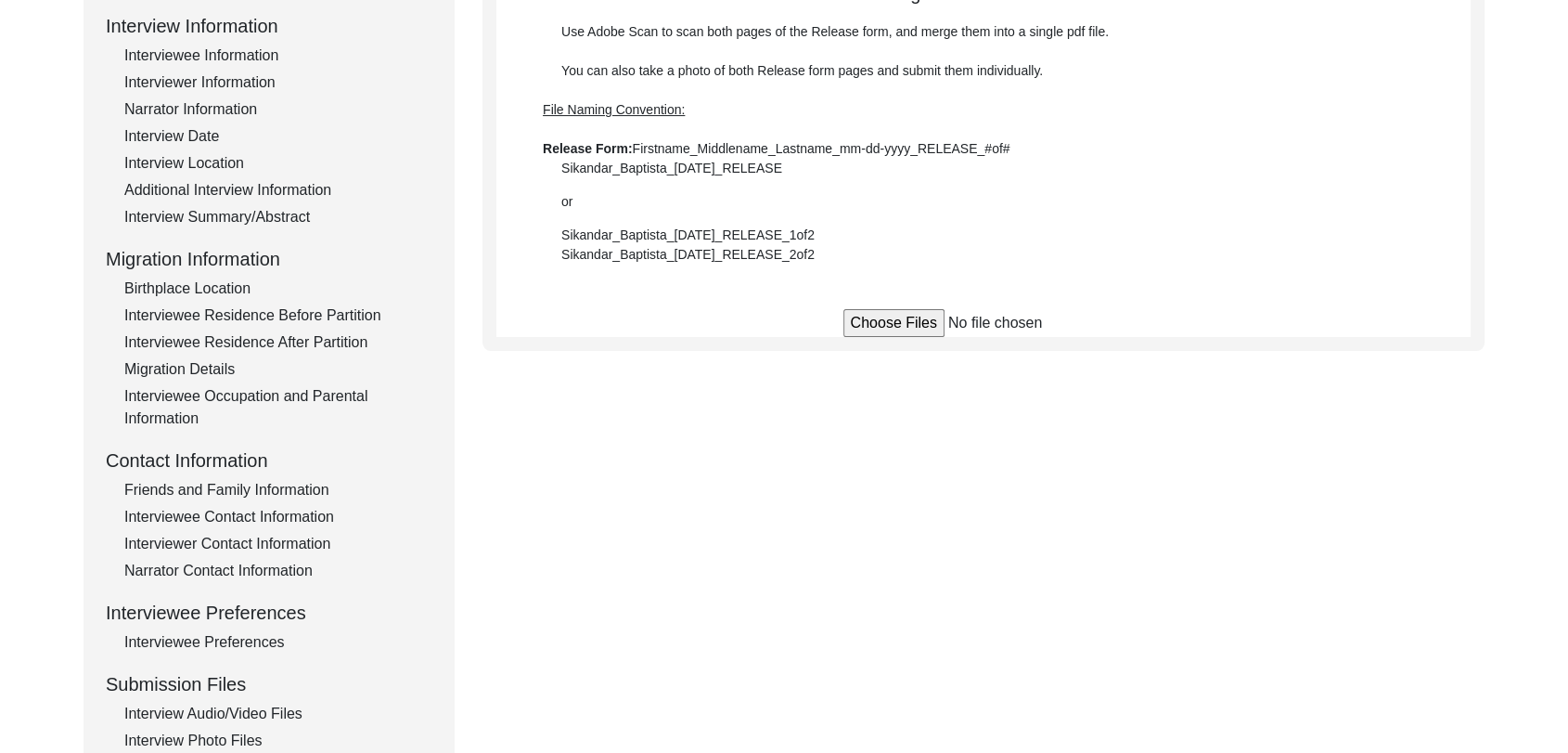
click at [889, 324] on input "file" at bounding box center [985, 322] width 281 height 28
type input "C:\fakepath\Hakam_Khan_[DATE]_RELEASE_1of1.pdf"
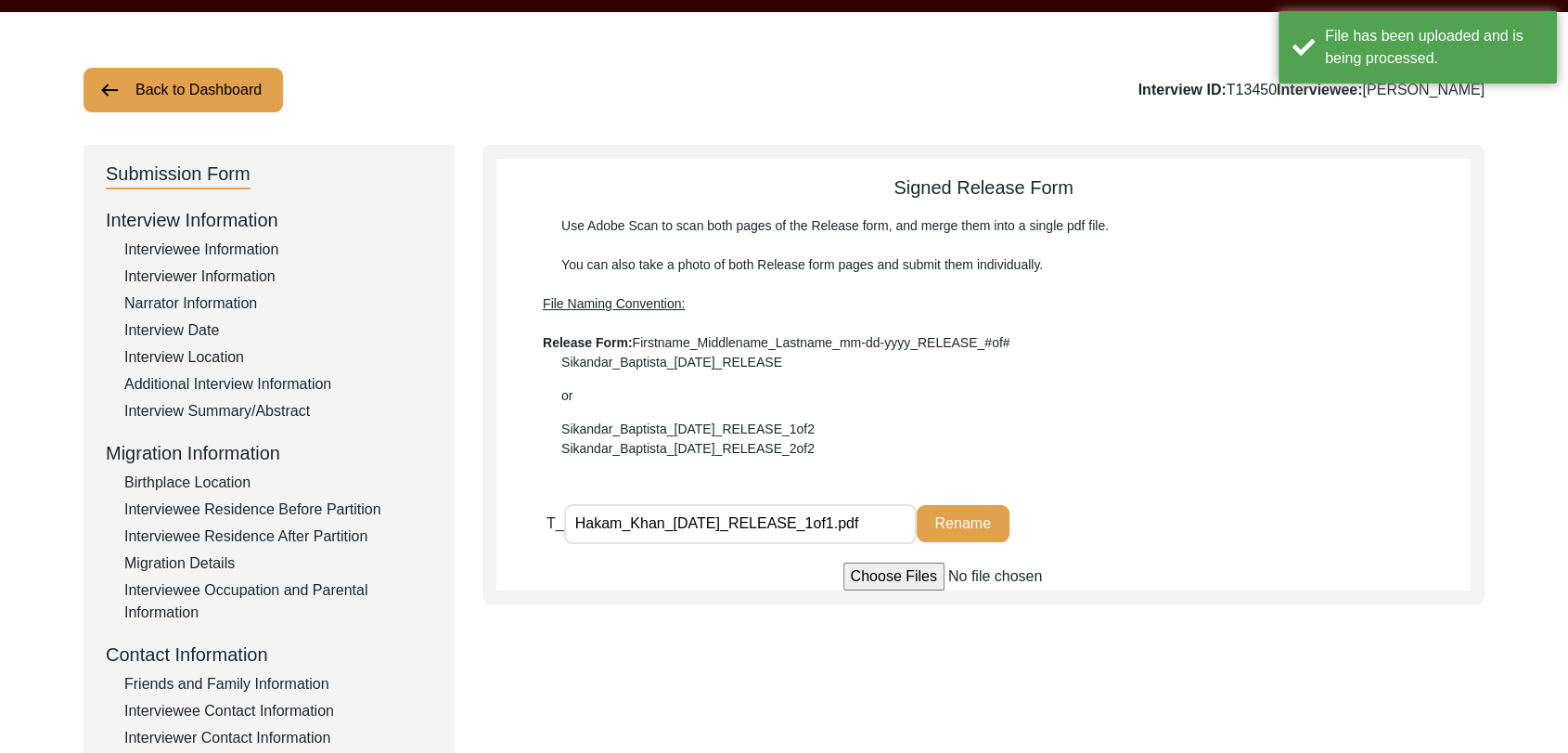
scroll to position [0, 0]
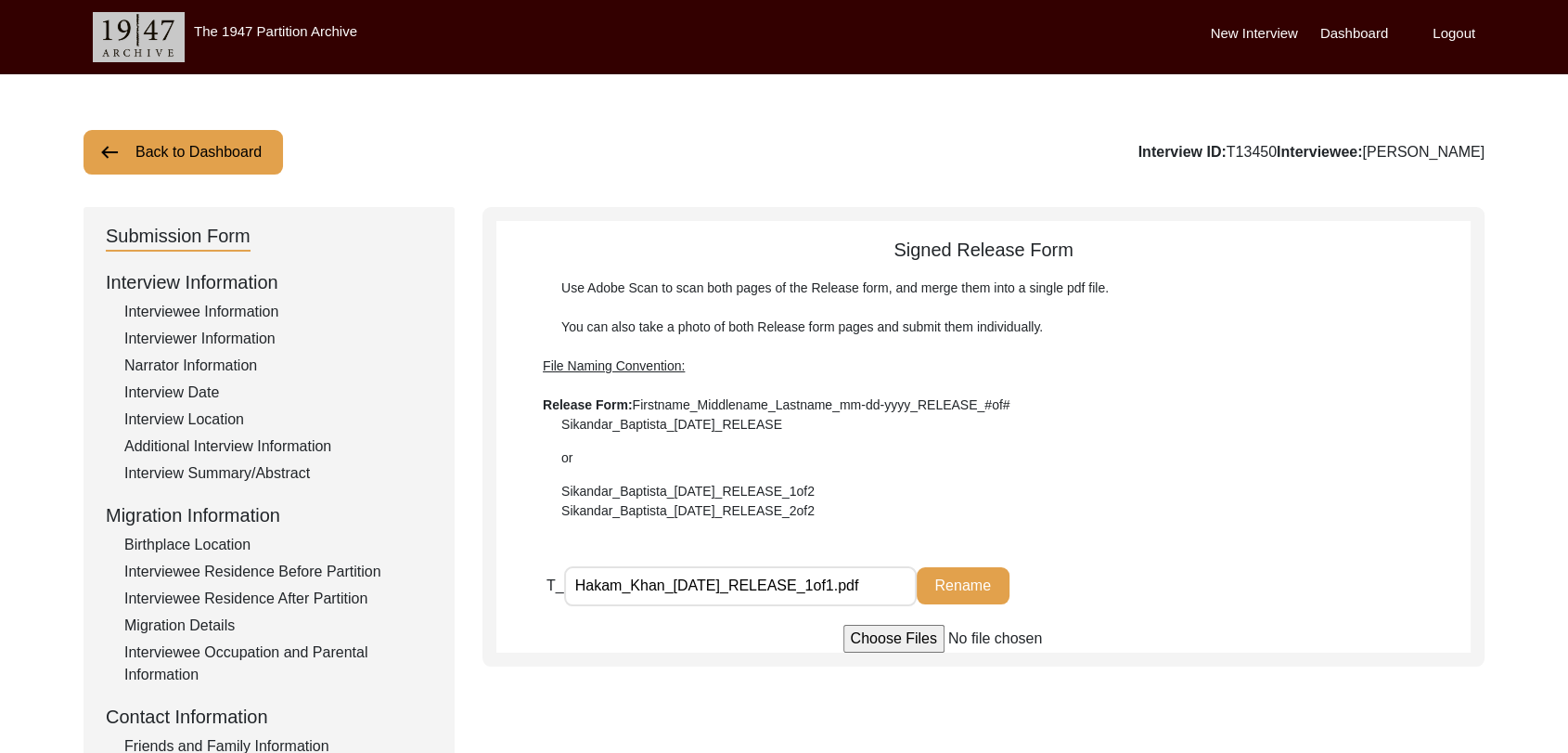
click at [1350, 39] on label "Dashboard" at bounding box center [1354, 33] width 67 height 21
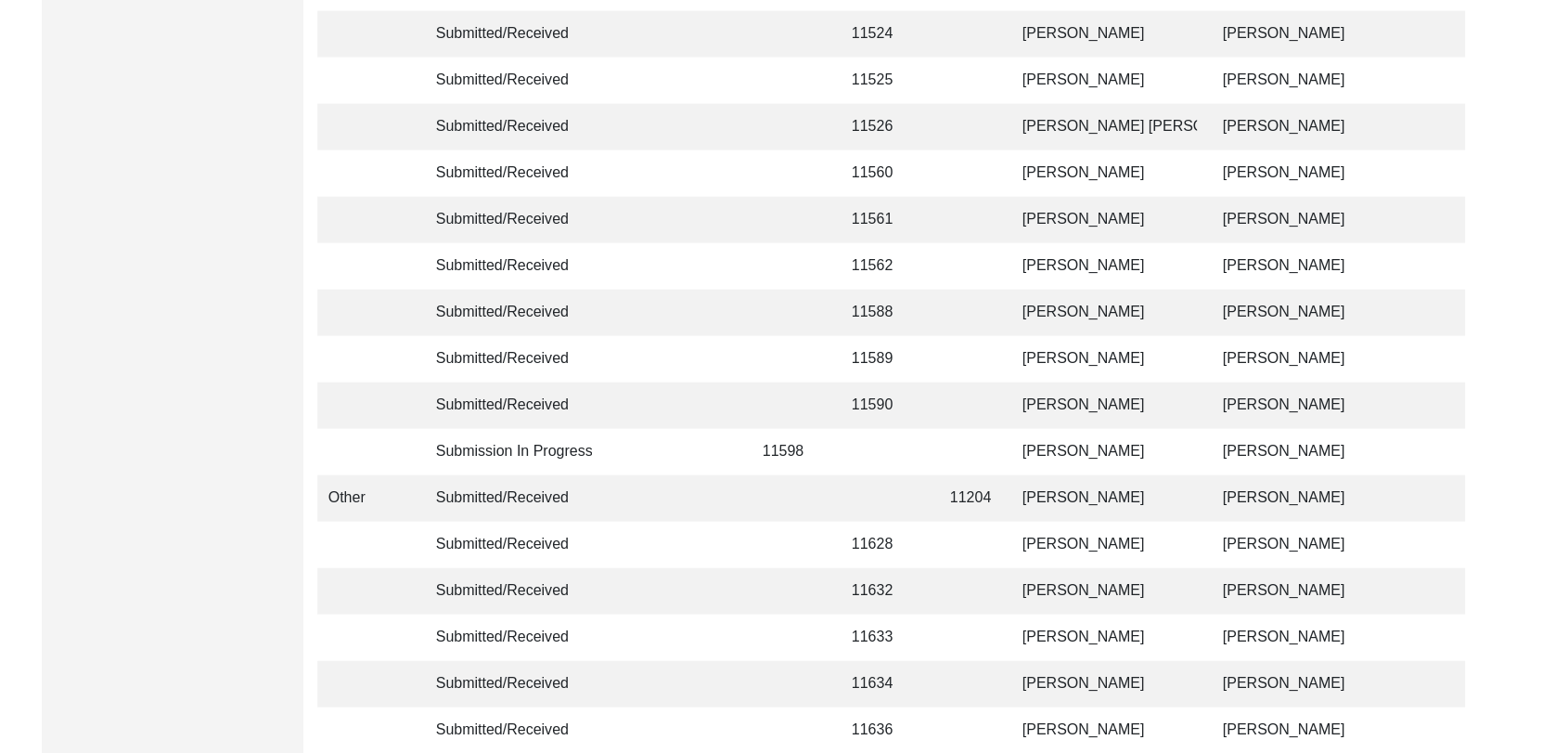
scroll to position [4424, 0]
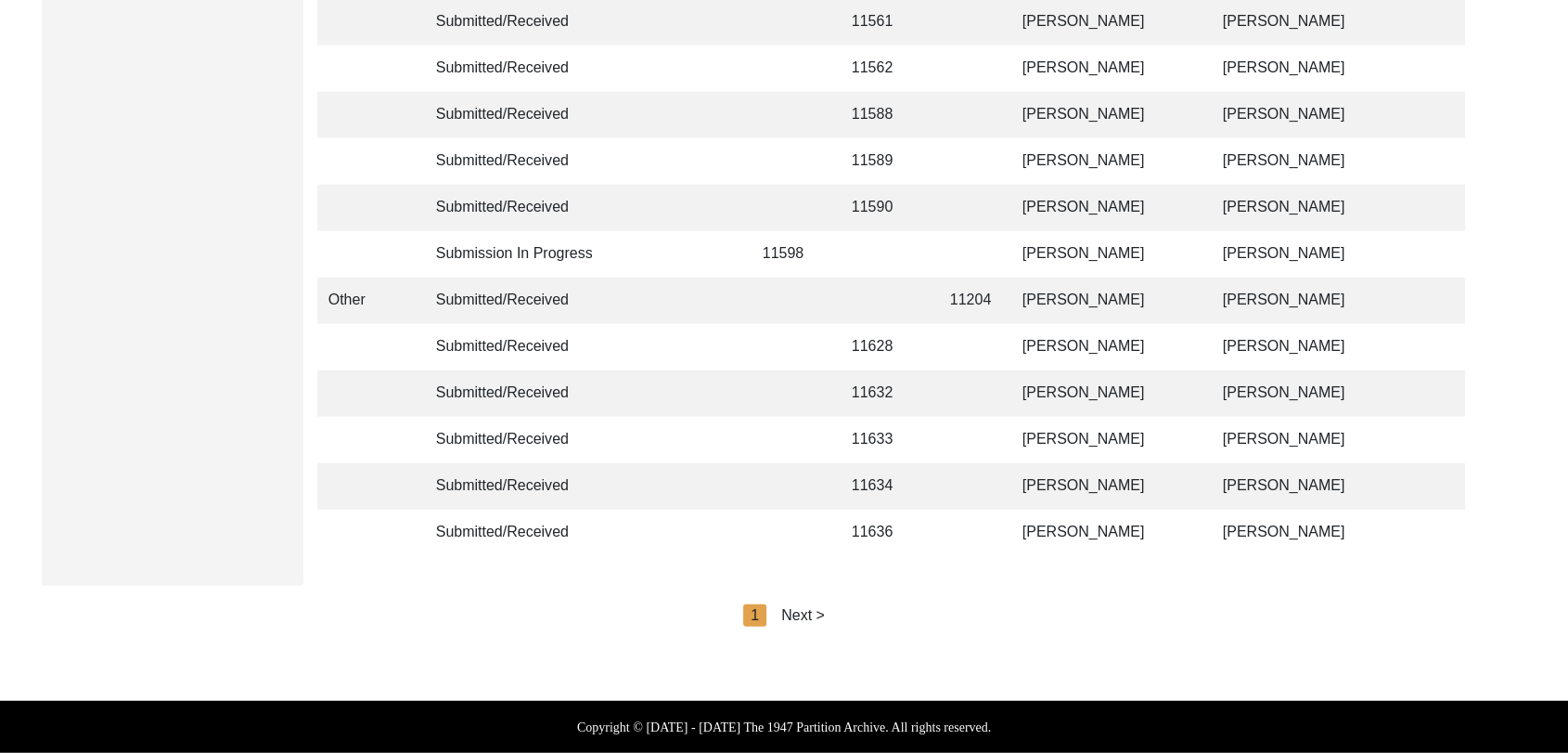
click at [798, 617] on div "Next >" at bounding box center [803, 615] width 44 height 22
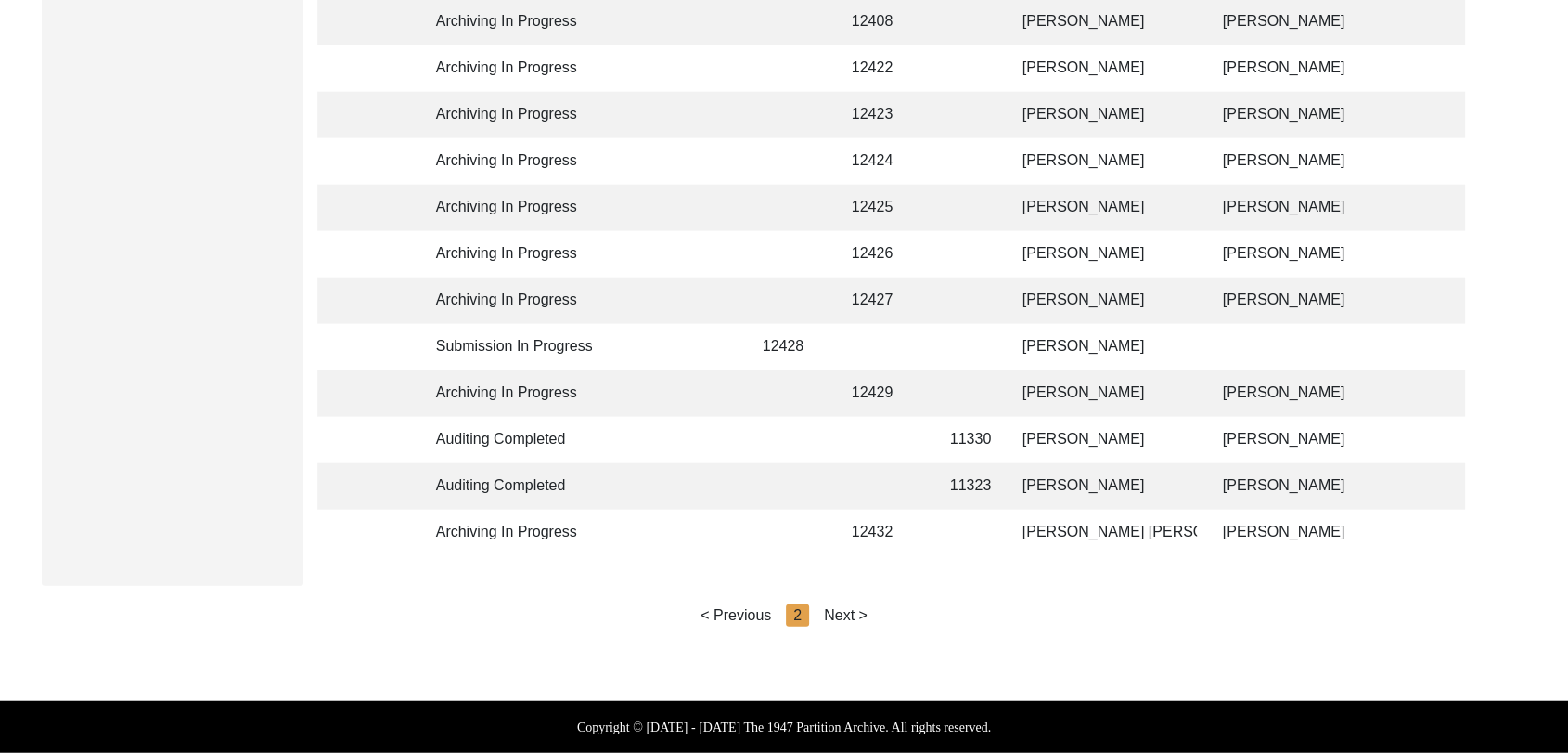
click at [837, 614] on div "Next >" at bounding box center [846, 615] width 44 height 22
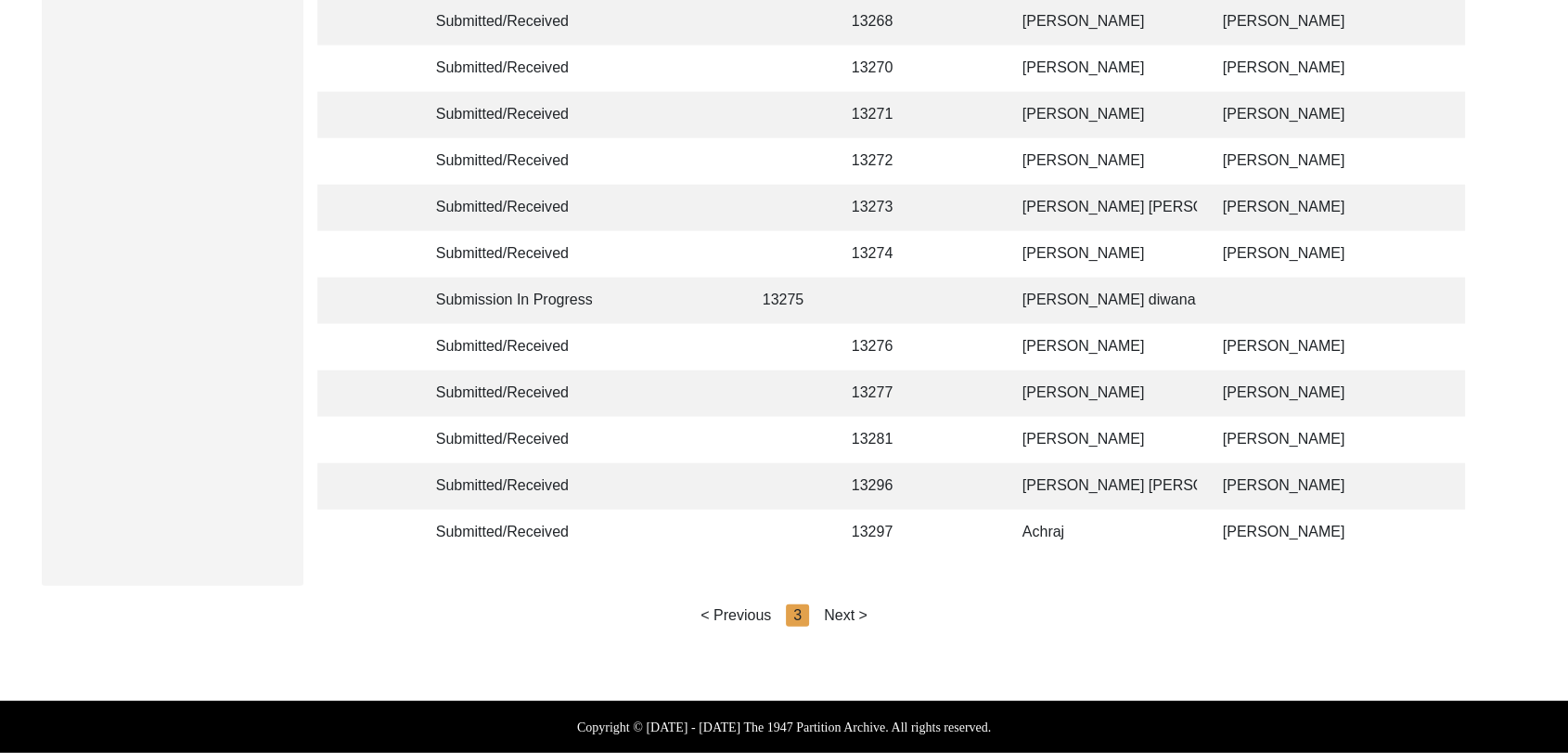
click at [839, 613] on div "Next >" at bounding box center [846, 615] width 44 height 22
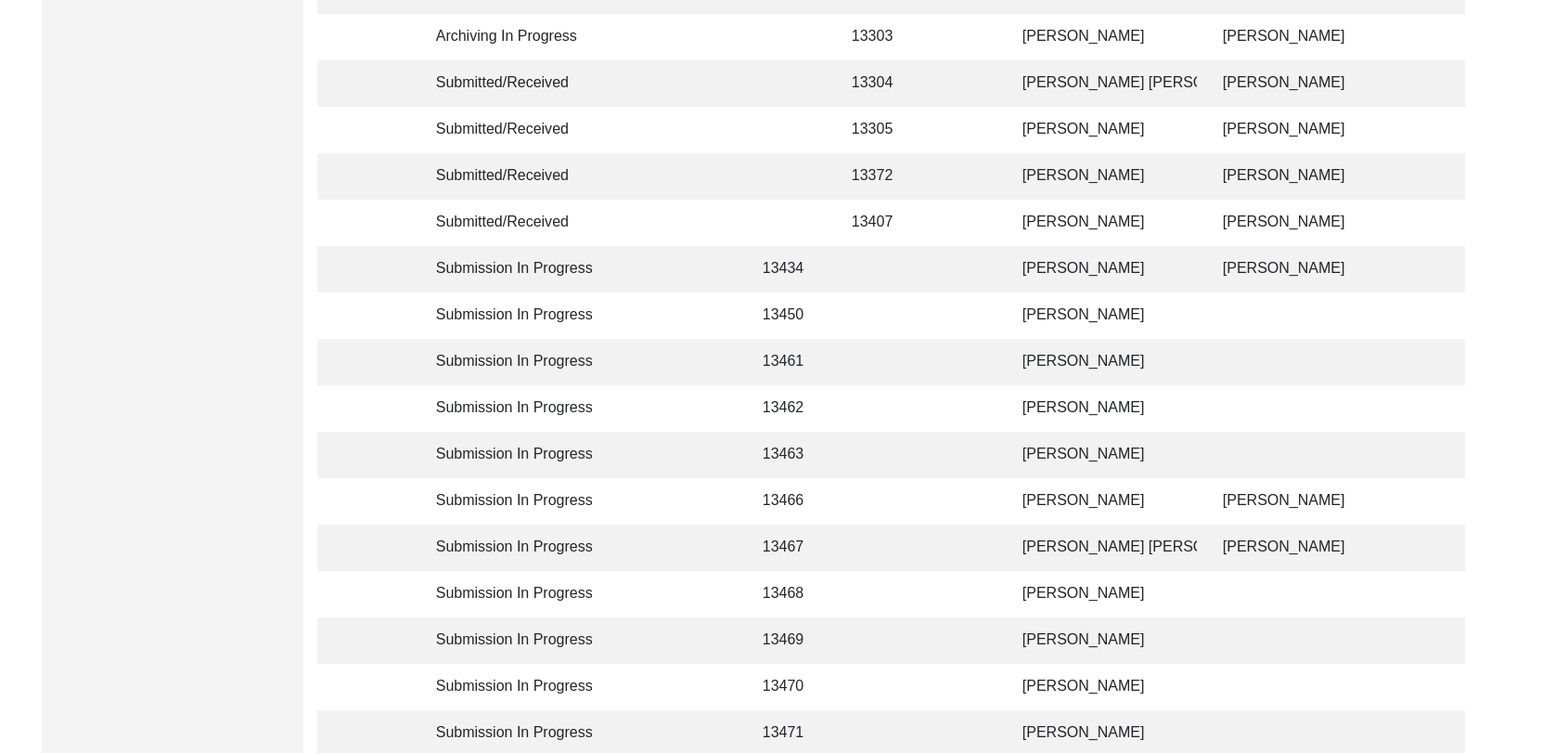
scroll to position [536, 0]
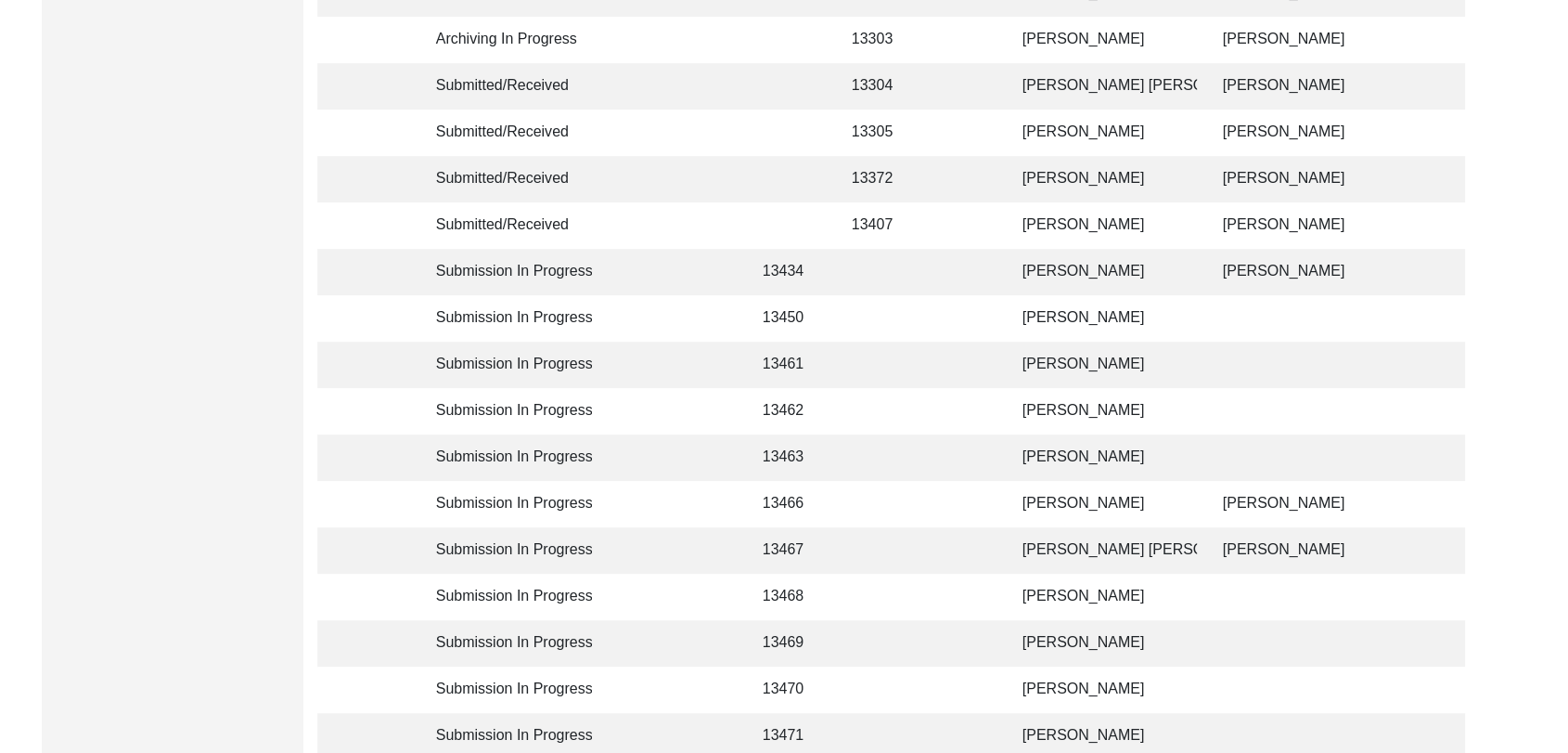
click at [1061, 373] on td "[PERSON_NAME]" at bounding box center [1103, 364] width 185 height 47
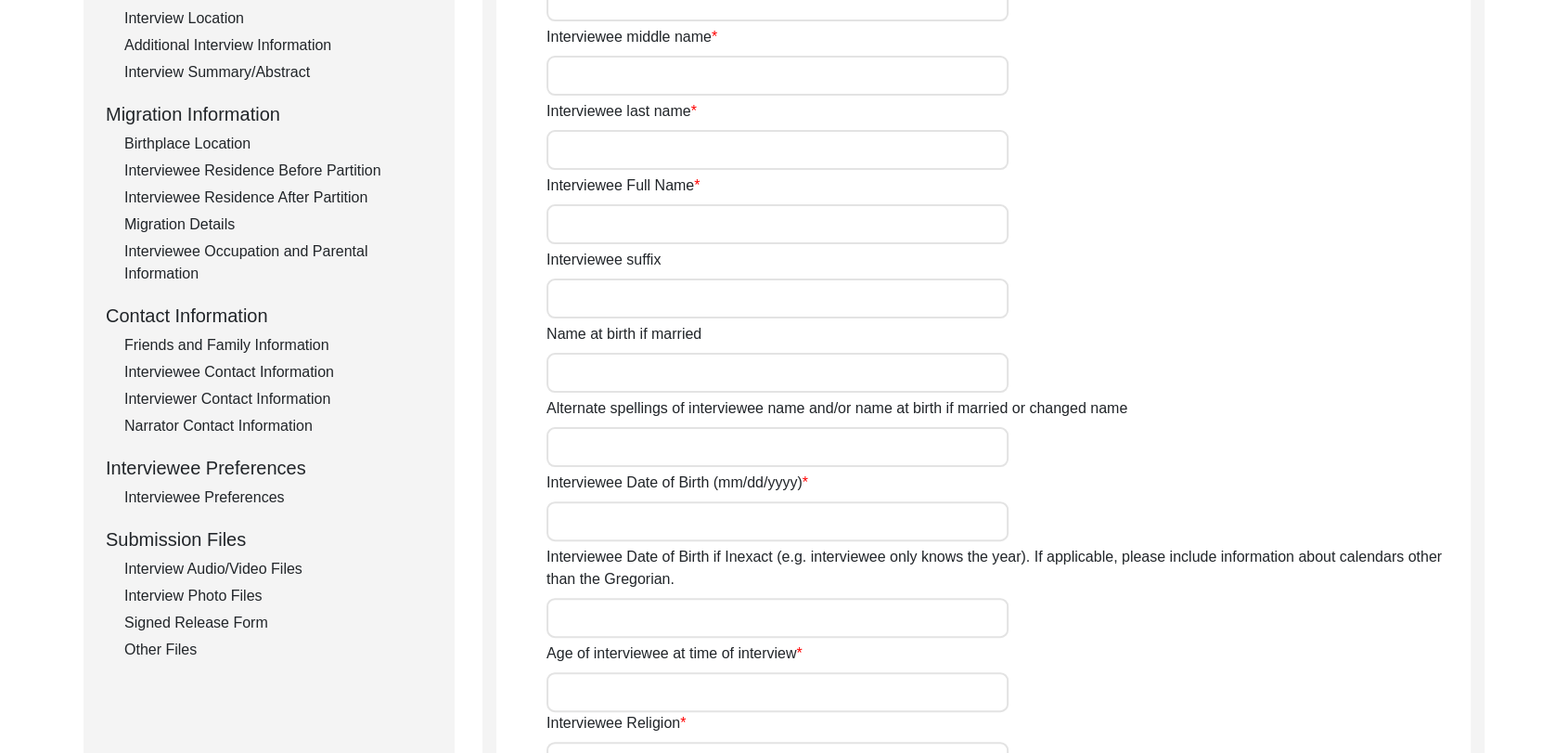
type input "[PERSON_NAME]"
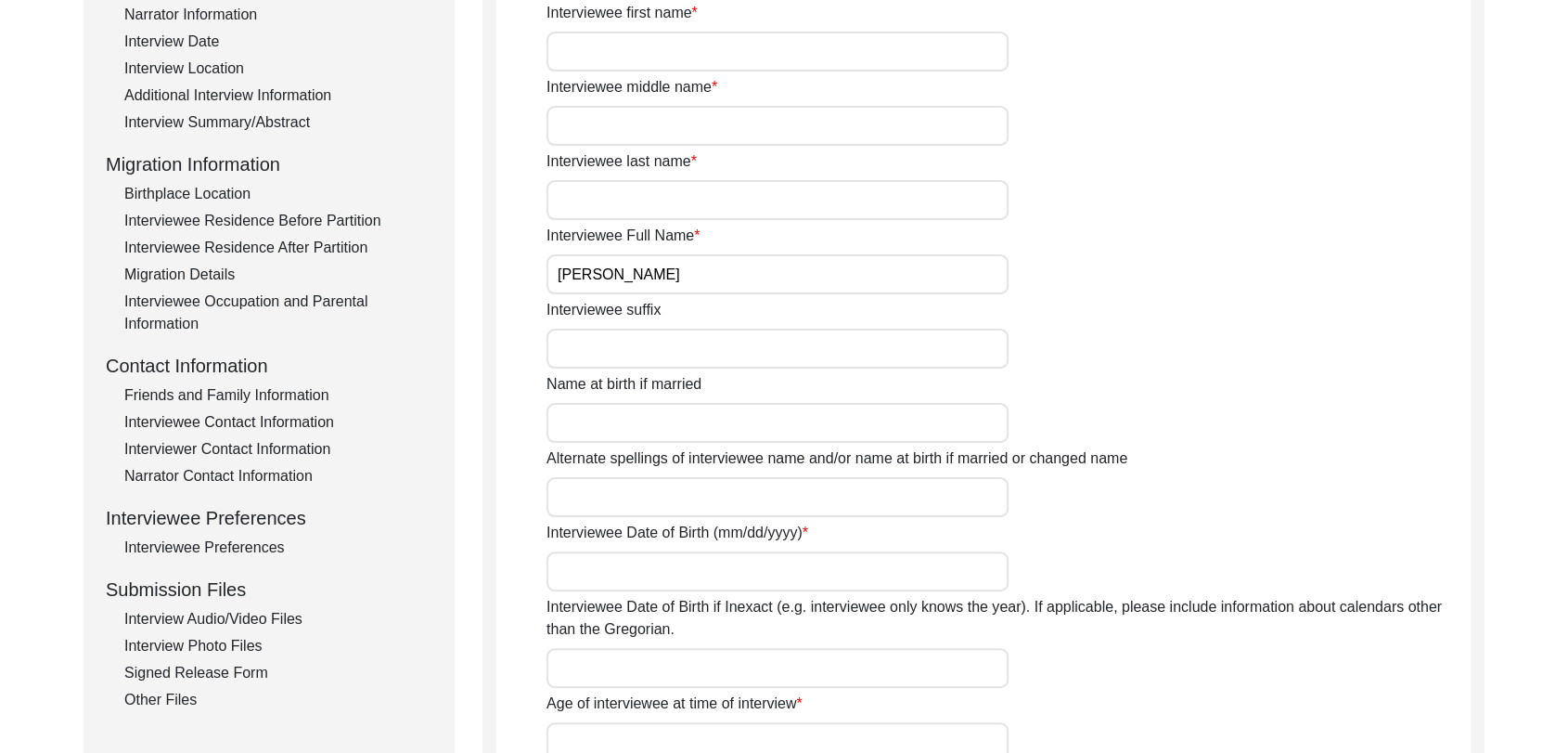
scroll to position [350, 0]
click at [230, 614] on div "Interview Audio/Video Files" at bounding box center [278, 620] width 308 height 22
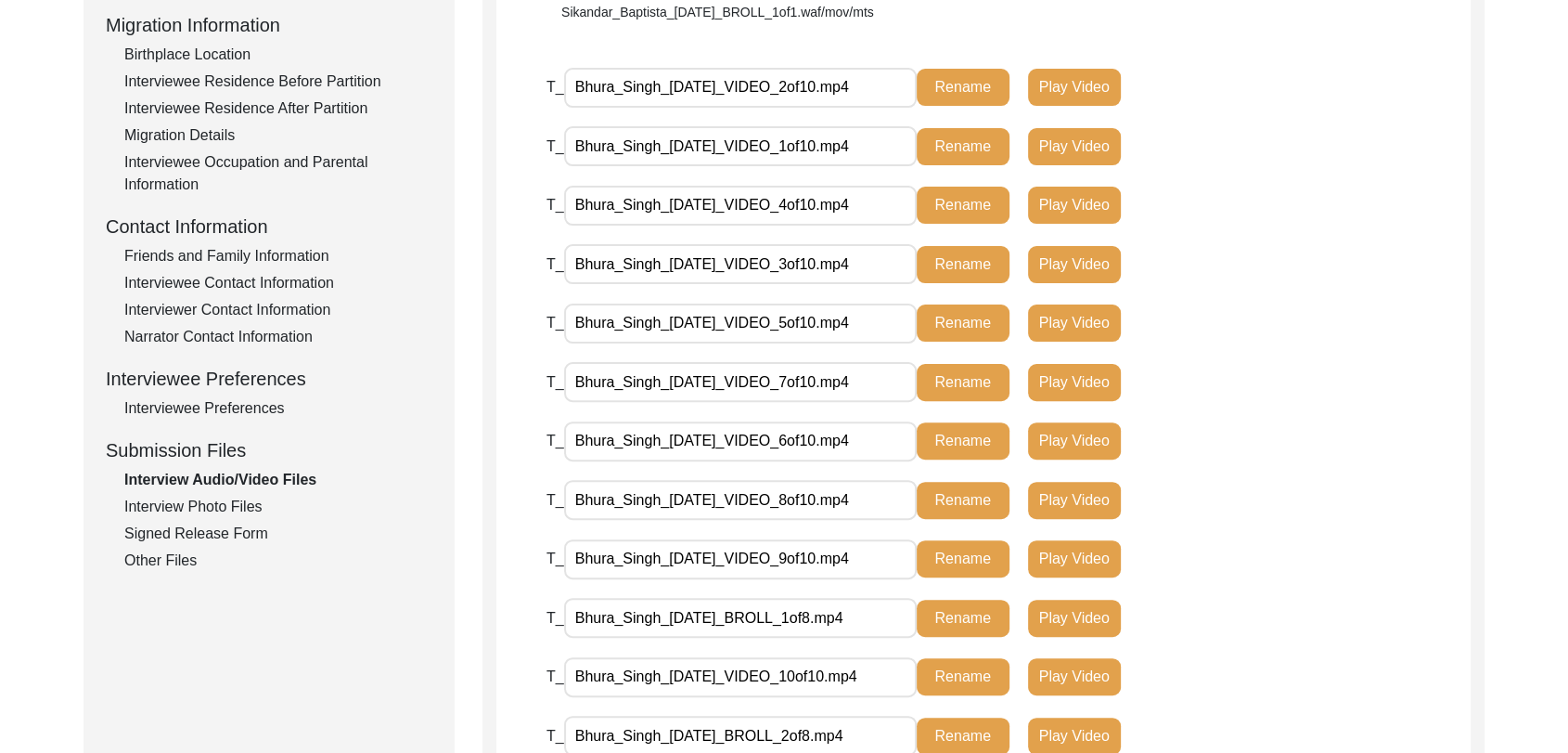
scroll to position [491, 0]
click at [201, 504] on div "Interview Photo Files" at bounding box center [278, 507] width 308 height 22
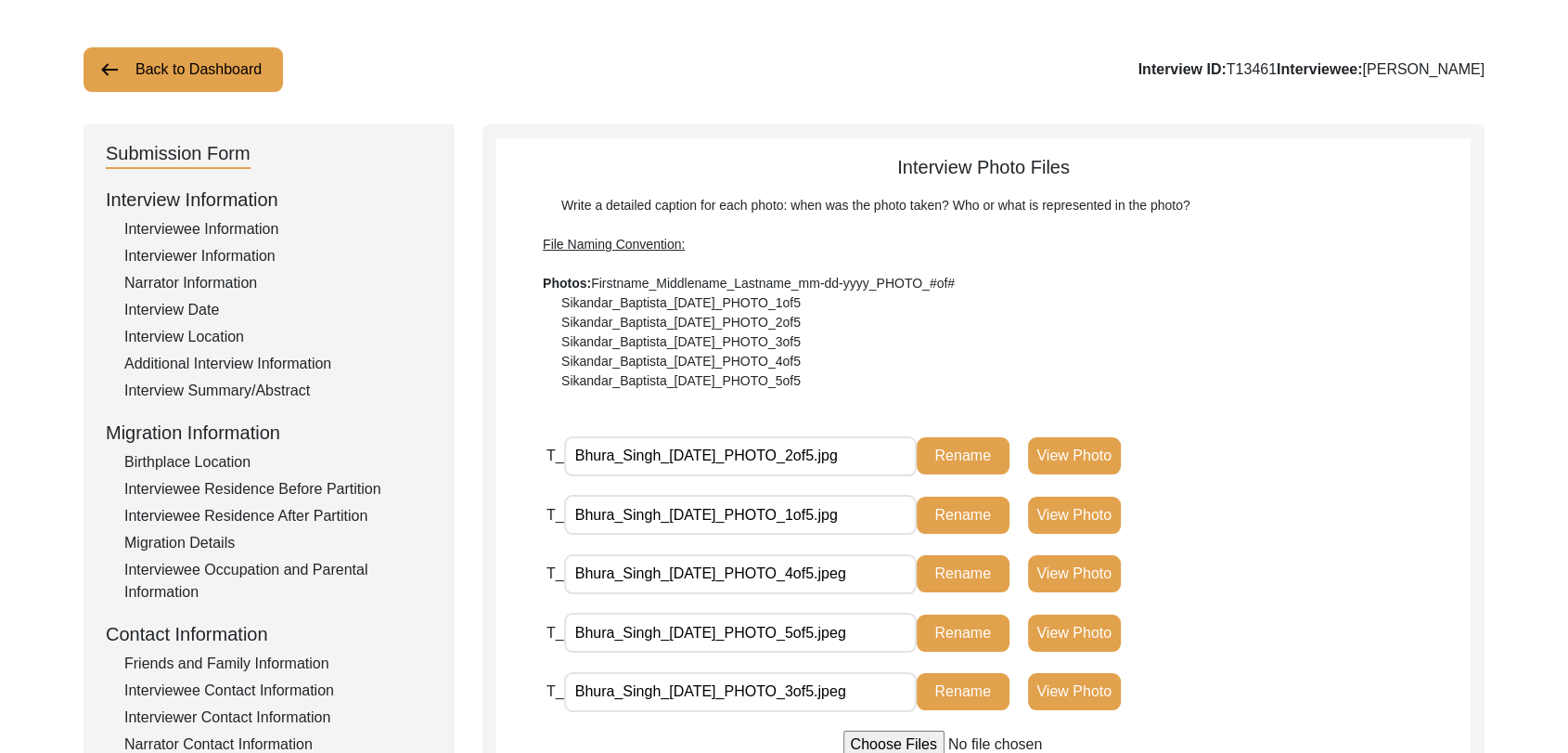
scroll to position [0, 0]
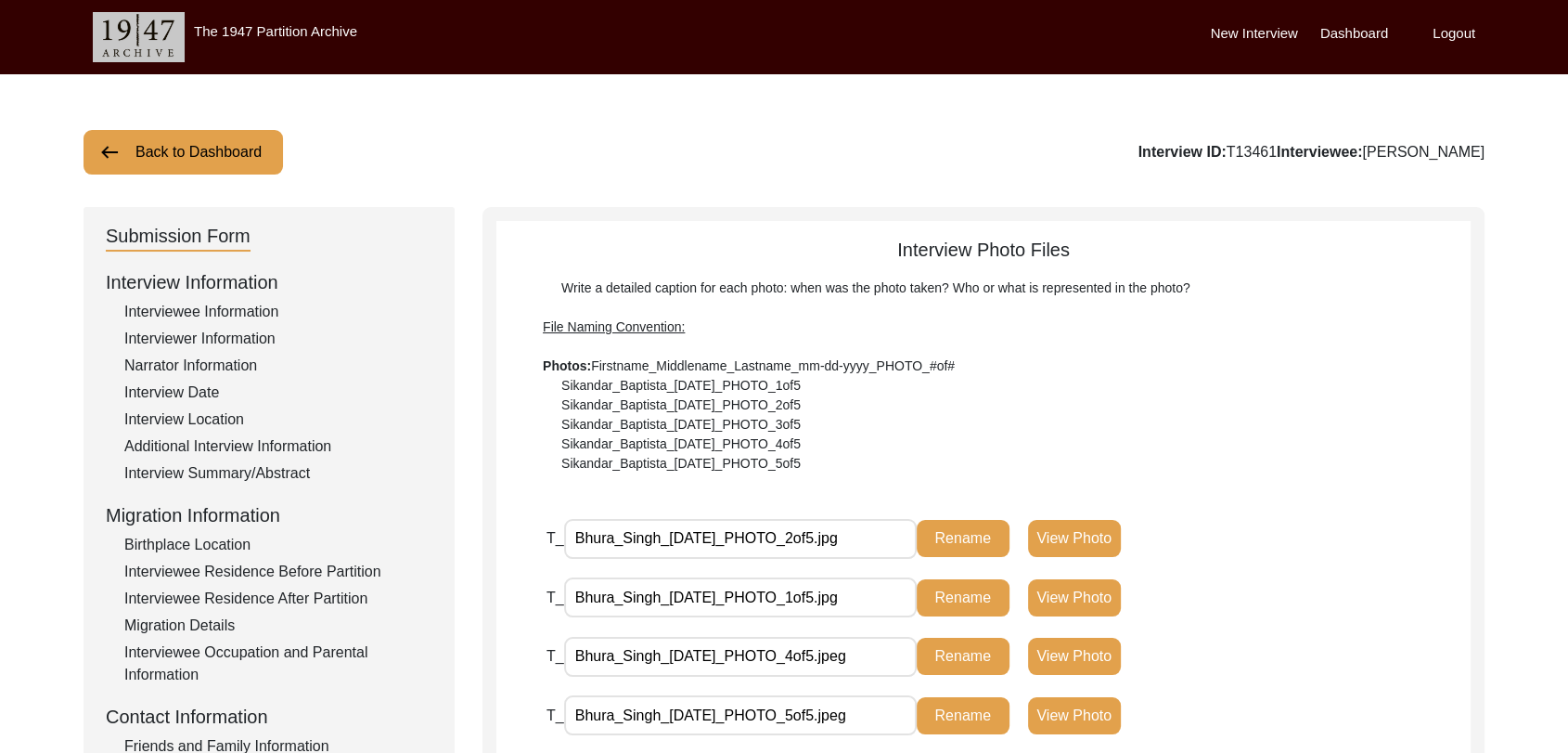
click at [1364, 36] on label "Dashboard" at bounding box center [1354, 33] width 67 height 21
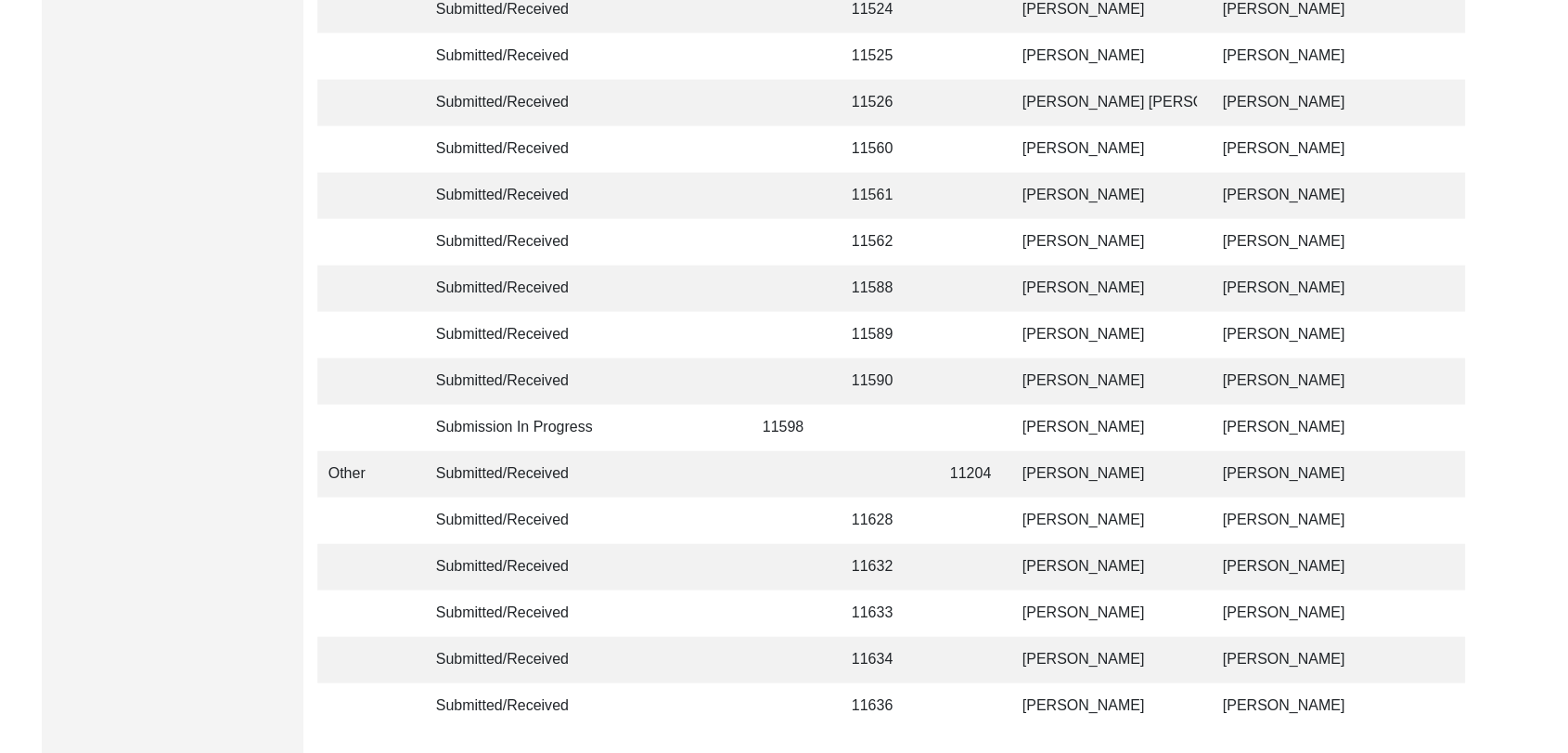
scroll to position [4424, 0]
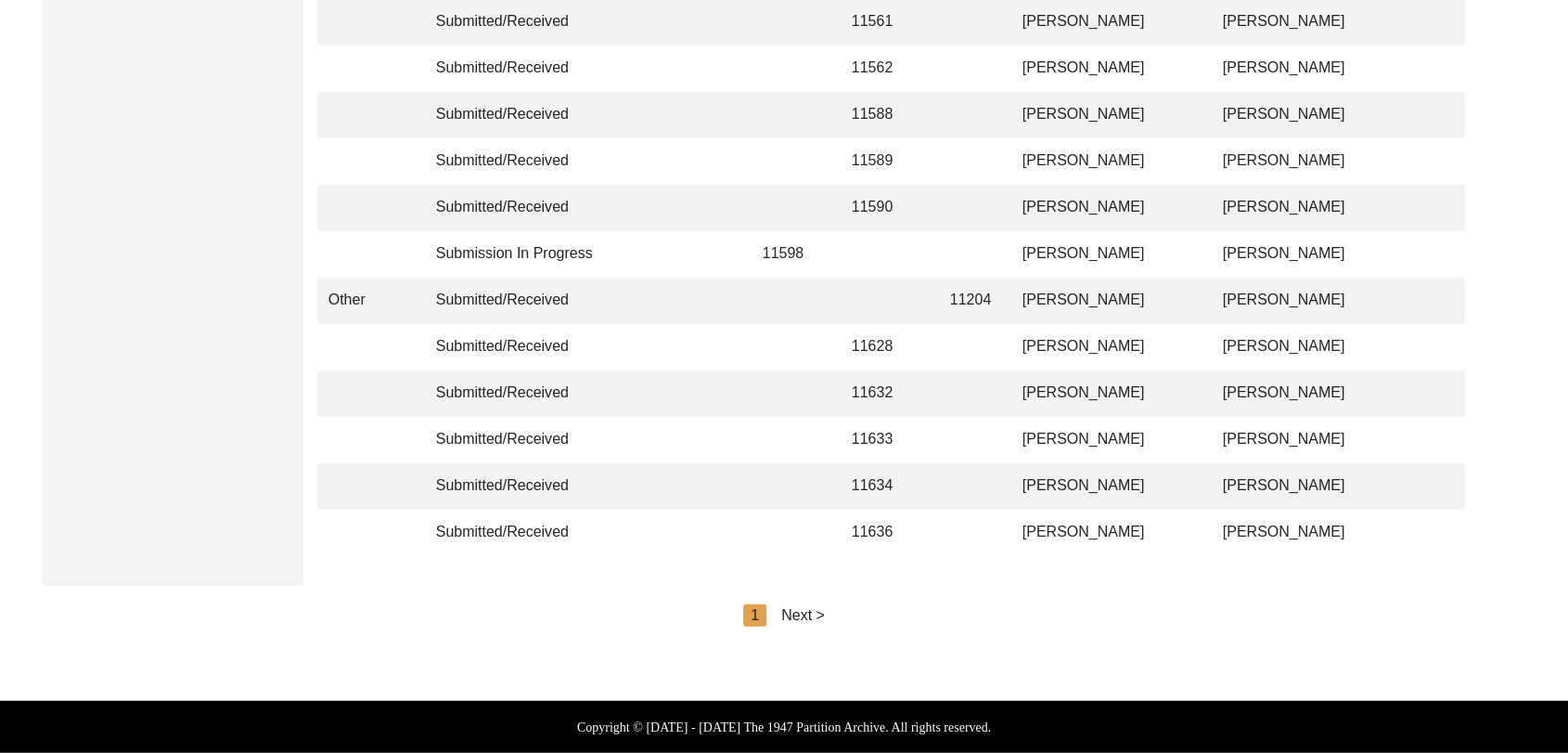
click at [794, 618] on div "Next >" at bounding box center [803, 615] width 44 height 22
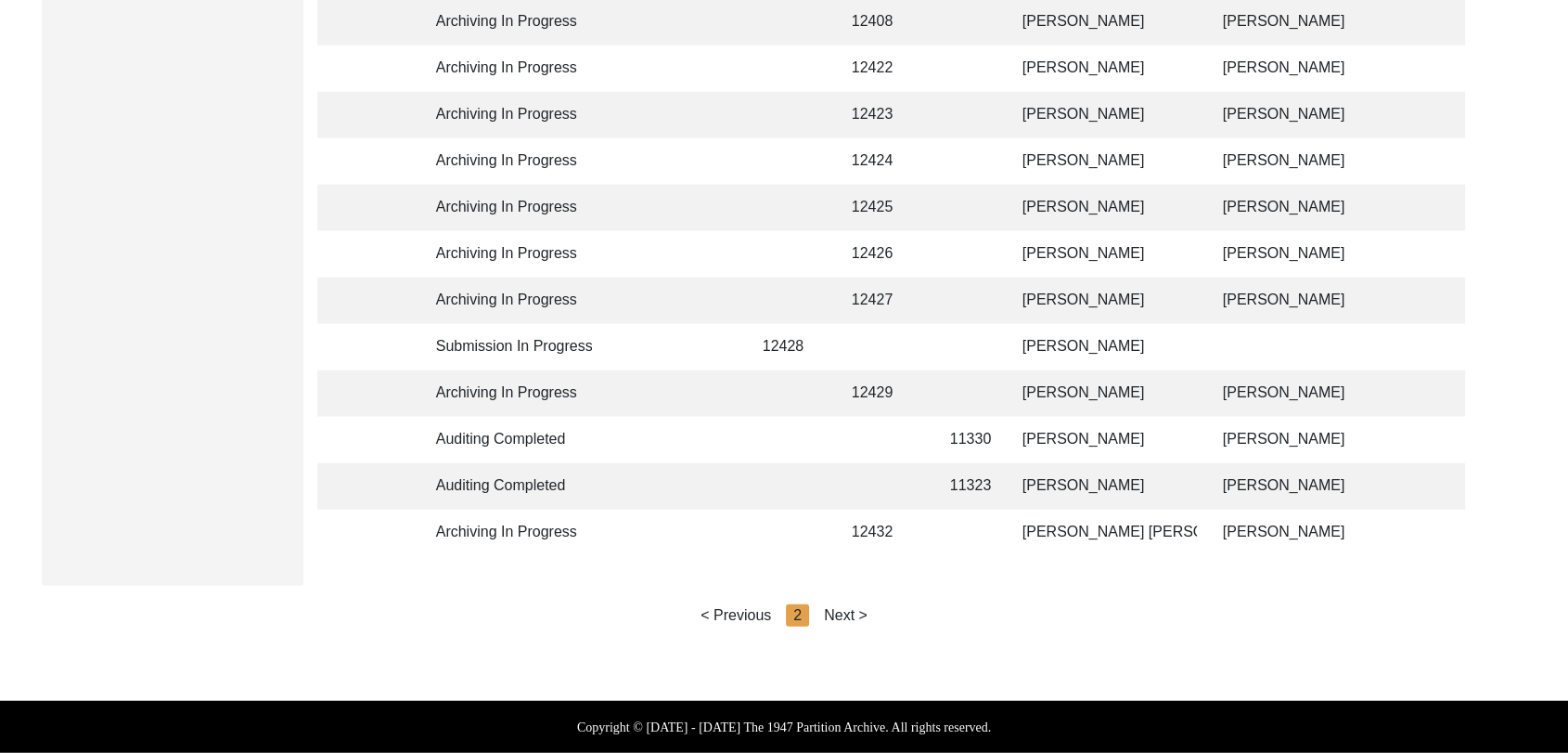
click at [840, 614] on div "Next >" at bounding box center [846, 615] width 44 height 22
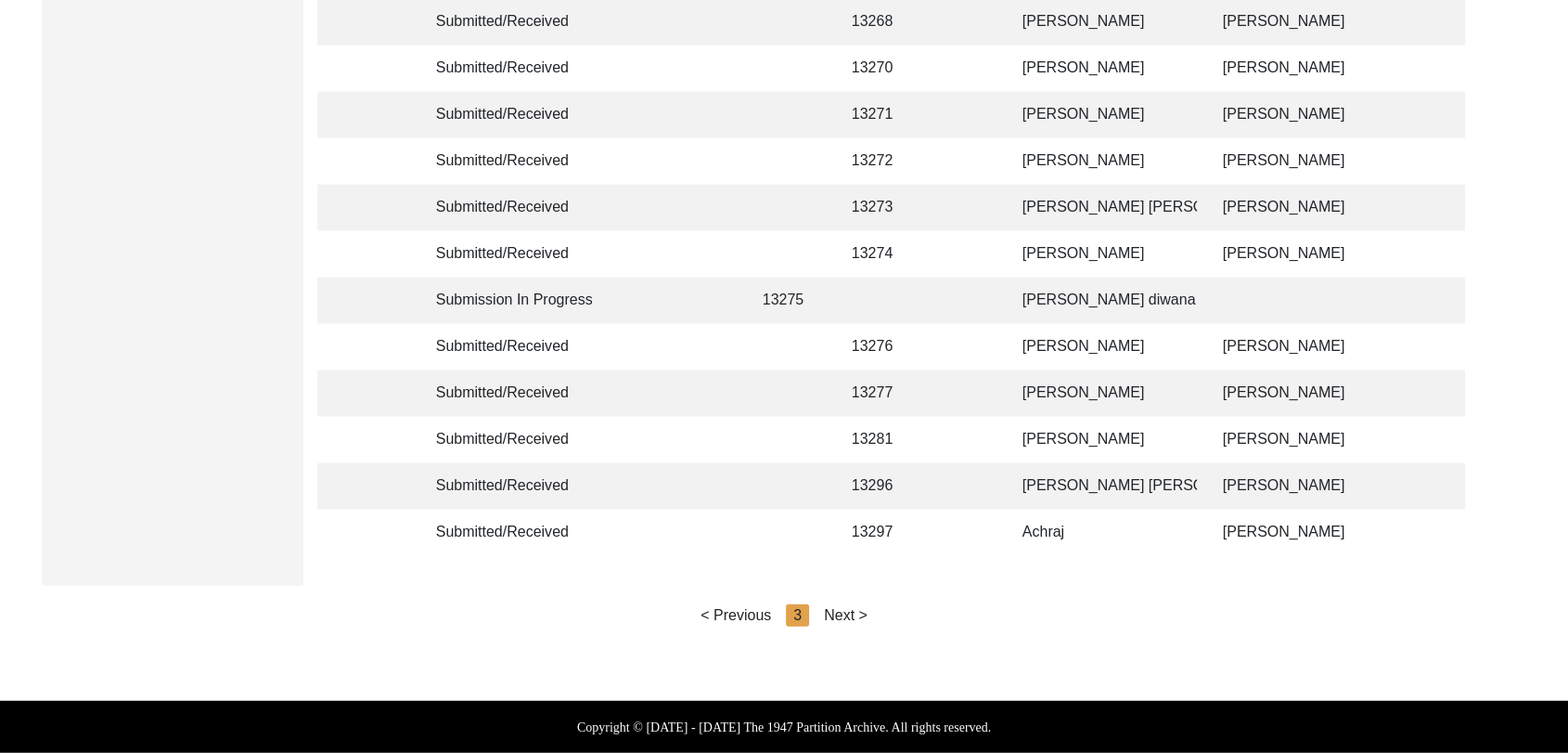
click at [840, 614] on div "Next >" at bounding box center [846, 615] width 44 height 22
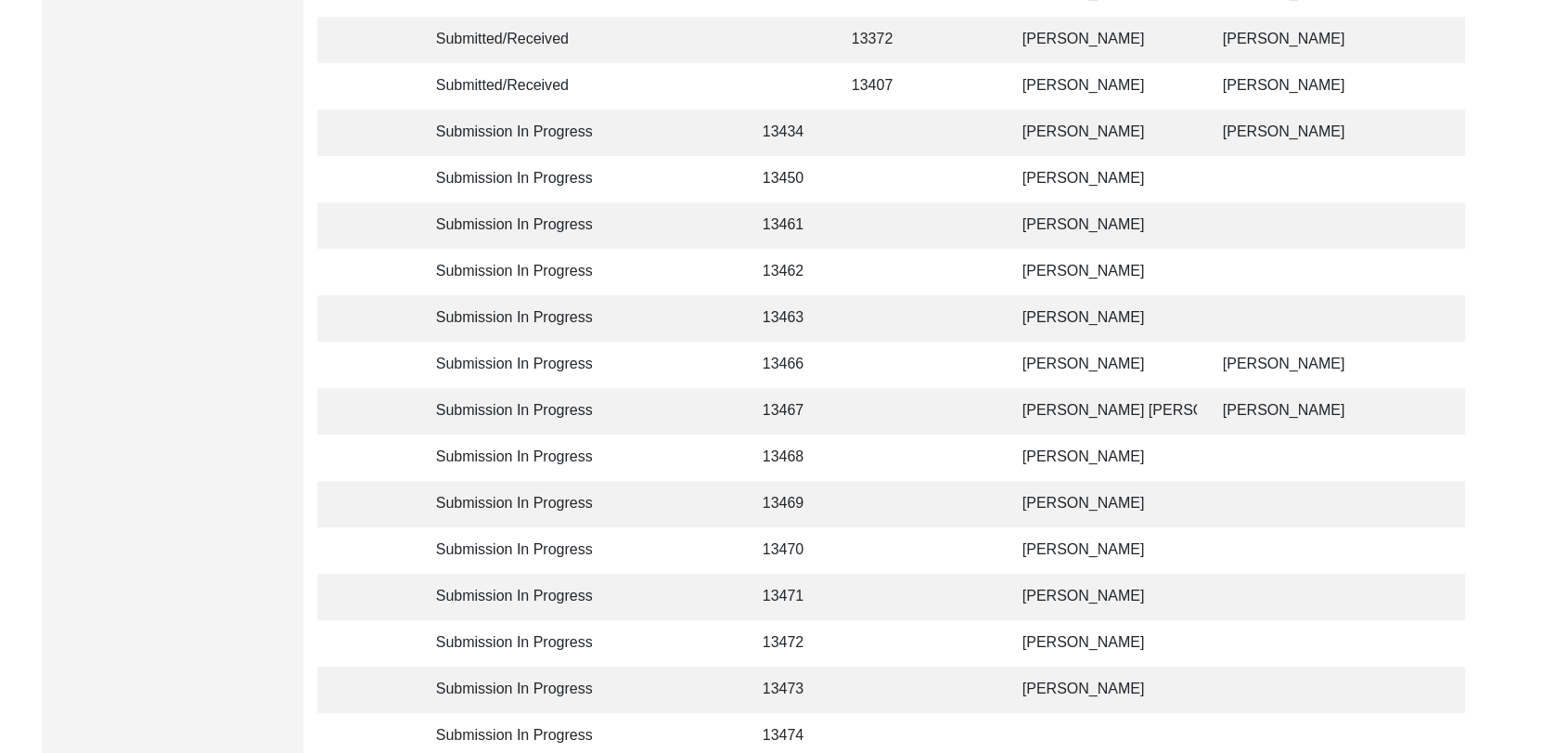
scroll to position [681, 0]
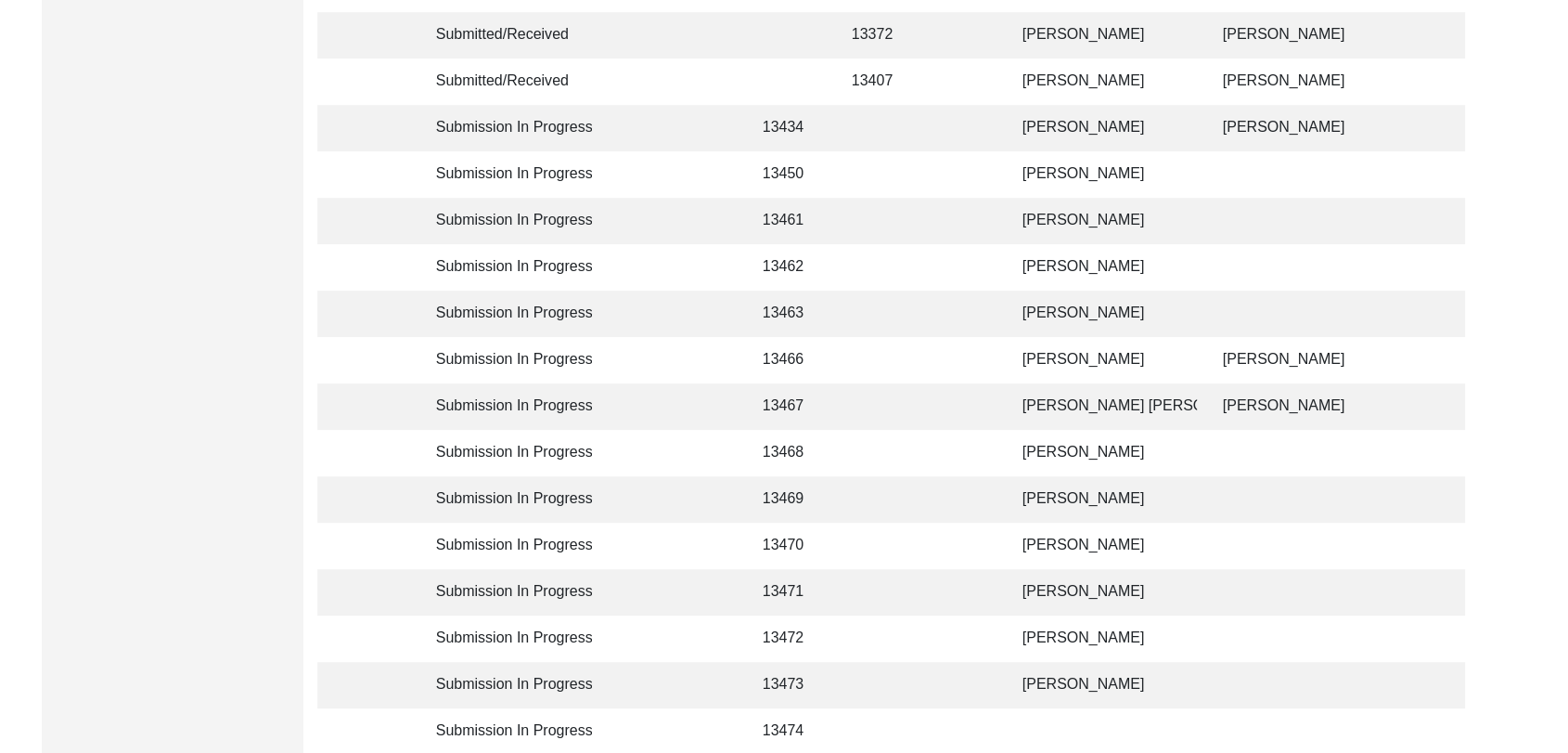
click at [1060, 544] on td "[PERSON_NAME]" at bounding box center [1103, 546] width 185 height 47
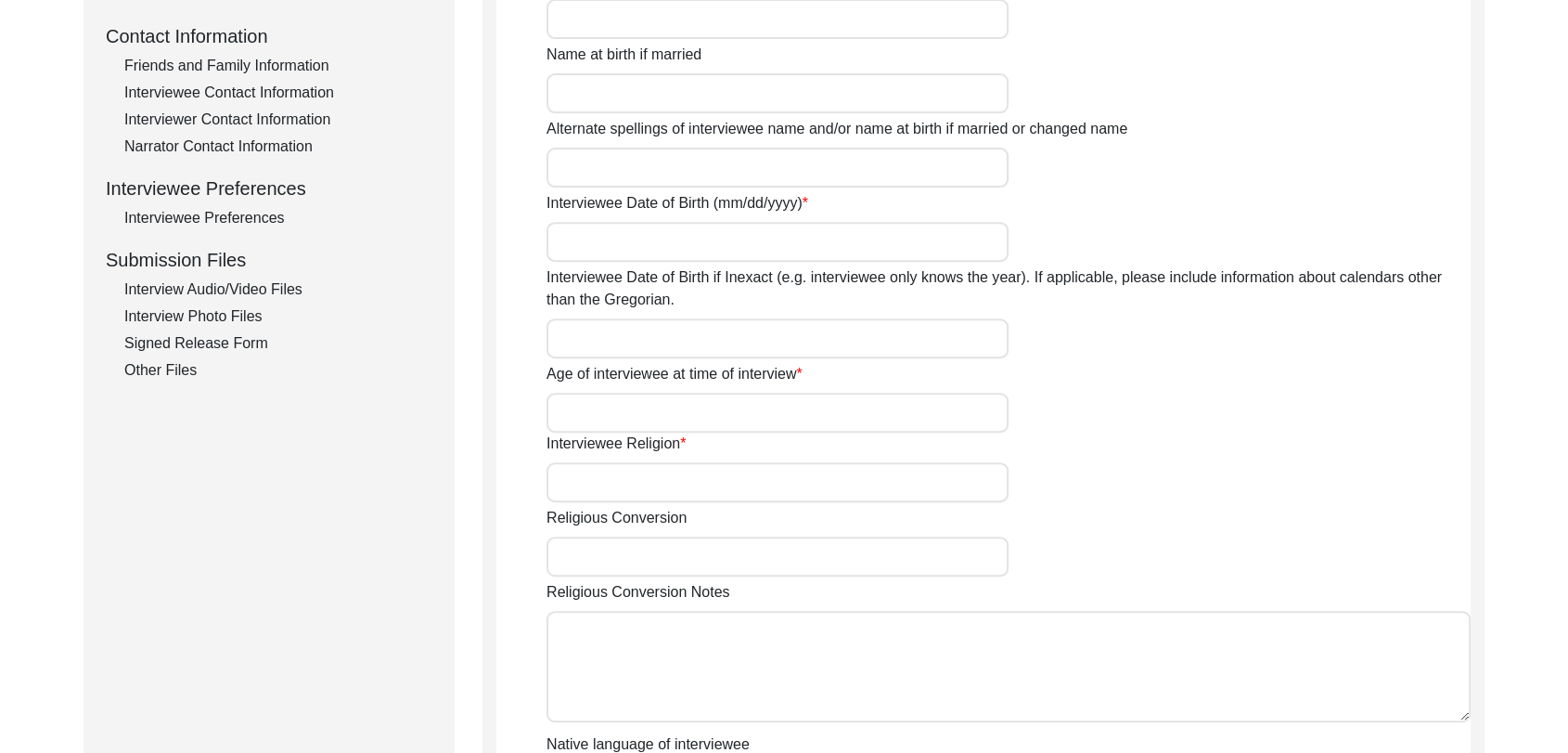
type input "[PERSON_NAME]"
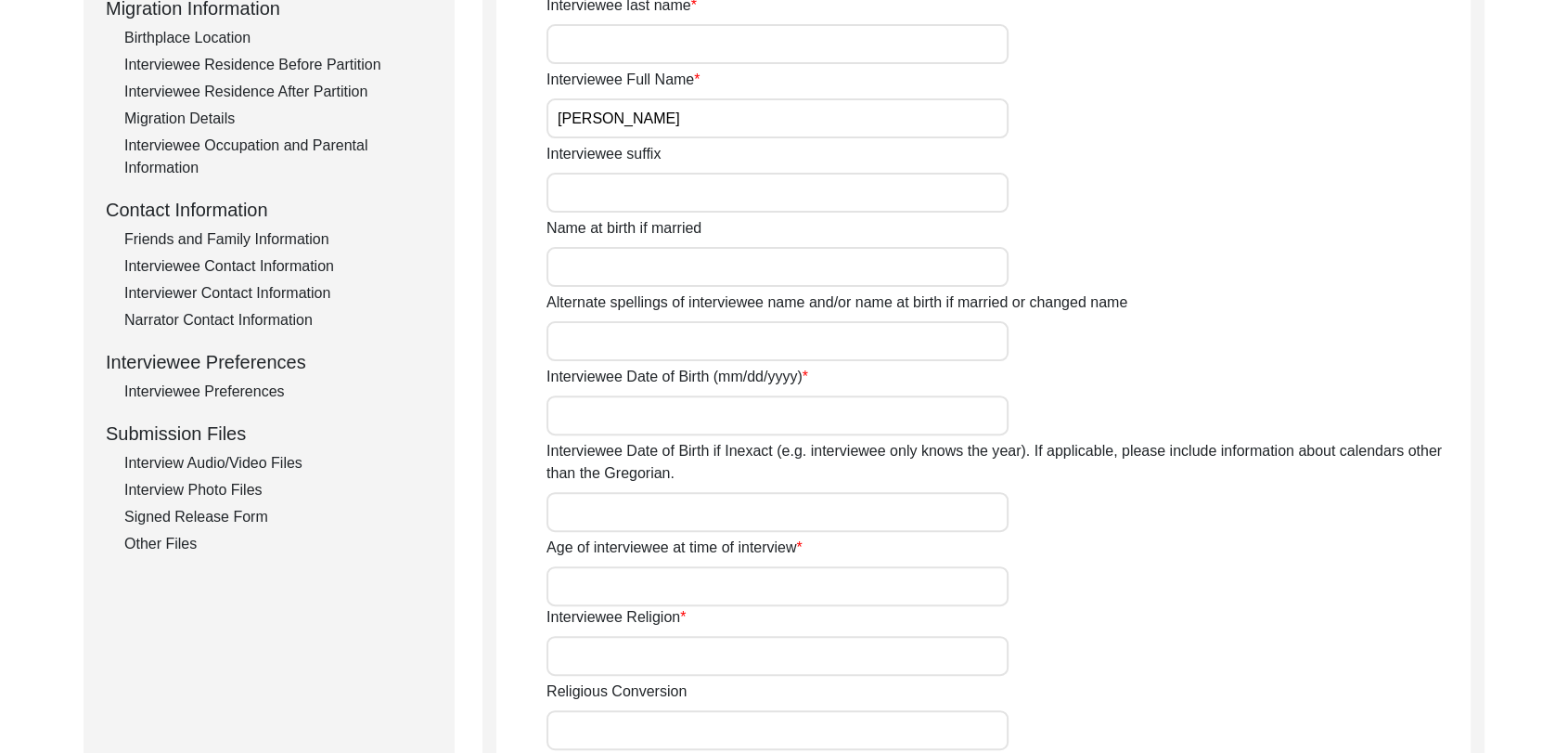
click at [207, 491] on div "Interview Photo Files" at bounding box center [278, 490] width 308 height 22
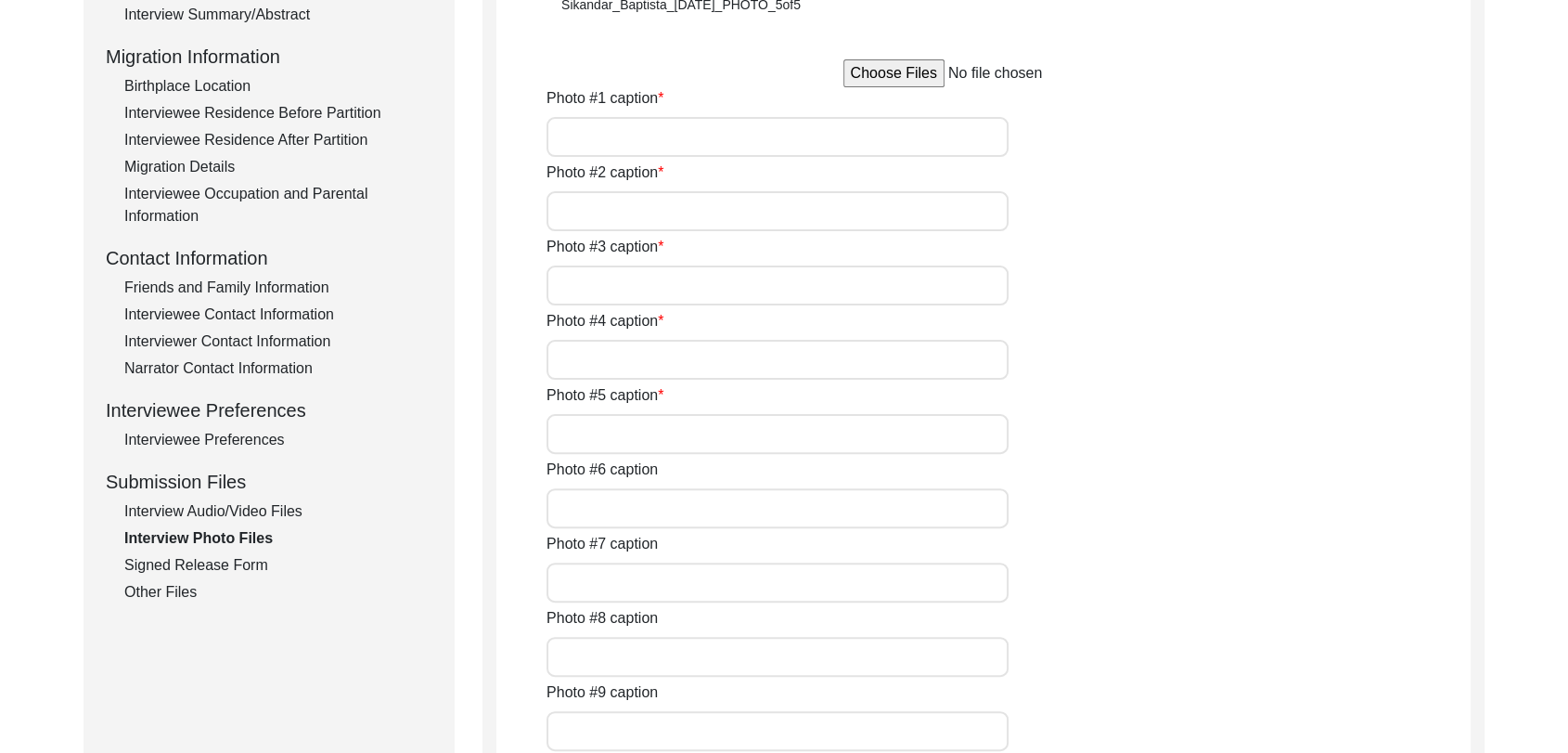
scroll to position [478, 0]
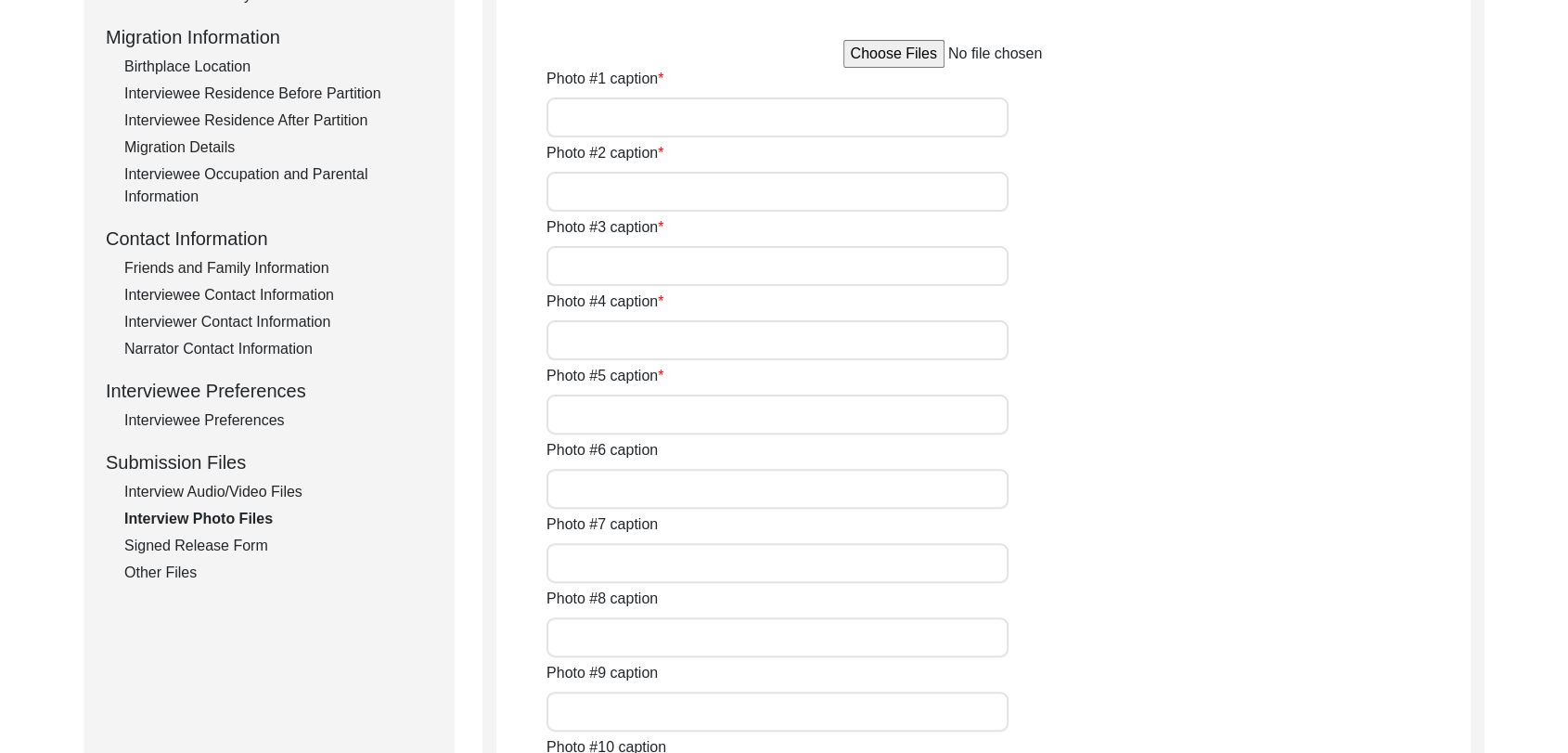
click at [239, 485] on div "Interview Audio/Video Files" at bounding box center [278, 492] width 308 height 22
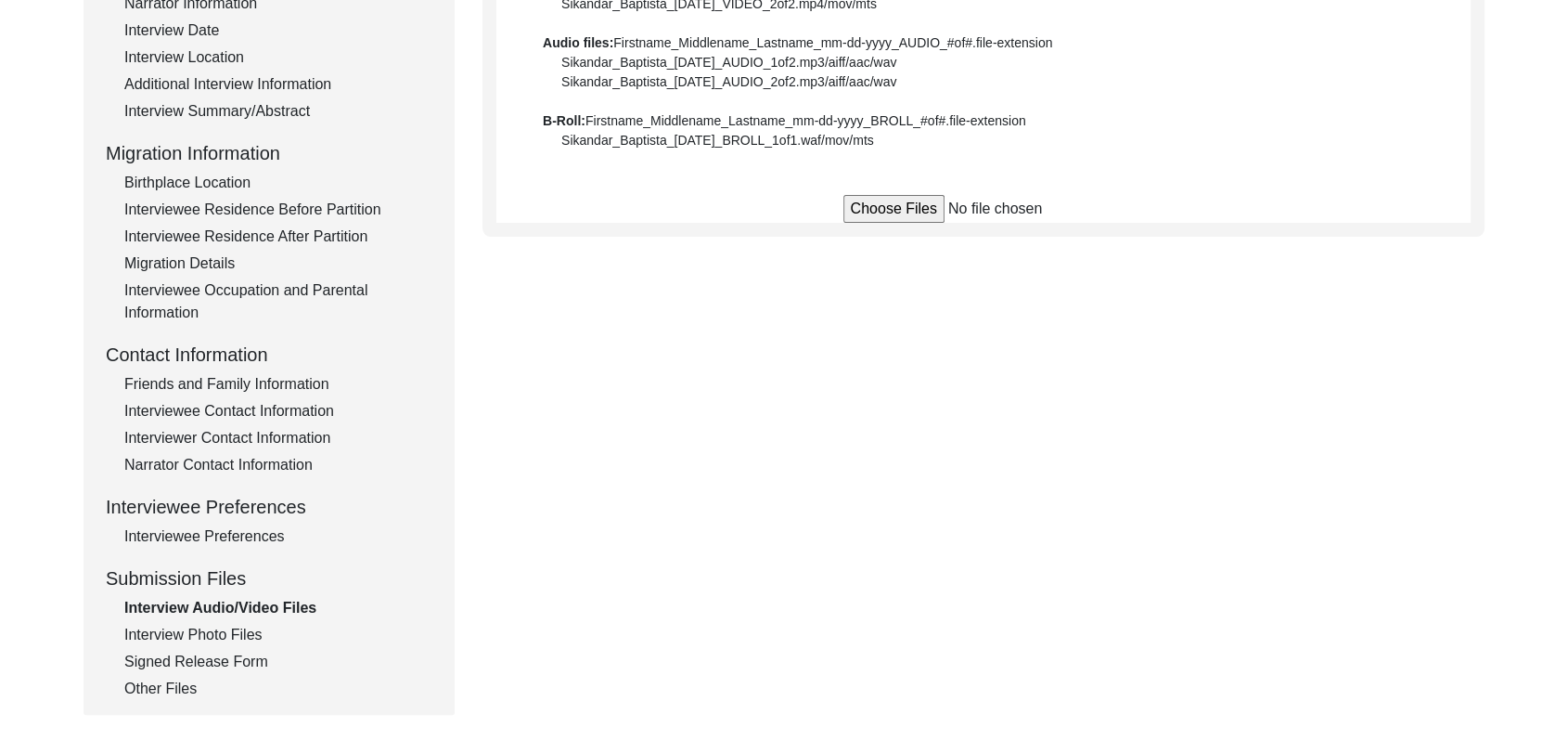
scroll to position [371, 0]
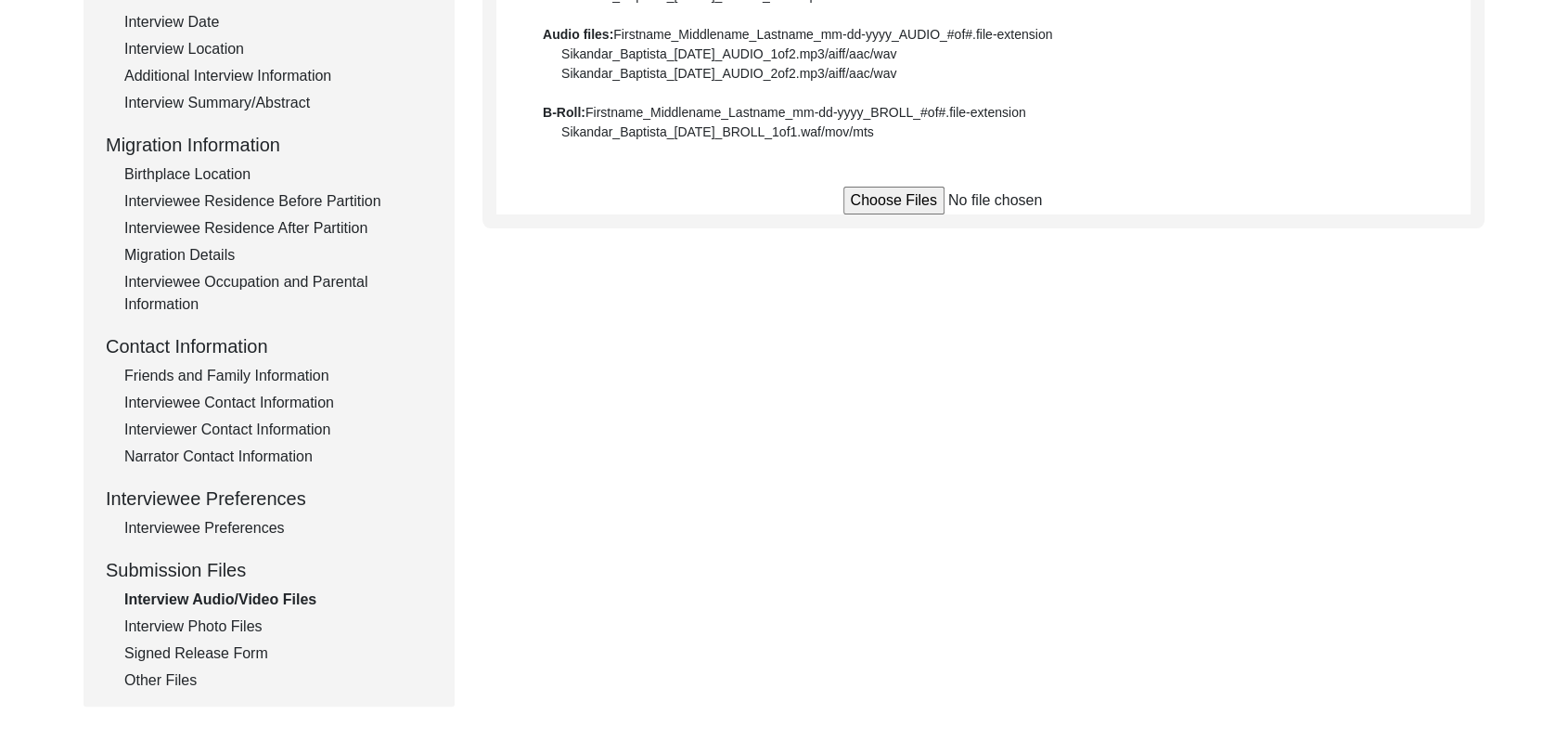
click at [218, 653] on div "Signed Release Form" at bounding box center [278, 653] width 308 height 22
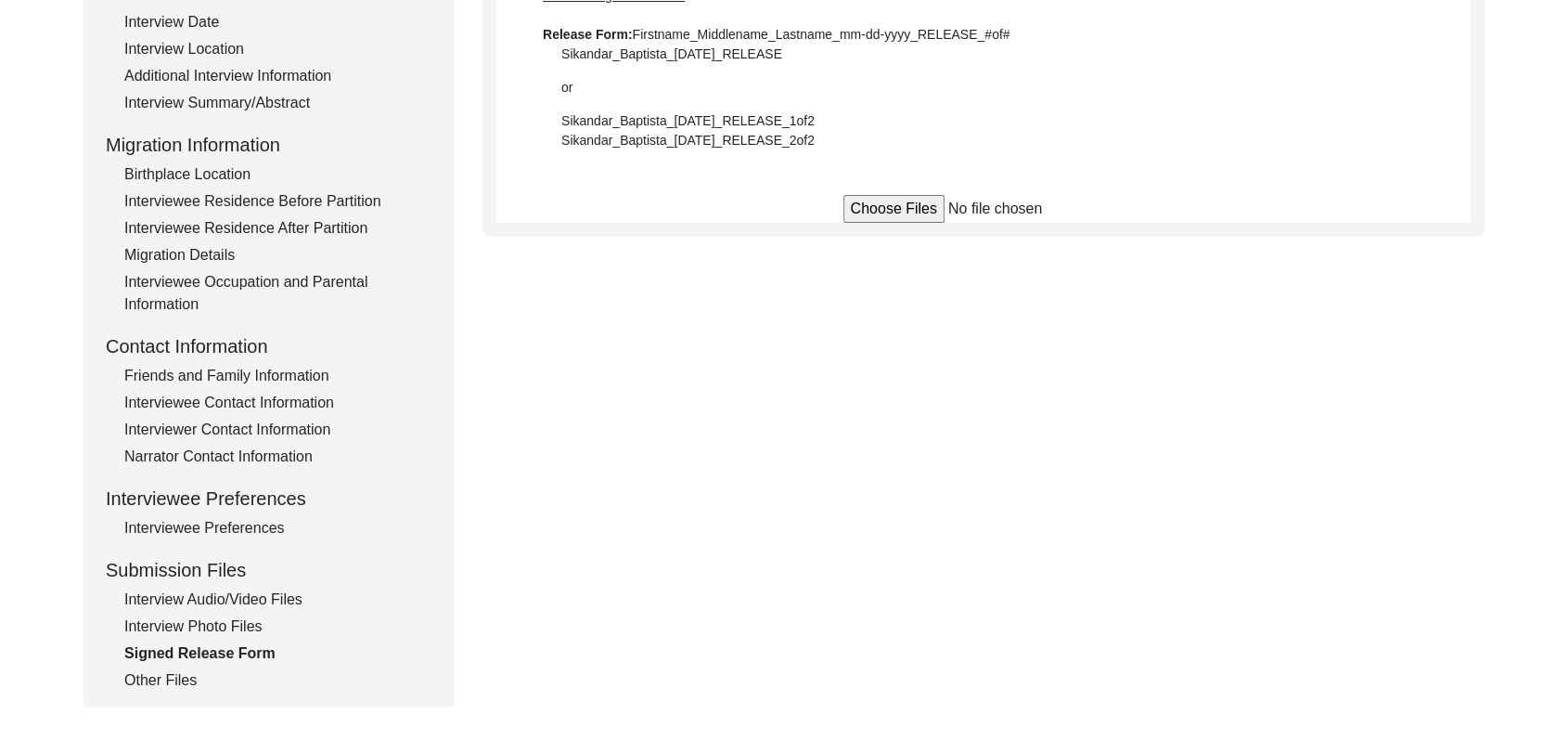
click at [214, 627] on div "Interview Photo Files" at bounding box center [278, 626] width 308 height 22
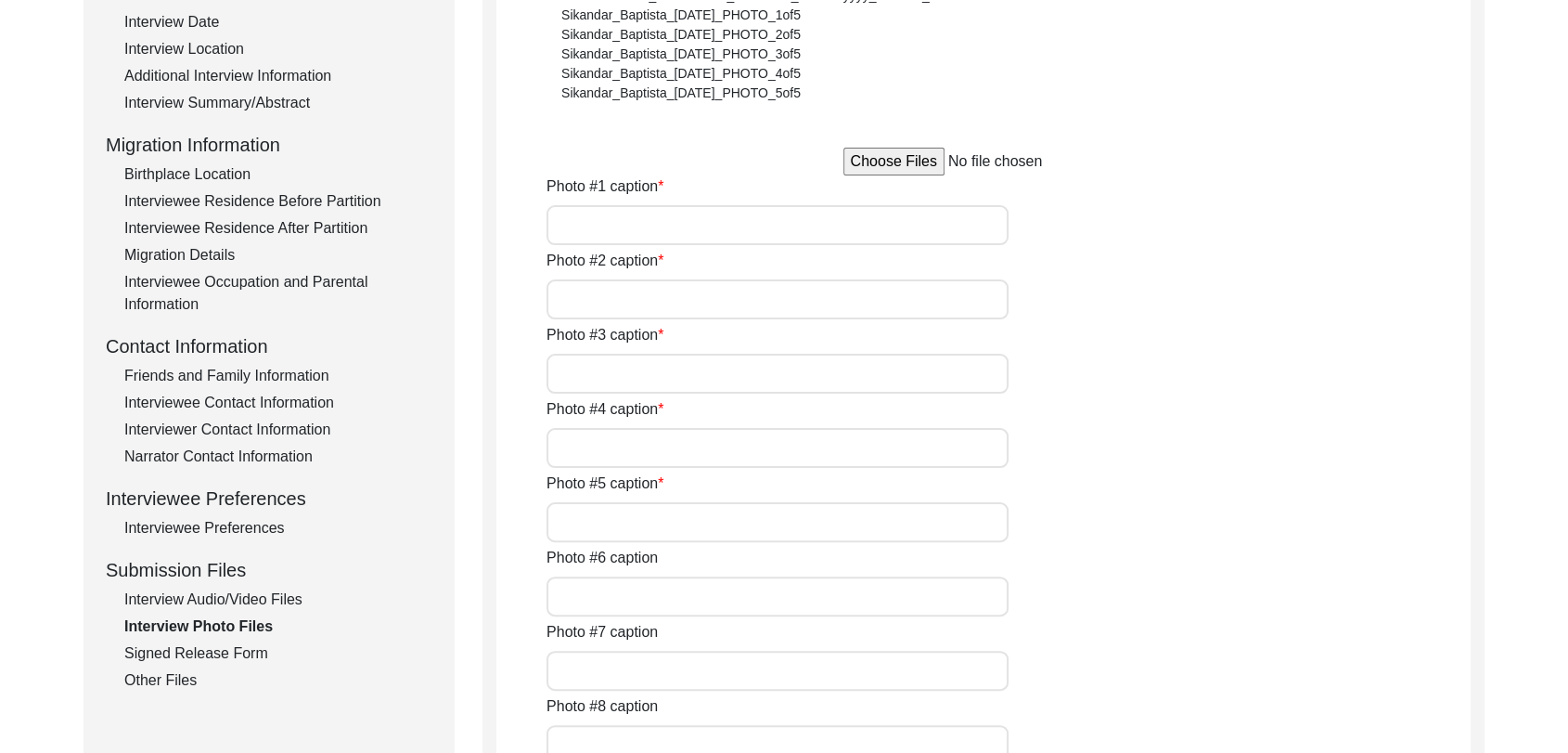
click at [219, 651] on div "Signed Release Form" at bounding box center [278, 653] width 308 height 22
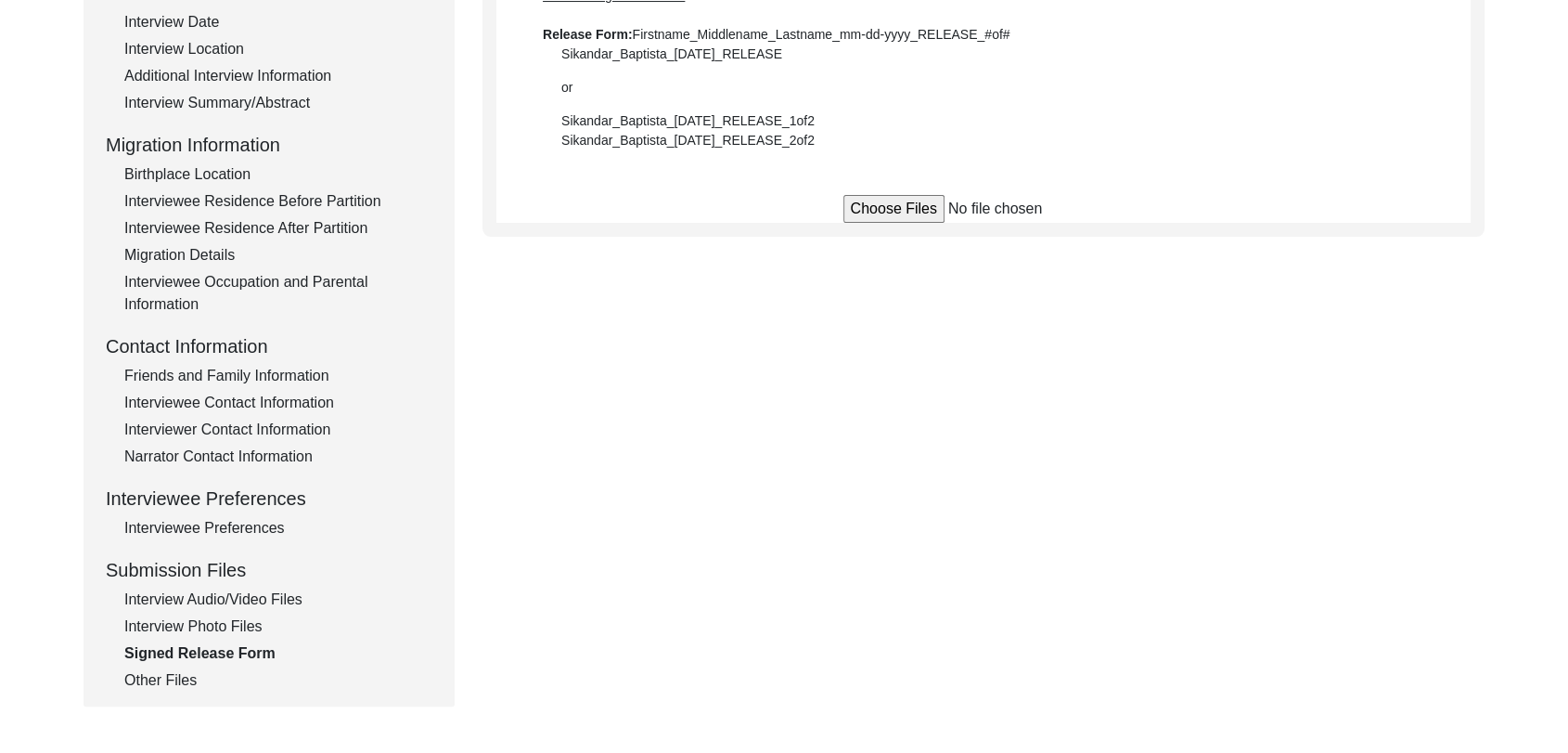
click at [920, 204] on input "file" at bounding box center [985, 208] width 281 height 28
type input "C:\fakepath\Gurcharan_Singh_[DATE]_RELEASE_1of1.pdf"
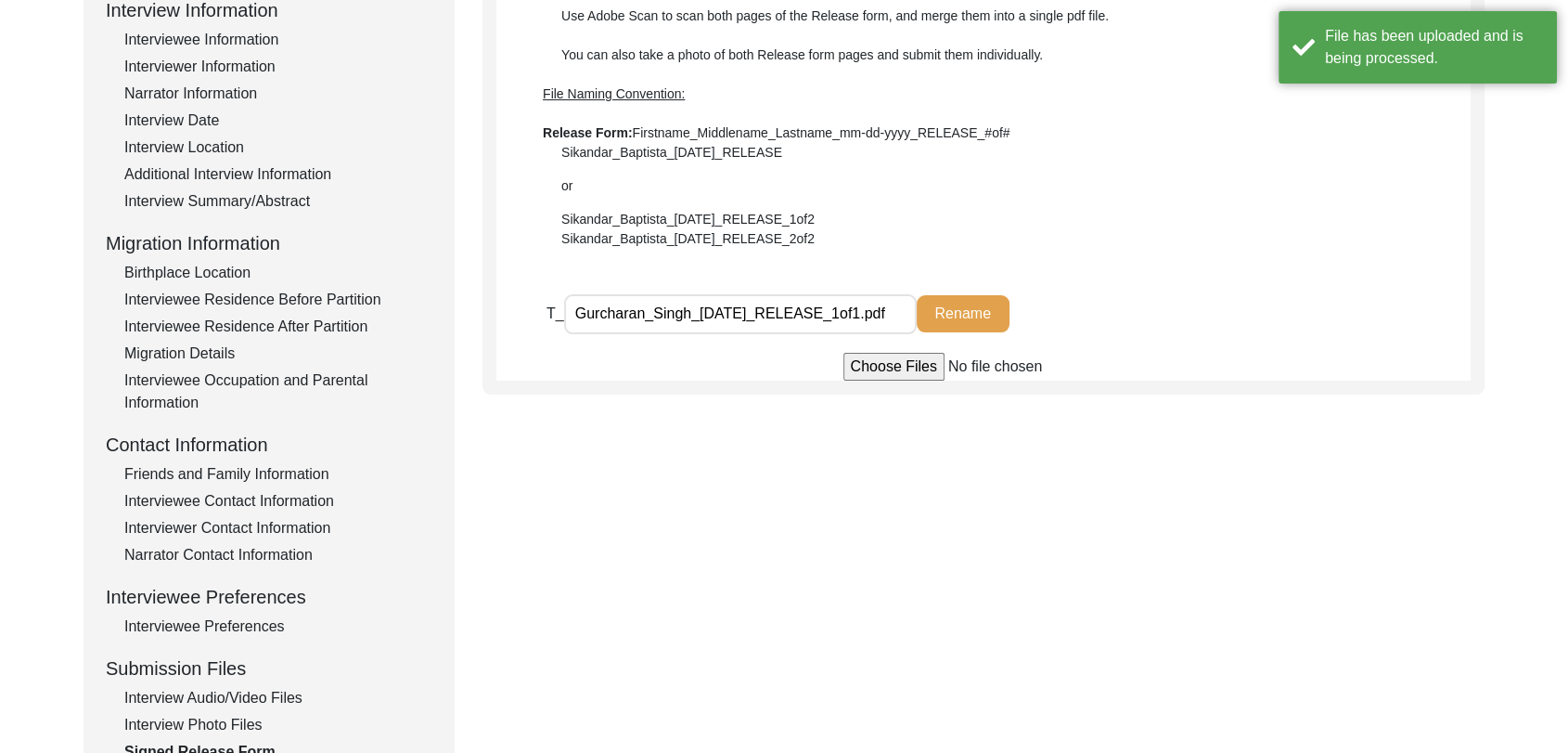
scroll to position [276, 0]
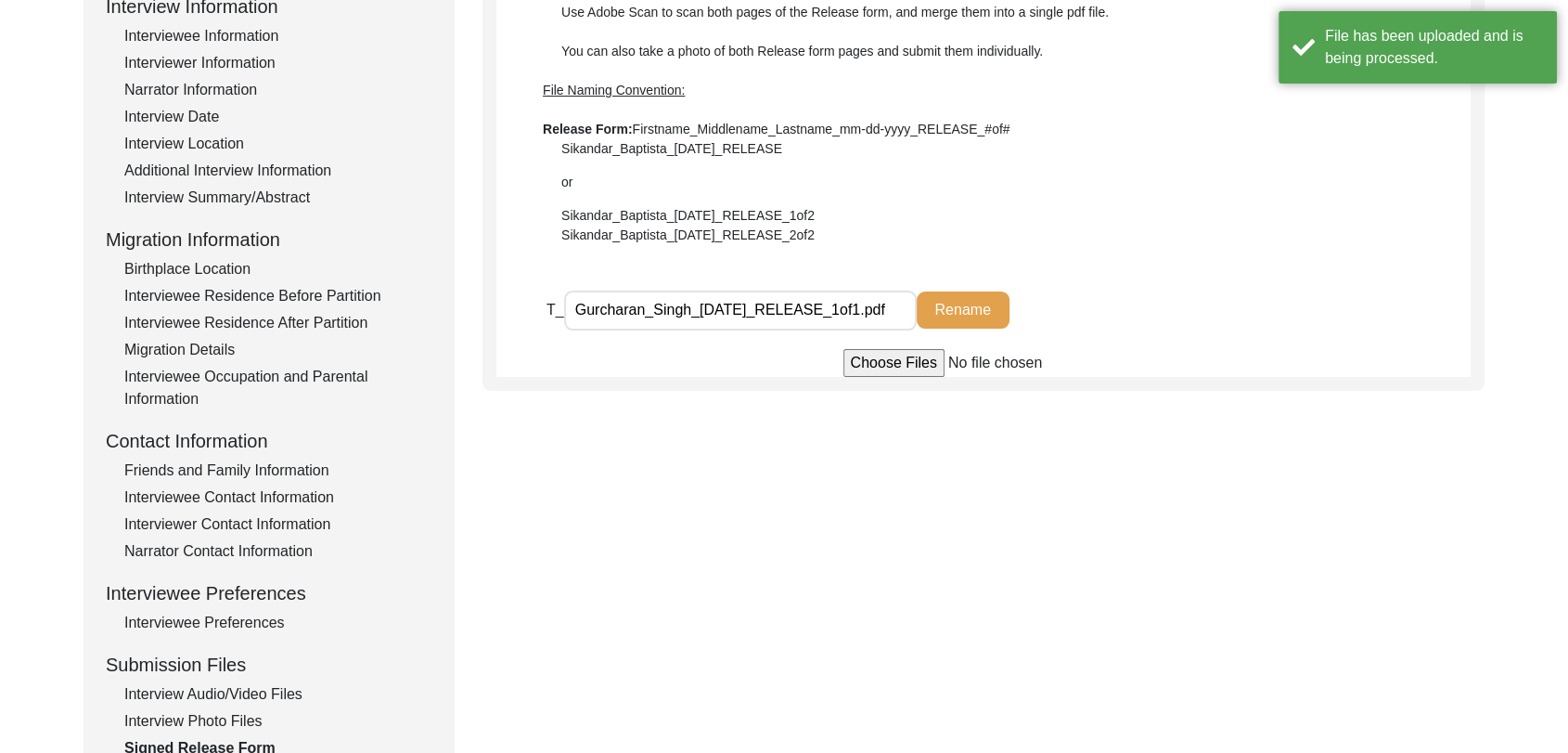
click at [240, 692] on div "Interview Audio/Video Files" at bounding box center [278, 694] width 308 height 22
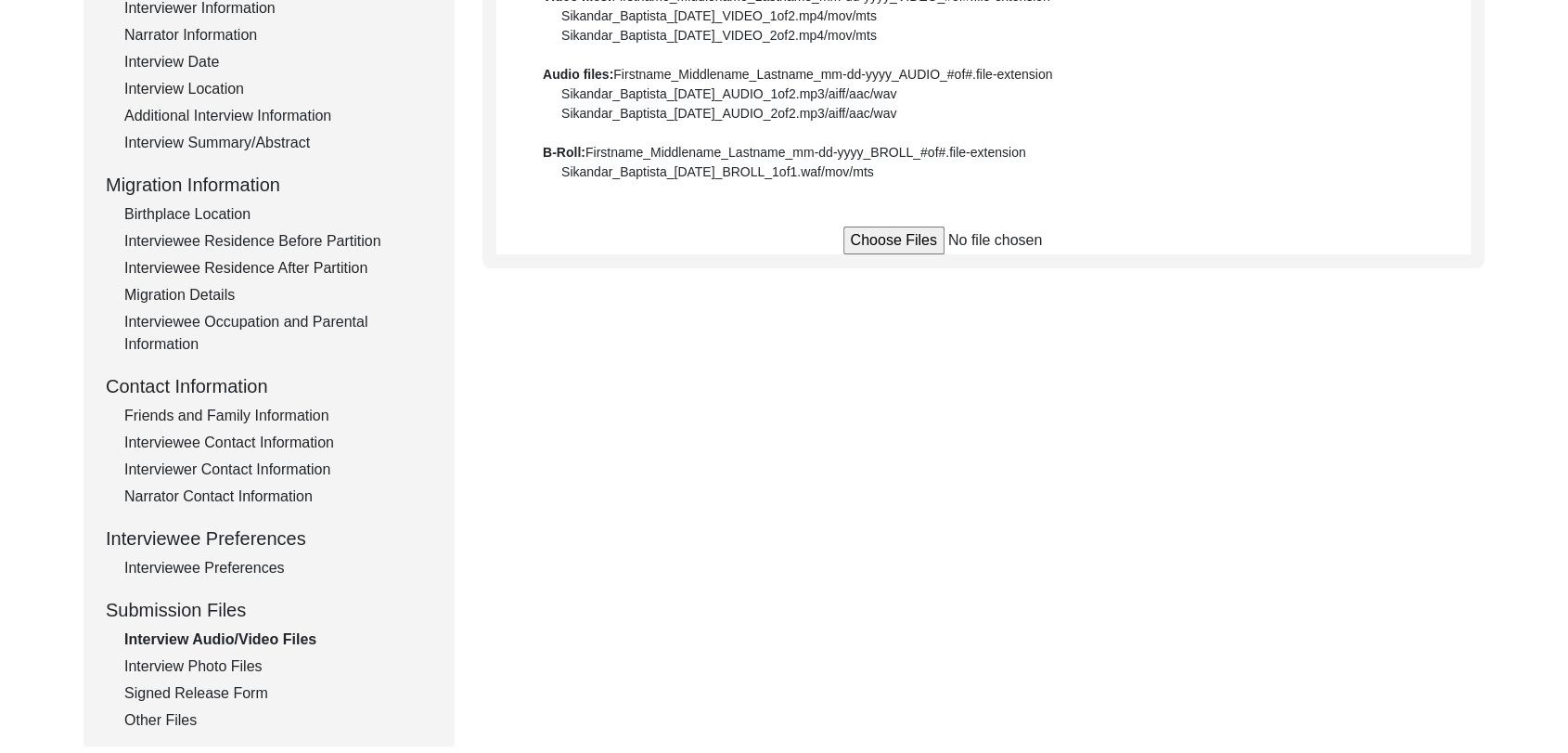
scroll to position [329, 0]
click at [238, 669] on div "Interview Photo Files" at bounding box center [278, 667] width 308 height 22
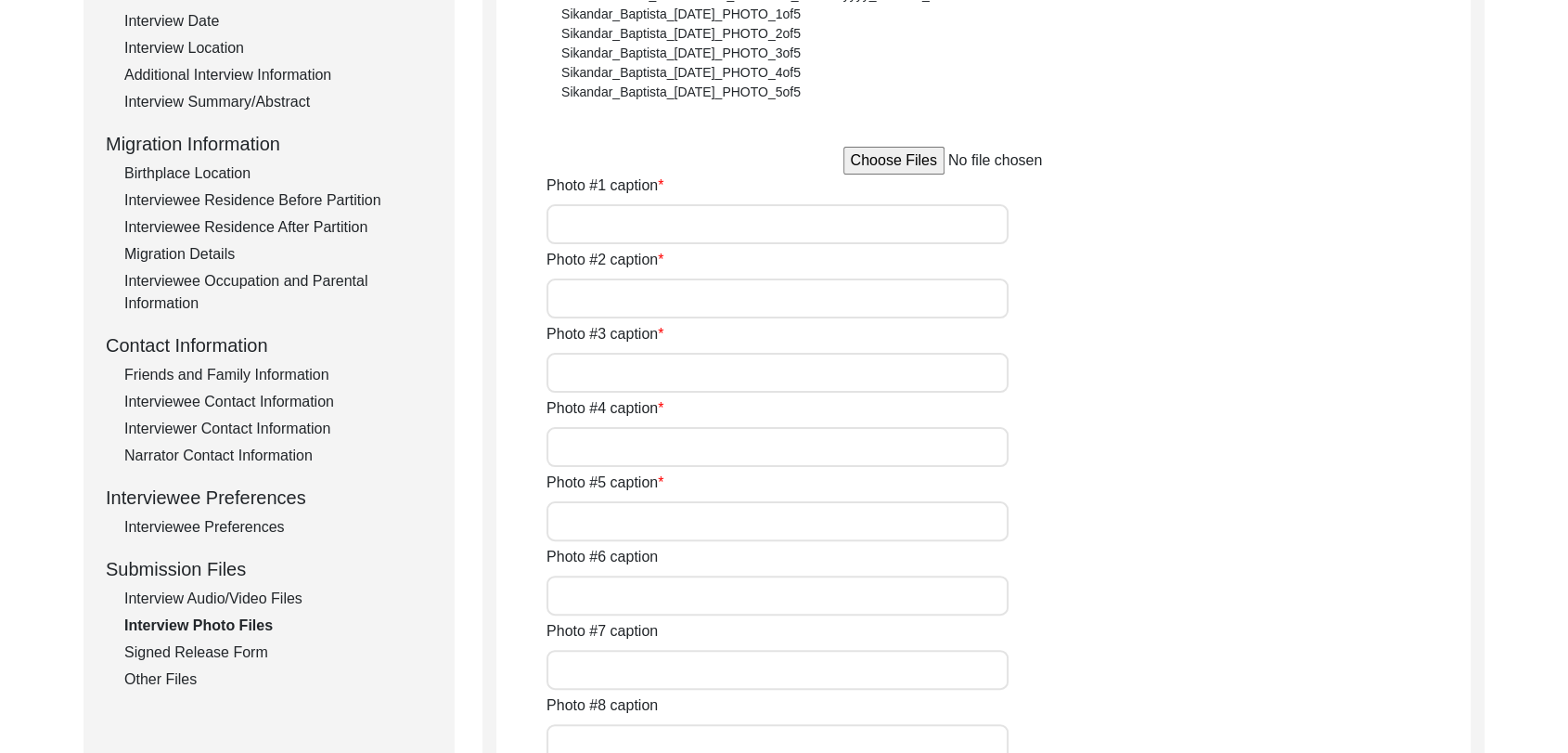
scroll to position [372, 0]
click at [248, 601] on div "Interview Audio/Video Files" at bounding box center [278, 598] width 308 height 22
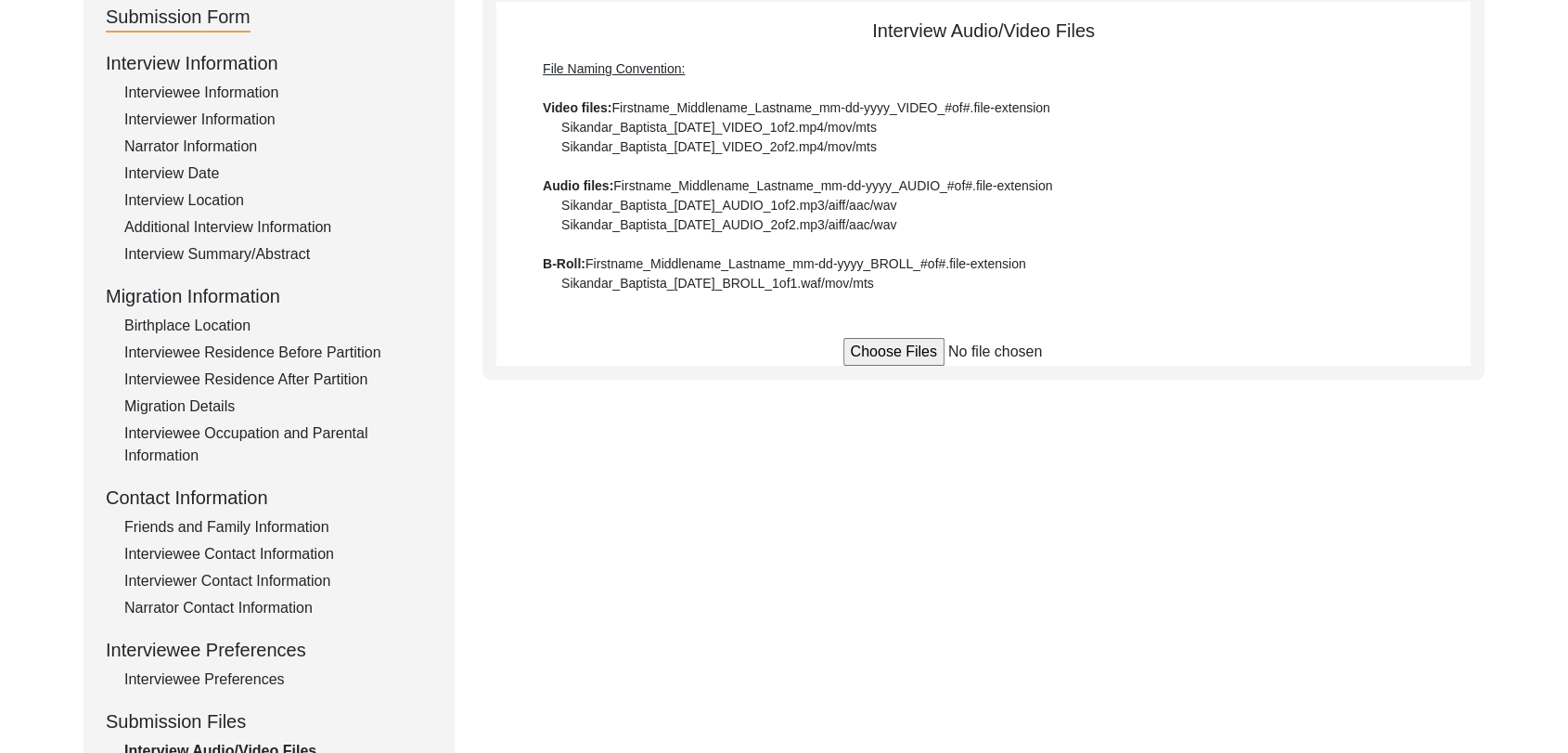
scroll to position [0, 0]
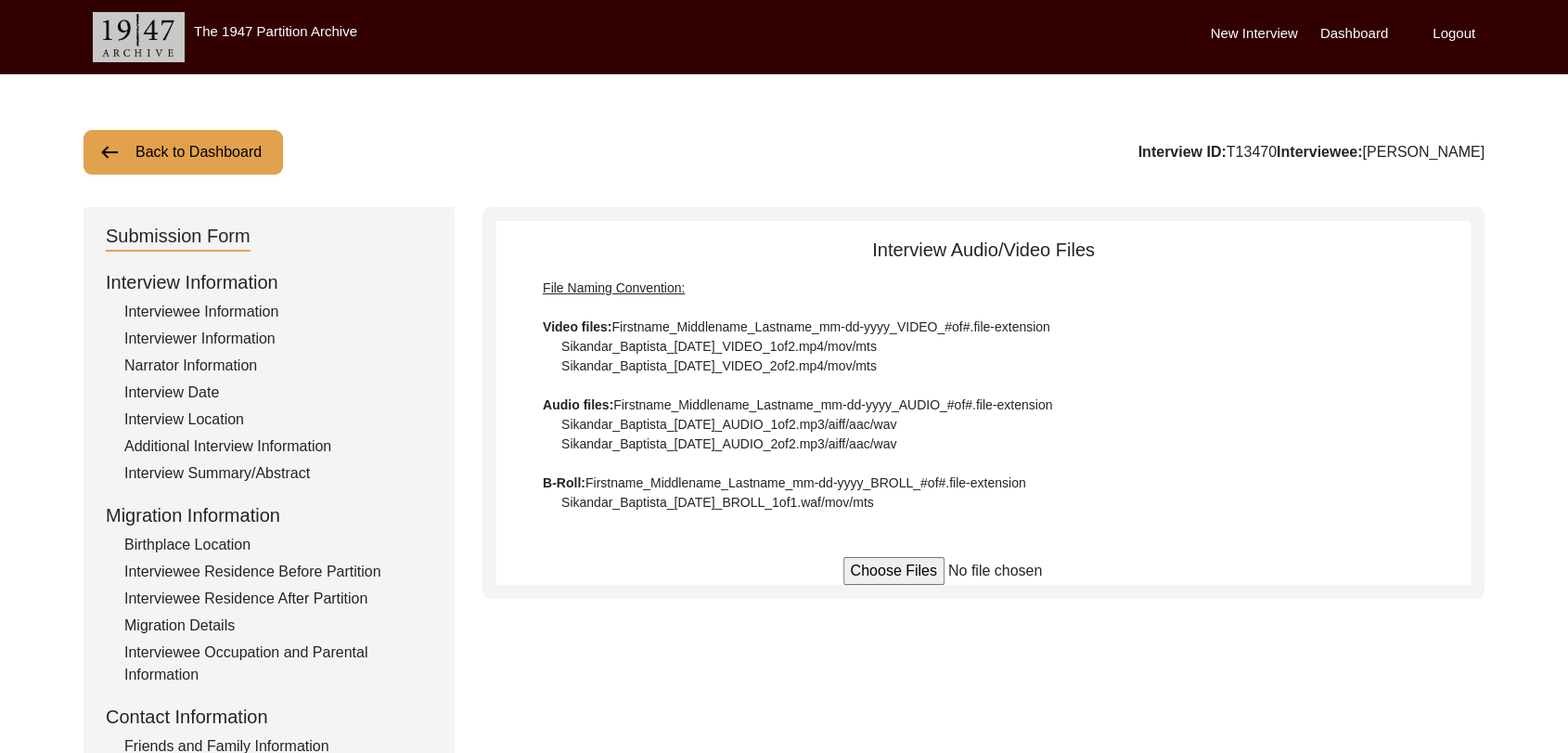
click at [1354, 35] on label "Dashboard" at bounding box center [1354, 33] width 67 height 21
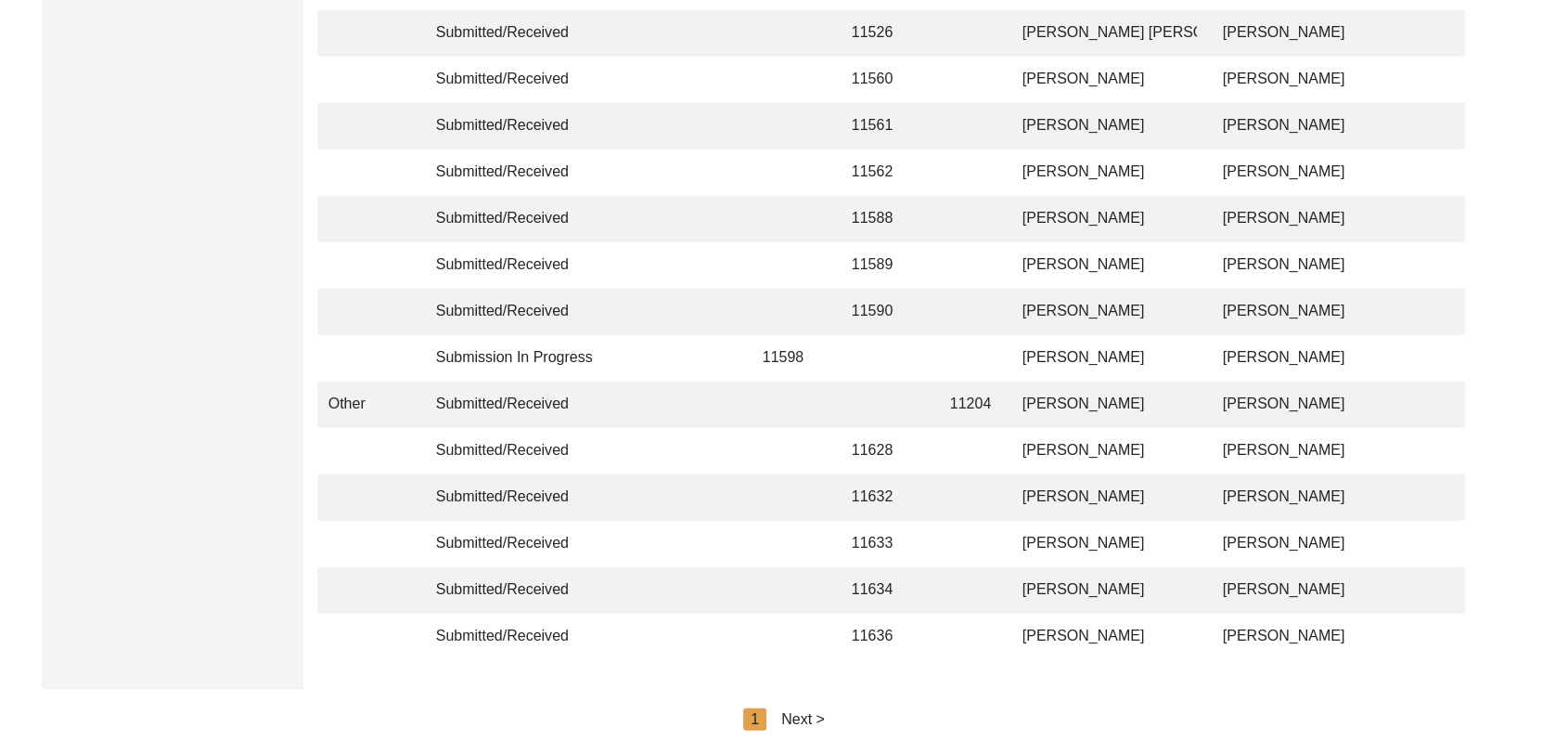
scroll to position [4424, 0]
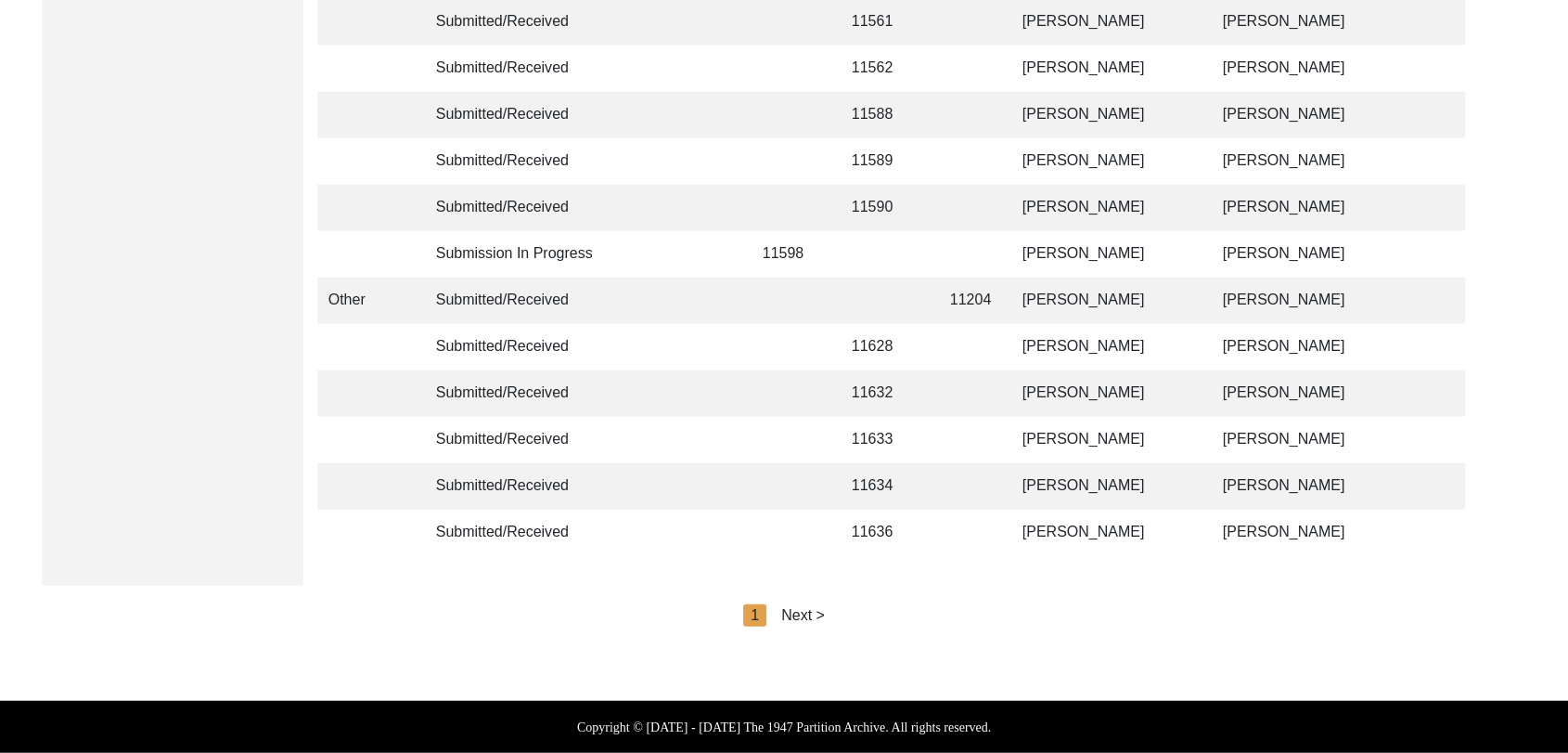
click at [800, 612] on div "Next >" at bounding box center [803, 615] width 44 height 22
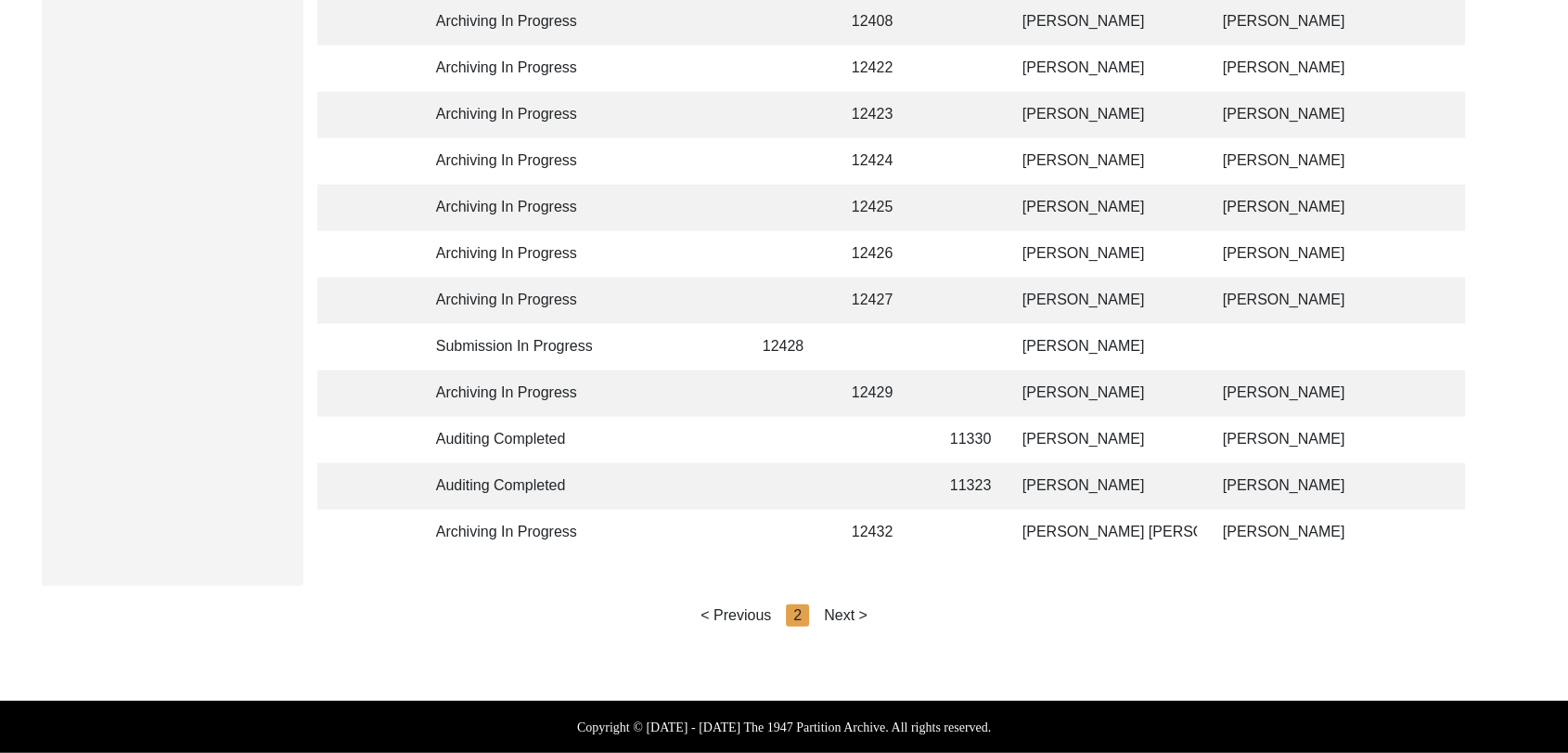
click at [832, 615] on div "Next >" at bounding box center [846, 615] width 44 height 22
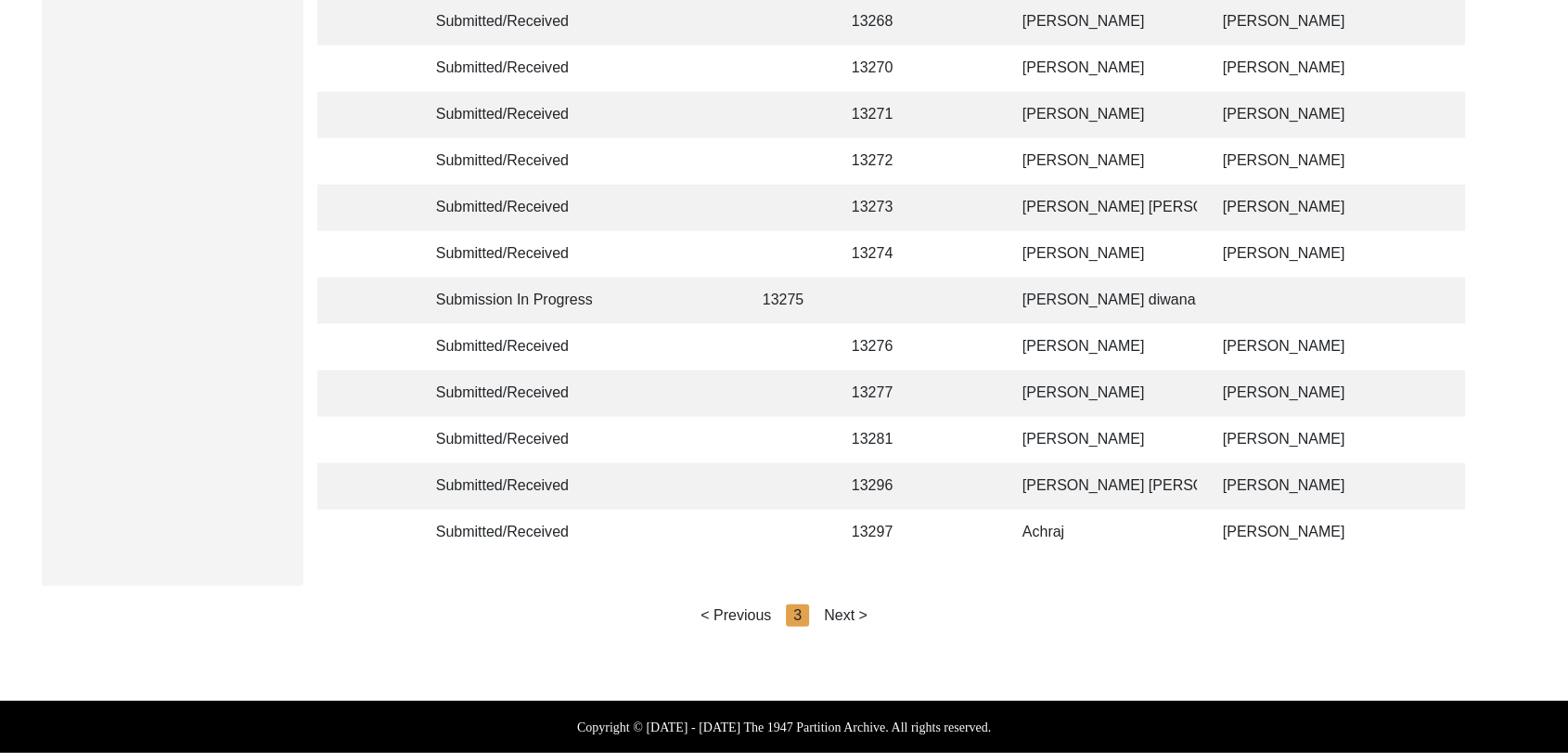
click at [851, 614] on div "Next >" at bounding box center [846, 615] width 44 height 22
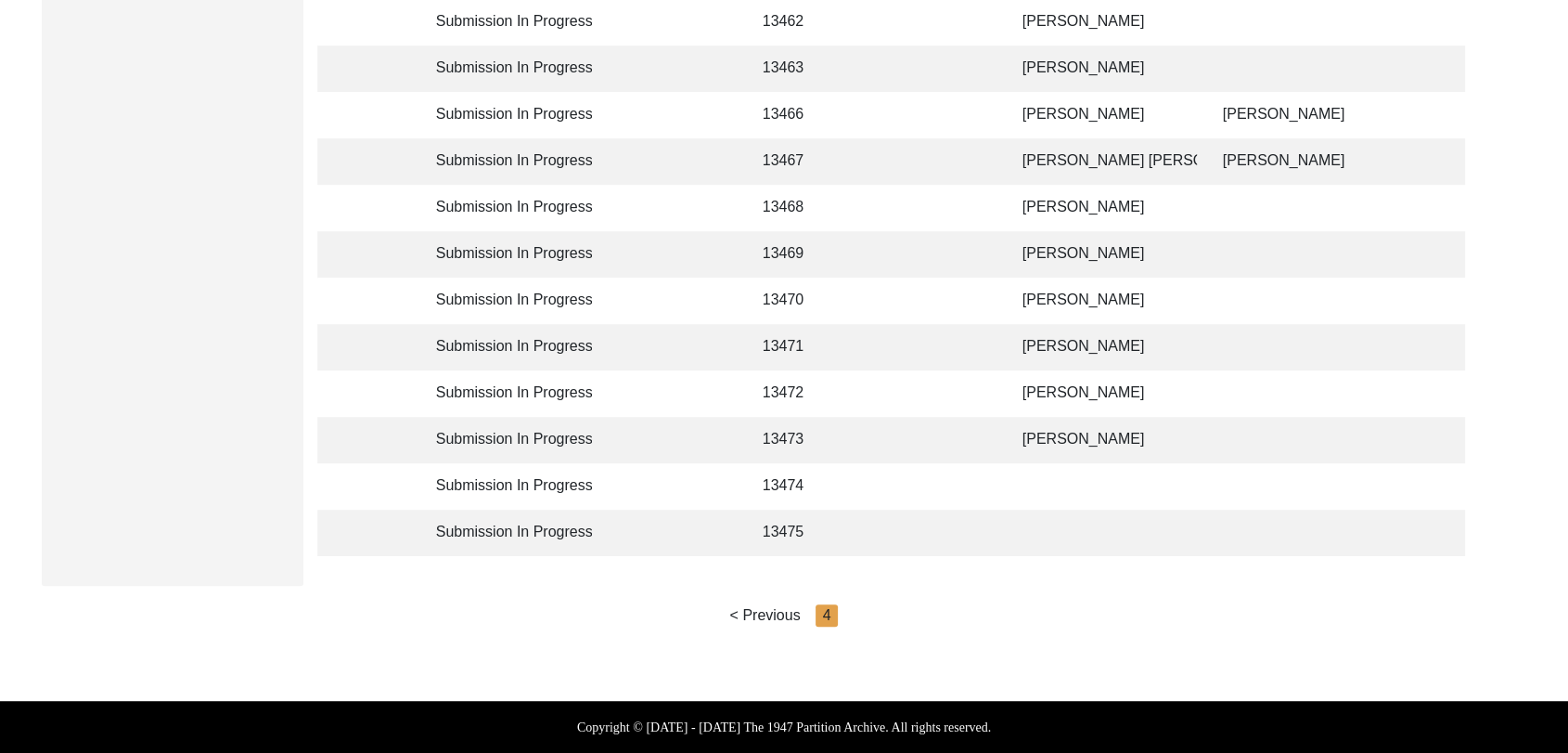
scroll to position [862, 0]
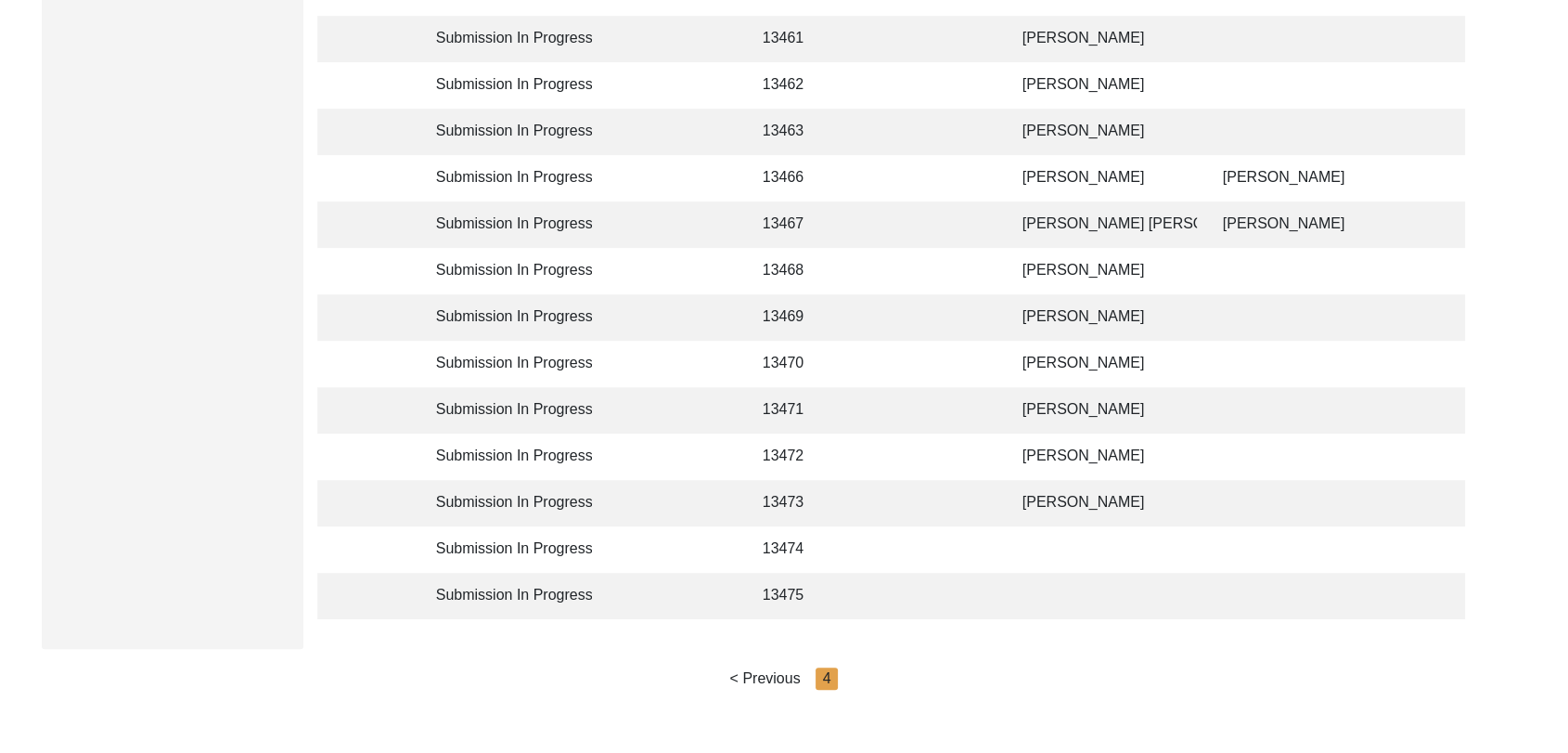
click at [1065, 311] on td "[PERSON_NAME]" at bounding box center [1103, 318] width 185 height 47
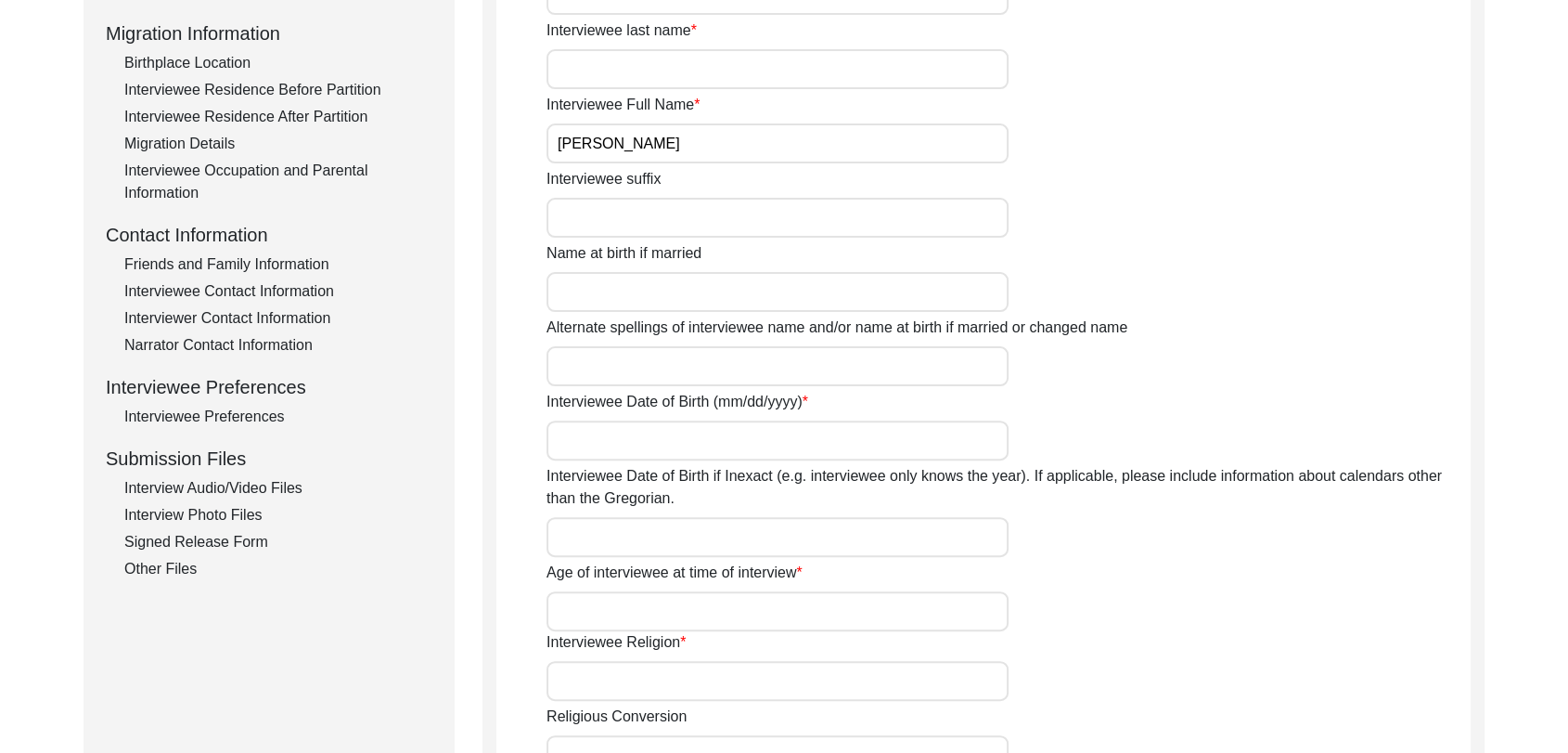
scroll to position [480, 0]
click at [229, 494] on div "Interview Audio/Video Files" at bounding box center [278, 490] width 308 height 22
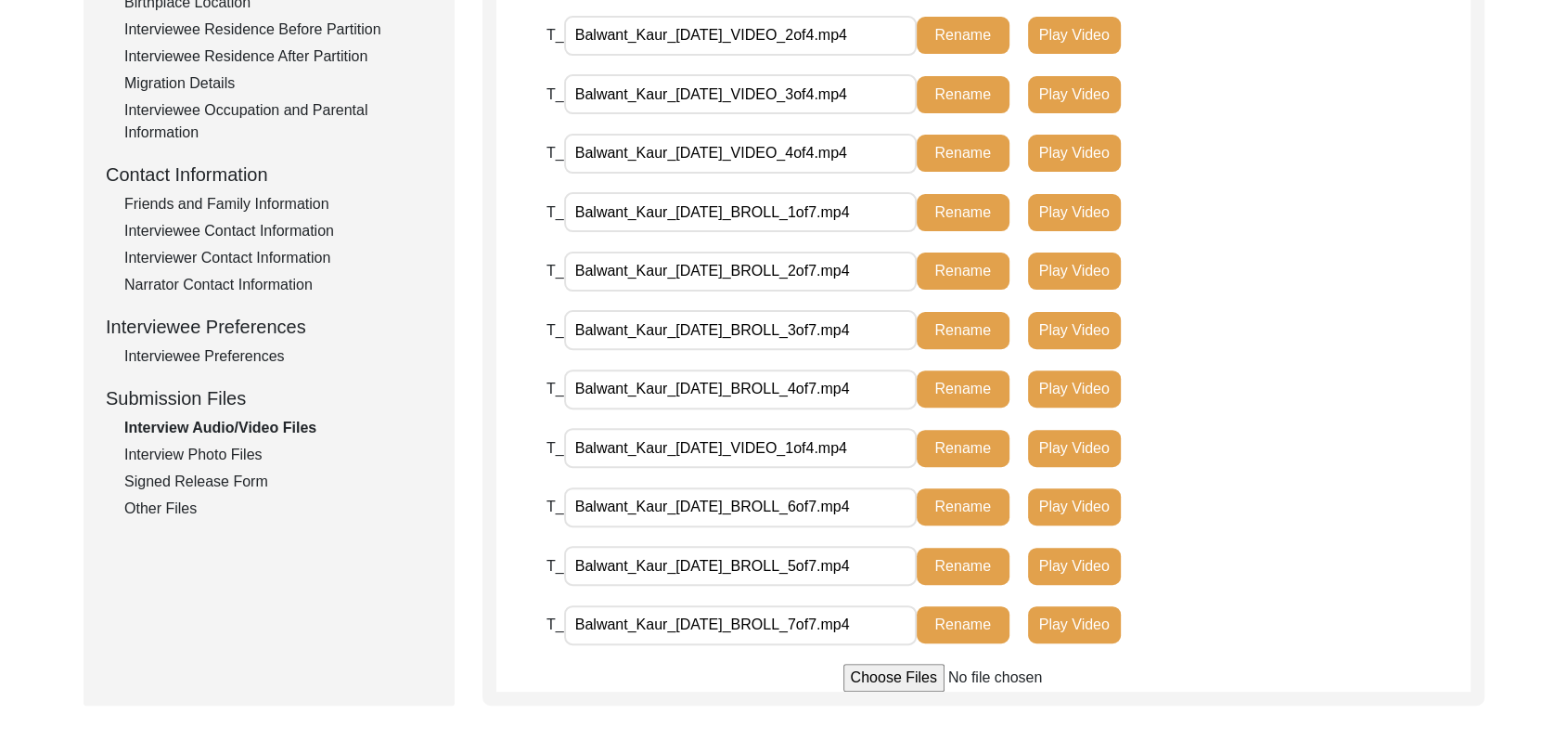
scroll to position [553, 0]
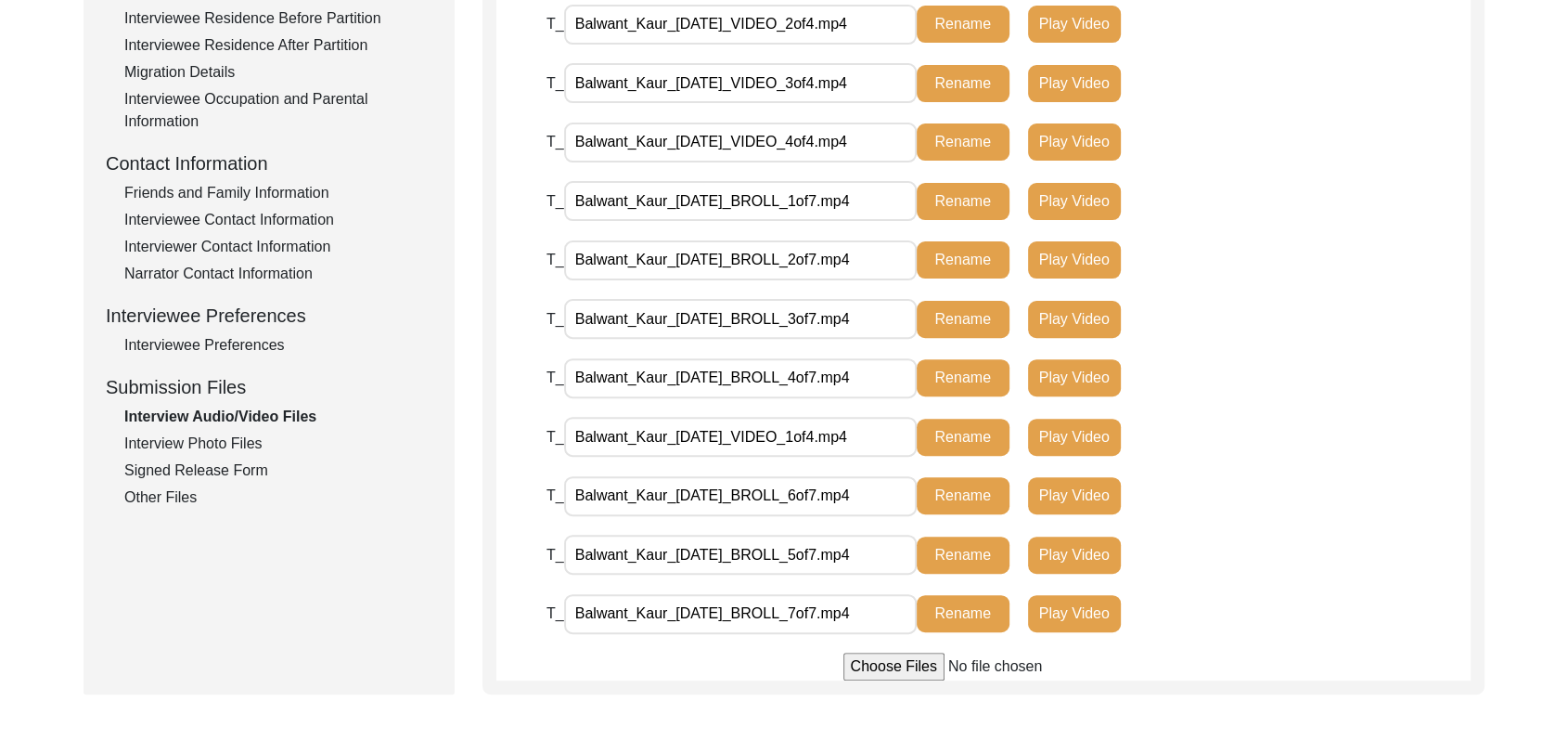
click at [205, 436] on div "Interview Photo Files" at bounding box center [278, 443] width 308 height 22
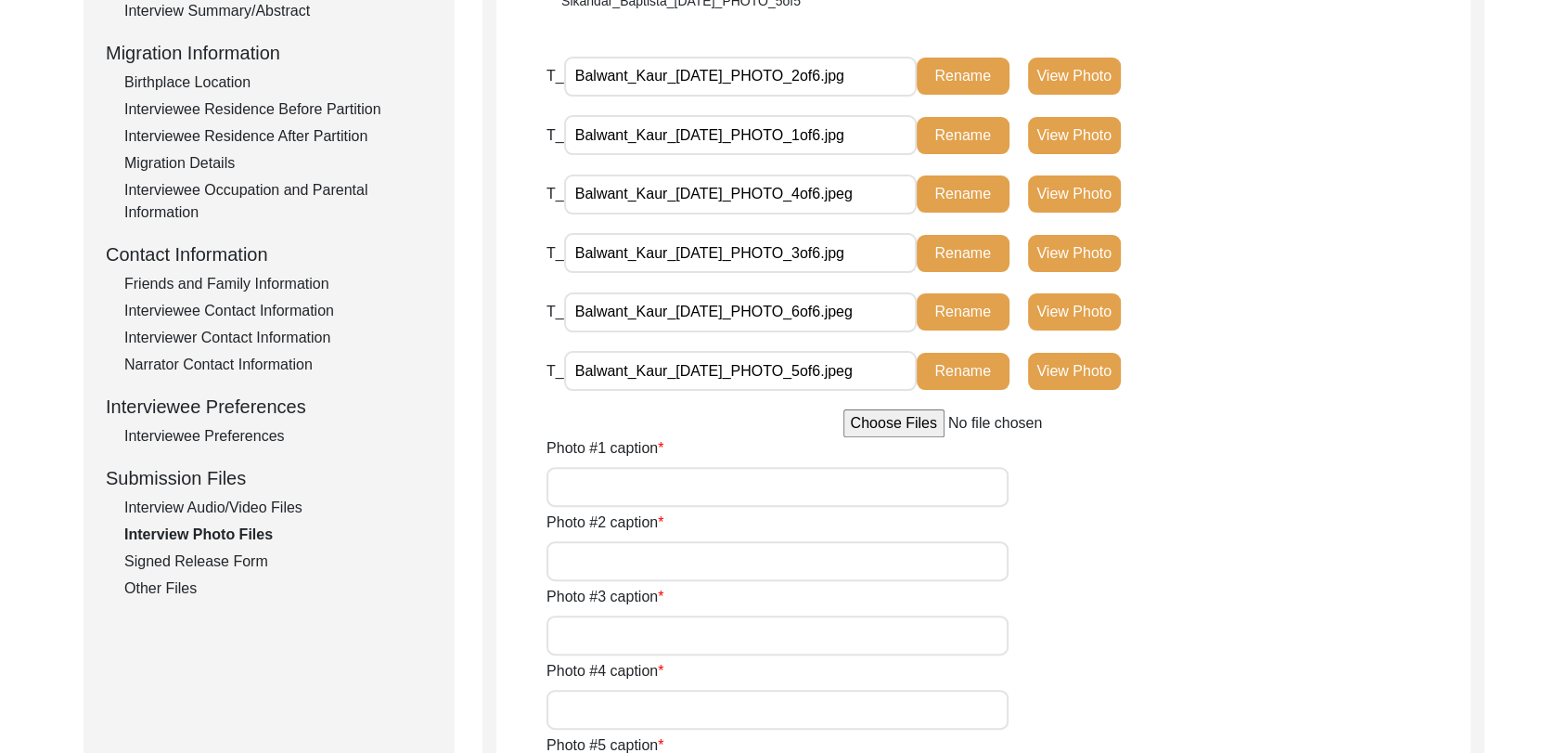
scroll to position [468, 0]
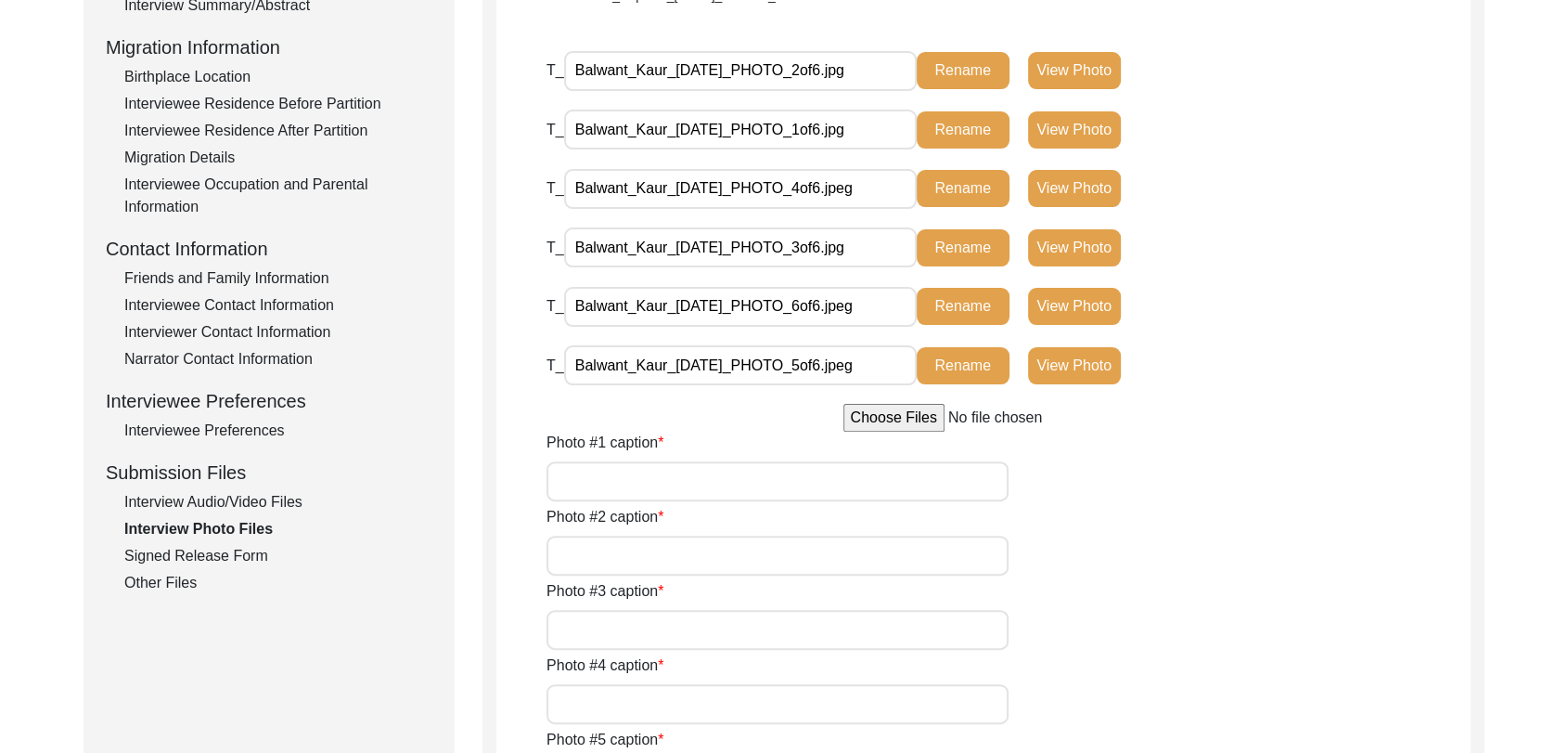
click at [245, 551] on div "Signed Release Form" at bounding box center [278, 555] width 308 height 22
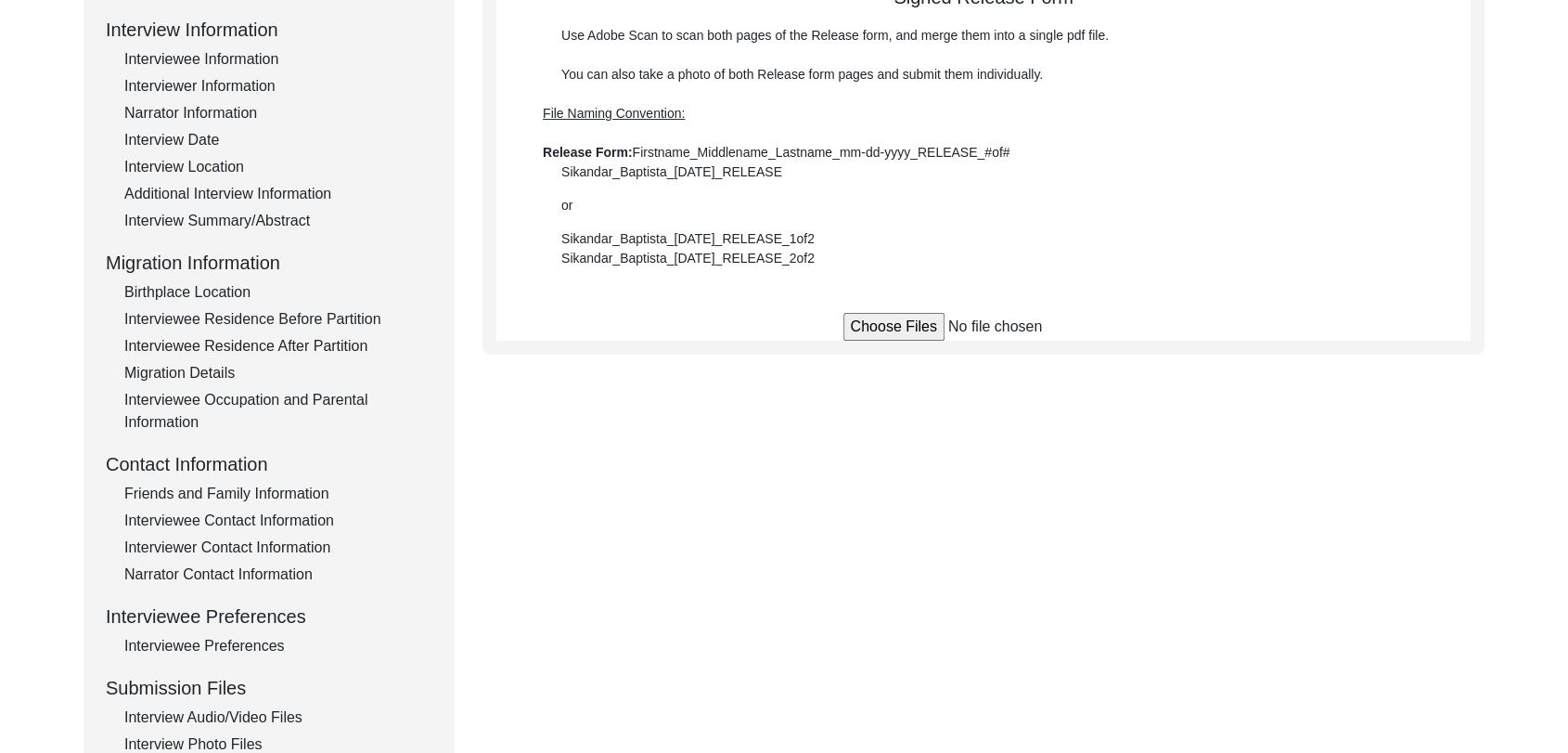
scroll to position [242, 0]
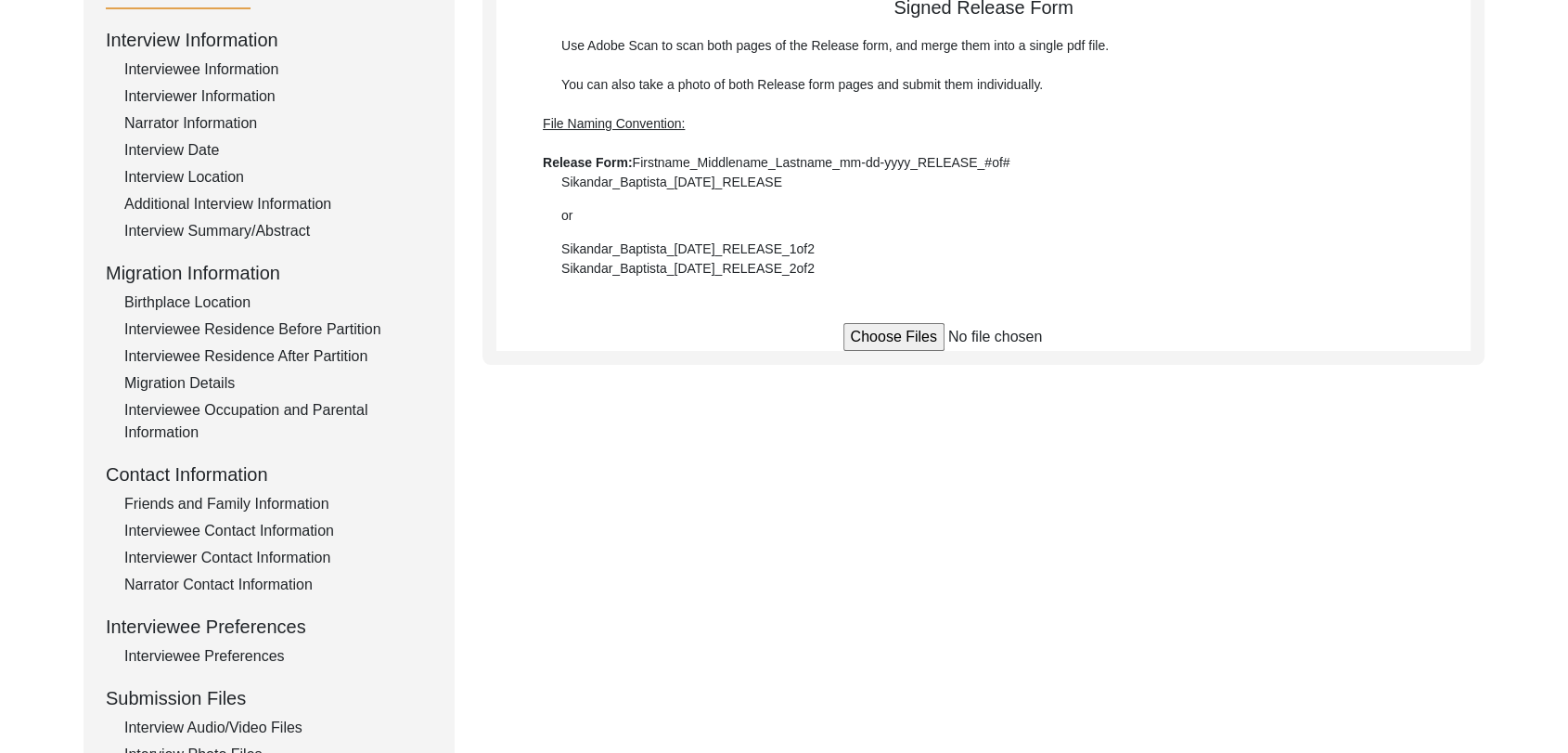
click at [907, 335] on input "file" at bounding box center [985, 337] width 281 height 28
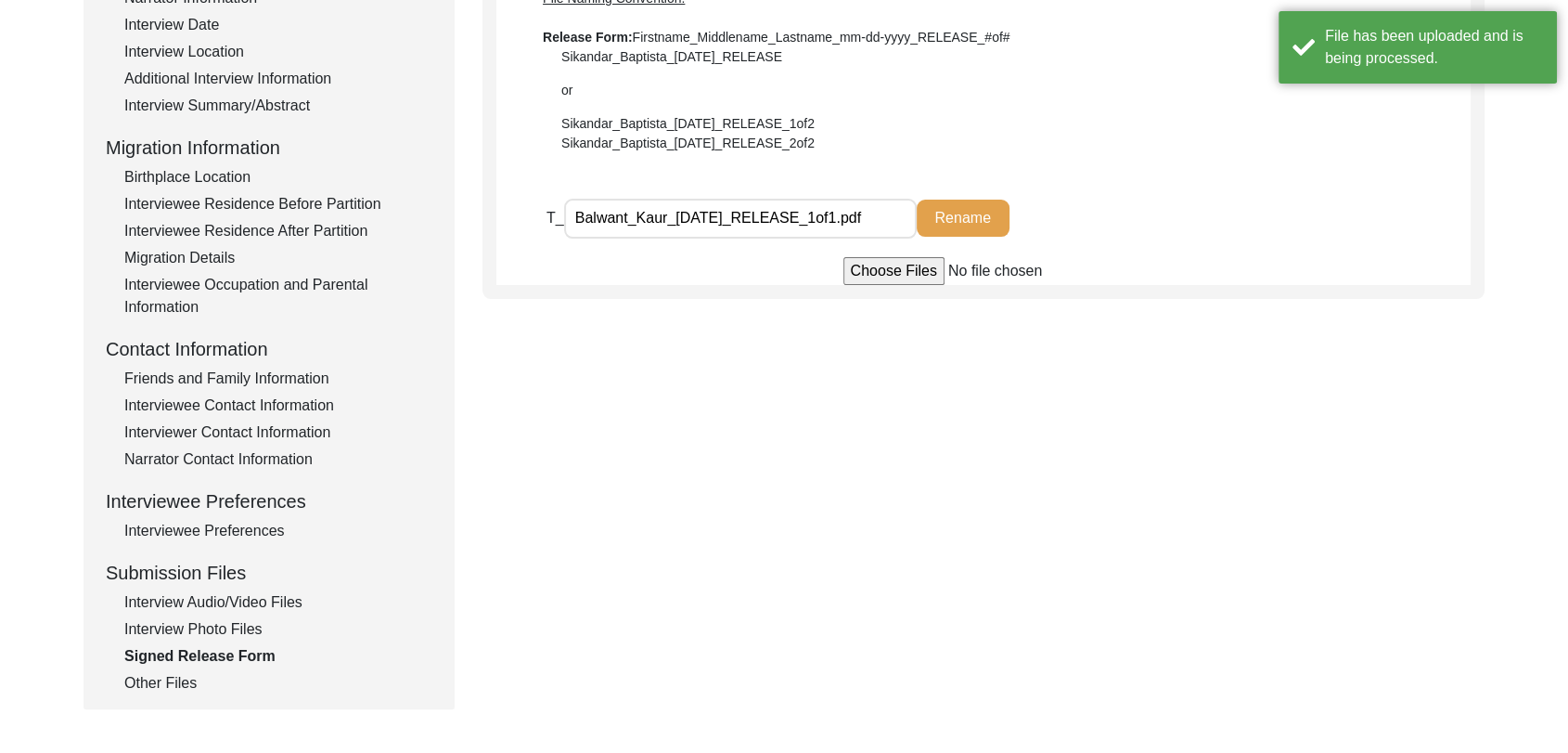
scroll to position [371, 0]
click at [177, 674] on div "Other Files" at bounding box center [278, 680] width 308 height 22
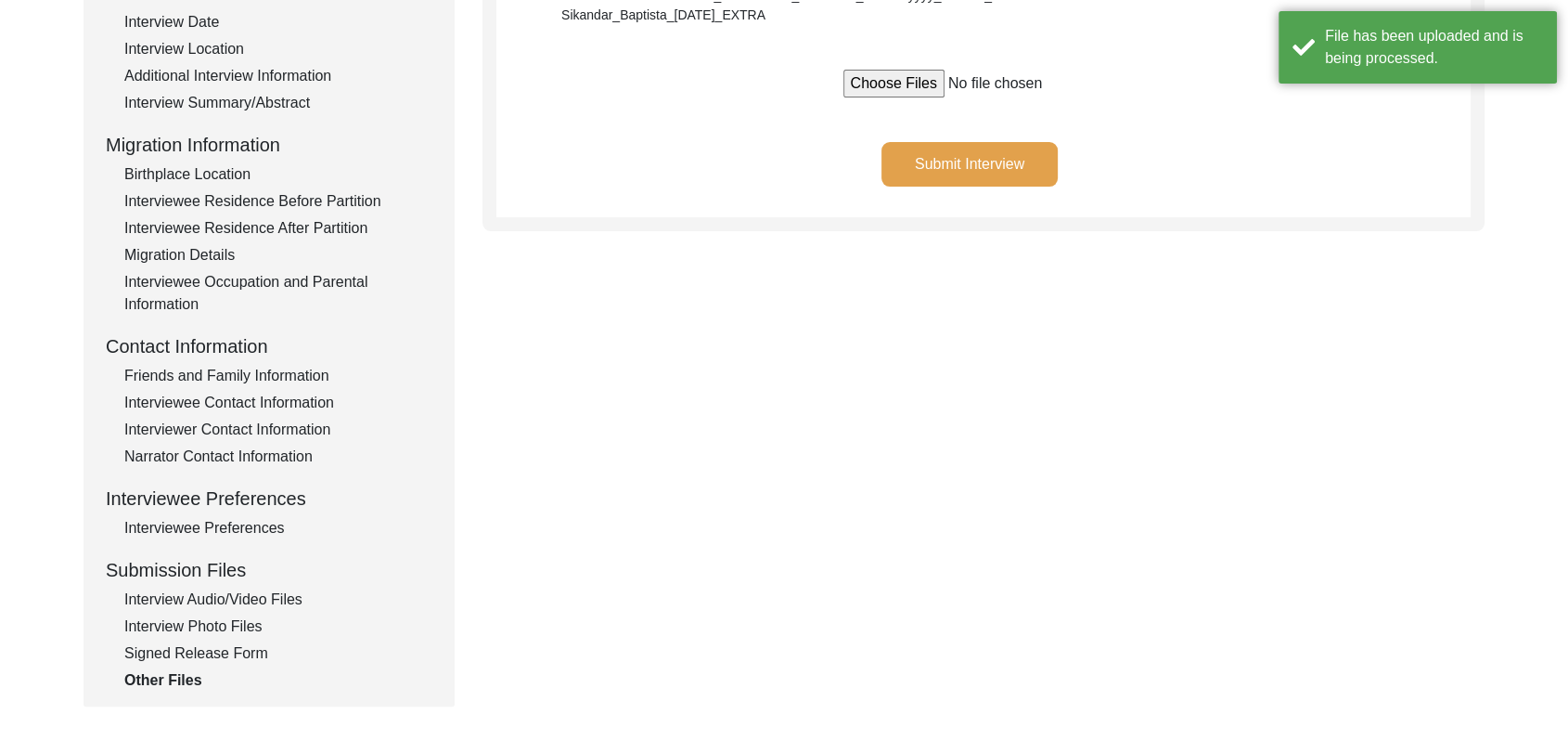
scroll to position [0, 0]
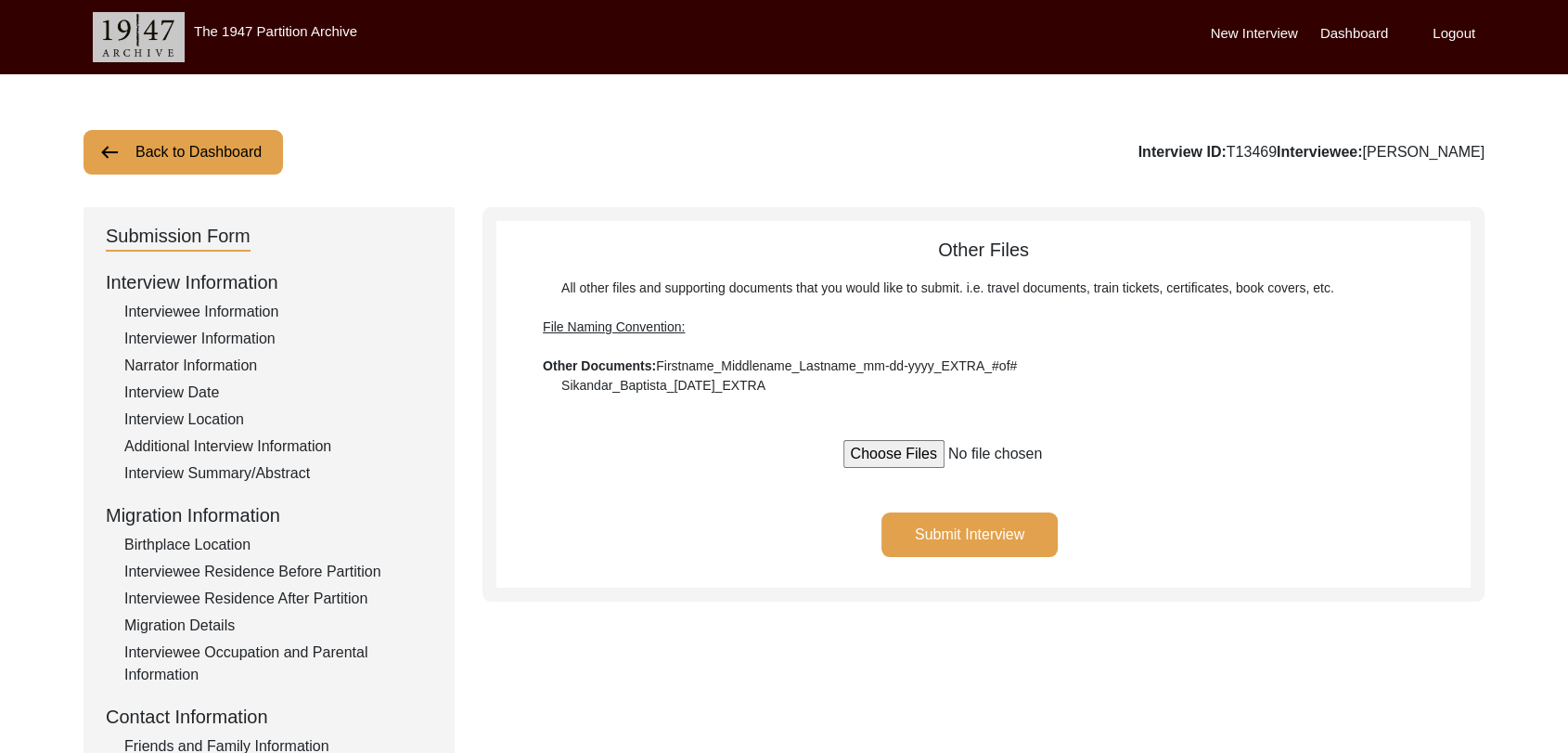
click at [1358, 27] on label "Dashboard" at bounding box center [1354, 33] width 67 height 21
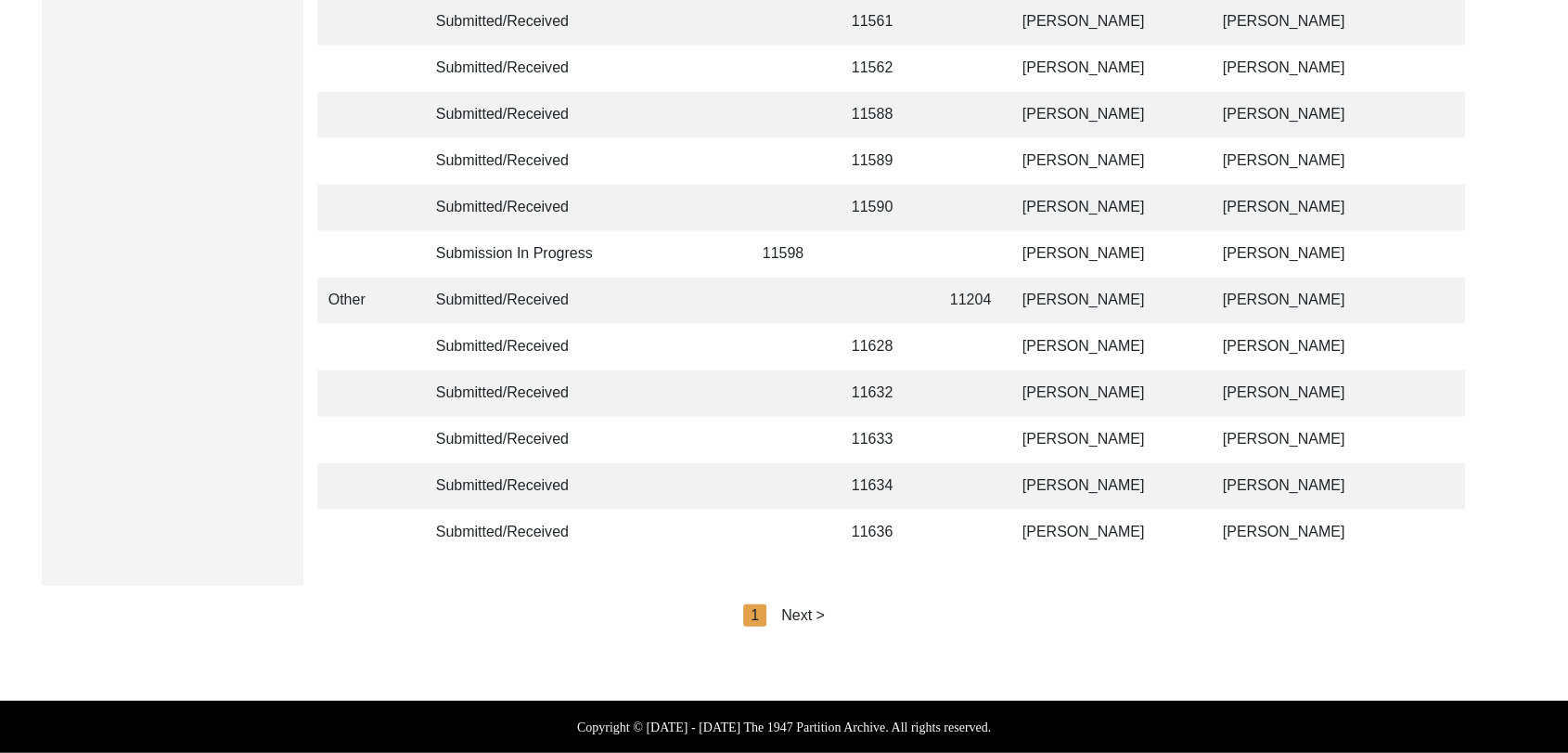
scroll to position [4424, 0]
click at [800, 610] on div "Next >" at bounding box center [803, 615] width 44 height 22
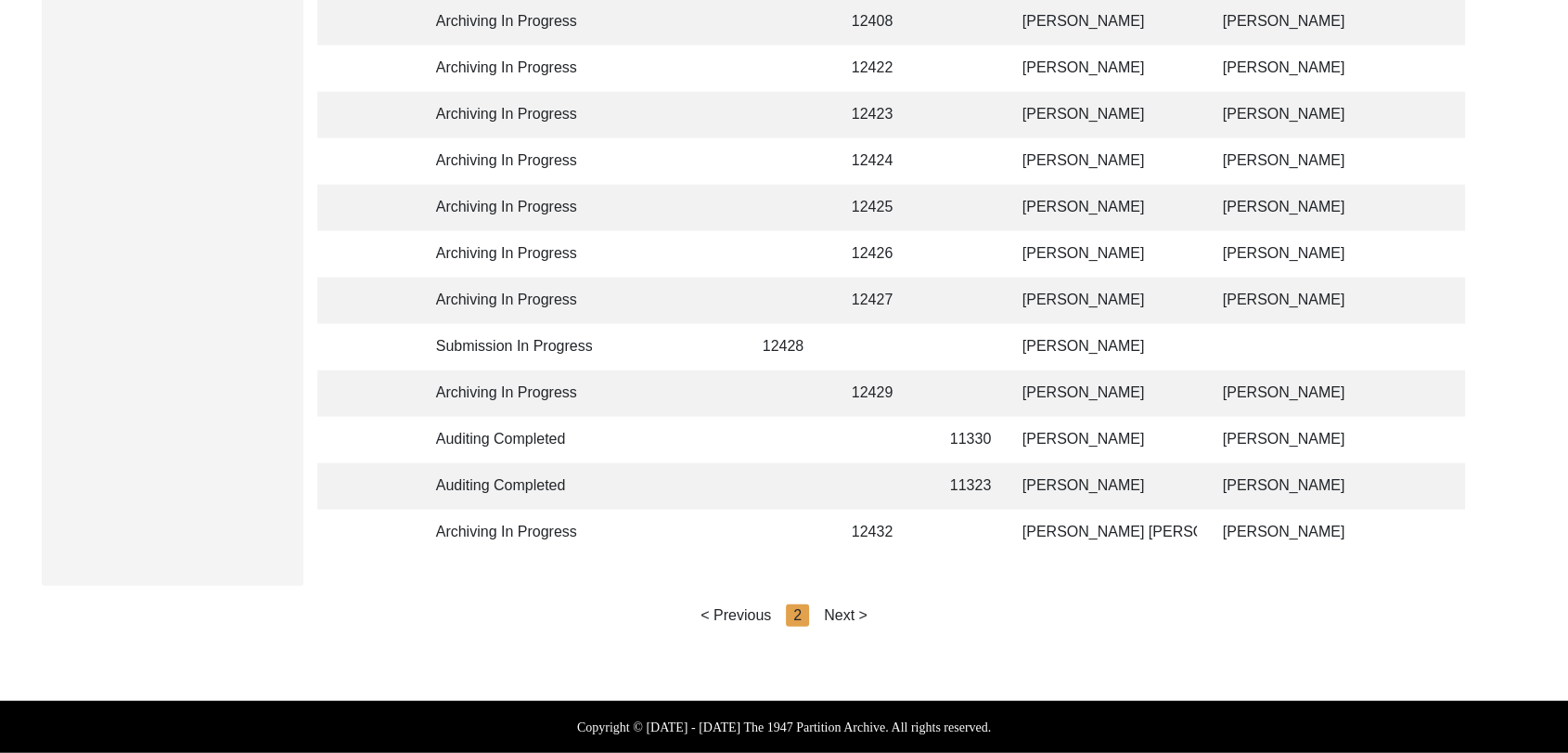
click at [826, 616] on div "Next >" at bounding box center [846, 615] width 44 height 22
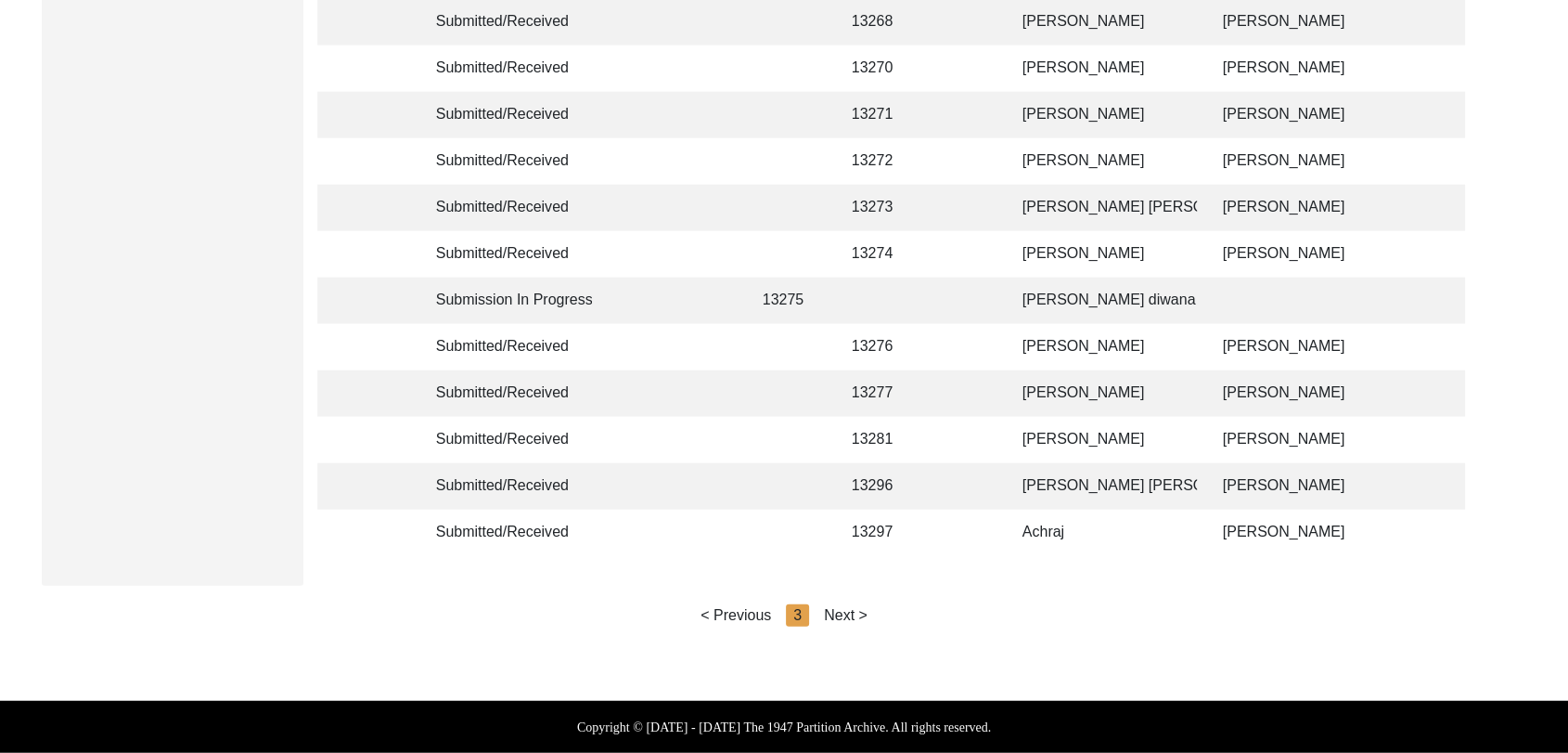
click at [847, 616] on div "Next >" at bounding box center [846, 615] width 44 height 22
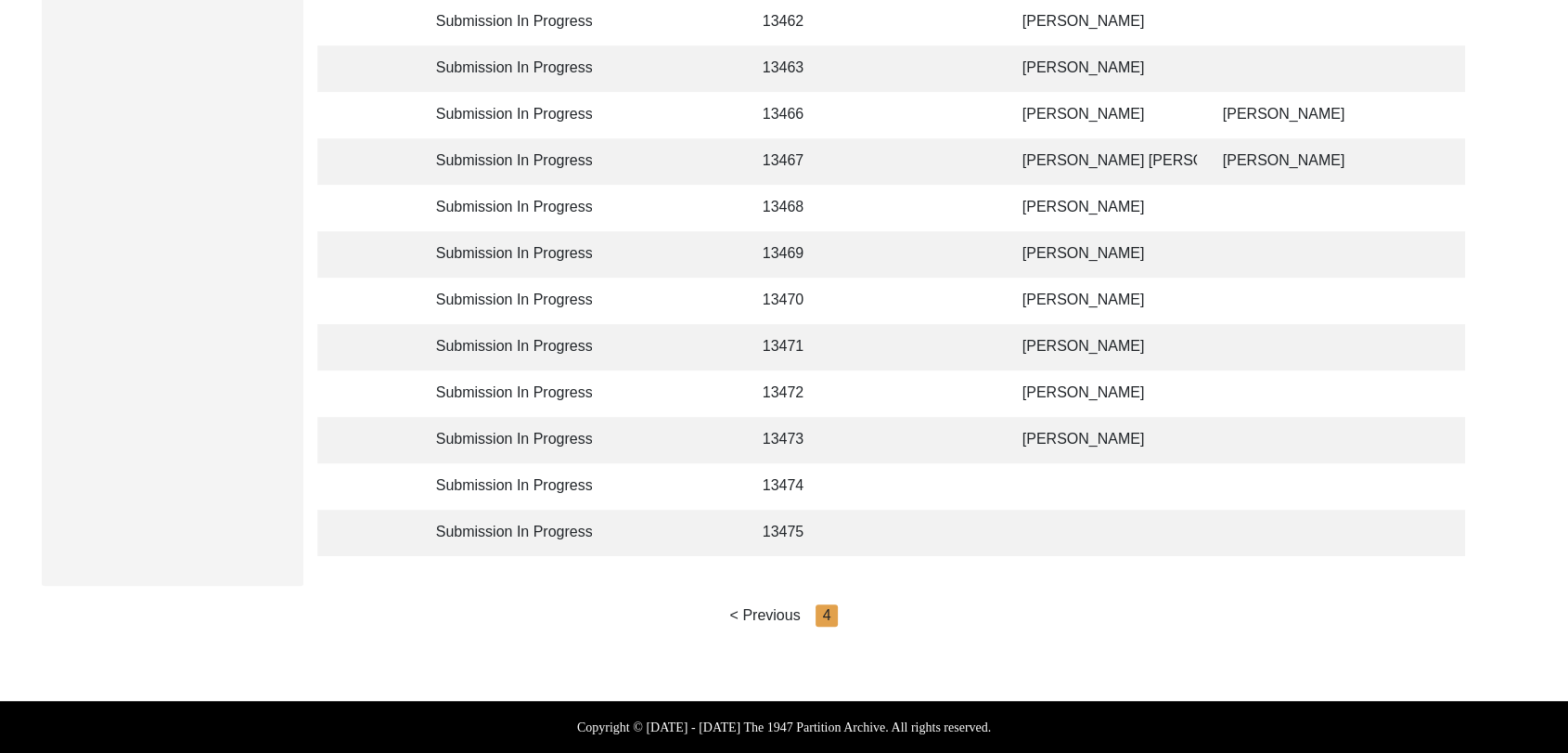
click at [1052, 195] on td "[PERSON_NAME]" at bounding box center [1103, 207] width 185 height 47
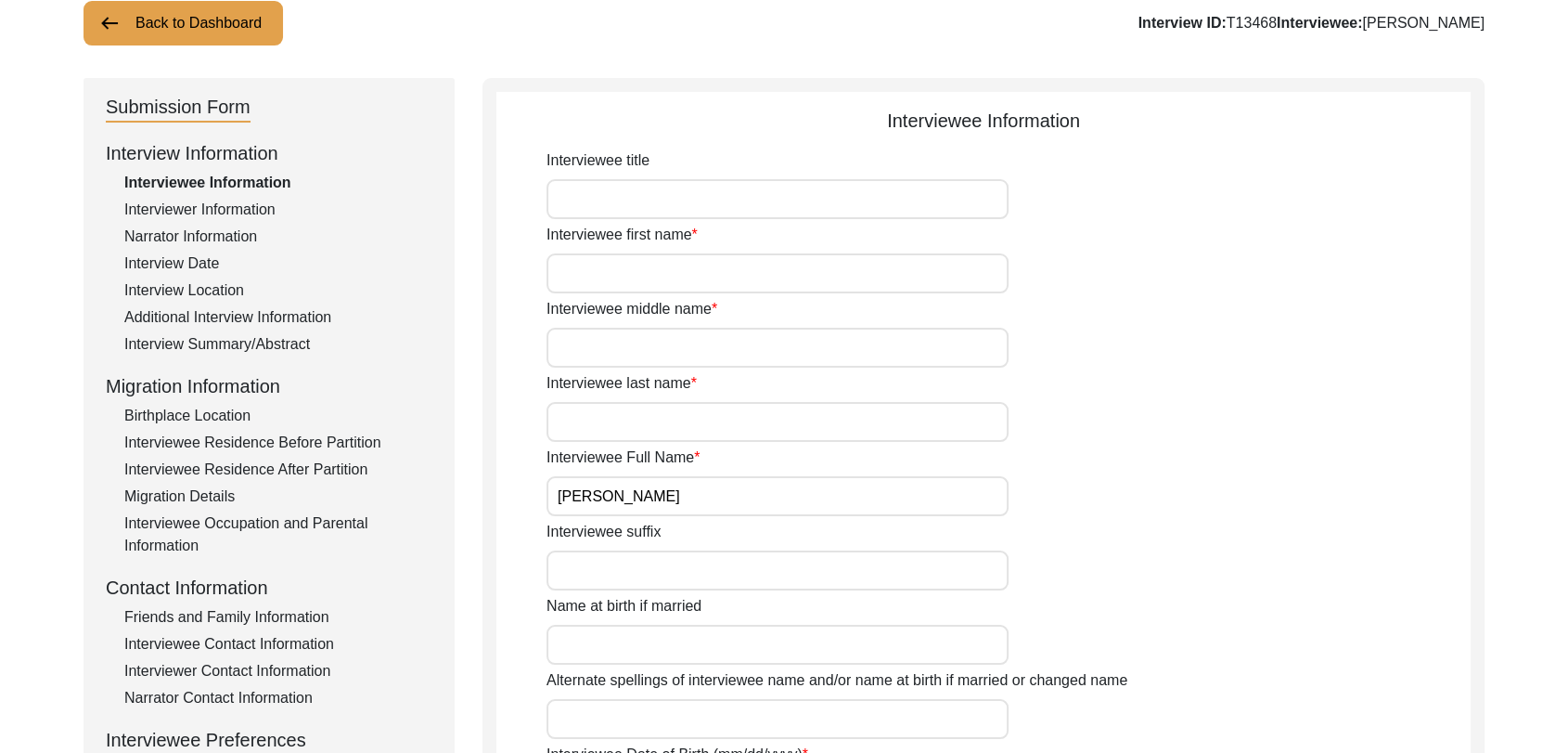
scroll to position [126, 0]
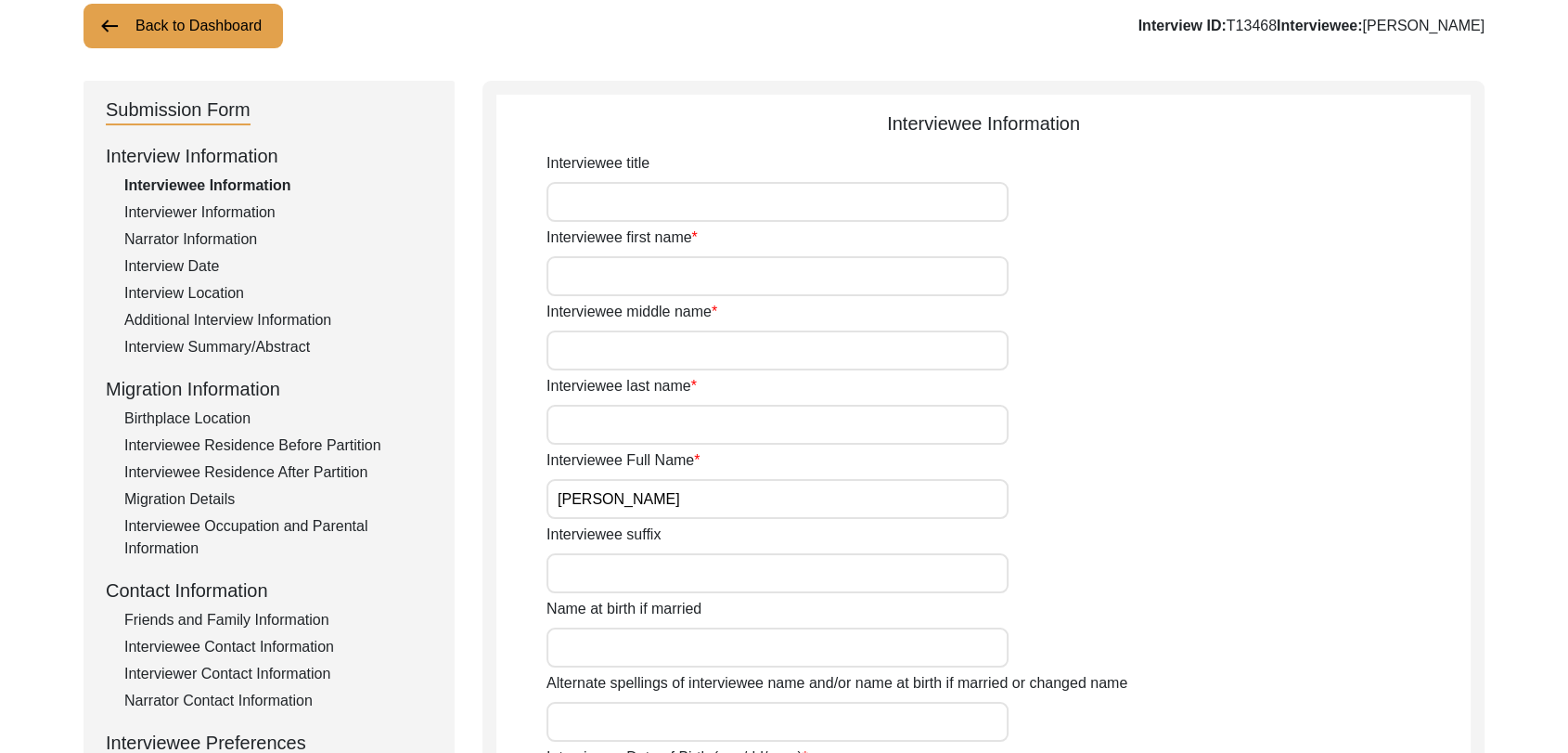
click at [185, 264] on div "Interview Date" at bounding box center [278, 266] width 308 height 22
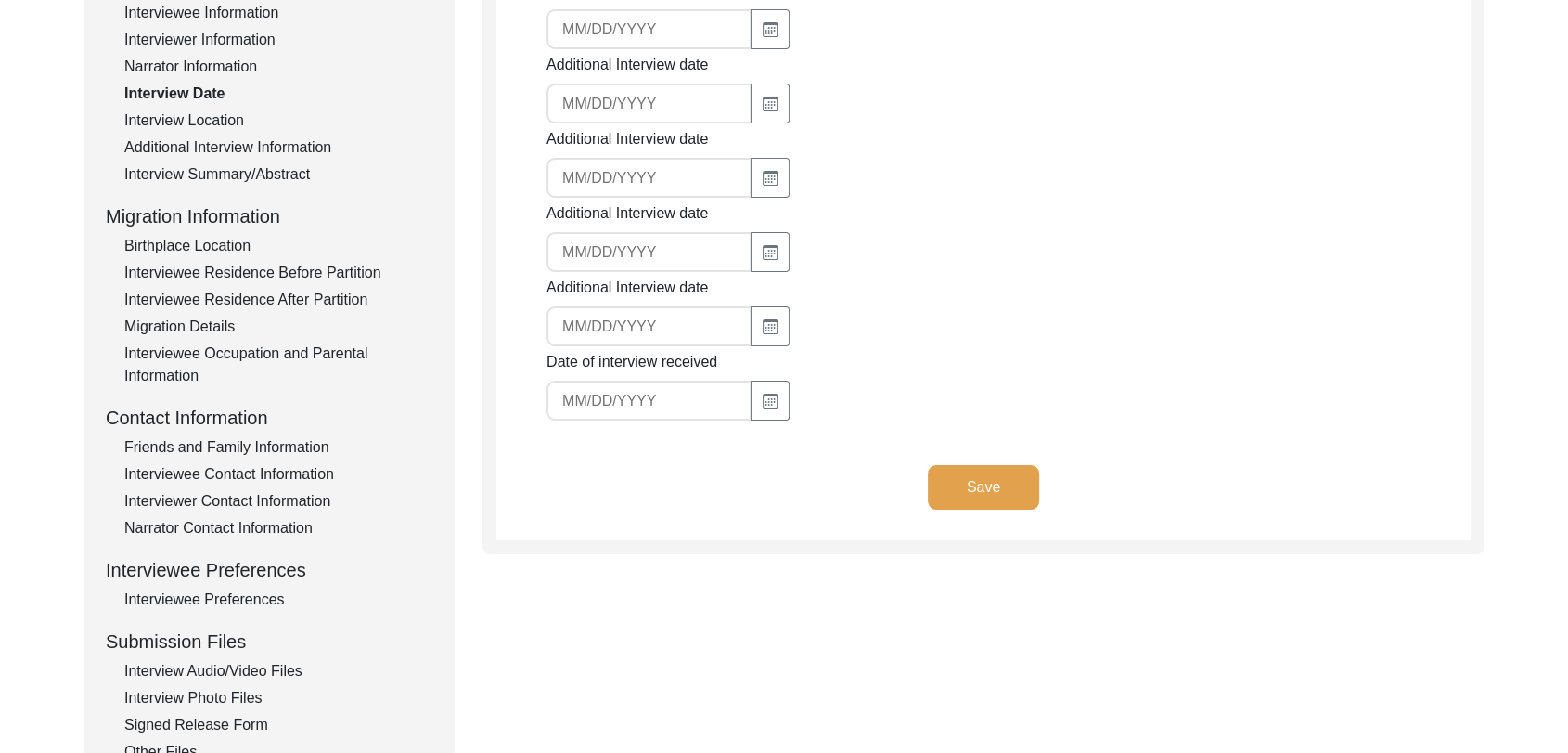
scroll to position [311, 0]
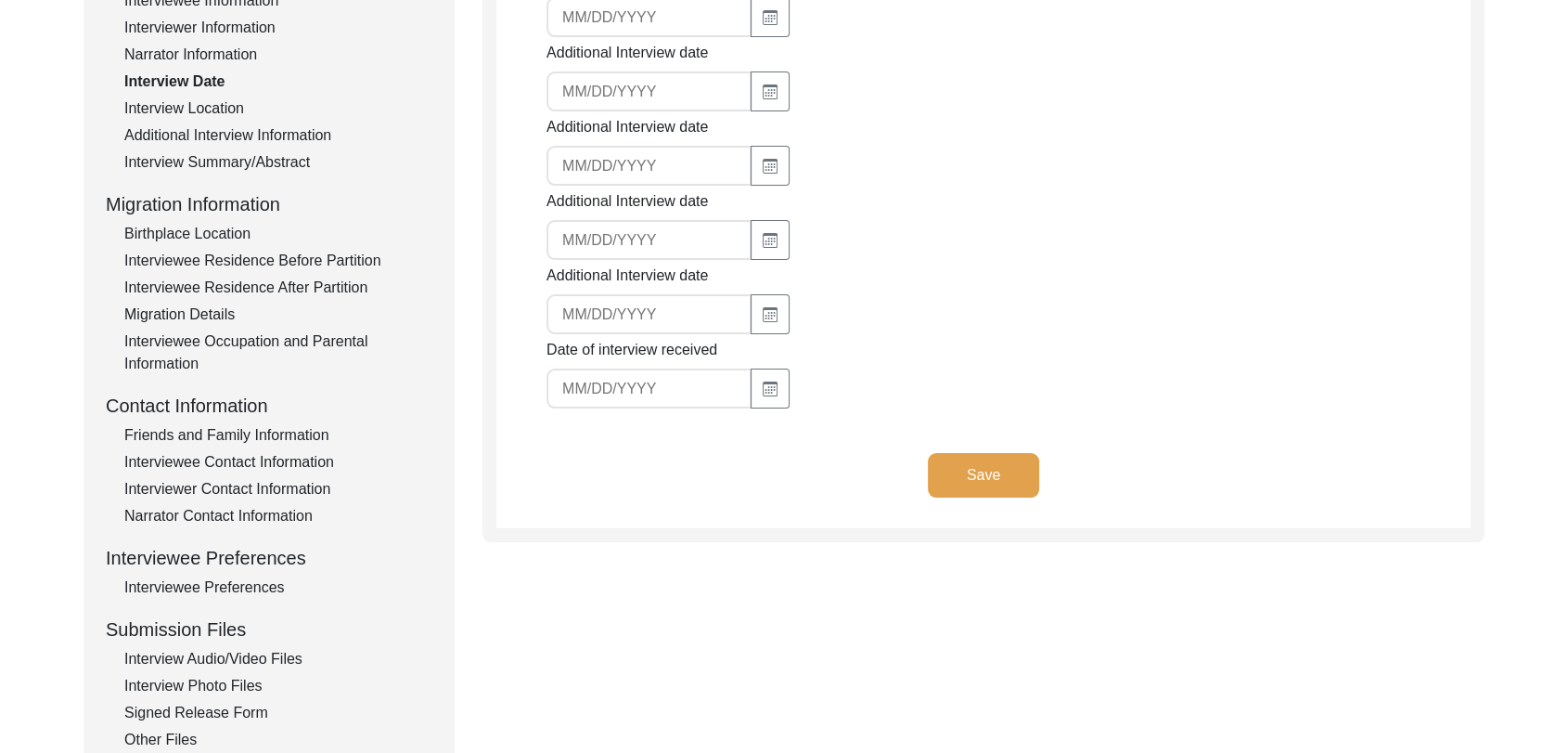
click at [238, 652] on div "Interview Audio/Video Files" at bounding box center [278, 659] width 308 height 22
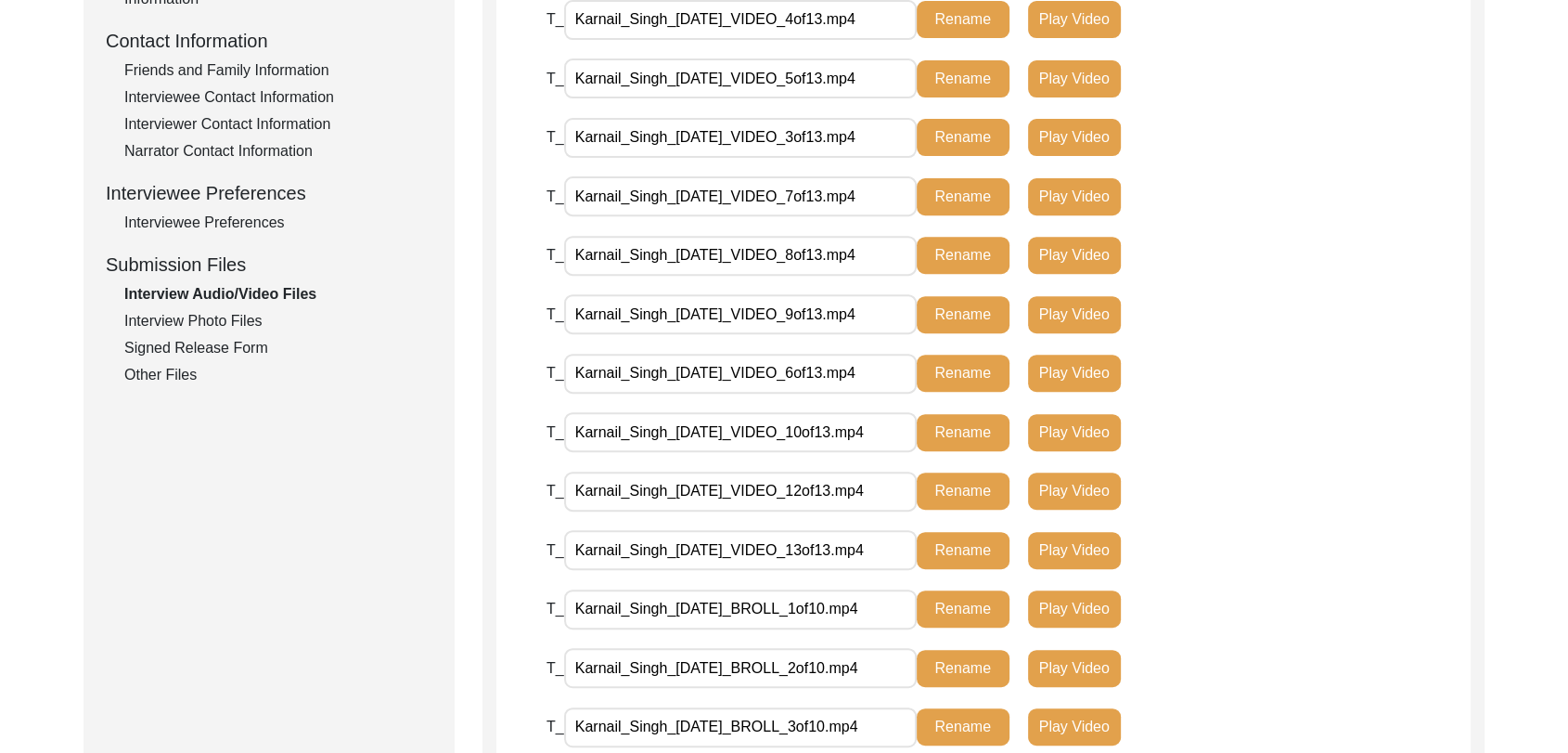
scroll to position [674, 0]
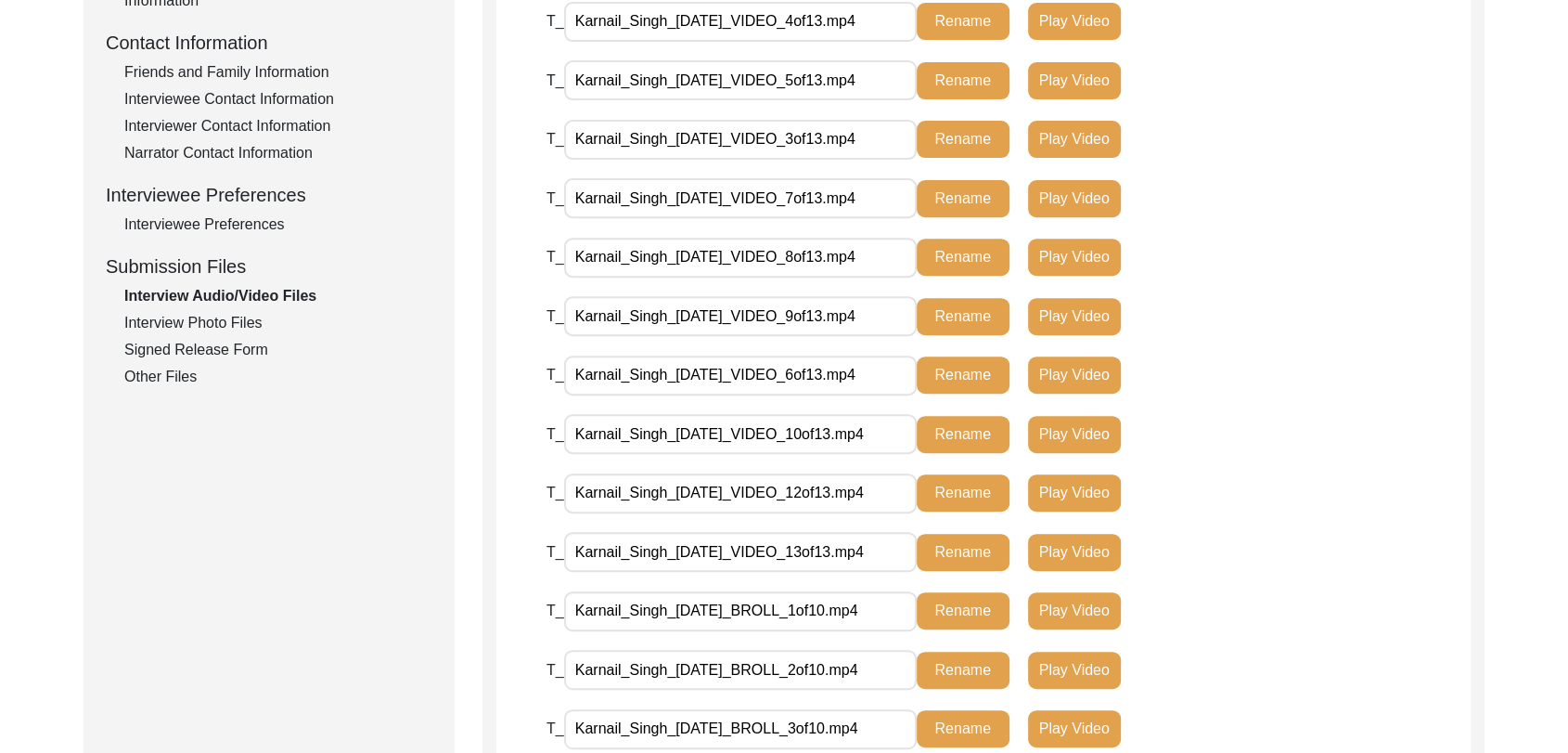
click at [220, 316] on div "Interview Photo Files" at bounding box center [278, 322] width 308 height 22
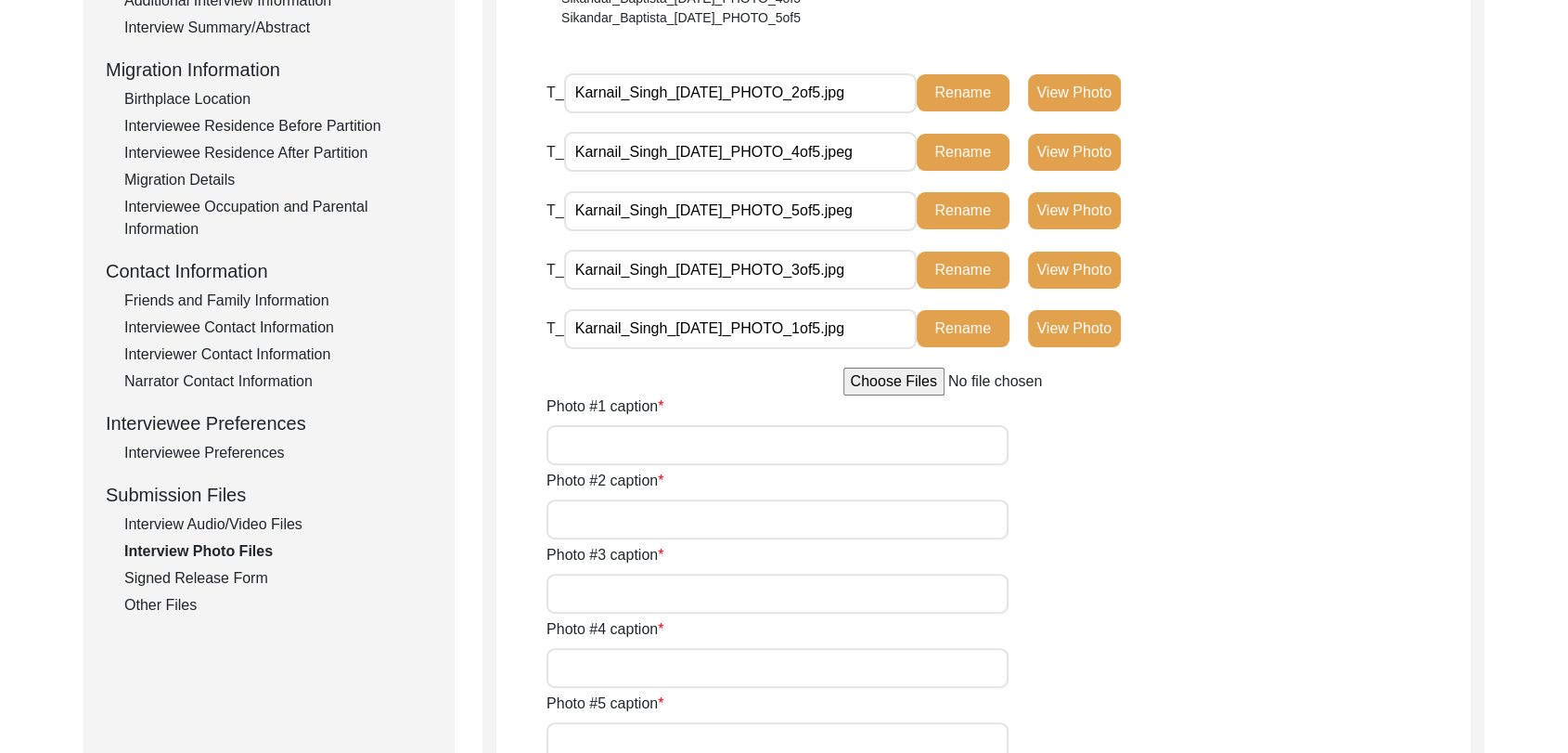
scroll to position [447, 0]
click at [219, 576] on div "Signed Release Form" at bounding box center [278, 577] width 308 height 22
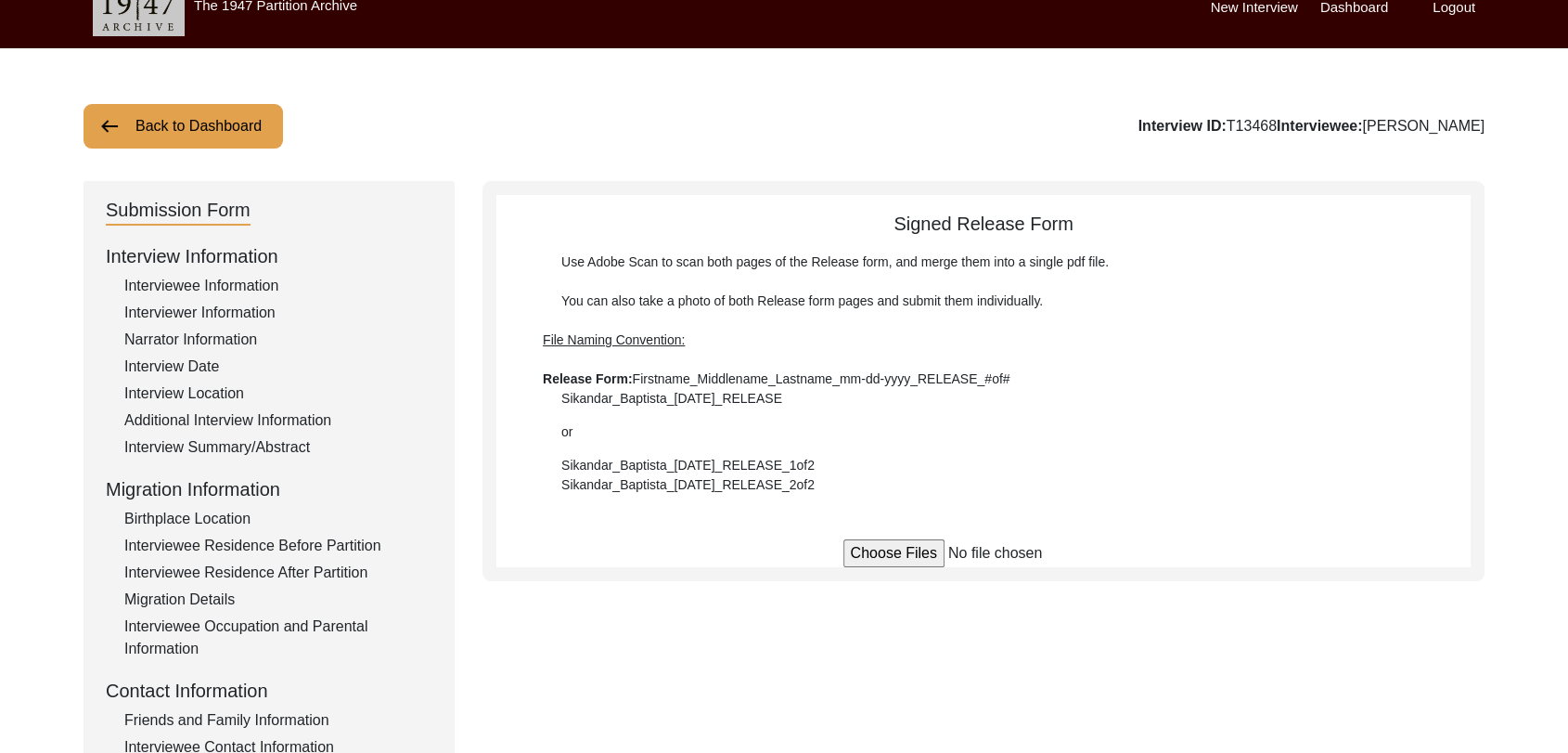
scroll to position [22, 0]
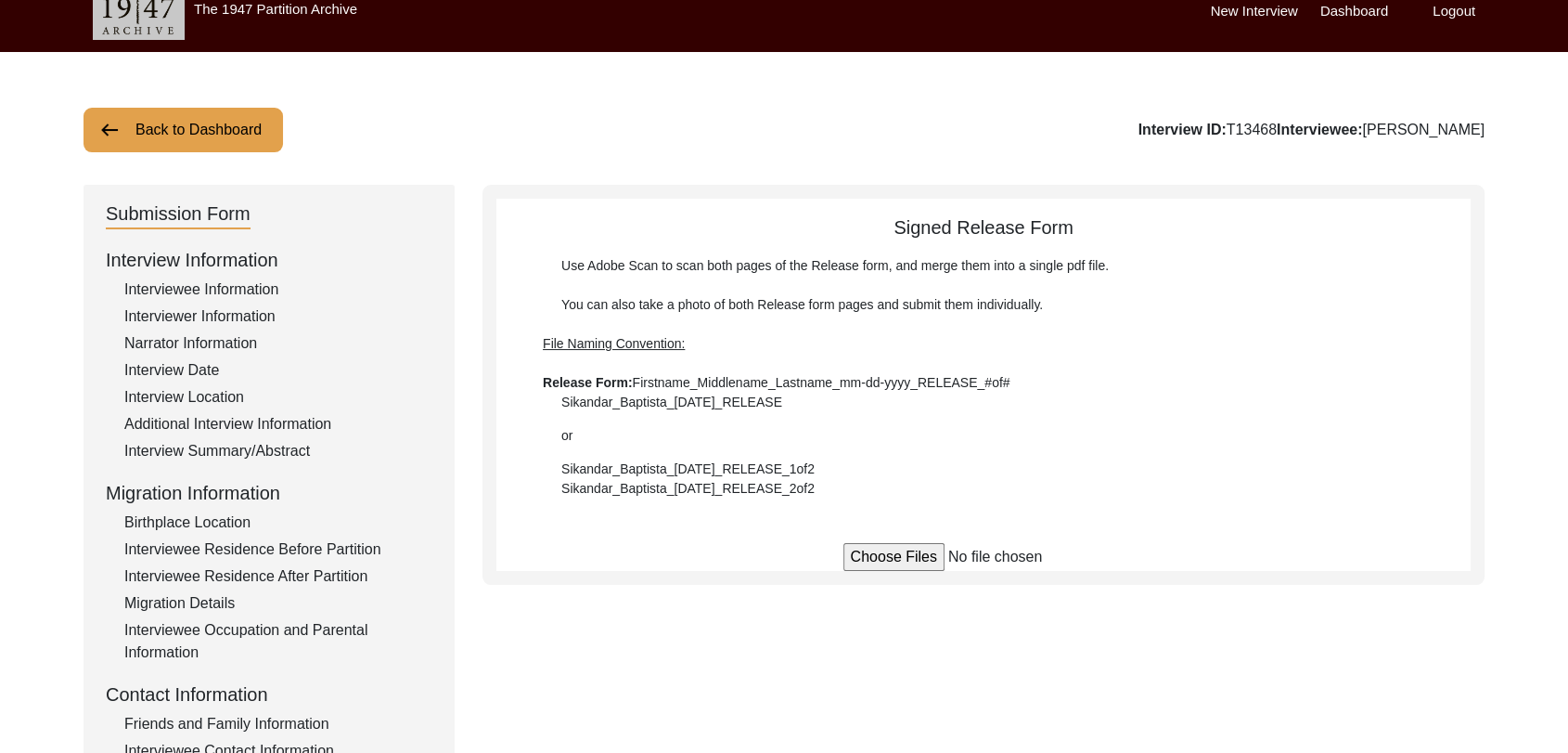
click at [917, 557] on input "file" at bounding box center [985, 556] width 281 height 28
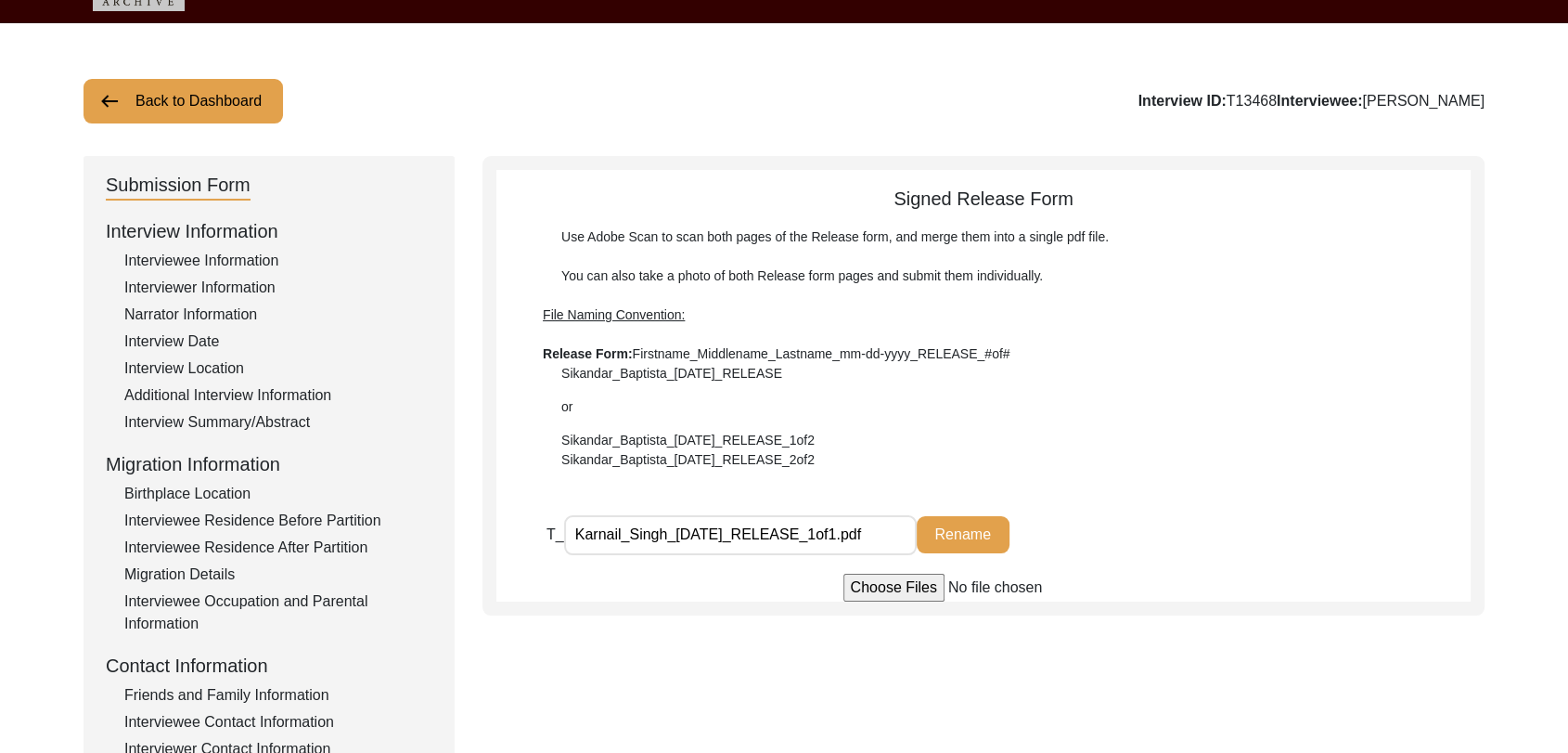
scroll to position [0, 0]
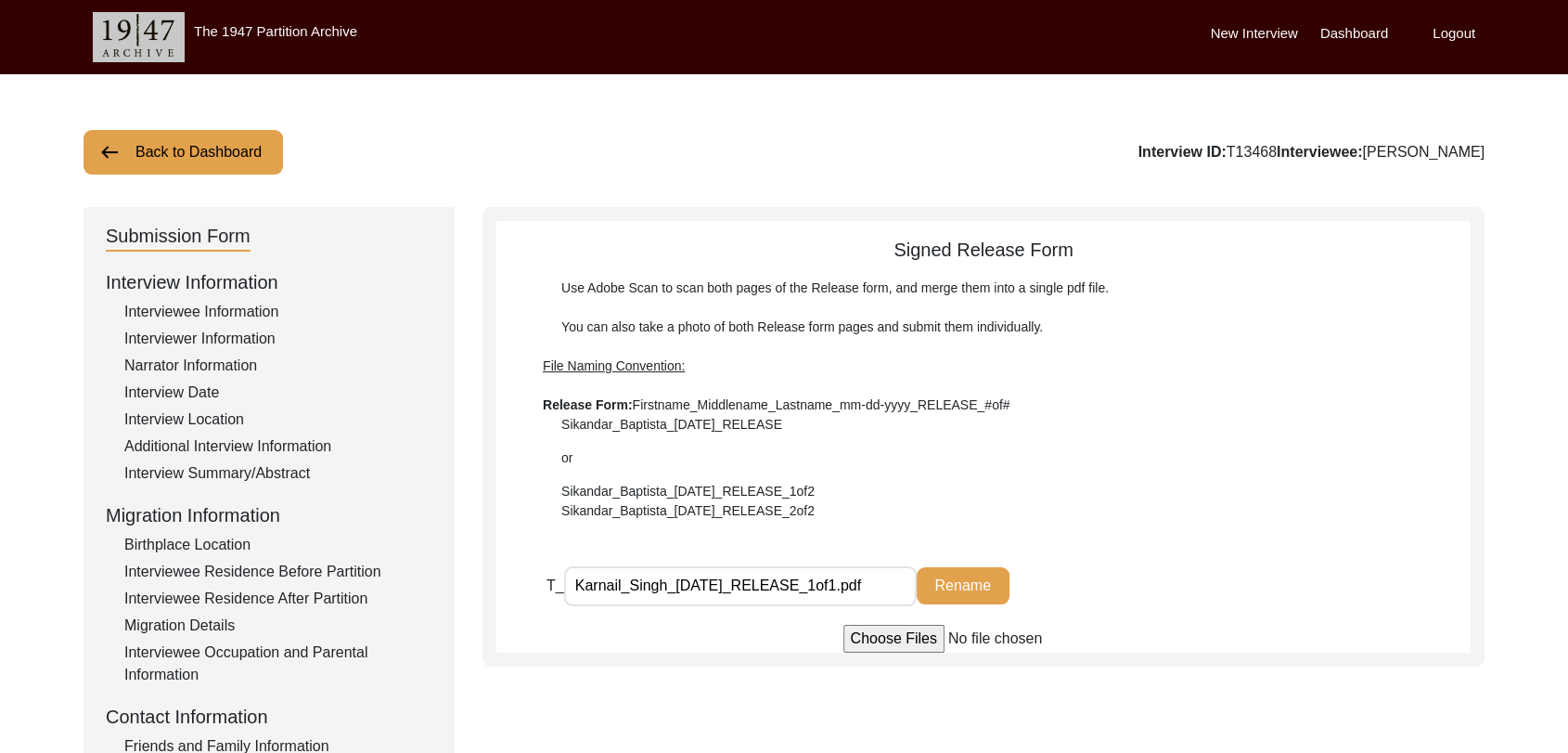
click at [1351, 34] on label "Dashboard" at bounding box center [1354, 33] width 67 height 21
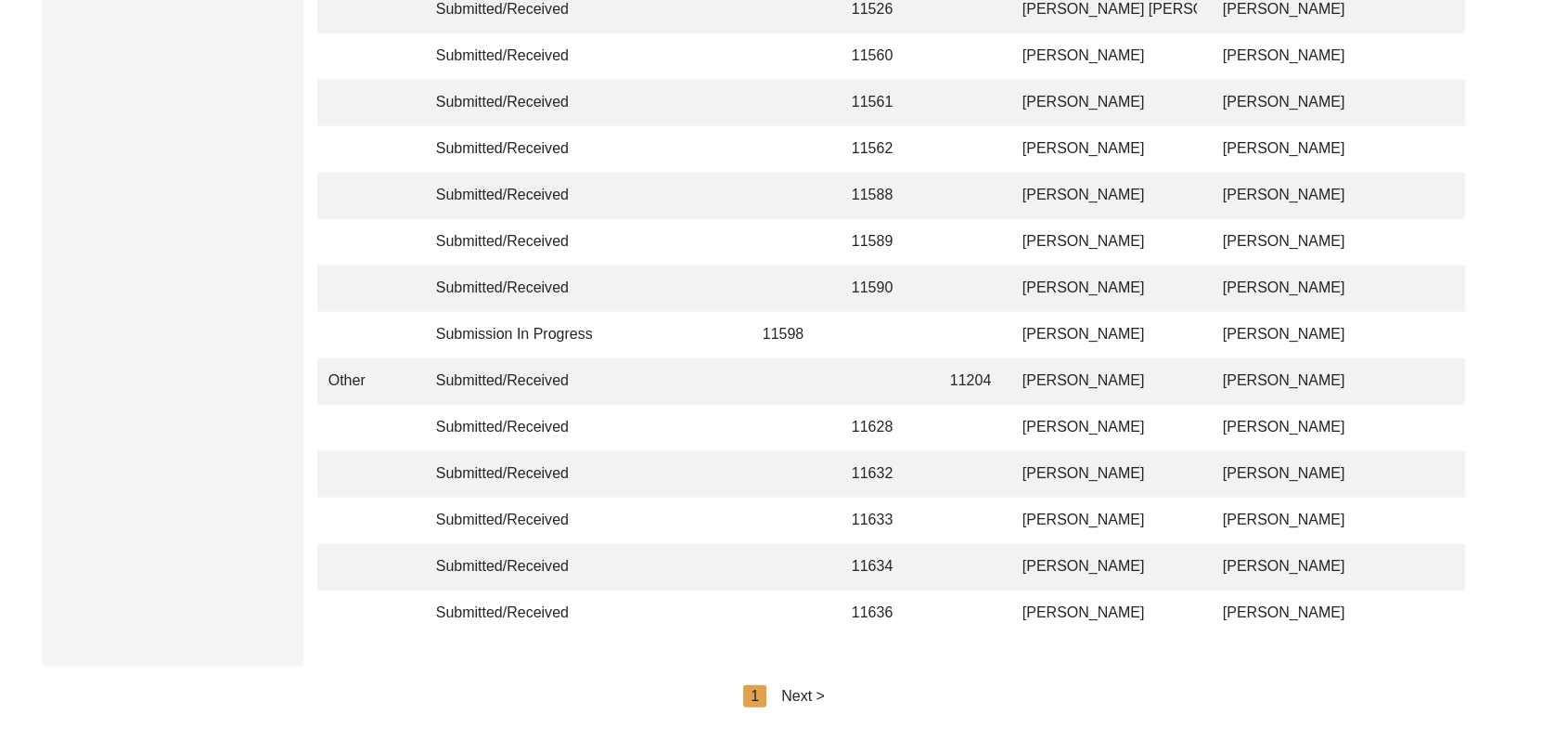
scroll to position [4424, 0]
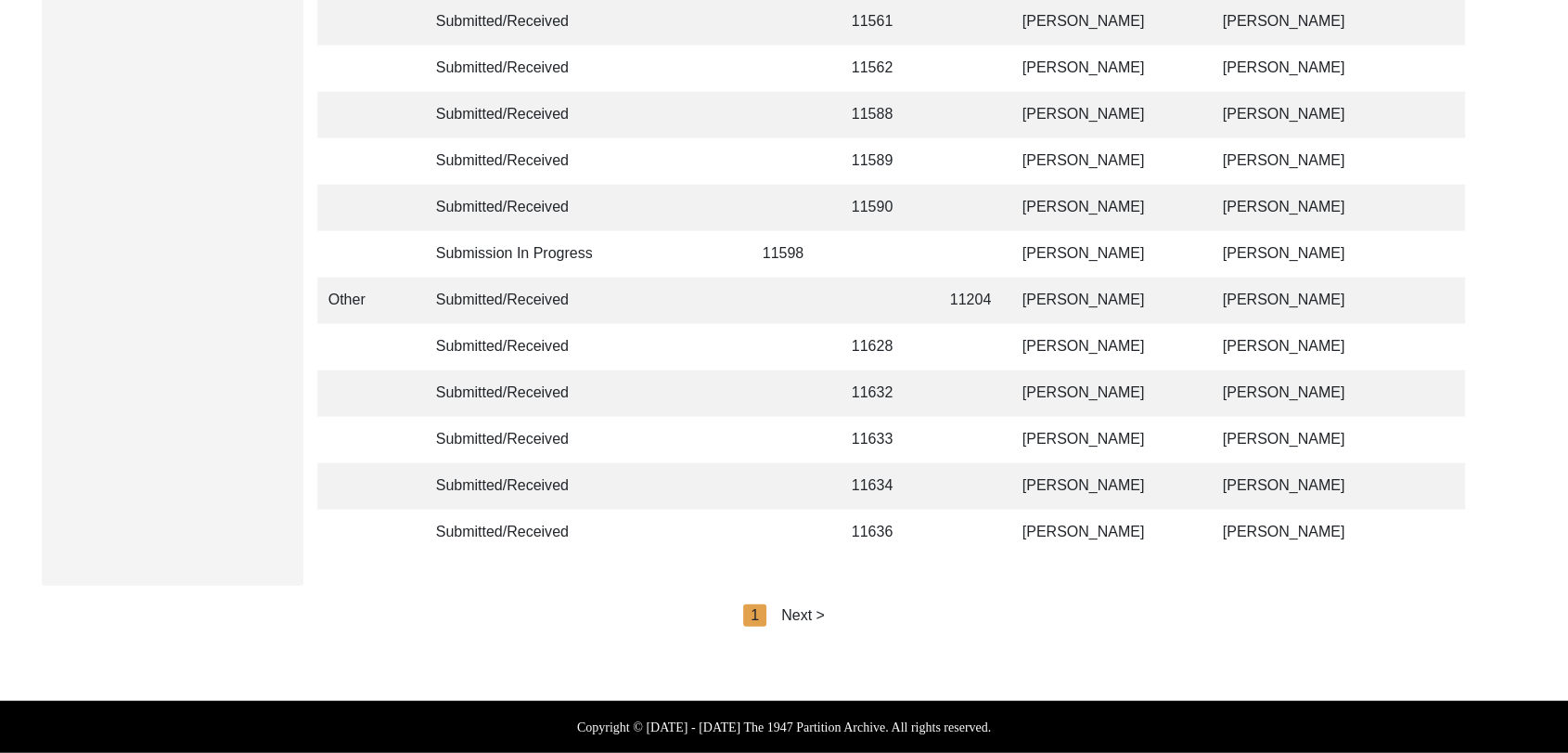
click at [797, 608] on div "Next >" at bounding box center [803, 615] width 44 height 22
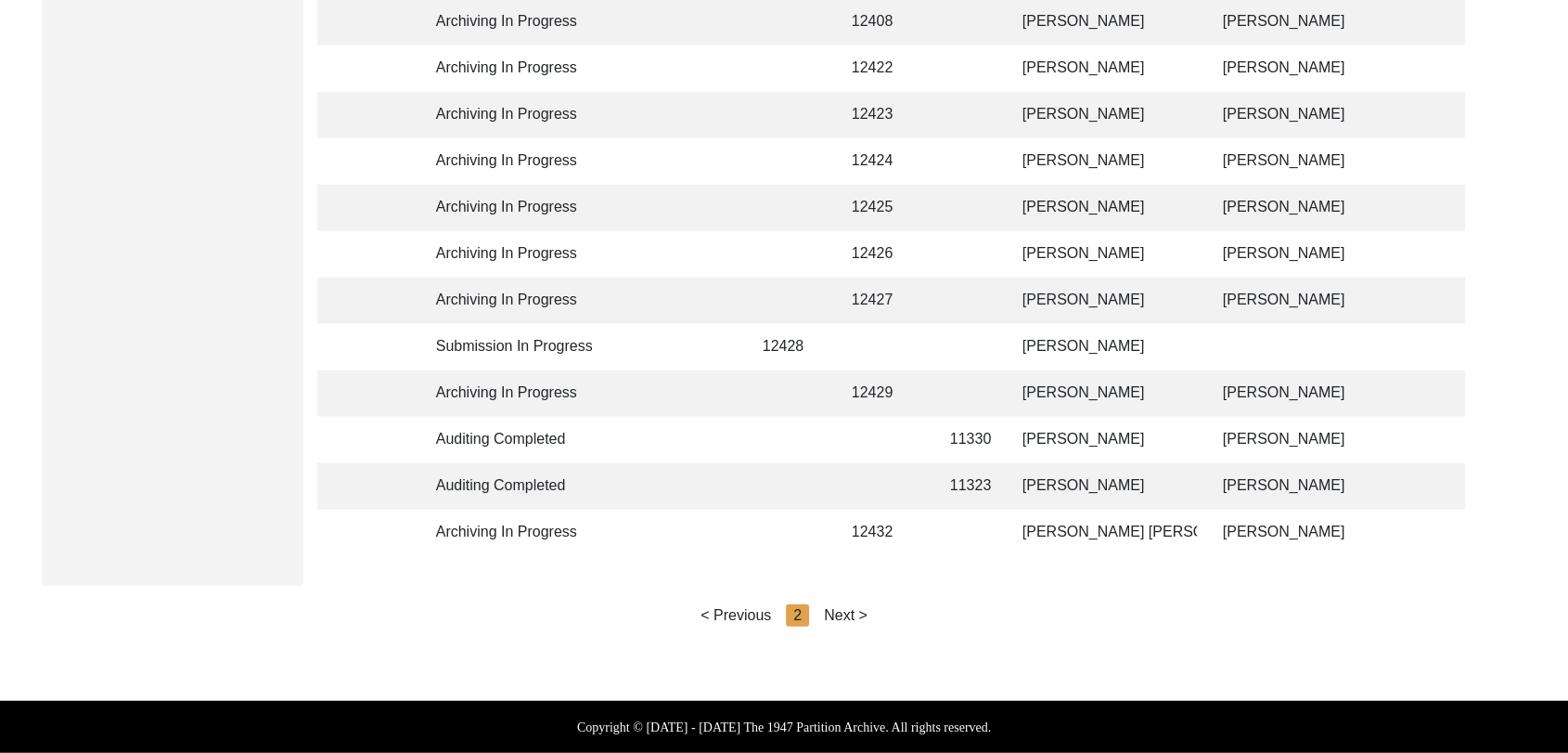
click at [844, 616] on div "Next >" at bounding box center [846, 615] width 44 height 22
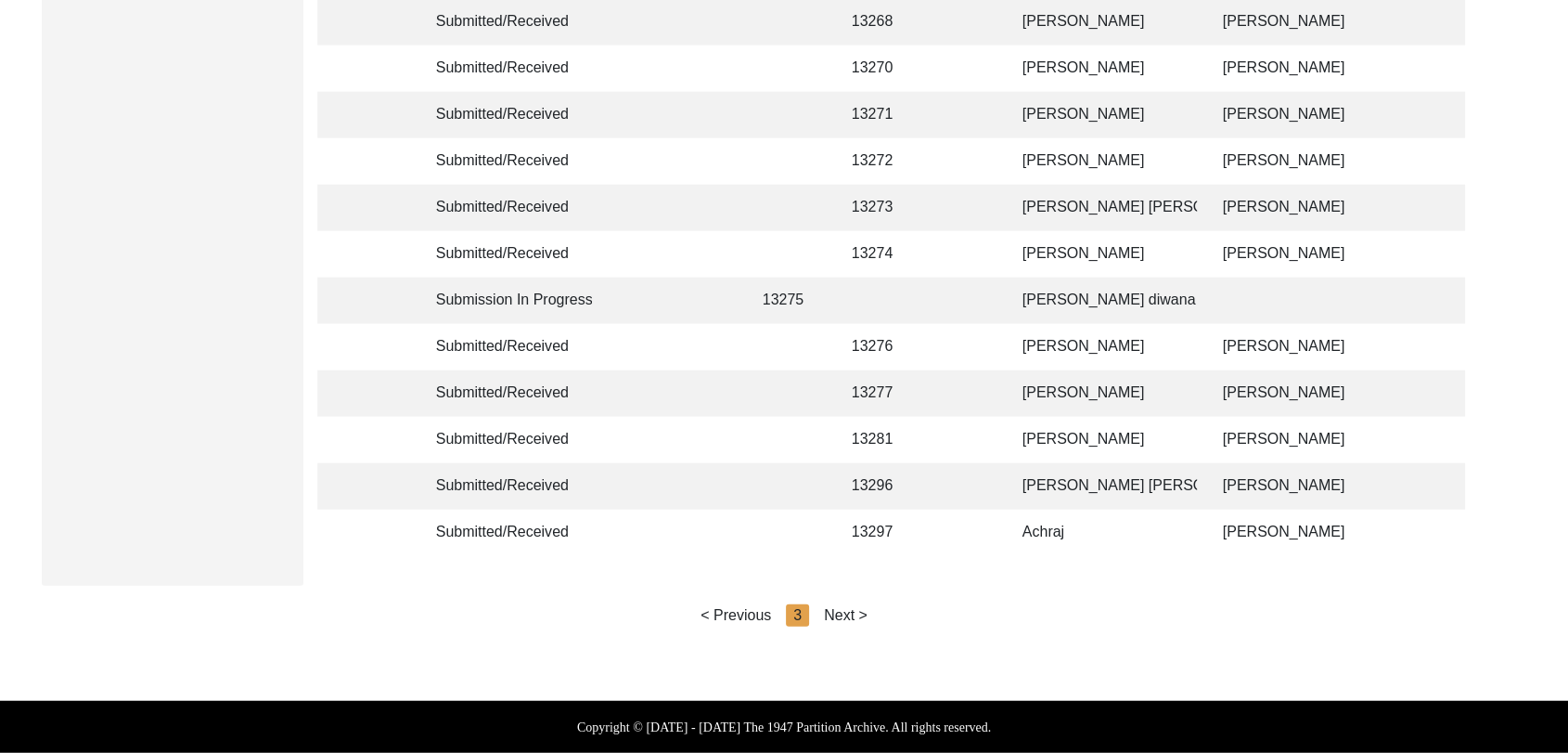
click at [844, 616] on div "Next >" at bounding box center [846, 615] width 44 height 22
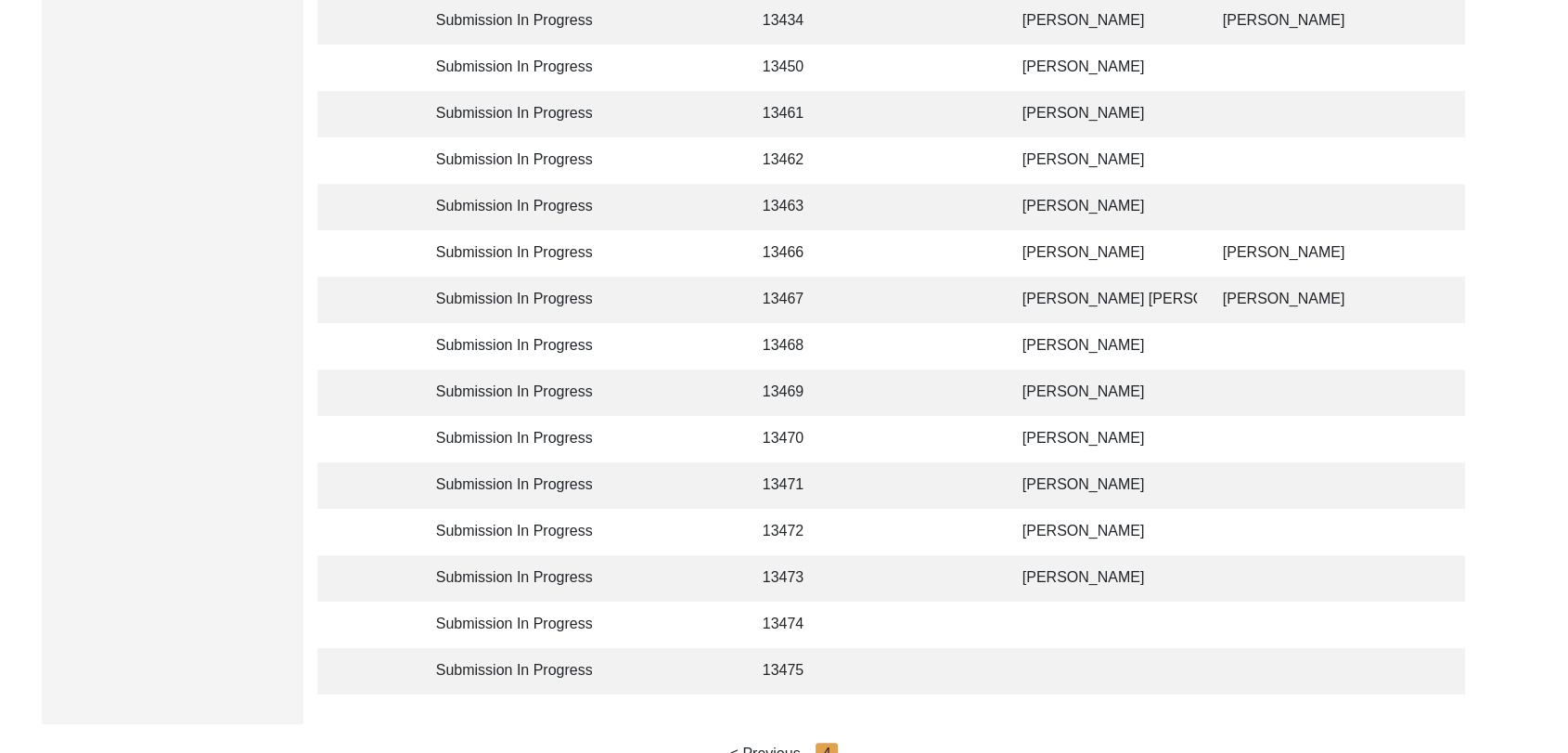
scroll to position [789, 0]
click at [1067, 160] on td "[PERSON_NAME]" at bounding box center [1103, 159] width 185 height 47
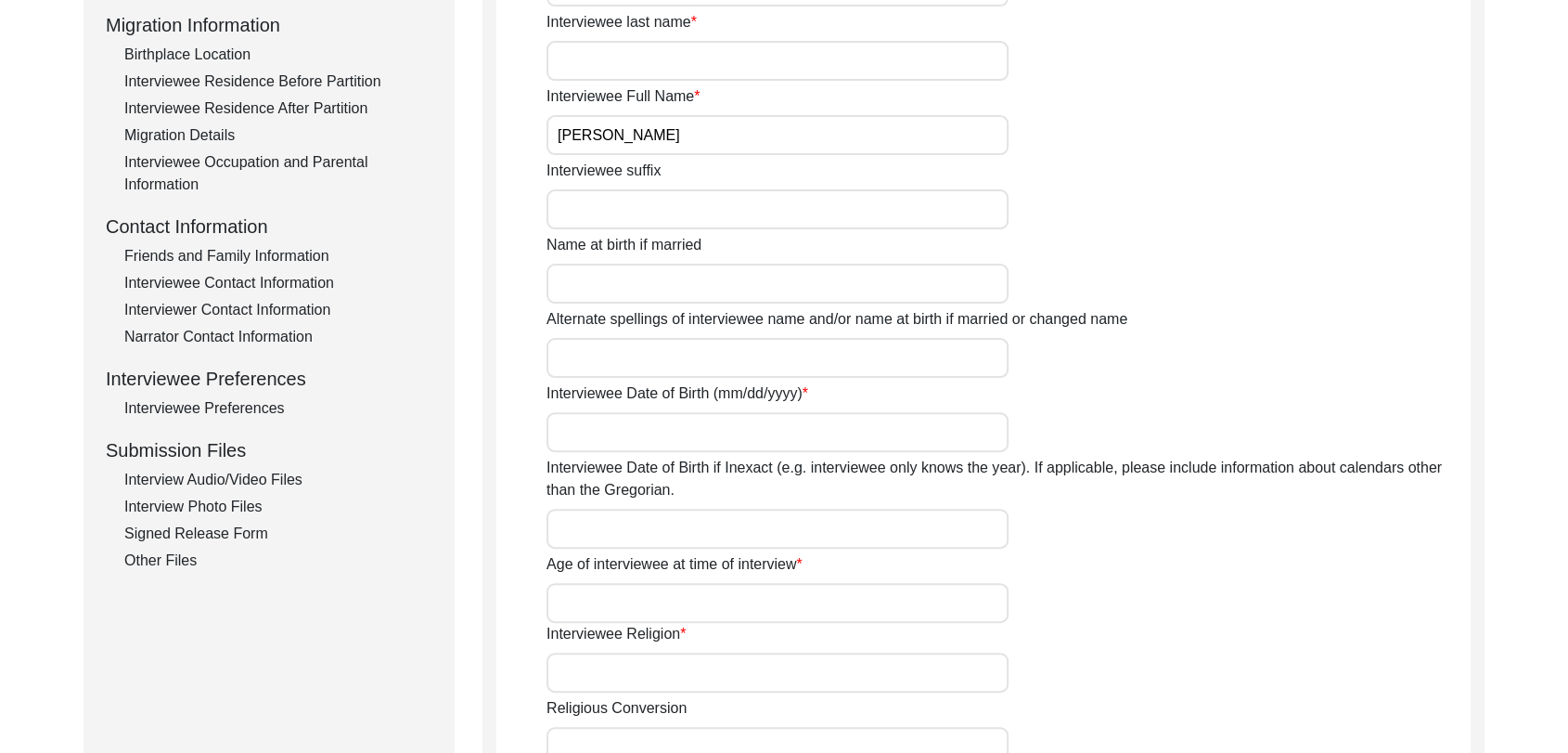
scroll to position [486, 0]
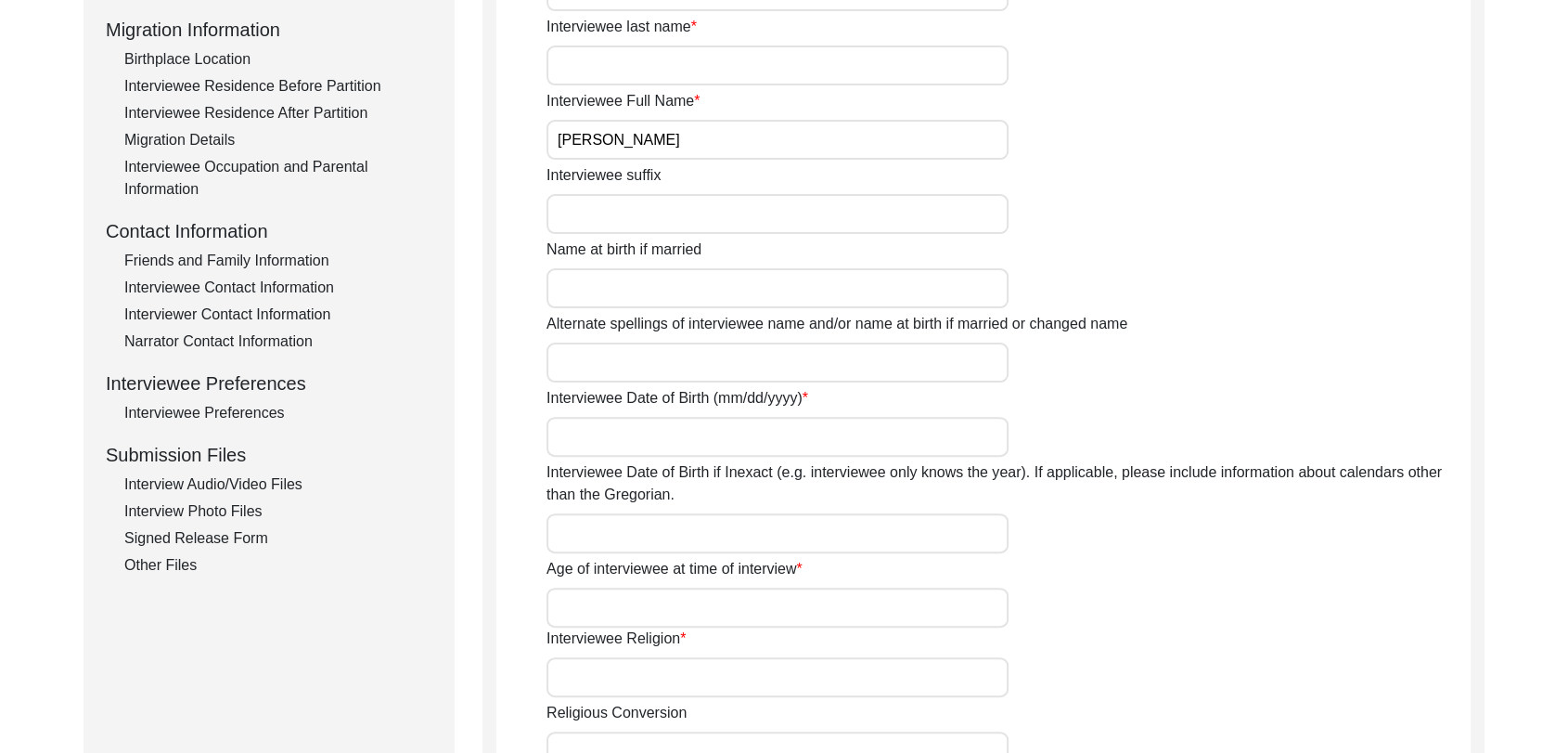
click at [239, 483] on div "Interview Audio/Video Files" at bounding box center [278, 484] width 308 height 22
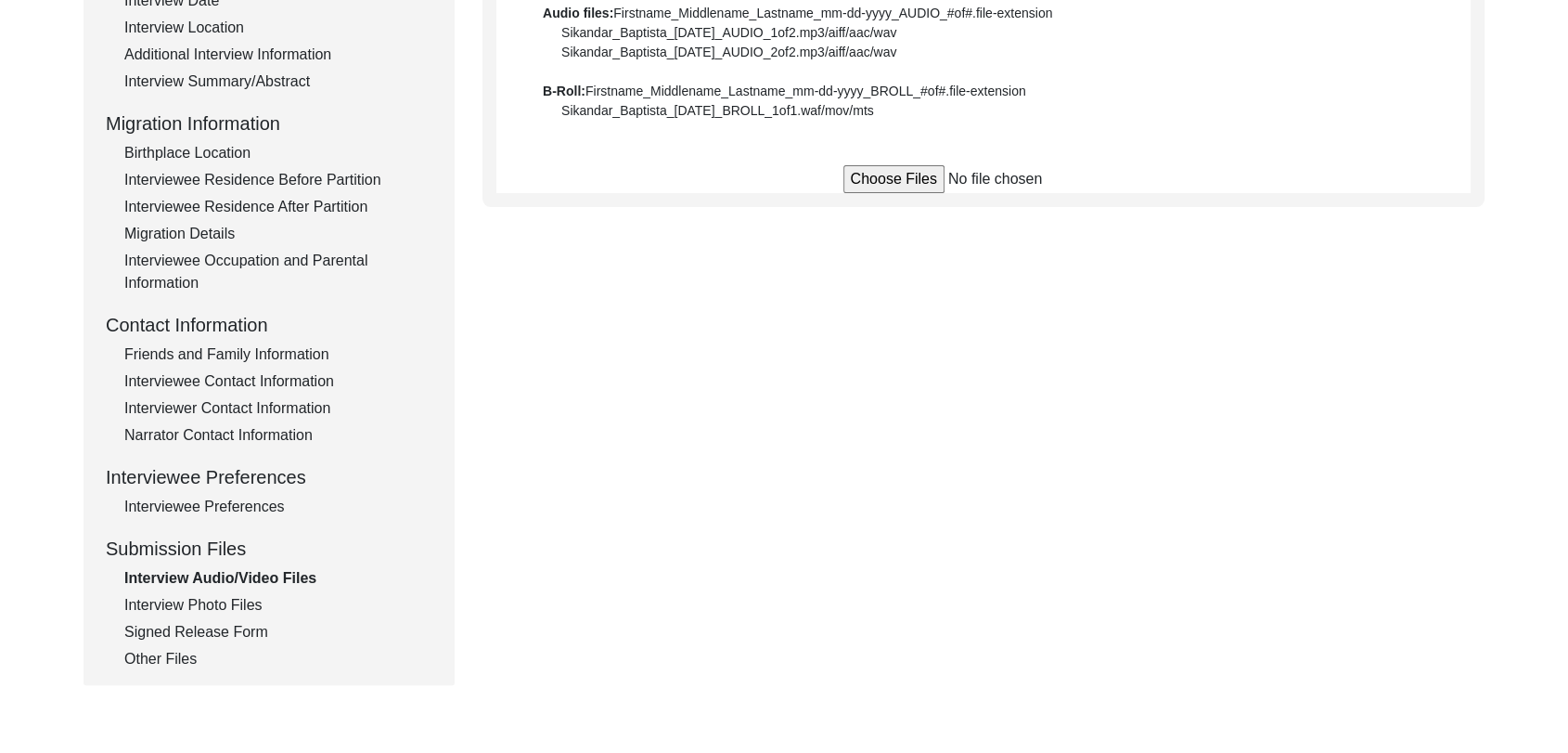
scroll to position [394, 0]
click at [230, 598] on div "Interview Photo Files" at bounding box center [278, 603] width 308 height 22
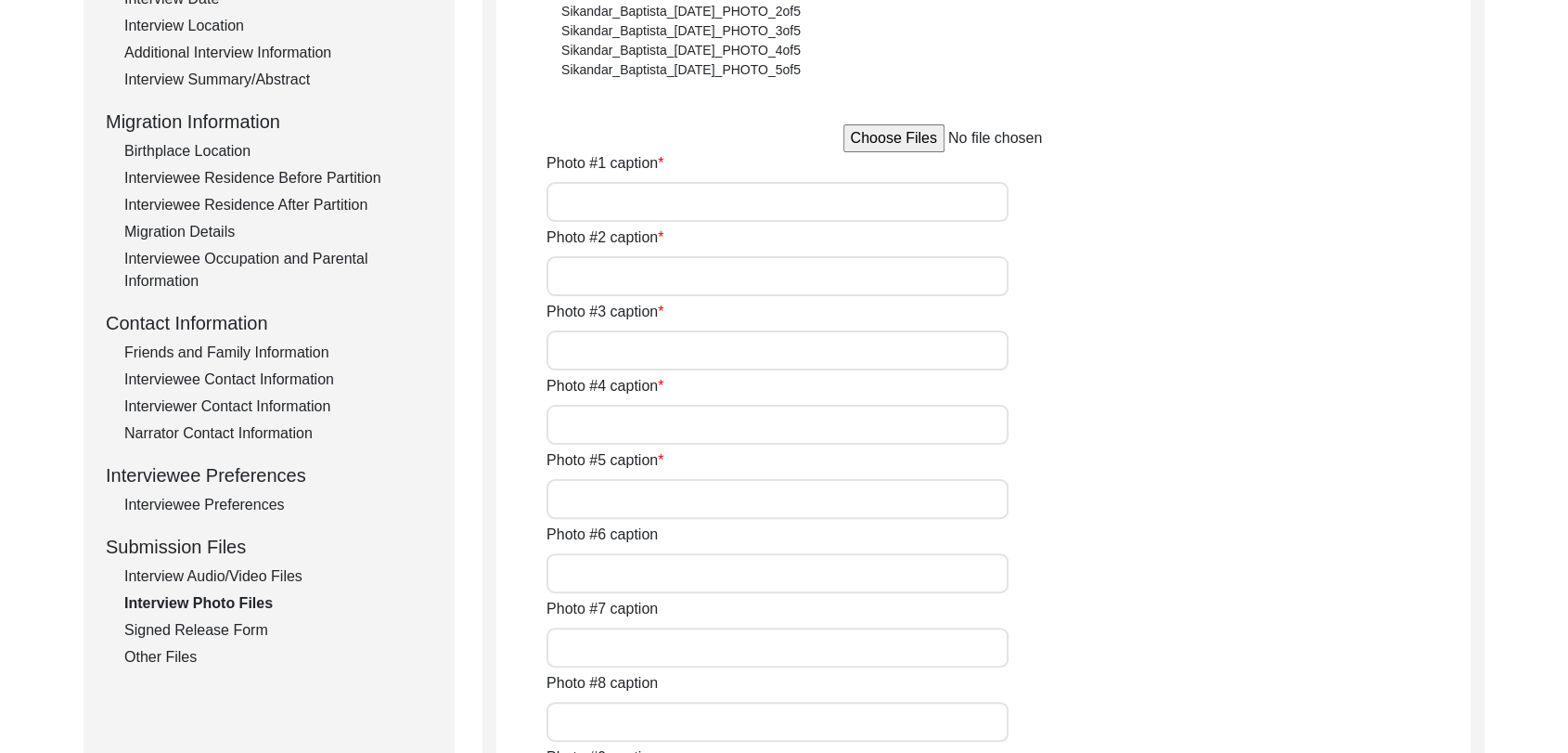
click at [226, 579] on div "Interview Audio/Video Files" at bounding box center [278, 576] width 308 height 22
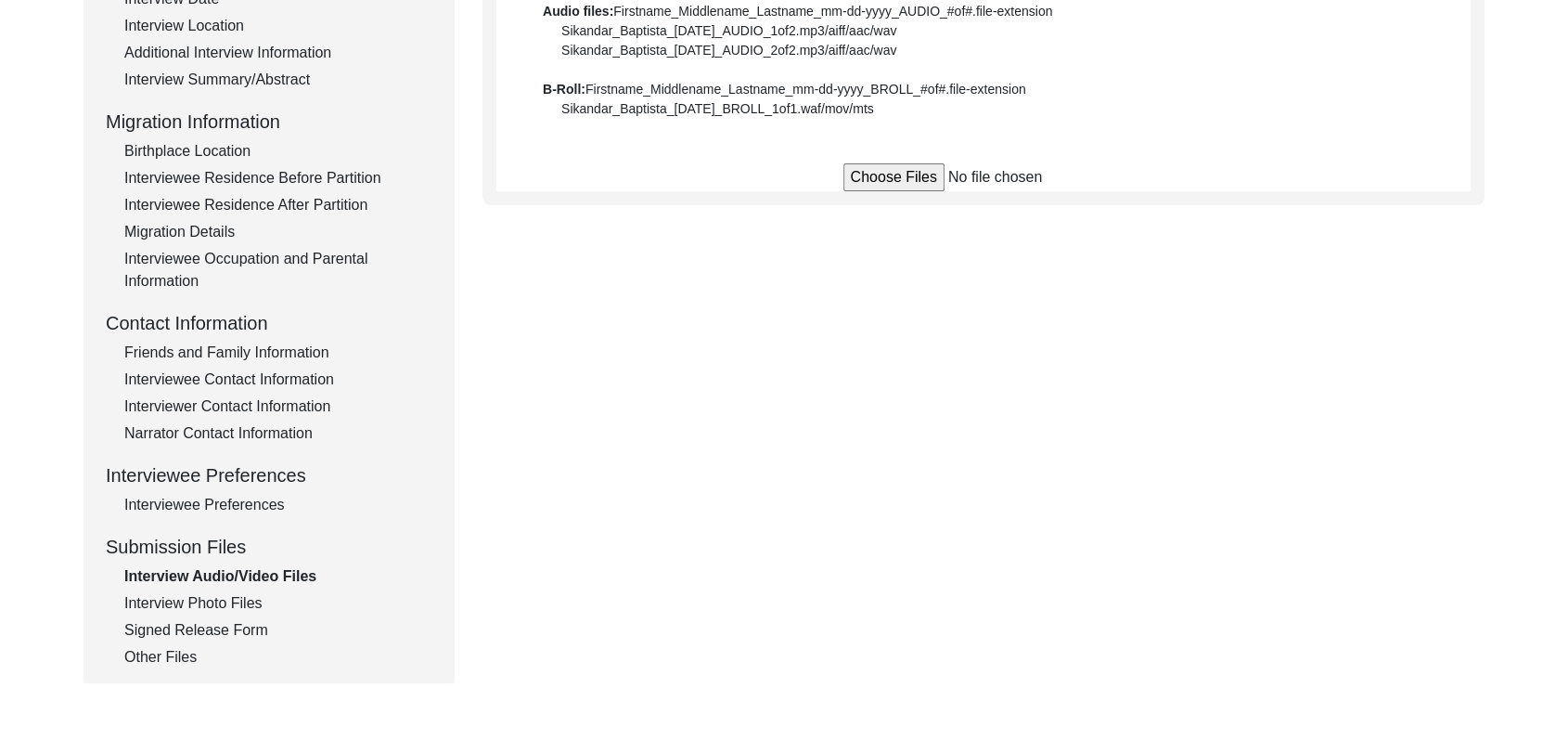
click at [210, 631] on div "Signed Release Form" at bounding box center [278, 629] width 308 height 22
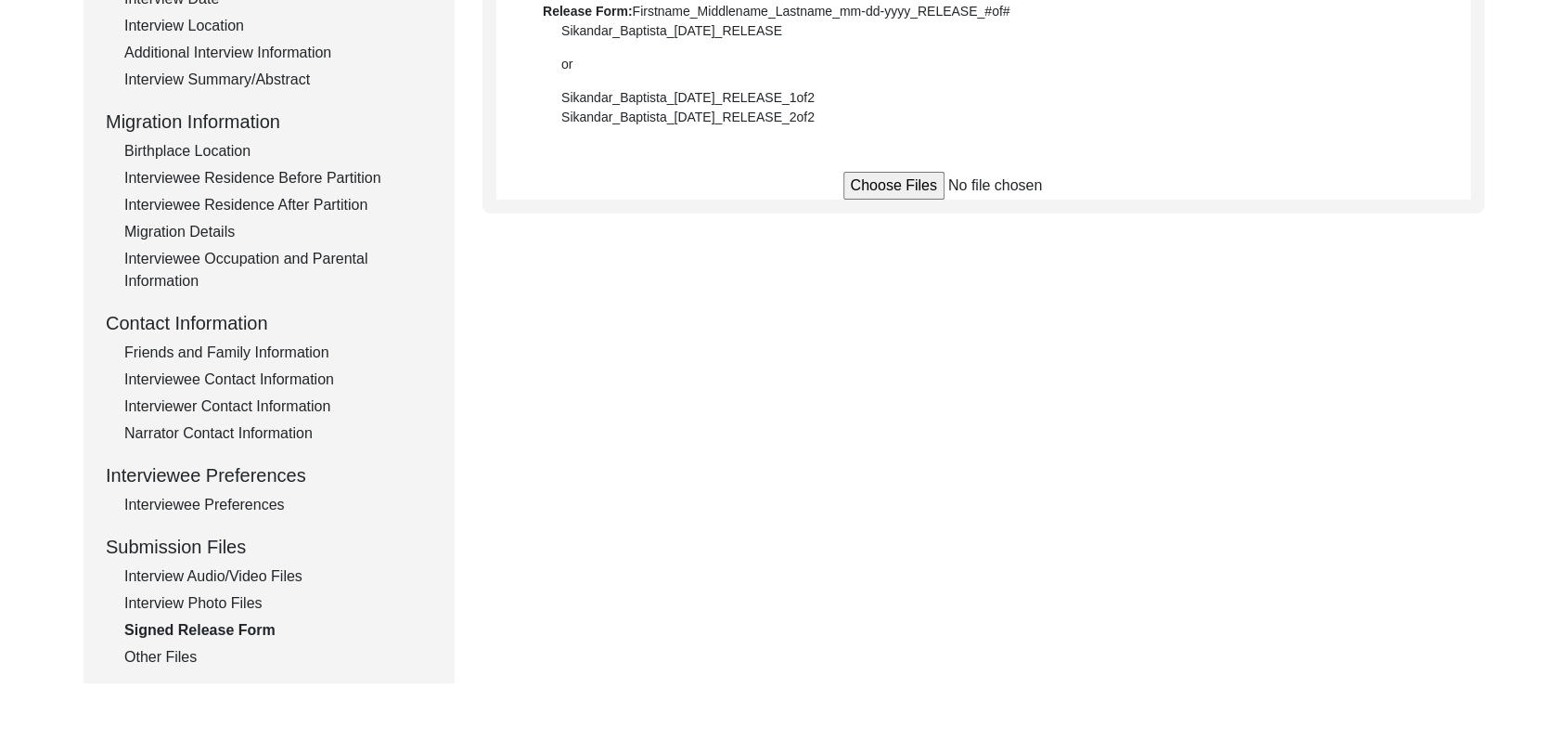
click at [209, 578] on div "Interview Audio/Video Files" at bounding box center [278, 576] width 308 height 22
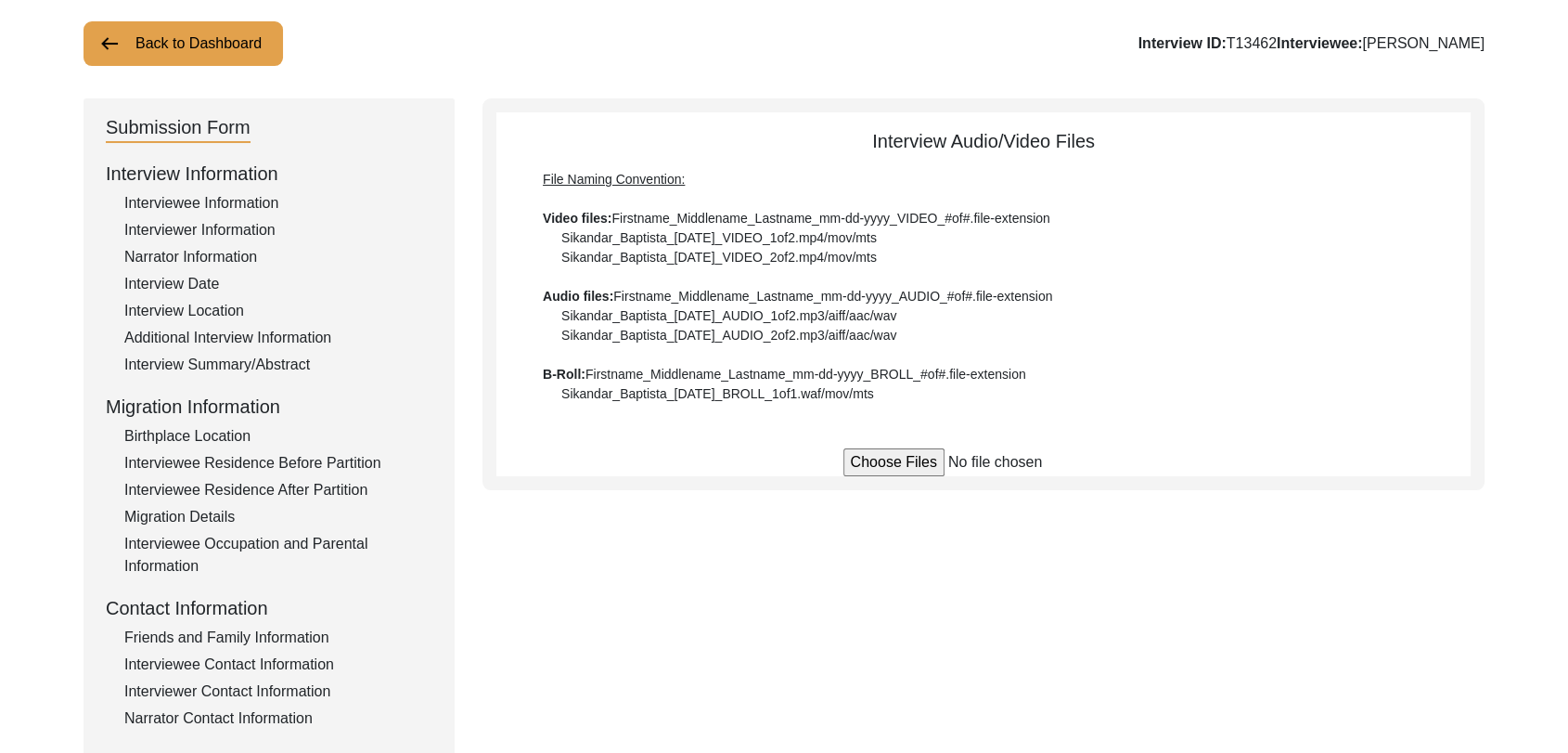
scroll to position [0, 0]
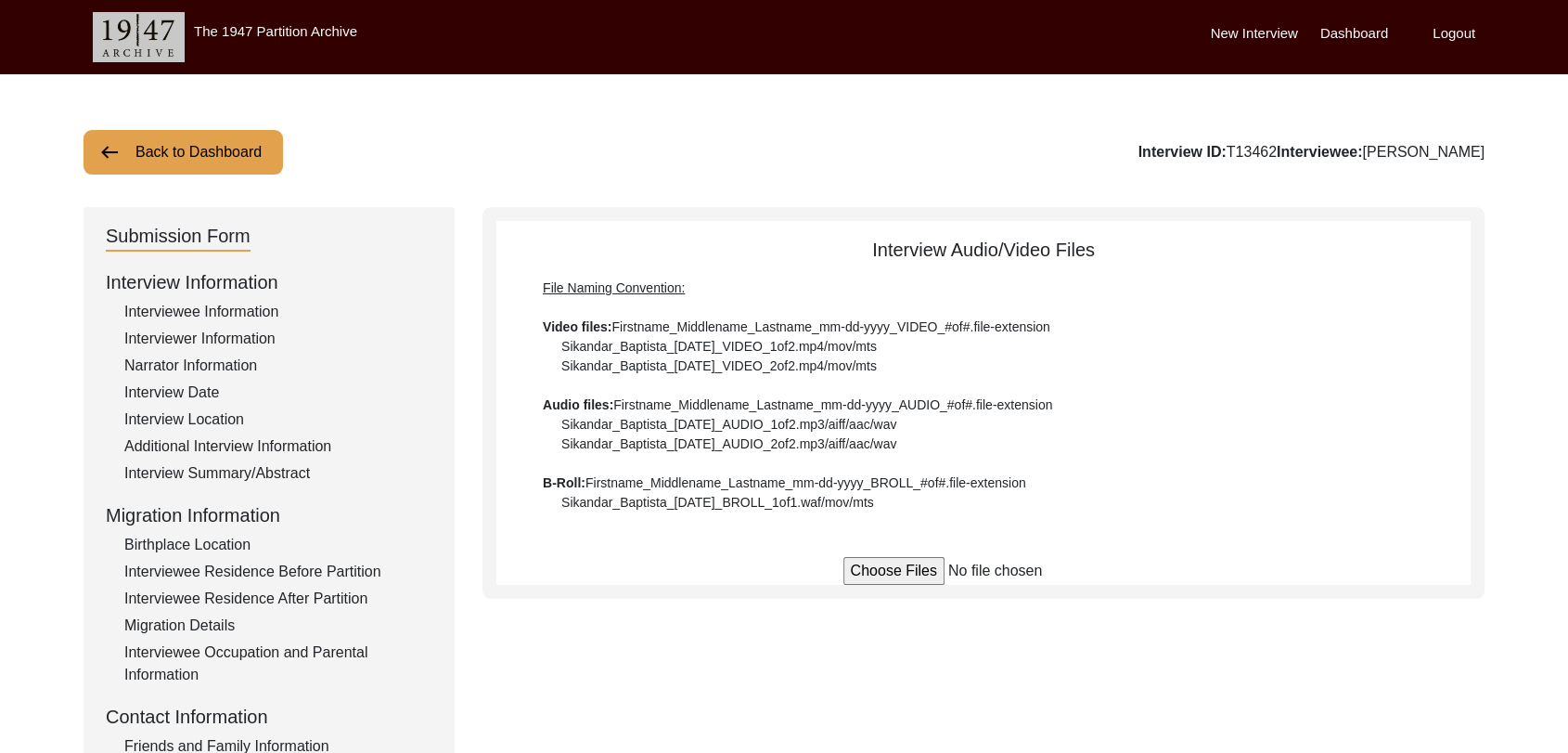
click at [896, 566] on input "file" at bounding box center [985, 570] width 281 height 28
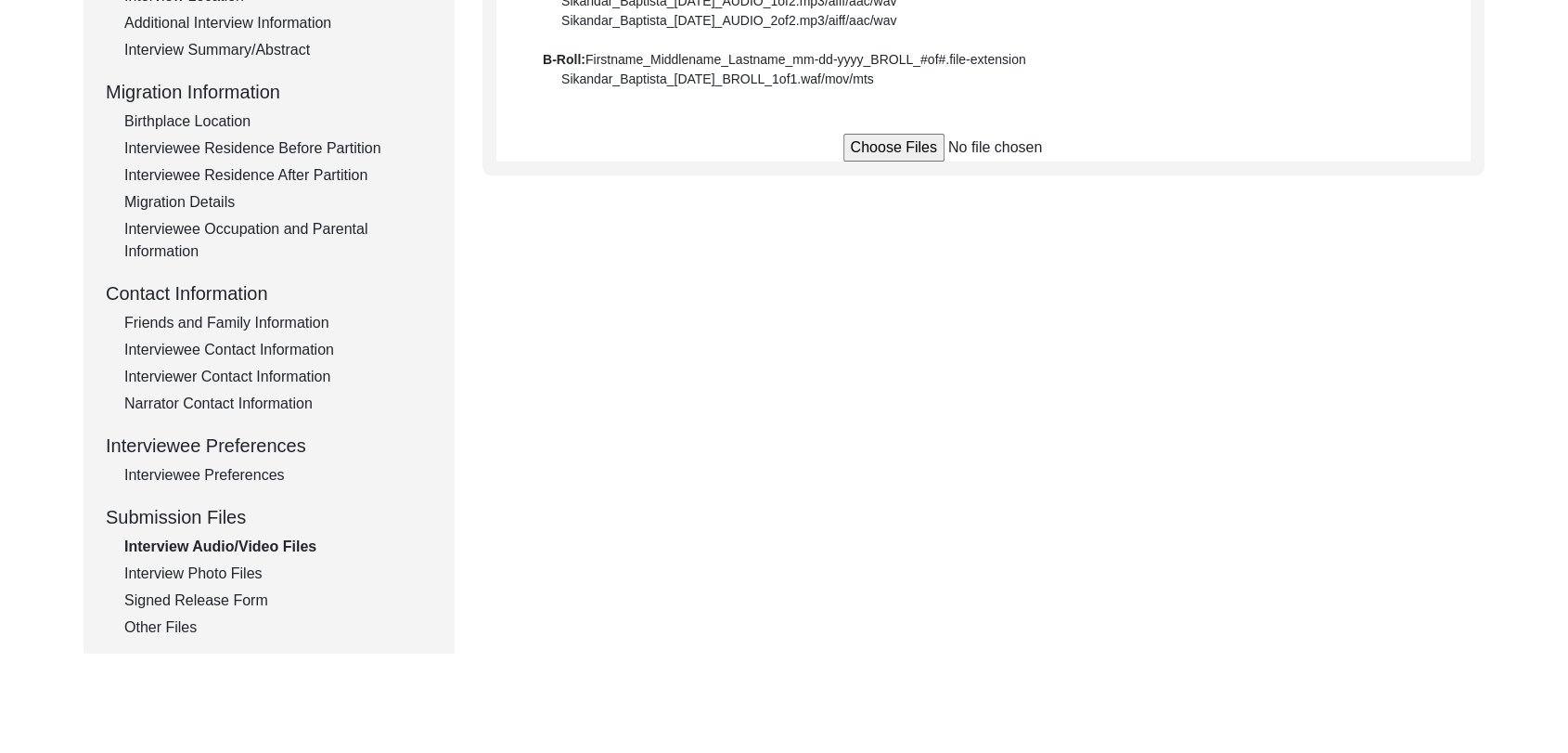
scroll to position [424, 0]
click at [241, 591] on div "Signed Release Form" at bounding box center [278, 599] width 308 height 22
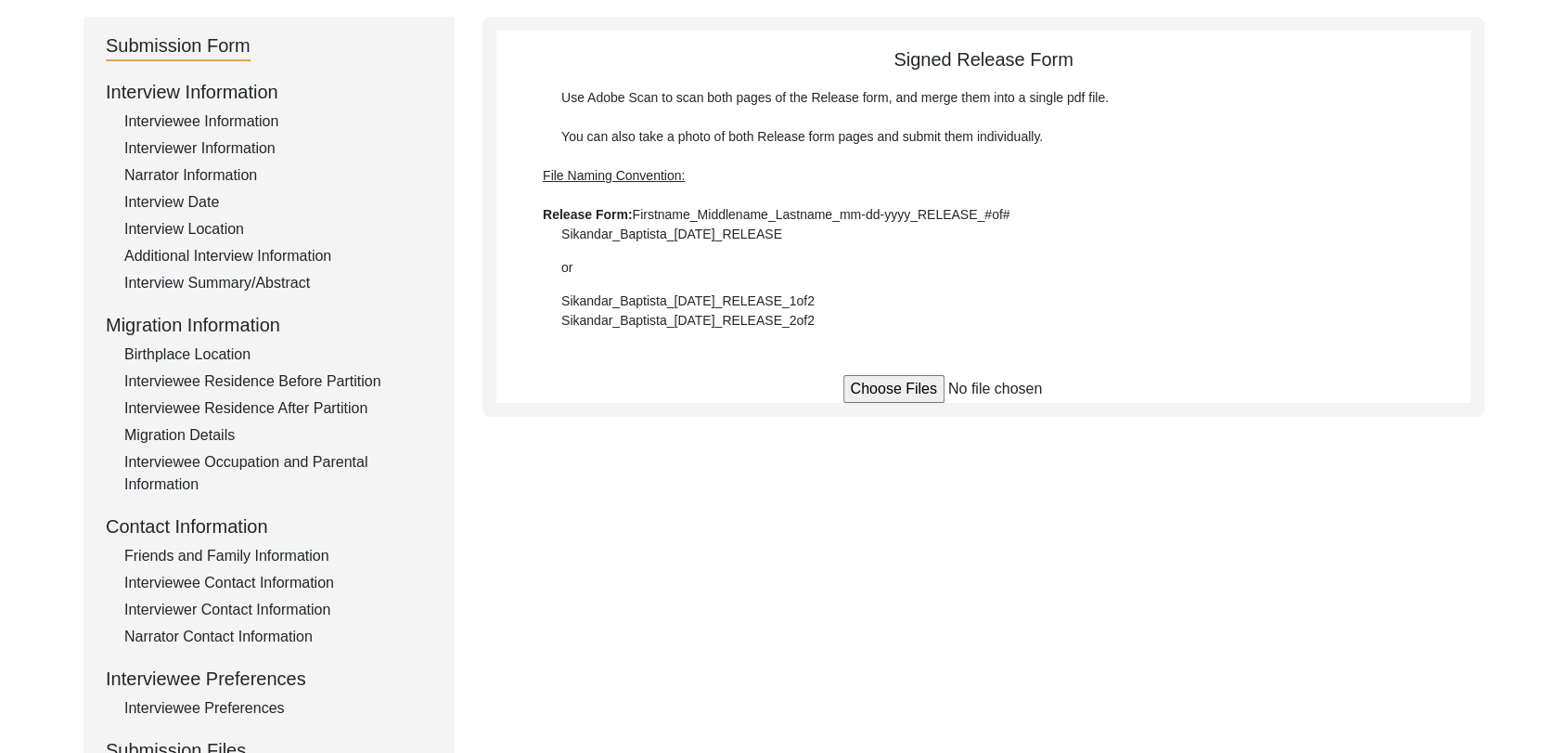
scroll to position [189, 0]
click at [917, 388] on input "file" at bounding box center [985, 390] width 281 height 28
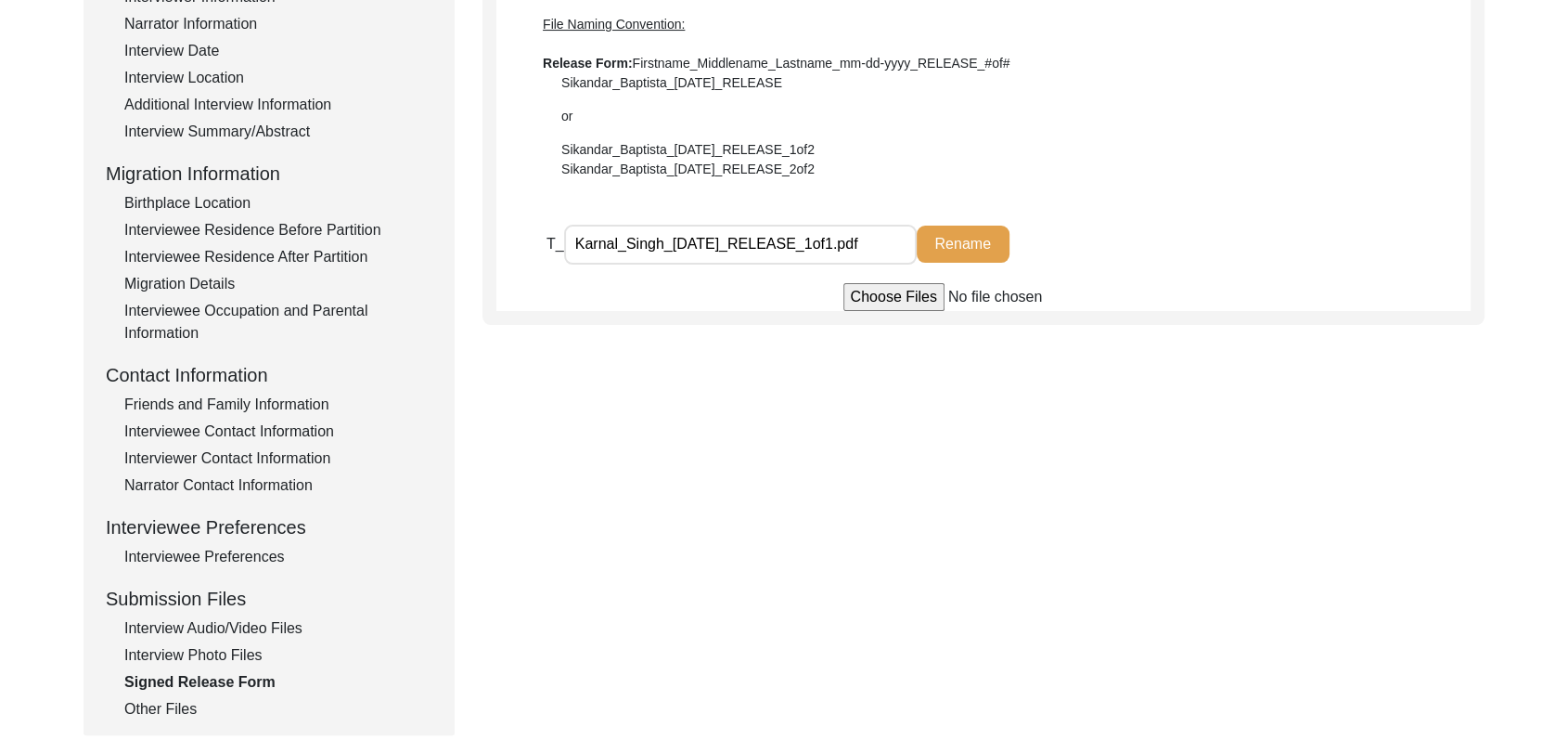
scroll to position [344, 0]
click at [196, 631] on div "Interview Audio/Video Files" at bounding box center [278, 626] width 308 height 22
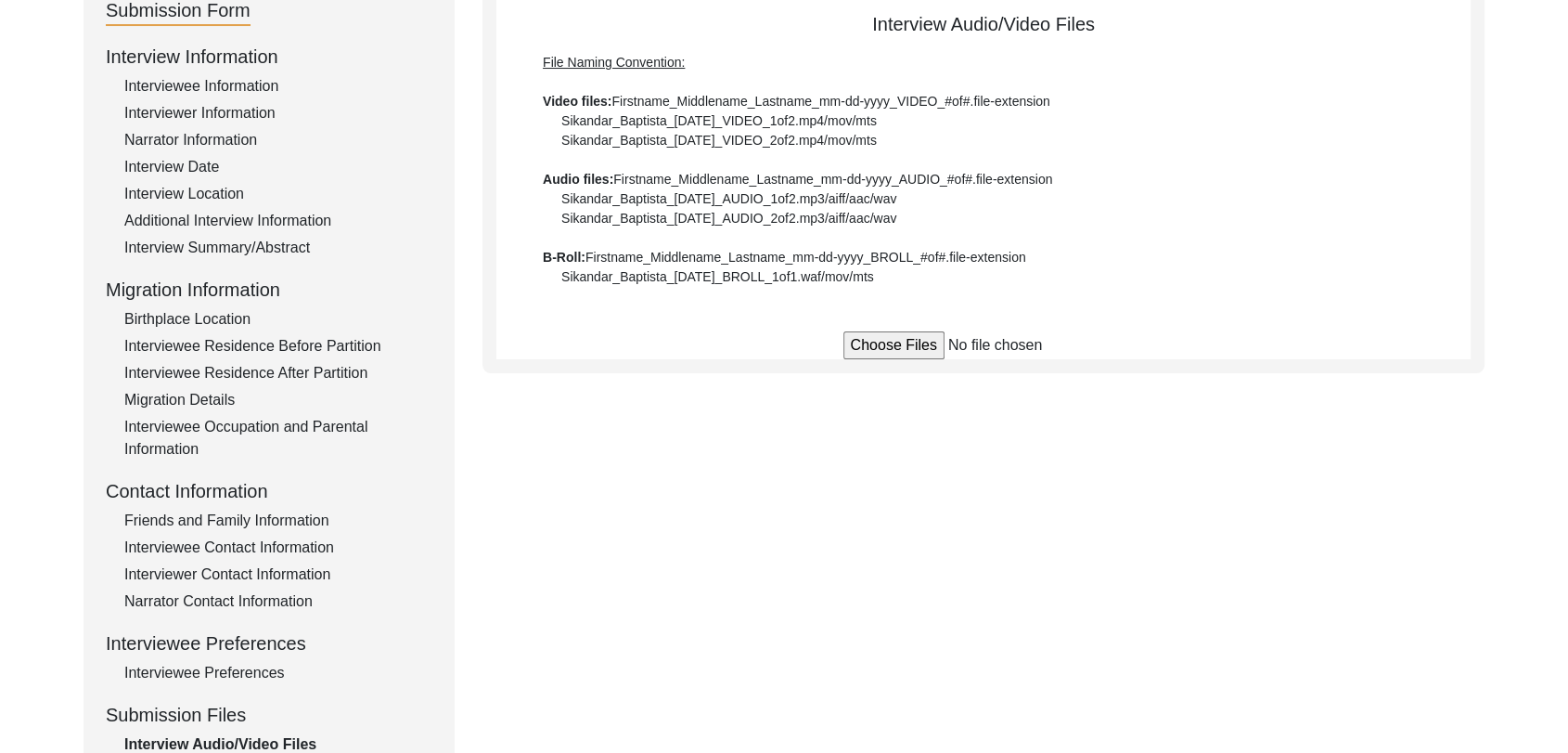
scroll to position [0, 0]
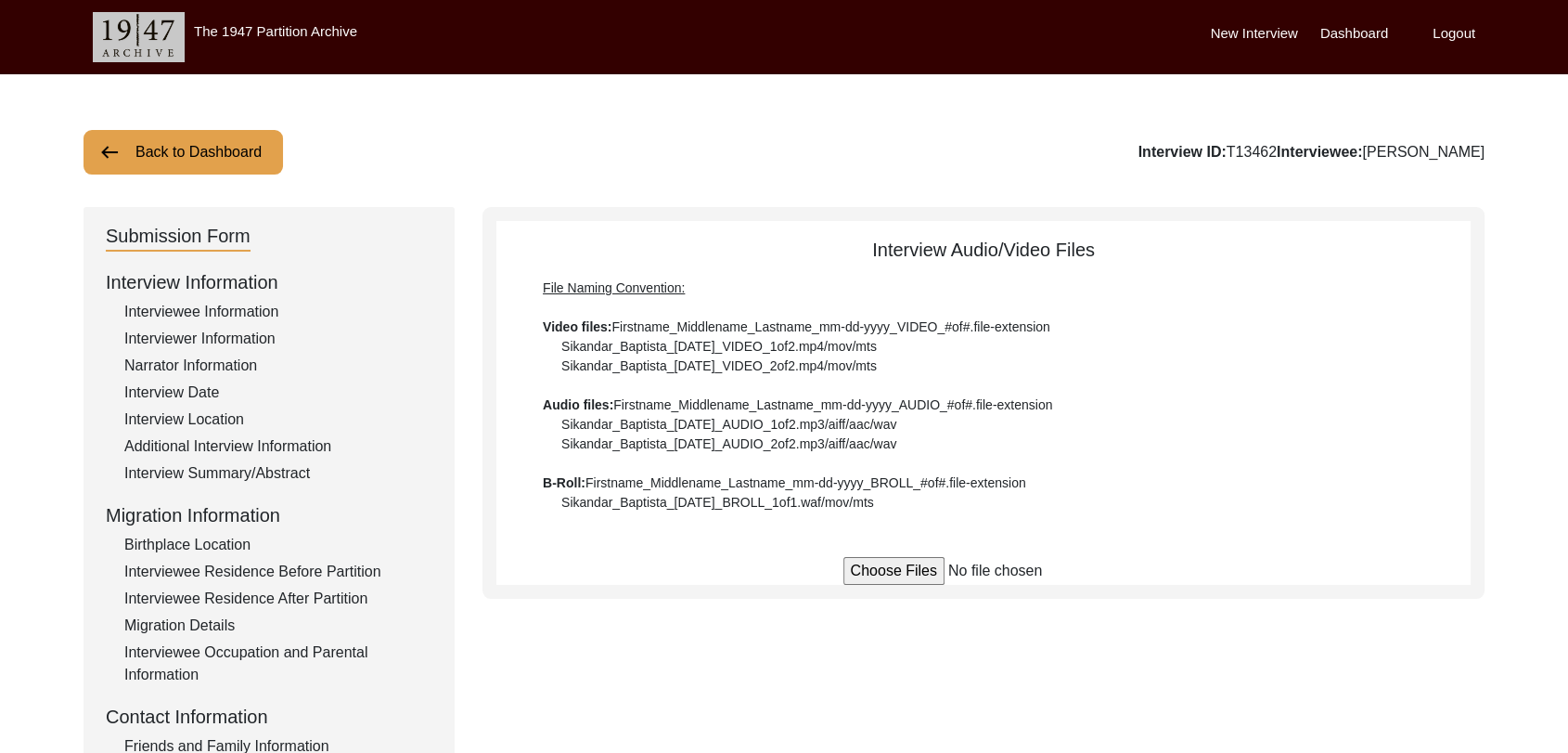
click at [1351, 38] on label "Dashboard" at bounding box center [1354, 33] width 67 height 21
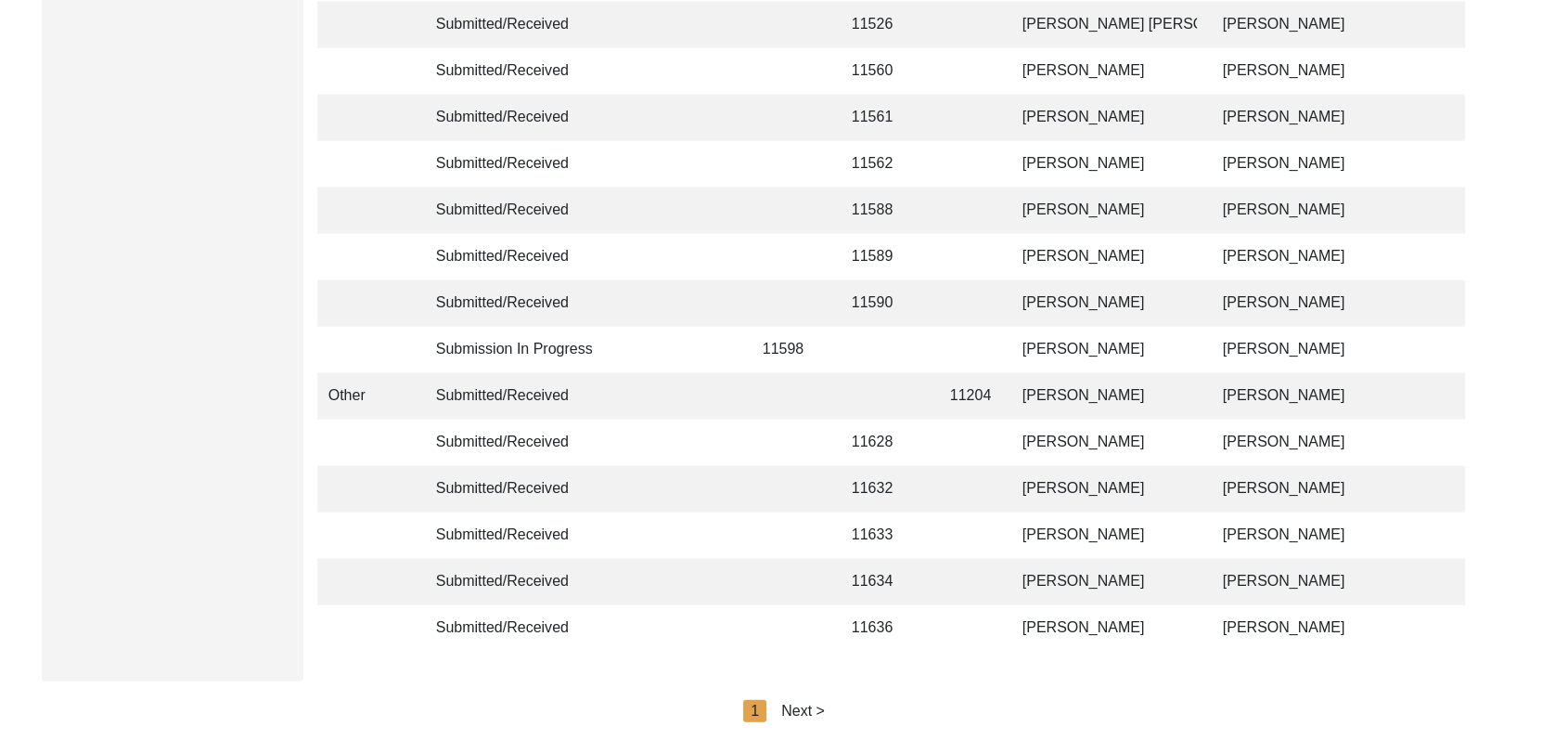
scroll to position [4424, 0]
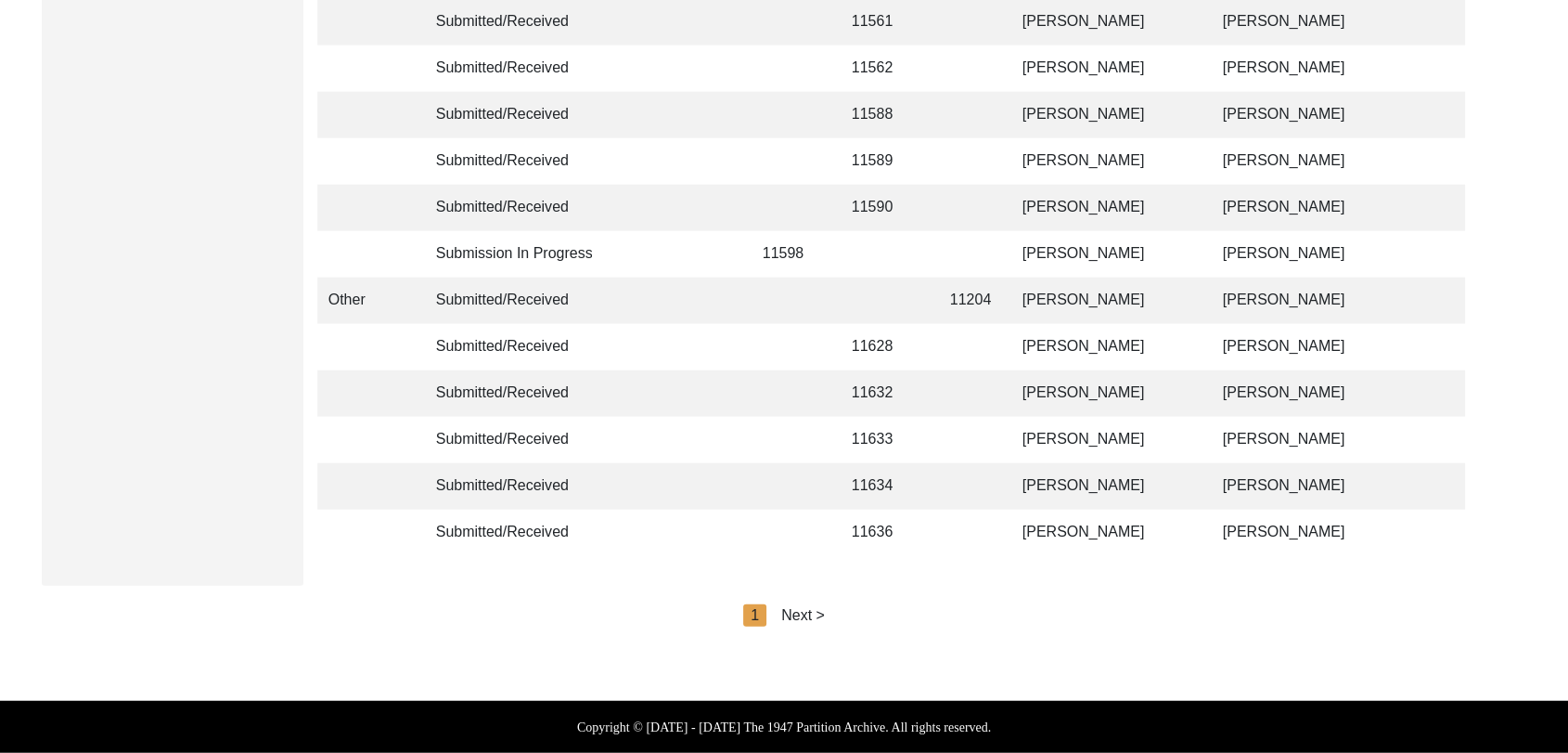
click at [809, 619] on div "Next >" at bounding box center [803, 615] width 44 height 22
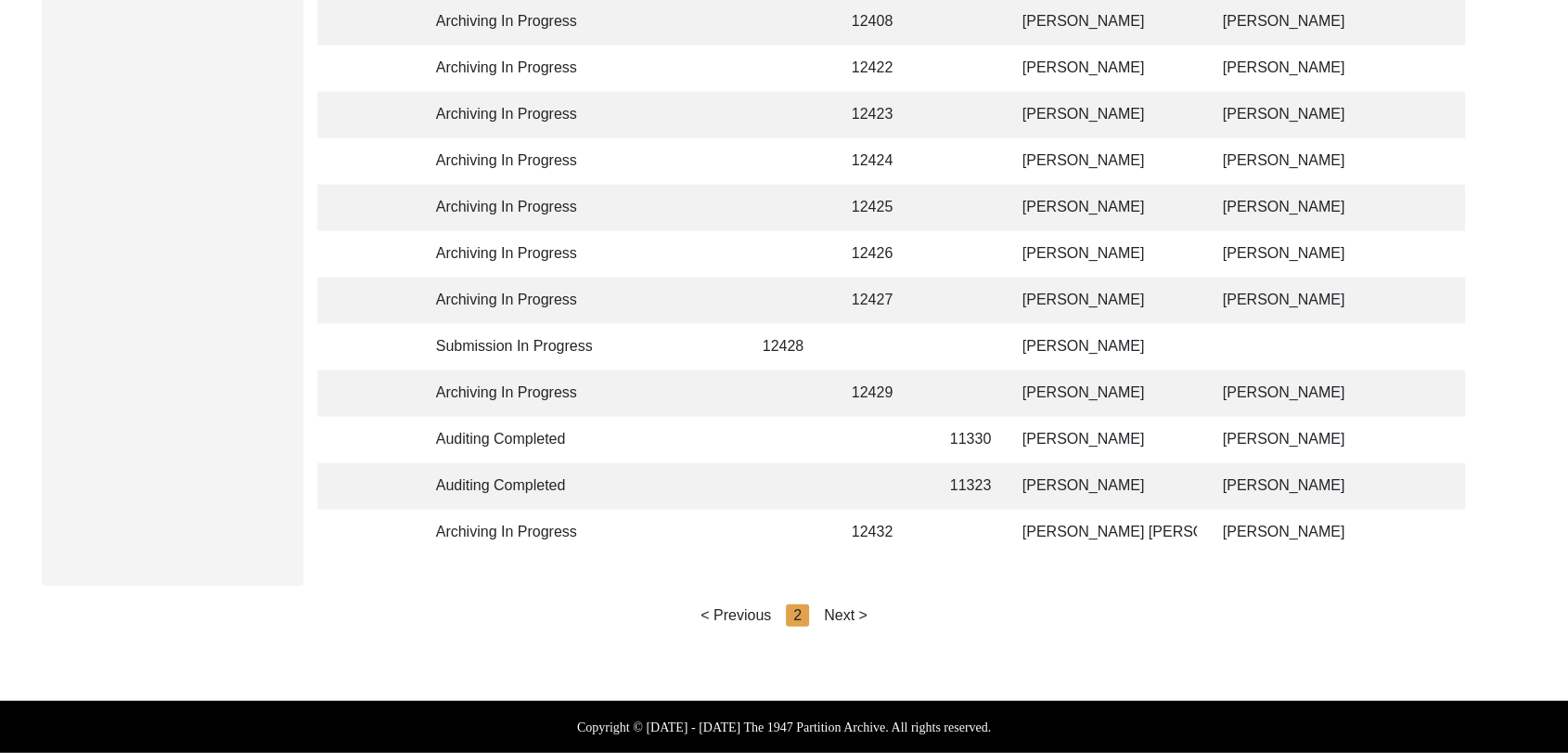
click at [839, 615] on div "Next >" at bounding box center [846, 615] width 44 height 22
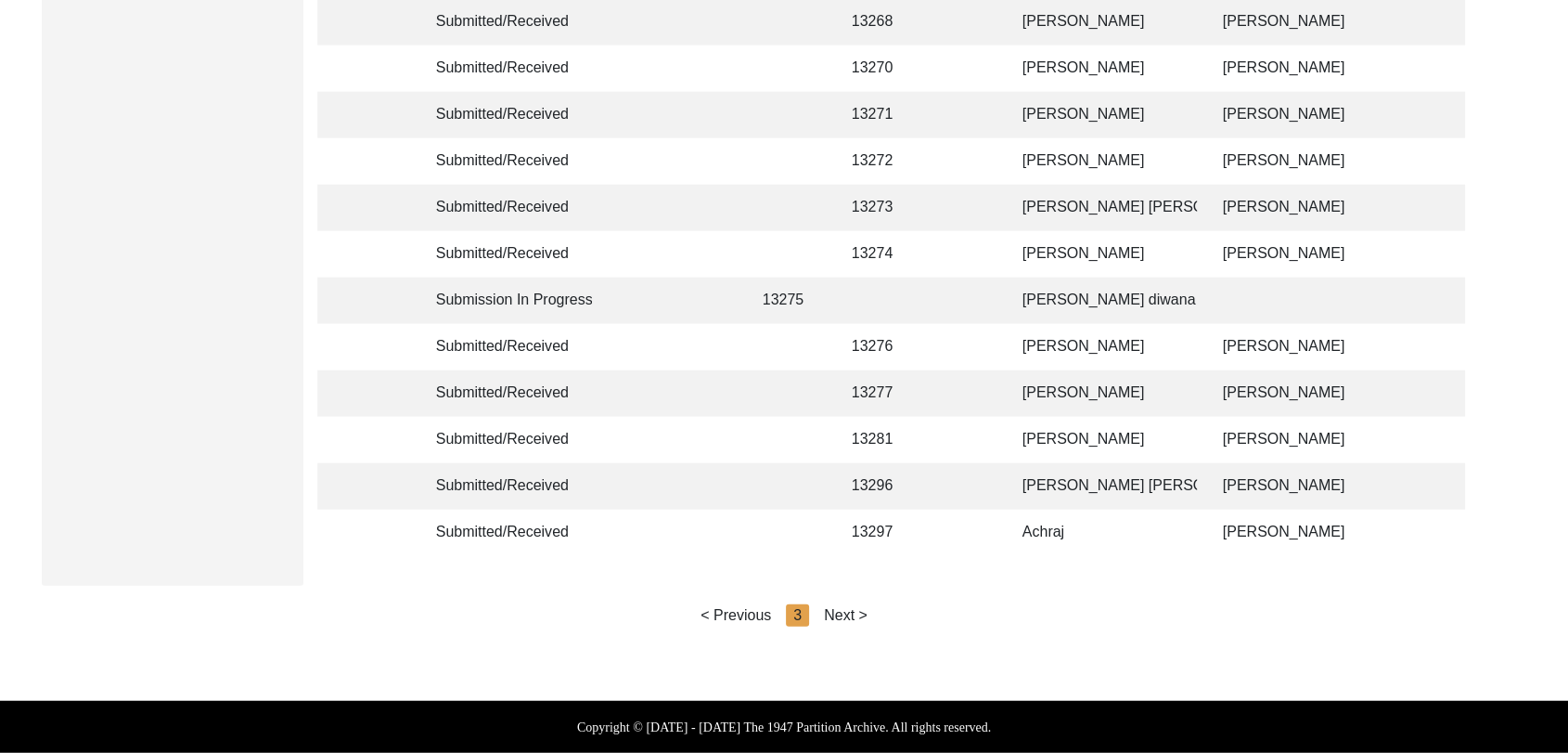
click at [847, 616] on div "Next >" at bounding box center [846, 615] width 44 height 22
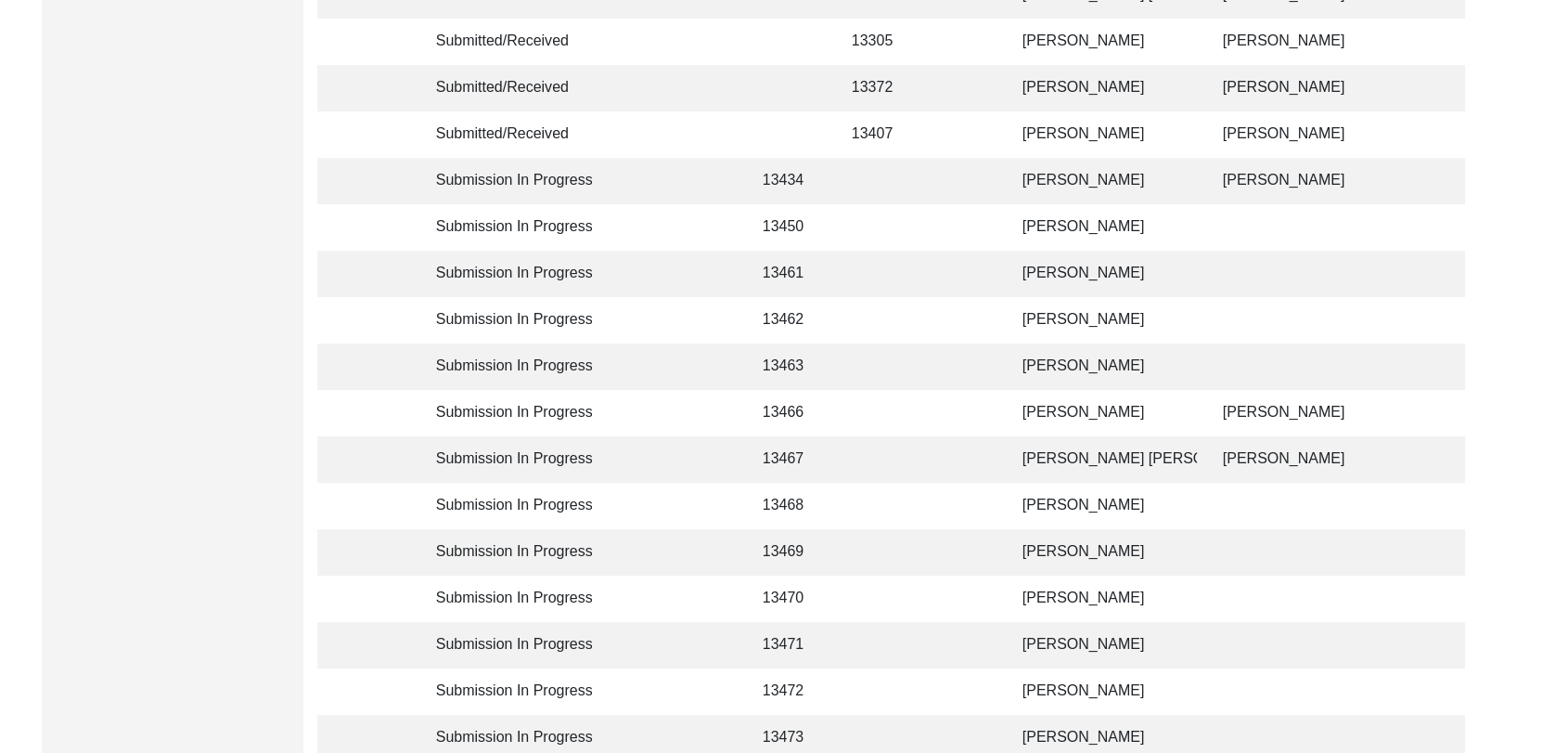
scroll to position [627, 0]
click at [1061, 648] on td "[PERSON_NAME]" at bounding box center [1103, 646] width 185 height 47
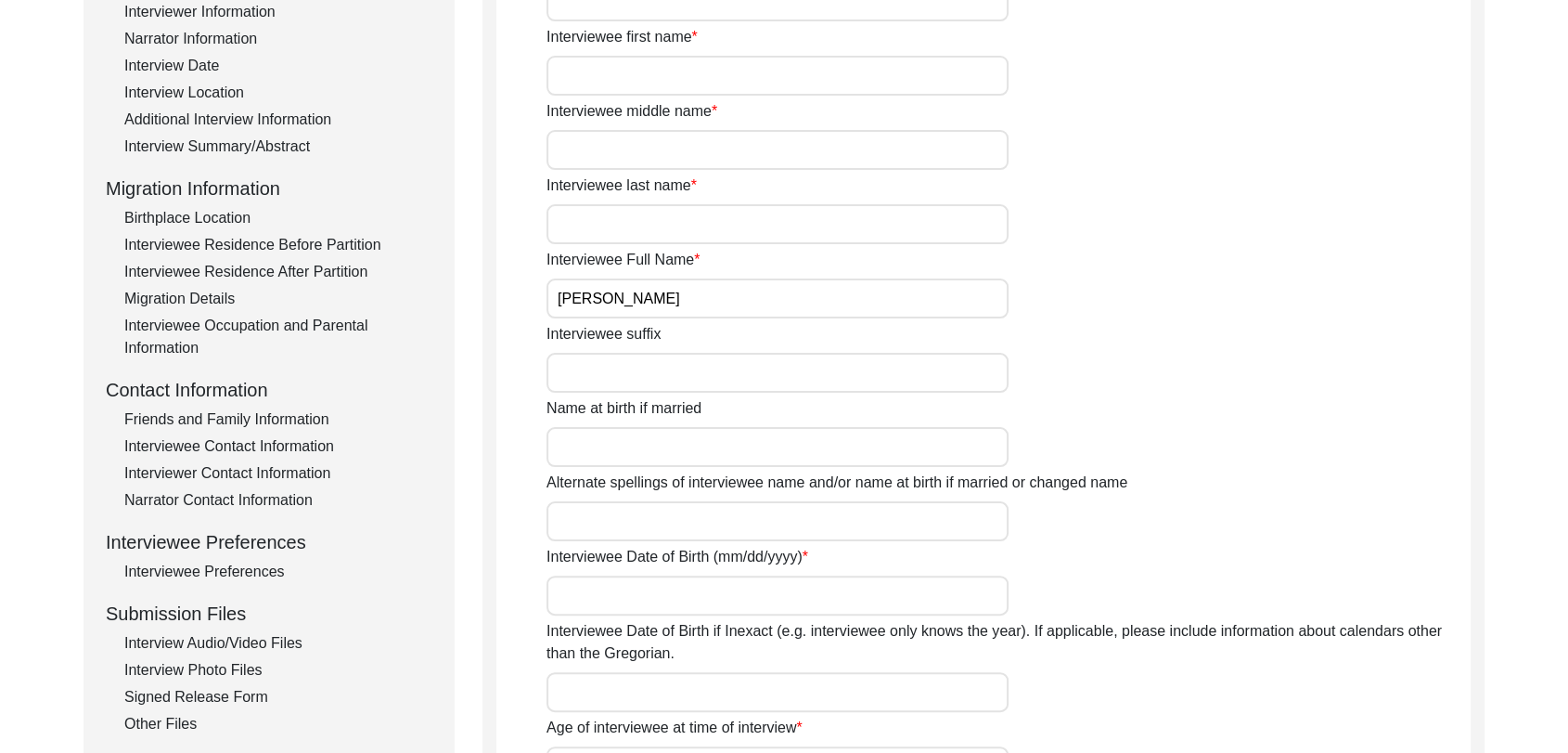
scroll to position [326, 0]
click at [240, 641] on div "Interview Audio/Video Files" at bounding box center [278, 644] width 308 height 22
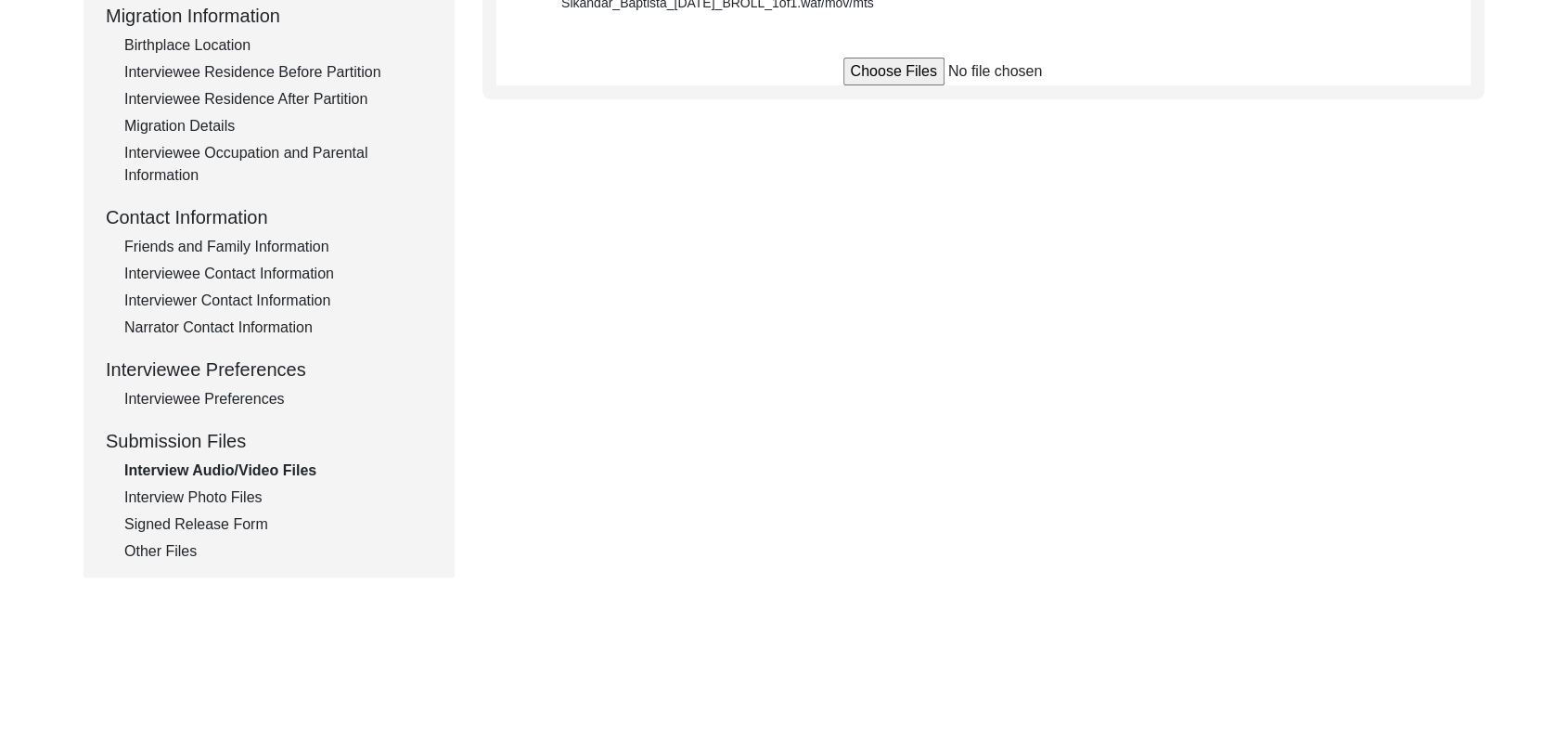
scroll to position [500, 0]
click at [233, 491] on div "Interview Photo Files" at bounding box center [278, 496] width 308 height 22
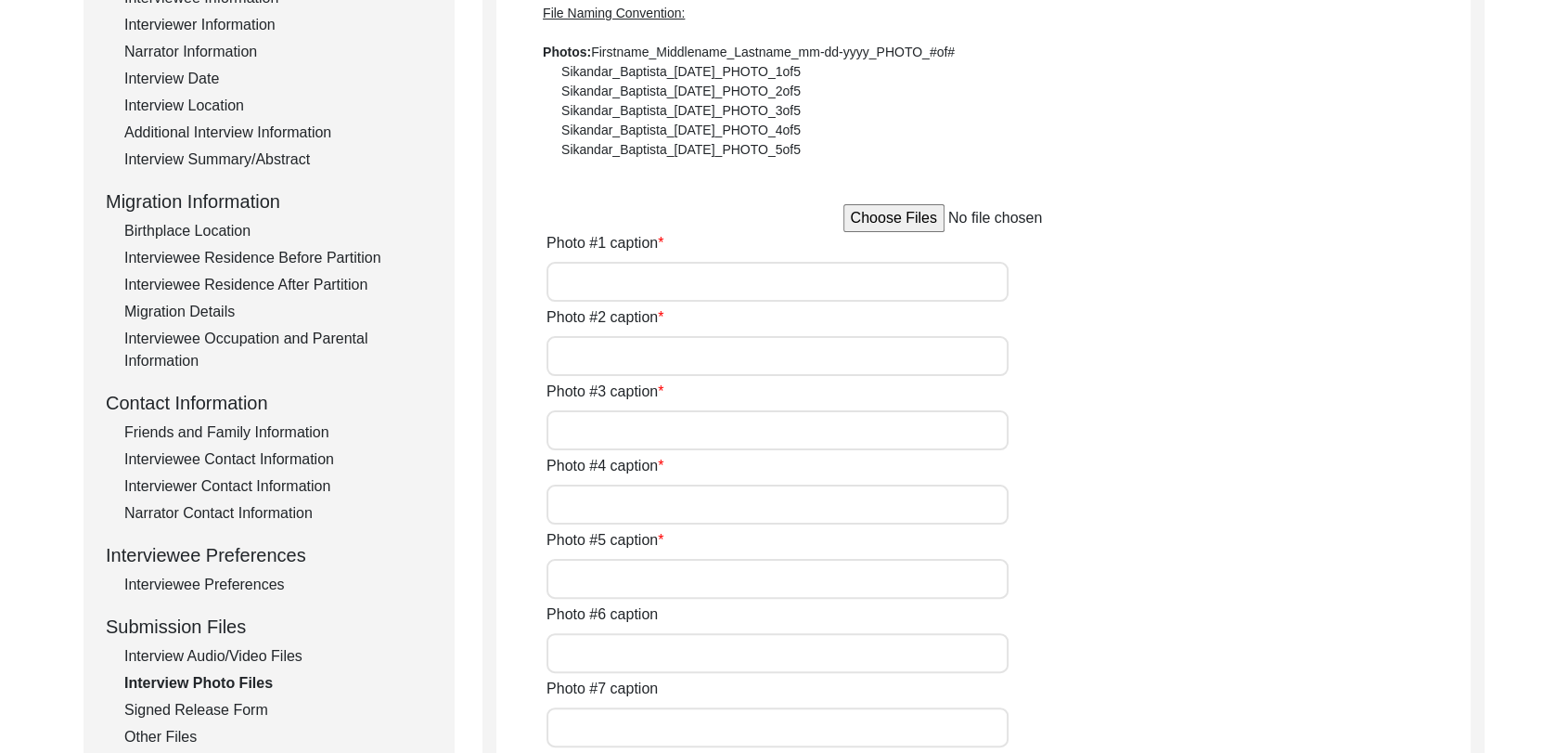
scroll to position [309, 0]
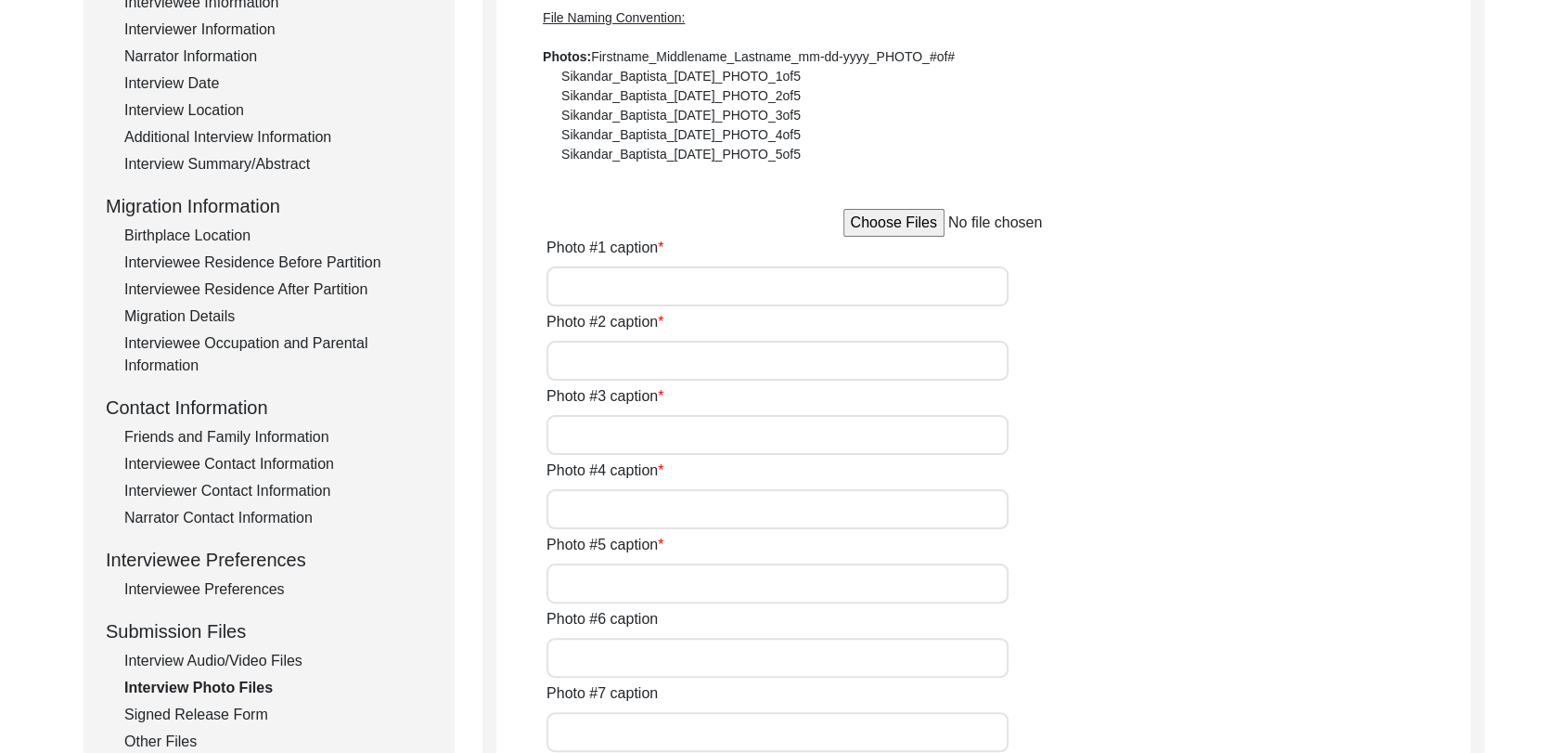
click at [232, 712] on div "Signed Release Form" at bounding box center [278, 714] width 308 height 22
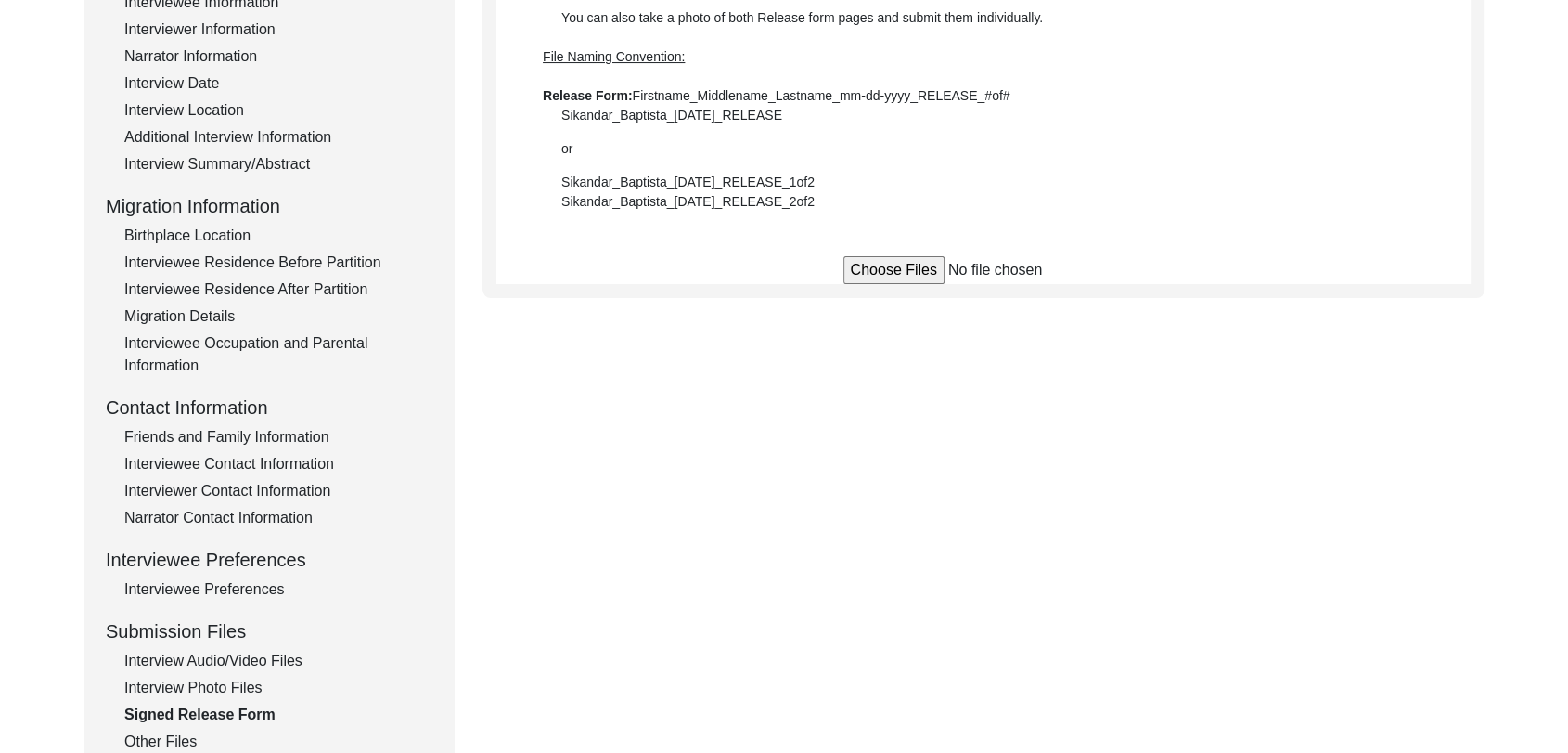
click at [219, 660] on div "Interview Audio/Video Files" at bounding box center [278, 661] width 308 height 22
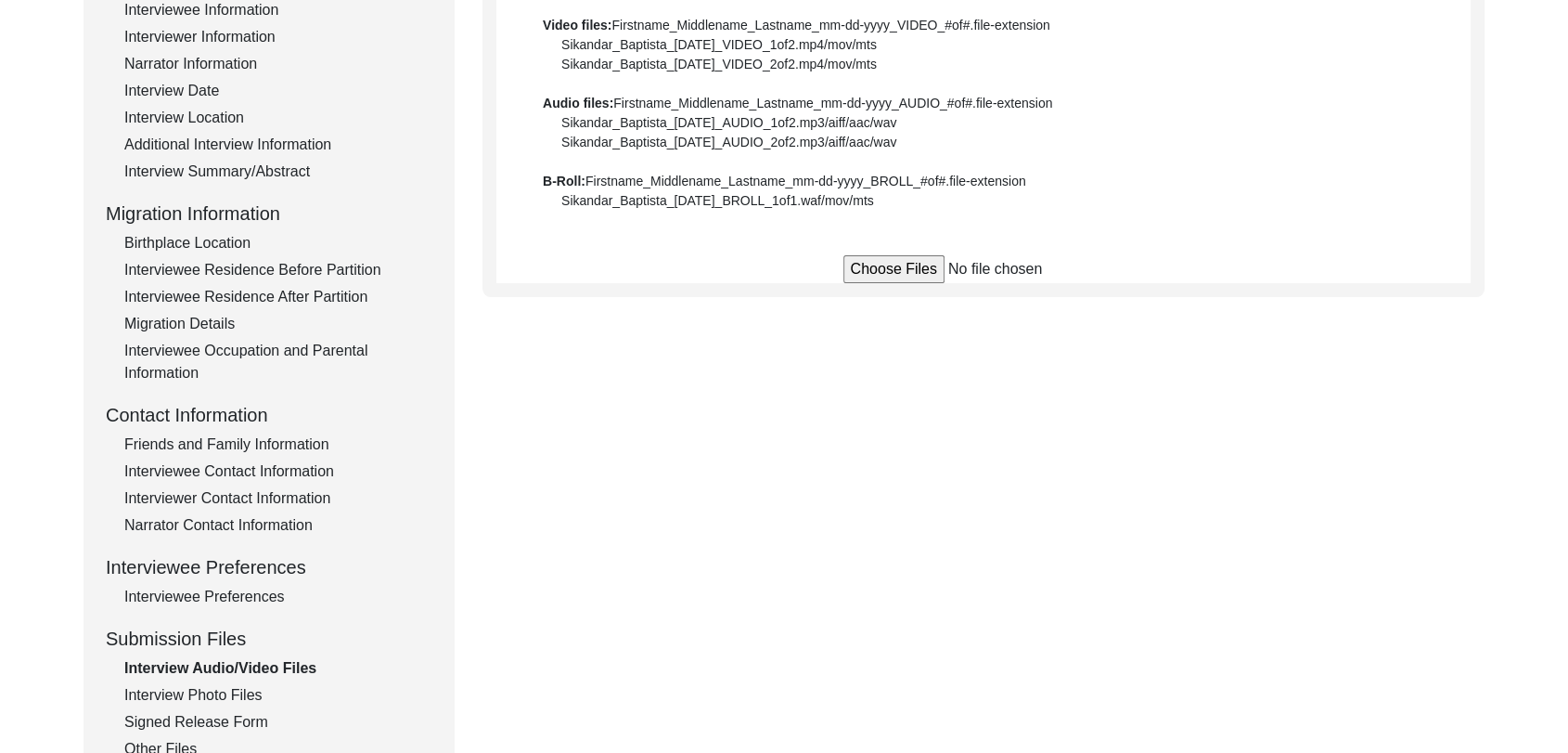
scroll to position [304, 0]
click at [206, 685] on div "Interview Photo Files" at bounding box center [278, 692] width 308 height 22
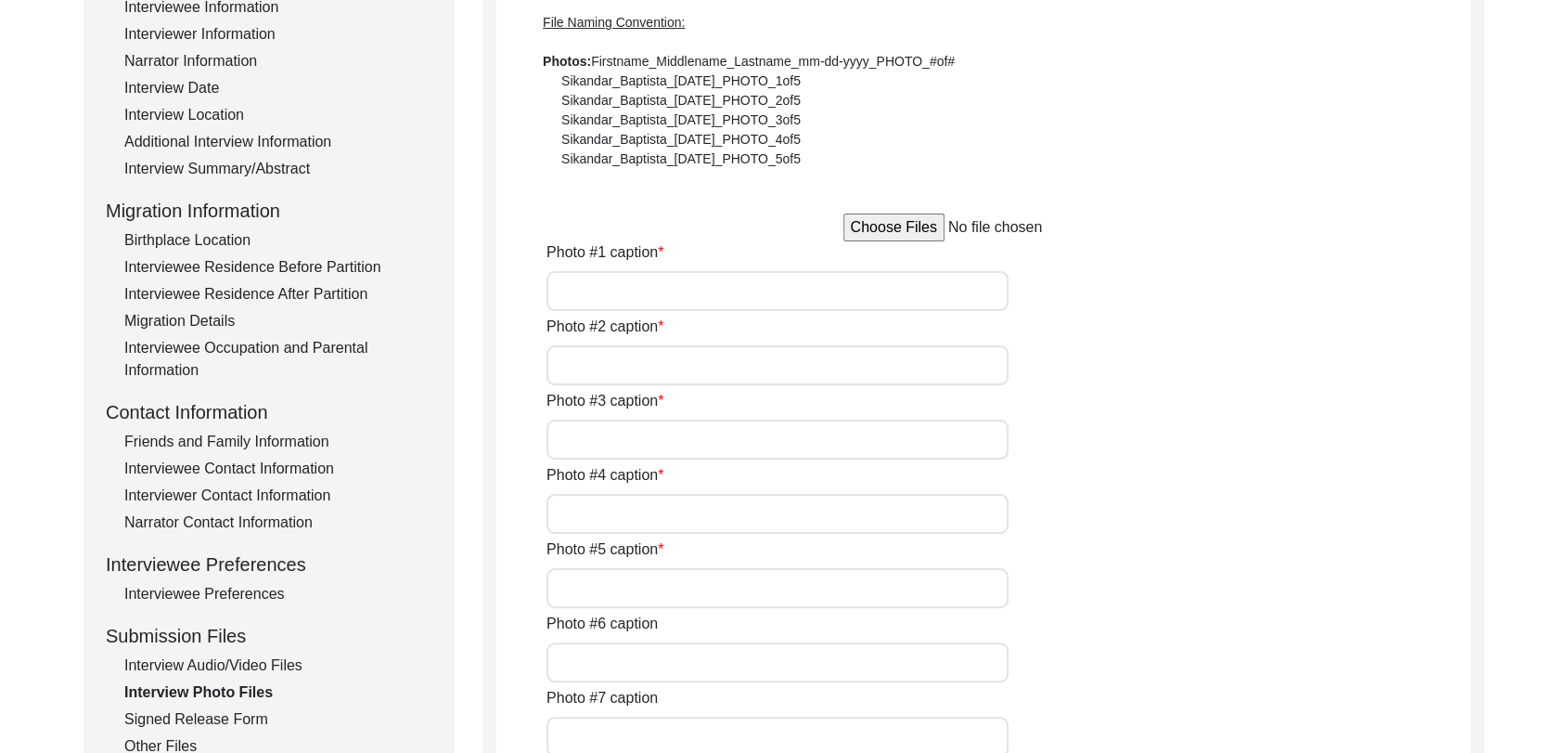
click at [208, 712] on div "Signed Release Form" at bounding box center [278, 719] width 308 height 22
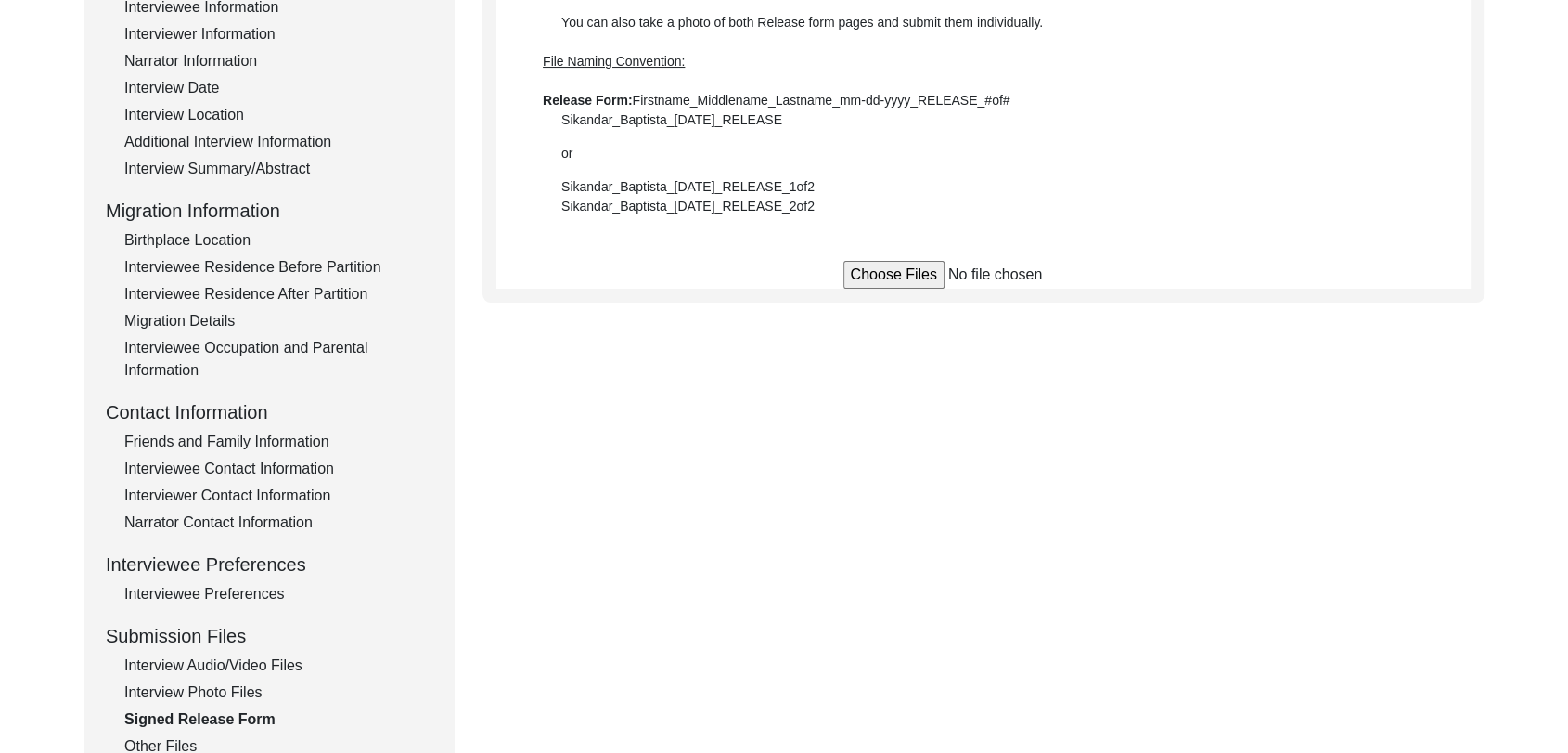
click at [913, 268] on input "file" at bounding box center [985, 274] width 281 height 28
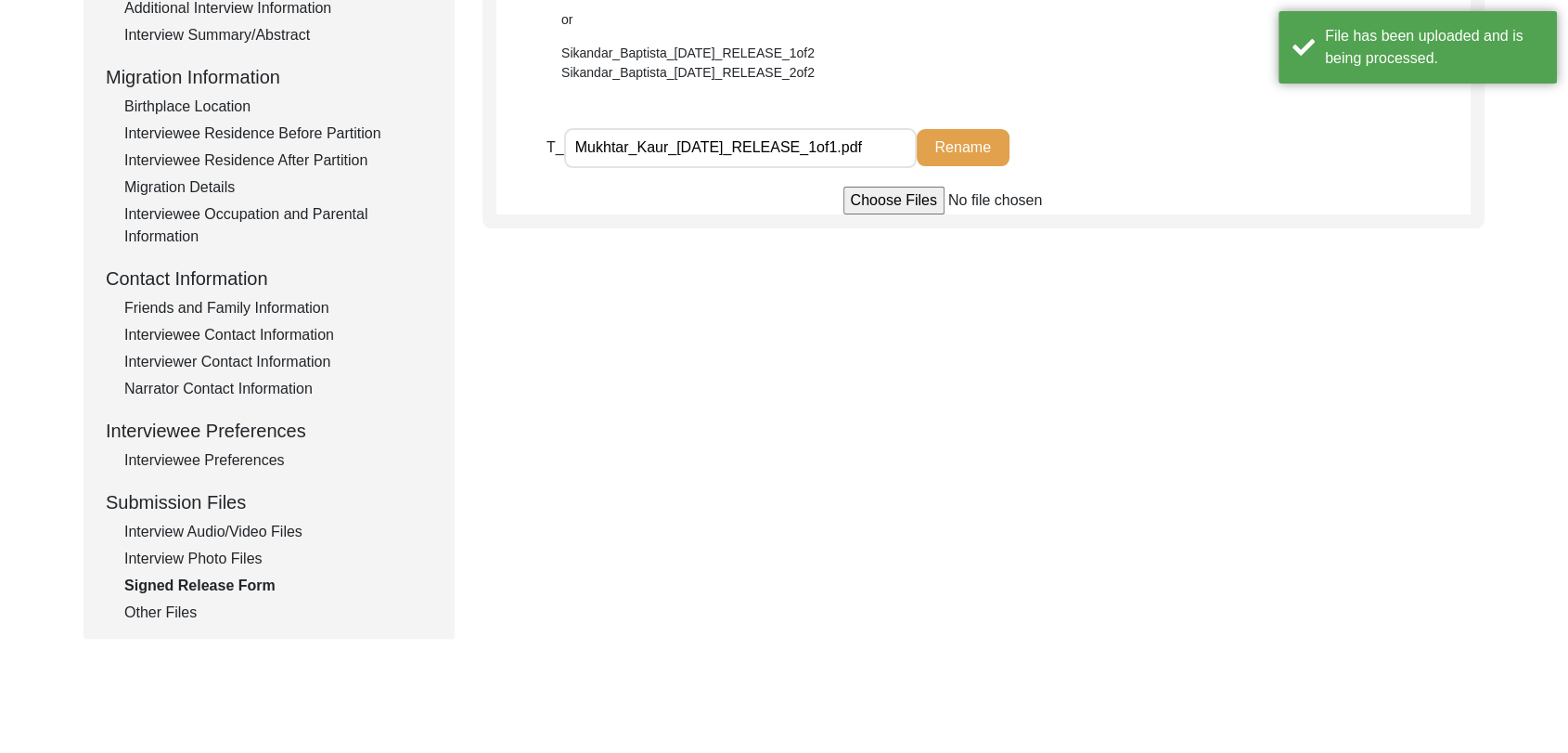
scroll to position [0, 0]
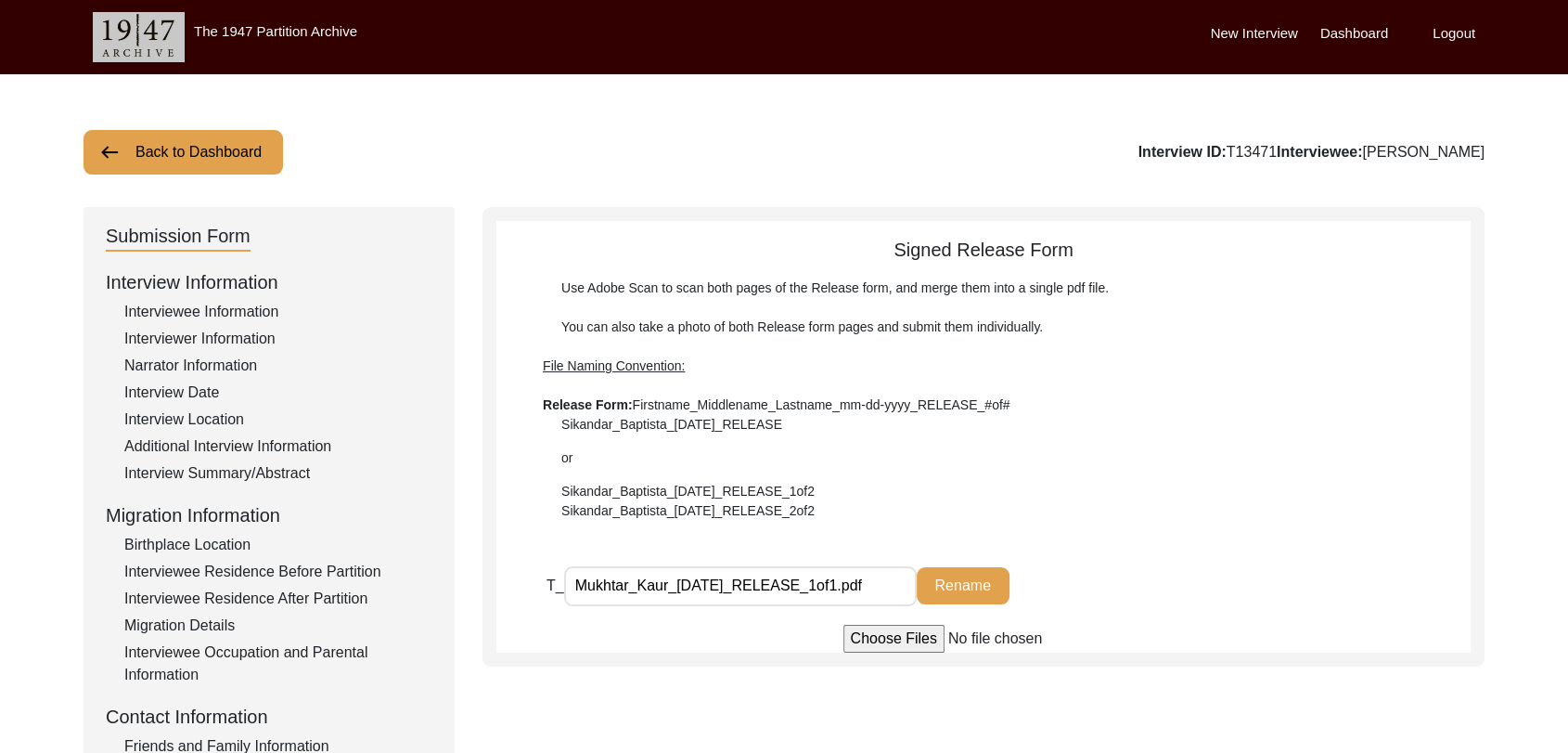
click at [1346, 31] on label "Dashboard" at bounding box center [1354, 33] width 67 height 21
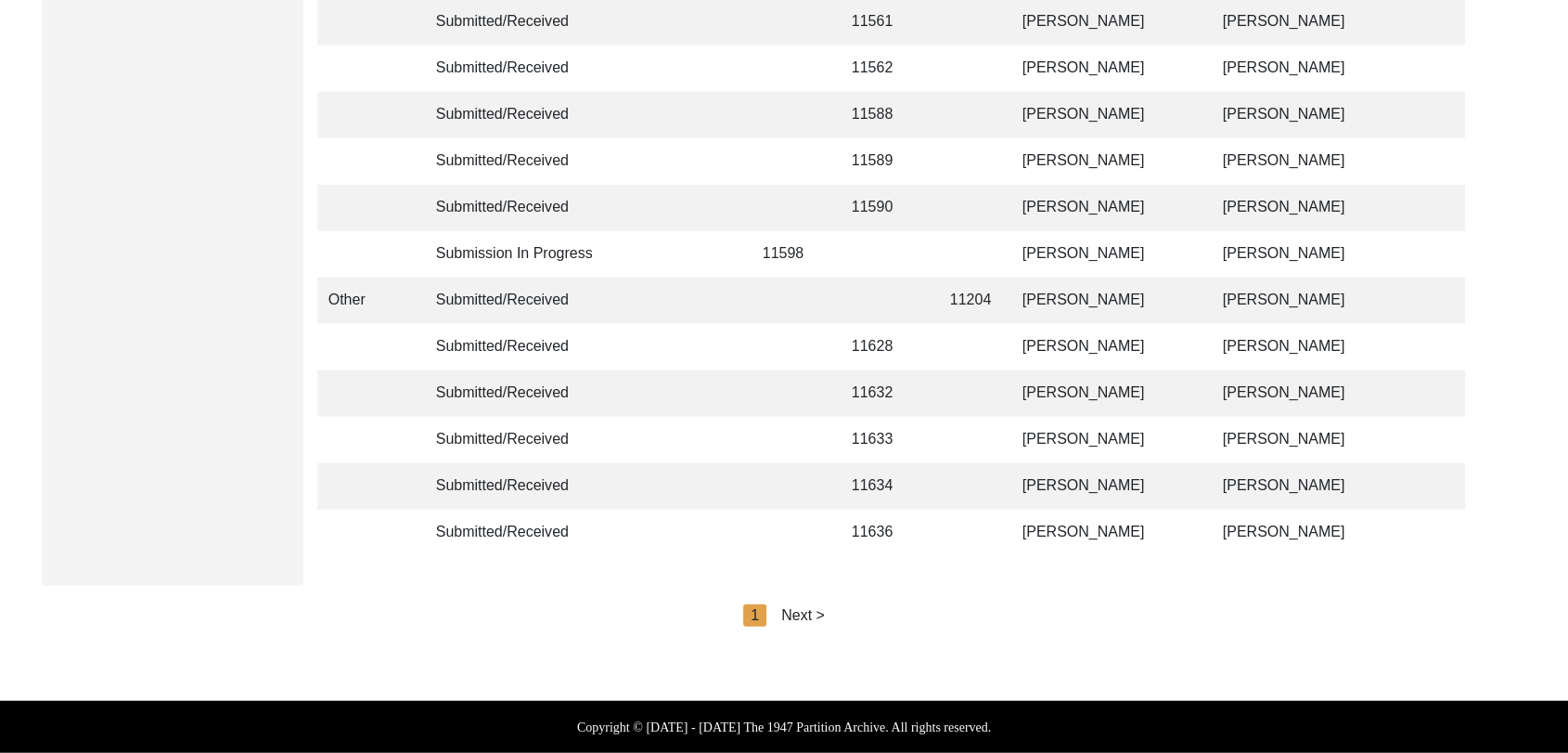
scroll to position [4424, 0]
click at [801, 614] on div "Next >" at bounding box center [803, 615] width 44 height 22
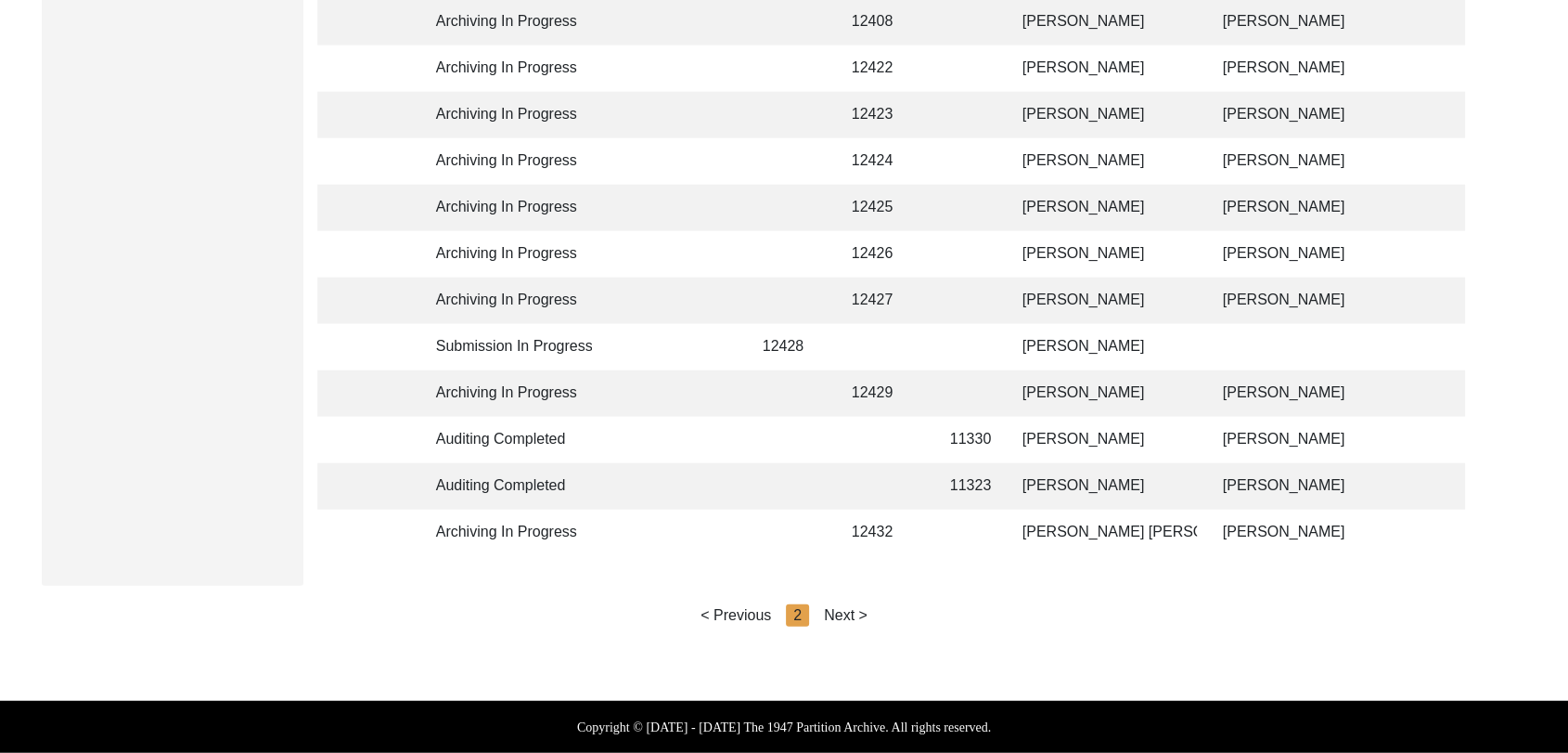
click at [832, 618] on div "Next >" at bounding box center [846, 615] width 44 height 22
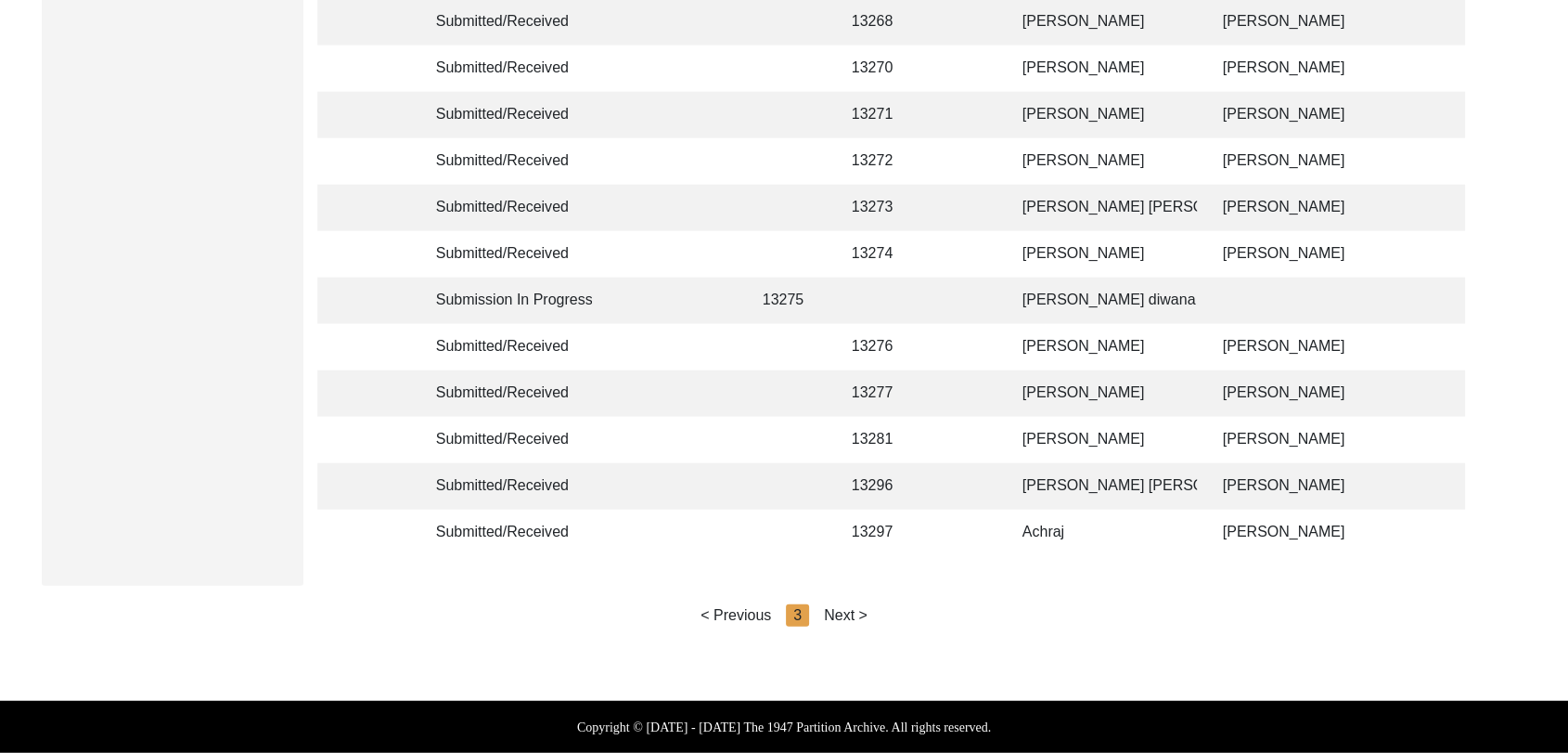
click at [850, 615] on div "Next >" at bounding box center [846, 615] width 44 height 22
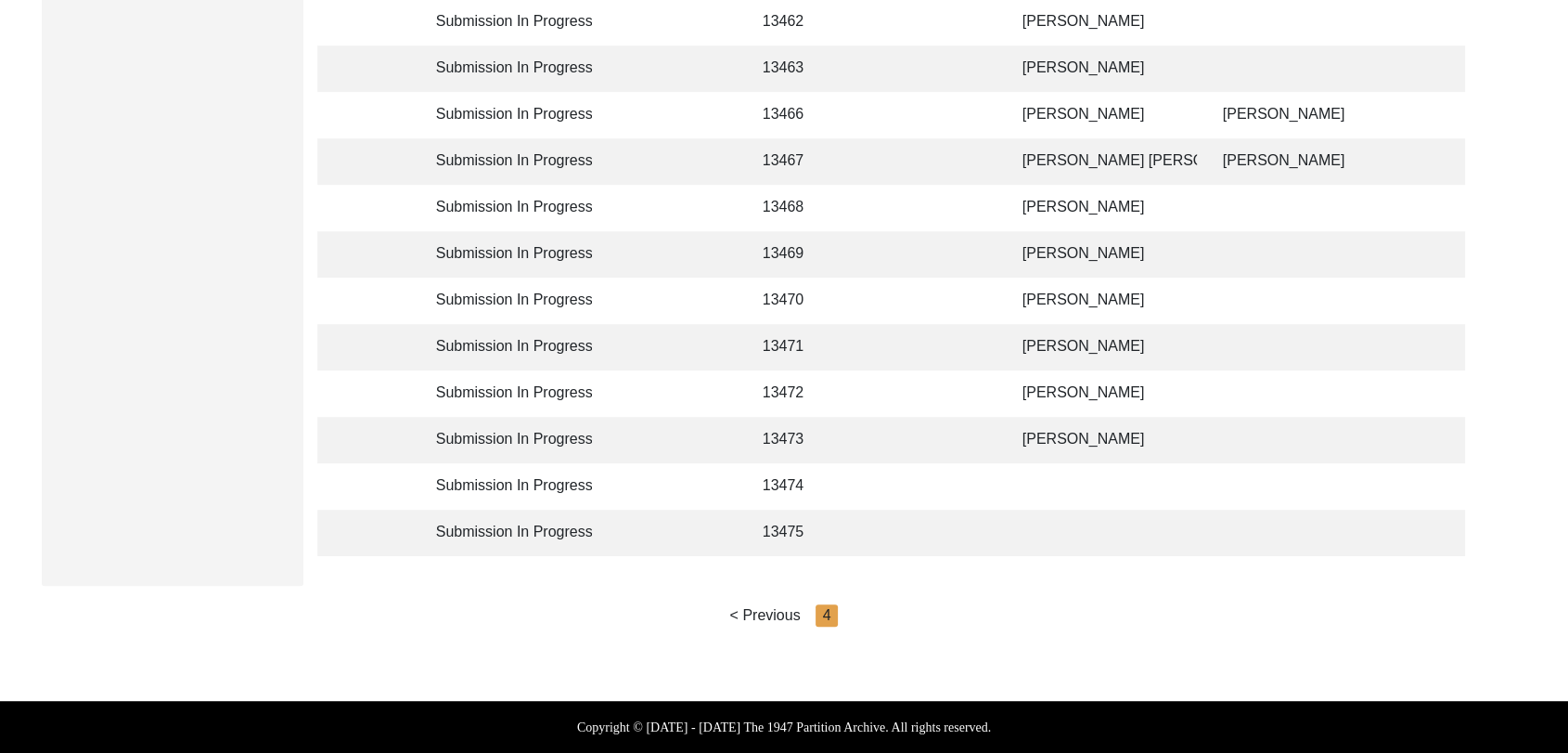
click at [1061, 371] on td "[PERSON_NAME]" at bounding box center [1103, 394] width 185 height 47
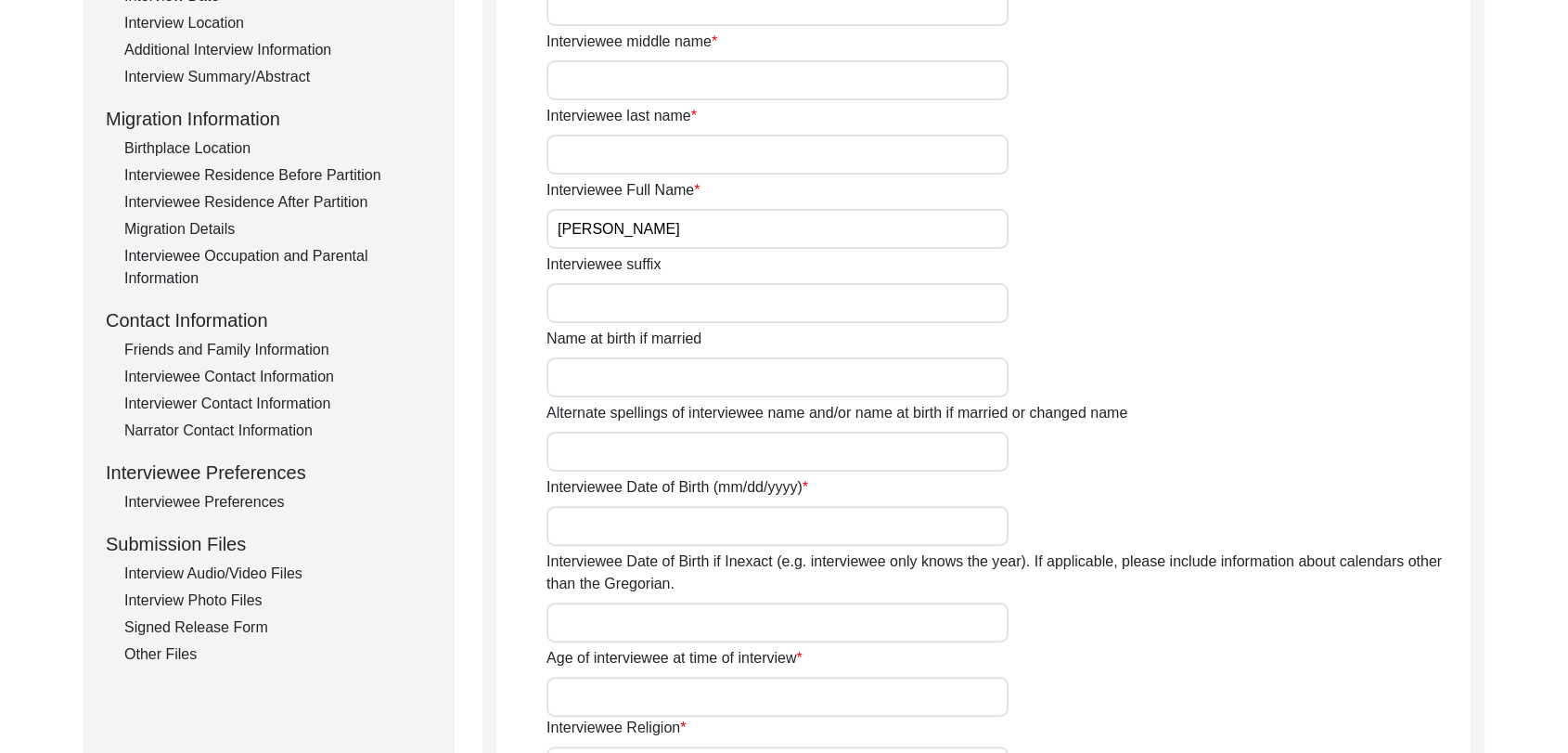
scroll to position [395, 0]
click at [212, 574] on div "Interview Audio/Video Files" at bounding box center [278, 575] width 308 height 22
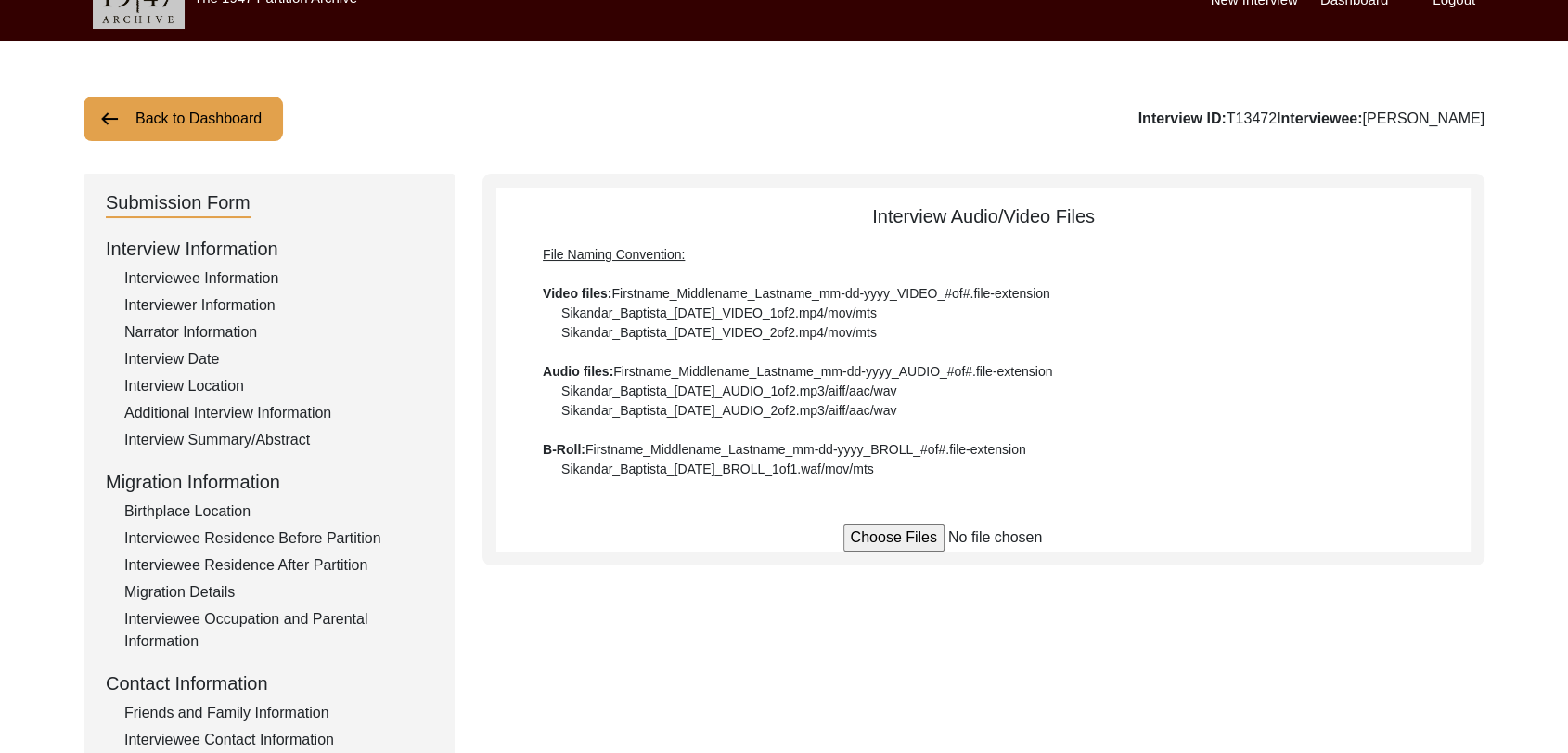
scroll to position [11, 0]
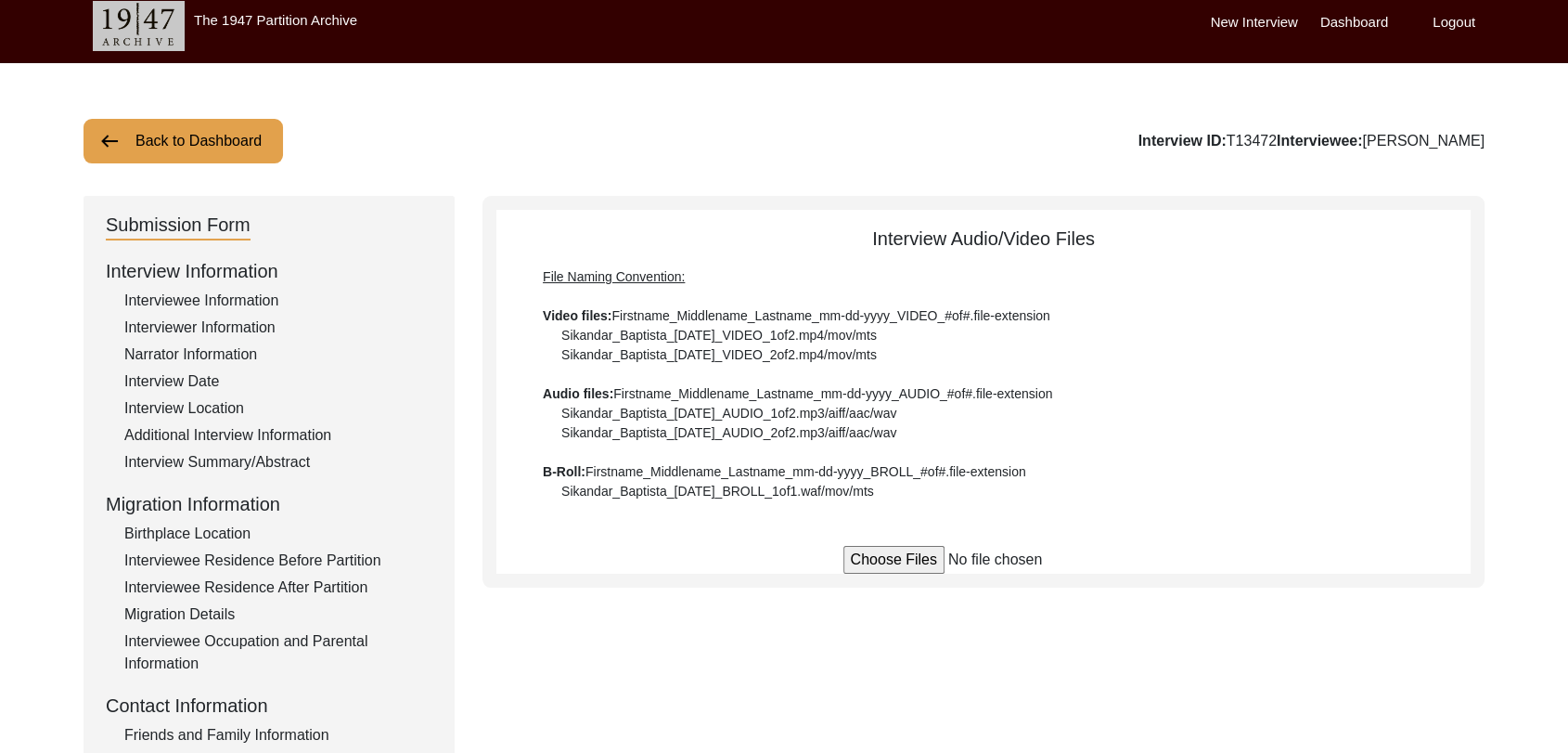
click at [1365, 21] on label "Dashboard" at bounding box center [1354, 23] width 67 height 21
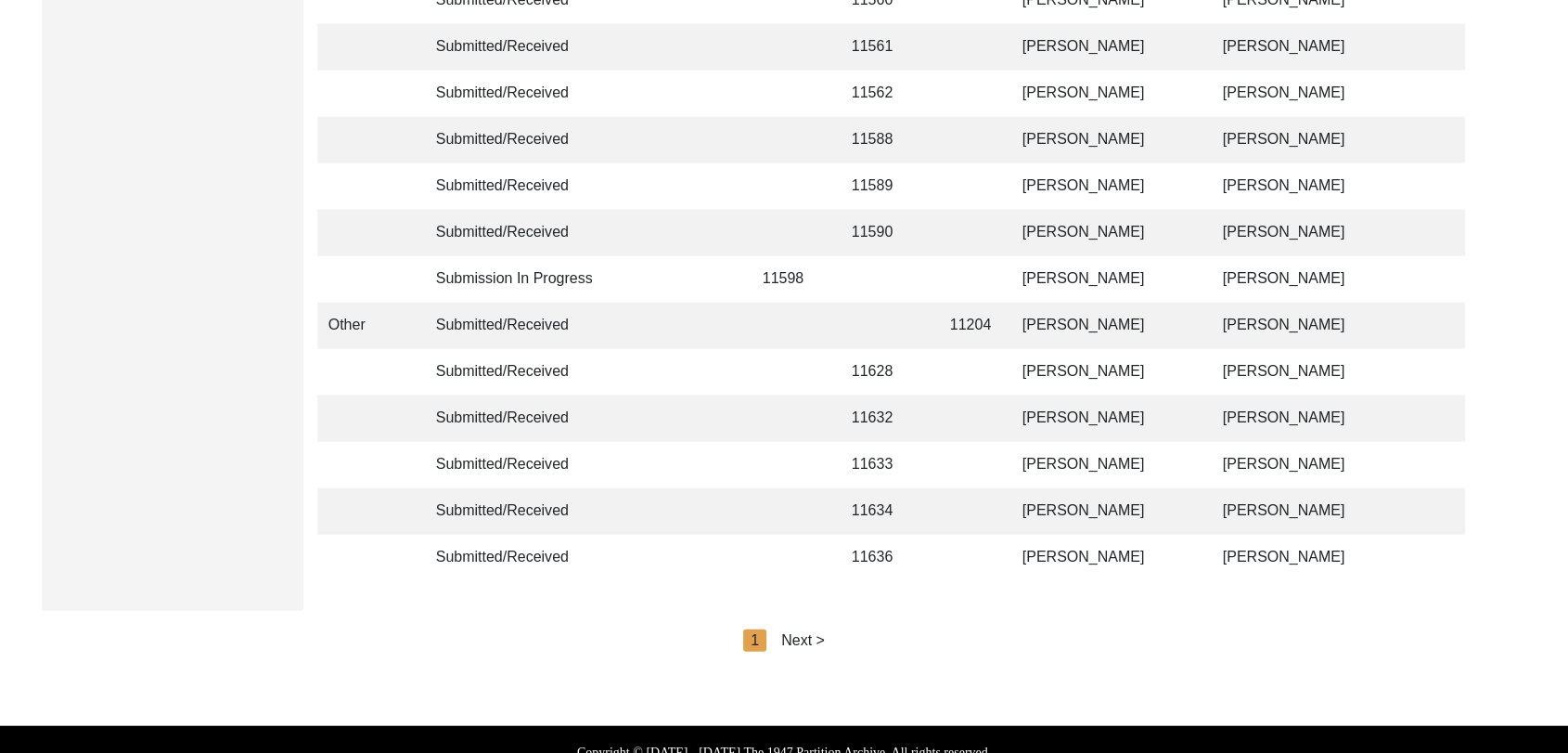
scroll to position [4424, 0]
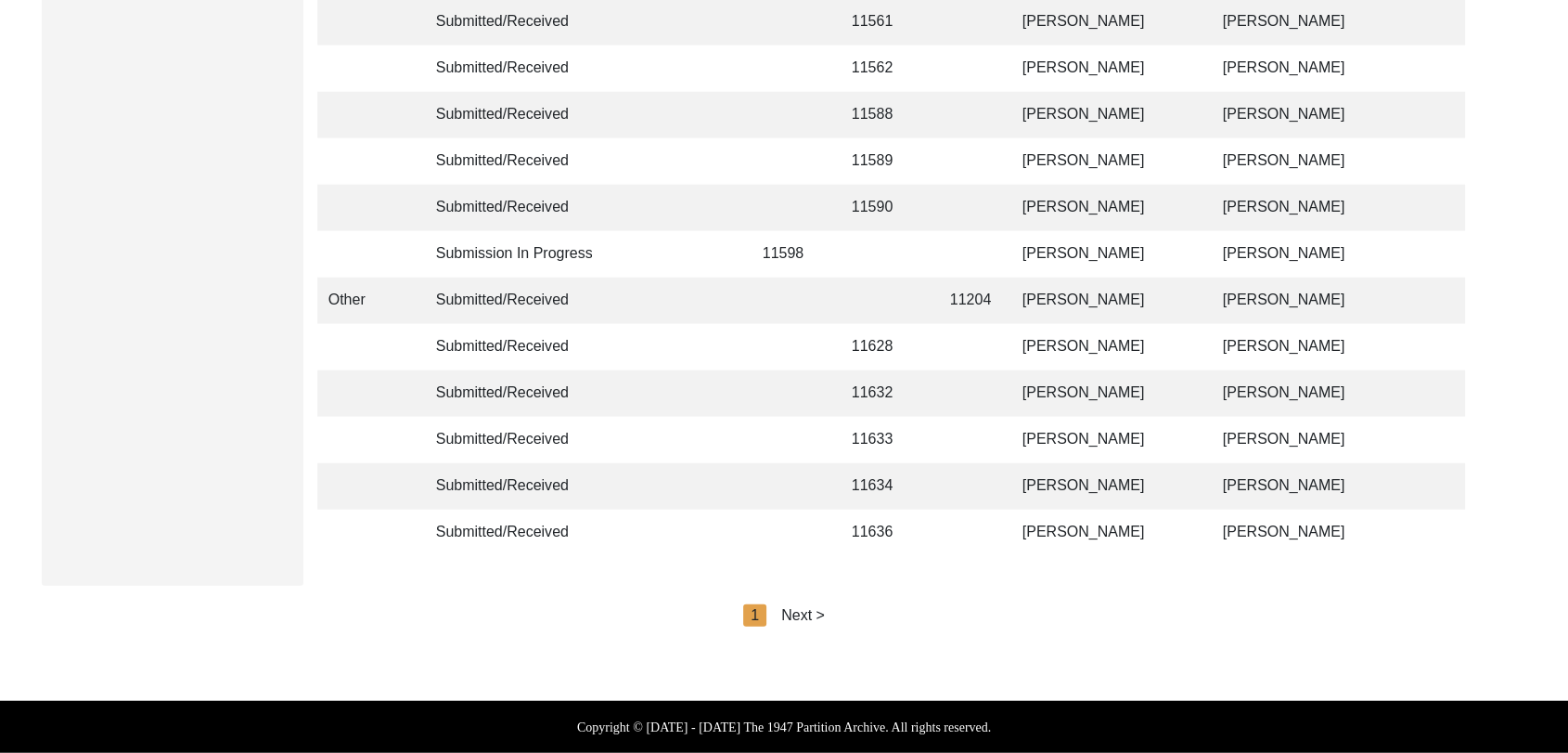
click at [798, 609] on div "Next >" at bounding box center [803, 615] width 44 height 22
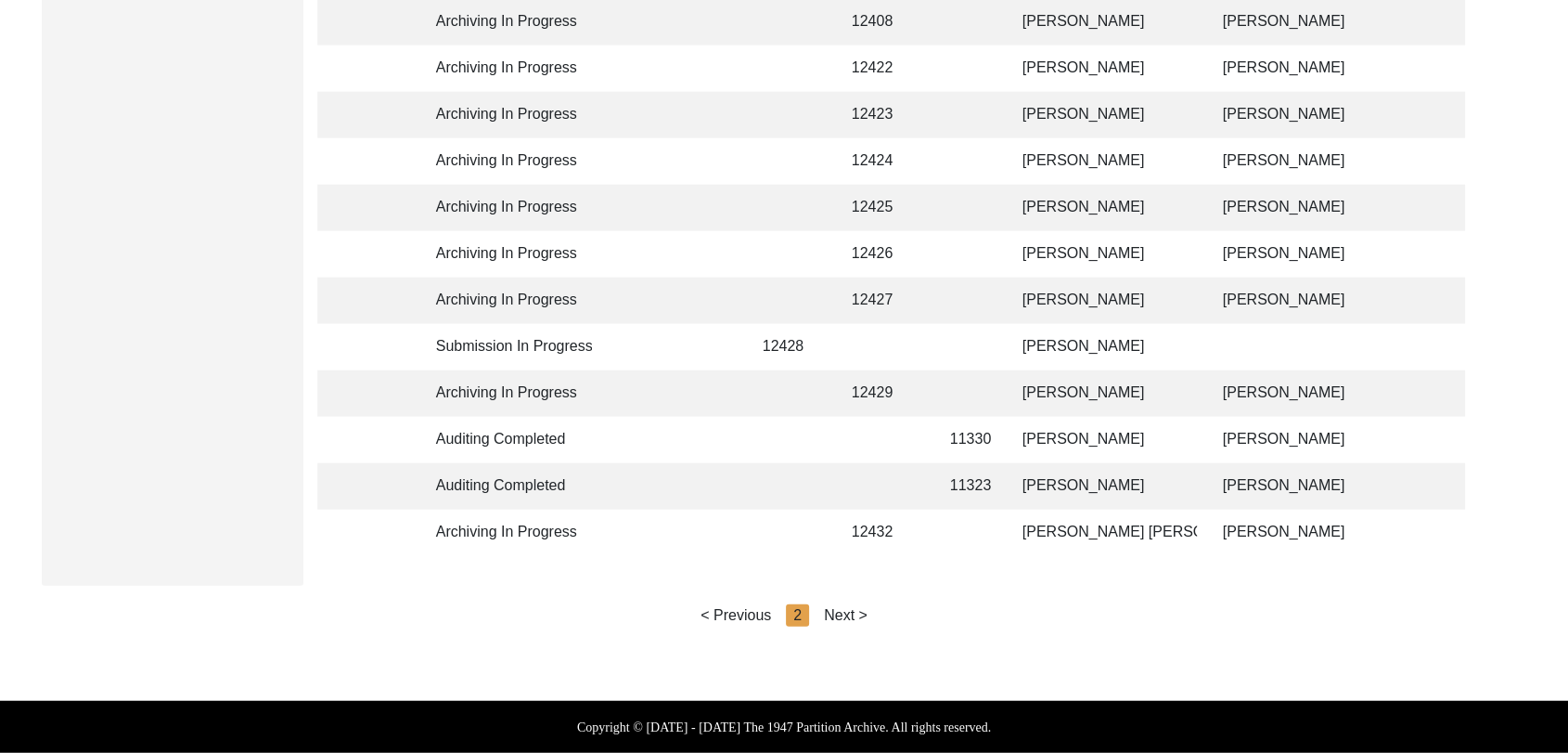
click at [852, 607] on div "Next >" at bounding box center [846, 615] width 44 height 22
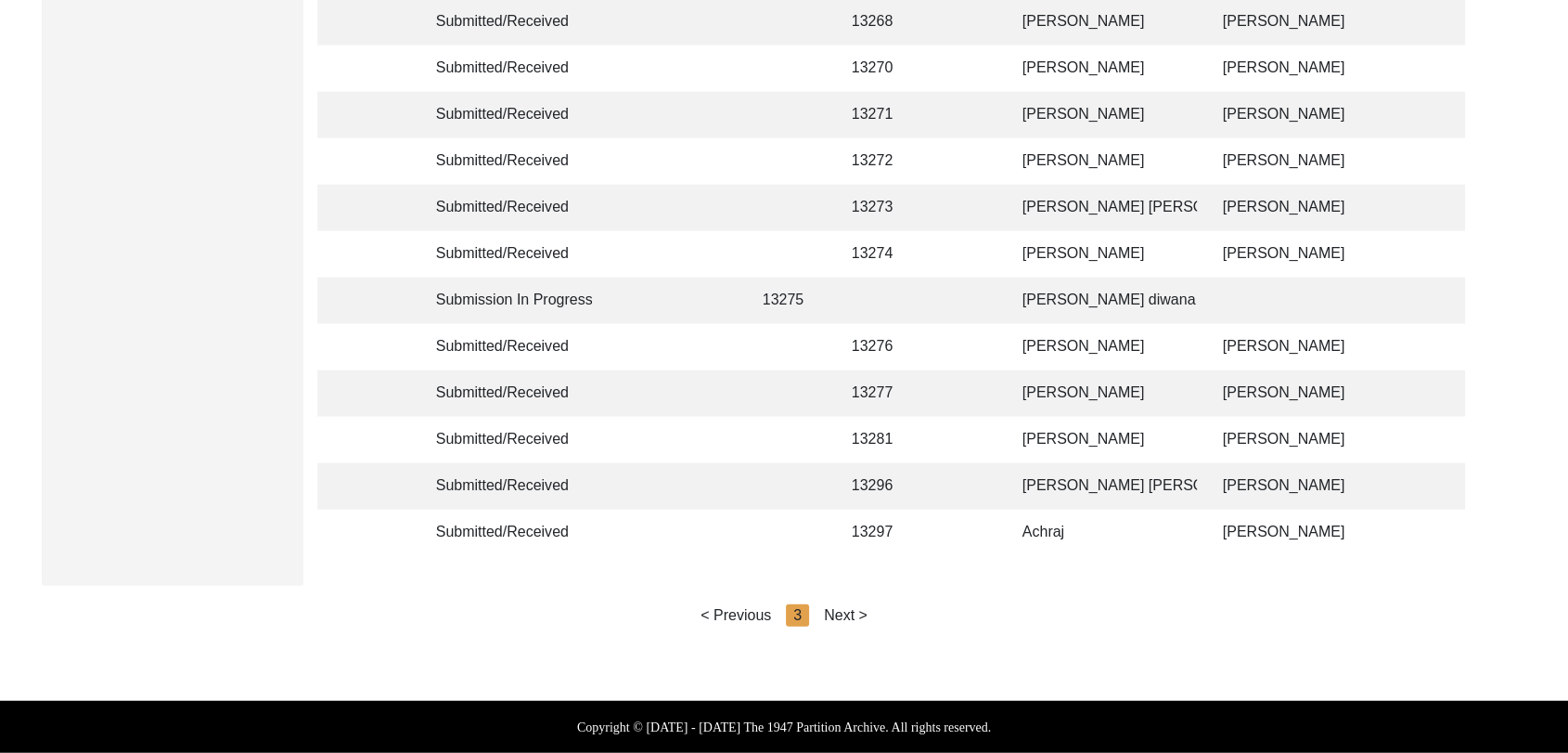
click at [855, 616] on div "Next >" at bounding box center [846, 615] width 44 height 22
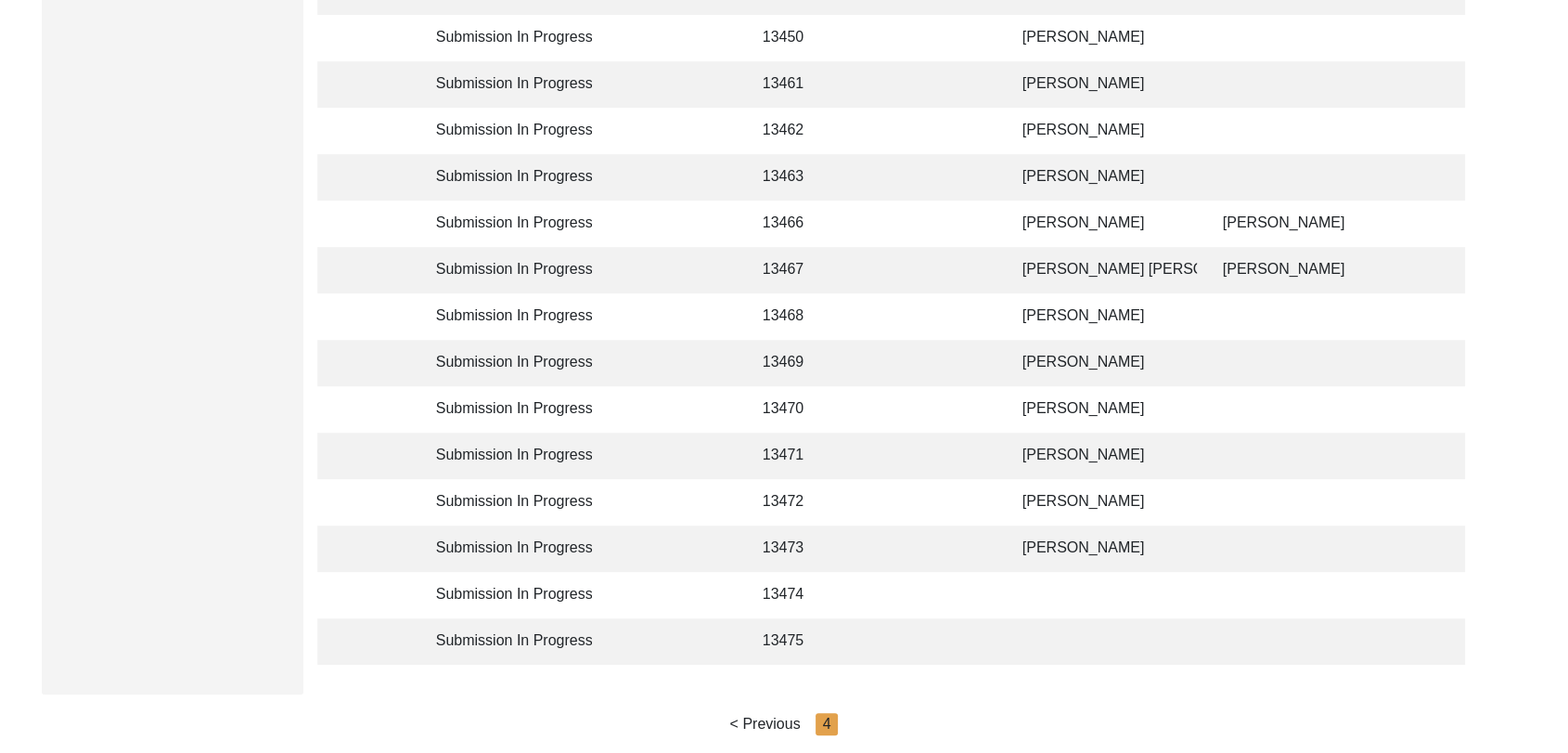
scroll to position [796, 0]
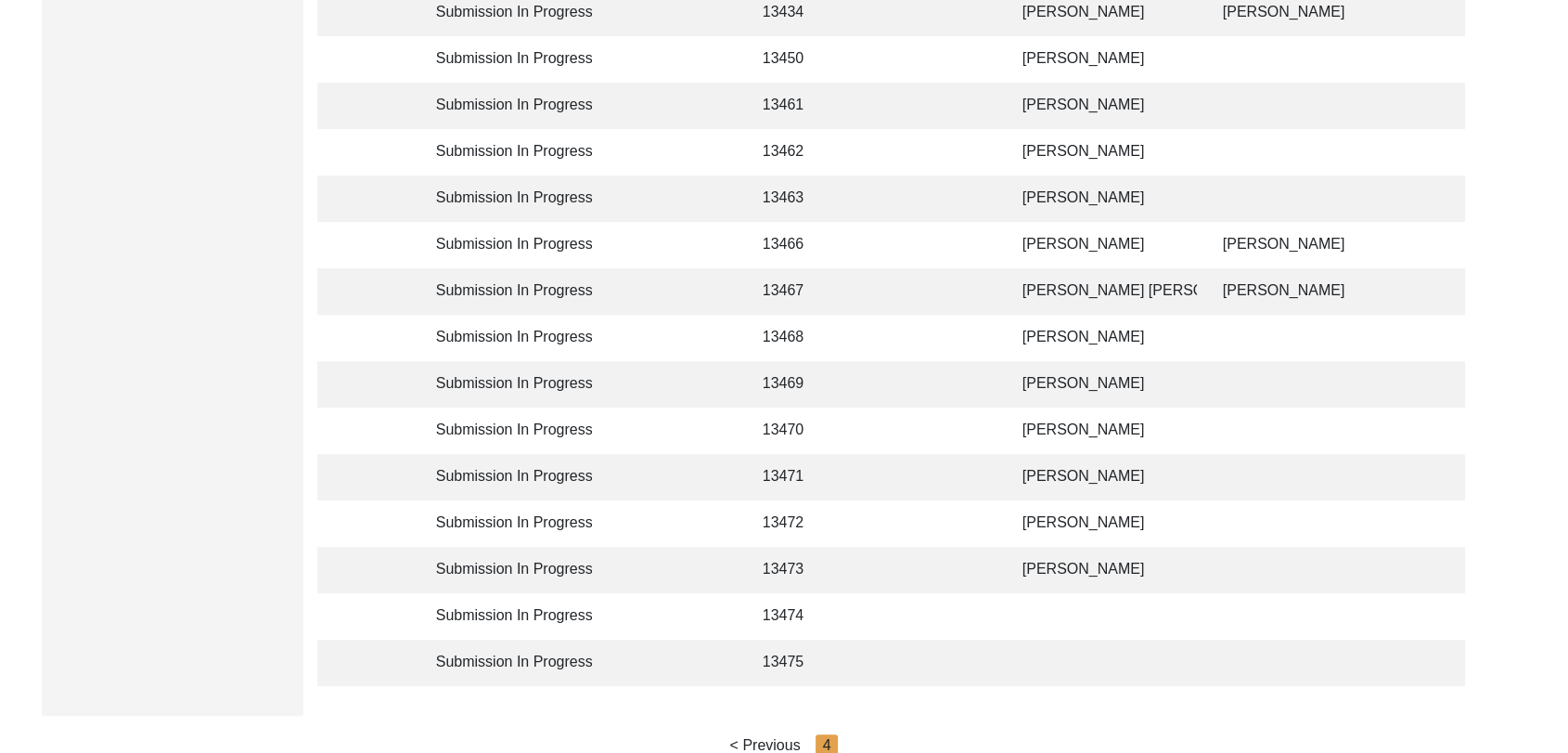
click at [1076, 281] on td "[PERSON_NAME] [PERSON_NAME]" at bounding box center [1103, 291] width 185 height 47
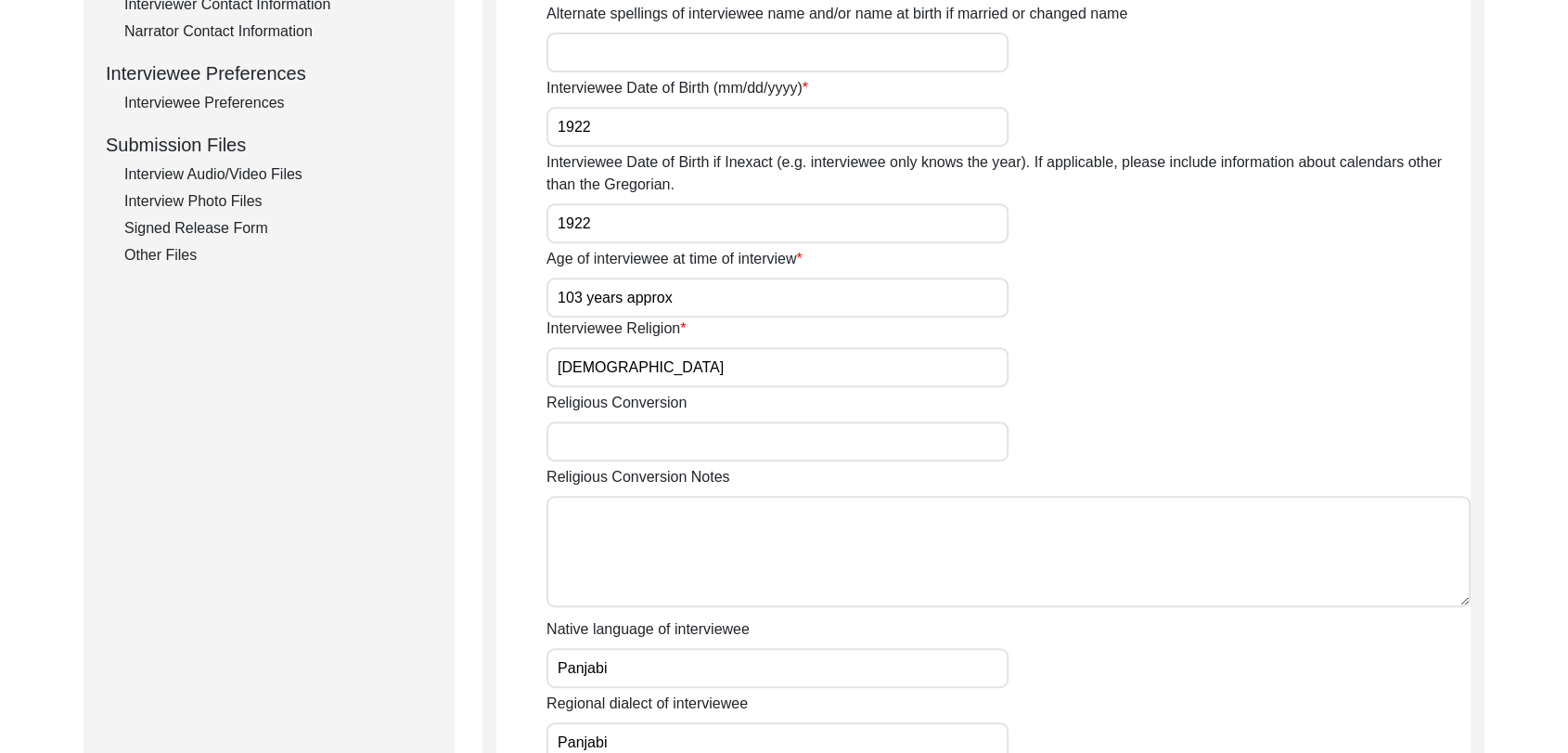
scroll to position [606, 0]
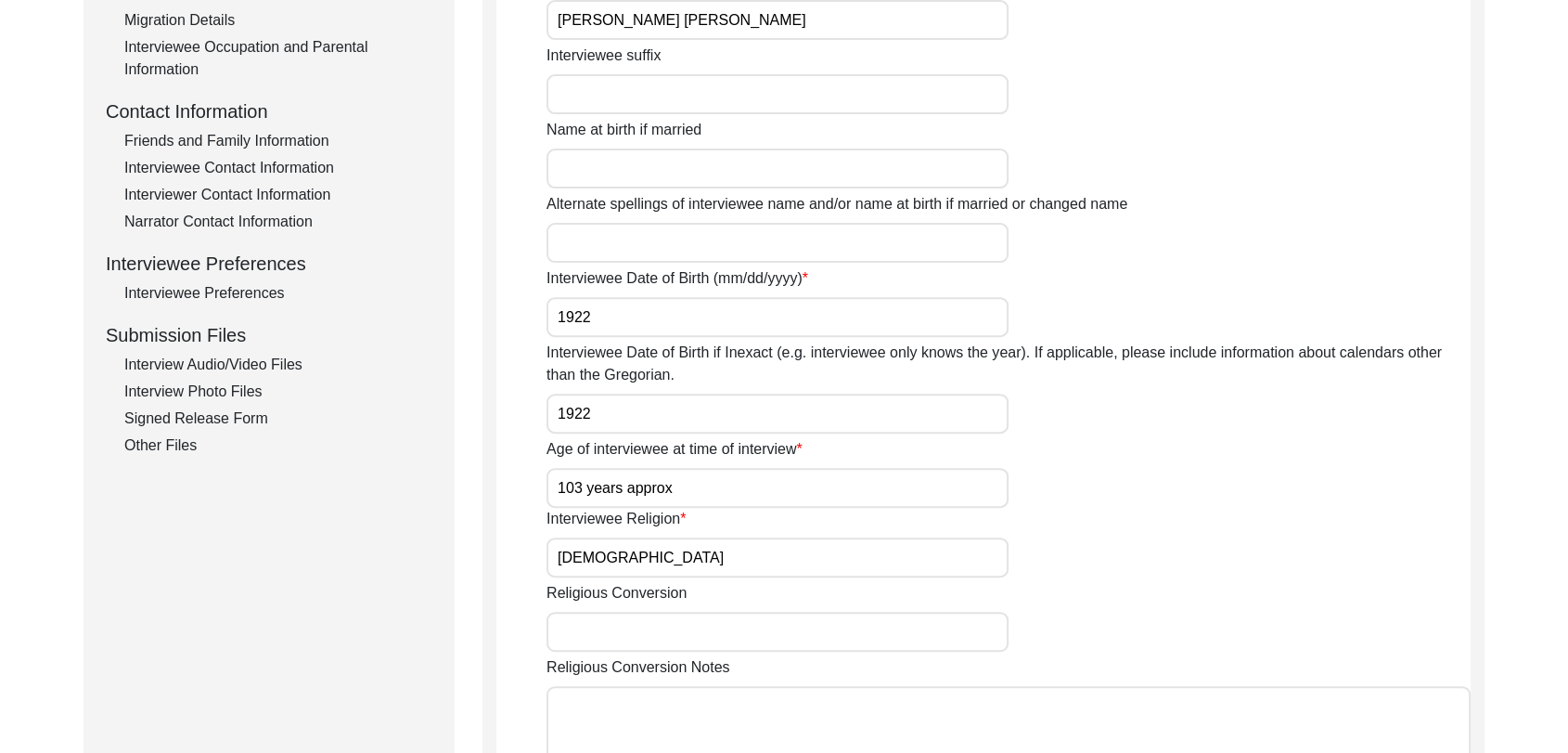
click at [252, 363] on div "Interview Audio/Video Files" at bounding box center [278, 364] width 308 height 22
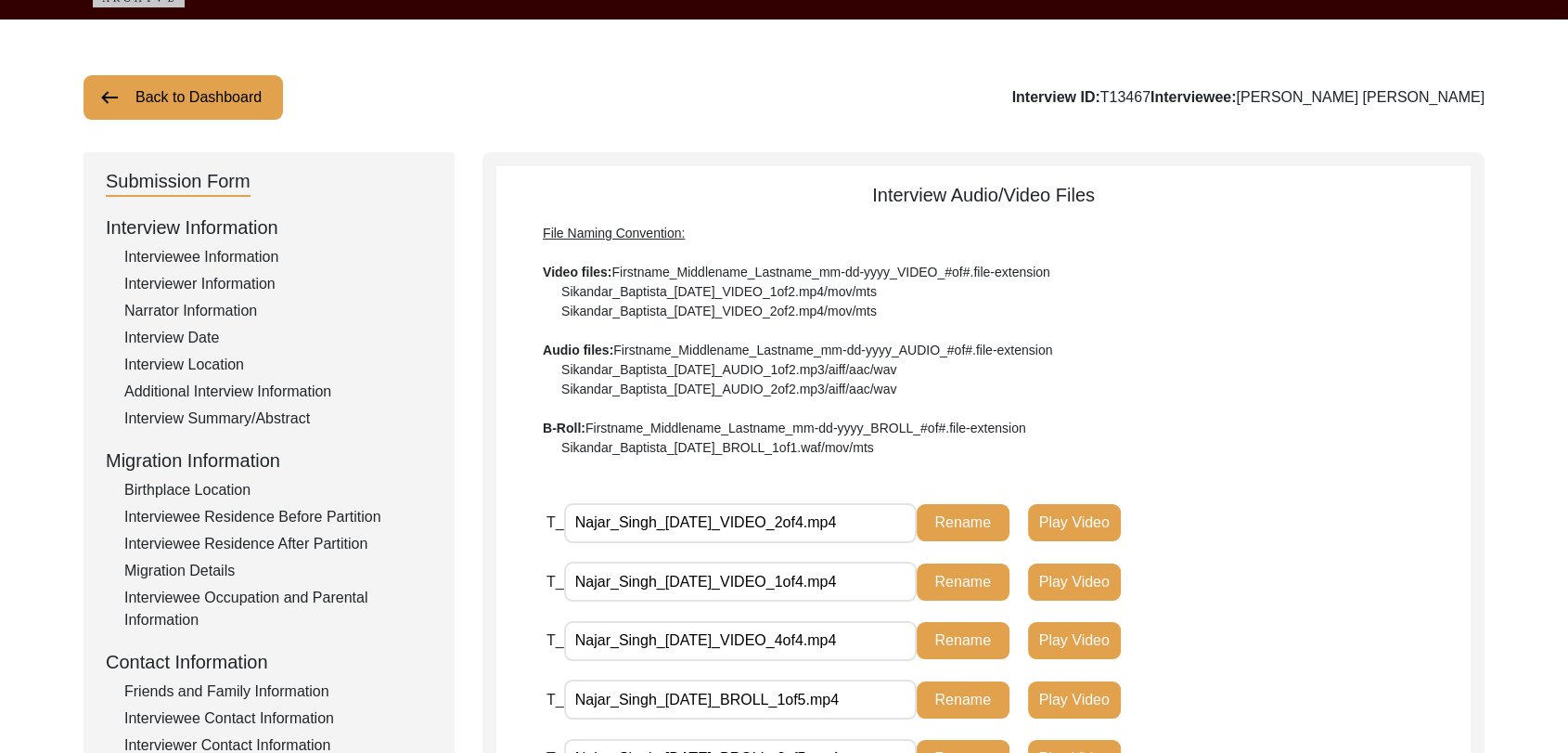
scroll to position [0, 0]
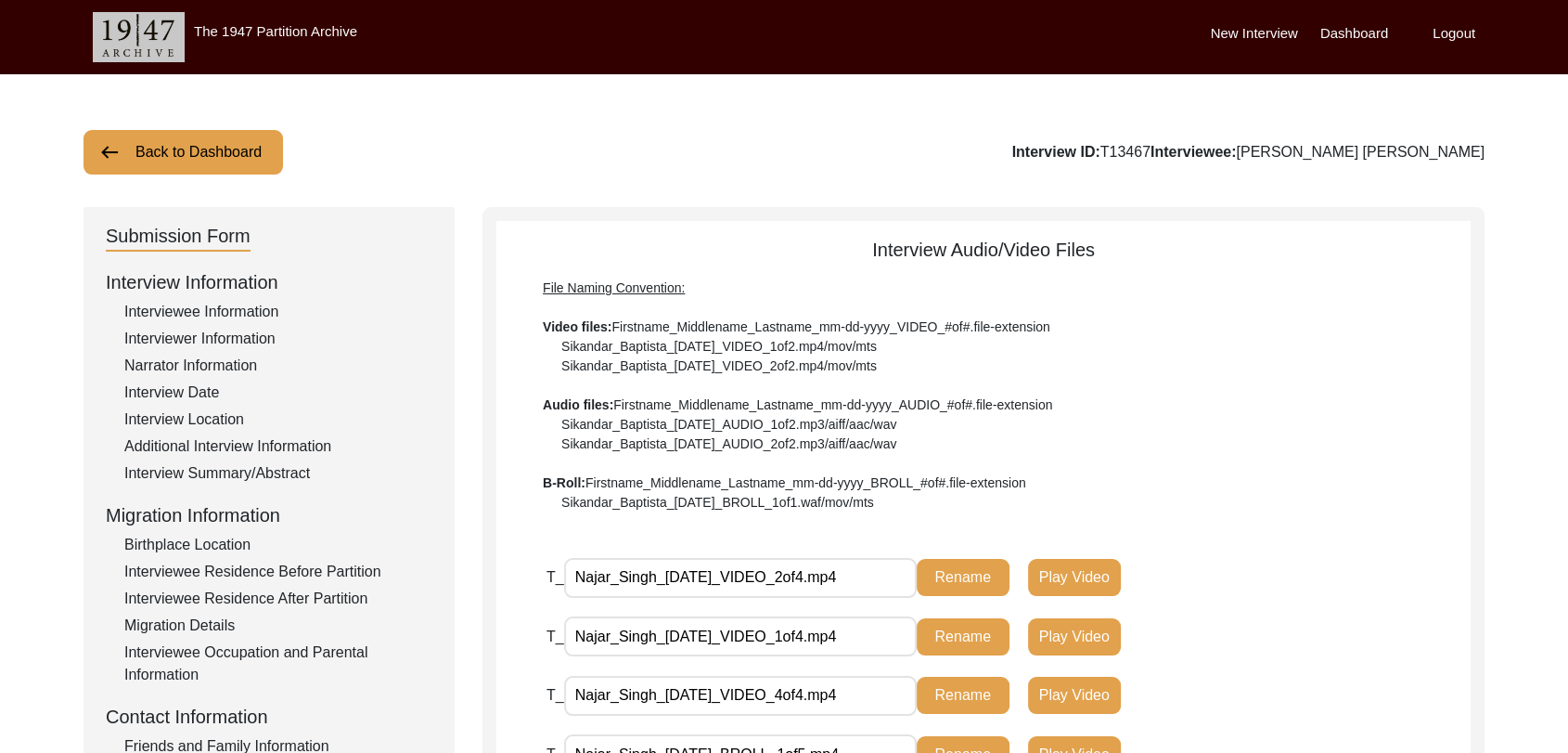
click at [1363, 30] on label "Dashboard" at bounding box center [1354, 33] width 67 height 21
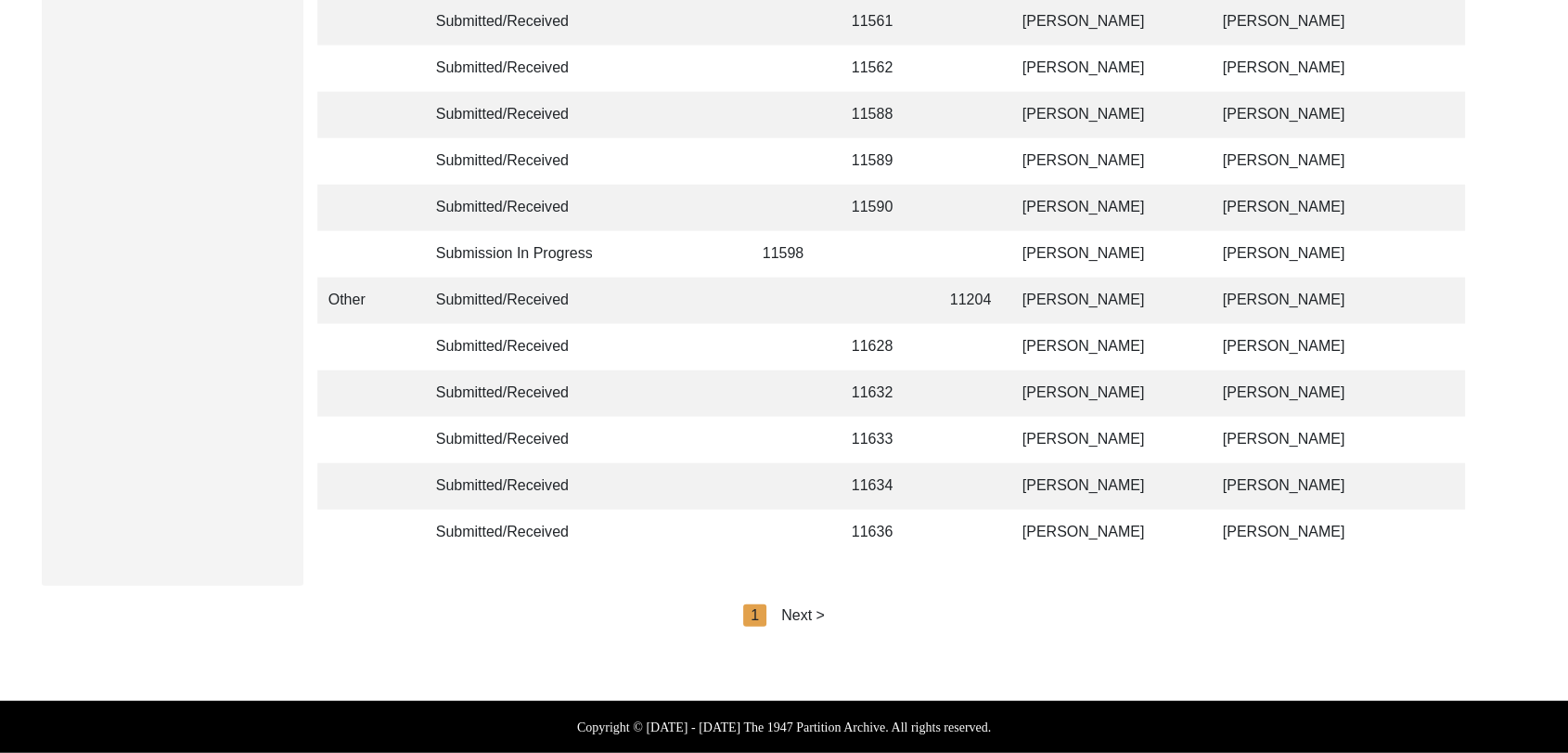
scroll to position [4423, 0]
click at [802, 619] on div "Next >" at bounding box center [803, 615] width 44 height 22
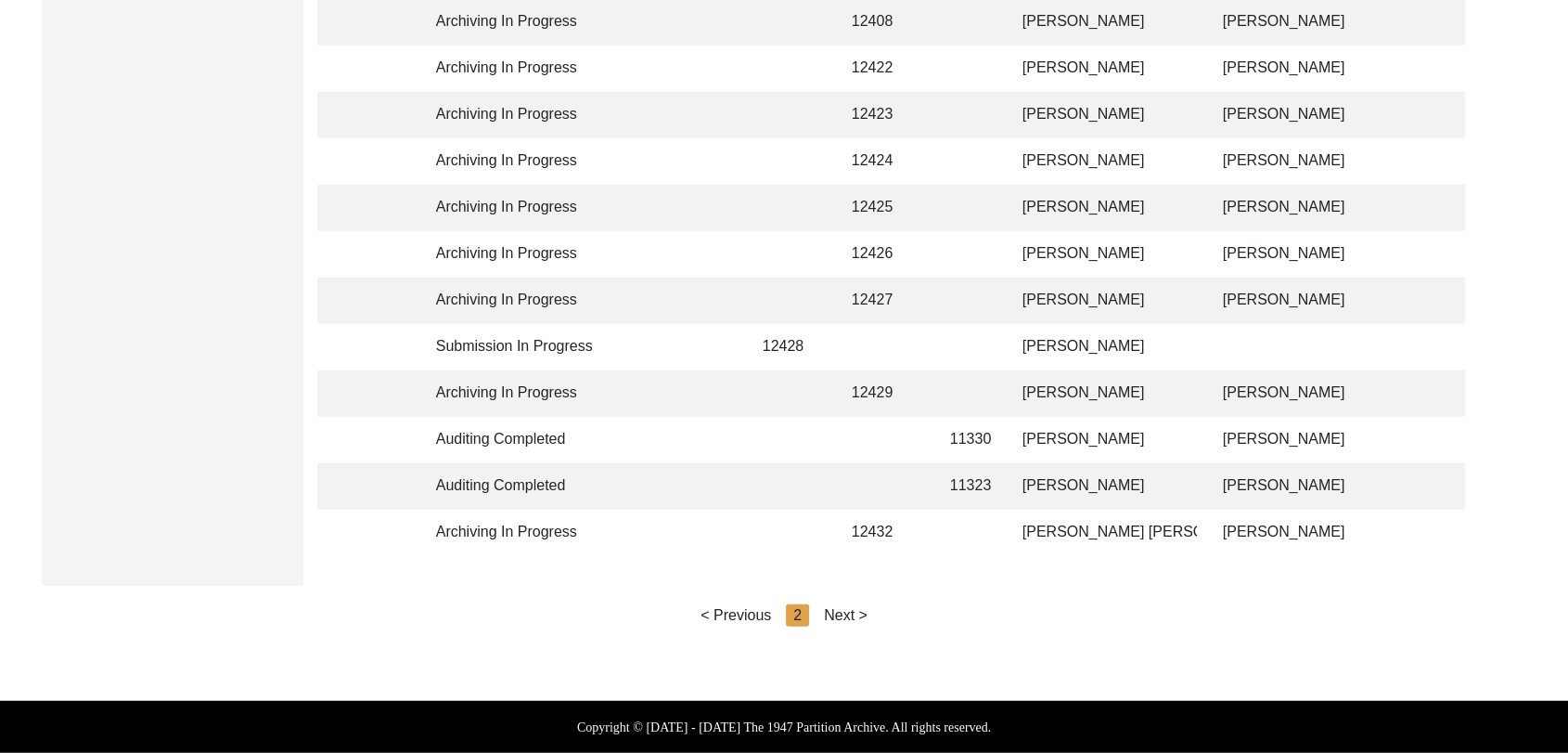
click at [856, 608] on div "Next >" at bounding box center [846, 615] width 44 height 22
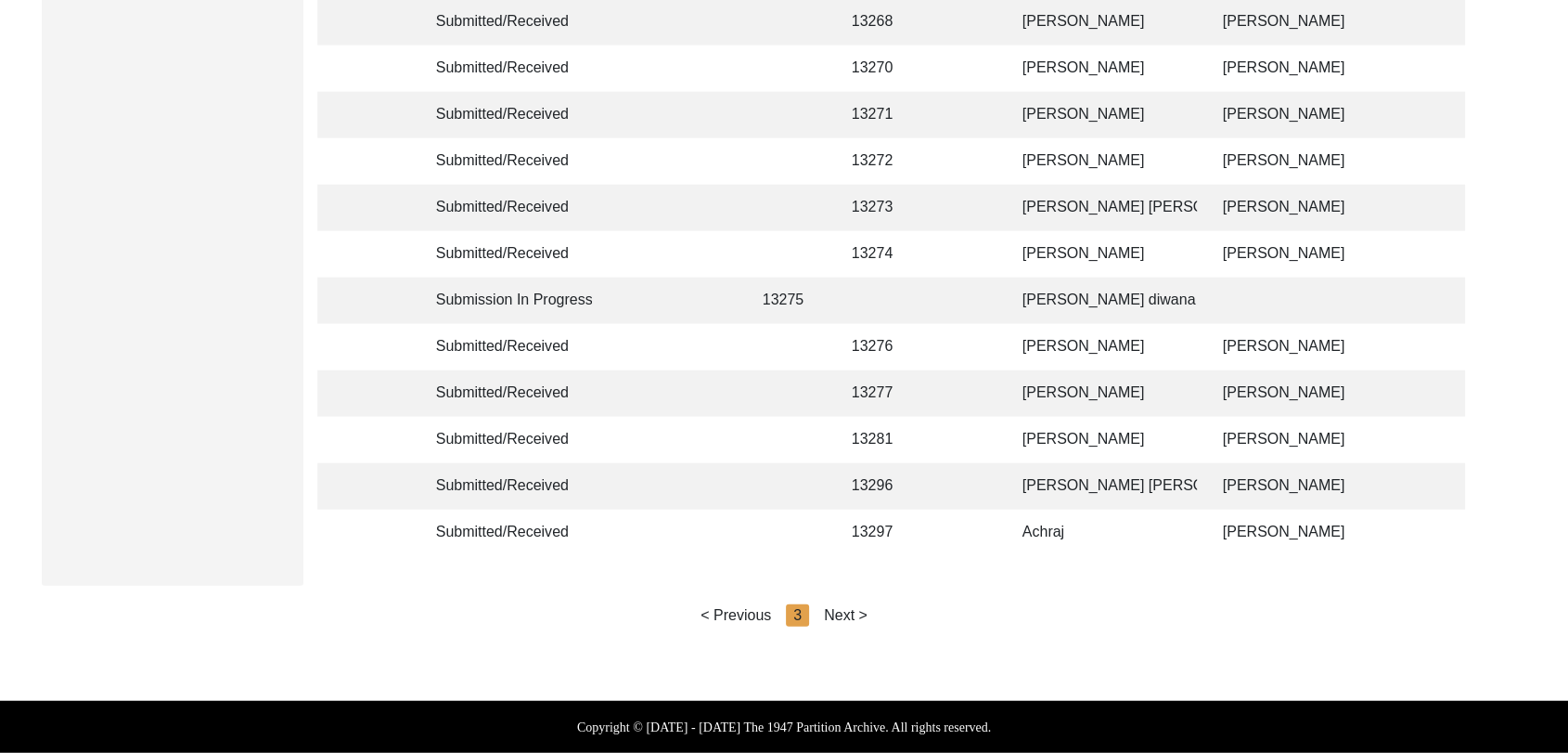
click at [849, 618] on div "Next >" at bounding box center [846, 615] width 44 height 22
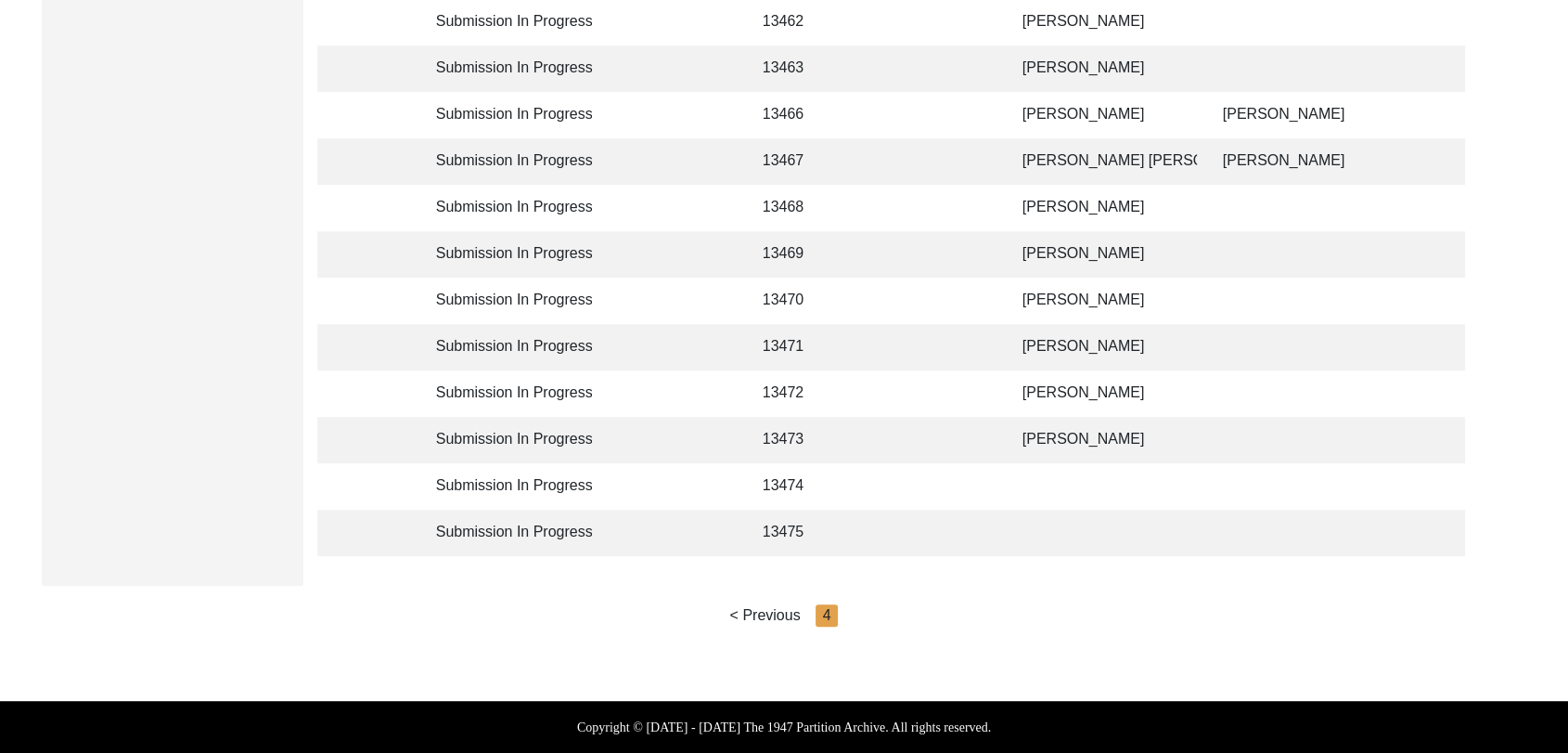
scroll to position [941, 0]
click at [1063, 377] on td "[PERSON_NAME]" at bounding box center [1103, 394] width 185 height 47
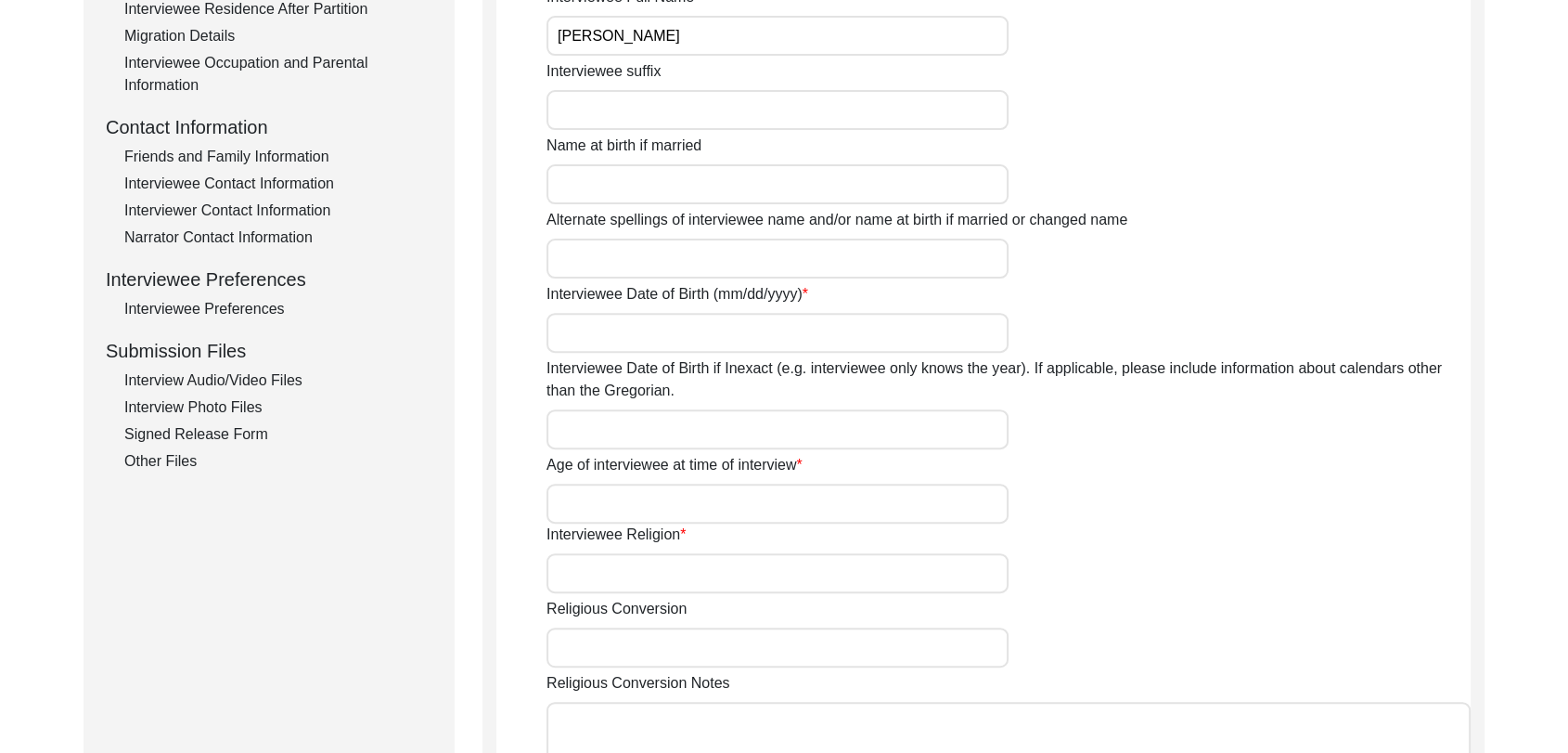
scroll to position [588, 0]
click at [235, 388] on div "Interview Audio/Video Files" at bounding box center [278, 382] width 308 height 22
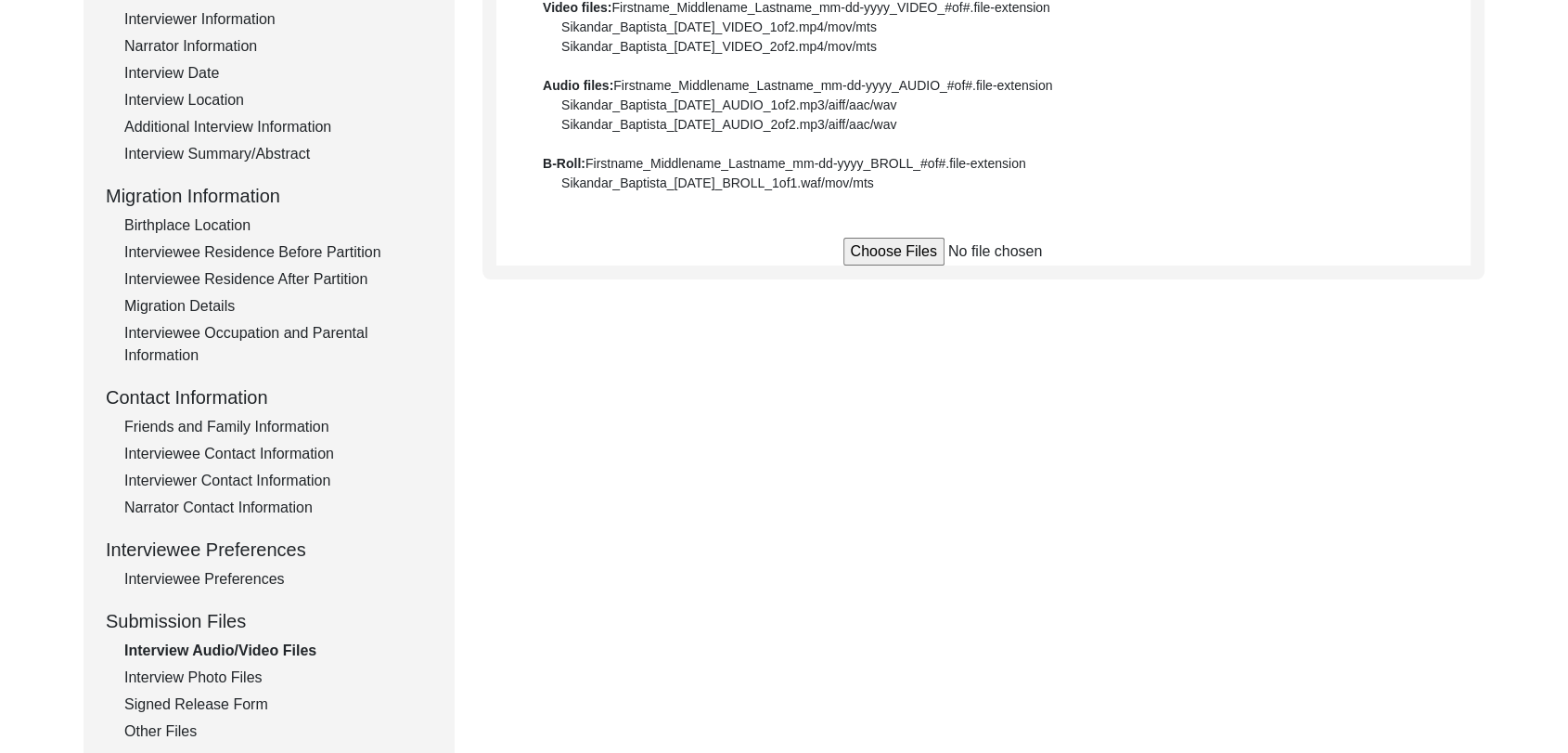
scroll to position [319, 0]
click at [211, 675] on div "Interview Photo Files" at bounding box center [278, 677] width 308 height 22
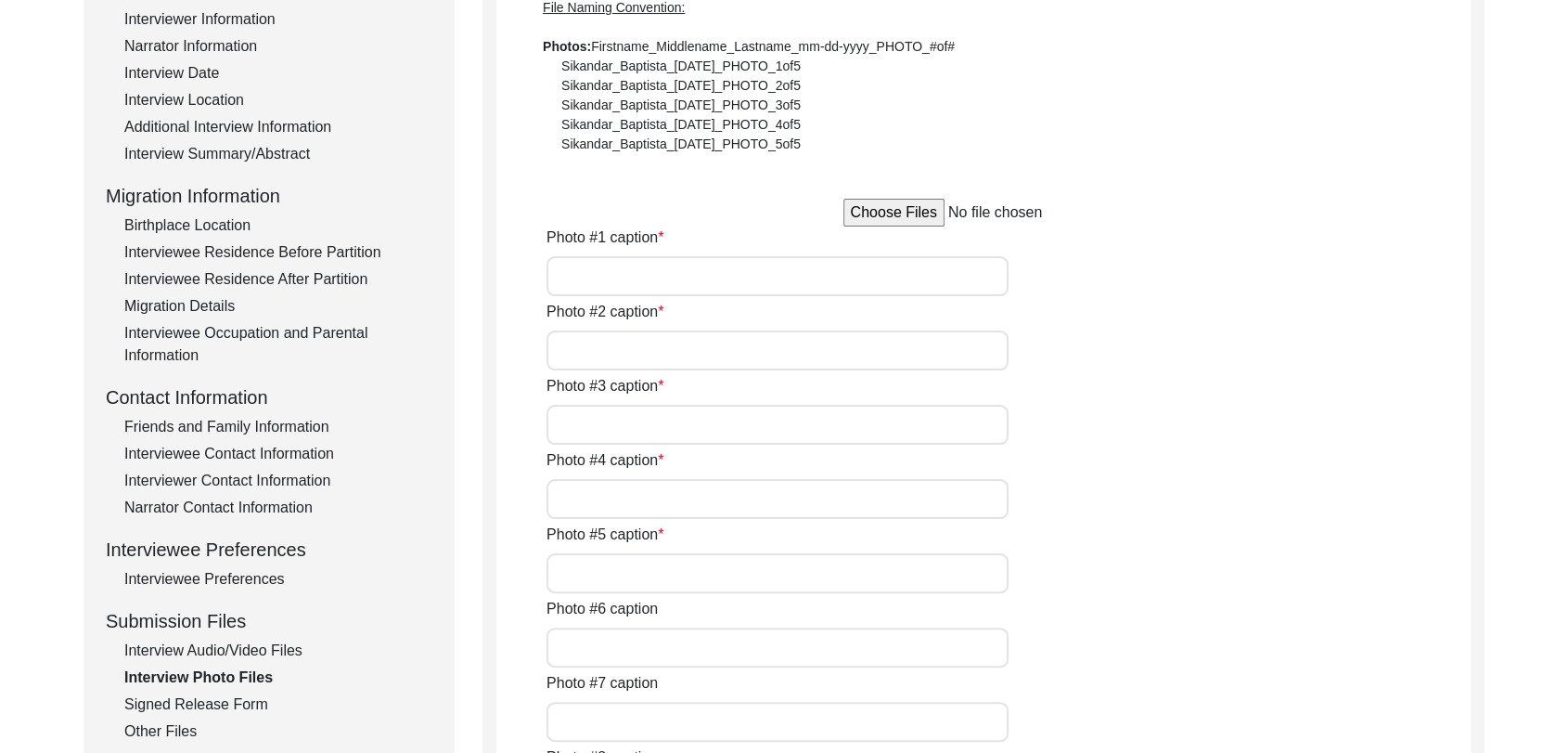
click at [215, 706] on div "Signed Release Form" at bounding box center [278, 705] width 308 height 22
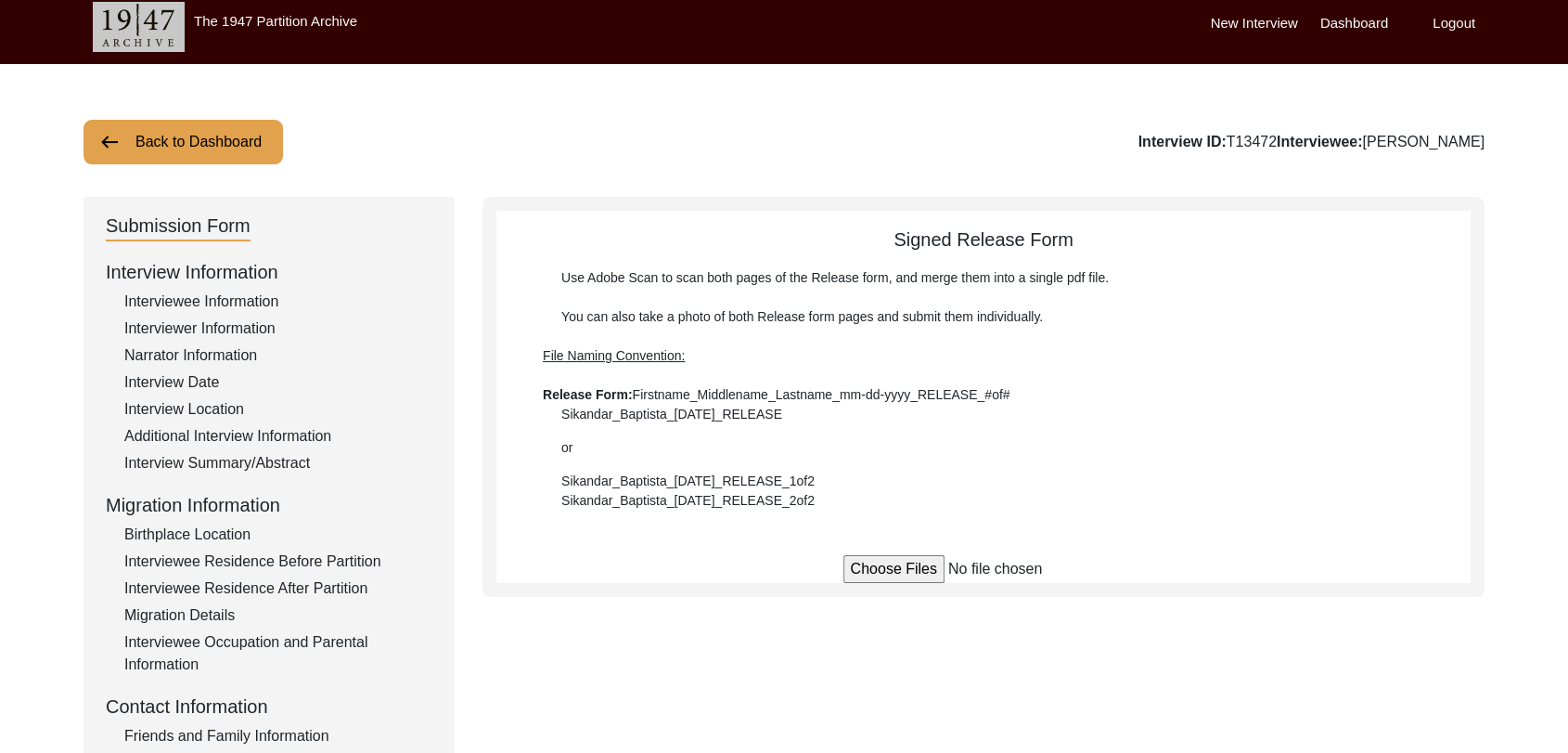
scroll to position [0, 0]
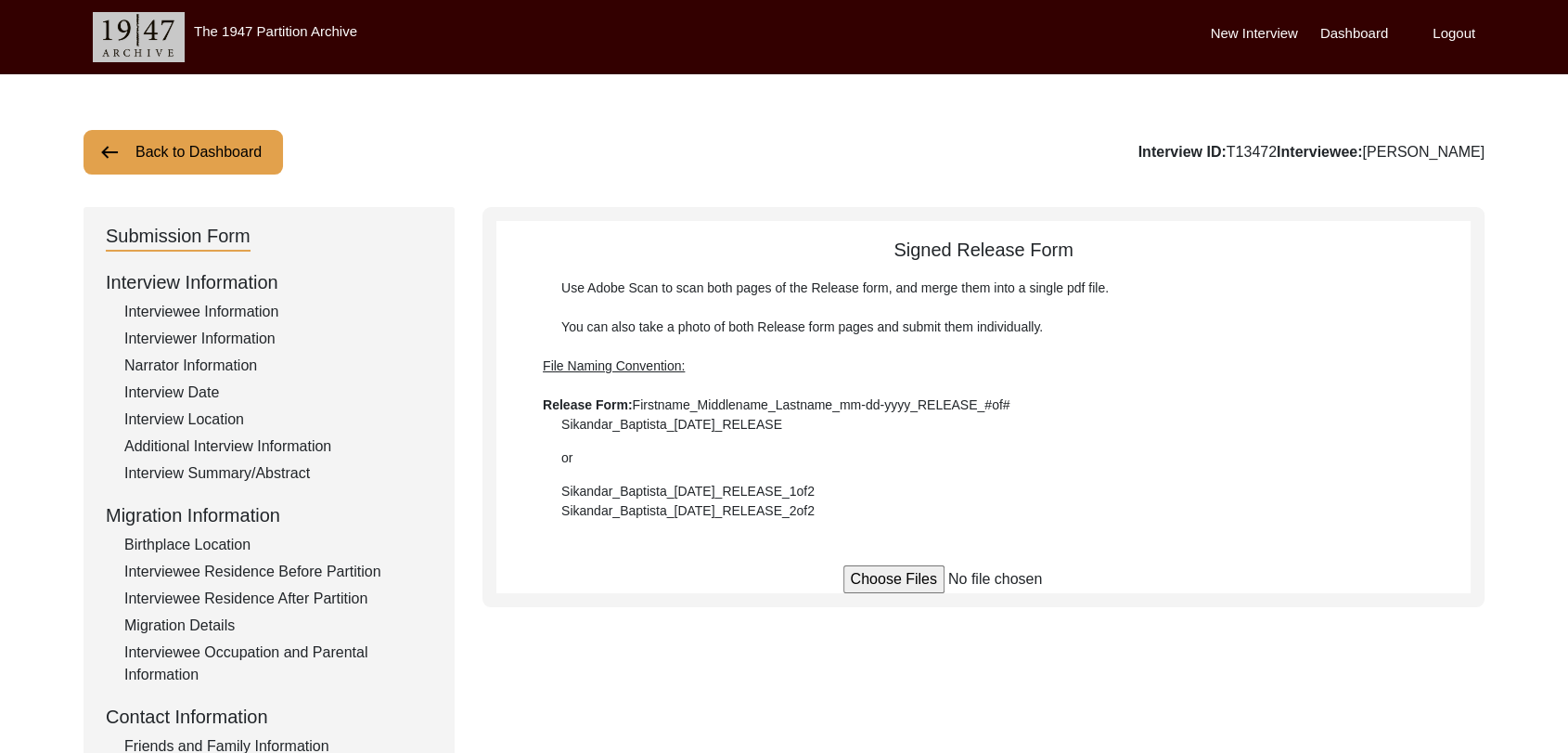
click at [893, 583] on input "file" at bounding box center [985, 579] width 281 height 28
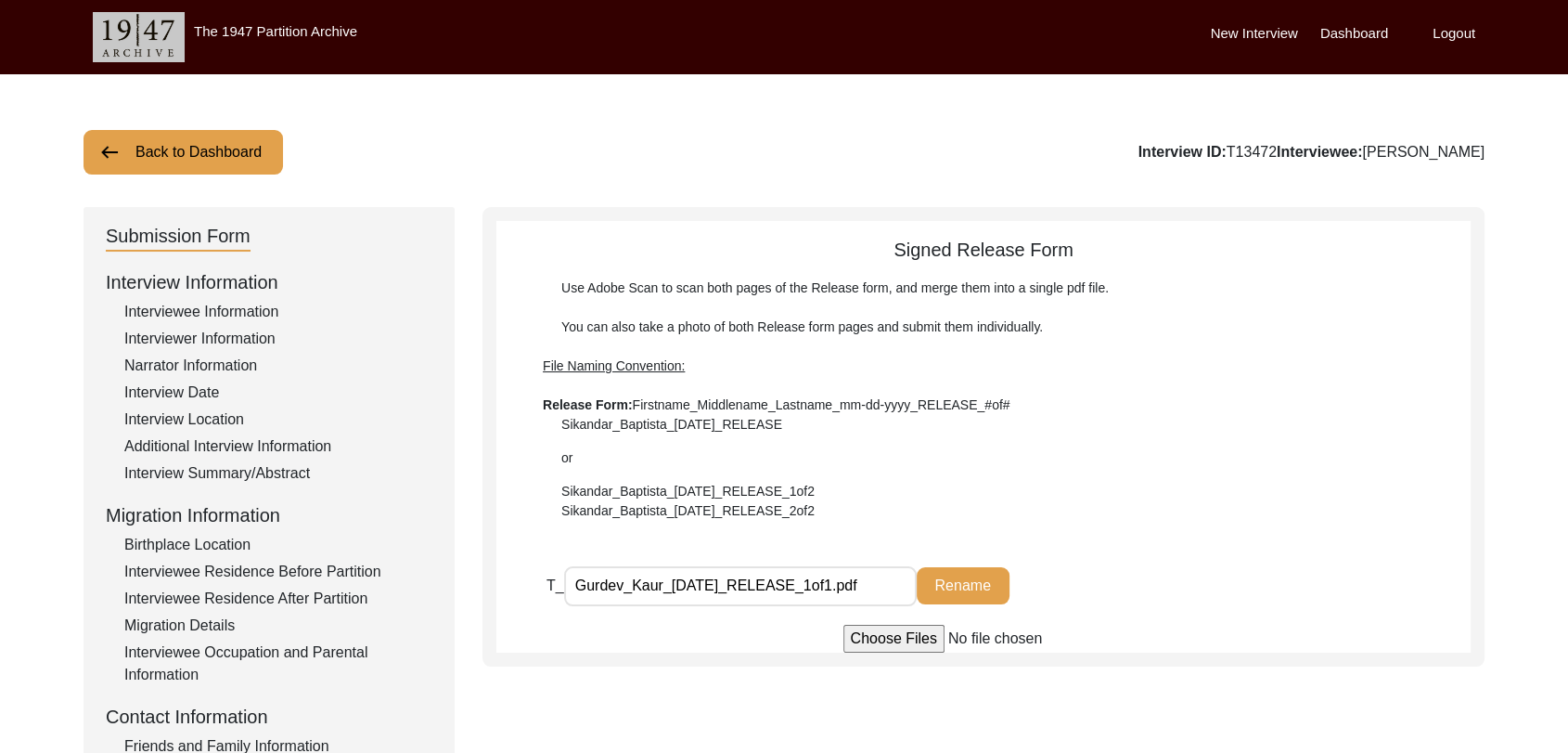
click at [1352, 24] on label "Dashboard" at bounding box center [1354, 33] width 67 height 21
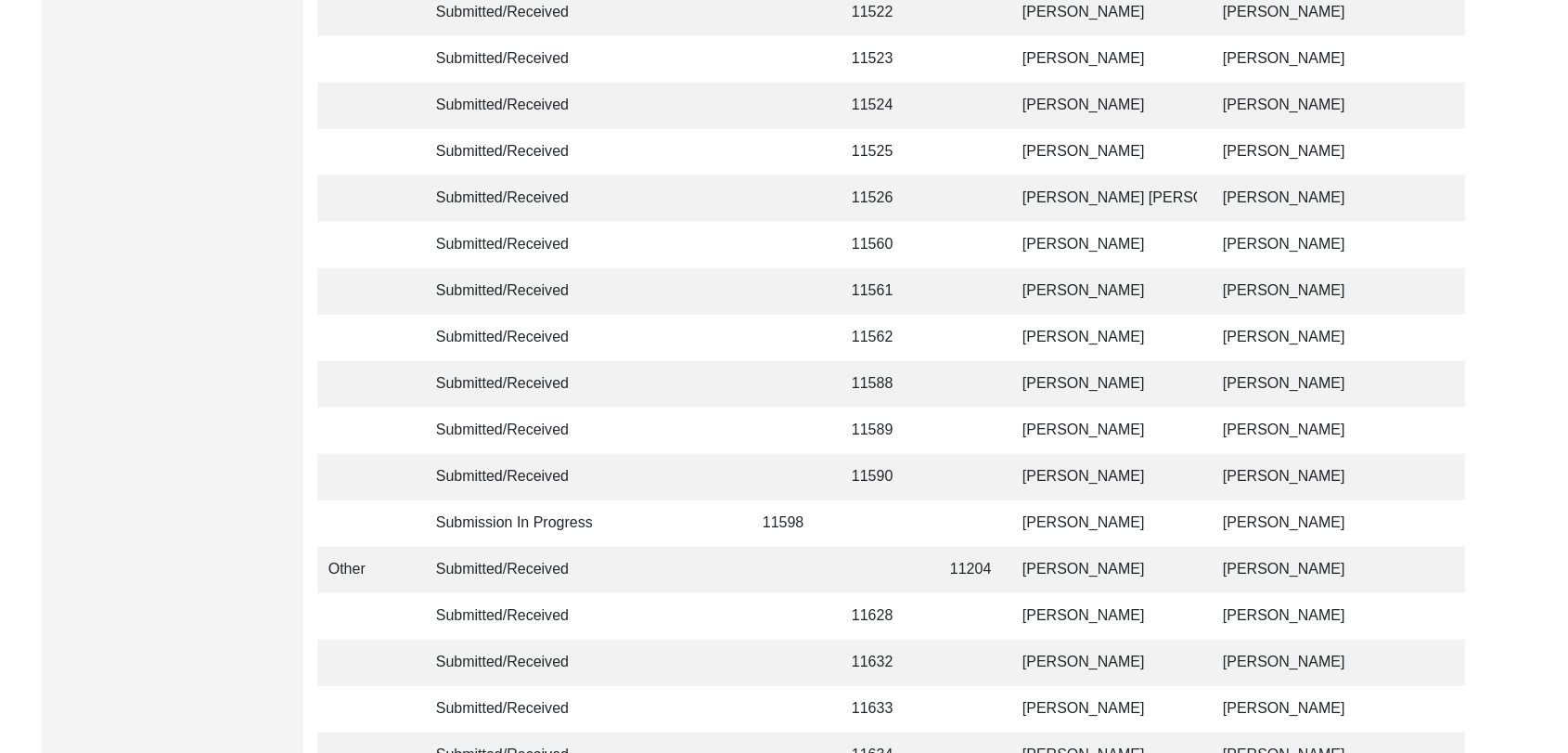
scroll to position [4424, 0]
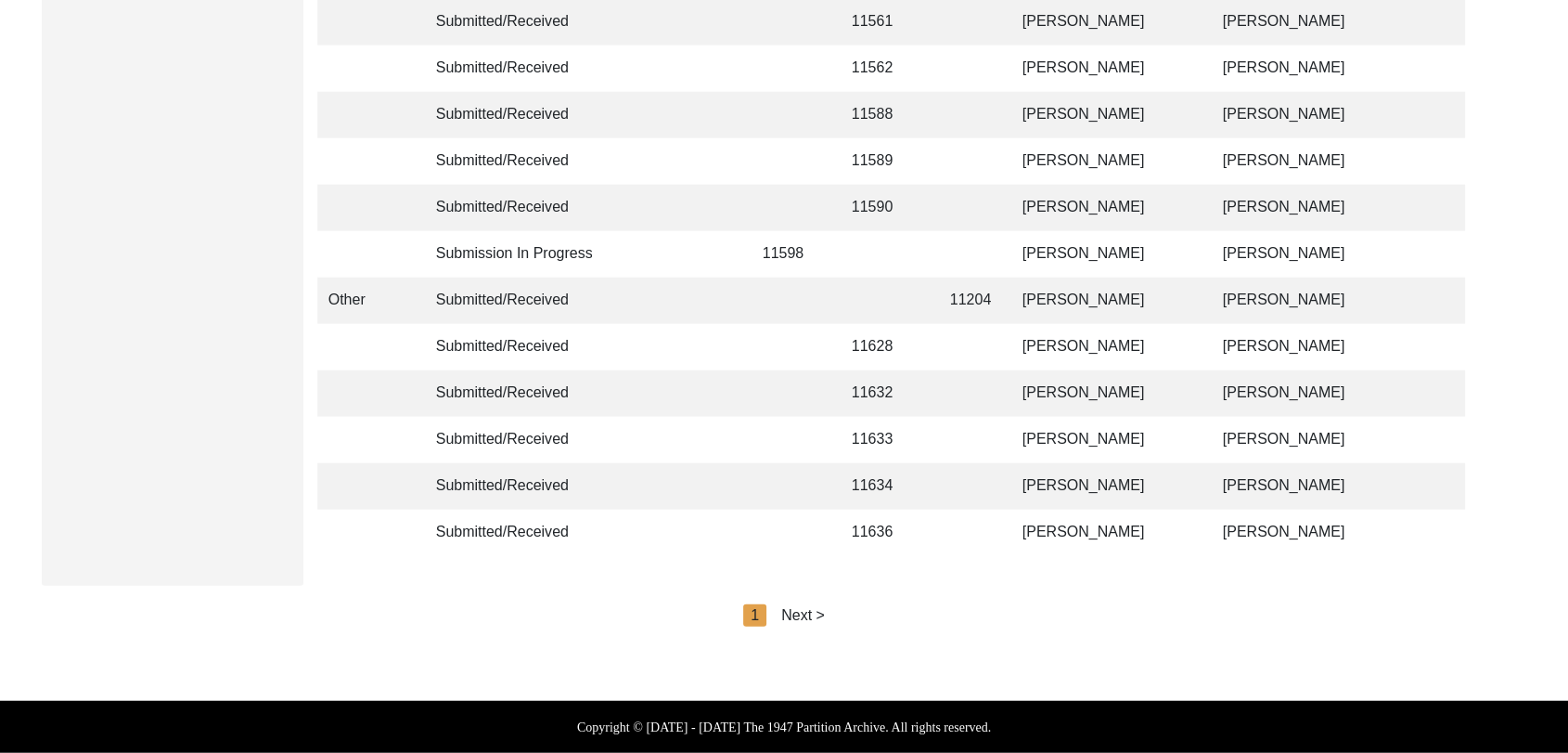
click at [802, 618] on div "Next >" at bounding box center [803, 615] width 44 height 22
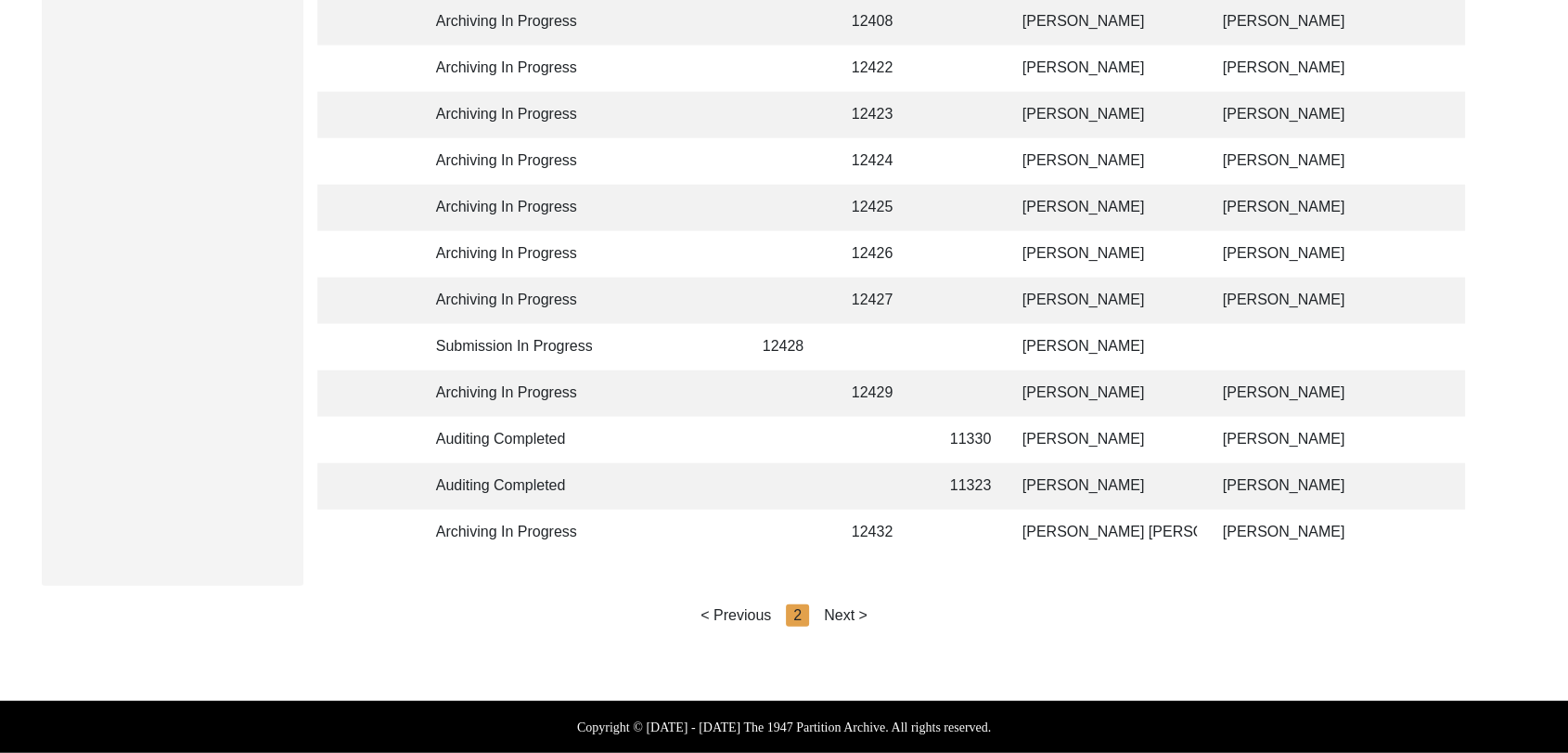
click at [844, 612] on div "Next >" at bounding box center [846, 615] width 44 height 22
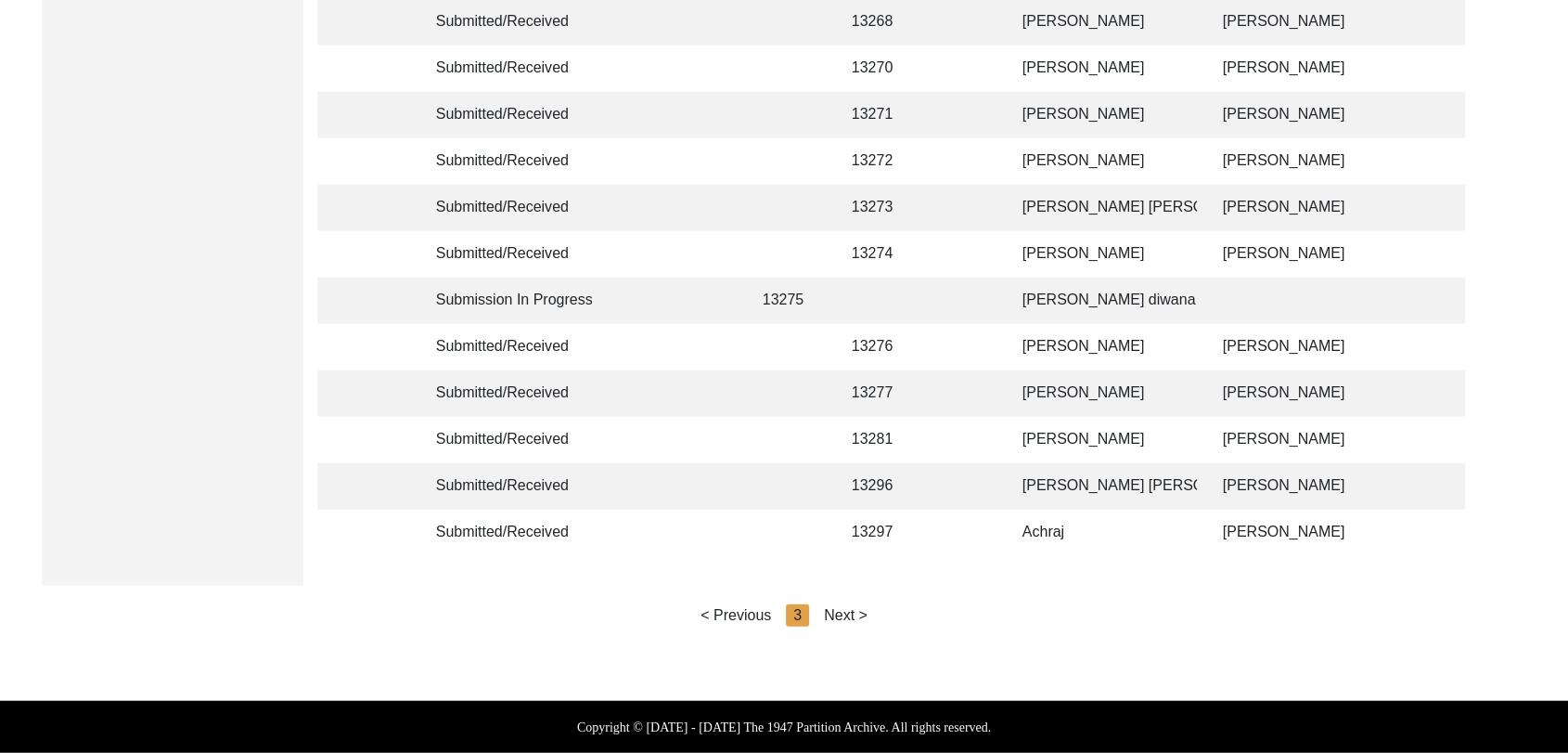
click at [844, 612] on div "Next >" at bounding box center [846, 615] width 44 height 22
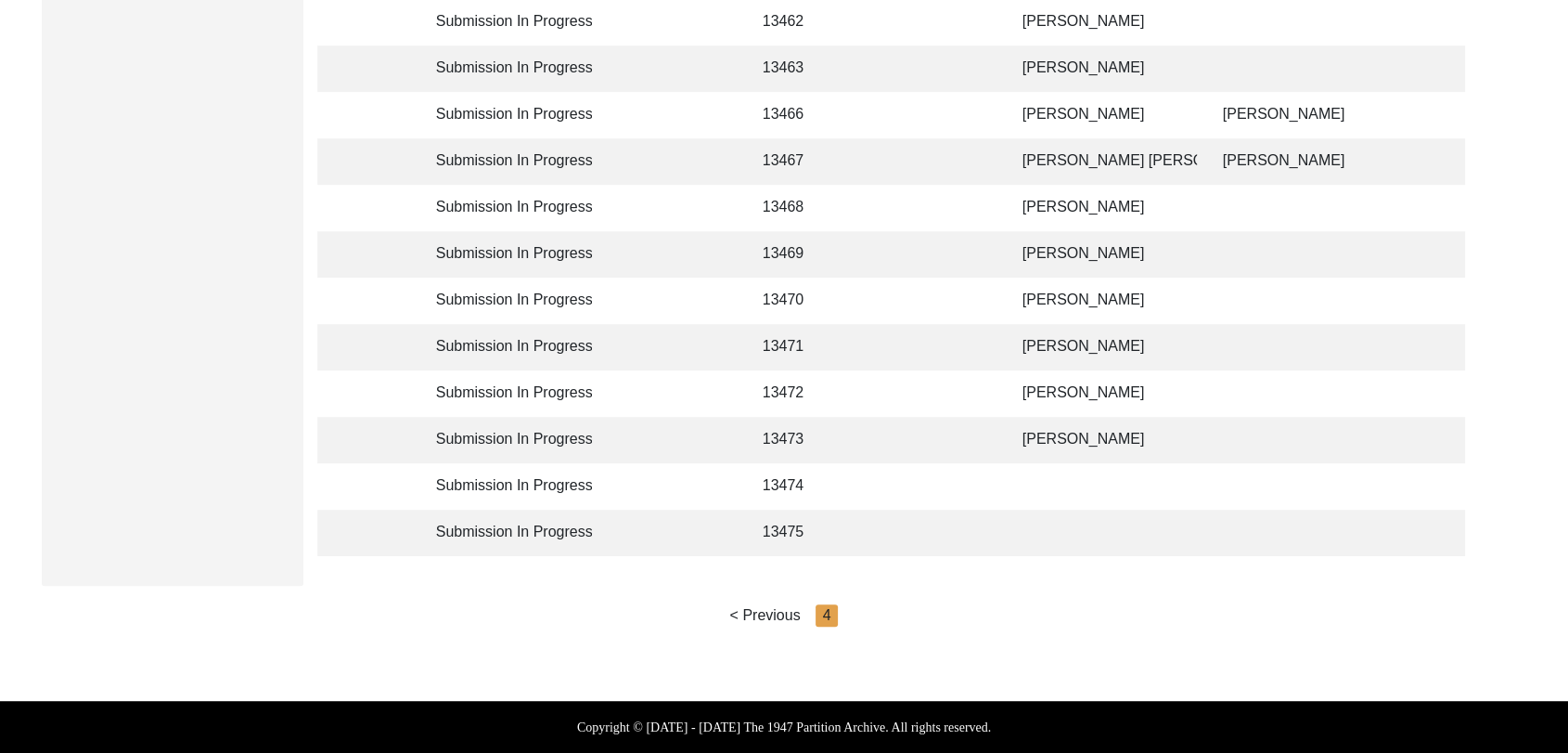
scroll to position [941, 0]
click at [1051, 416] on td "[PERSON_NAME]" at bounding box center [1103, 439] width 185 height 47
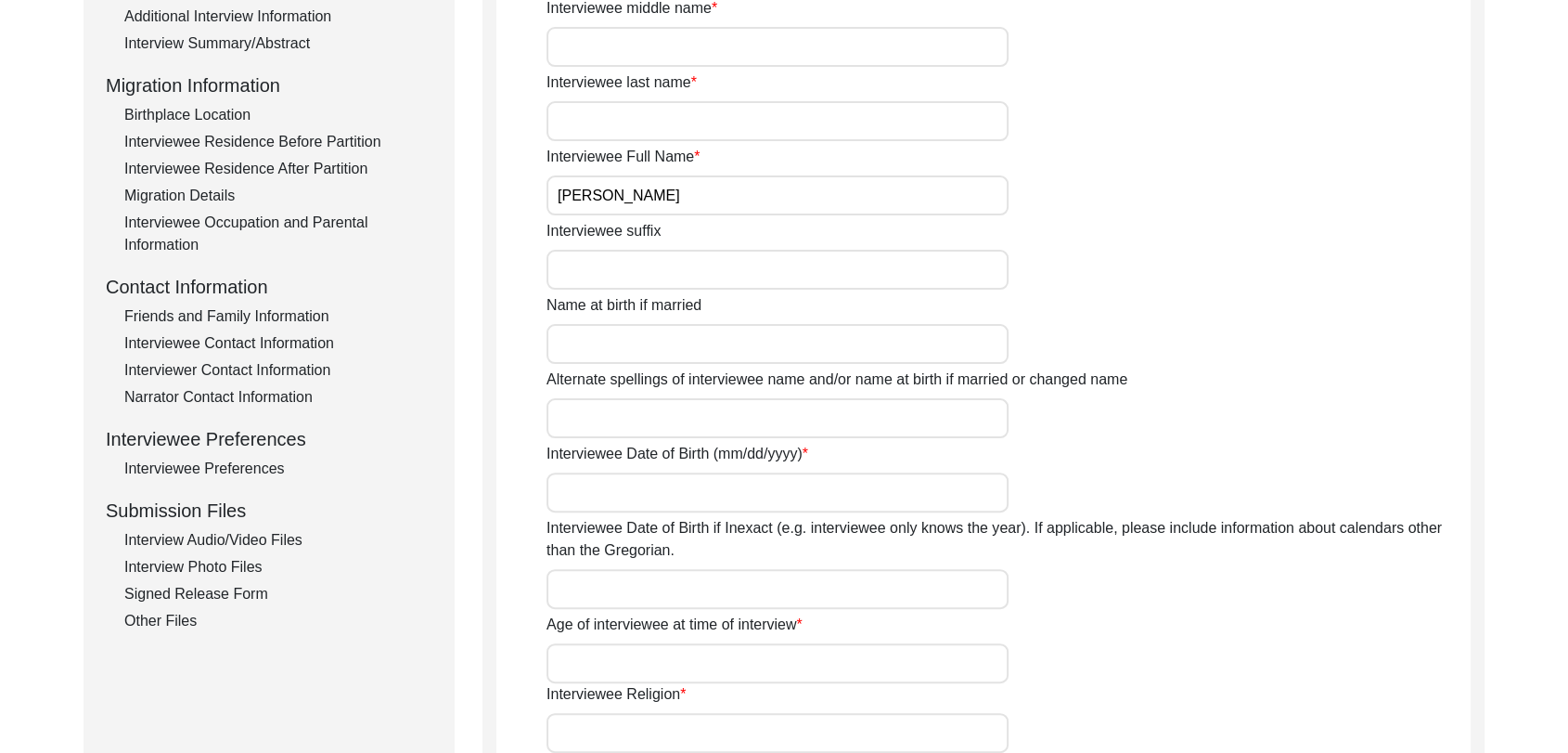
scroll to position [428, 0]
click at [278, 534] on div "Interview Information Interviewee Information Interviewer Information Narrator …" at bounding box center [269, 237] width 327 height 794
click at [278, 534] on div "Interview Audio/Video Files" at bounding box center [278, 542] width 308 height 22
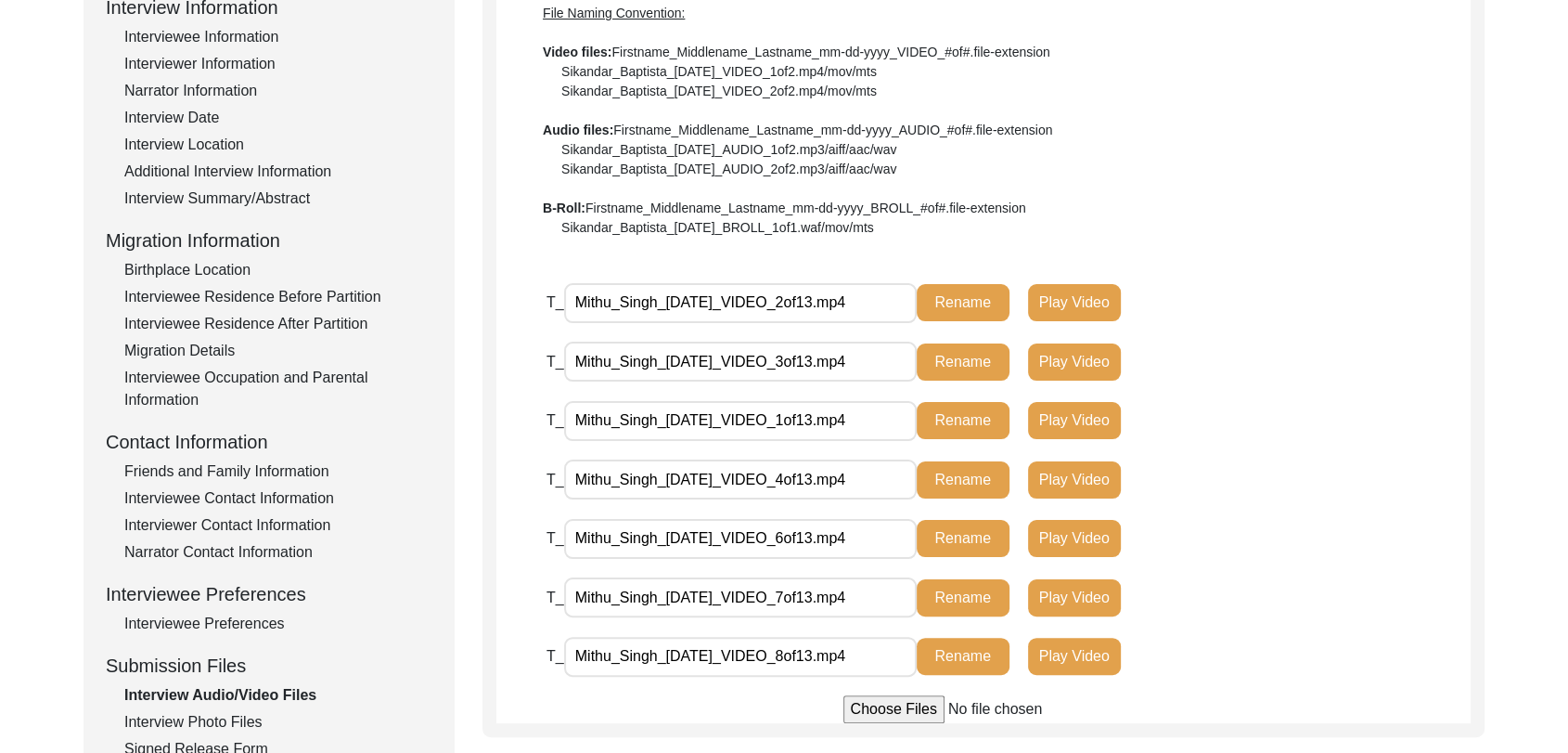
scroll to position [277, 0]
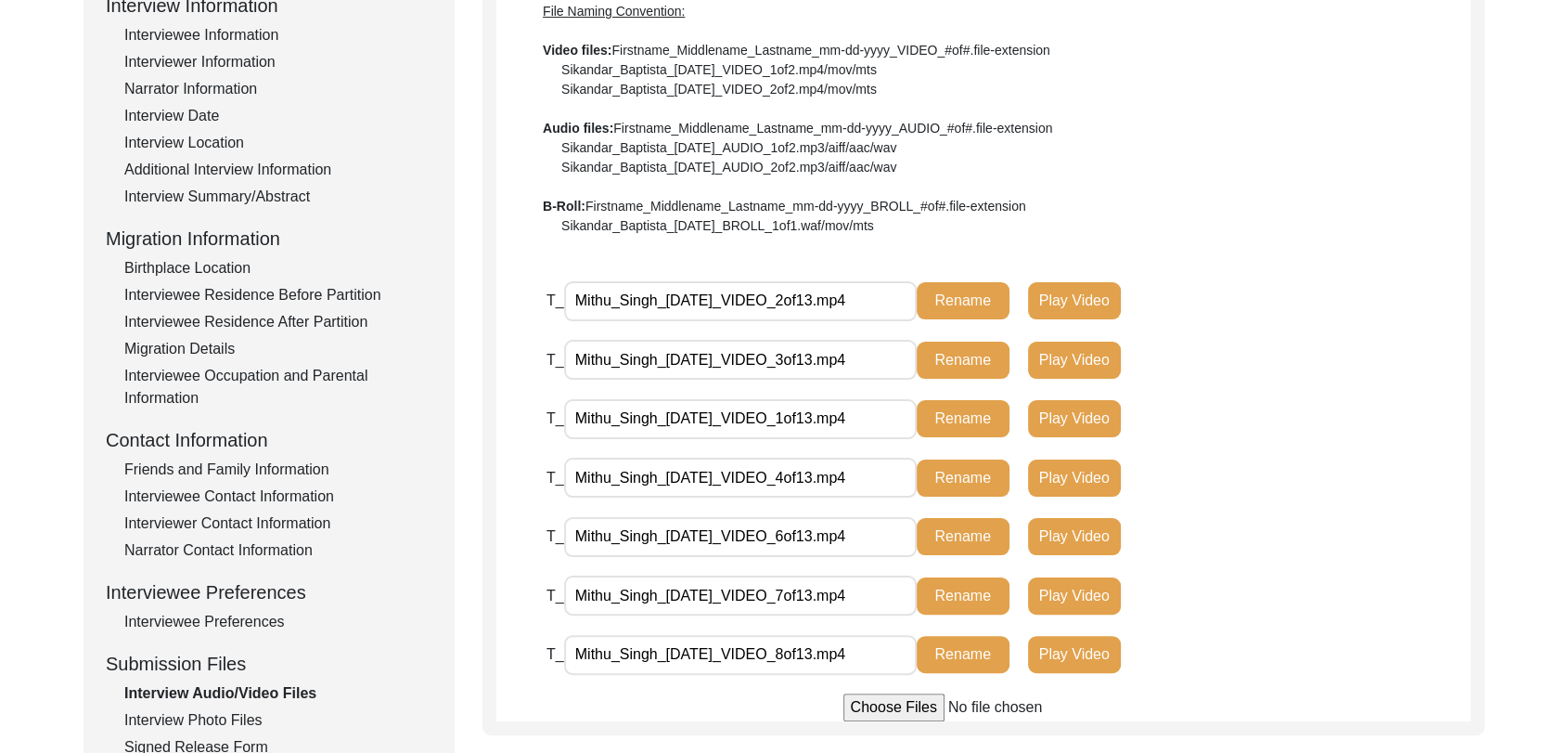
click at [237, 723] on div "Interview Photo Files" at bounding box center [278, 720] width 308 height 22
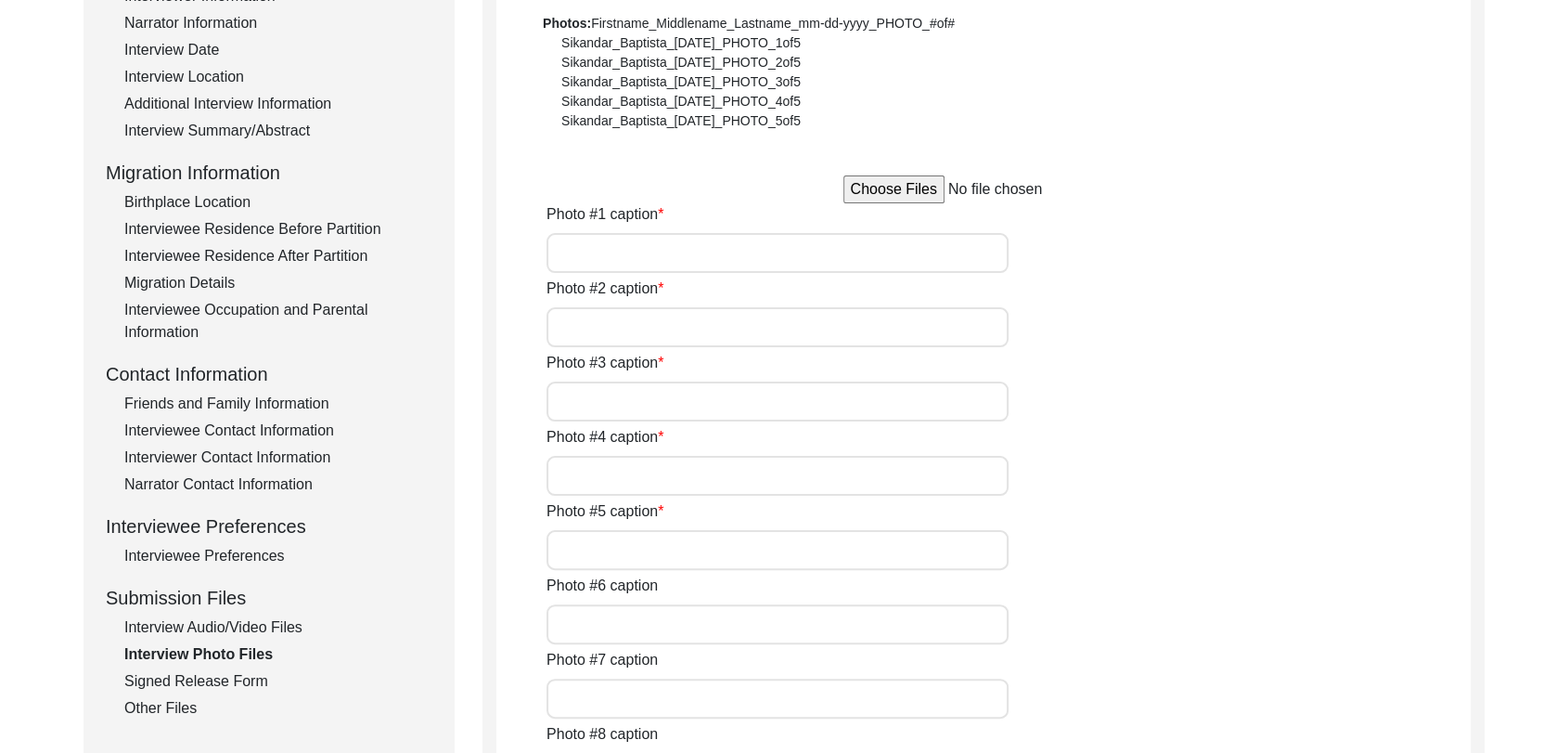
scroll to position [347, 0]
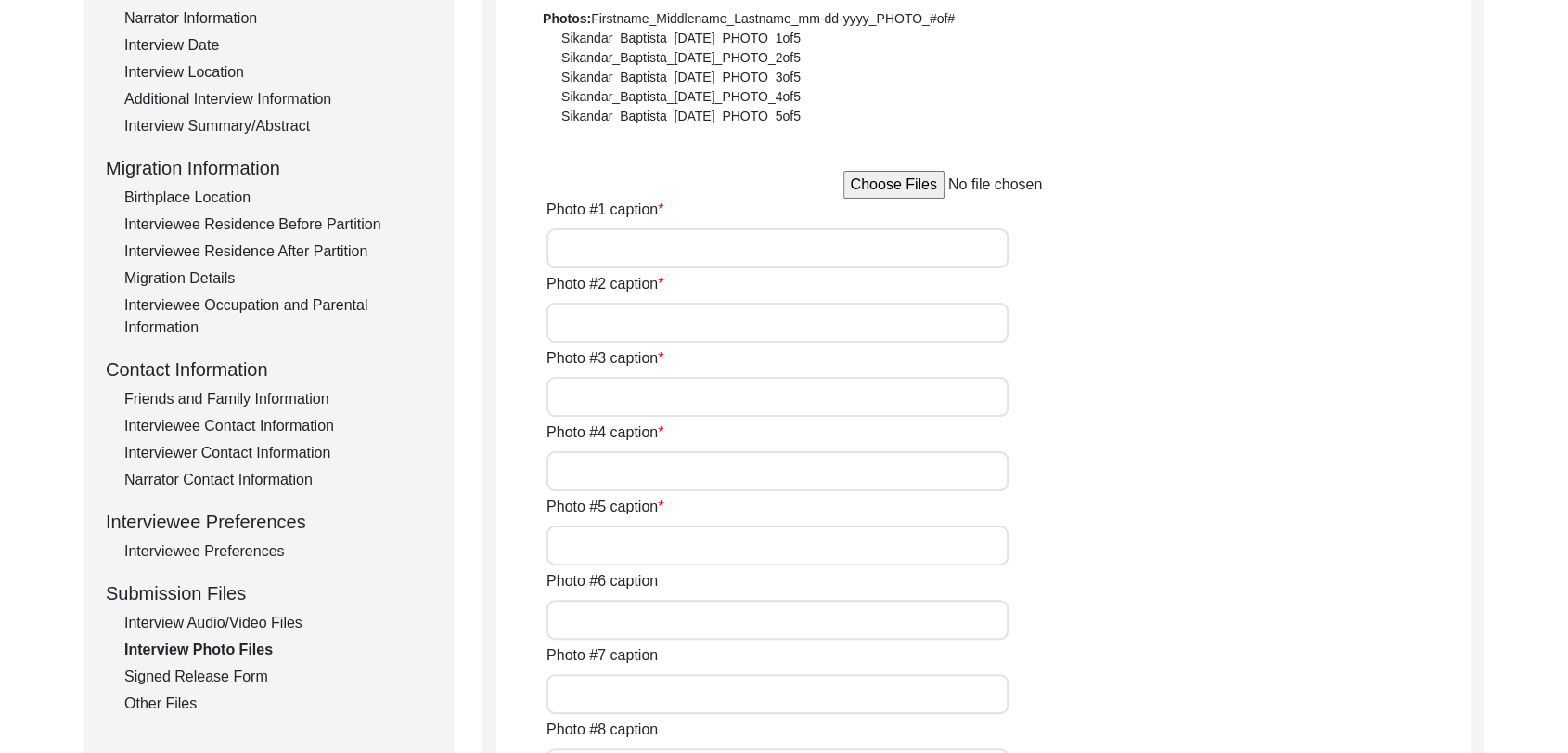
click at [222, 679] on div "Signed Release Form" at bounding box center [278, 676] width 308 height 22
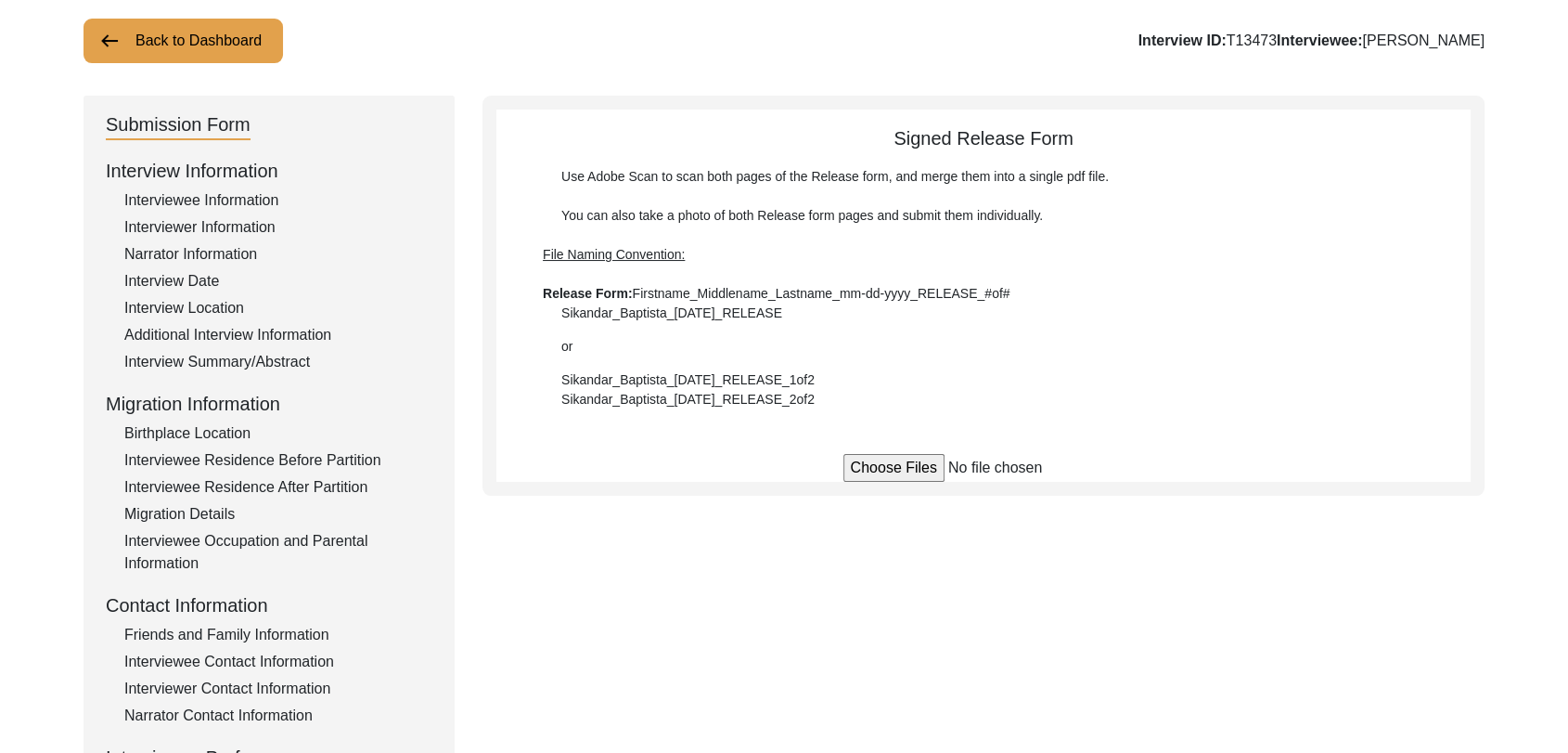
scroll to position [98, 0]
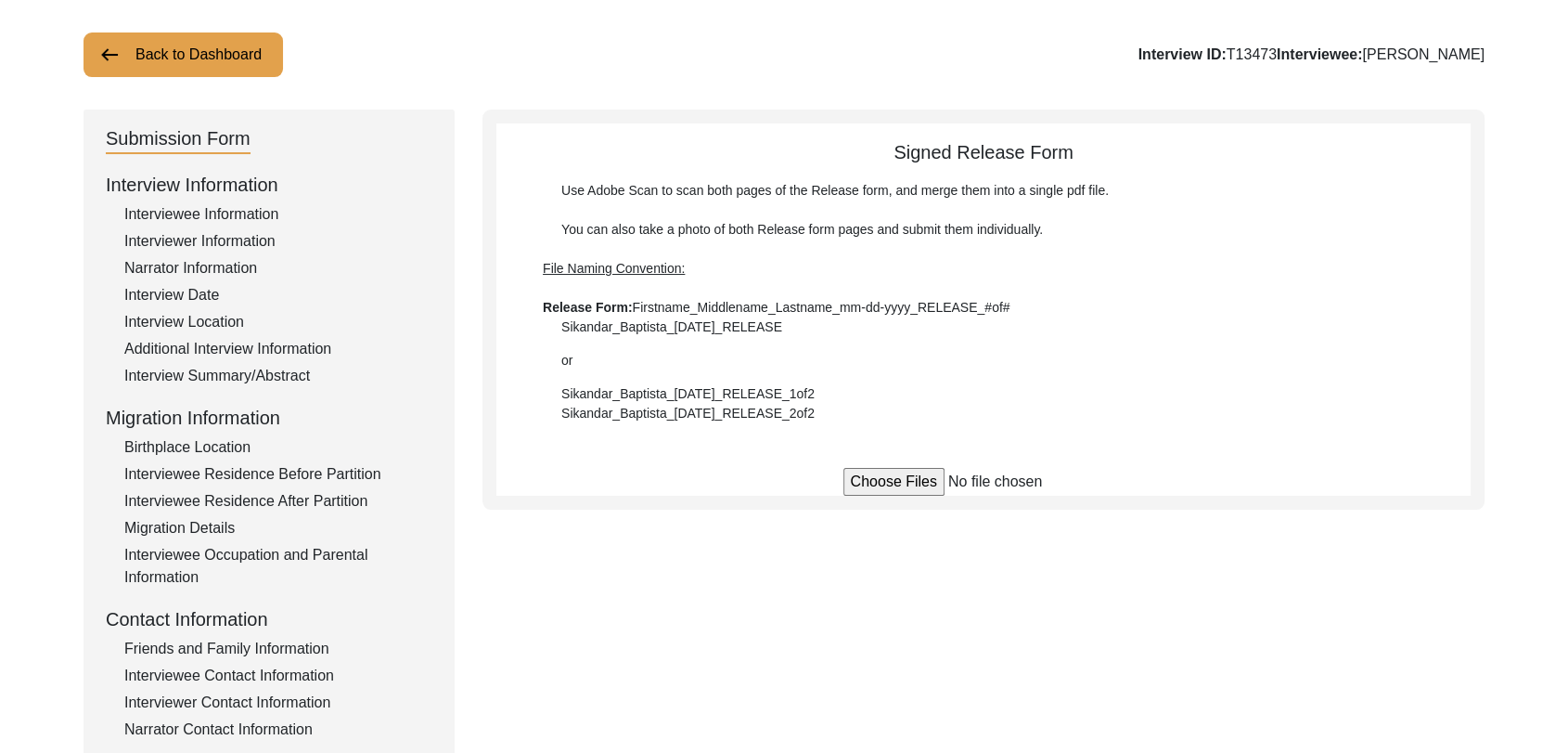
click at [891, 479] on input "file" at bounding box center [985, 481] width 281 height 28
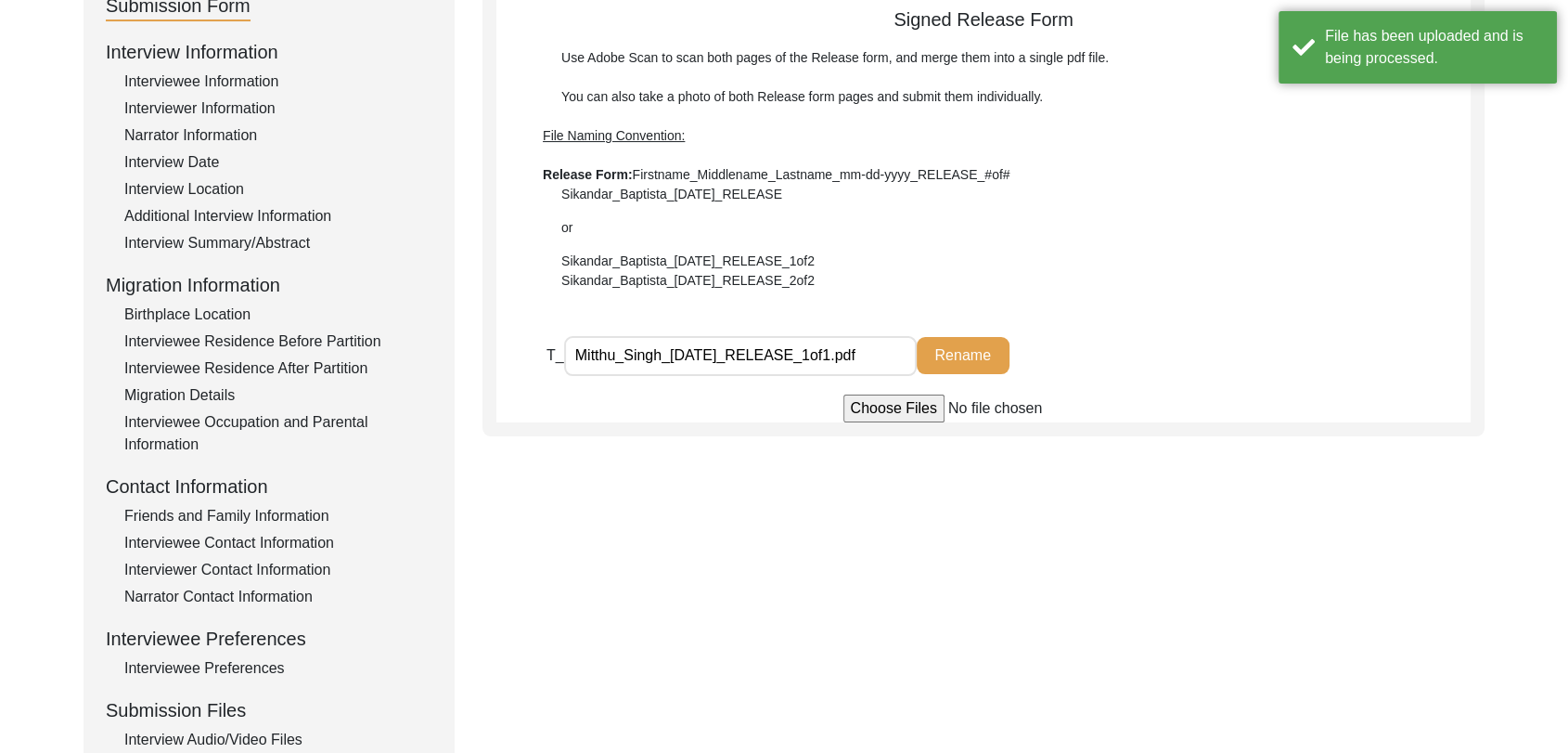
scroll to position [288, 0]
